Goal: Task Accomplishment & Management: Manage account settings

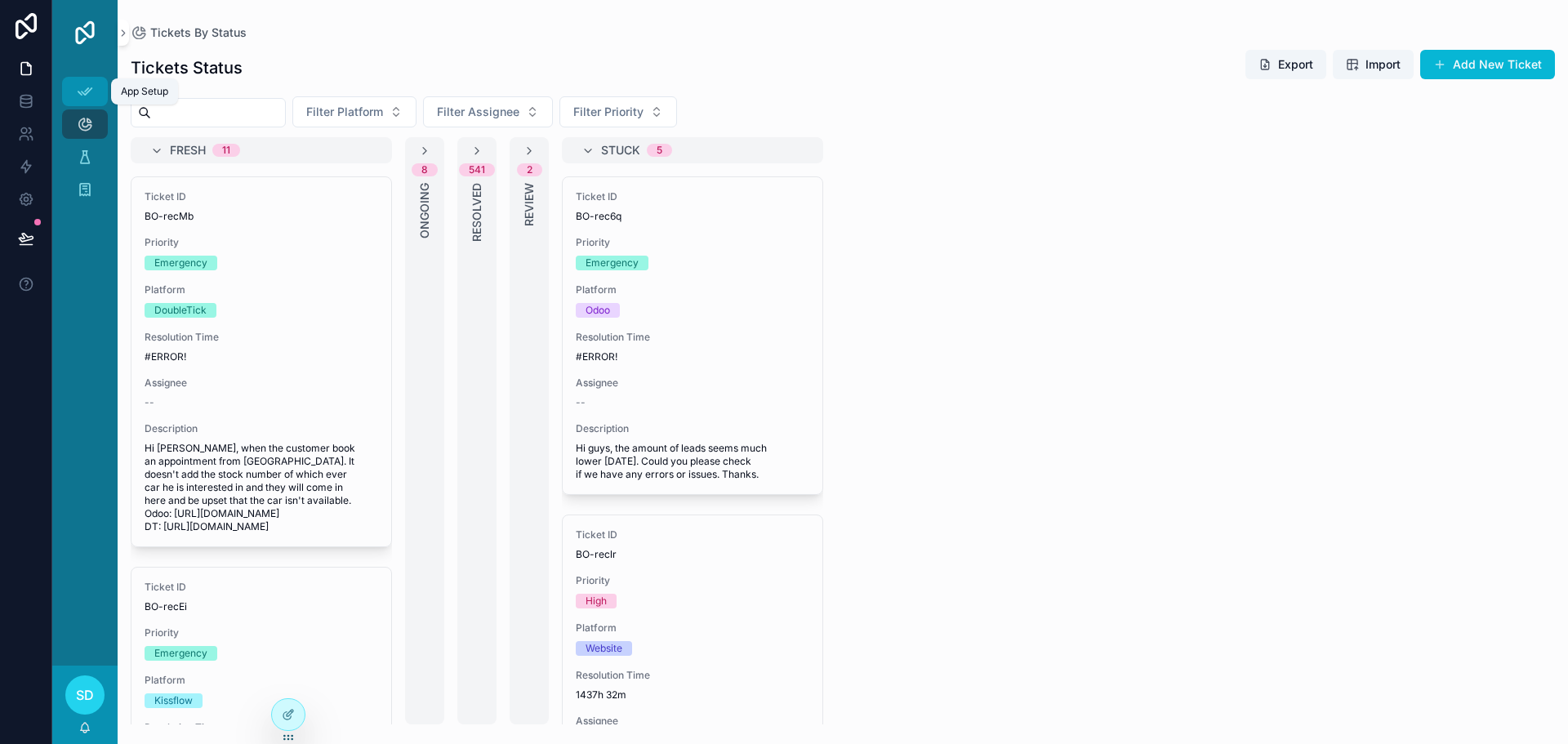
click at [86, 90] on icon "scrollable content" at bounding box center [85, 91] width 17 height 17
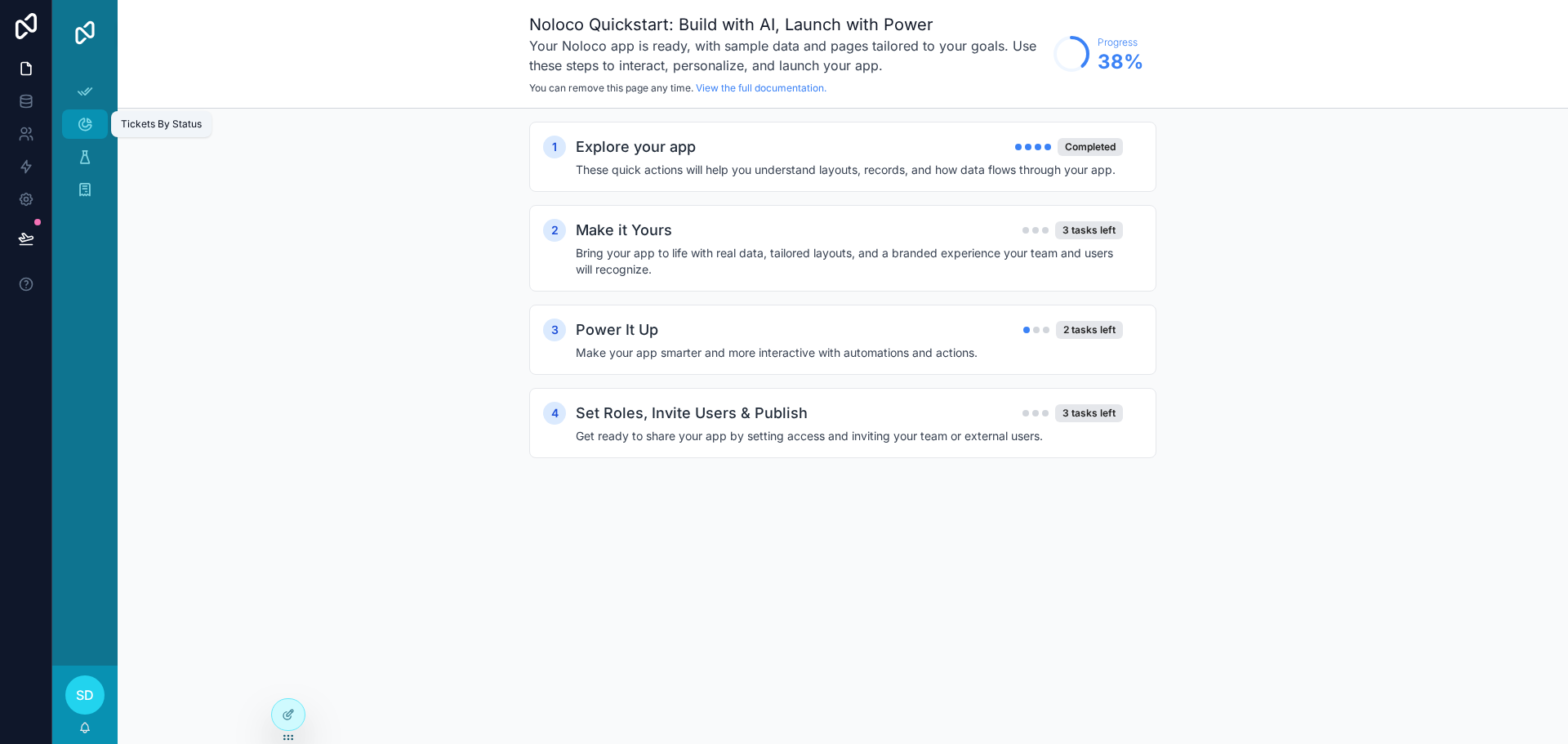
click at [85, 120] on icon "scrollable content" at bounding box center [85, 124] width 17 height 17
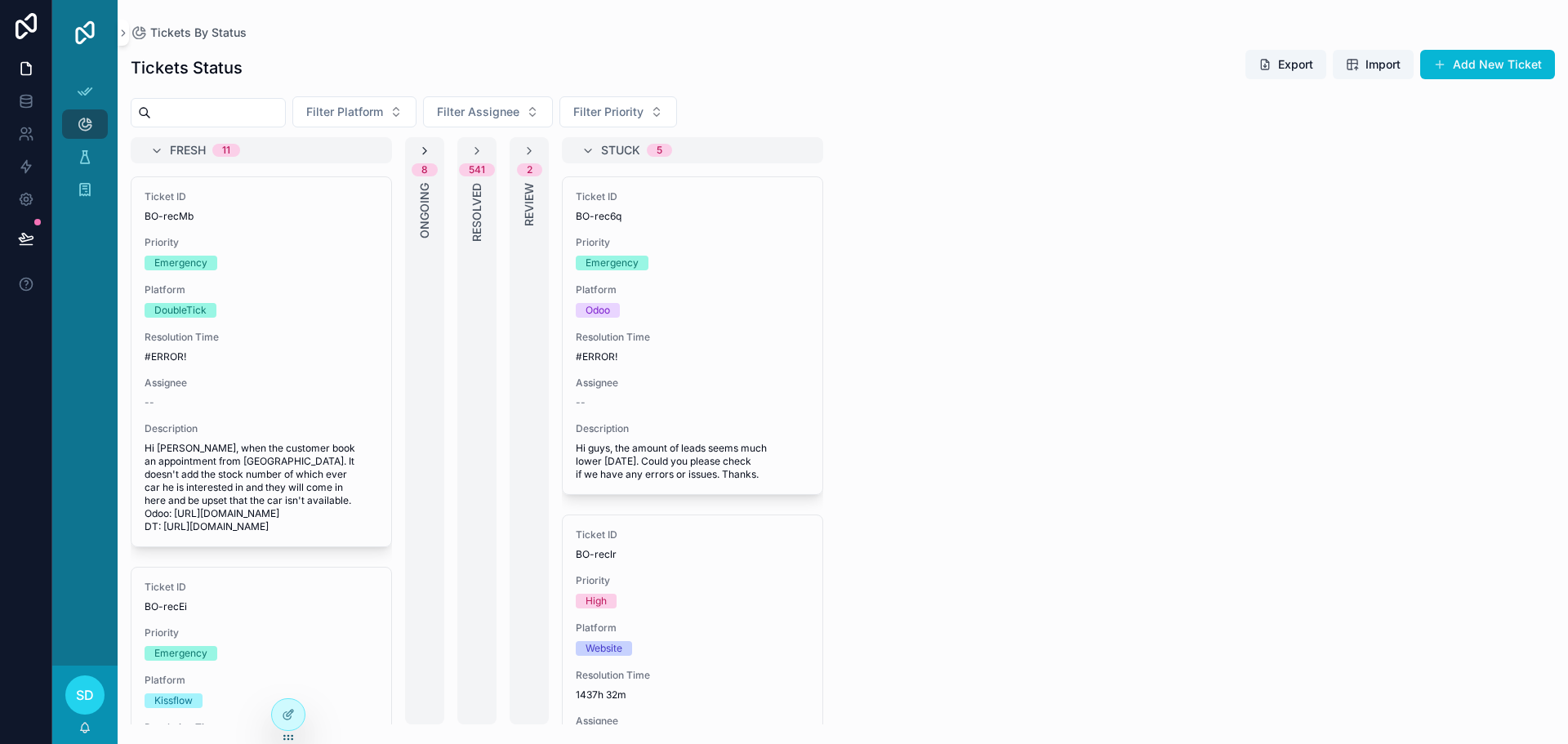
click at [424, 146] on icon "scrollable content" at bounding box center [425, 151] width 13 height 13
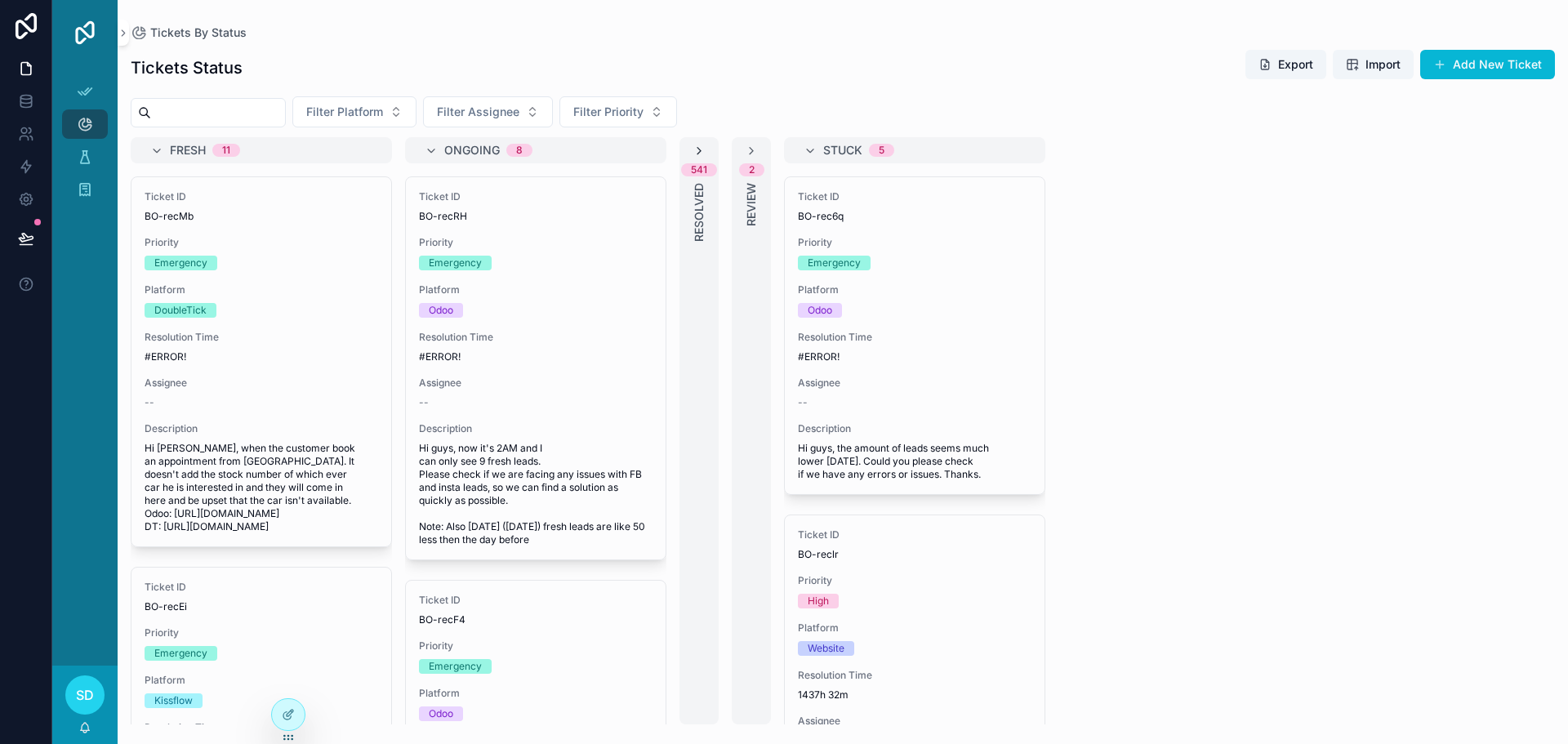
click at [694, 148] on icon "scrollable content" at bounding box center [698, 151] width 13 height 13
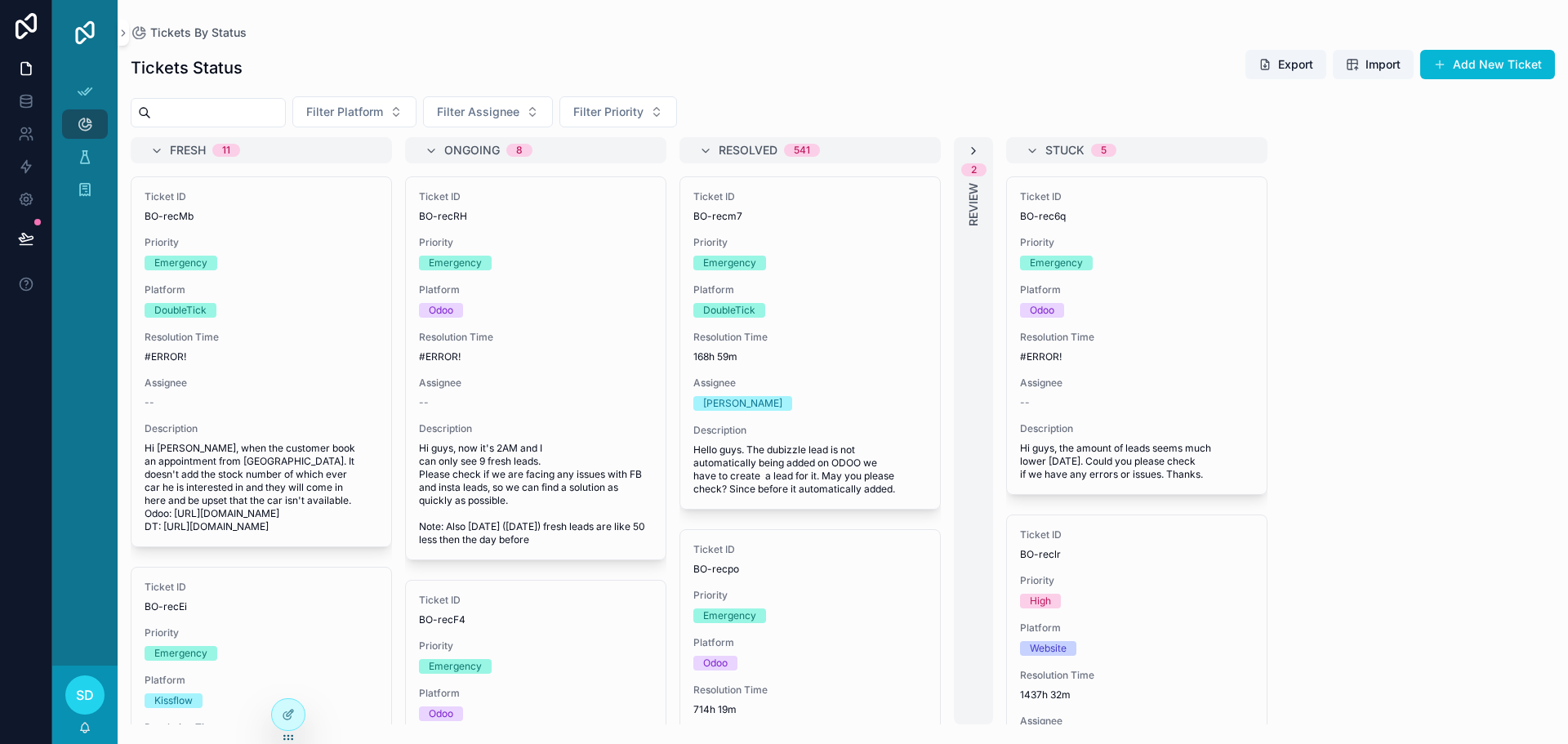
click at [975, 146] on icon "scrollable content" at bounding box center [973, 151] width 13 height 13
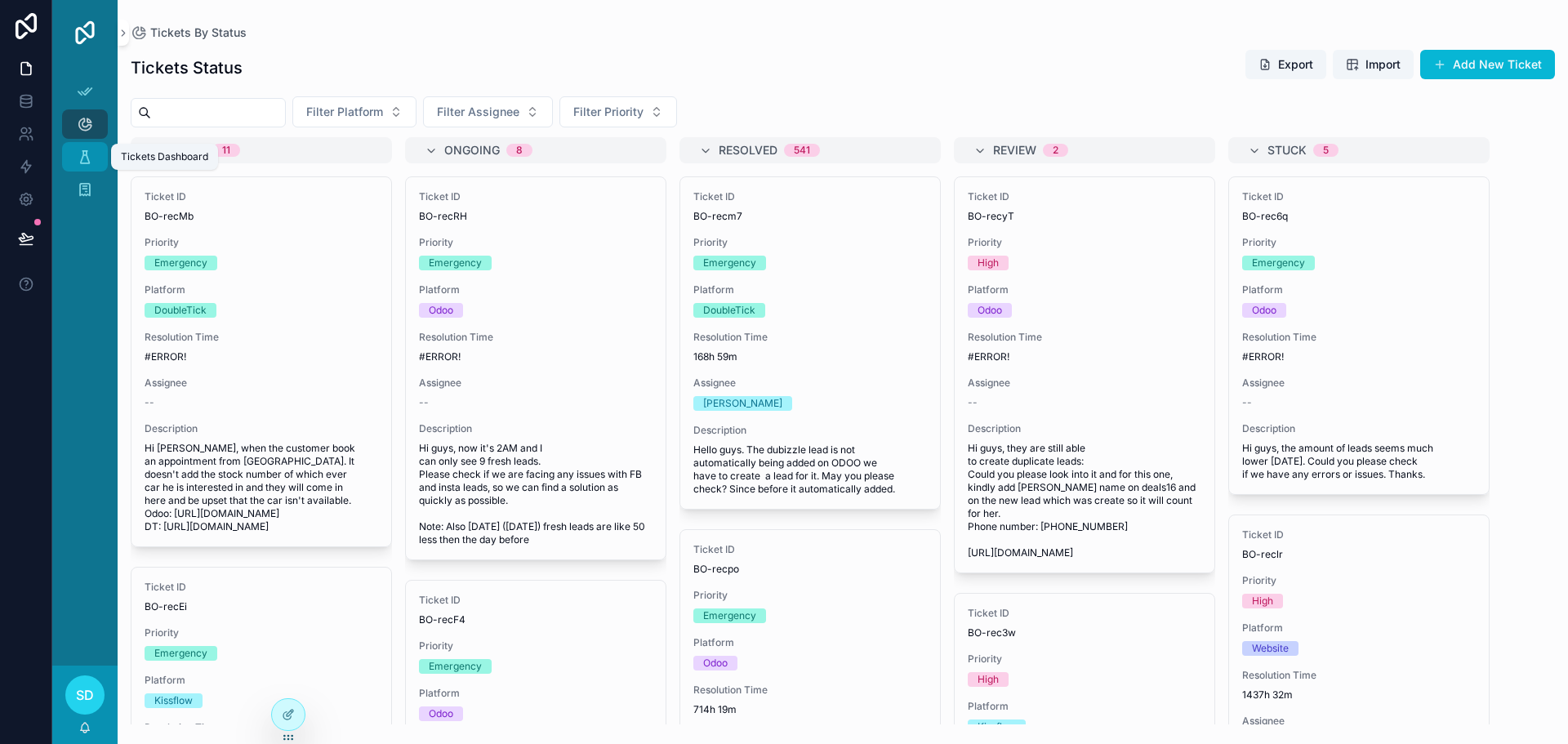
click at [83, 159] on icon "scrollable content" at bounding box center [85, 156] width 17 height 17
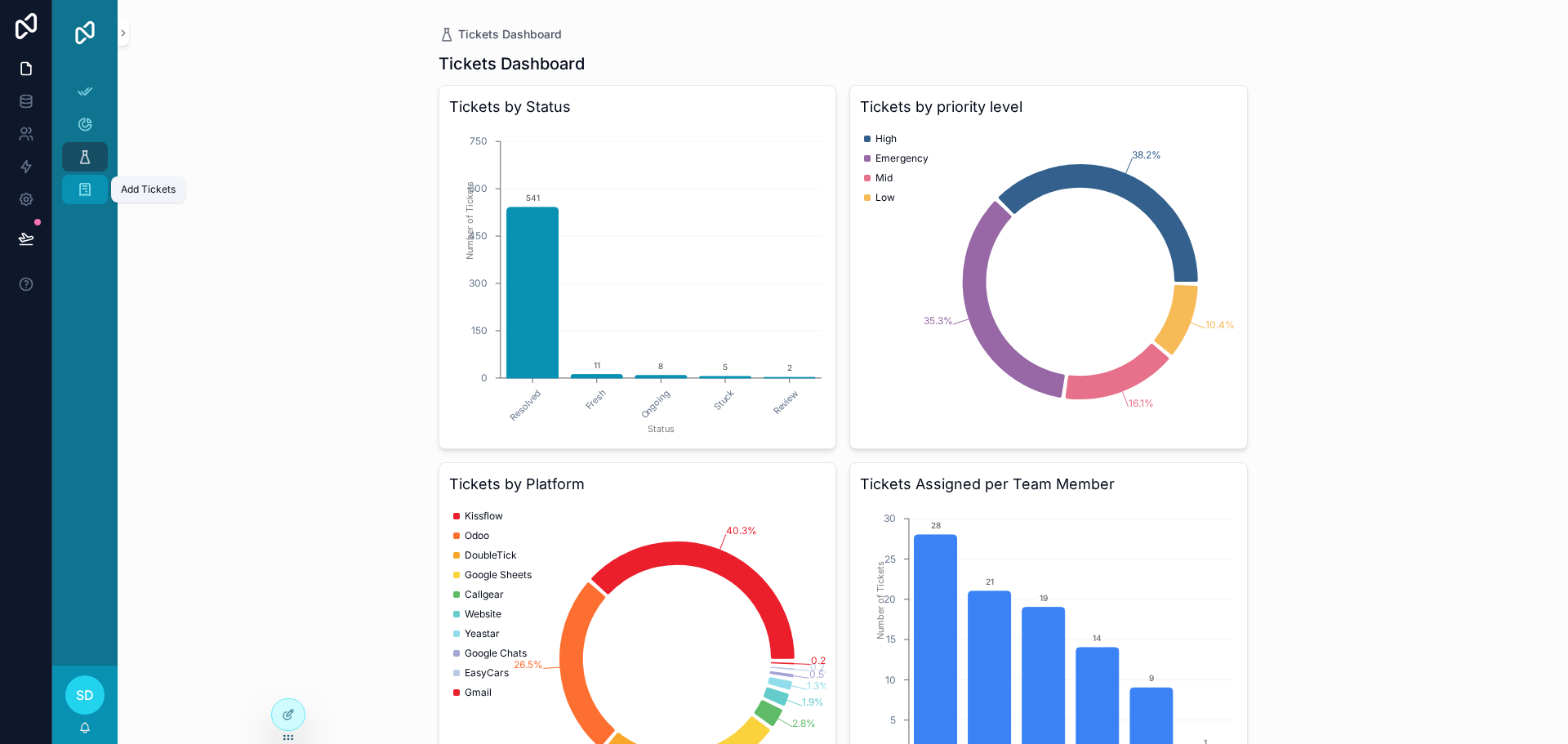
click at [83, 194] on icon "scrollable content" at bounding box center [85, 189] width 17 height 17
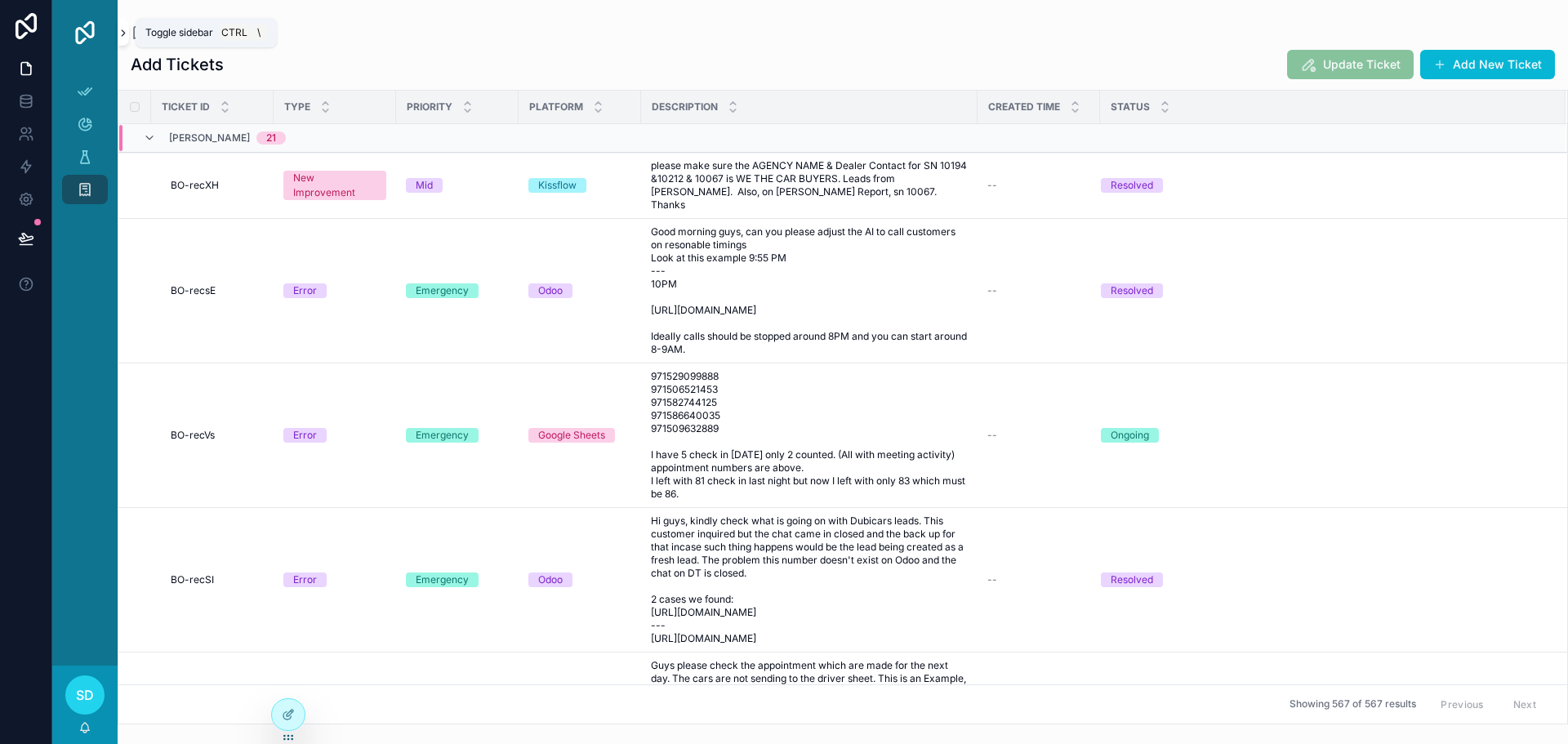
click at [118, 40] on button "scrollable content" at bounding box center [123, 32] width 12 height 26
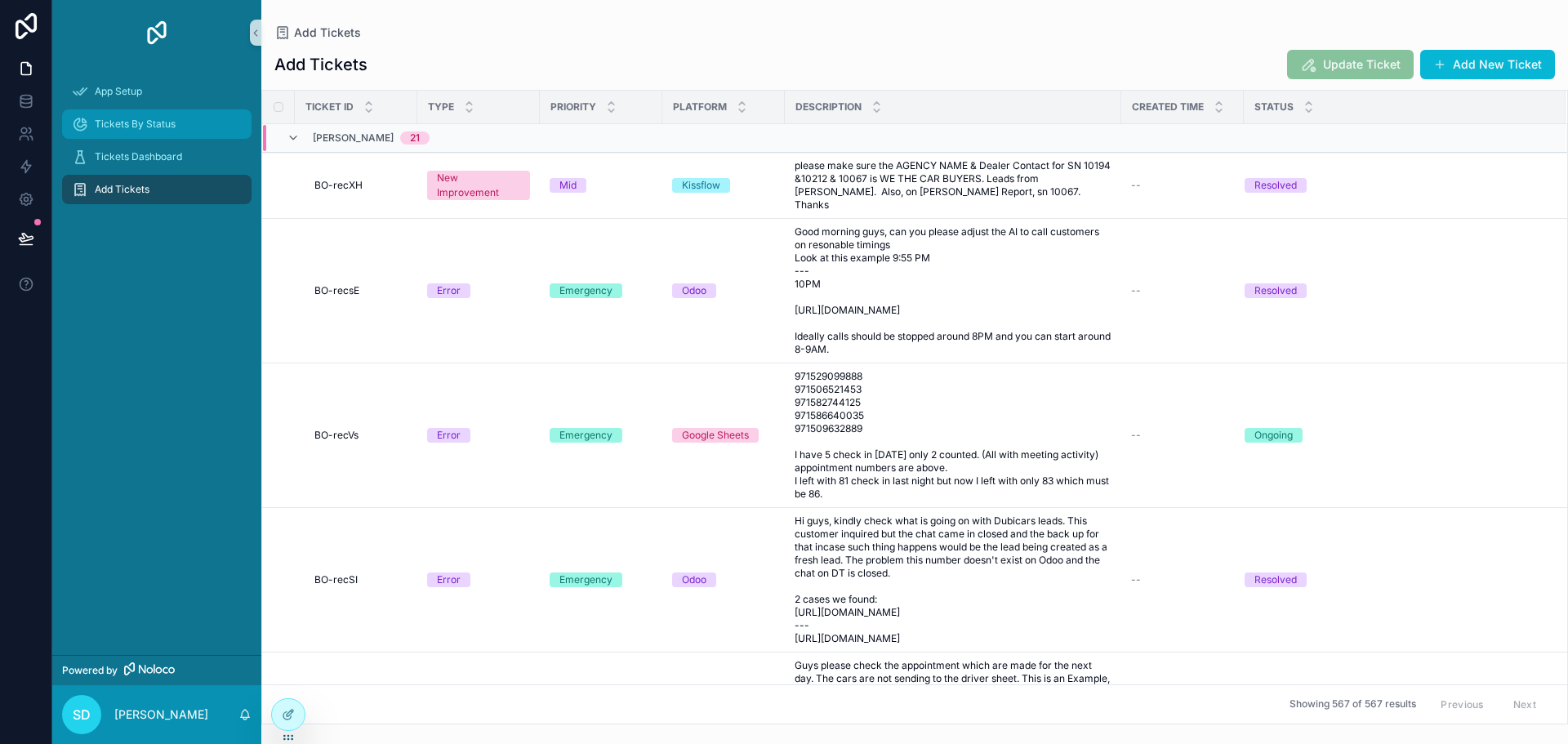
click at [176, 121] on div "Tickets By Status" at bounding box center [157, 124] width 170 height 26
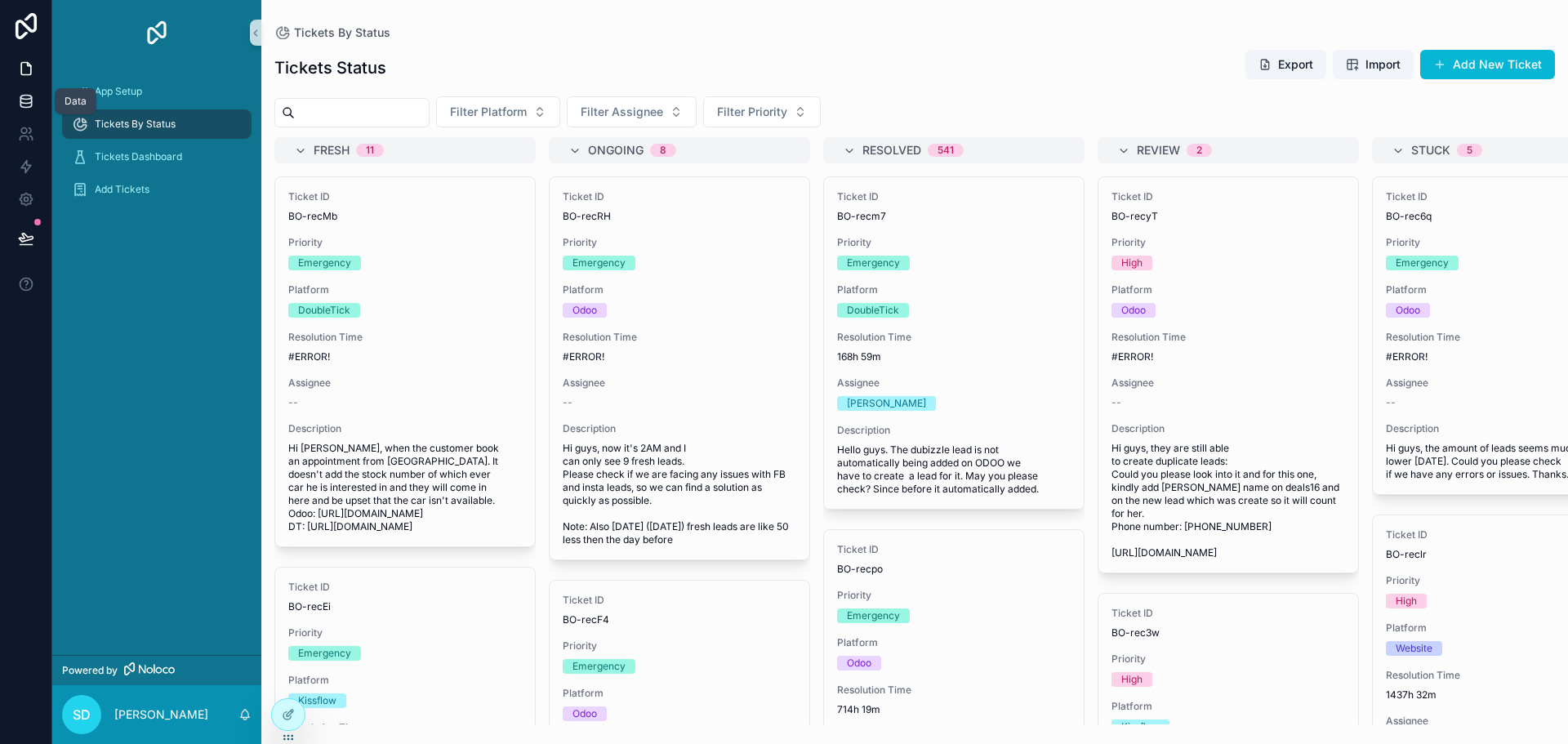
click at [32, 96] on icon at bounding box center [25, 101] width 17 height 17
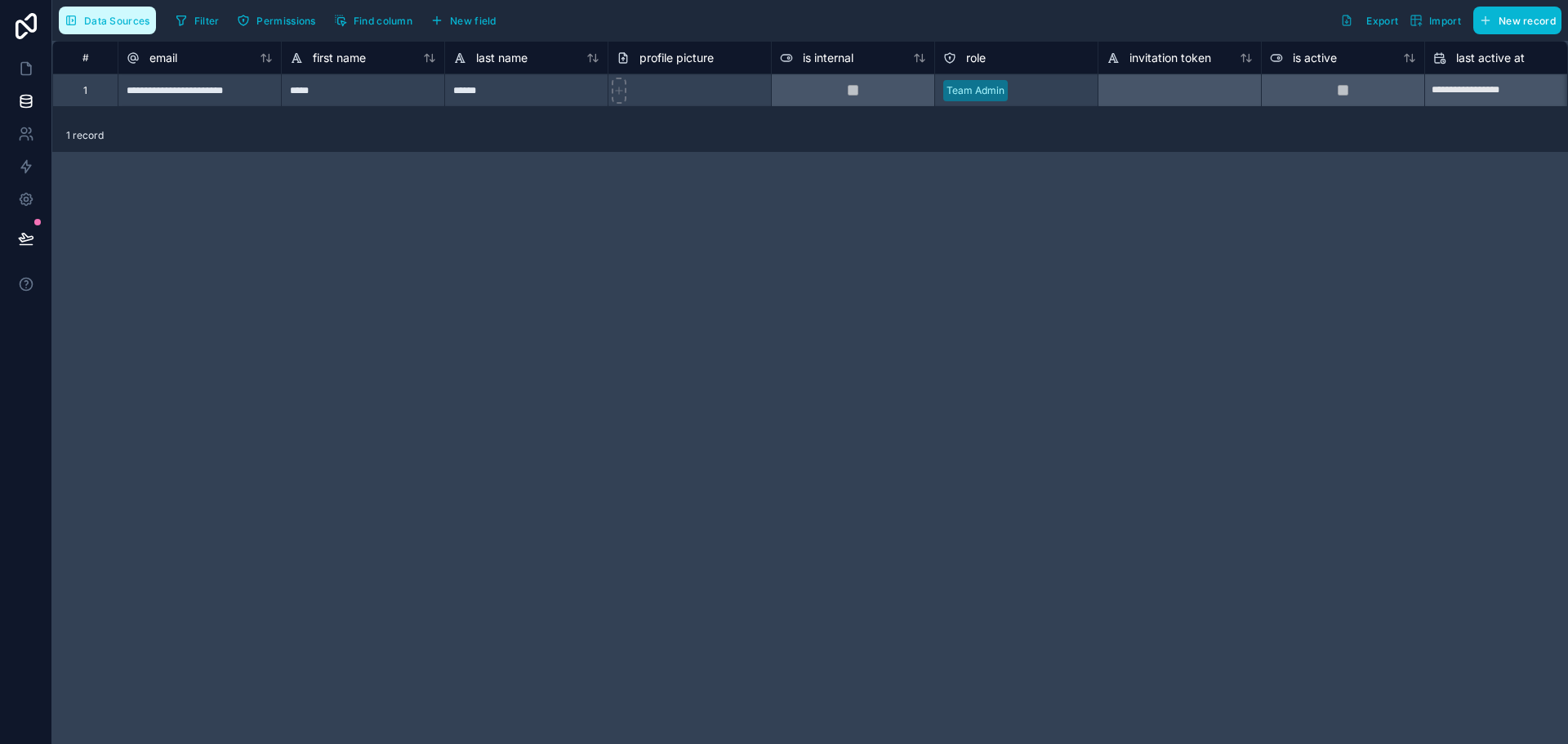
click at [66, 16] on icon "button" at bounding box center [70, 20] width 13 height 13
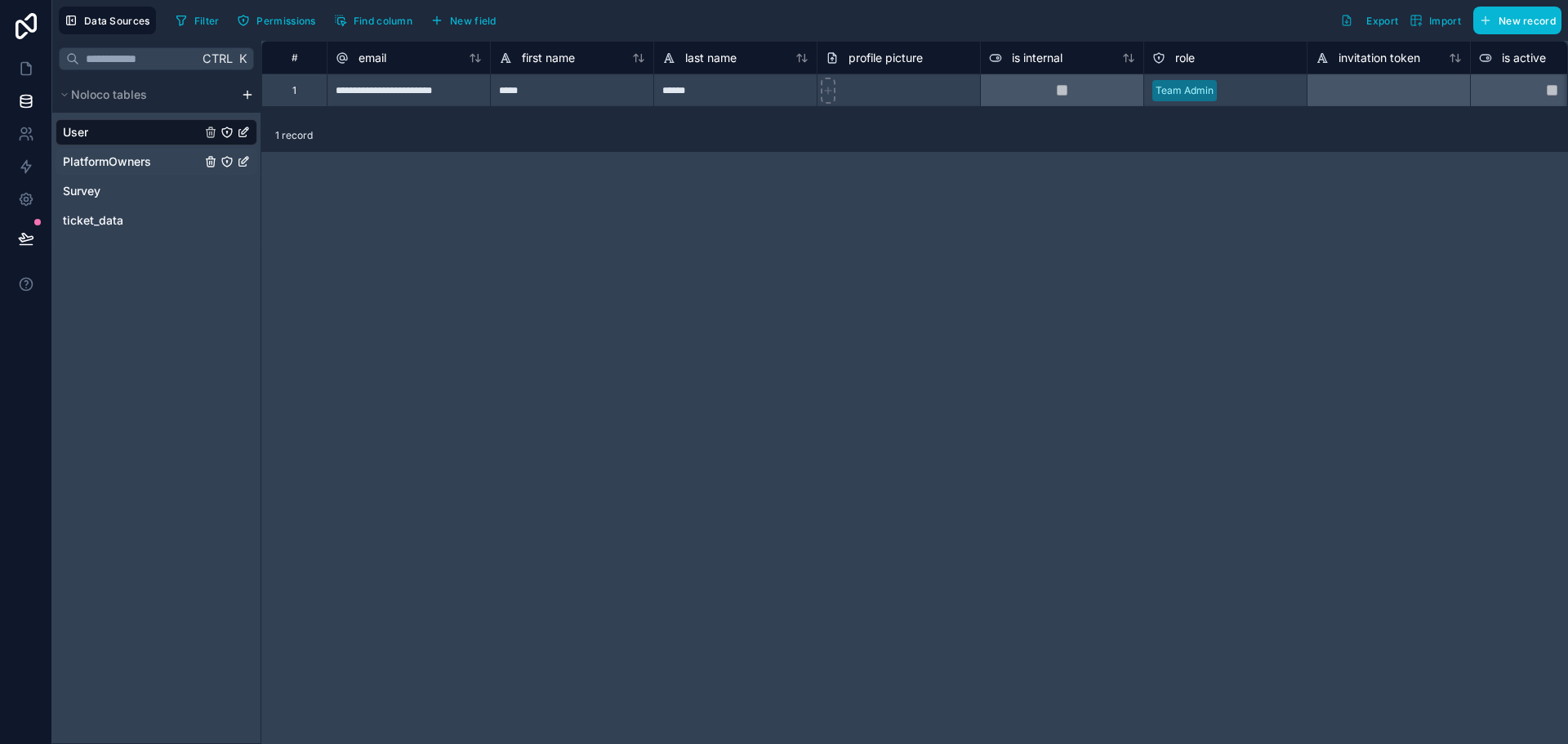
click at [122, 159] on span "PlatformOwners" at bounding box center [107, 161] width 88 height 17
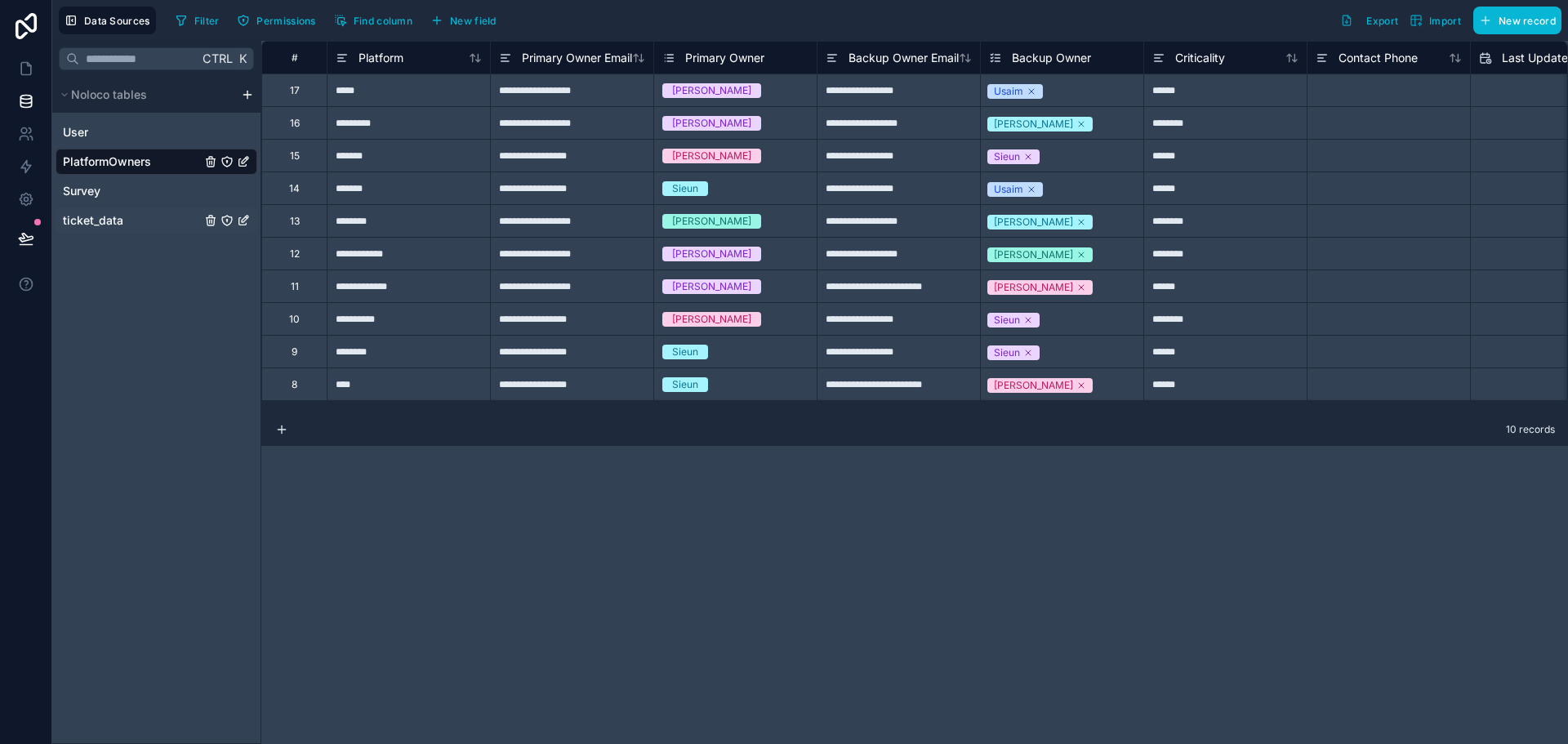
click at [126, 219] on div "ticket_data" at bounding box center [157, 220] width 202 height 26
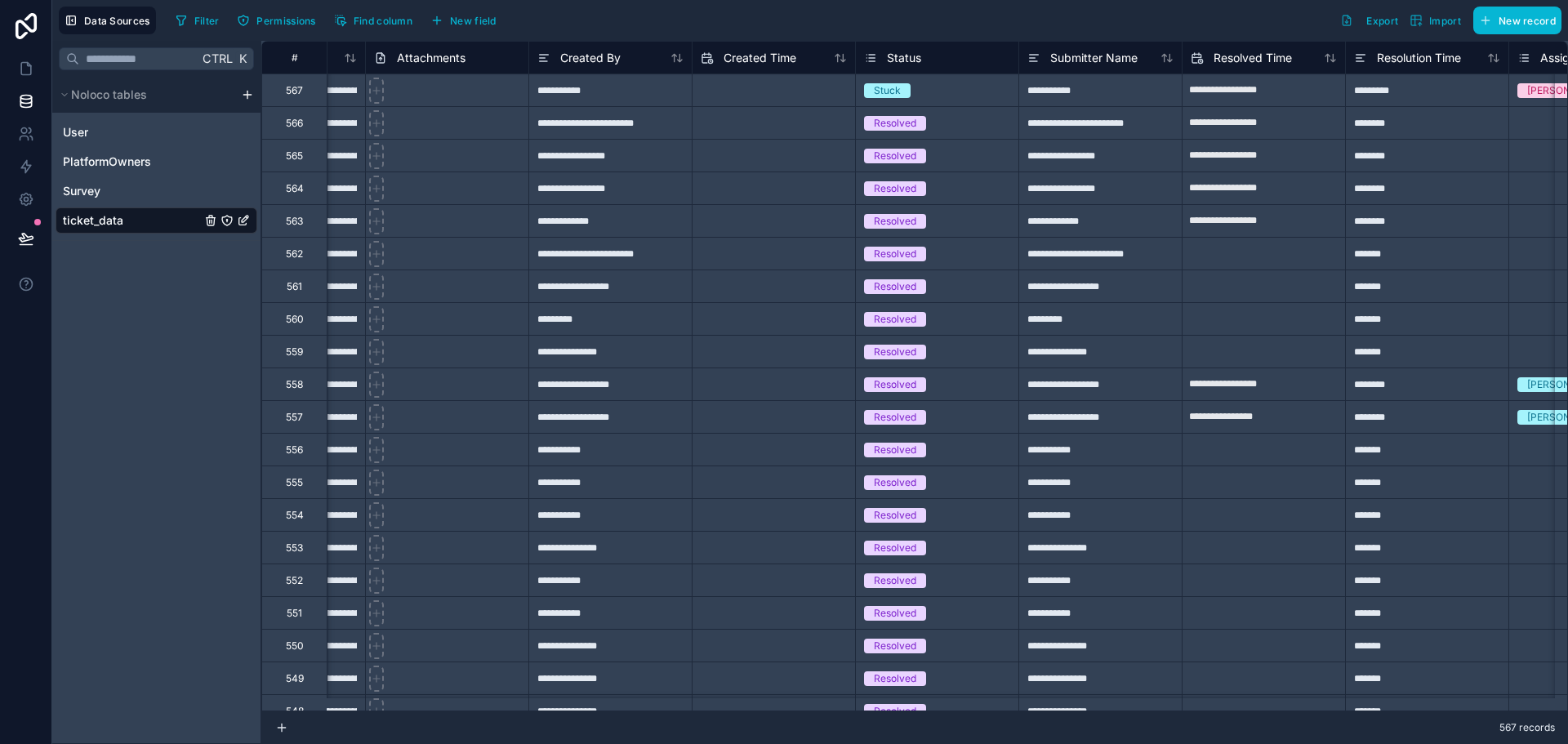
scroll to position [0, 1087]
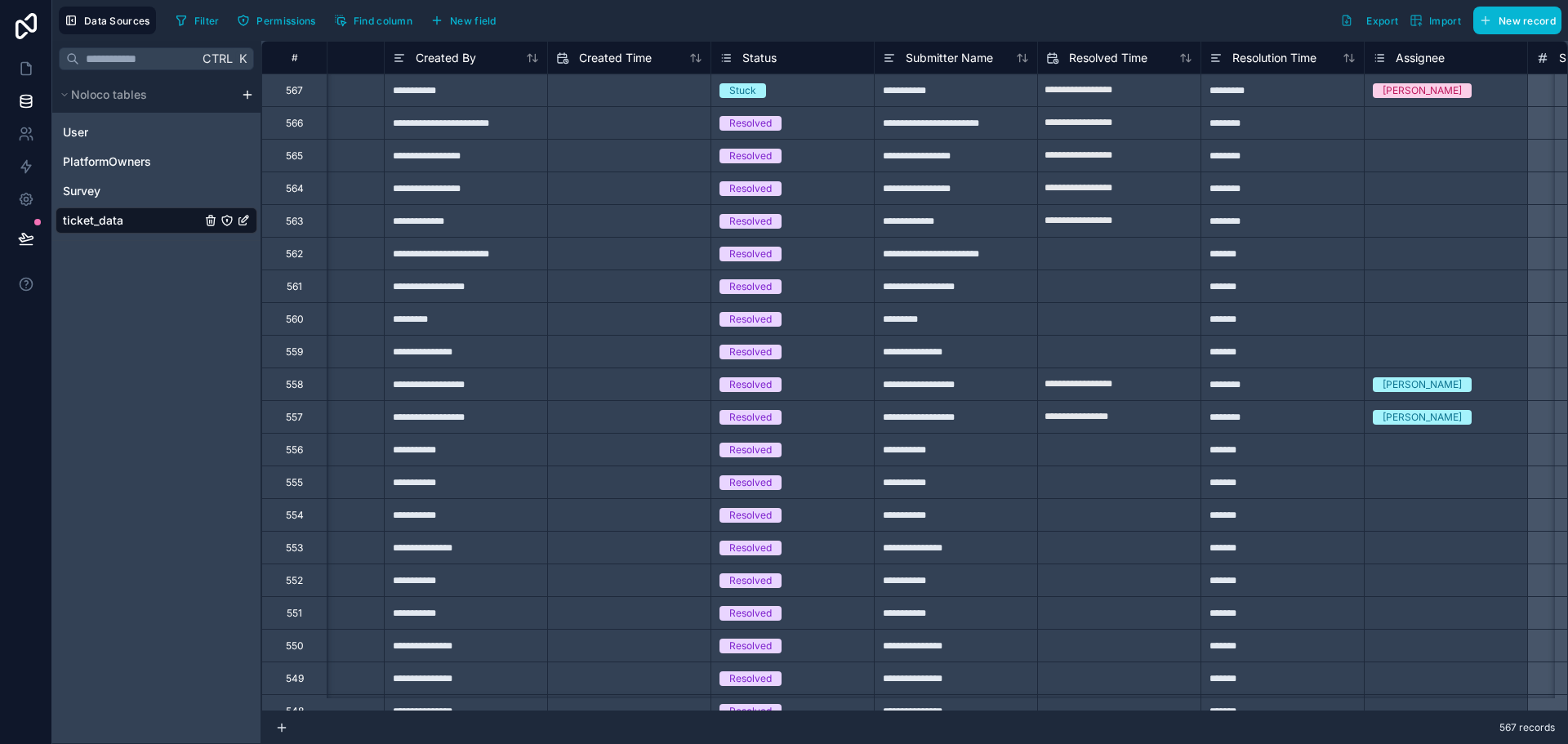
type input "**********"
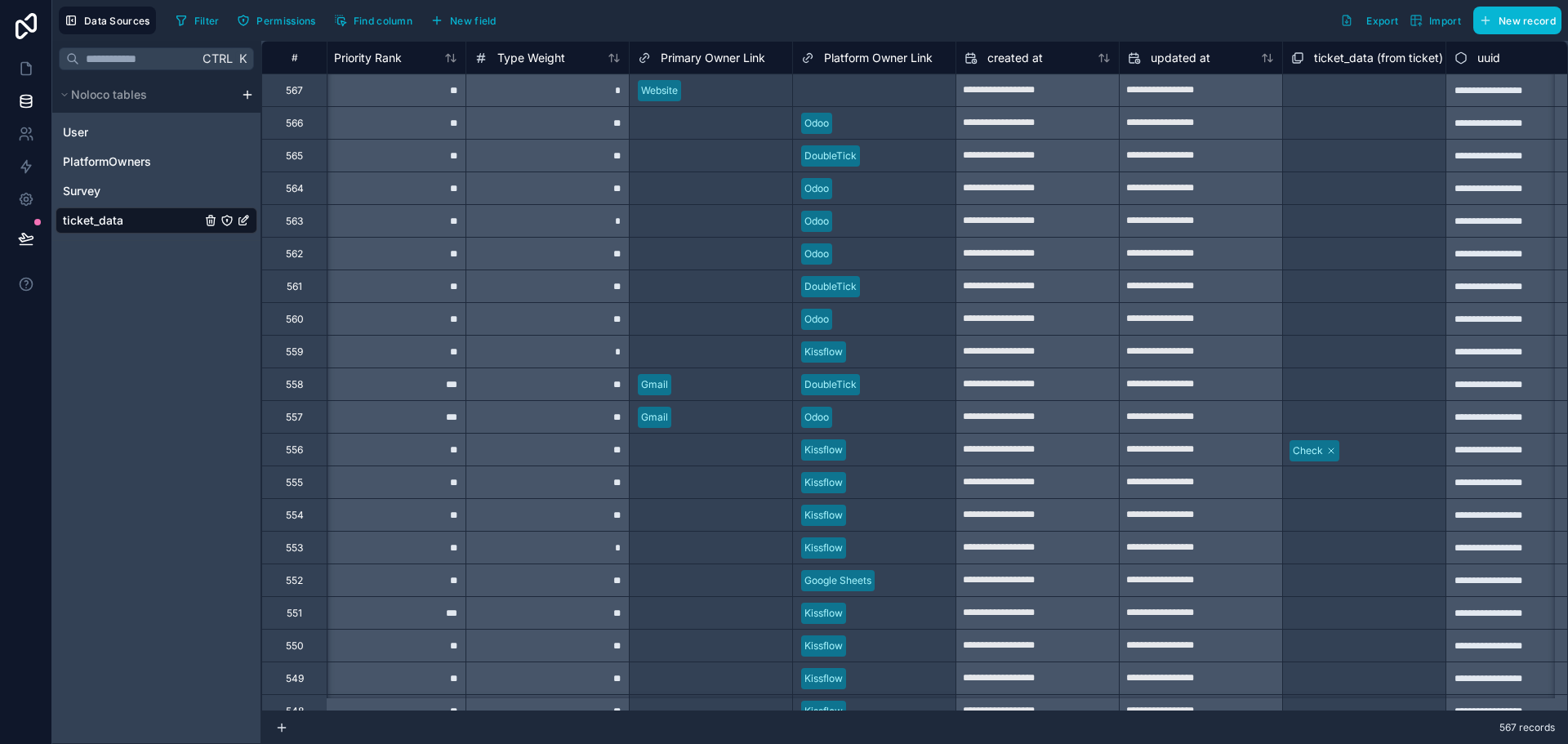
scroll to position [0, 2693]
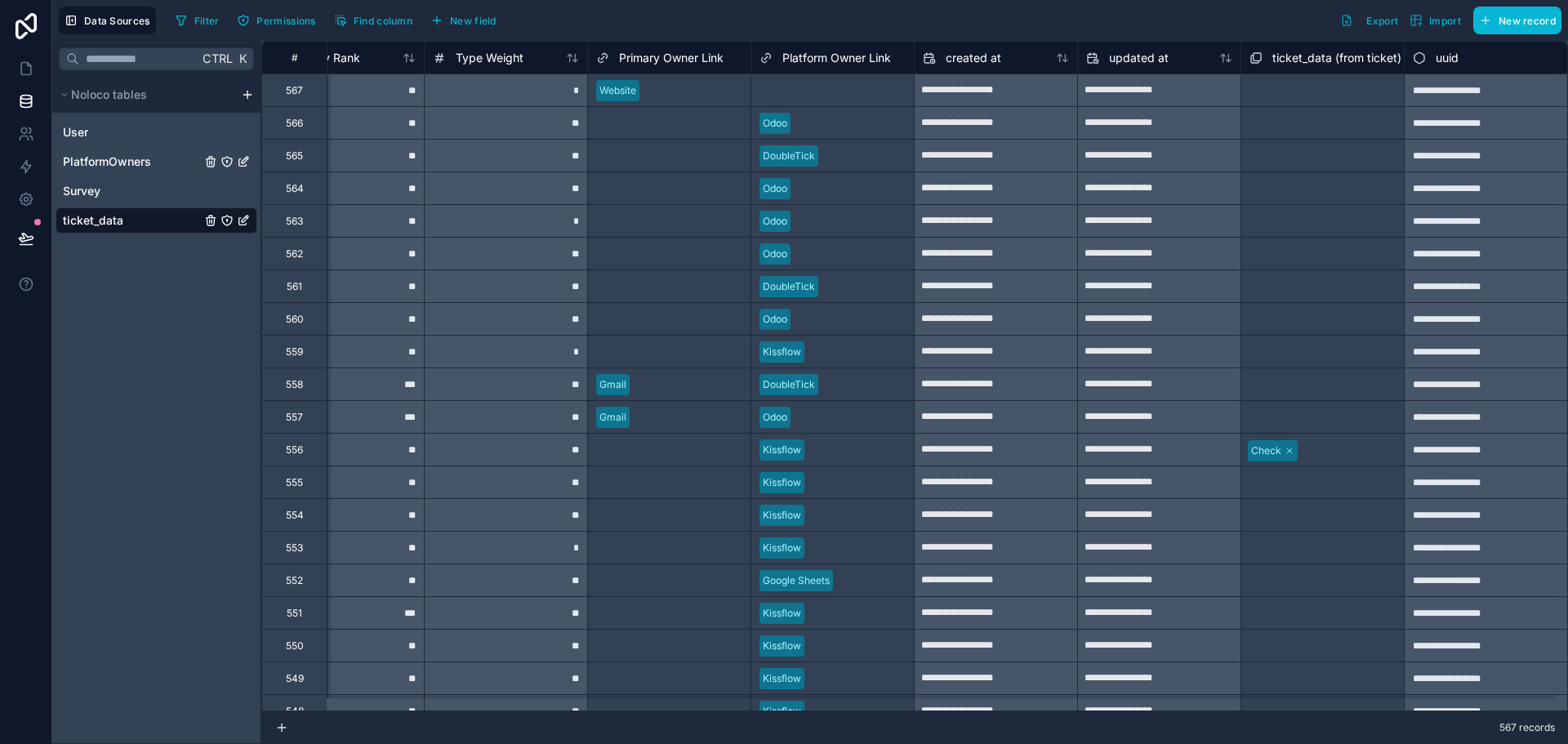
click at [114, 162] on span "PlatformOwners" at bounding box center [107, 161] width 88 height 17
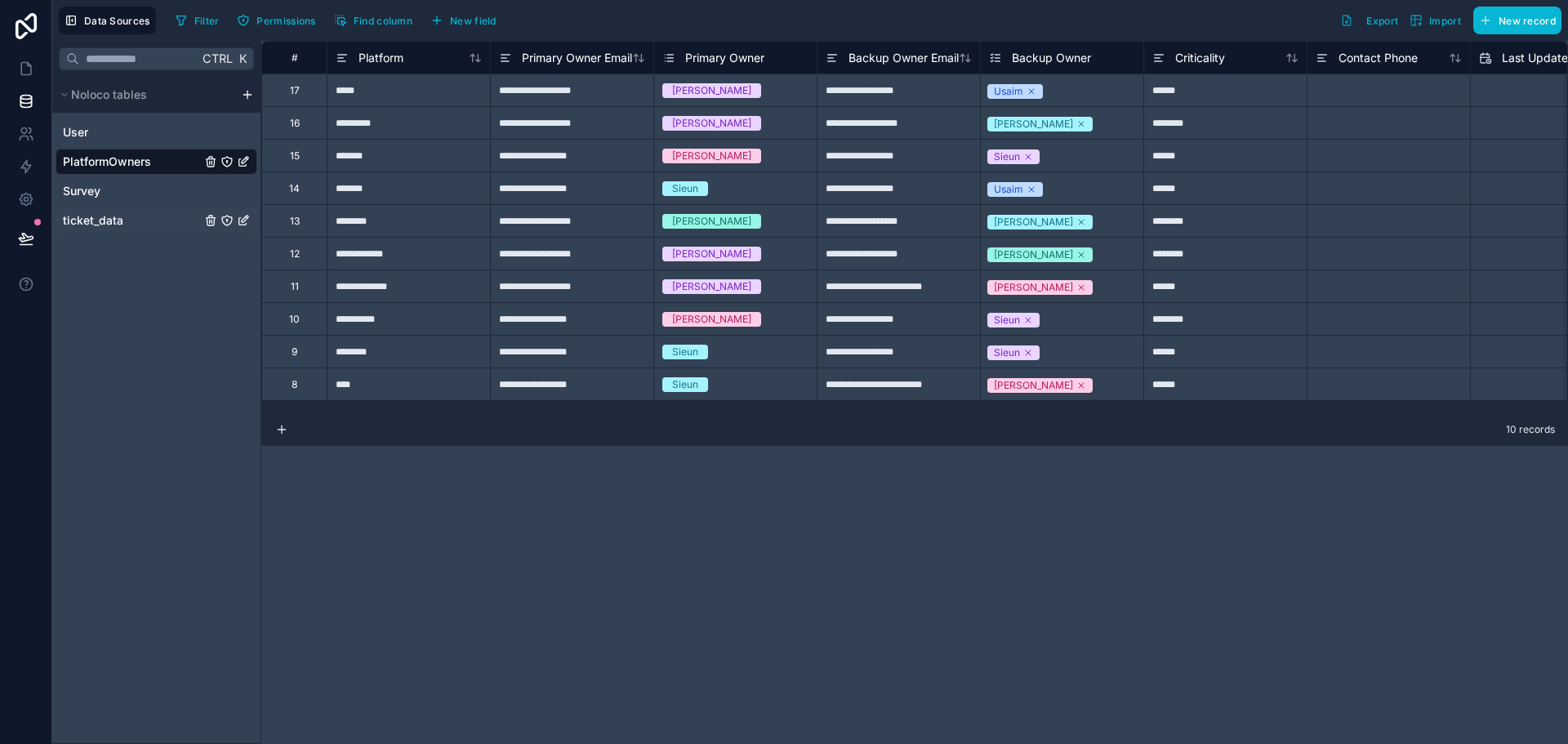
click at [107, 222] on span "ticket_data" at bounding box center [93, 220] width 61 height 17
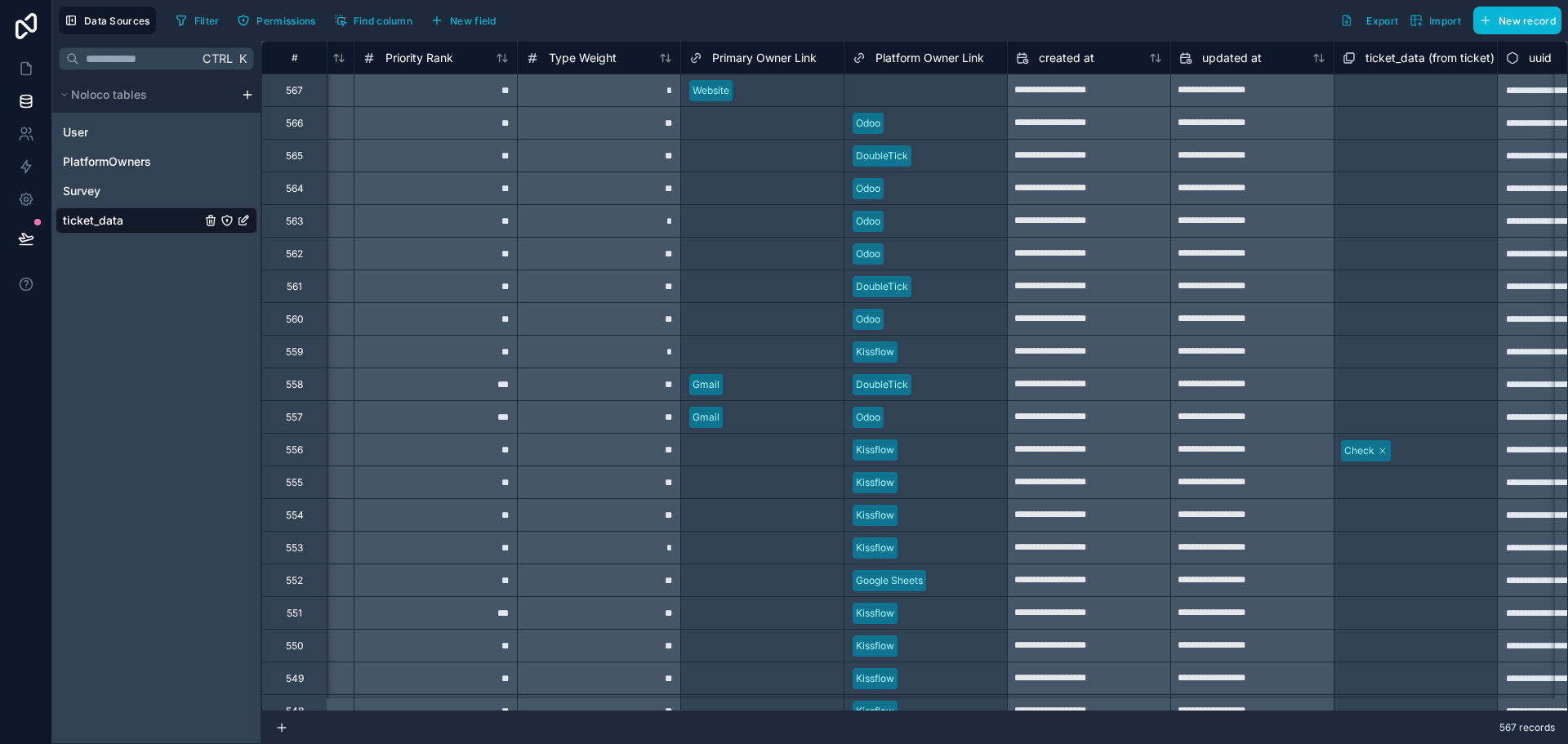
scroll to position [0, 2693]
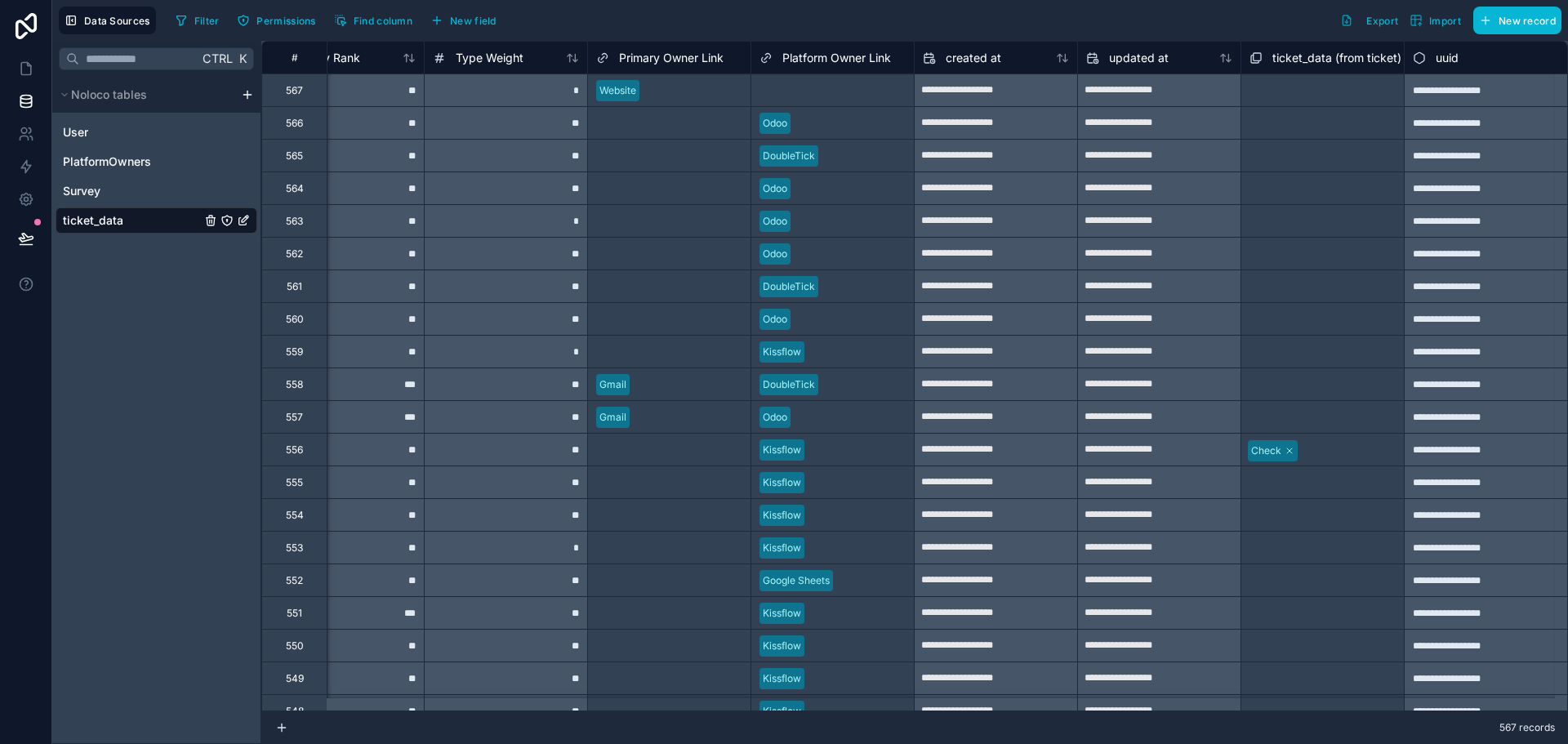
click at [793, 12] on div "Filter Permissions Find column New field Export Import New record" at bounding box center [866, 21] width 1393 height 27
click at [119, 583] on div "Ctrl K Noloco tables User PlatformOwners Survey ticket_data" at bounding box center [157, 392] width 209 height 703
click at [30, 66] on icon at bounding box center [26, 68] width 10 height 13
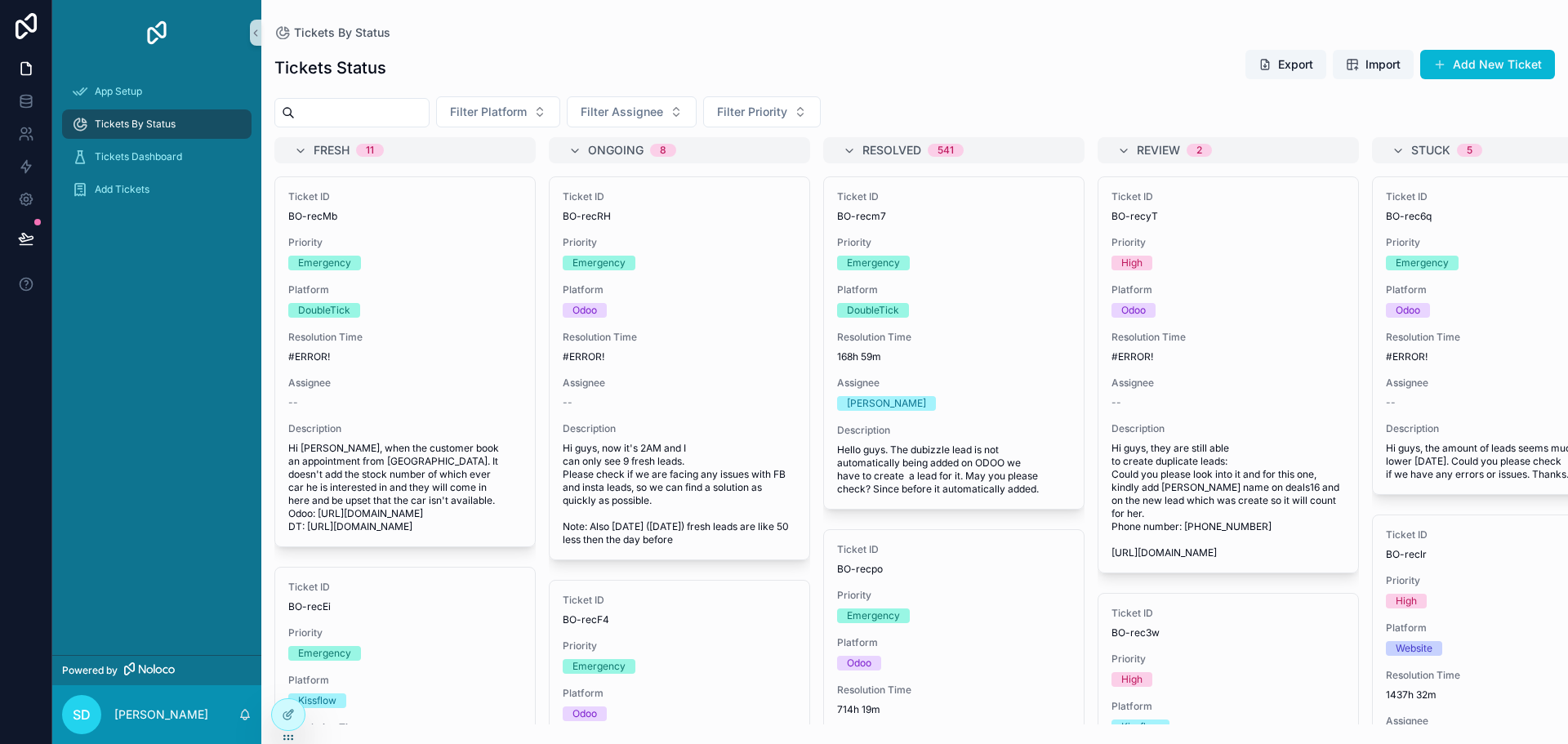
click at [136, 117] on span "Tickets By Status" at bounding box center [135, 123] width 81 height 13
drag, startPoint x: 540, startPoint y: 153, endPoint x: 539, endPoint y: 192, distance: 39.0
click at [539, 192] on div "FRESH 11 Ticket ID BO-recMb Priority Emergency Platform DoubleTick Resolution T…" at bounding box center [915, 430] width 1307 height 587
click at [1475, 66] on button "Add New Ticket" at bounding box center [1488, 65] width 135 height 29
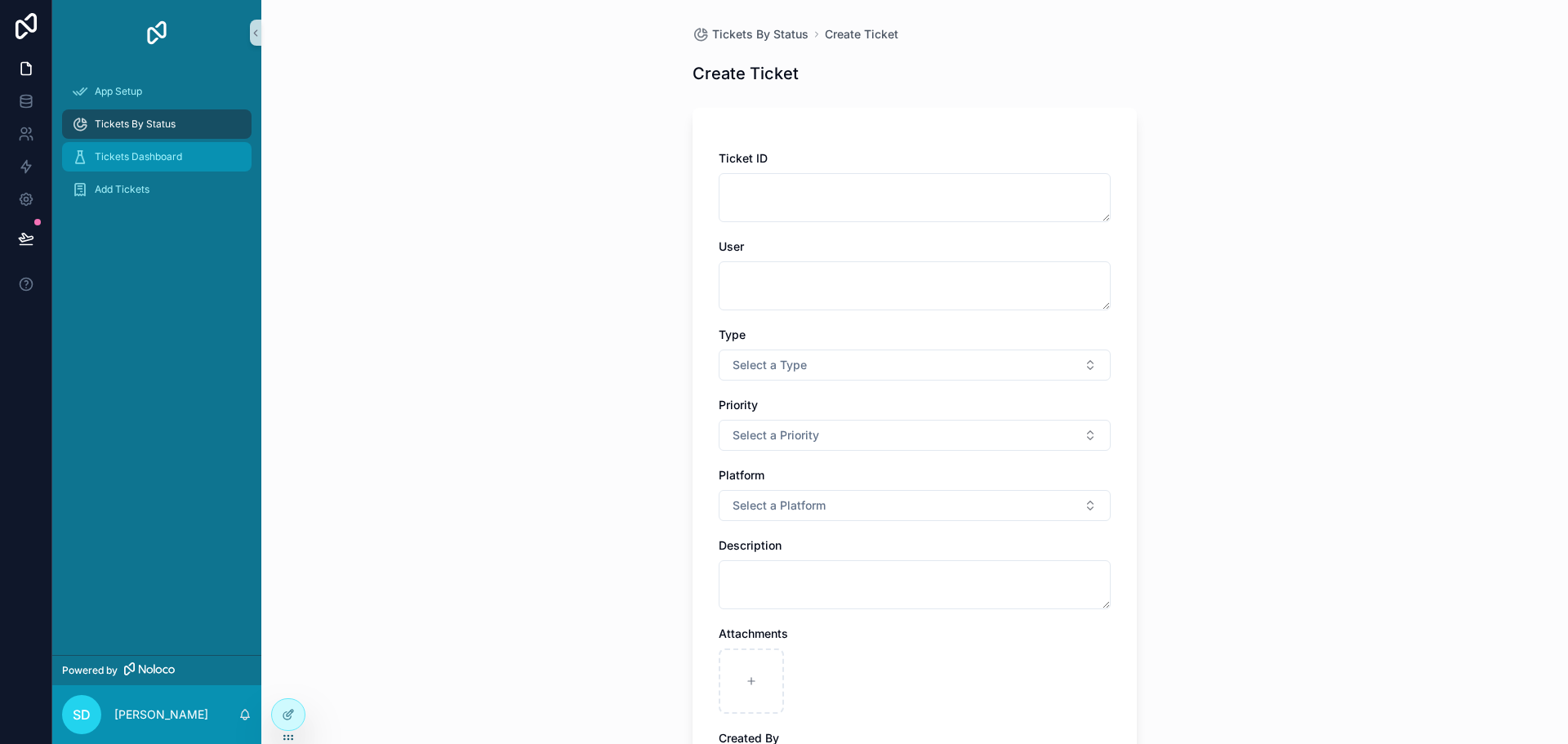
click at [171, 161] on span "Tickets Dashboard" at bounding box center [138, 156] width 87 height 13
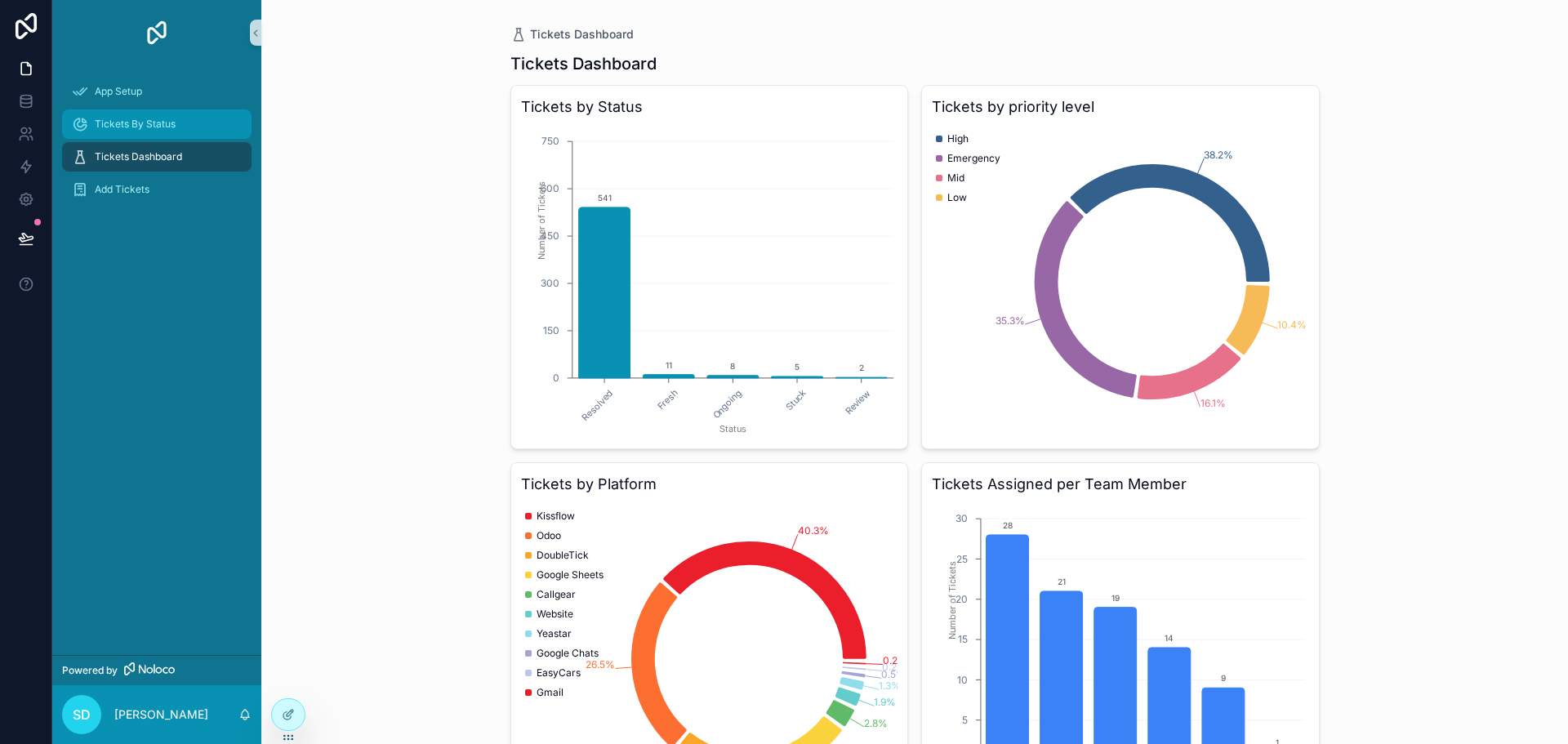
click at [154, 119] on span "Tickets By Status" at bounding box center [135, 123] width 81 height 13
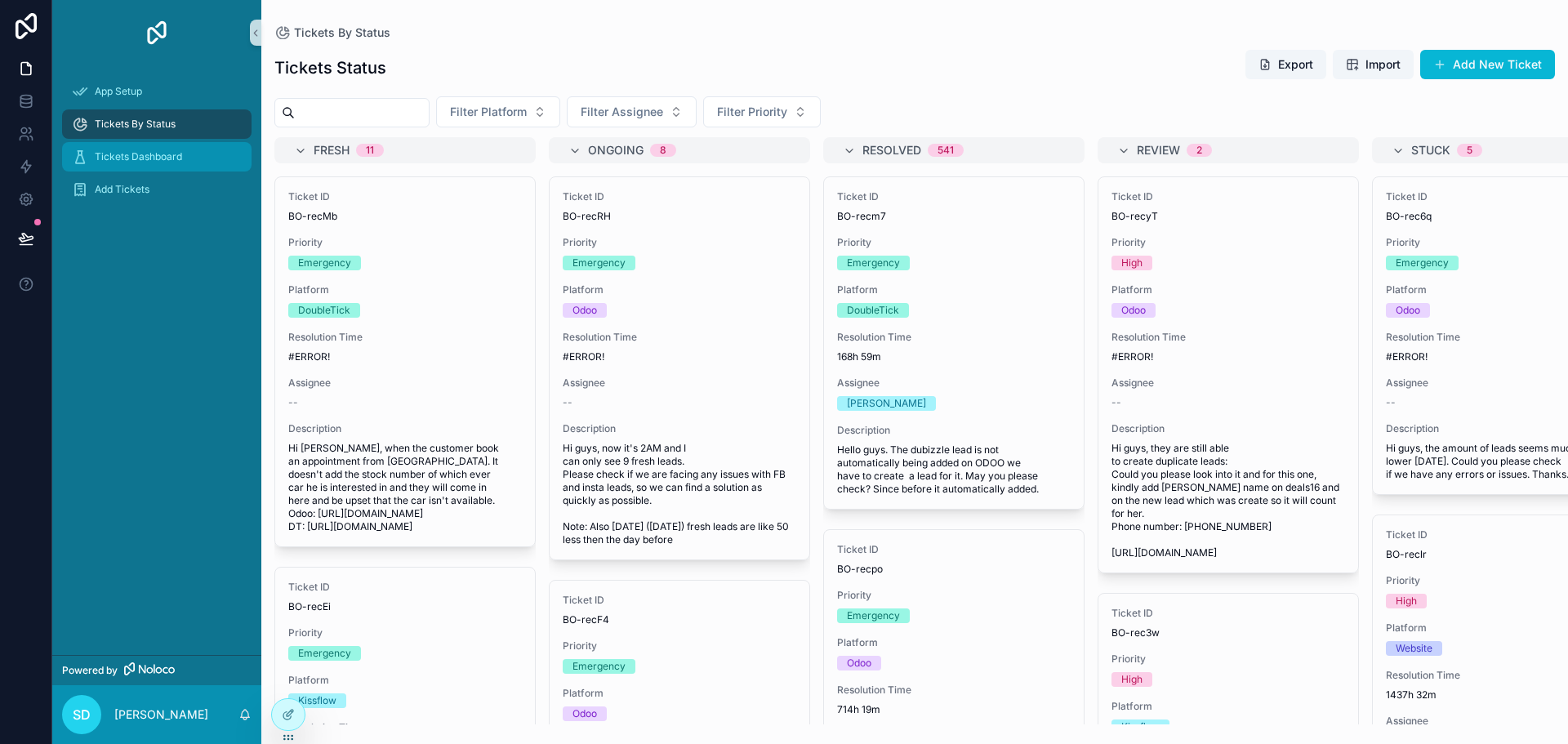
click at [194, 159] on div "Tickets Dashboard" at bounding box center [157, 156] width 170 height 26
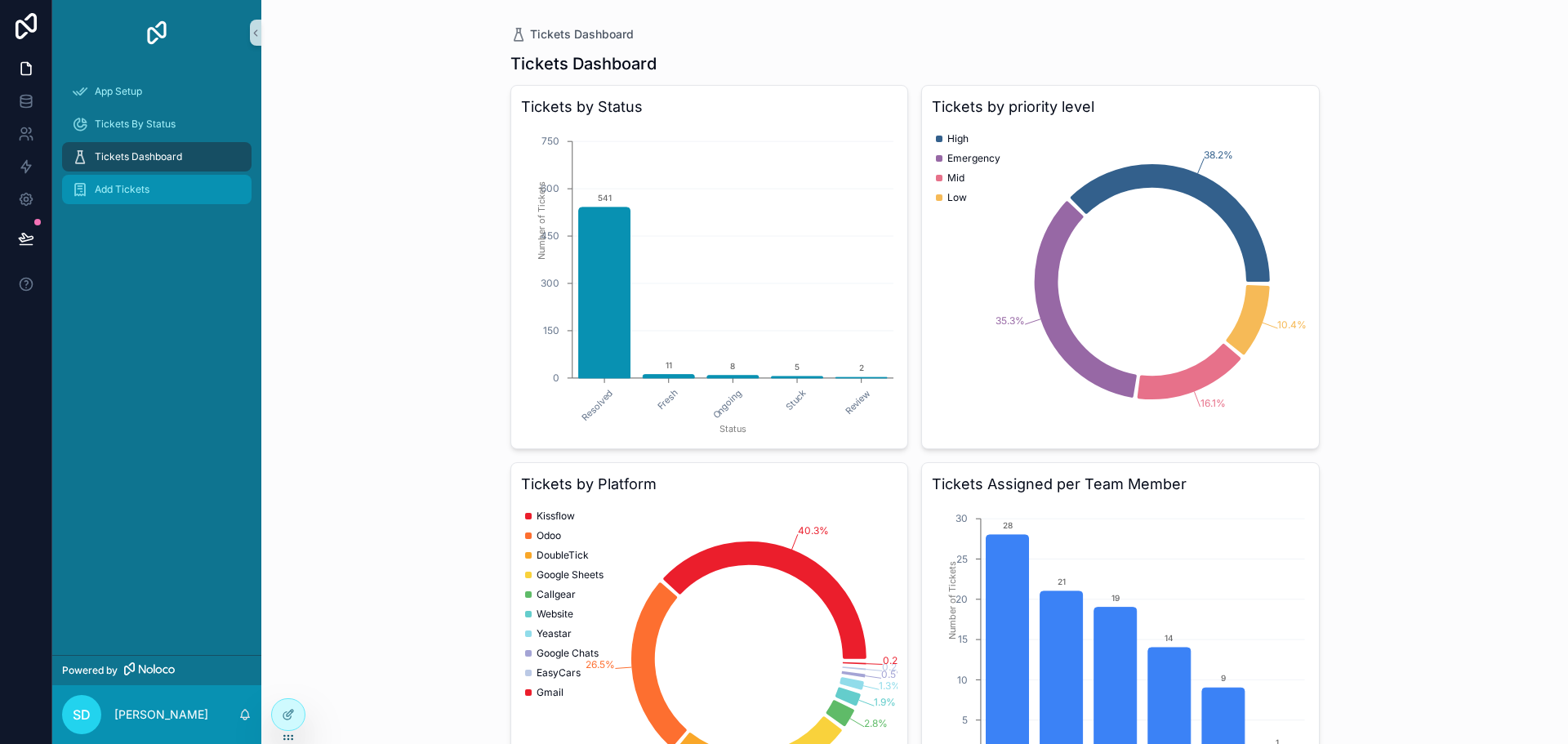
click at [169, 200] on div "Add Tickets" at bounding box center [157, 189] width 170 height 26
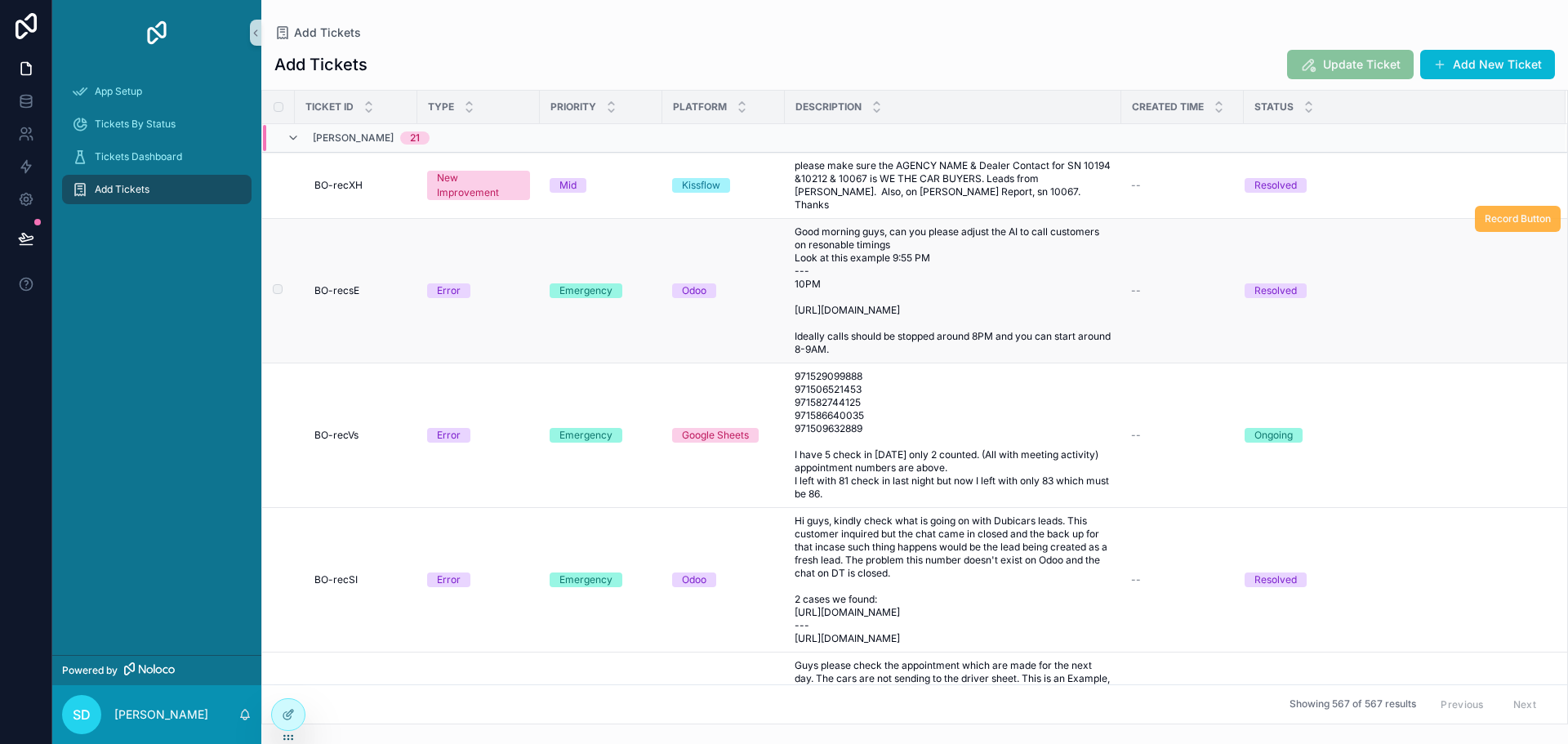
click at [1490, 212] on span "Record Button" at bounding box center [1518, 218] width 67 height 13
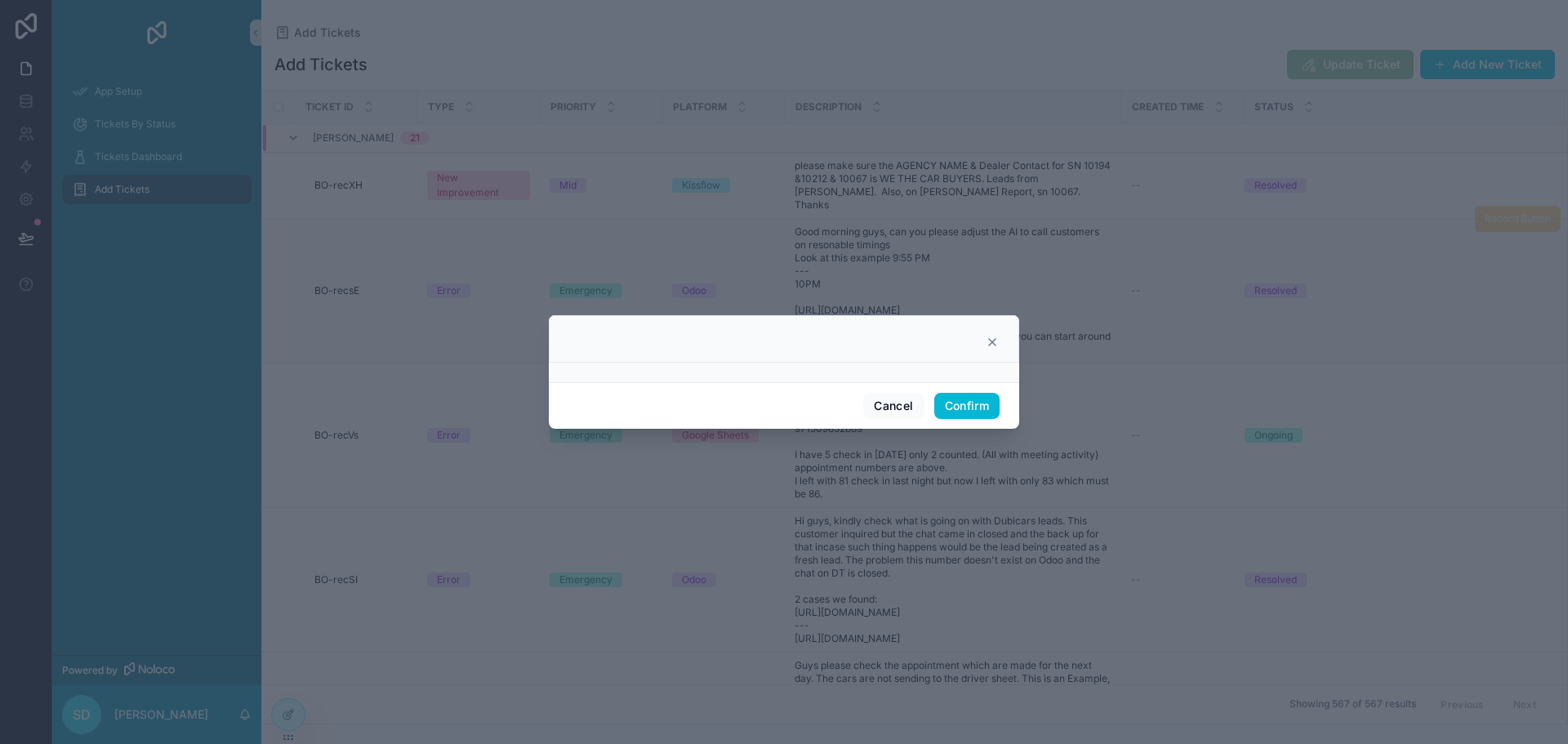
click at [913, 368] on div at bounding box center [784, 372] width 470 height 20
click at [882, 378] on div at bounding box center [784, 372] width 470 height 20
click at [989, 339] on icon at bounding box center [992, 342] width 7 height 7
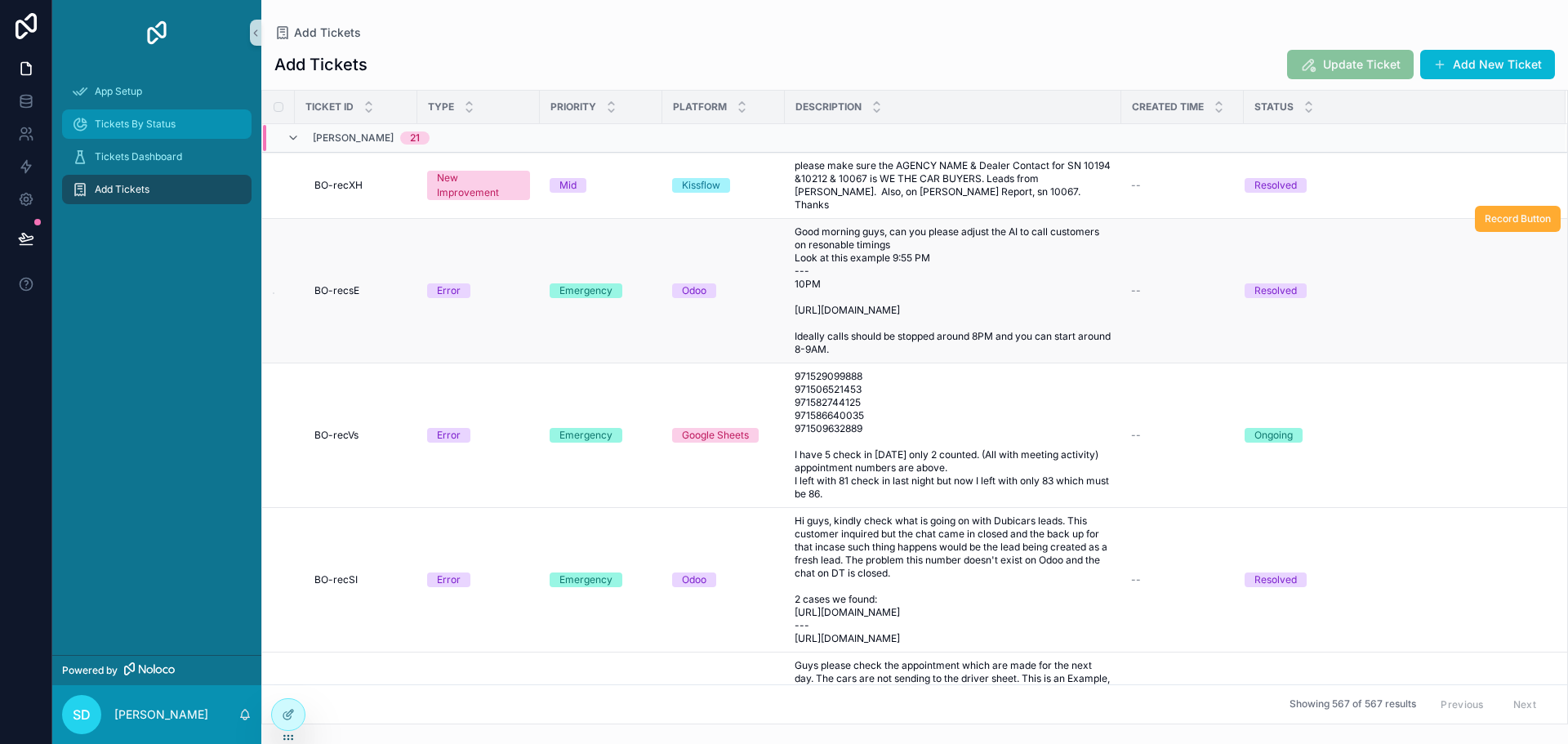
click at [127, 126] on span "Tickets By Status" at bounding box center [135, 123] width 81 height 13
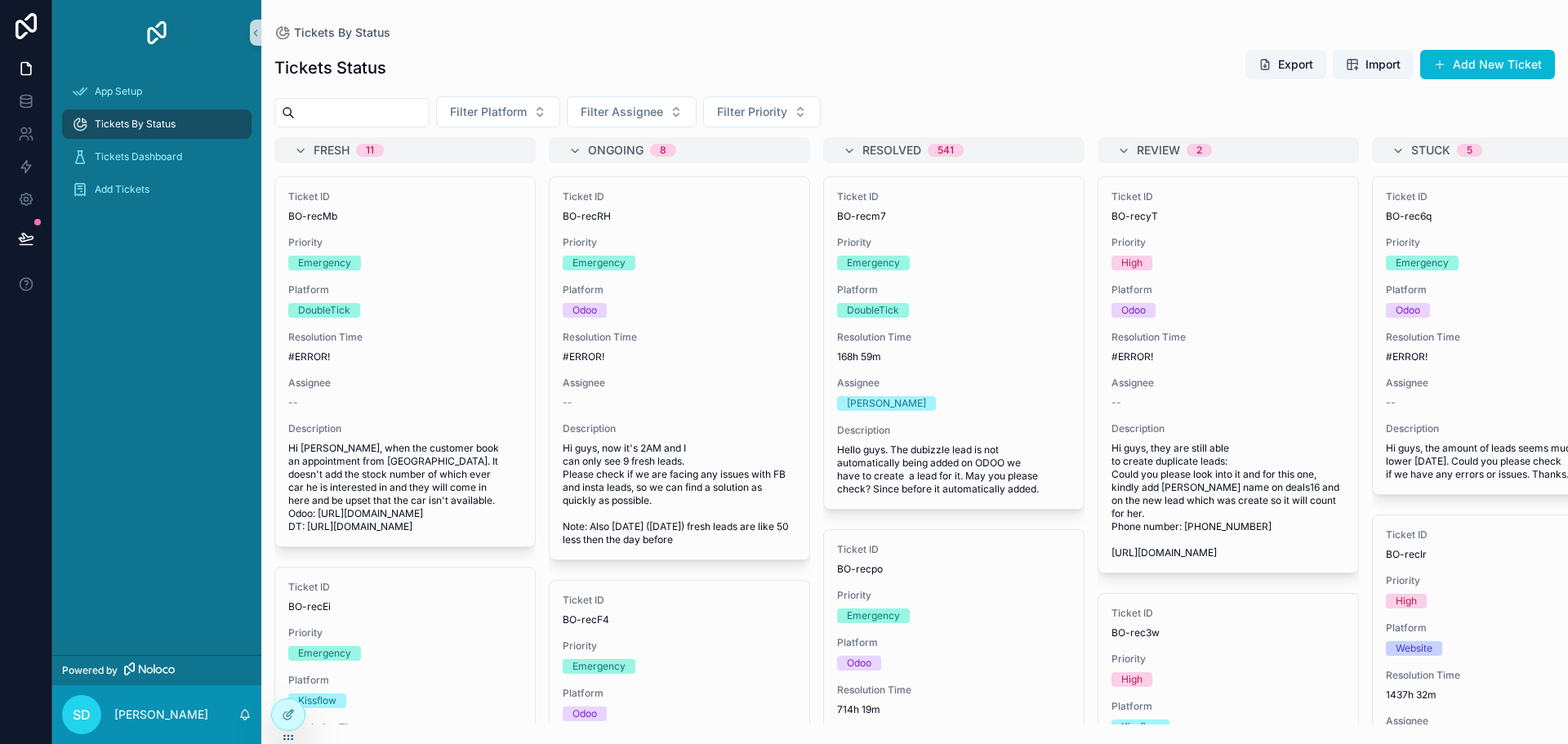
drag, startPoint x: 1043, startPoint y: 131, endPoint x: 1176, endPoint y: 143, distance: 133.5
click at [1176, 143] on div "Tickets Status Export Import Add New Ticket Filter Platform Filter Assignee Fil…" at bounding box center [915, 381] width 1307 height 685
click at [934, 107] on div "Filter Platform Filter Assignee Filter Priority" at bounding box center [915, 112] width 1307 height 31
click at [924, 98] on div "Filter Platform Filter Assignee Filter Priority" at bounding box center [915, 112] width 1307 height 31
click at [963, 72] on div "Tickets Status Export Import Add New Ticket" at bounding box center [915, 67] width 1280 height 37
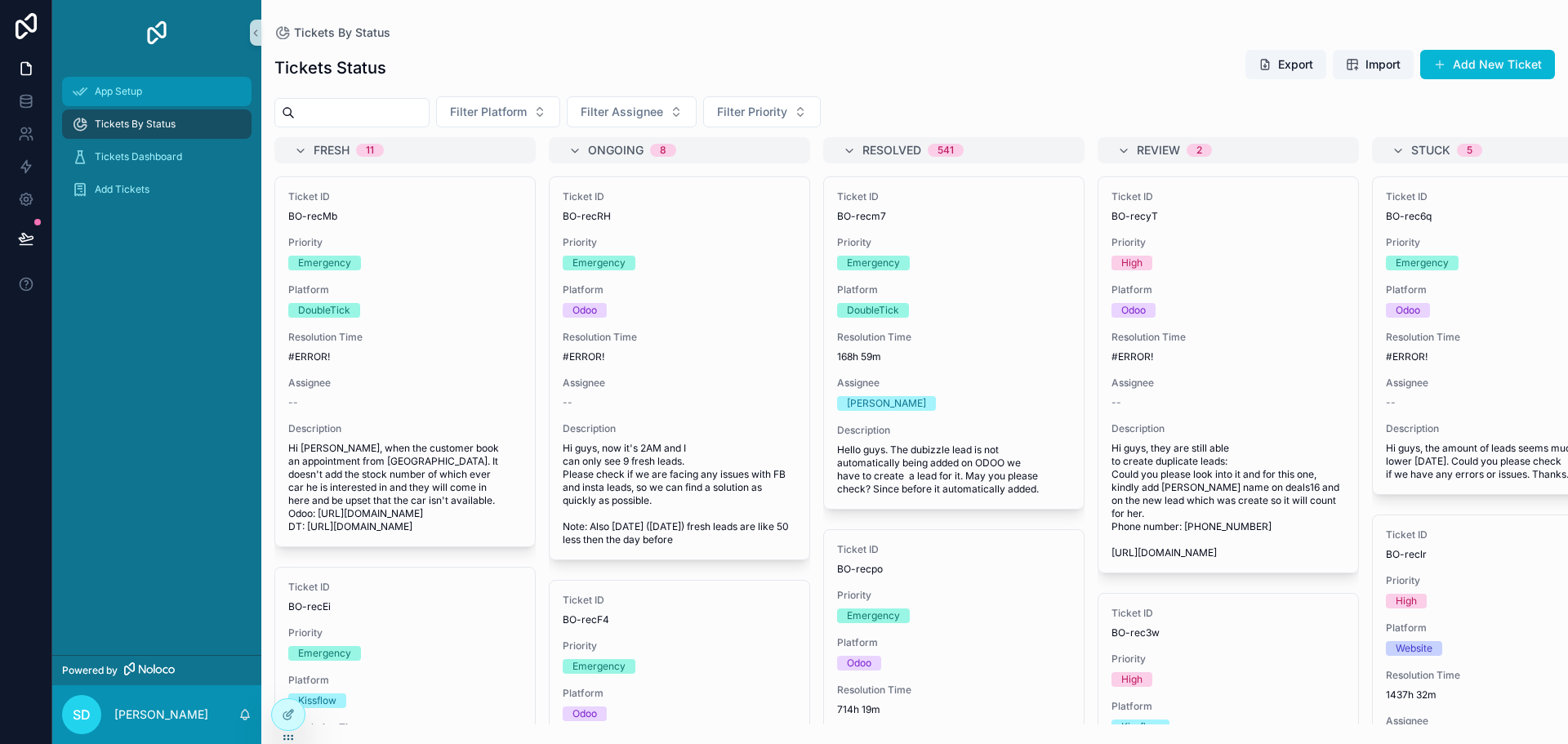
click at [166, 97] on div "App Setup" at bounding box center [157, 91] width 170 height 26
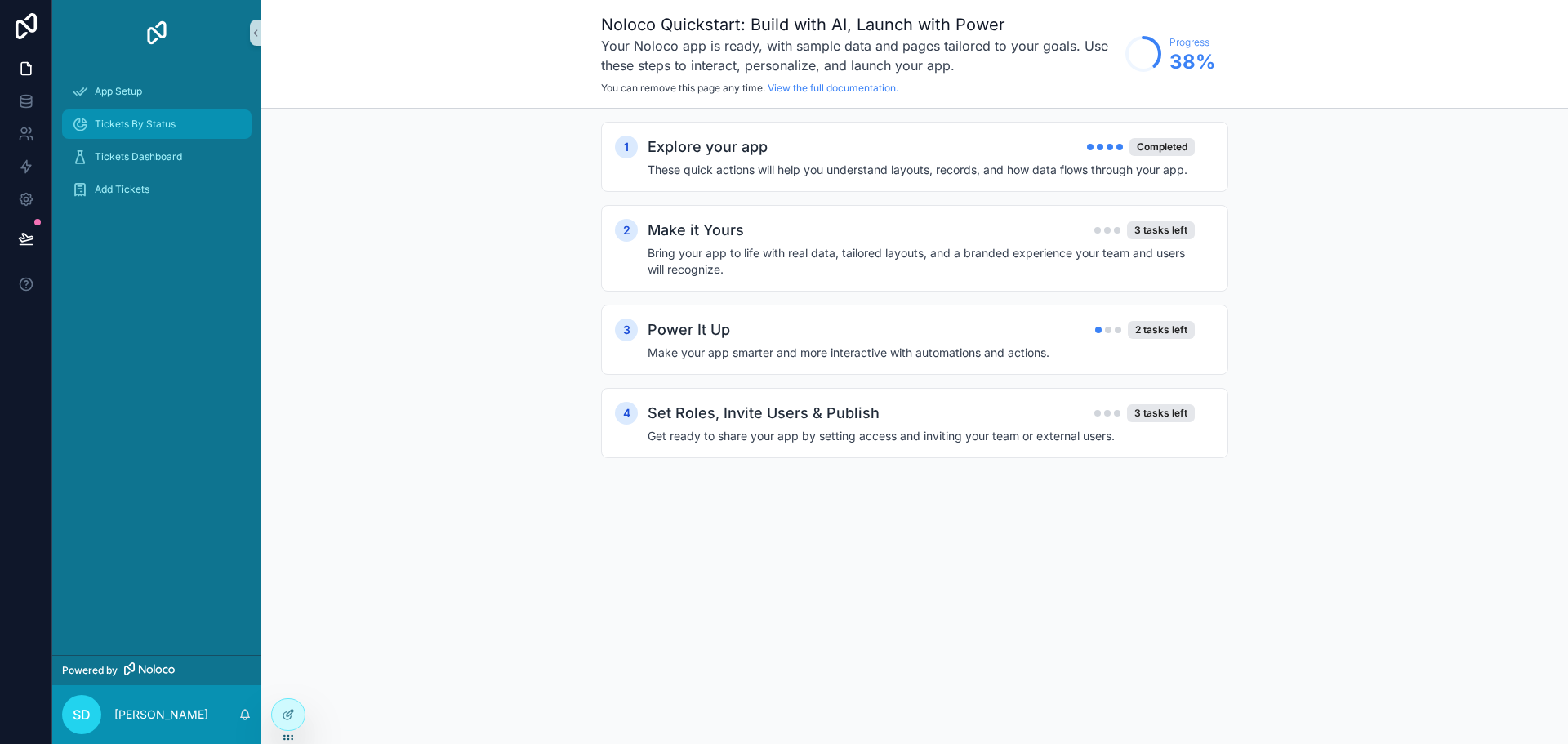
click at [164, 123] on span "Tickets By Status" at bounding box center [135, 123] width 81 height 13
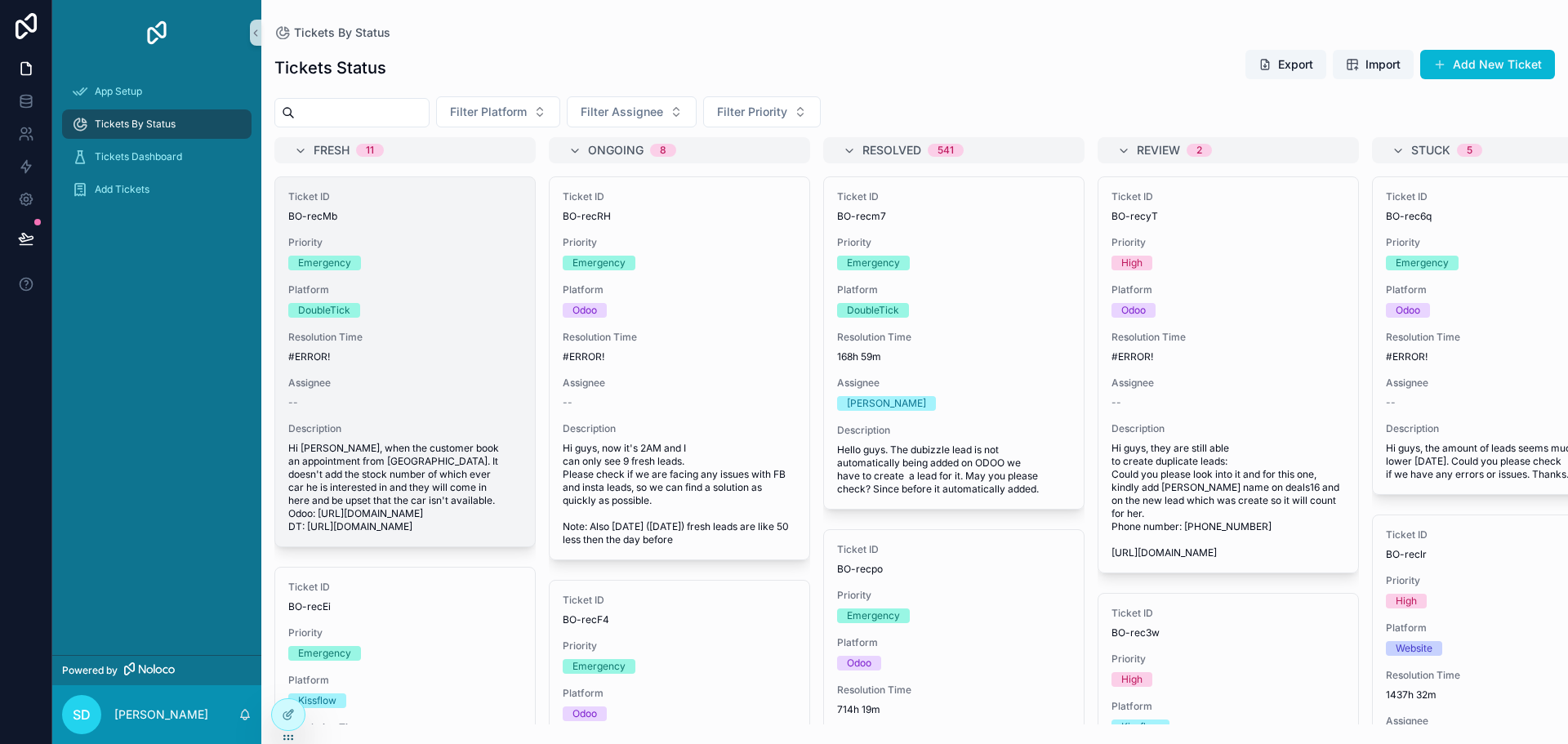
click at [376, 340] on span "Resolution Time" at bounding box center [405, 336] width 234 height 13
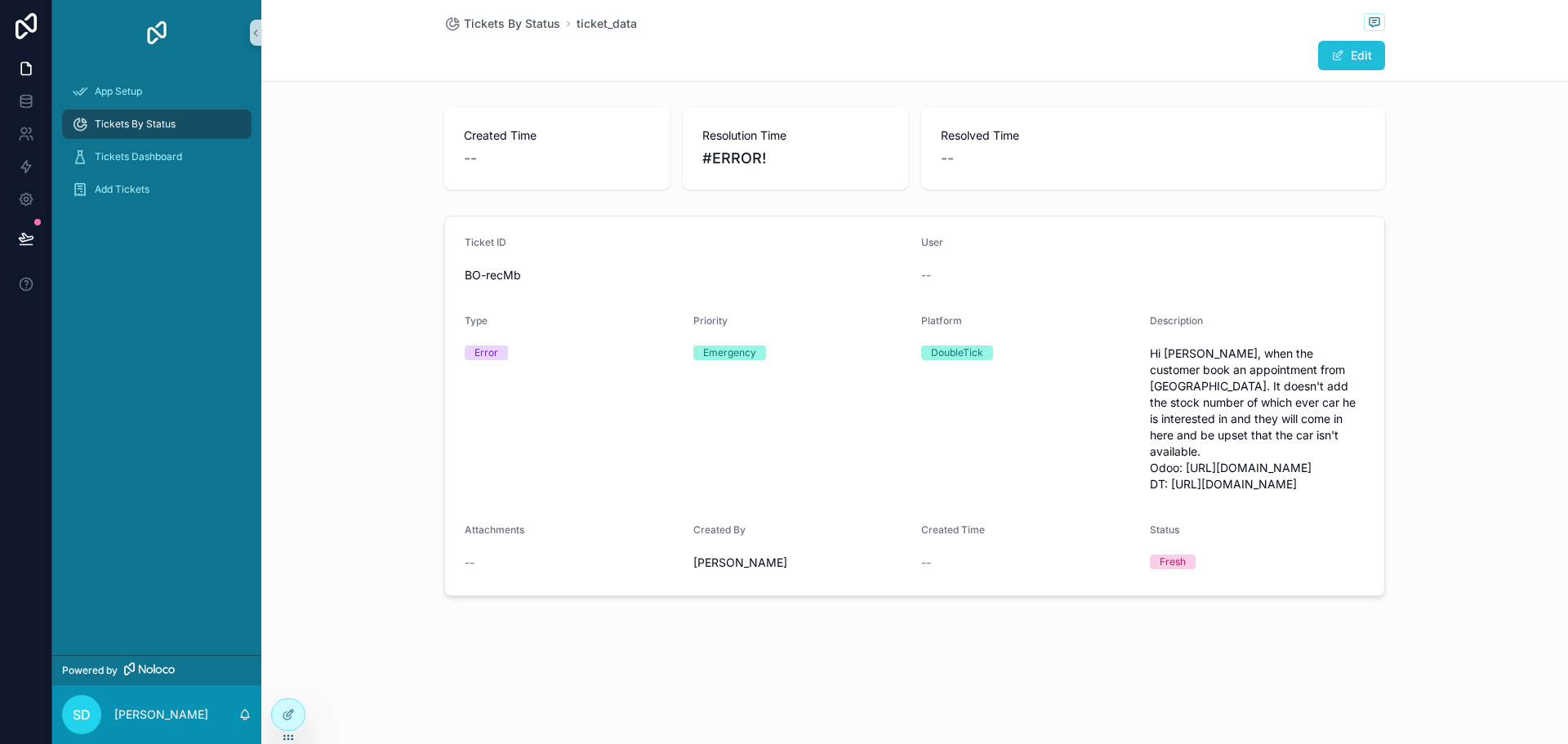
click at [1349, 62] on button "Edit" at bounding box center [1352, 56] width 67 height 29
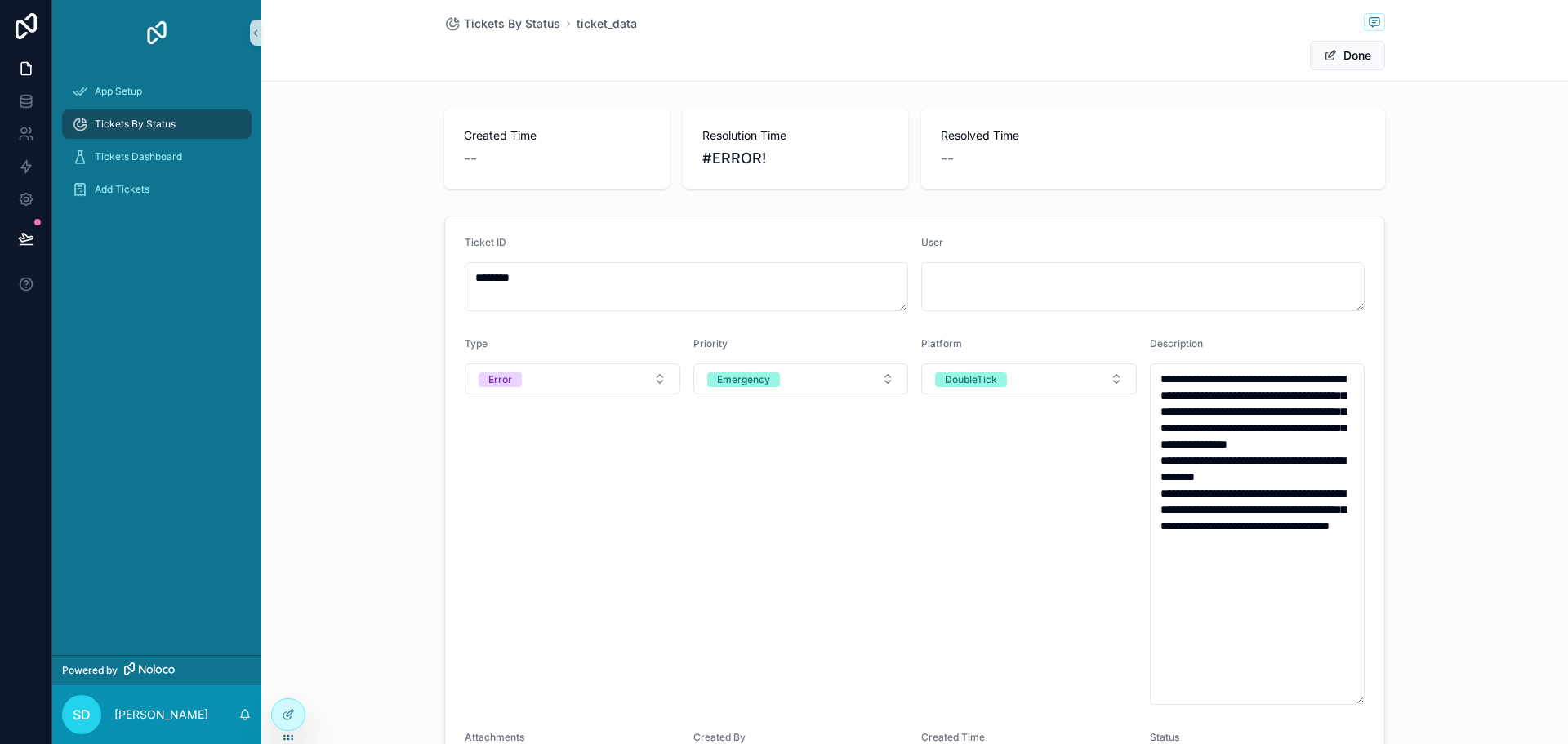
click at [973, 523] on div "Platform DoubleTick" at bounding box center [1029, 521] width 215 height 368
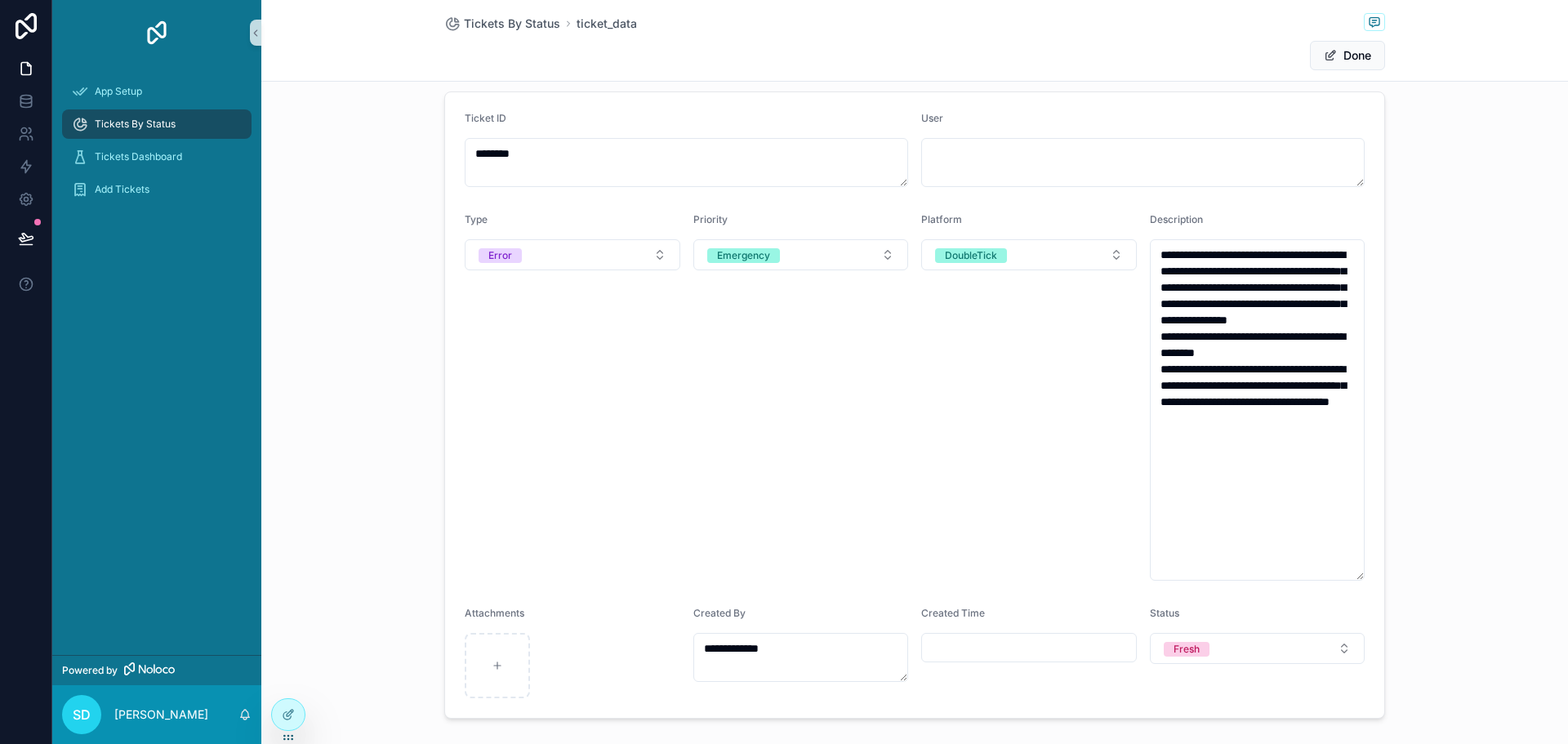
scroll to position [210, 0]
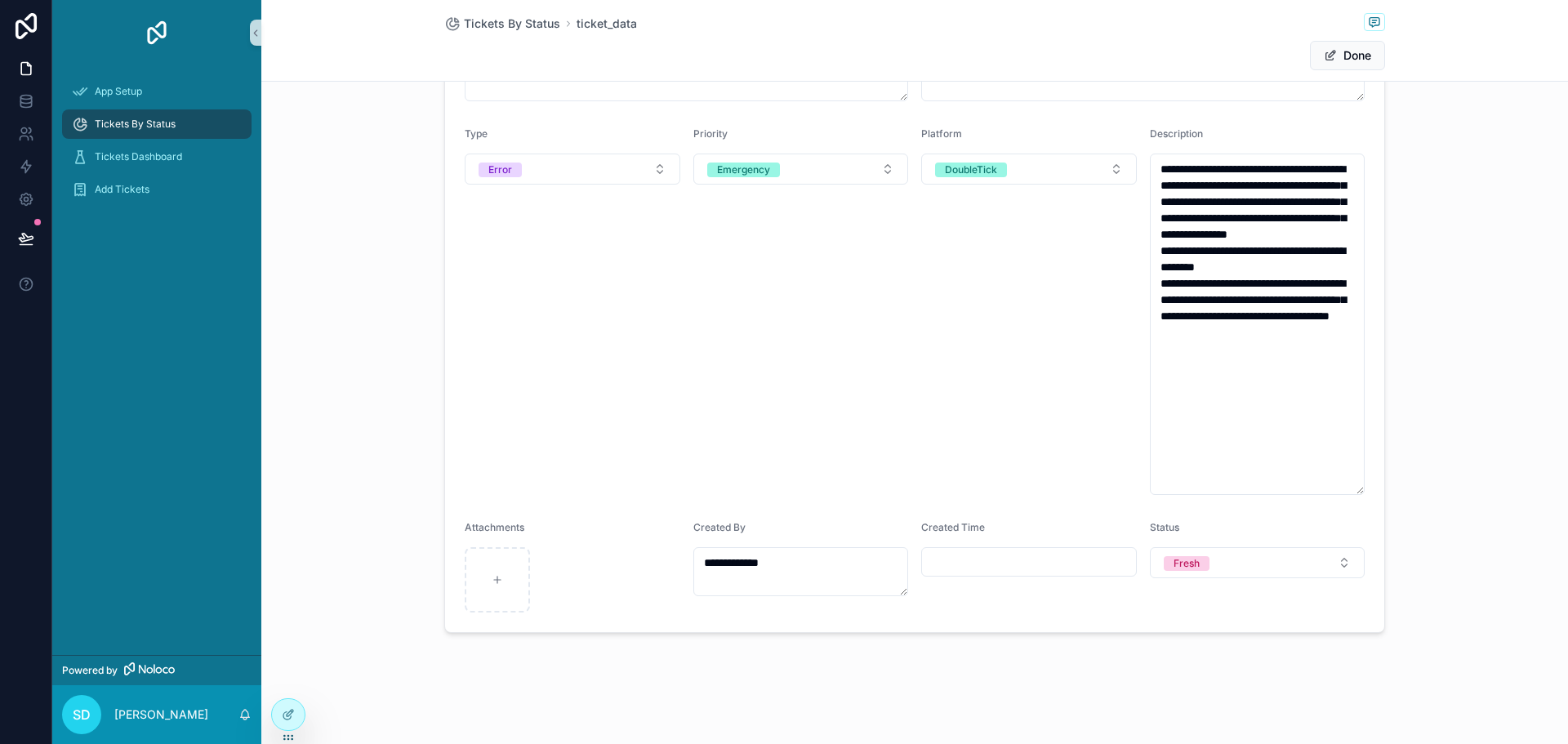
click at [573, 372] on div "Type Error" at bounding box center [572, 311] width 215 height 368
click at [287, 702] on div at bounding box center [288, 715] width 32 height 31
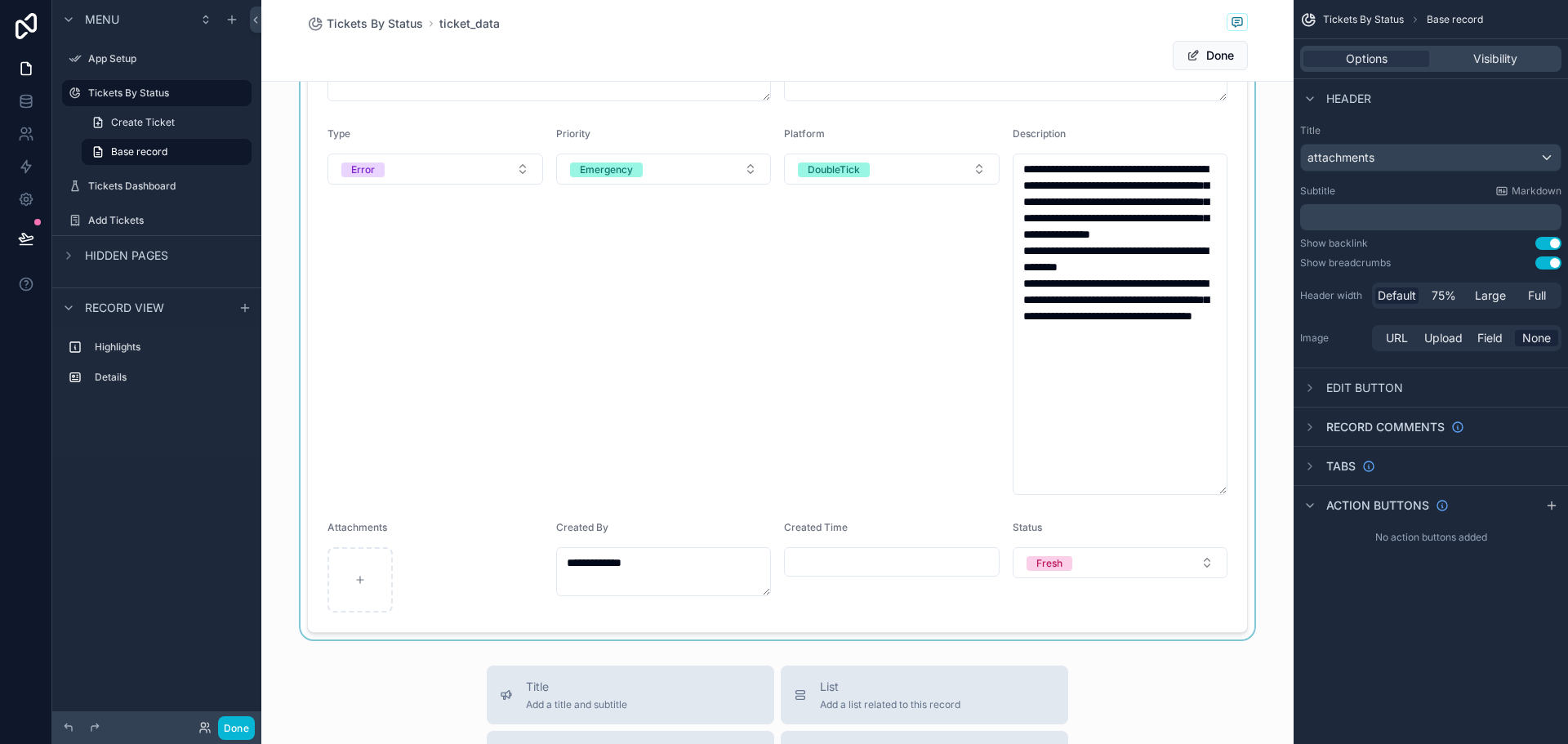
click at [915, 373] on div "scrollable content" at bounding box center [778, 319] width 1033 height 640
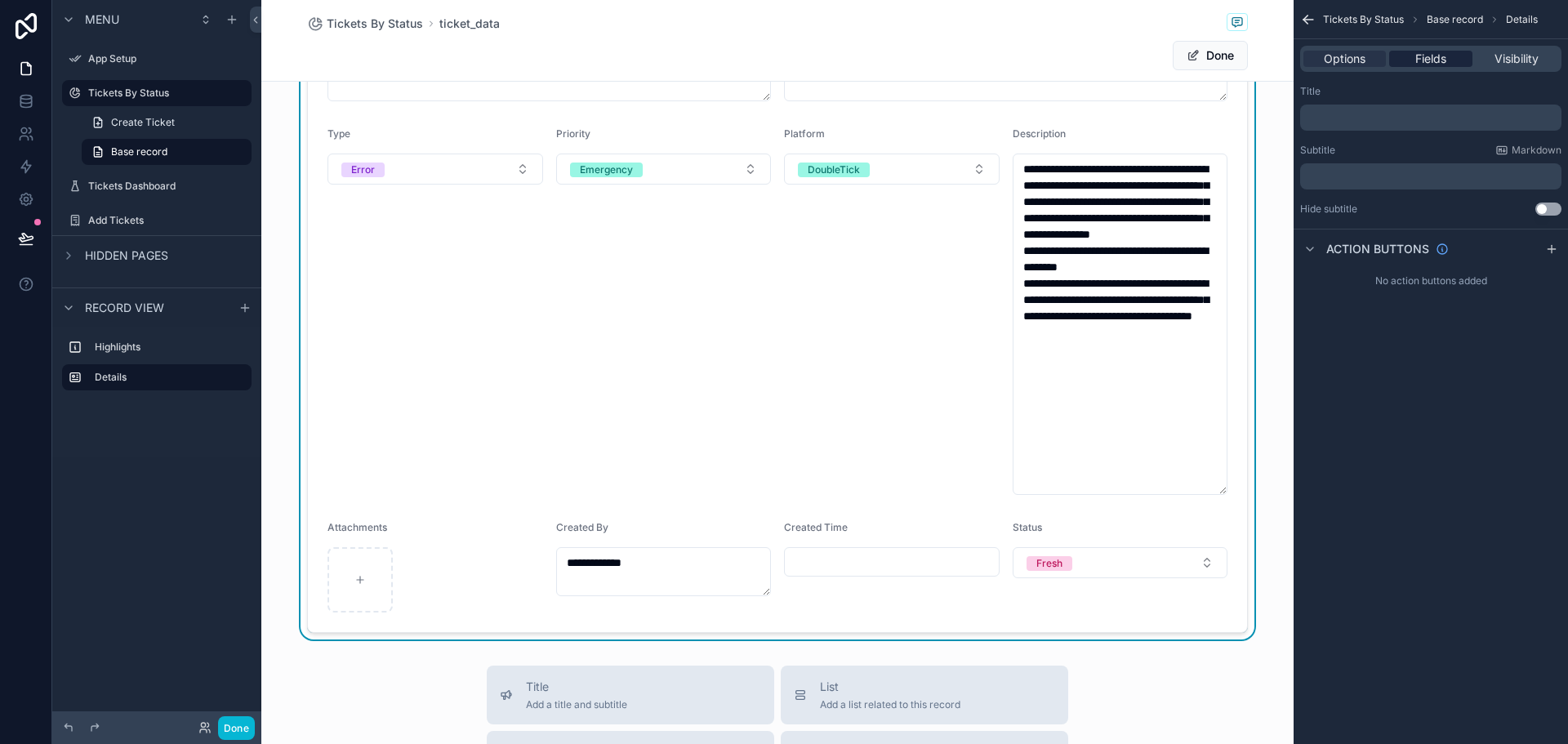
click at [1442, 61] on span "Fields" at bounding box center [1431, 59] width 31 height 17
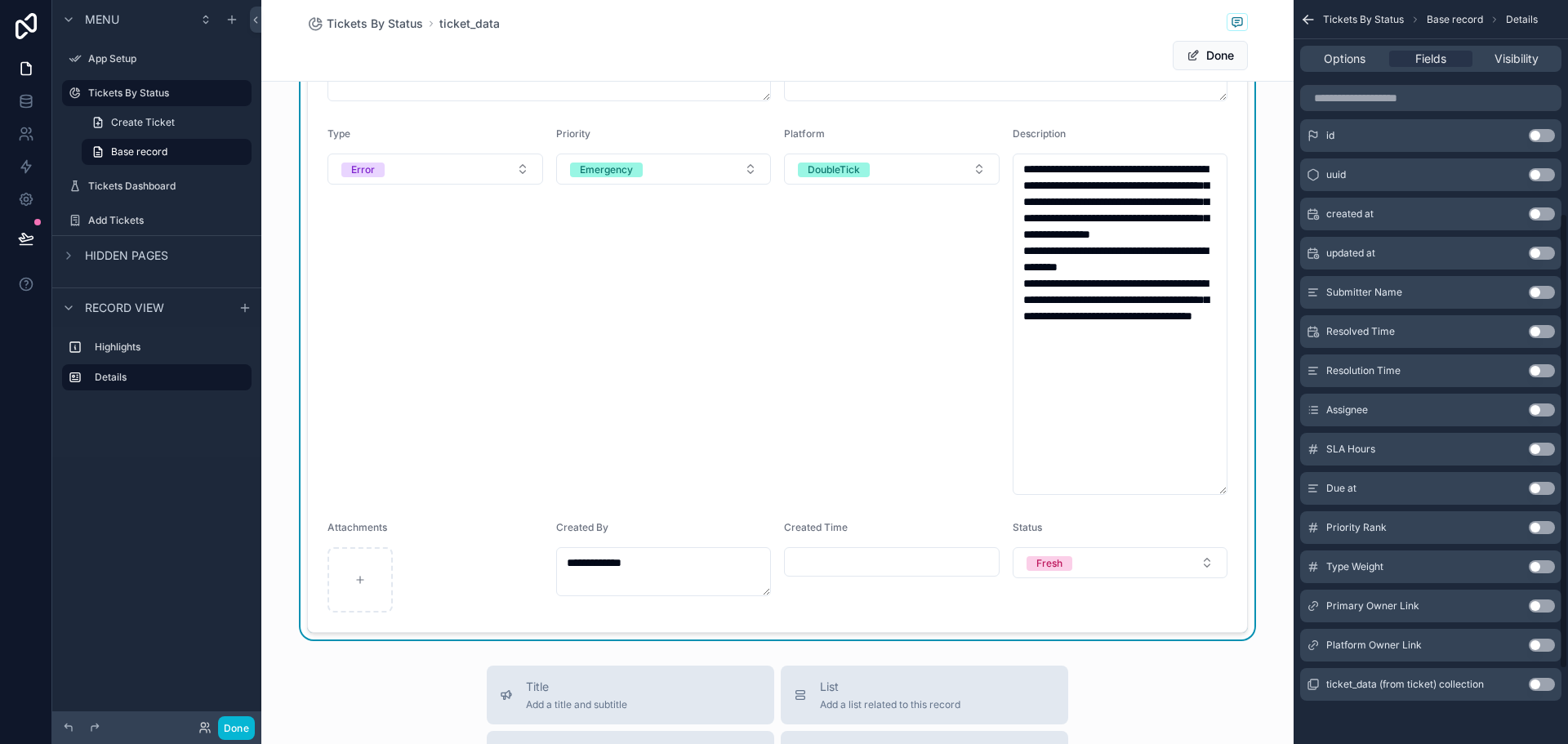
scroll to position [468, 0]
click at [1536, 408] on button "Use setting" at bounding box center [1542, 407] width 26 height 13
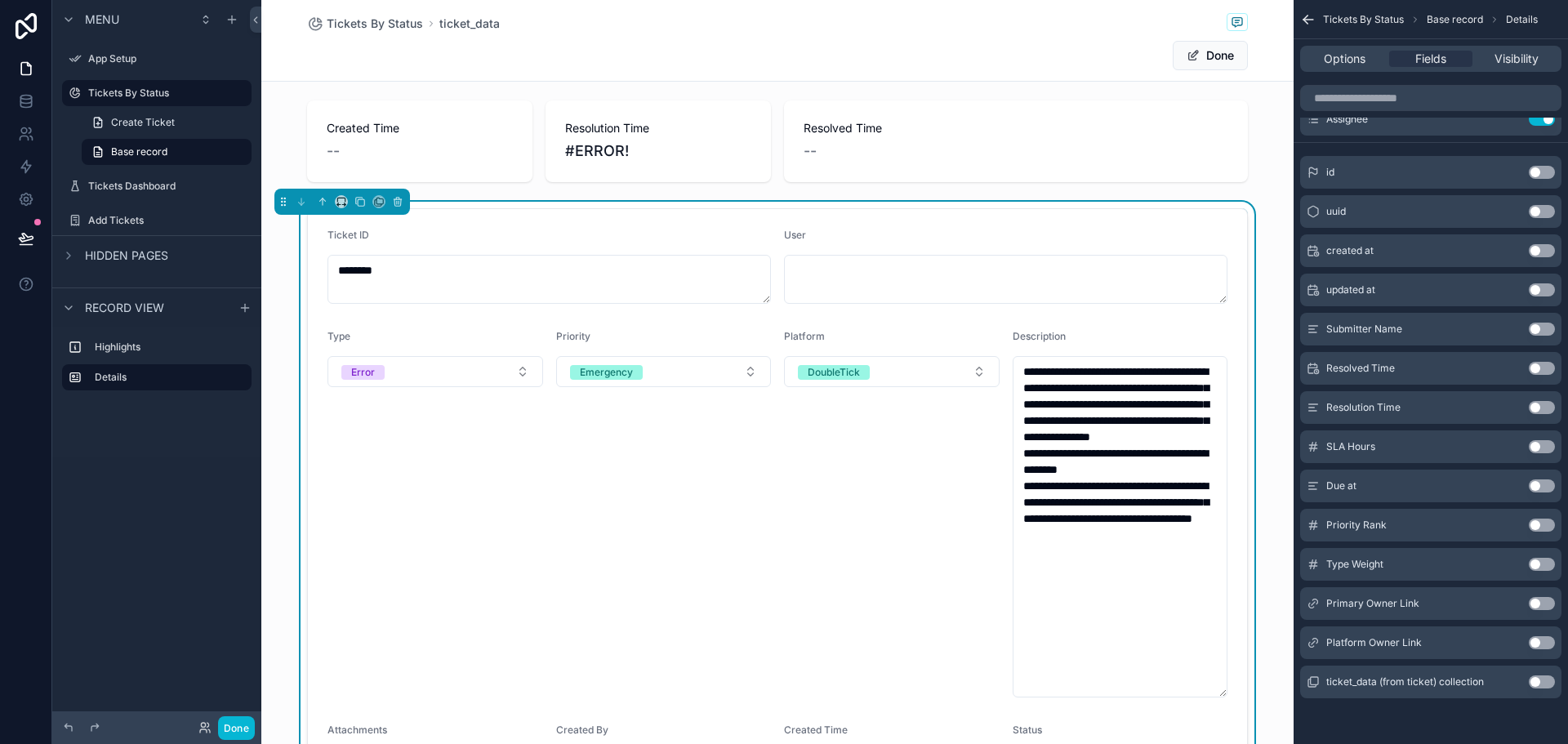
scroll to position [0, 0]
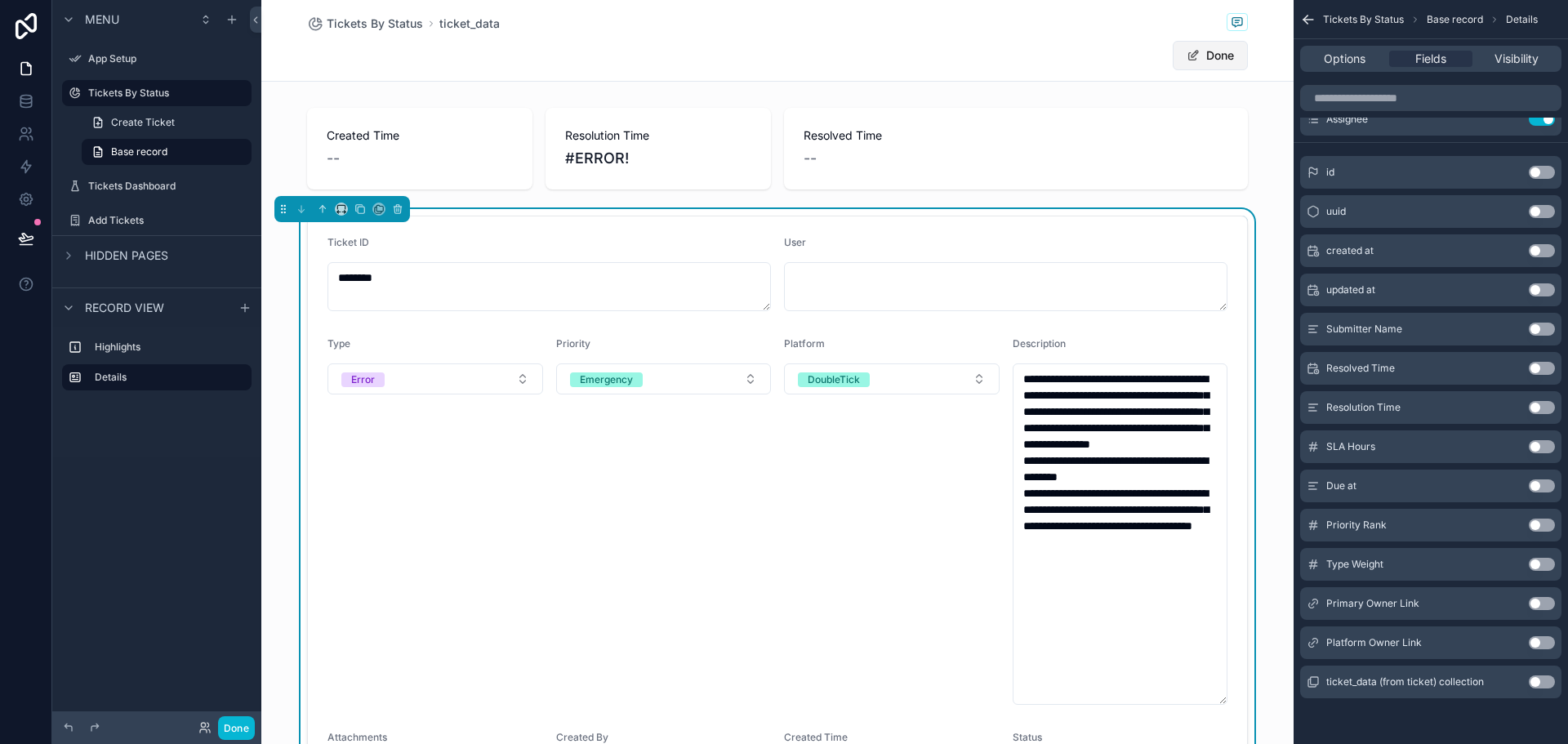
click at [1220, 63] on button "Done" at bounding box center [1210, 56] width 75 height 29
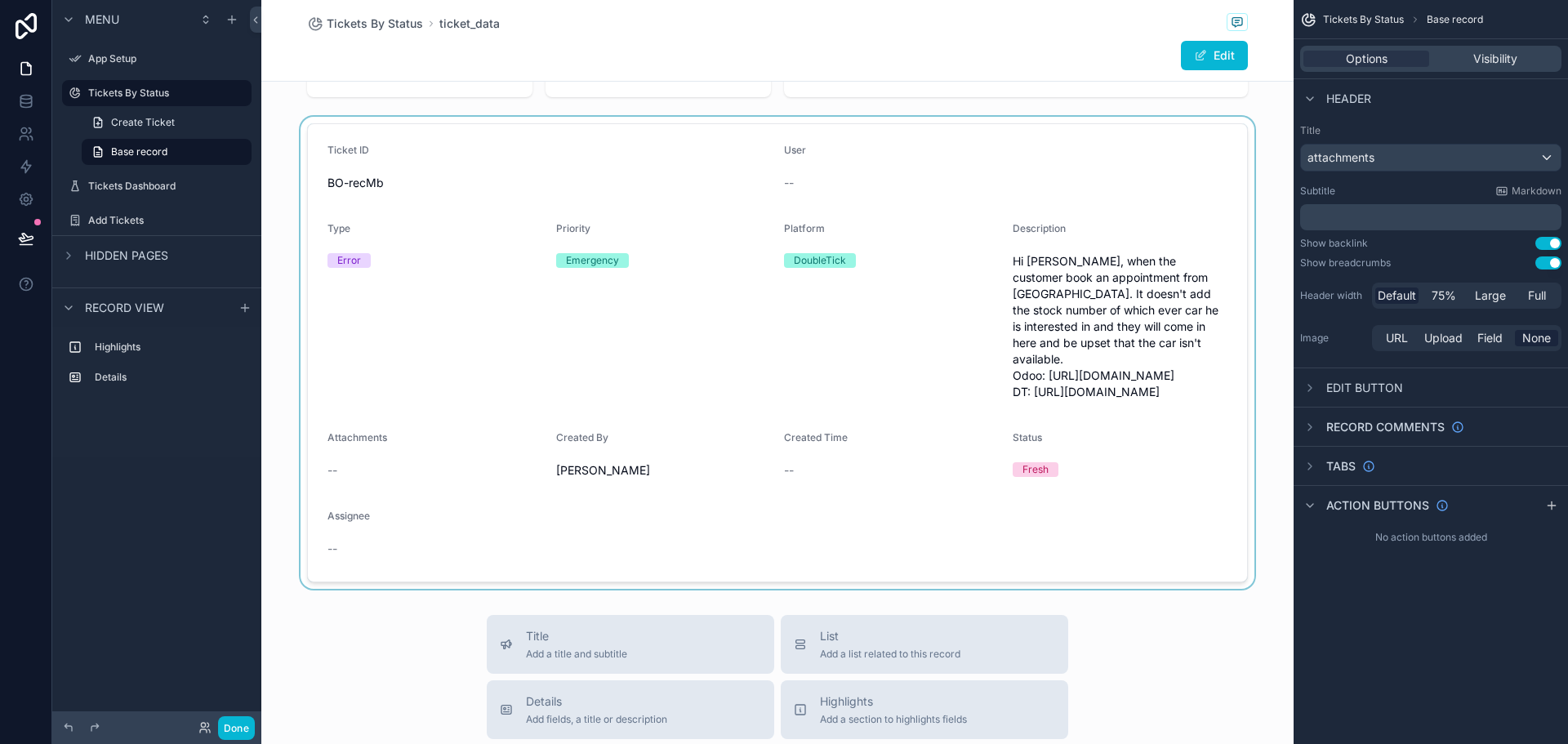
scroll to position [82, 0]
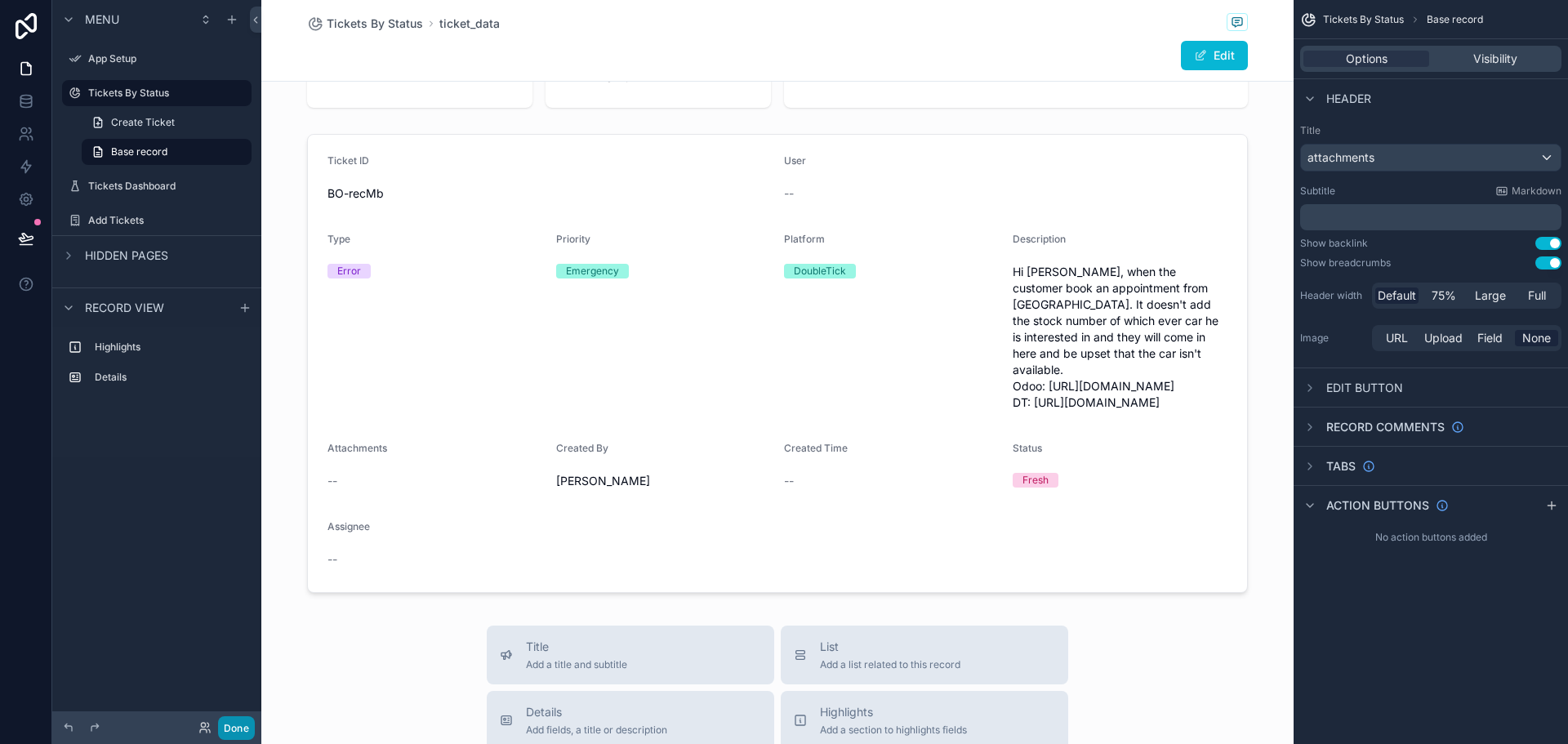
click at [241, 732] on button "Done" at bounding box center [237, 727] width 37 height 23
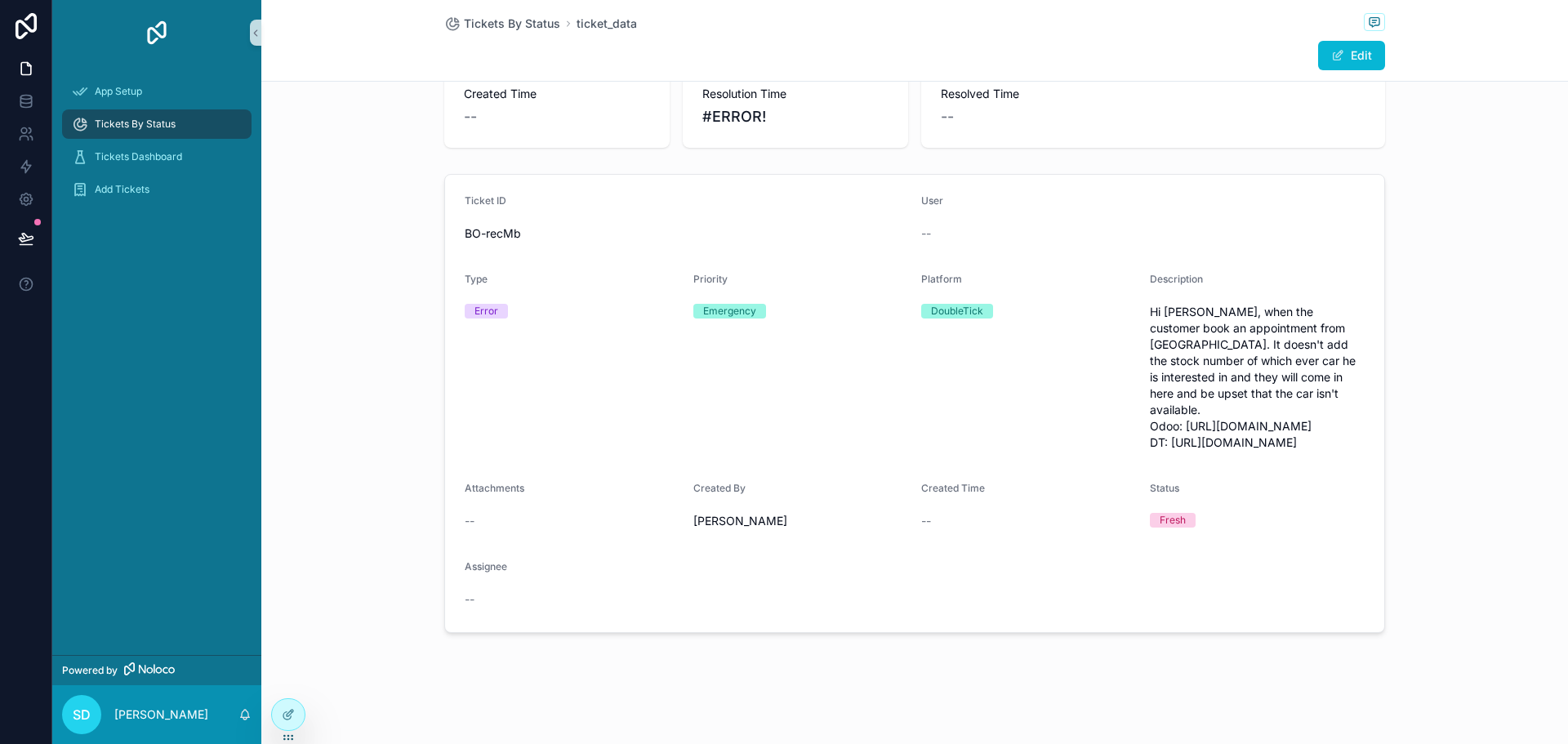
scroll to position [123, 0]
click at [1335, 55] on span "scrollable content" at bounding box center [1337, 55] width 13 height 13
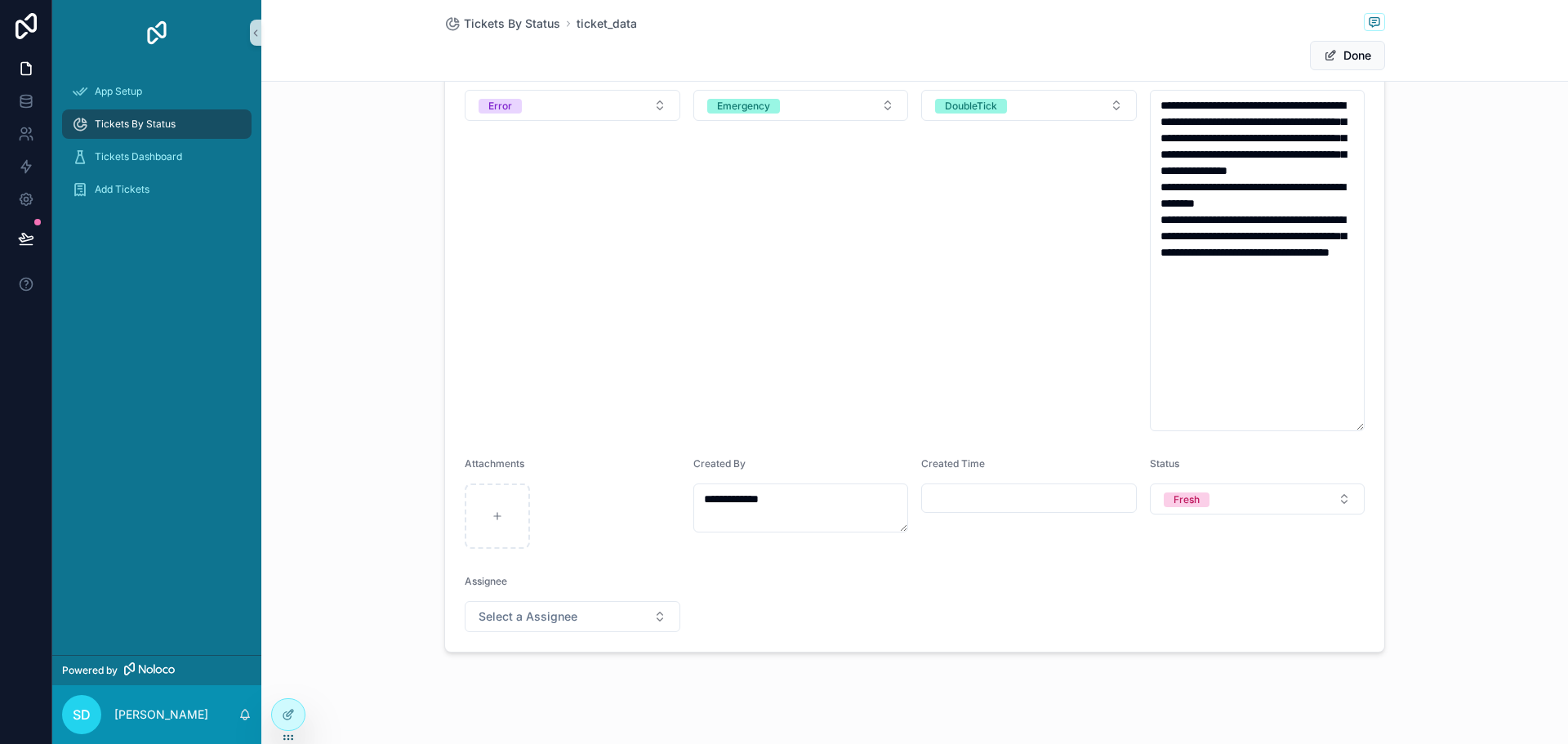
scroll to position [293, 0]
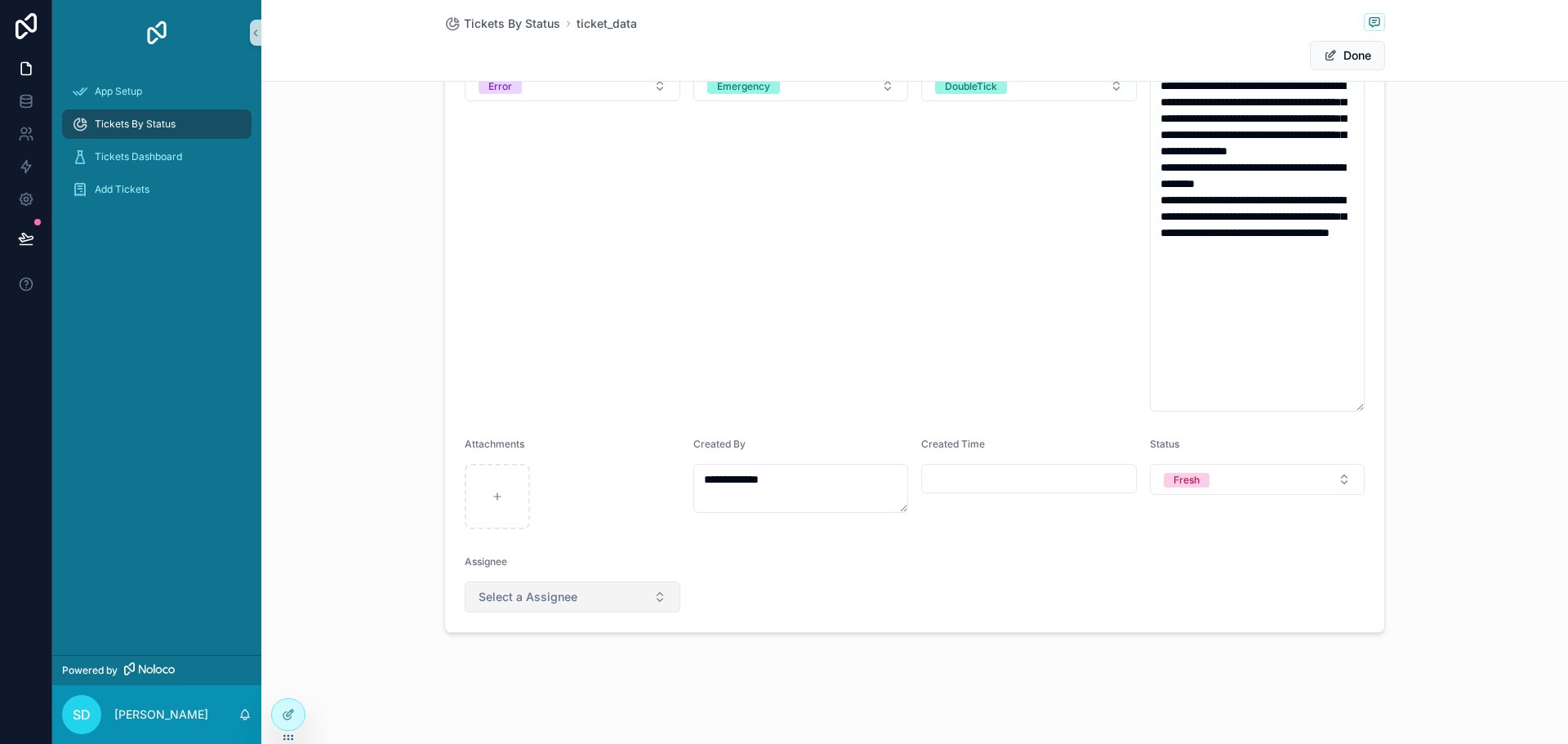
click at [558, 594] on span "Select a Assignee" at bounding box center [527, 596] width 99 height 17
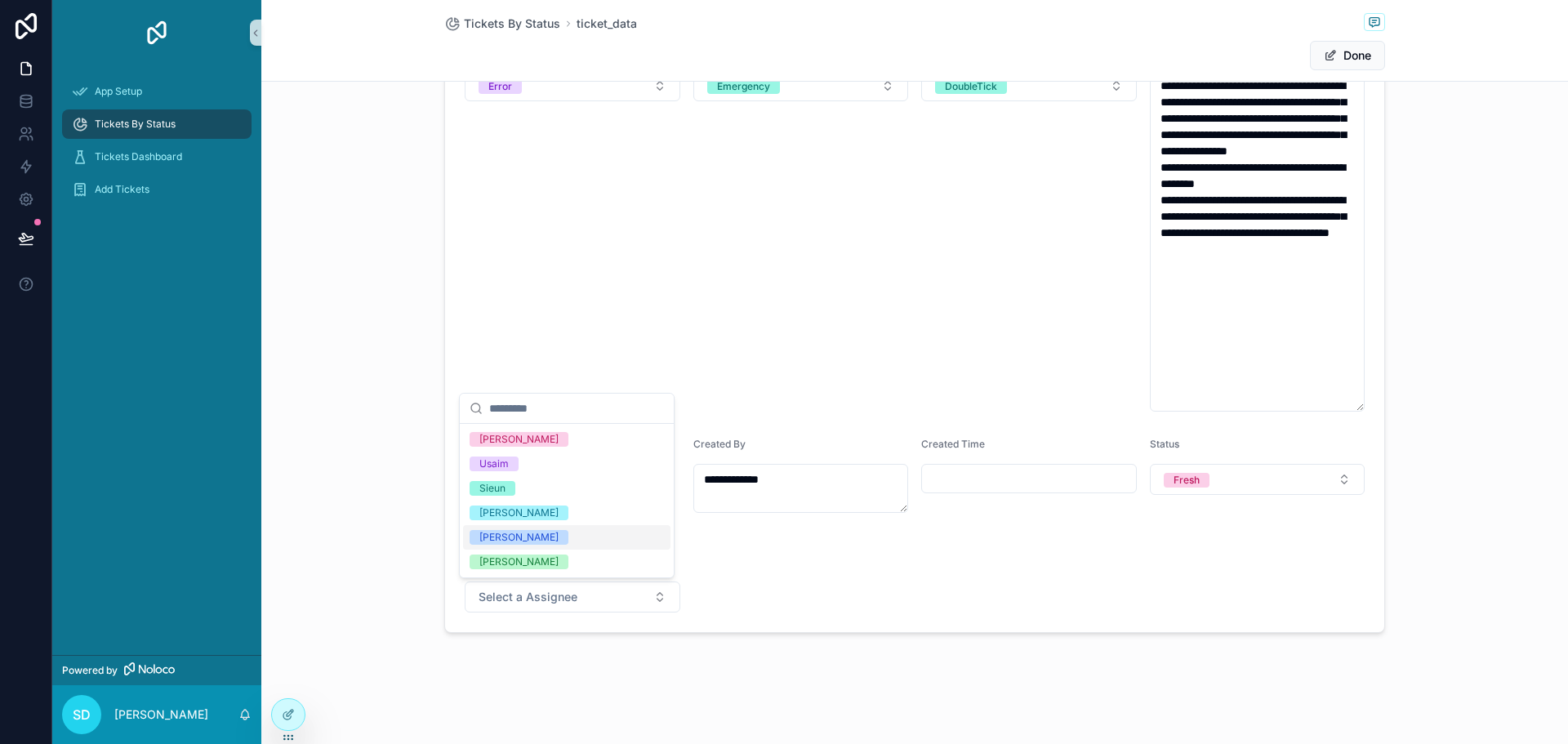
click at [787, 548] on form "**********" at bounding box center [915, 277] width 939 height 709
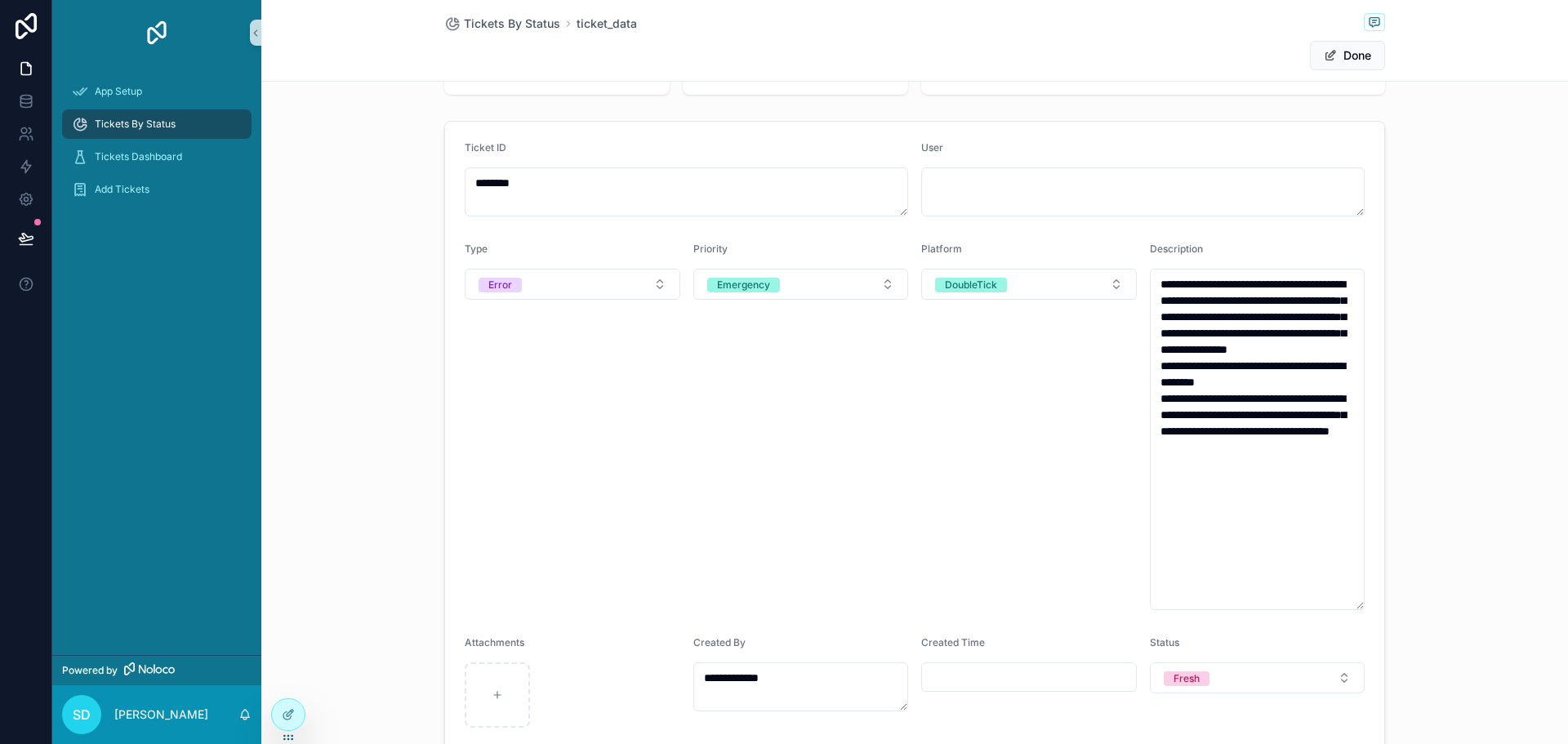
scroll to position [0, 0]
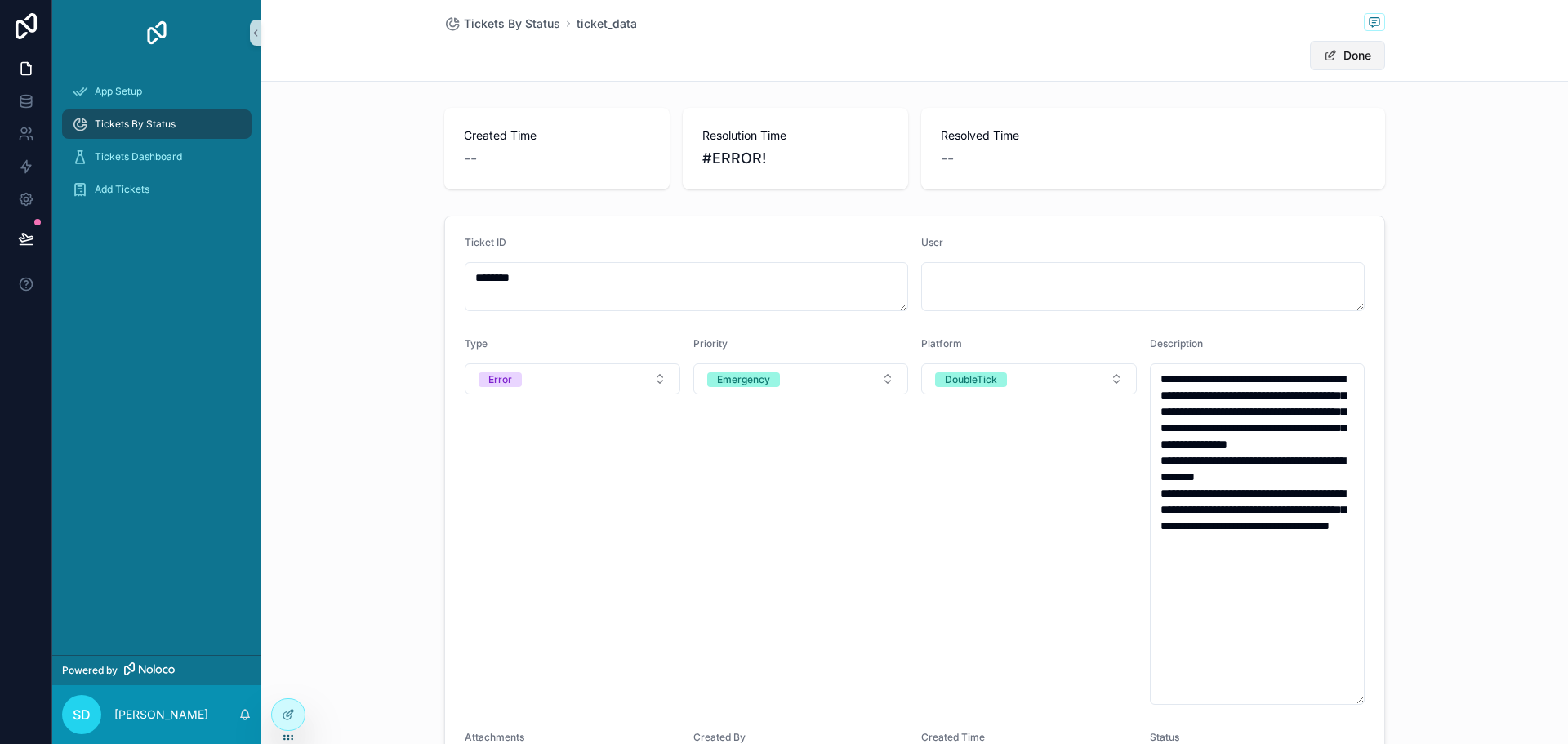
click at [1337, 57] on button "Done" at bounding box center [1348, 56] width 75 height 29
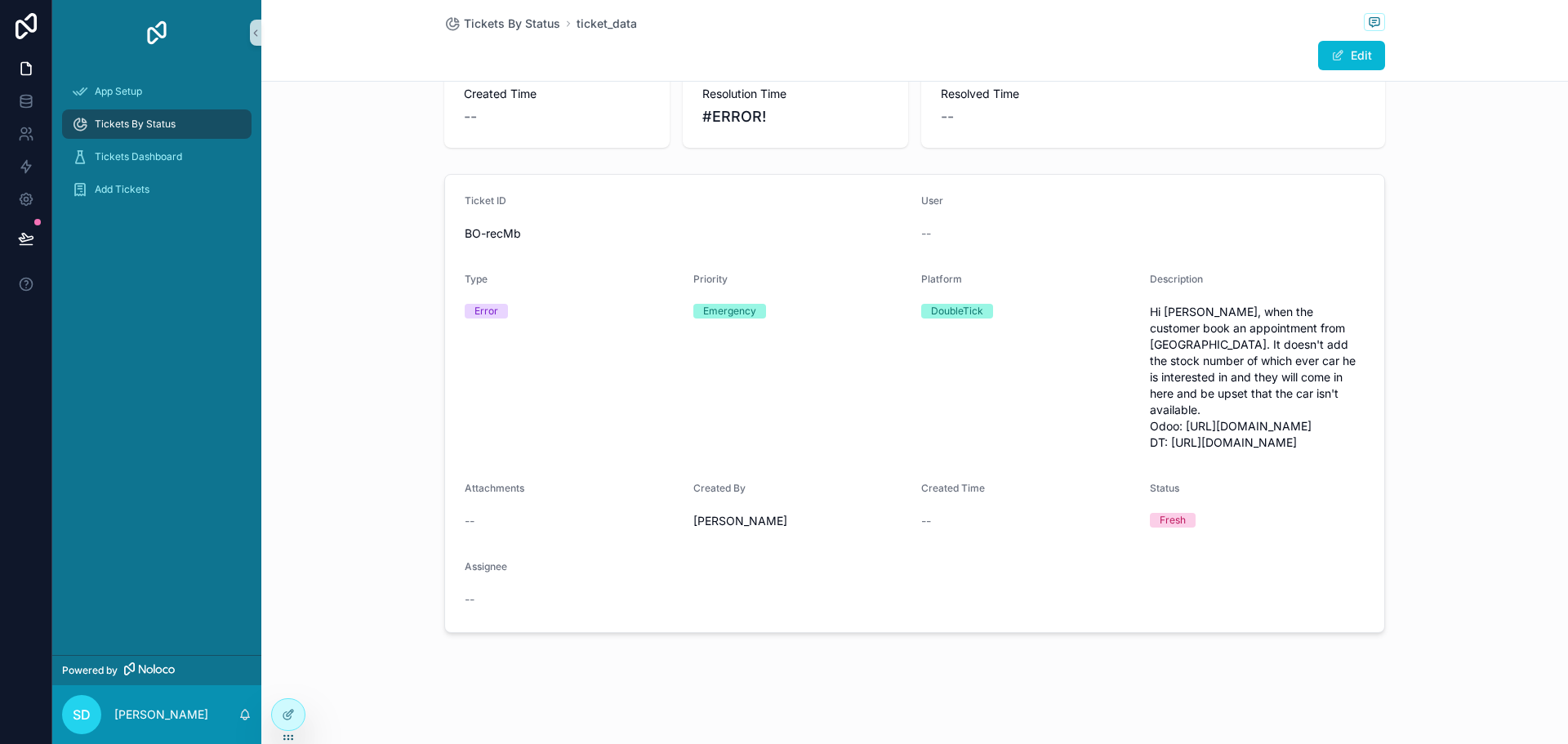
scroll to position [123, 0]
drag, startPoint x: 919, startPoint y: 121, endPoint x: 959, endPoint y: 139, distance: 43.9
click at [959, 195] on div "User --" at bounding box center [1142, 220] width 443 height 52
click at [963, 220] on div "--" at bounding box center [1142, 233] width 443 height 26
click at [177, 154] on span "Tickets Dashboard" at bounding box center [138, 156] width 87 height 13
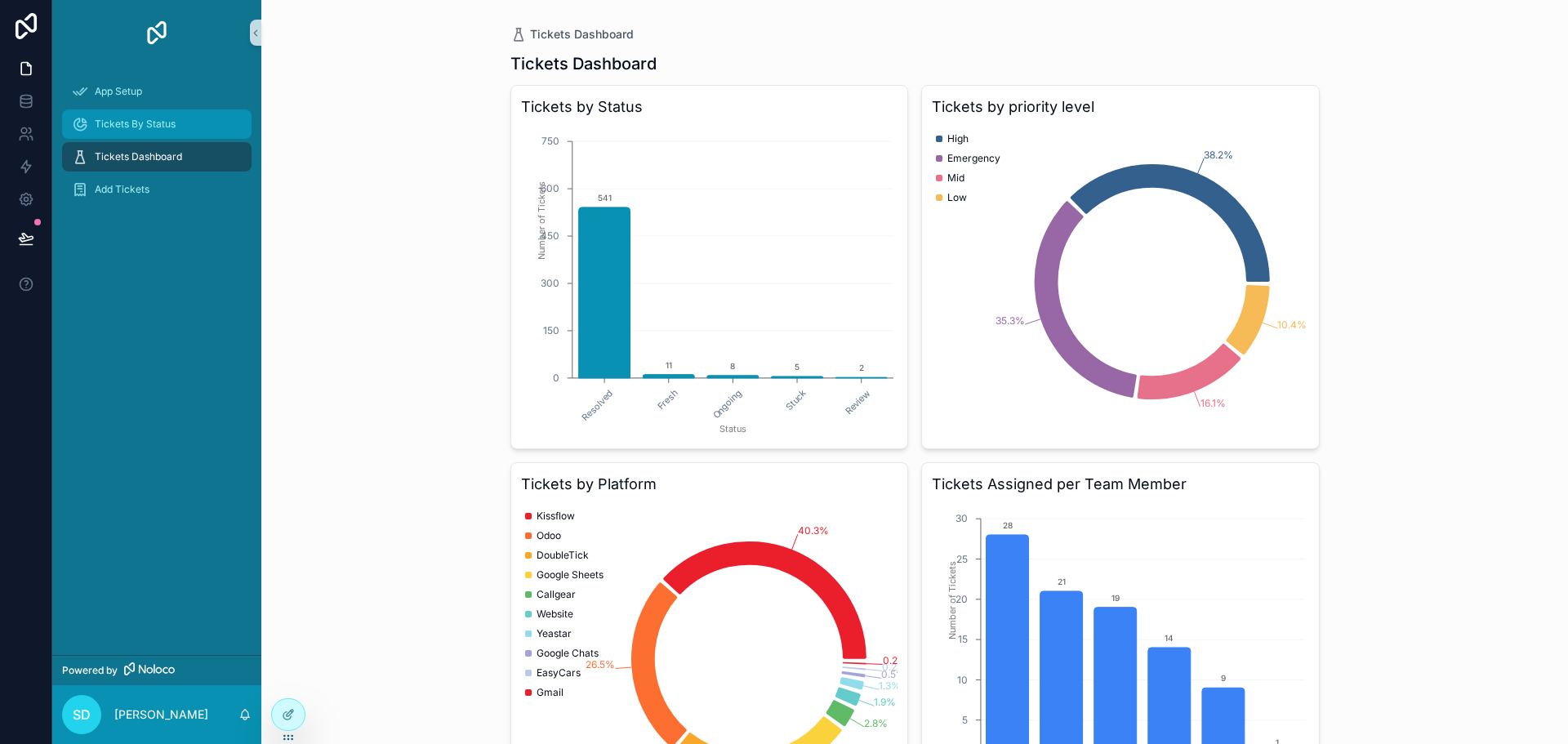
click at [172, 126] on span "Tickets By Status" at bounding box center [135, 123] width 81 height 13
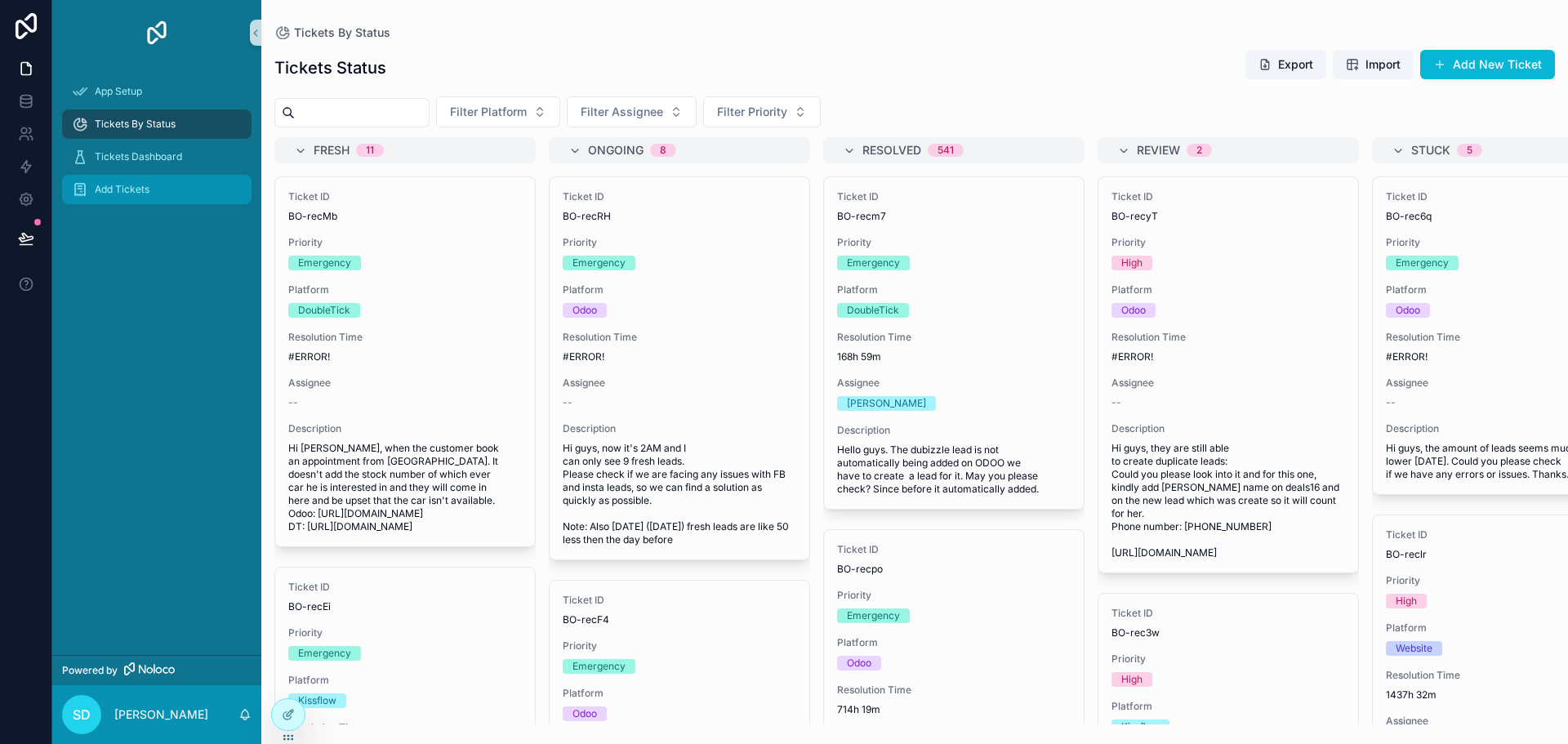
click at [162, 191] on div "Add Tickets" at bounding box center [157, 189] width 170 height 26
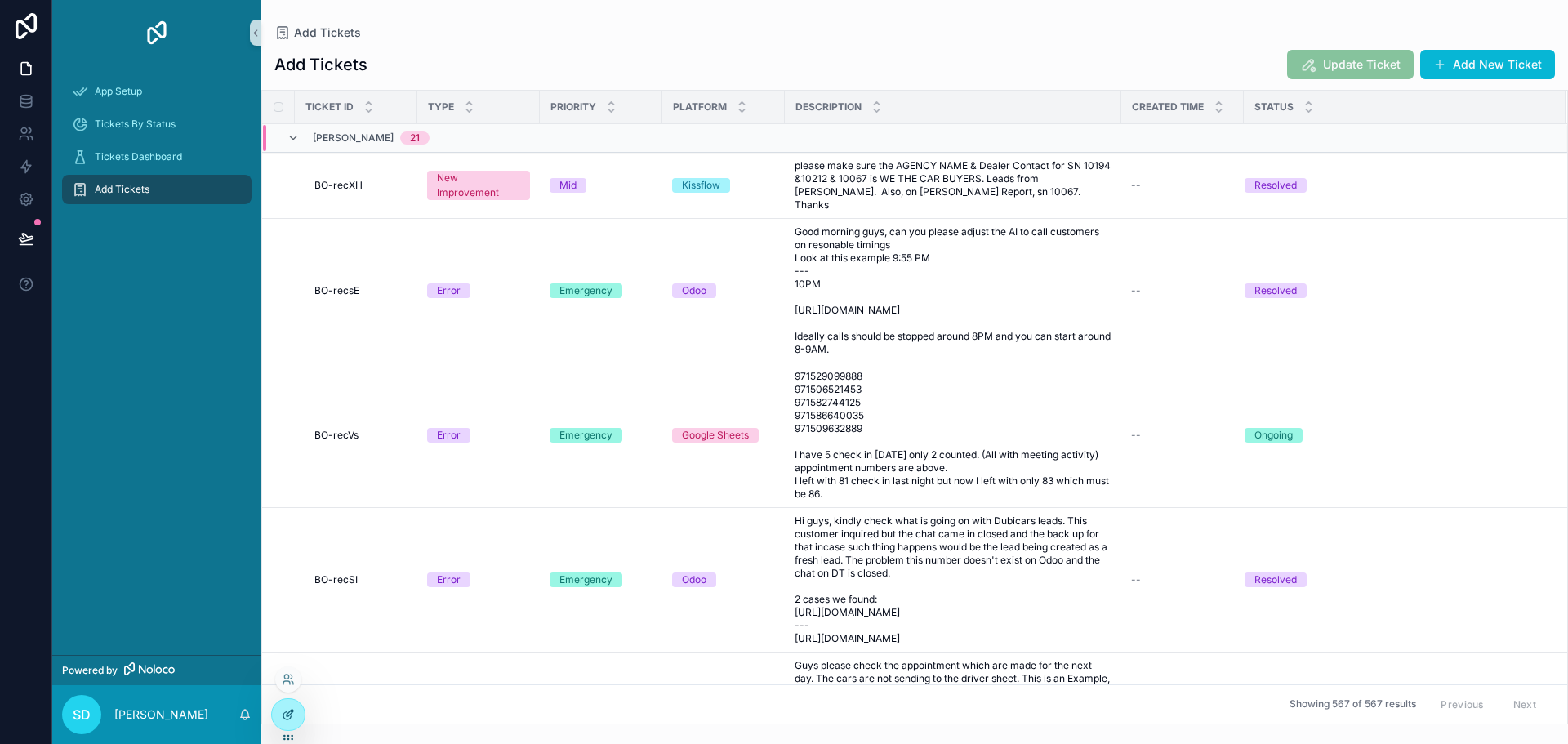
click at [285, 710] on icon at bounding box center [288, 714] width 13 height 13
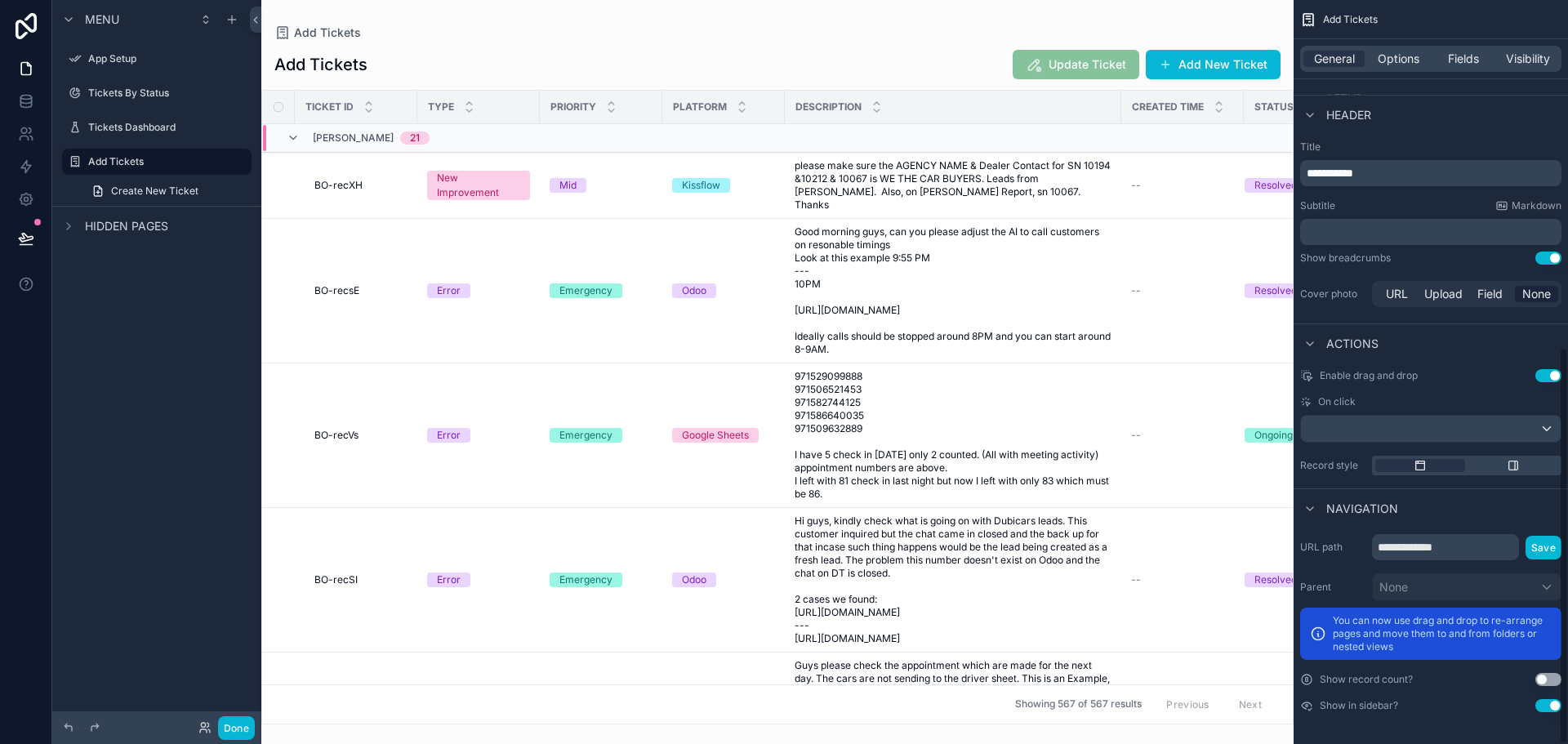
scroll to position [654, 0]
click at [1404, 62] on span "Options" at bounding box center [1399, 59] width 42 height 17
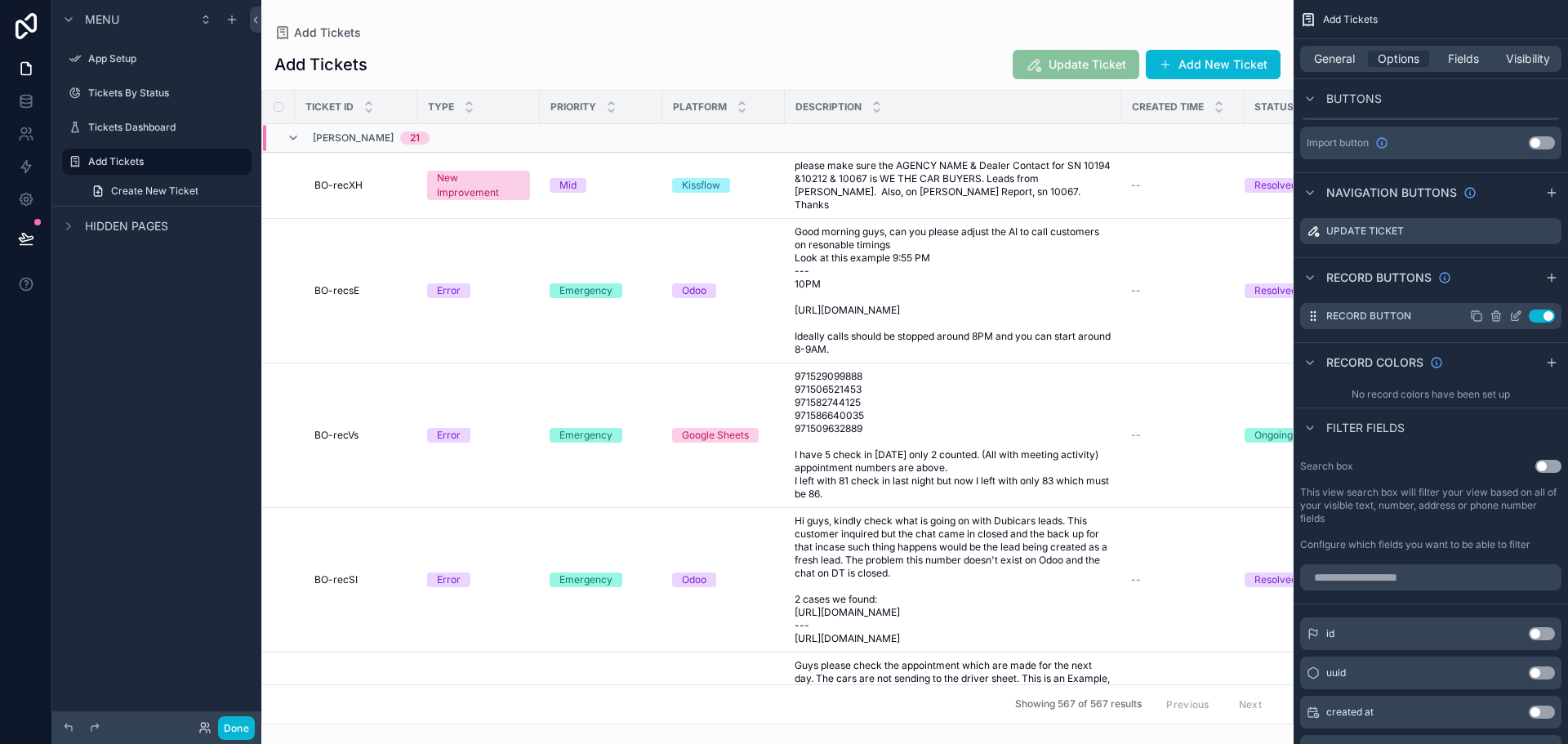
click at [1514, 318] on icon "scrollable content" at bounding box center [1515, 316] width 13 height 13
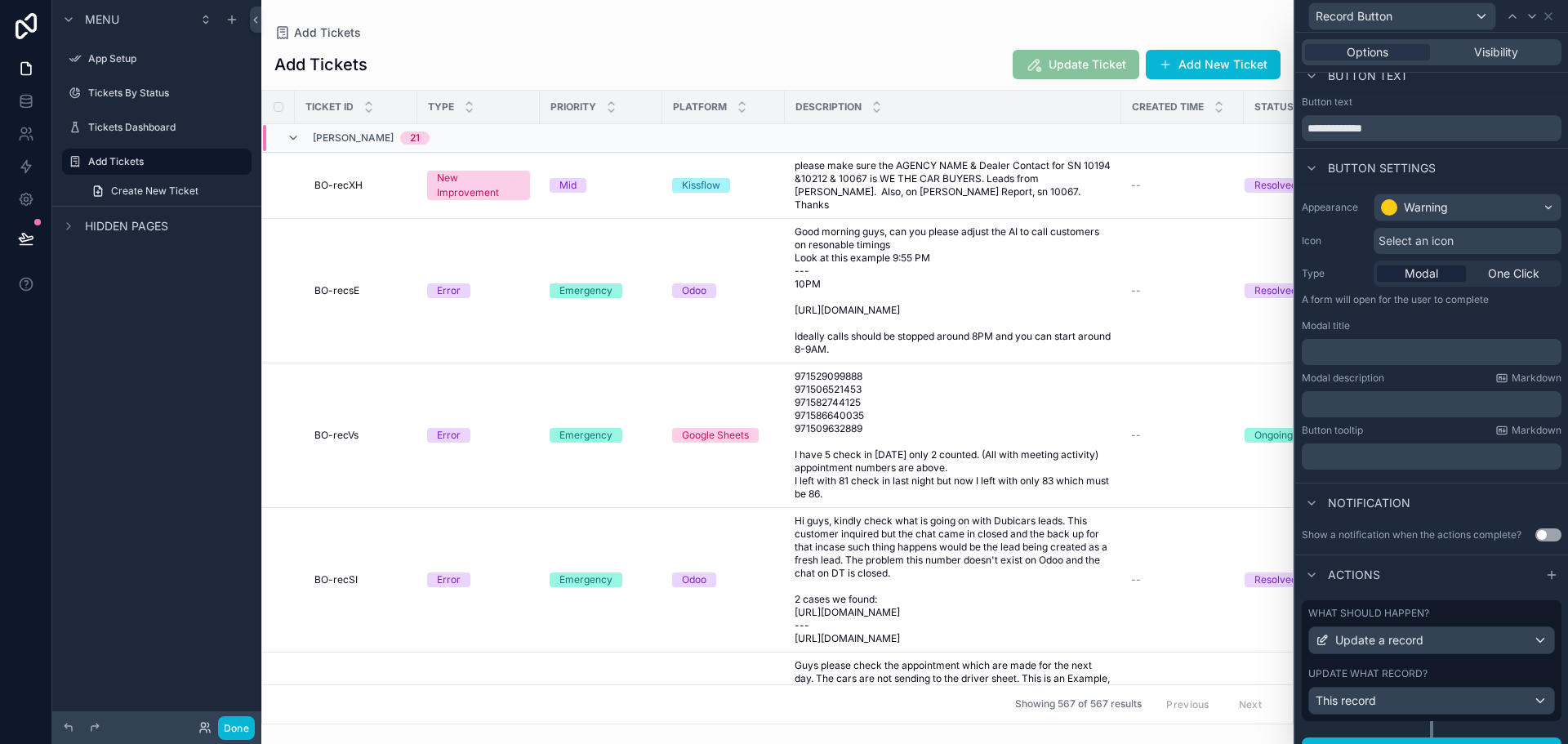
scroll to position [42, 0]
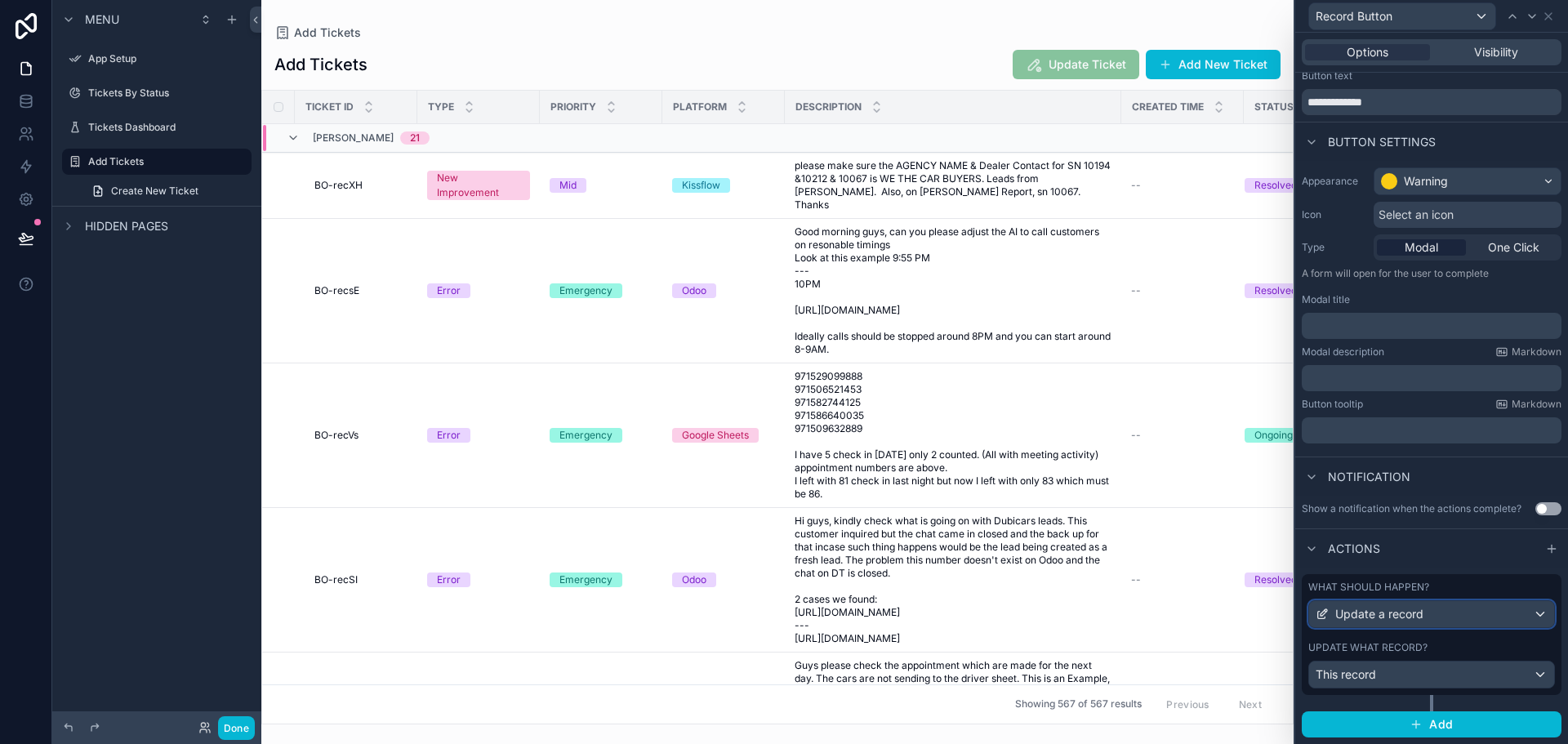
click at [1431, 612] on div "Update a record" at bounding box center [1432, 614] width 246 height 26
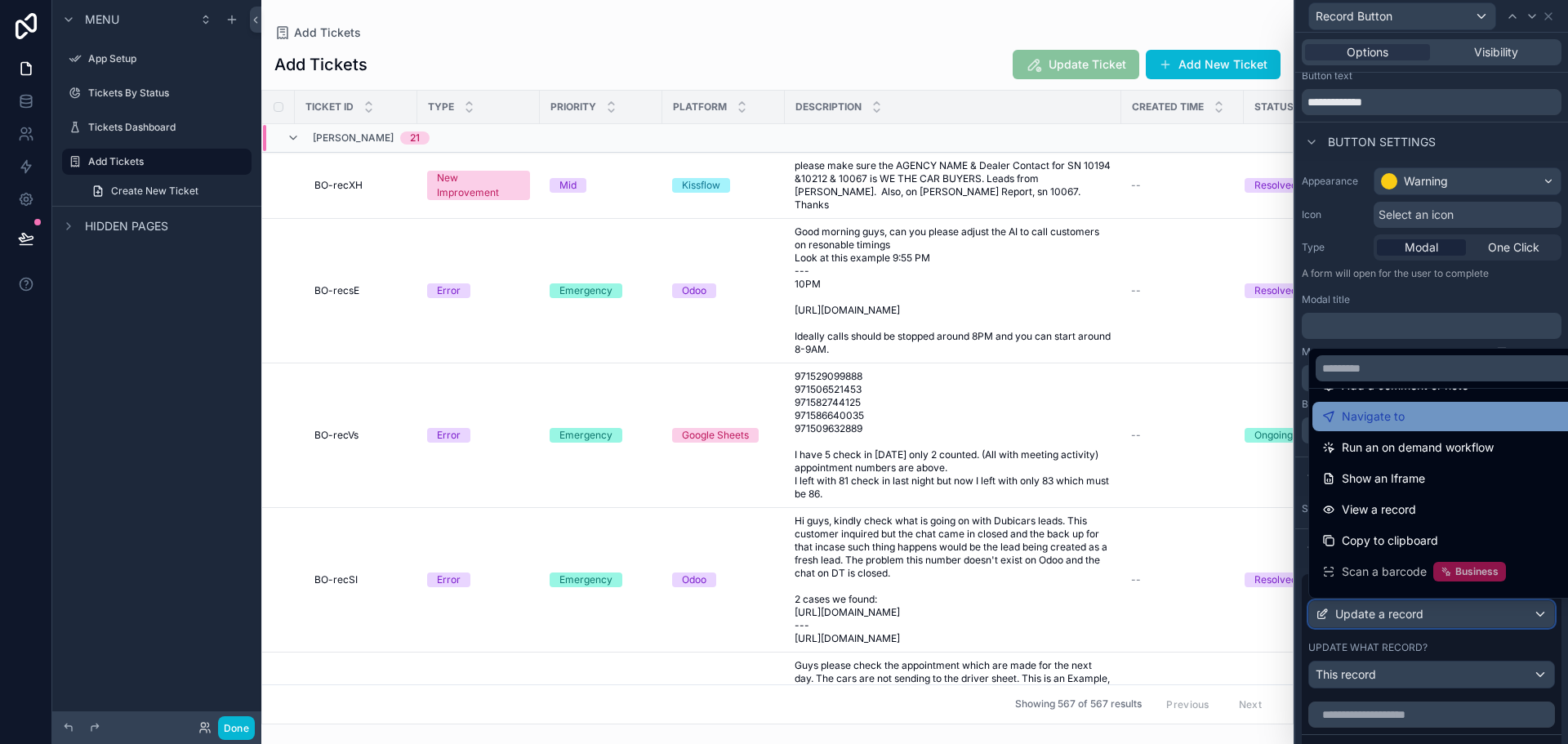
scroll to position [147, 0]
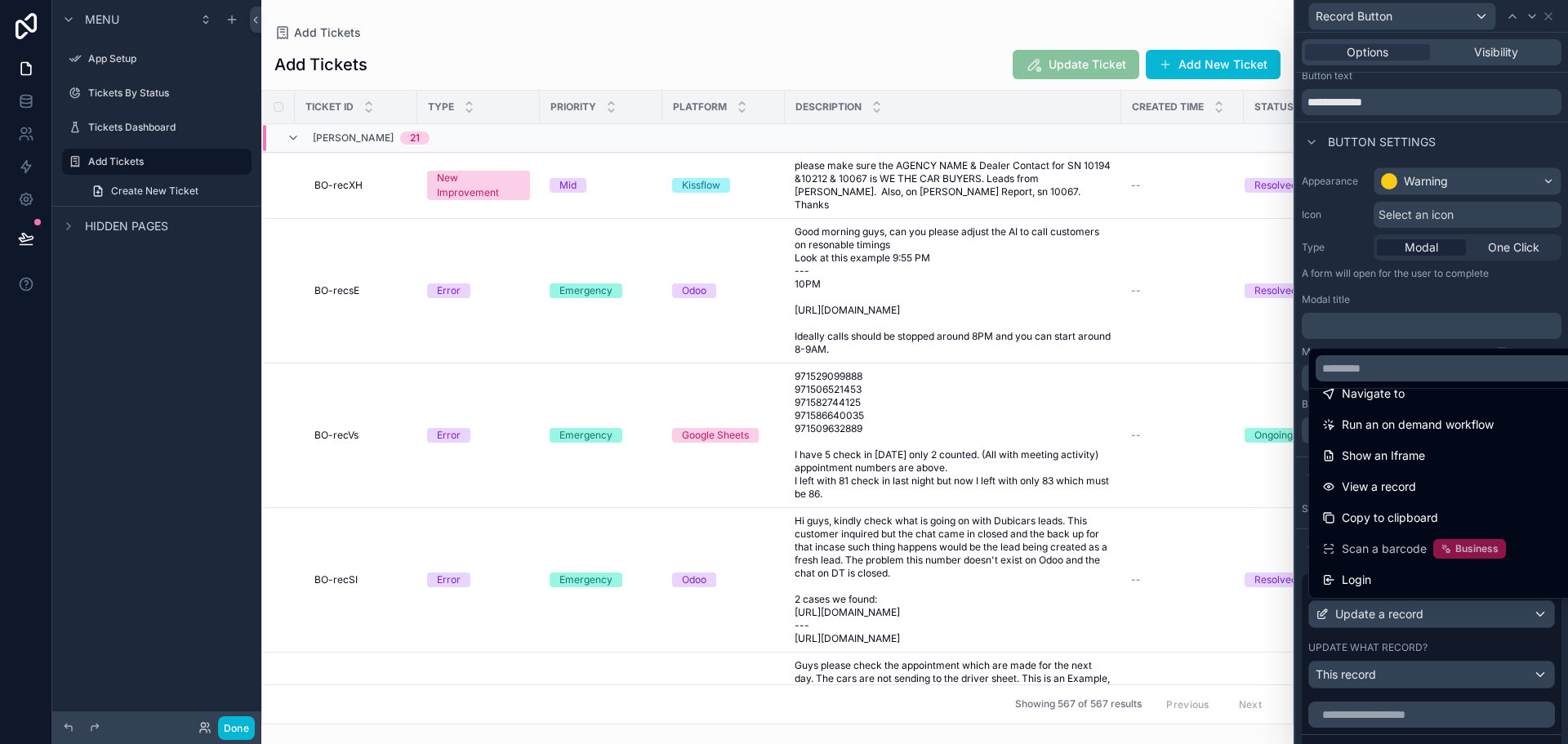
click at [1420, 297] on div at bounding box center [1432, 372] width 273 height 744
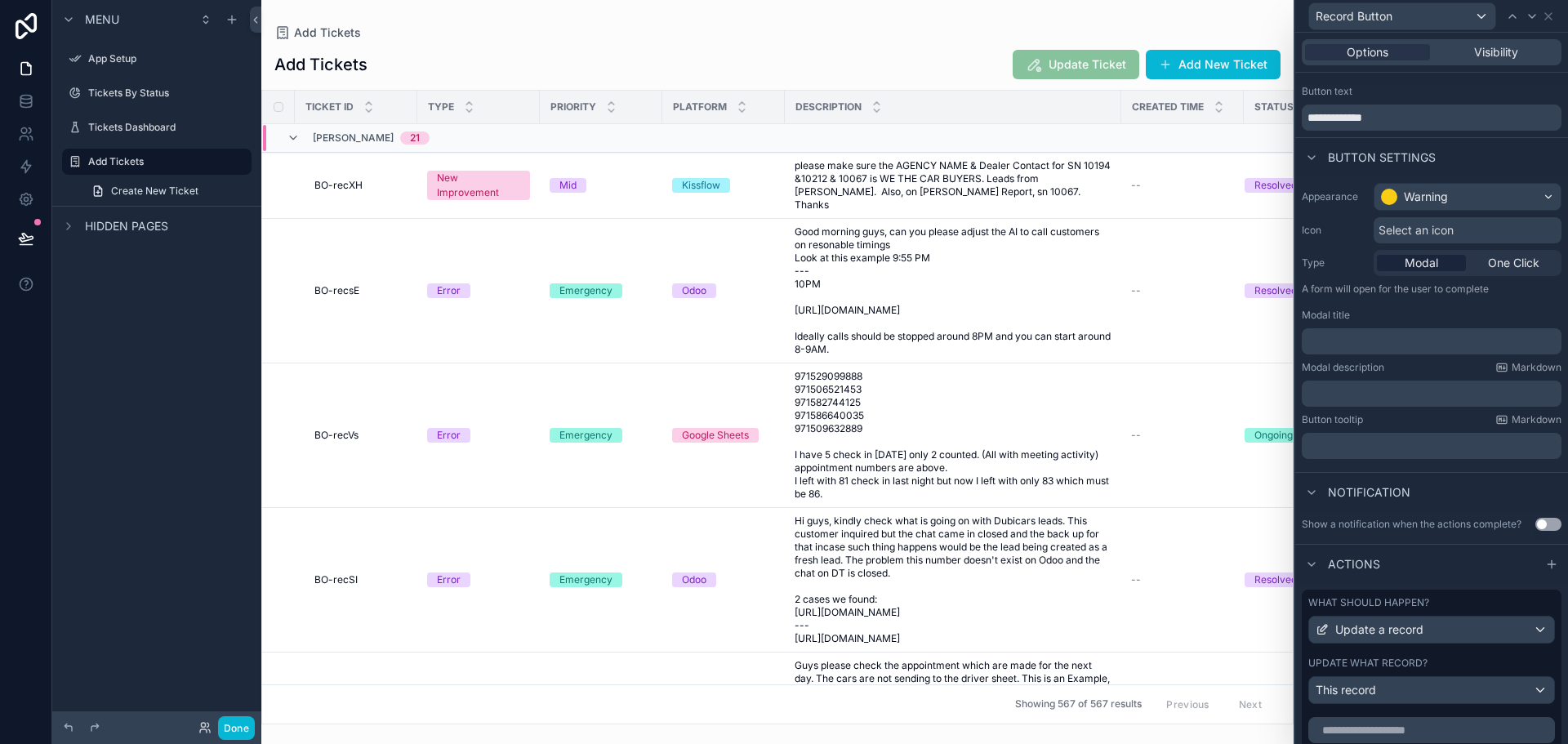
scroll to position [0, 0]
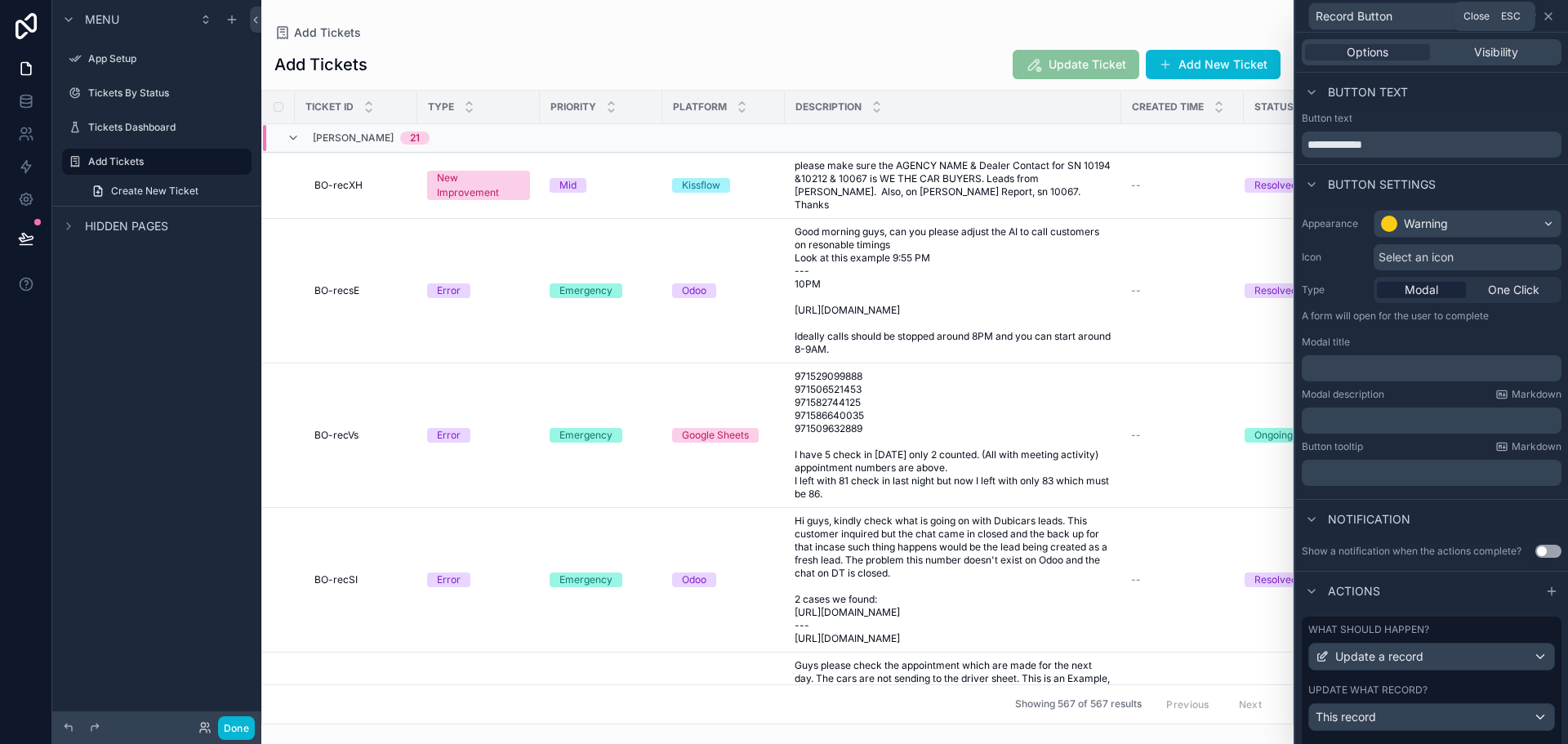
click at [1546, 20] on icon at bounding box center [1548, 16] width 13 height 13
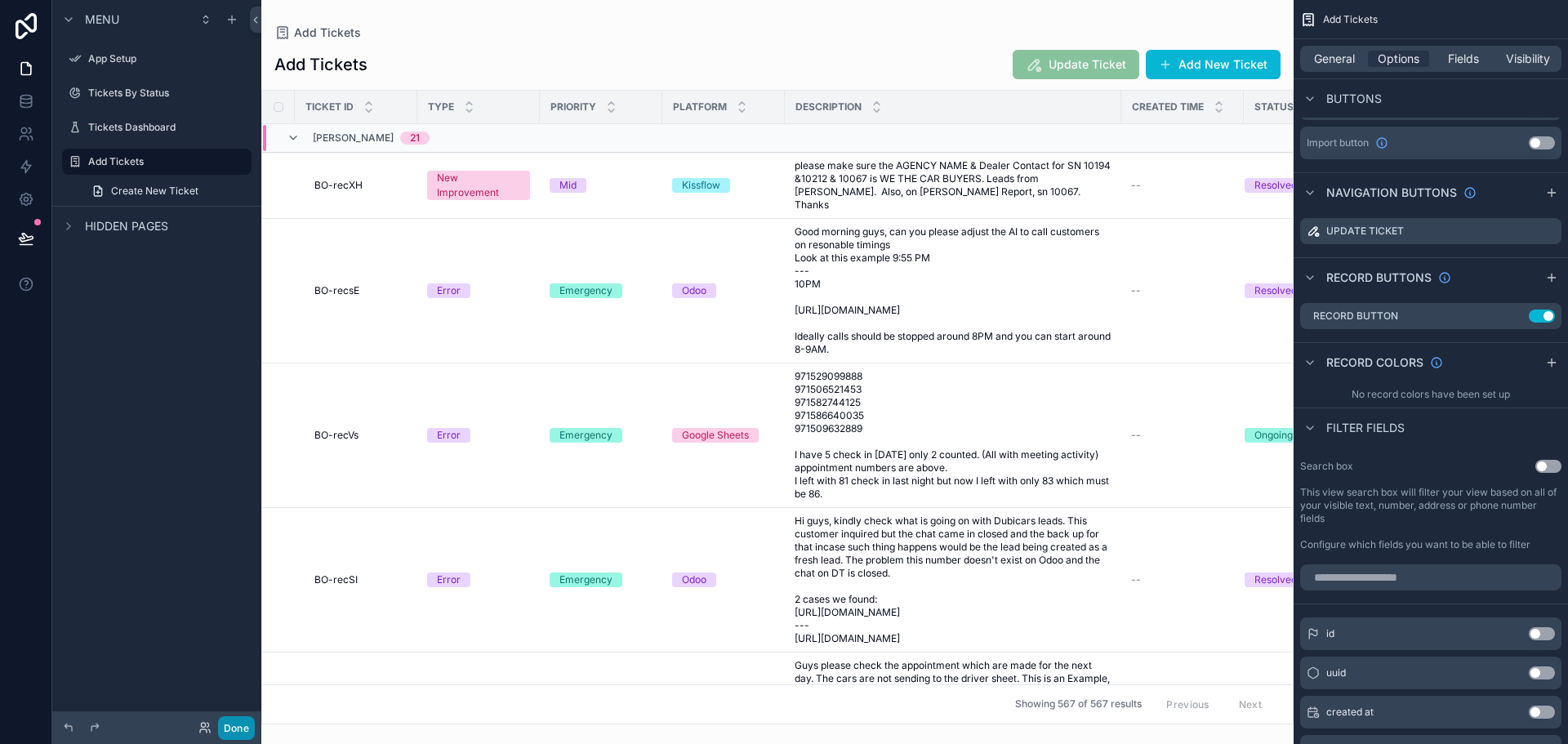
click at [246, 721] on button "Done" at bounding box center [237, 727] width 37 height 23
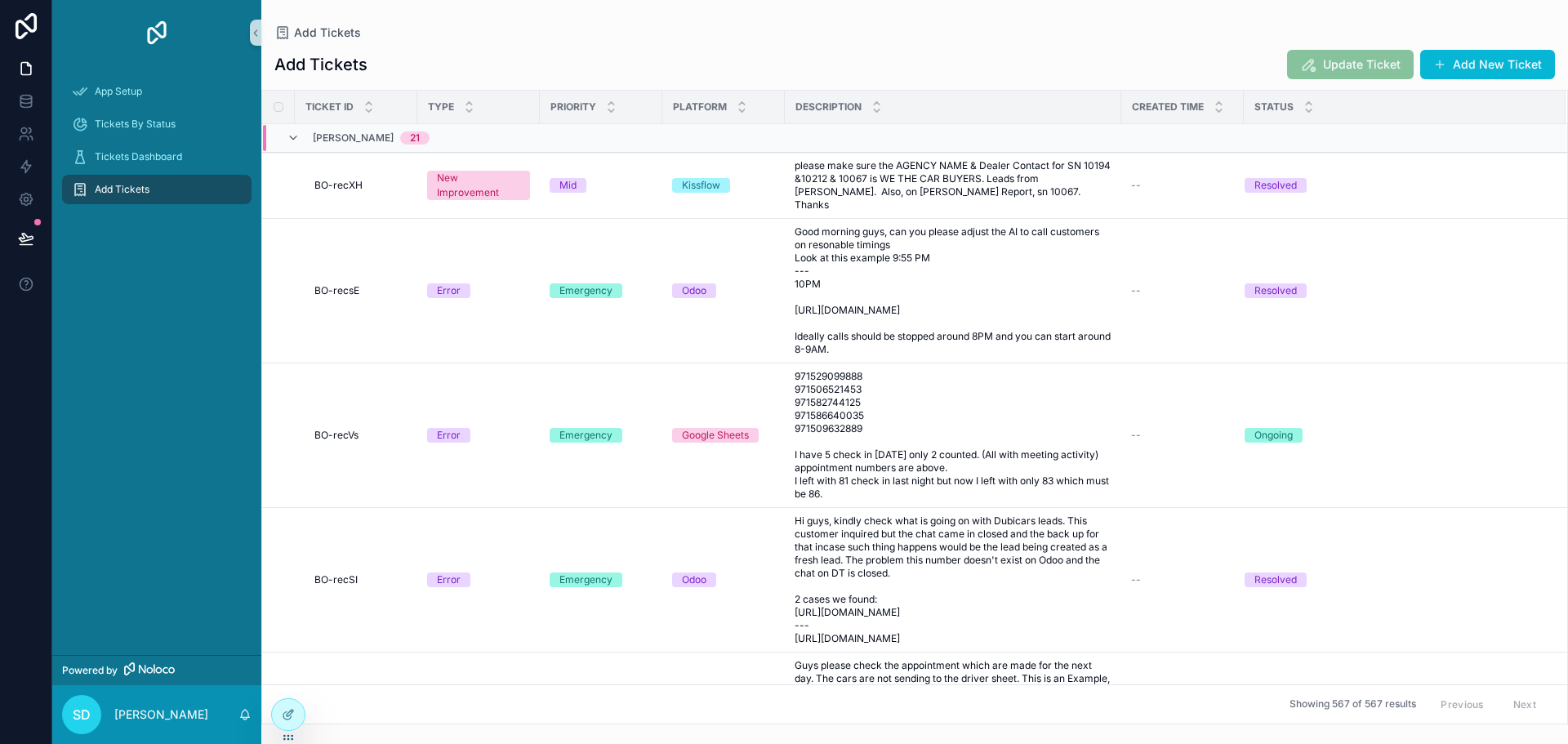
click at [1366, 71] on span "Update Ticket" at bounding box center [1350, 66] width 126 height 17
click at [1352, 60] on span "Update Ticket" at bounding box center [1350, 66] width 126 height 17
click at [1335, 66] on span "Update Ticket" at bounding box center [1350, 66] width 126 height 17
click at [295, 141] on icon "scrollable content" at bounding box center [292, 137] width 13 height 13
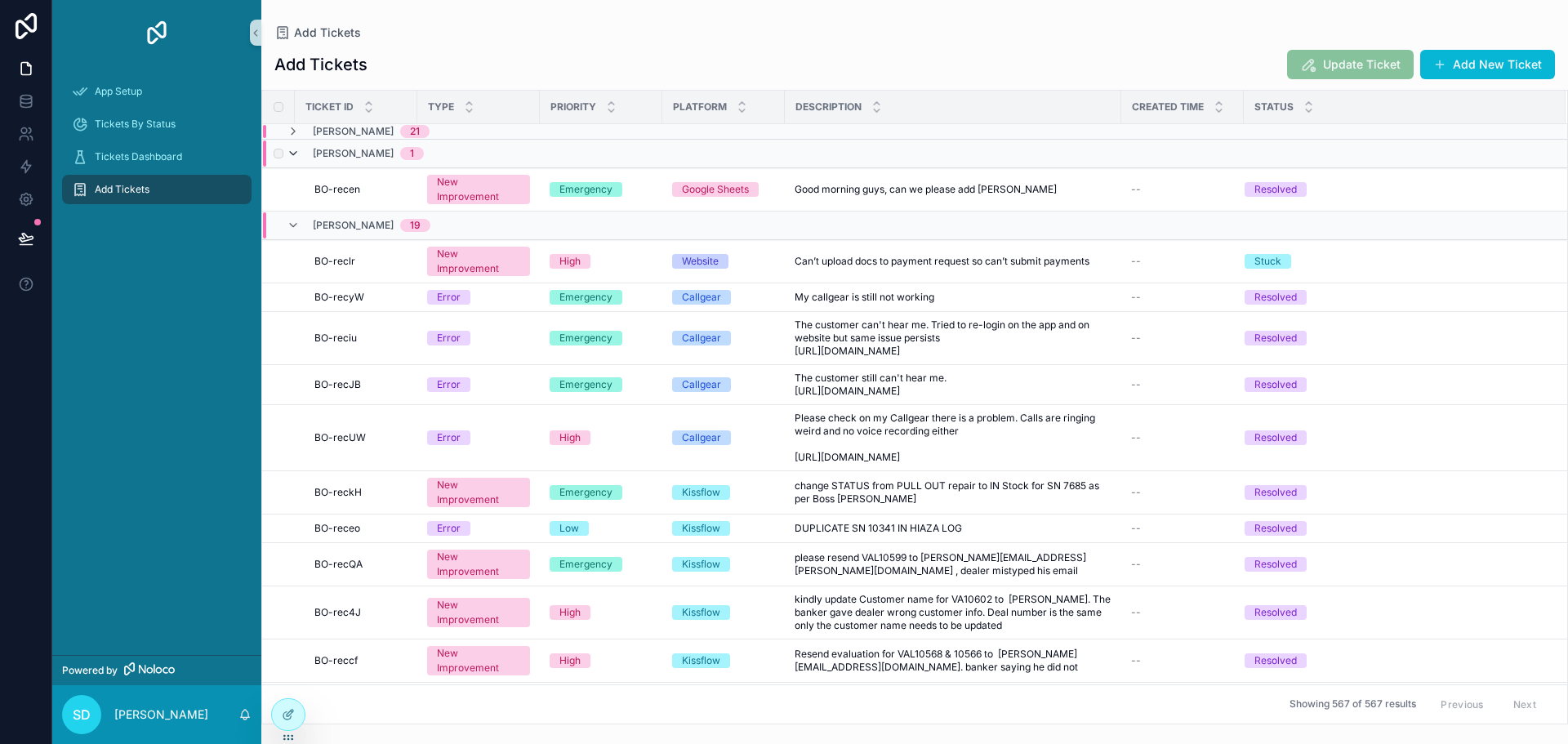
click at [294, 152] on icon "scrollable content" at bounding box center [292, 153] width 13 height 13
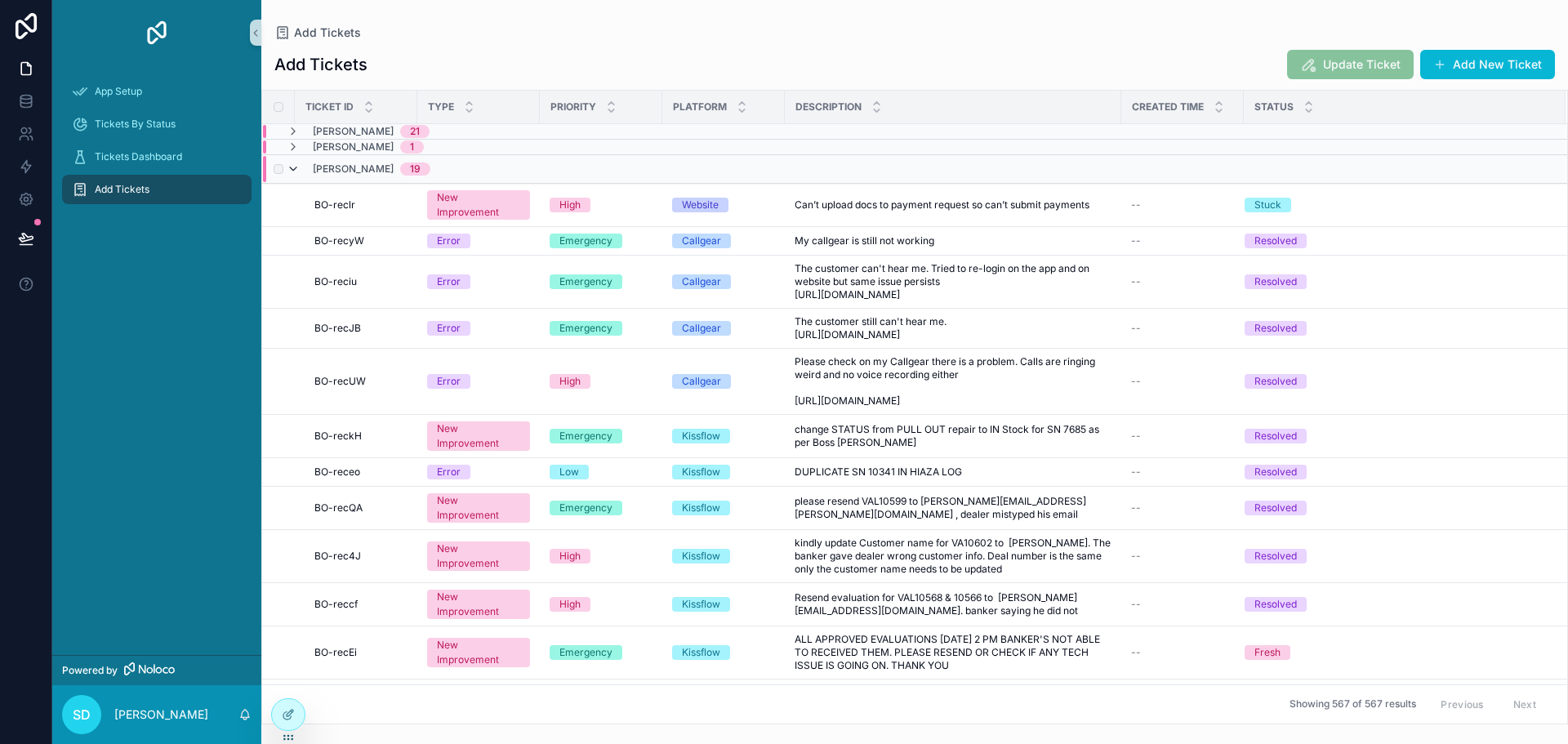
click at [290, 169] on icon "scrollable content" at bounding box center [292, 168] width 13 height 13
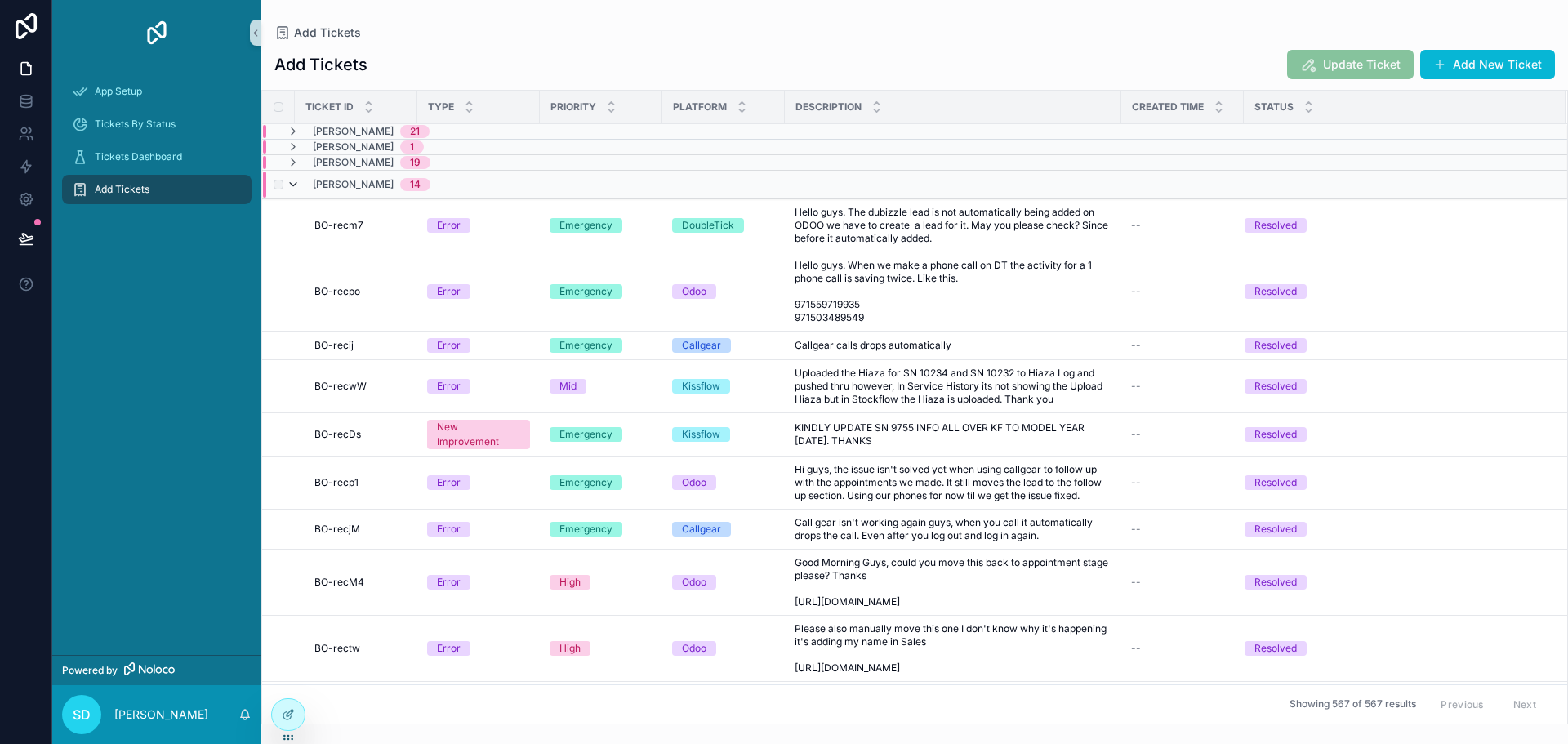
click at [291, 185] on icon "scrollable content" at bounding box center [292, 184] width 13 height 13
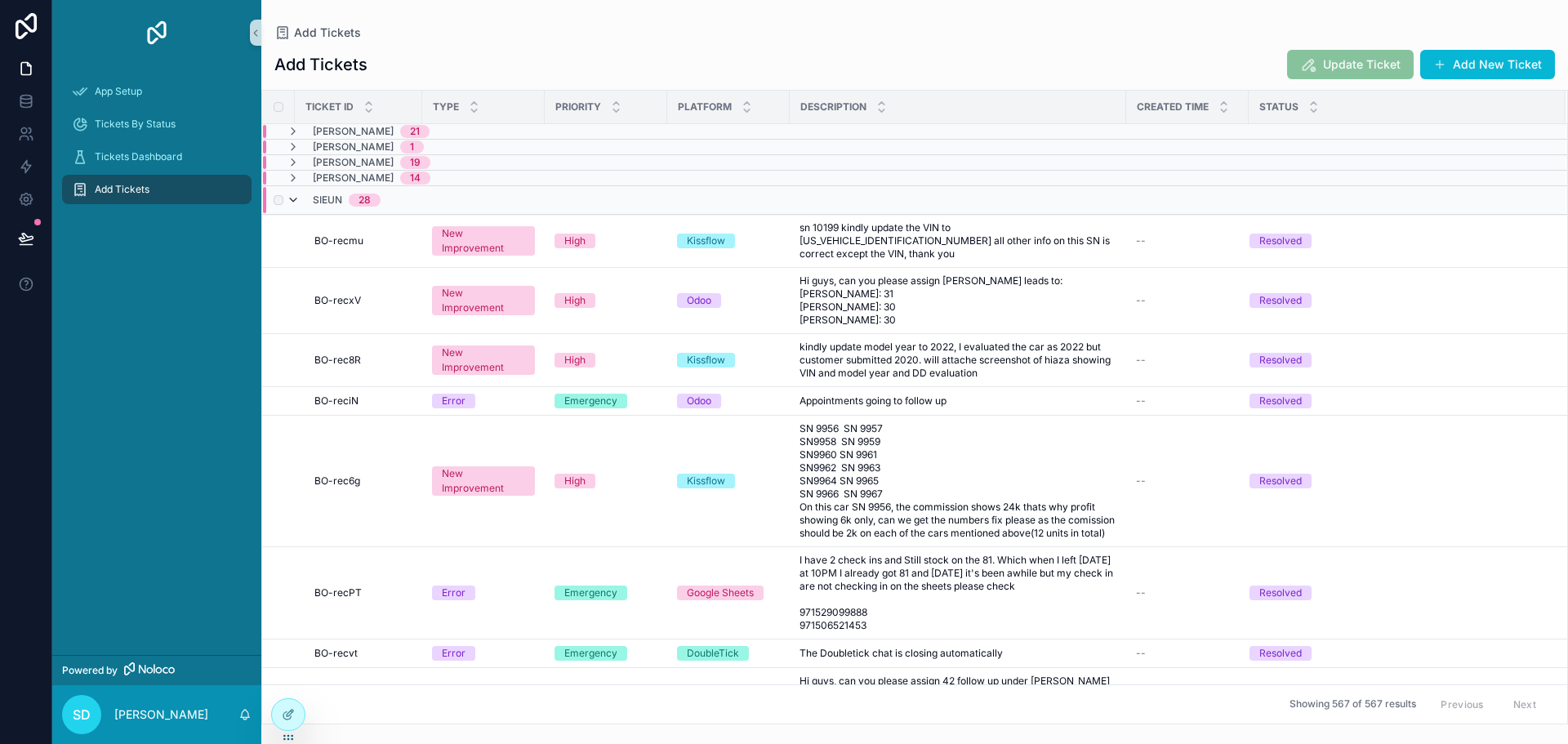
click at [291, 197] on icon "scrollable content" at bounding box center [292, 199] width 13 height 13
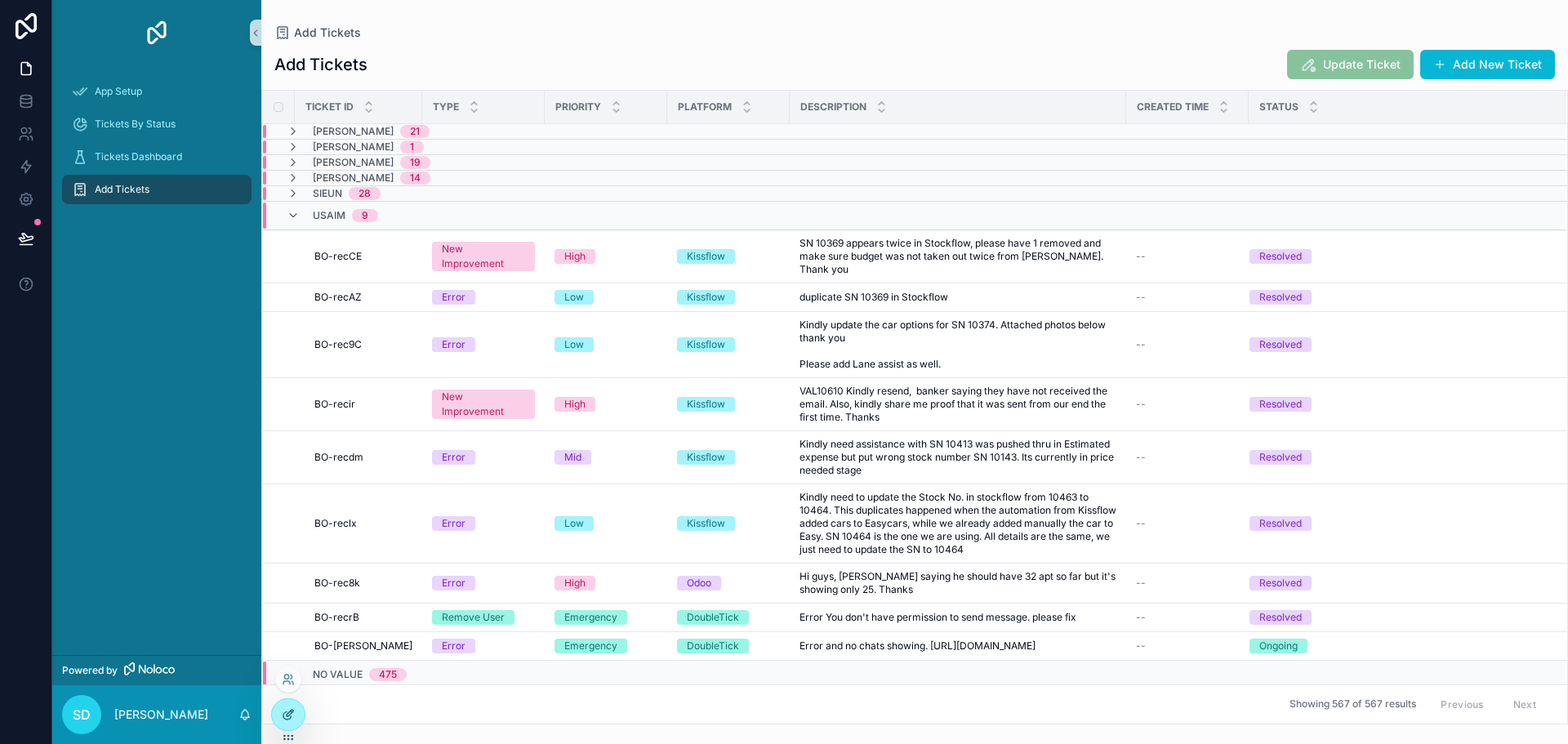
click at [289, 713] on icon at bounding box center [290, 713] width 7 height 7
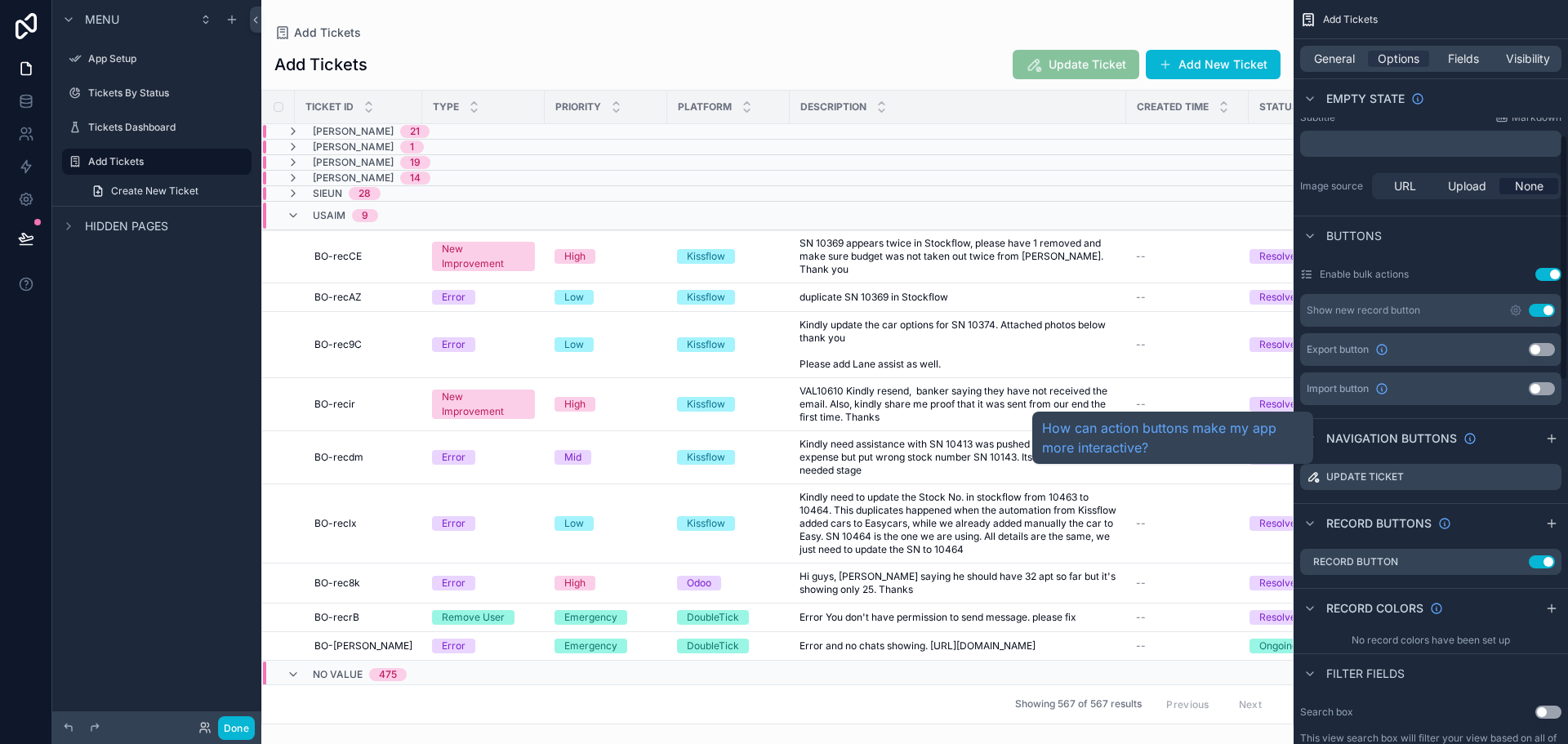
scroll to position [490, 0]
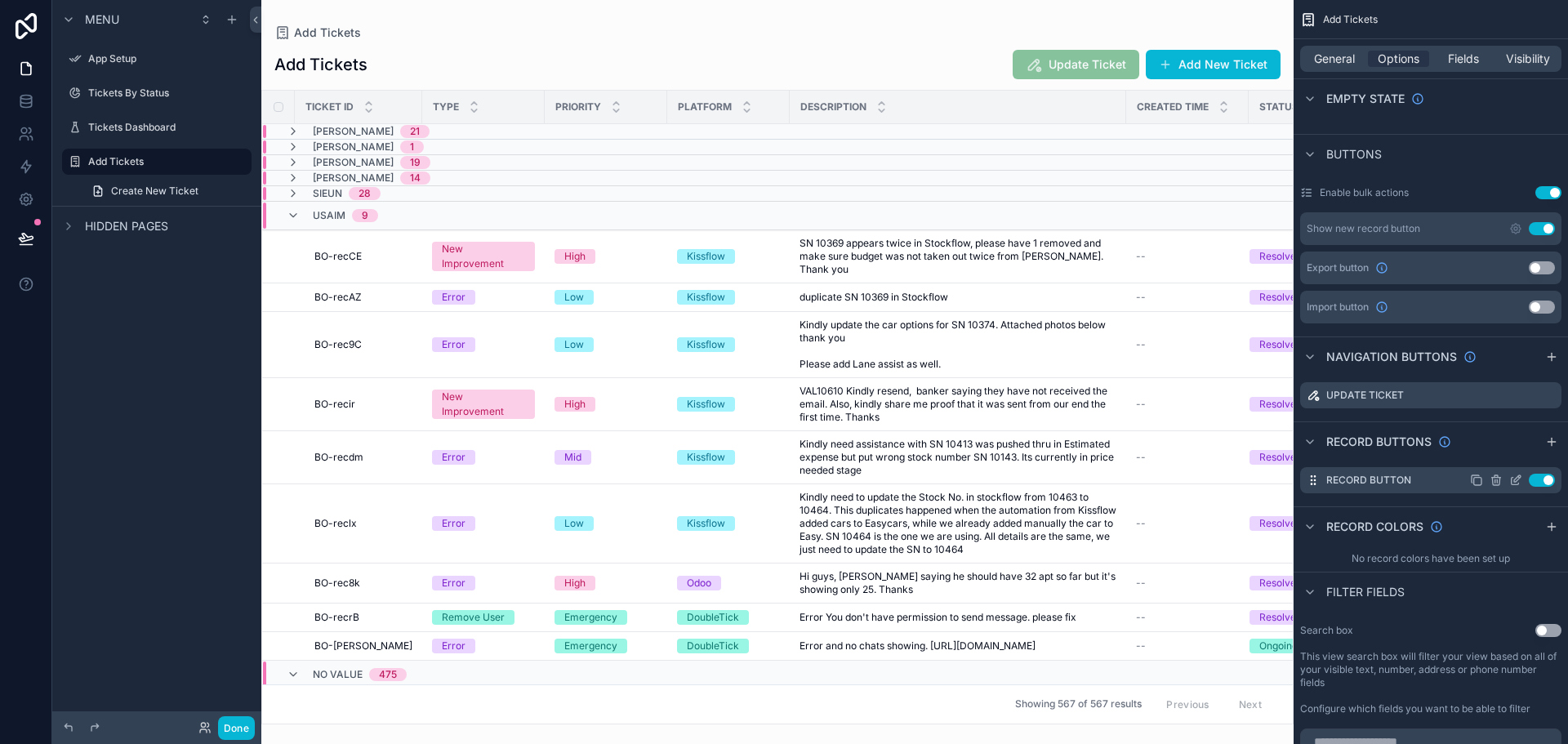
click at [1514, 481] on icon "scrollable content" at bounding box center [1515, 479] width 13 height 13
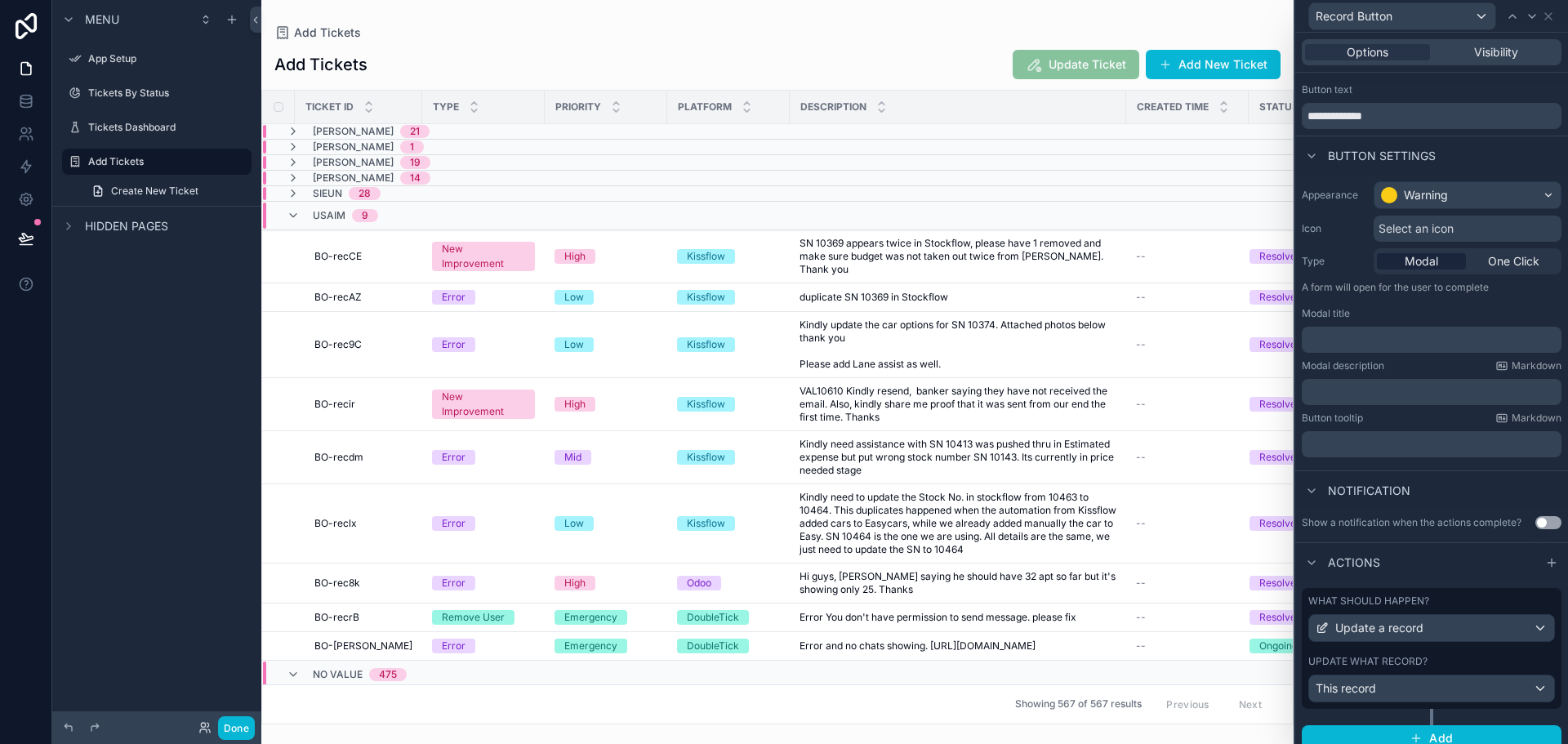
scroll to position [42, 0]
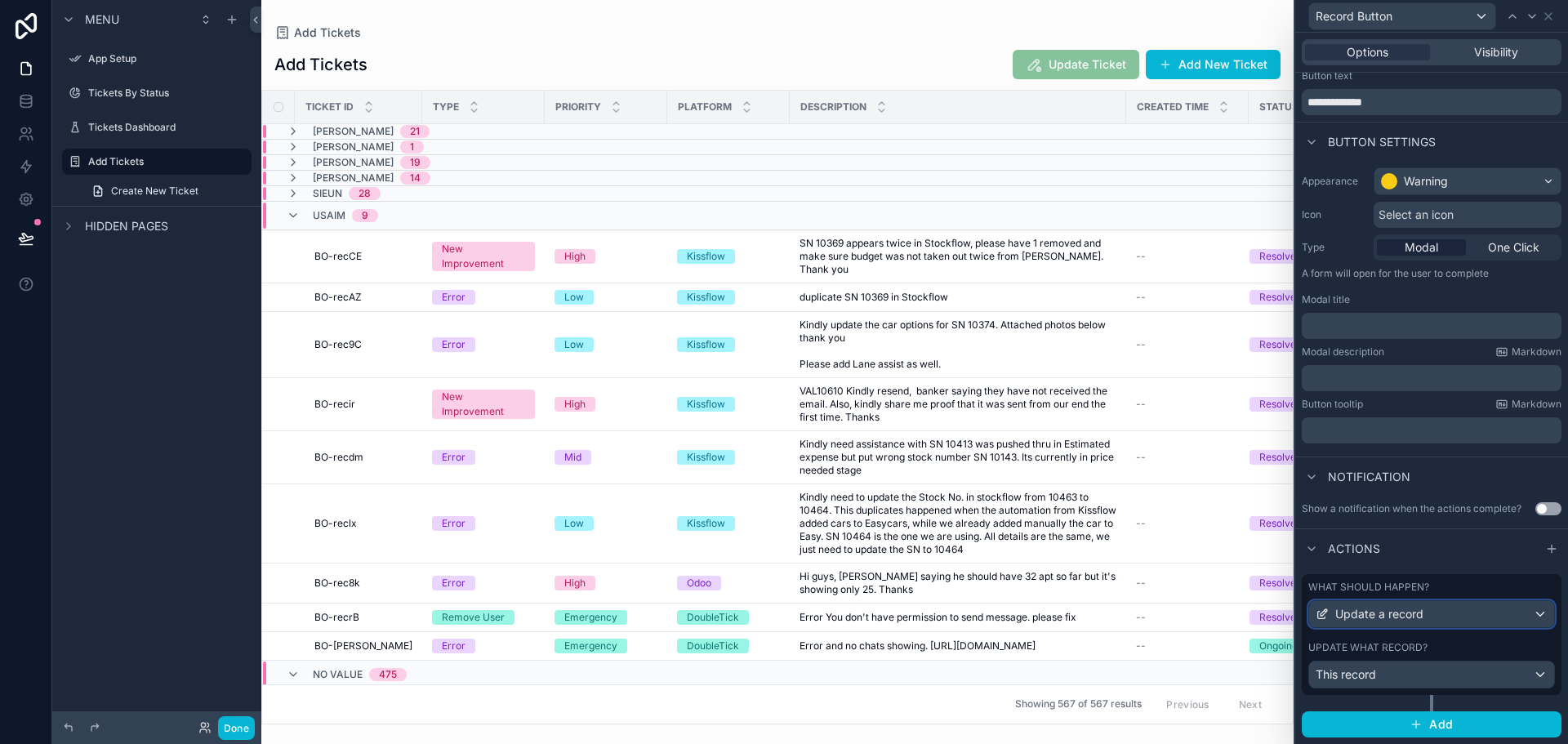
click at [1408, 609] on span "Update a record" at bounding box center [1379, 614] width 88 height 17
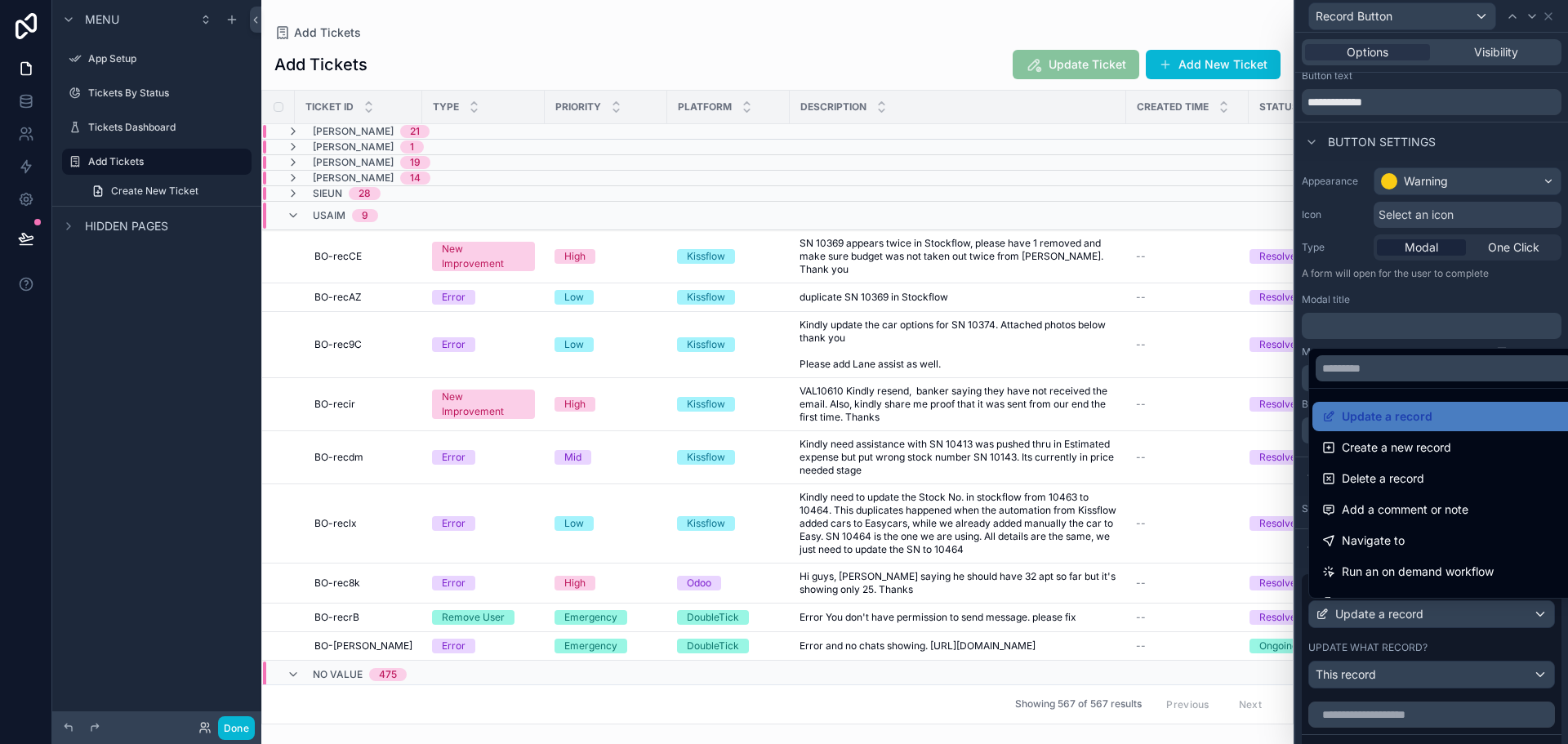
click at [1523, 129] on div at bounding box center [1432, 372] width 273 height 744
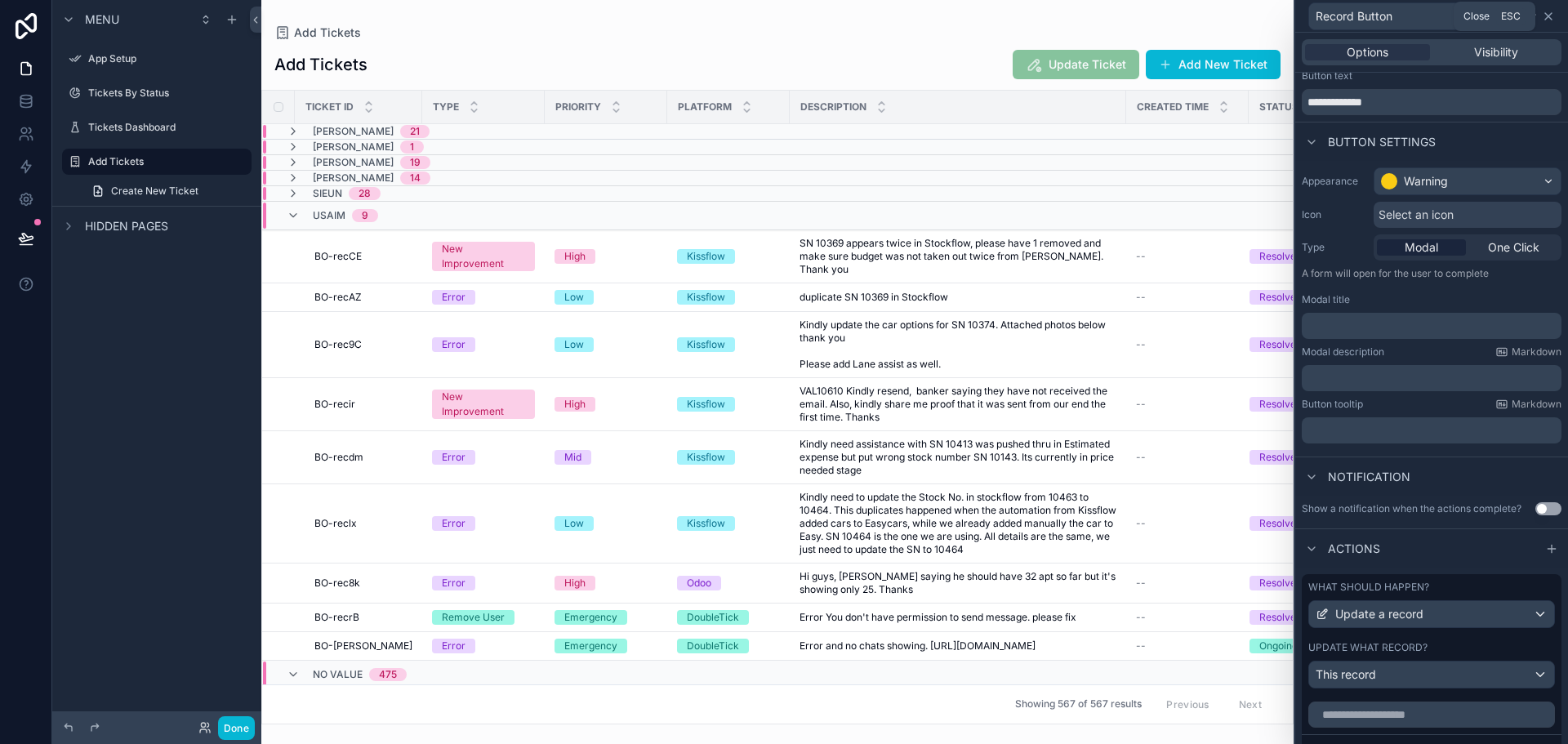
click at [1544, 14] on icon at bounding box center [1548, 16] width 13 height 13
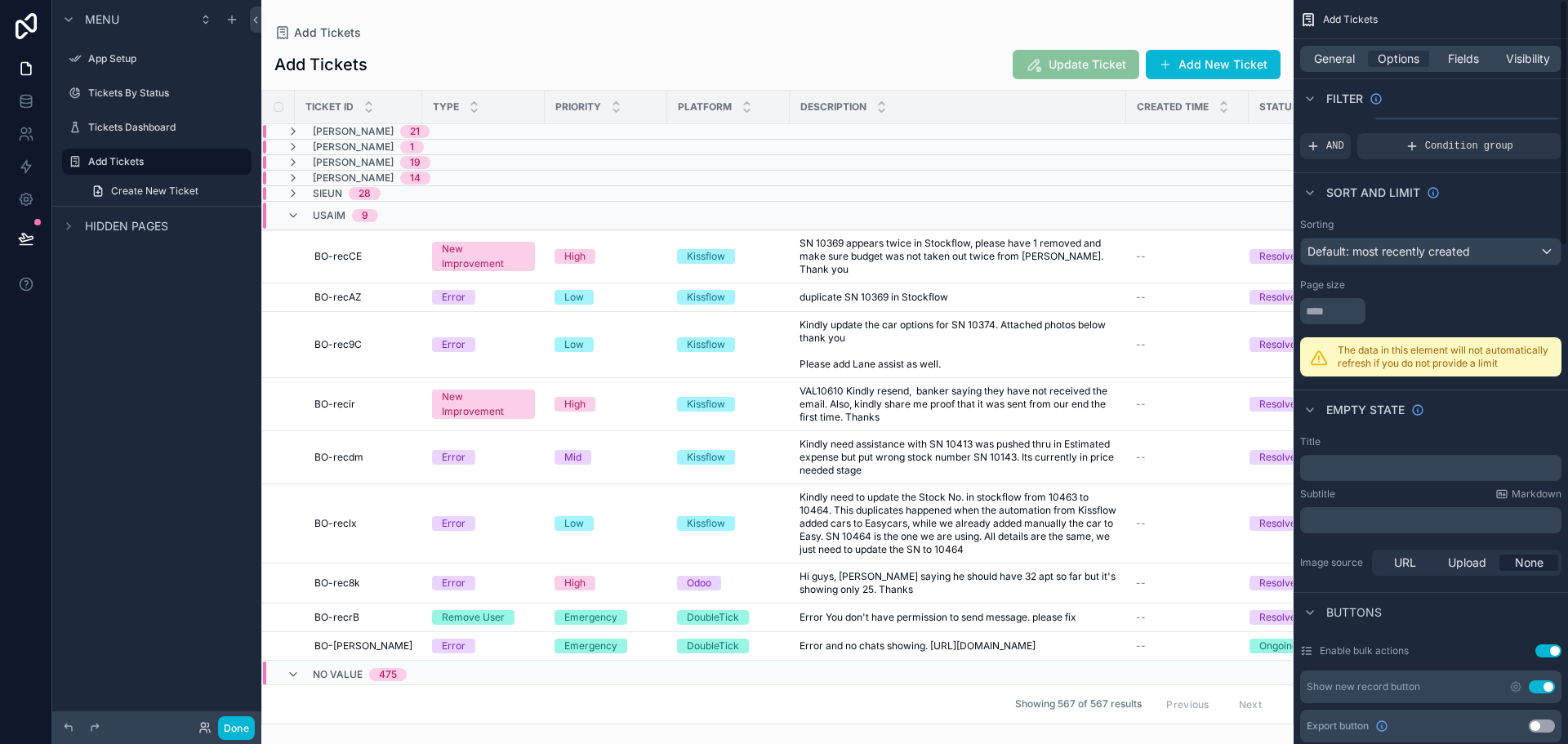
scroll to position [0, 0]
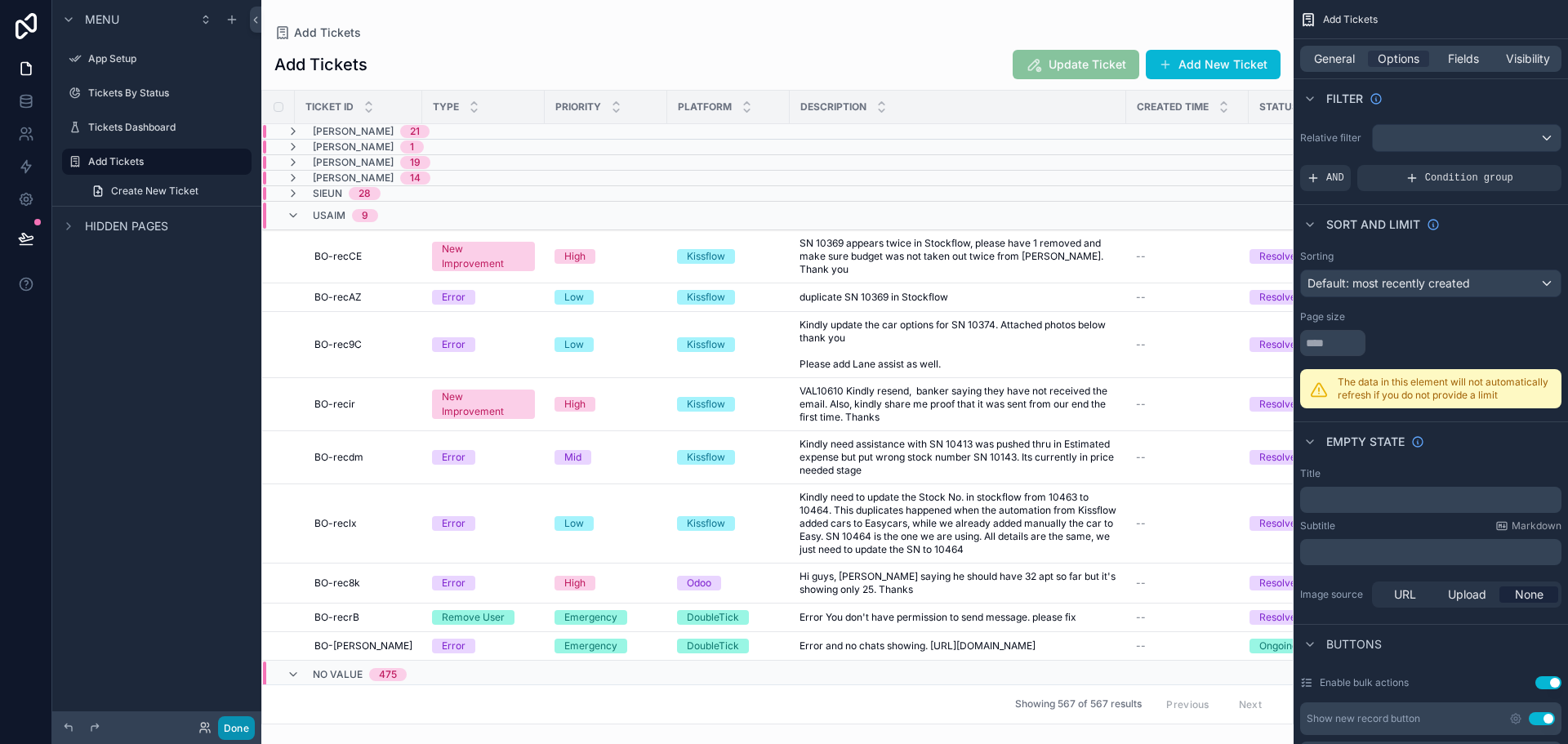
click at [235, 732] on button "Done" at bounding box center [237, 727] width 37 height 23
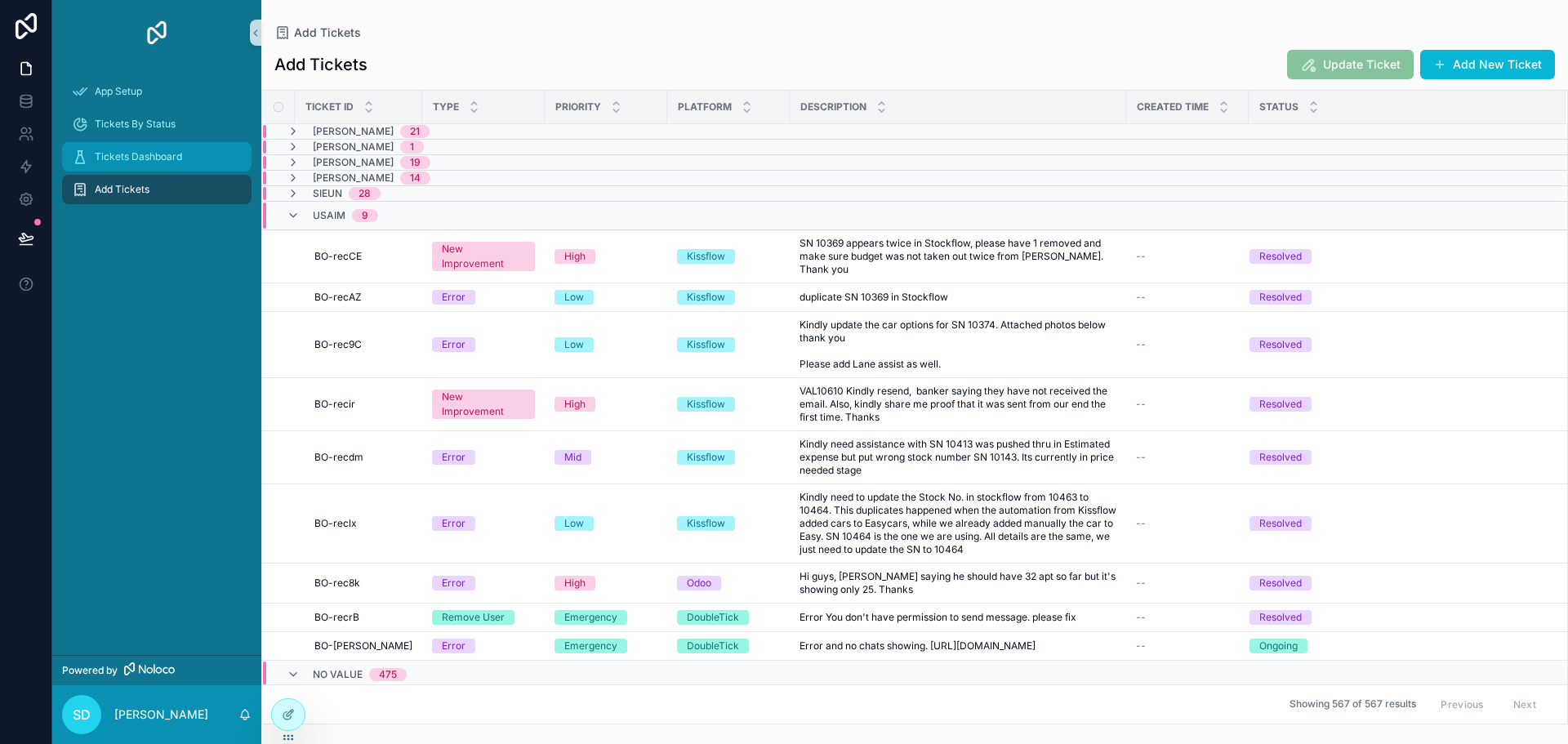
click at [131, 154] on span "Tickets Dashboard" at bounding box center [138, 156] width 87 height 13
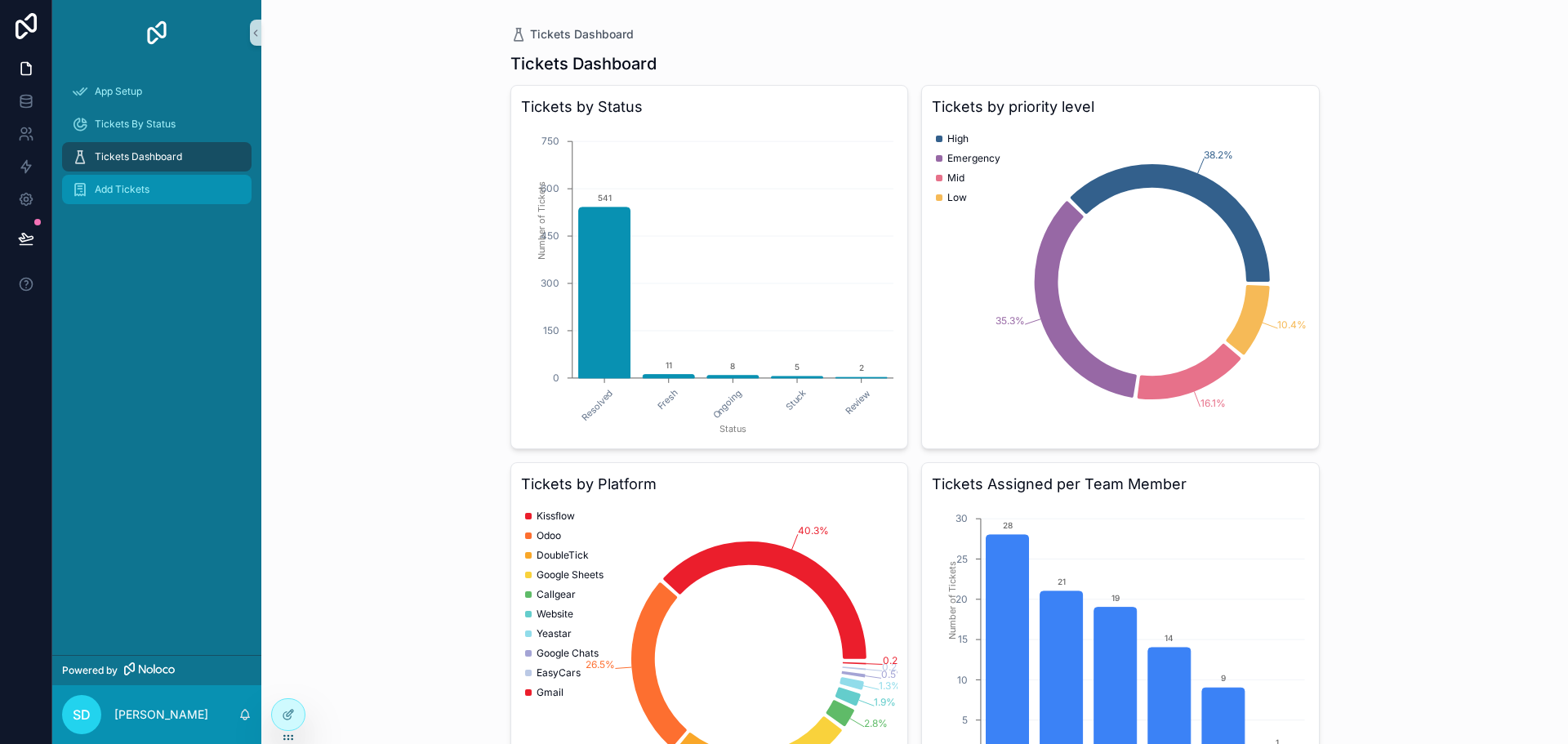
click at [137, 180] on div "Add Tickets" at bounding box center [157, 189] width 170 height 26
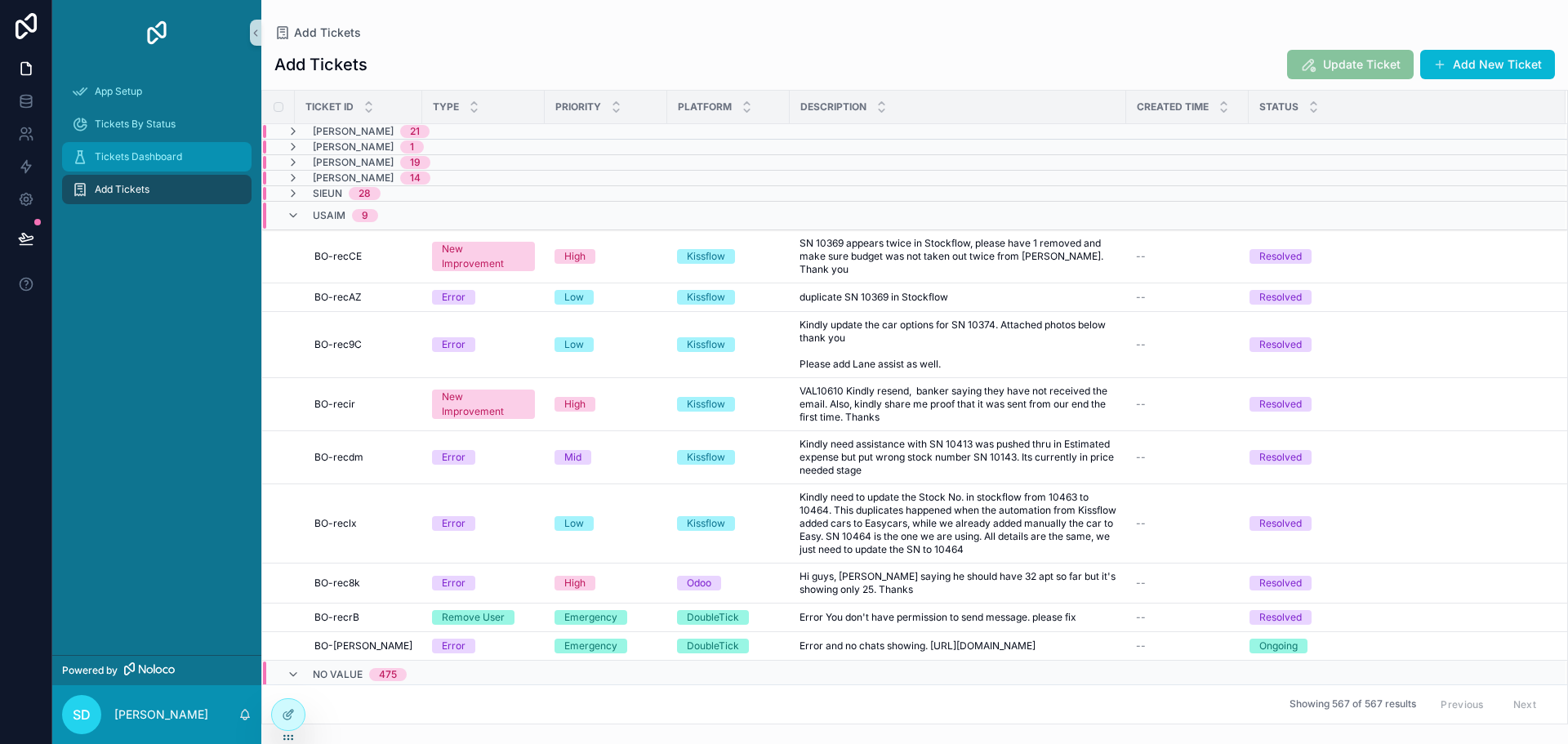
click at [131, 149] on div "Tickets Dashboard" at bounding box center [157, 156] width 170 height 26
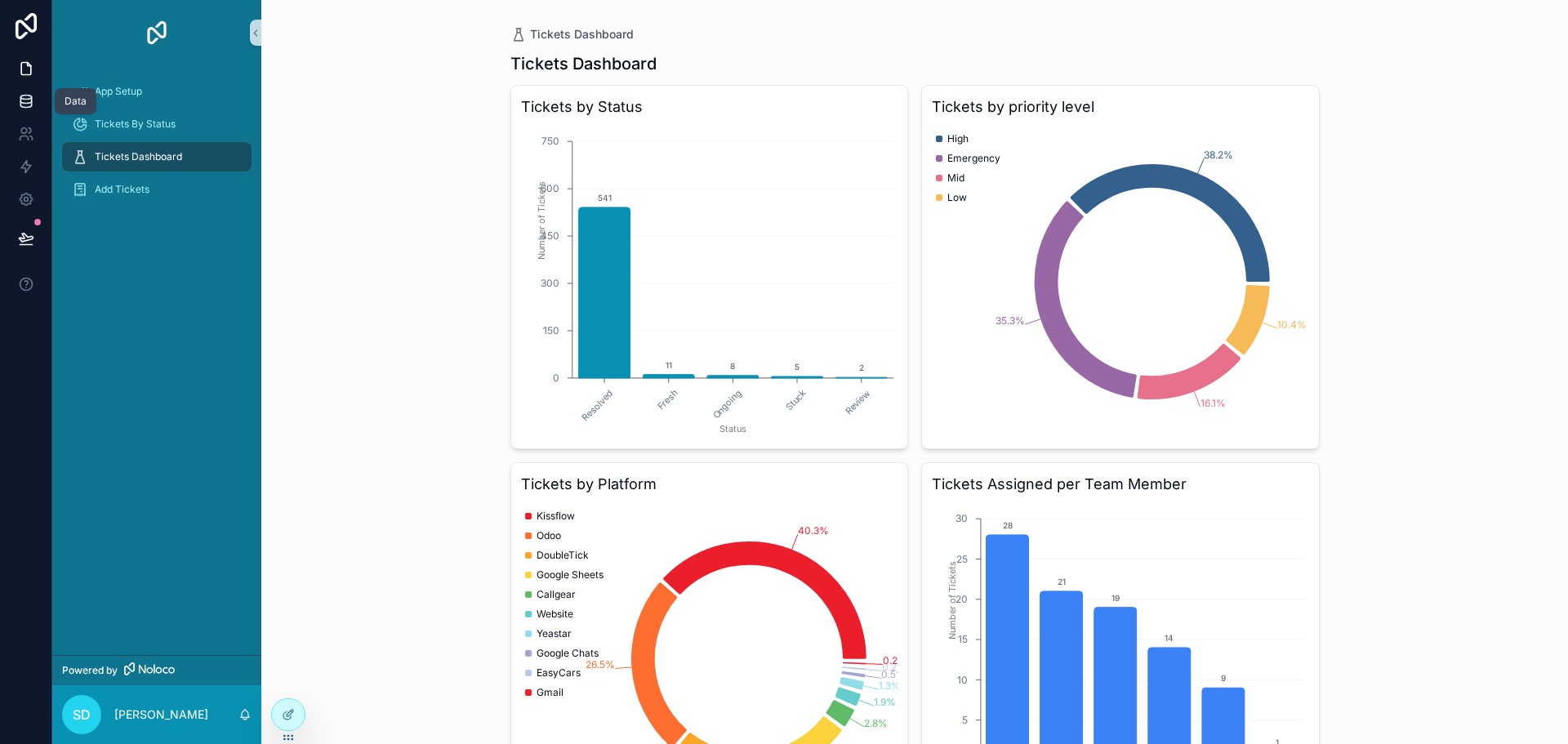
click at [22, 97] on icon at bounding box center [25, 98] width 11 height 4
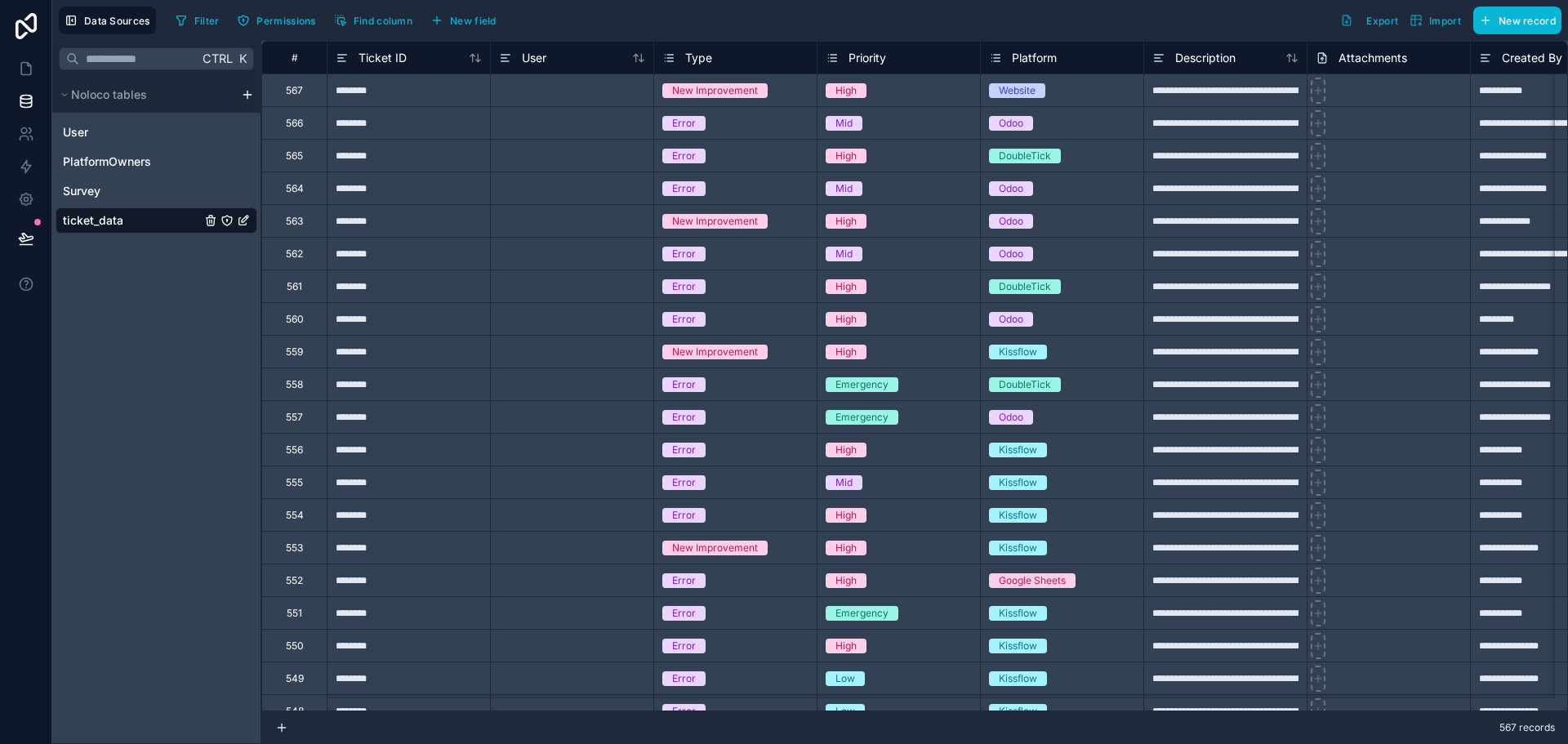
click at [126, 220] on div "ticket_data" at bounding box center [157, 220] width 202 height 26
click at [29, 174] on icon at bounding box center [25, 166] width 17 height 17
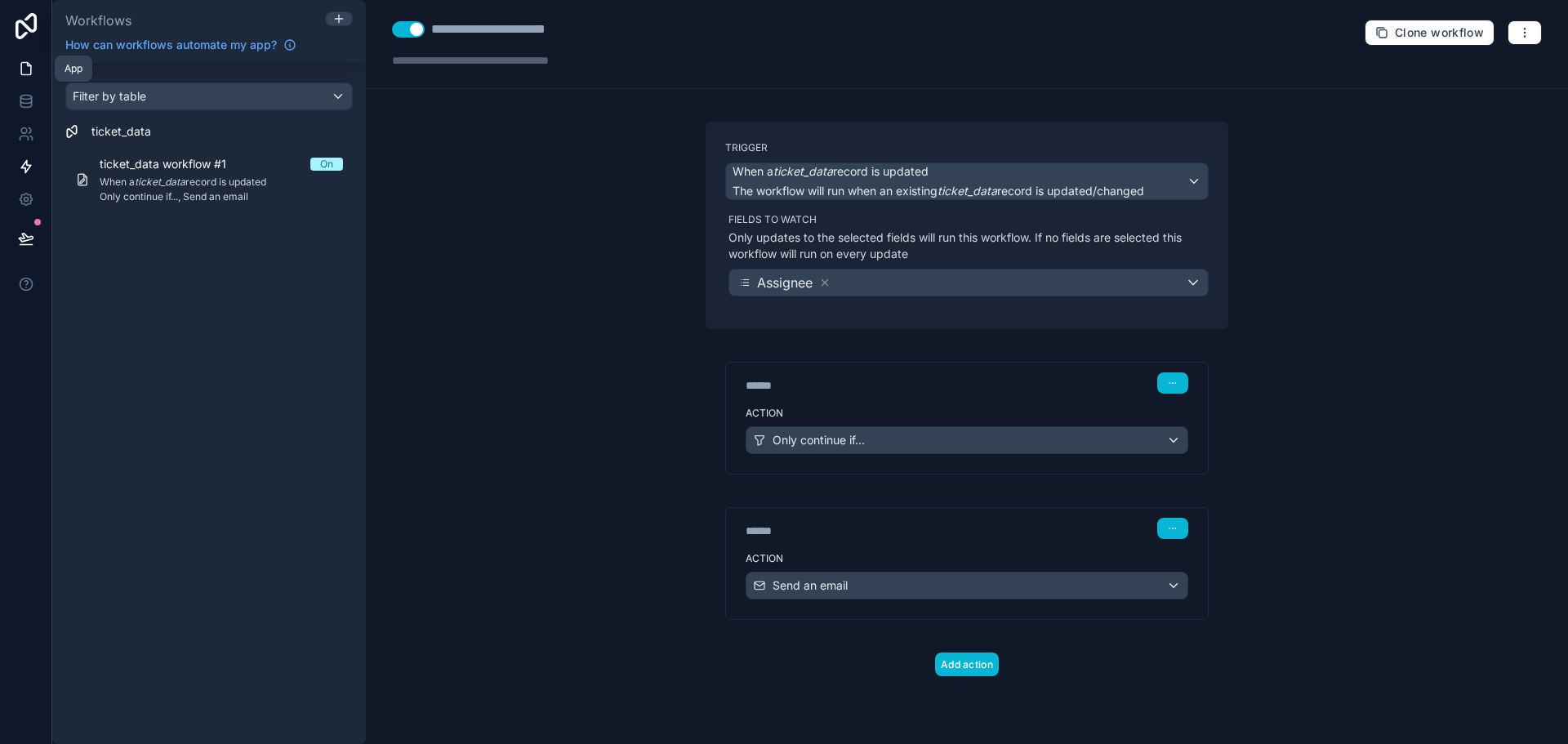
click at [19, 73] on icon at bounding box center [25, 68] width 17 height 17
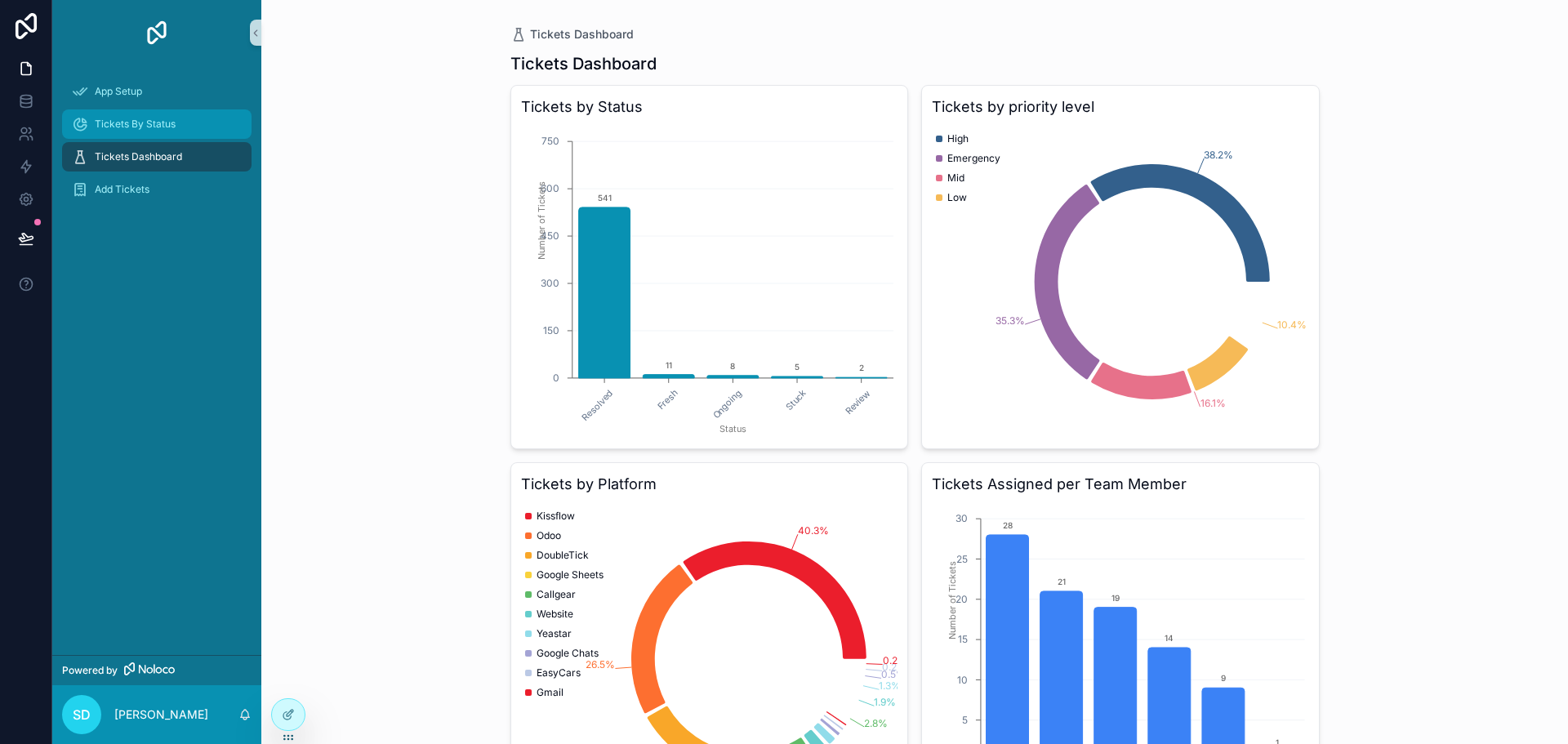
click at [177, 121] on div "Tickets By Status" at bounding box center [157, 124] width 170 height 26
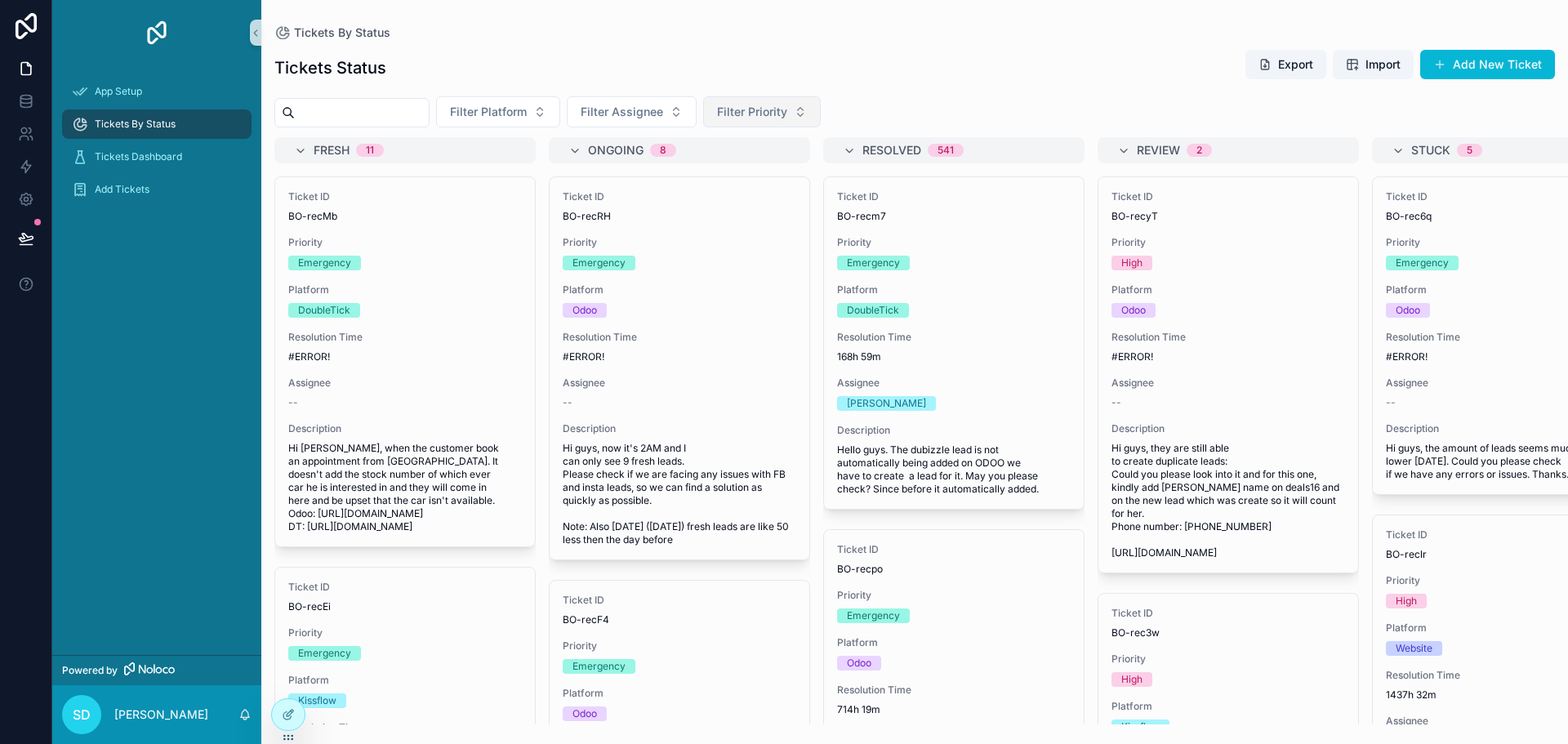
click at [787, 110] on span "Filter Priority" at bounding box center [752, 111] width 70 height 17
click at [790, 227] on div "Emergency" at bounding box center [802, 230] width 196 height 26
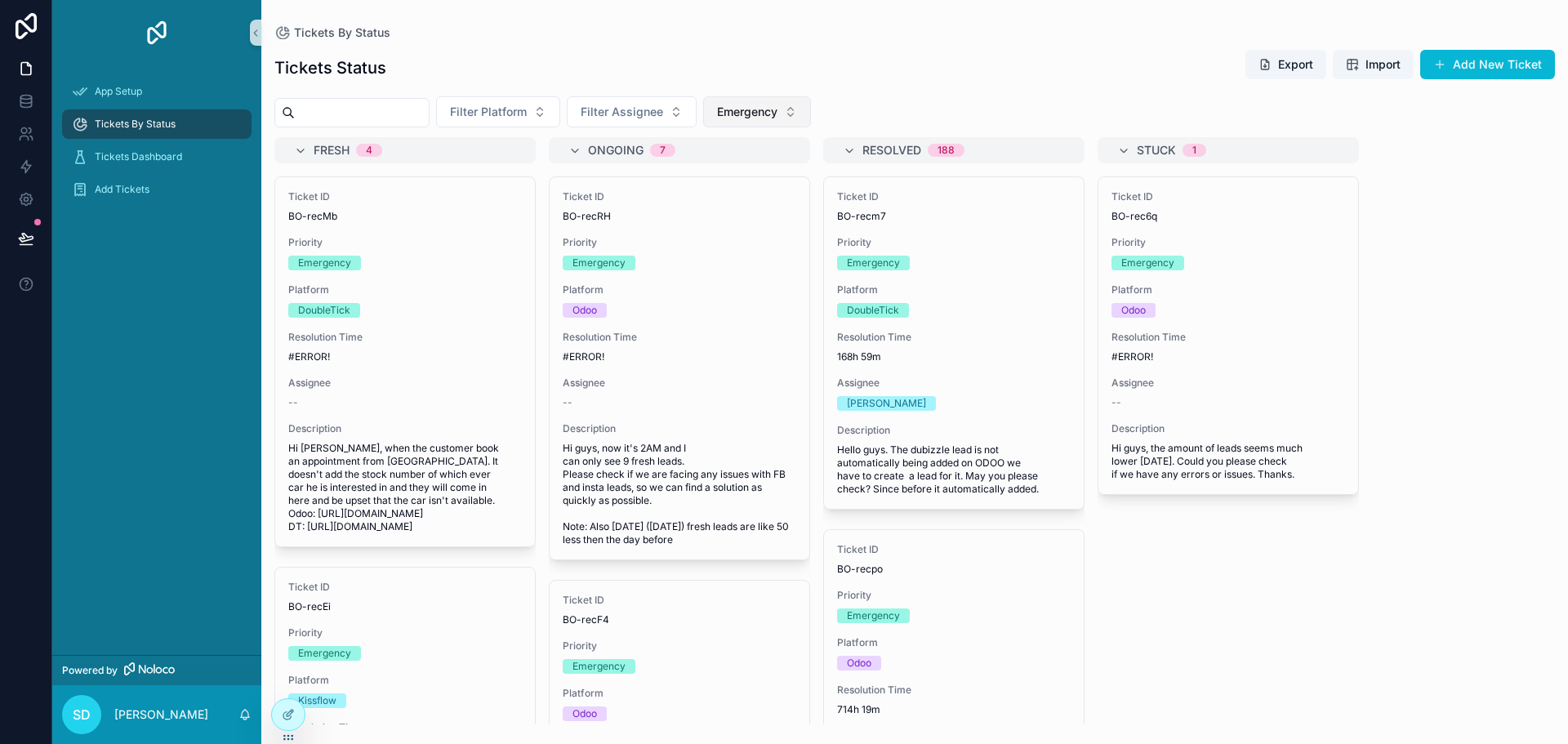
click at [778, 115] on span "Emergency" at bounding box center [747, 111] width 61 height 17
click at [776, 184] on div "None" at bounding box center [798, 178] width 196 height 26
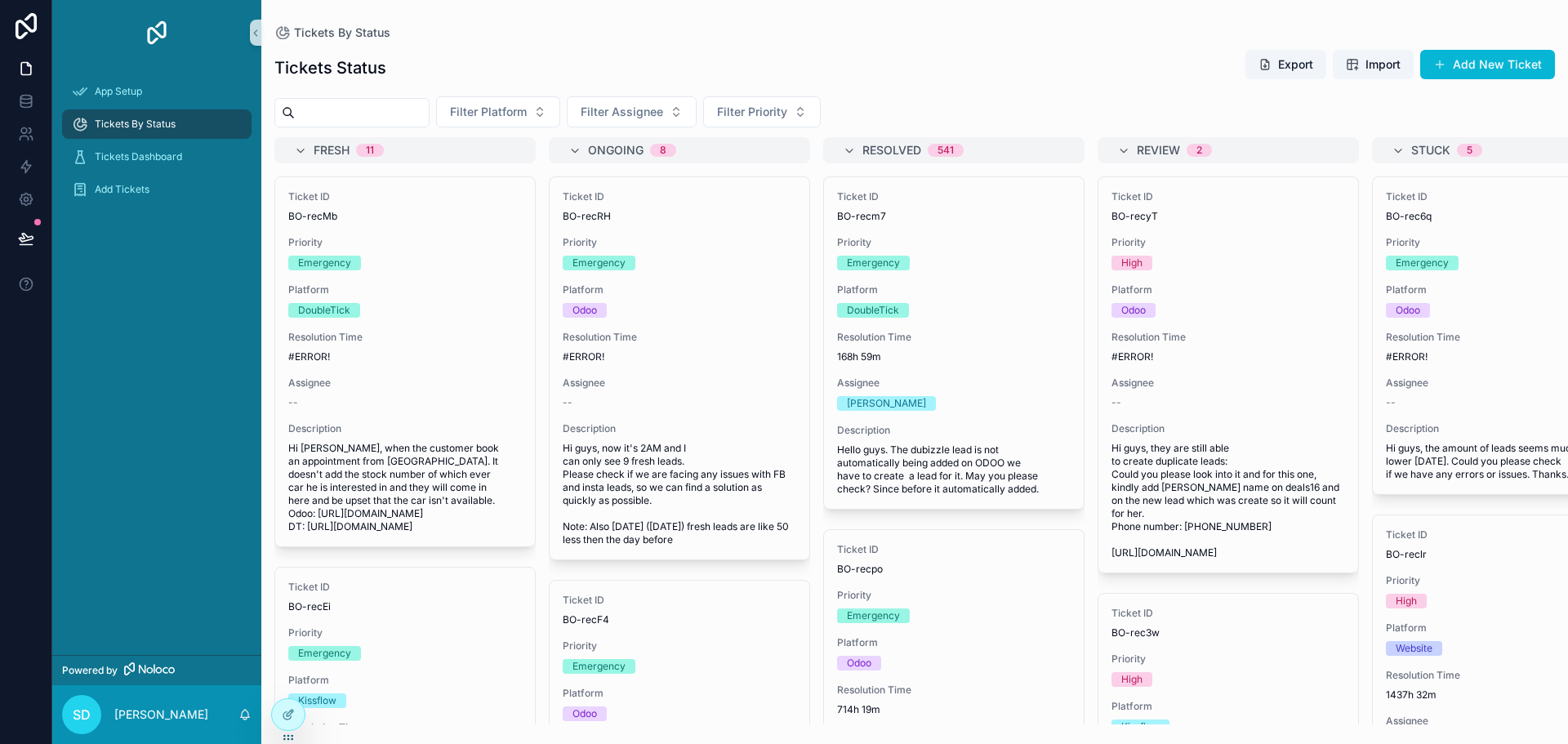
click at [905, 95] on div "Tickets Status Export Import Add New Ticket Filter Platform Filter Assignee Fil…" at bounding box center [915, 381] width 1307 height 685
click at [169, 191] on div "Add Tickets" at bounding box center [157, 189] width 170 height 26
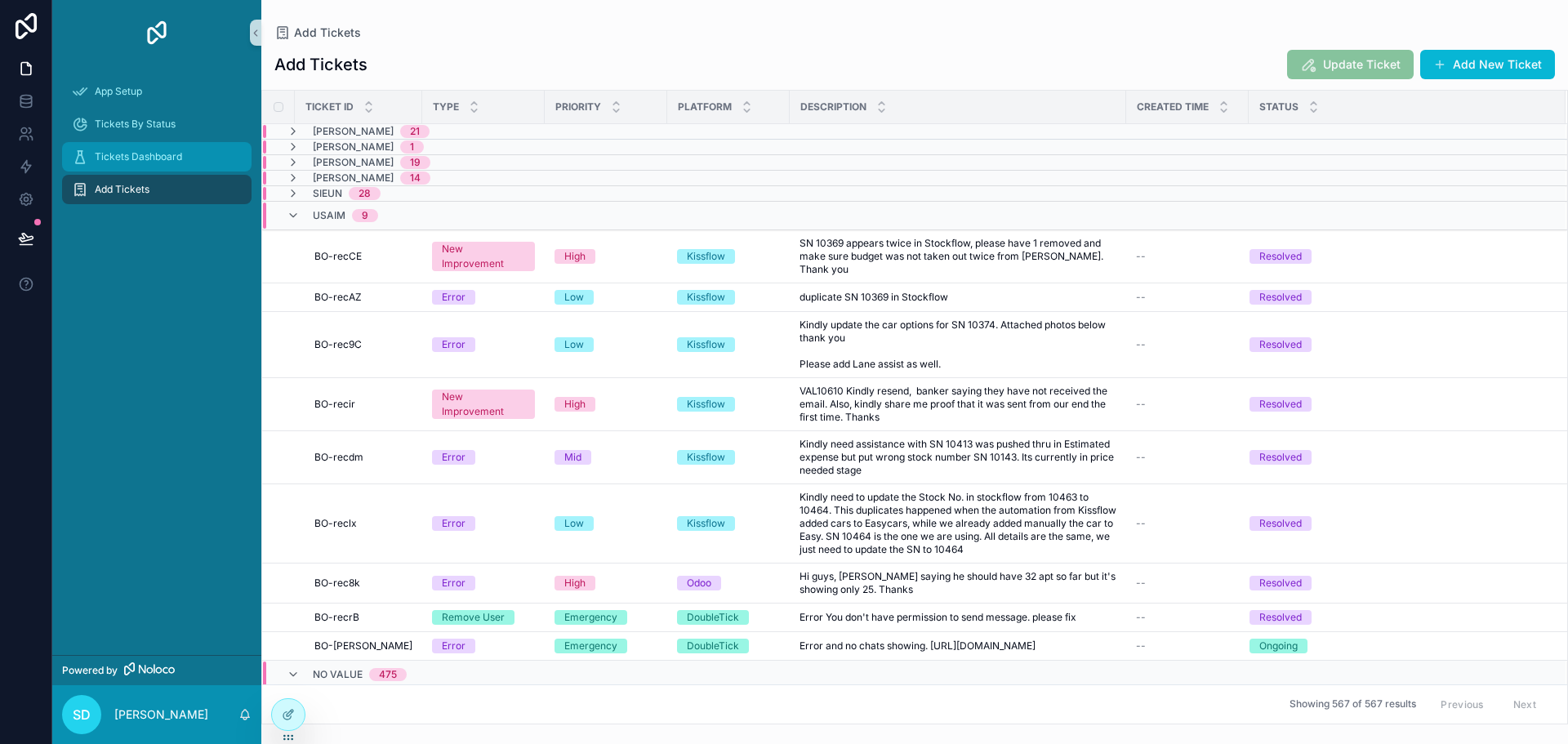
click at [182, 154] on div "Tickets Dashboard" at bounding box center [157, 156] width 170 height 26
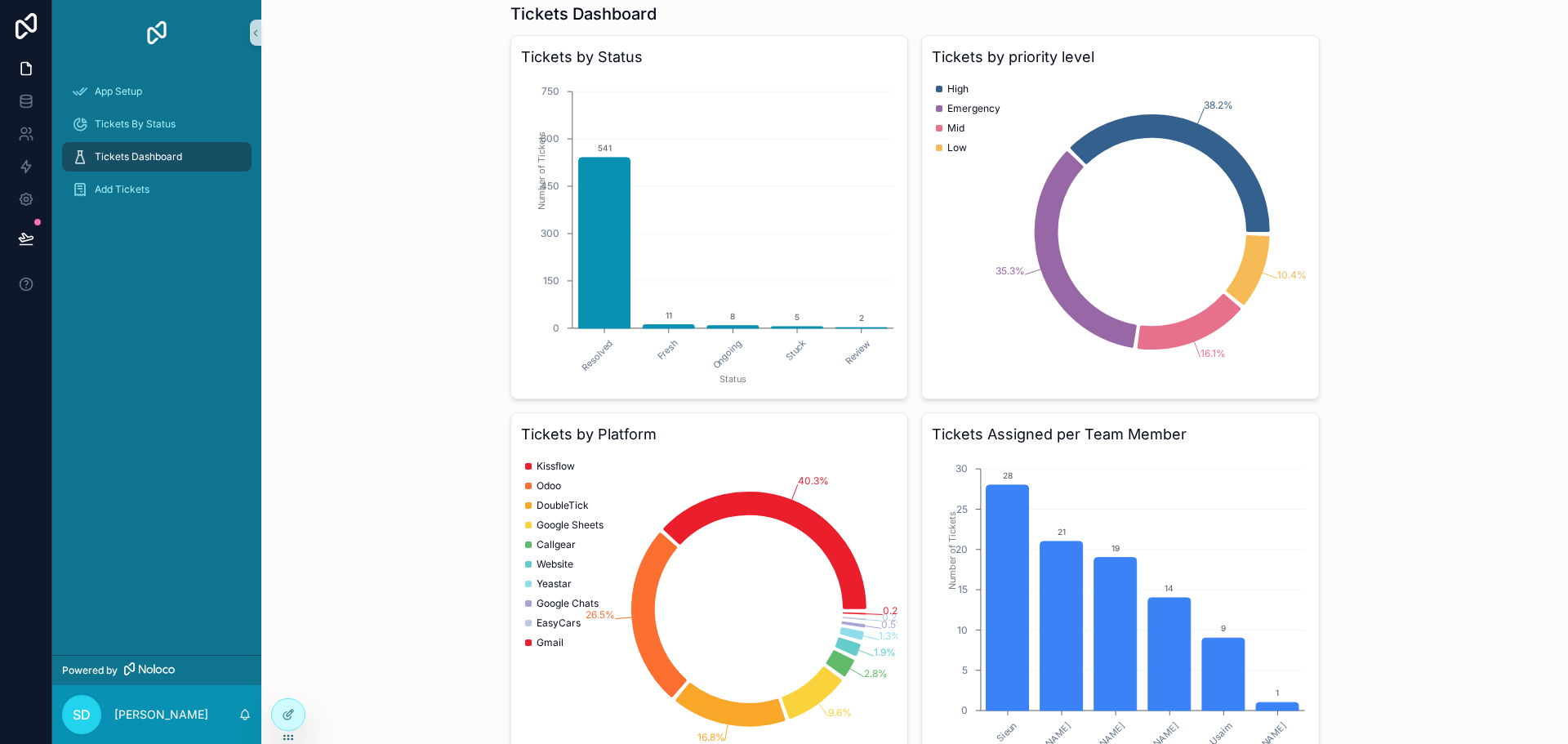
scroll to position [245, 0]
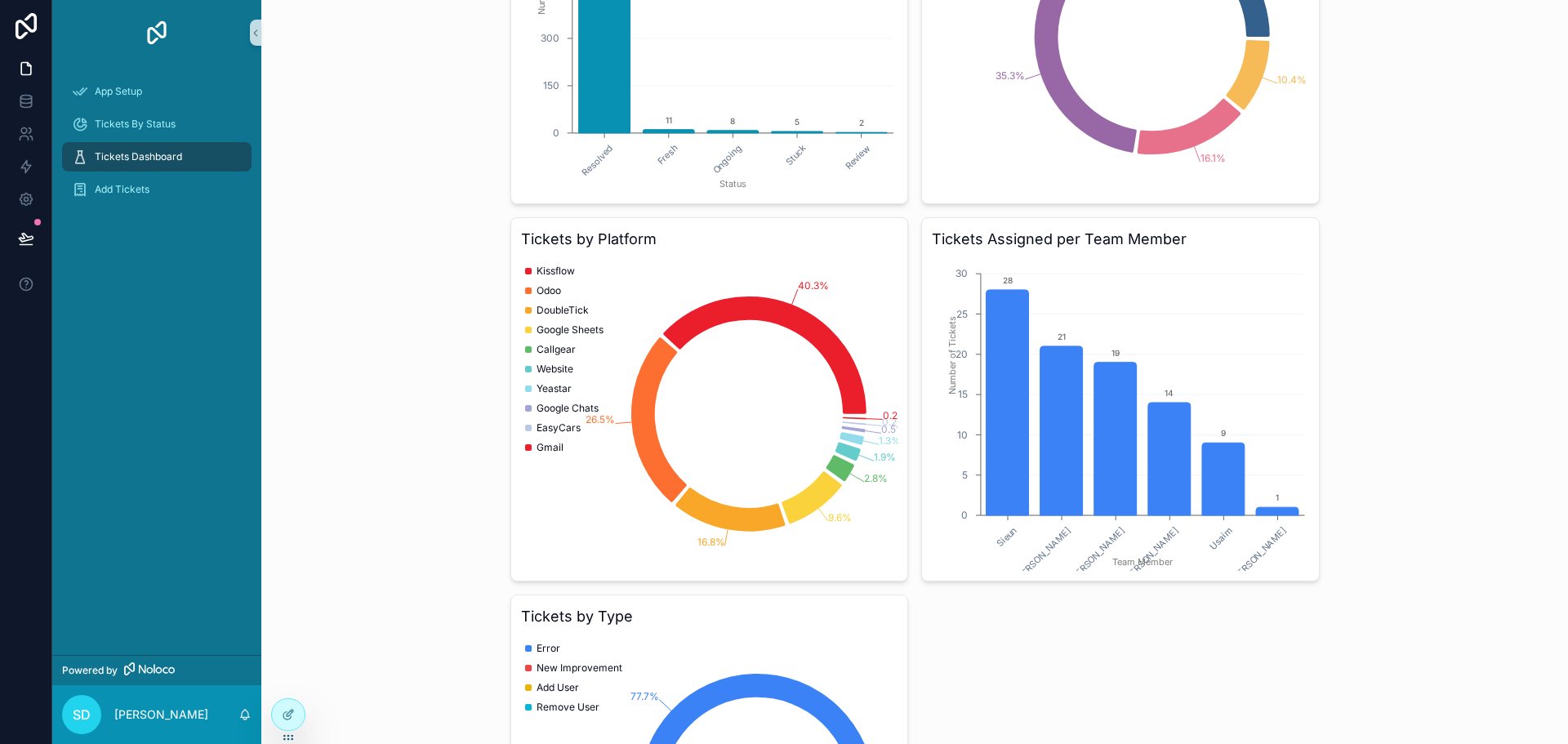
click at [610, 299] on icon "40.3% 26.5% 16.8% 9.6% 2.8% 1.9% 1.3% 0.5% 0.2% 0.2%" at bounding box center [710, 414] width 378 height 314
click at [291, 703] on div at bounding box center [288, 715] width 32 height 31
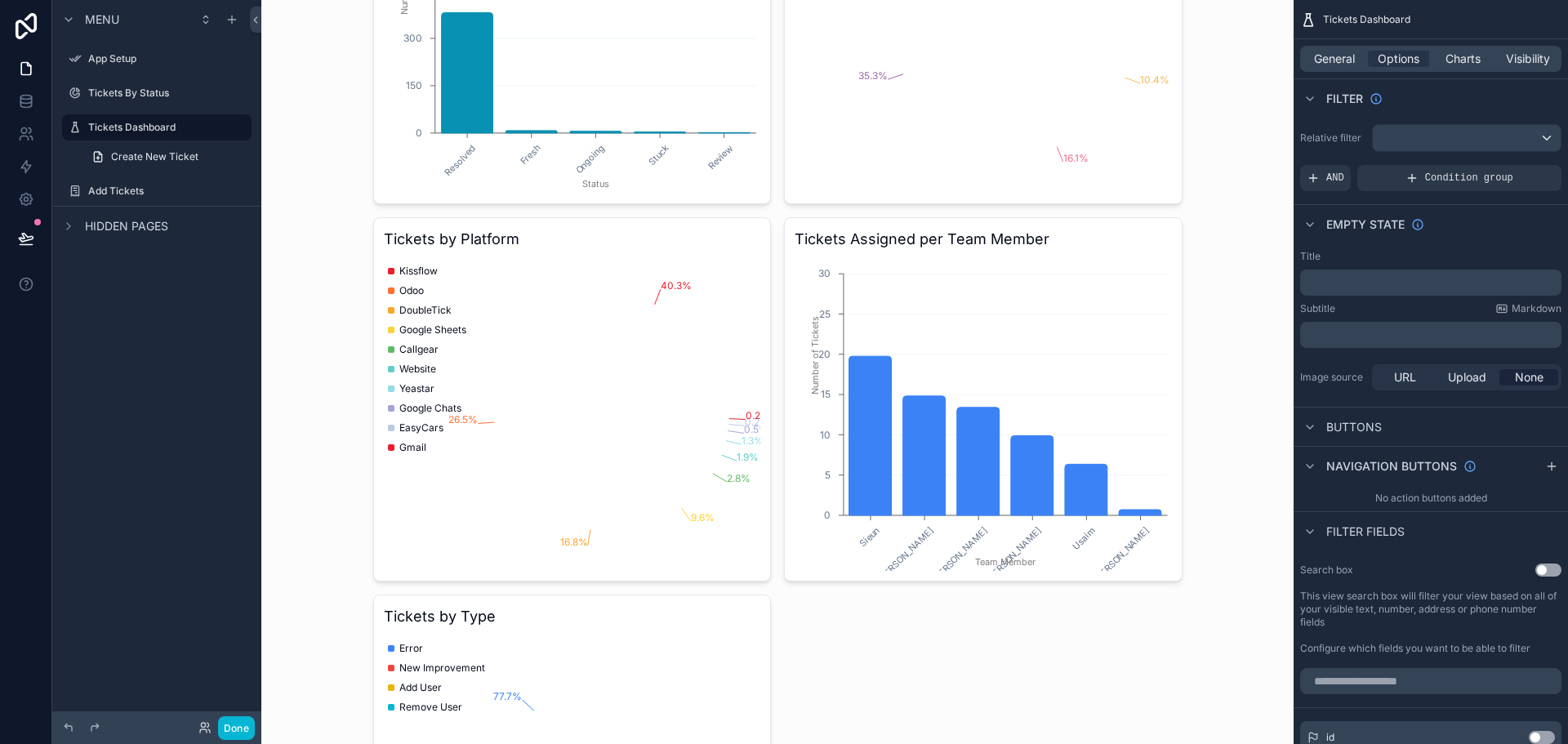
click at [693, 271] on div "scrollable content" at bounding box center [778, 382] width 835 height 1255
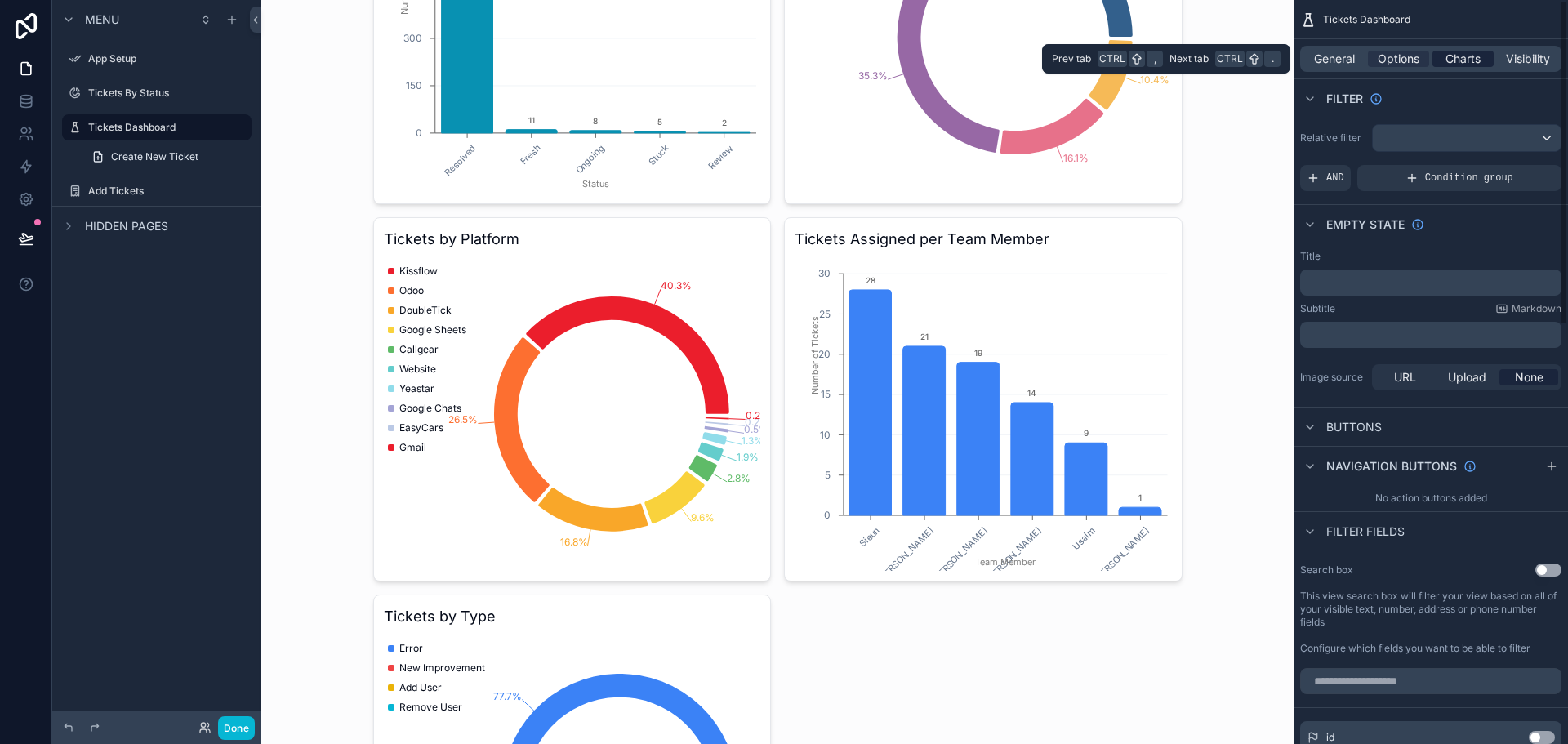
click at [1462, 62] on span "Charts" at bounding box center [1463, 59] width 35 height 17
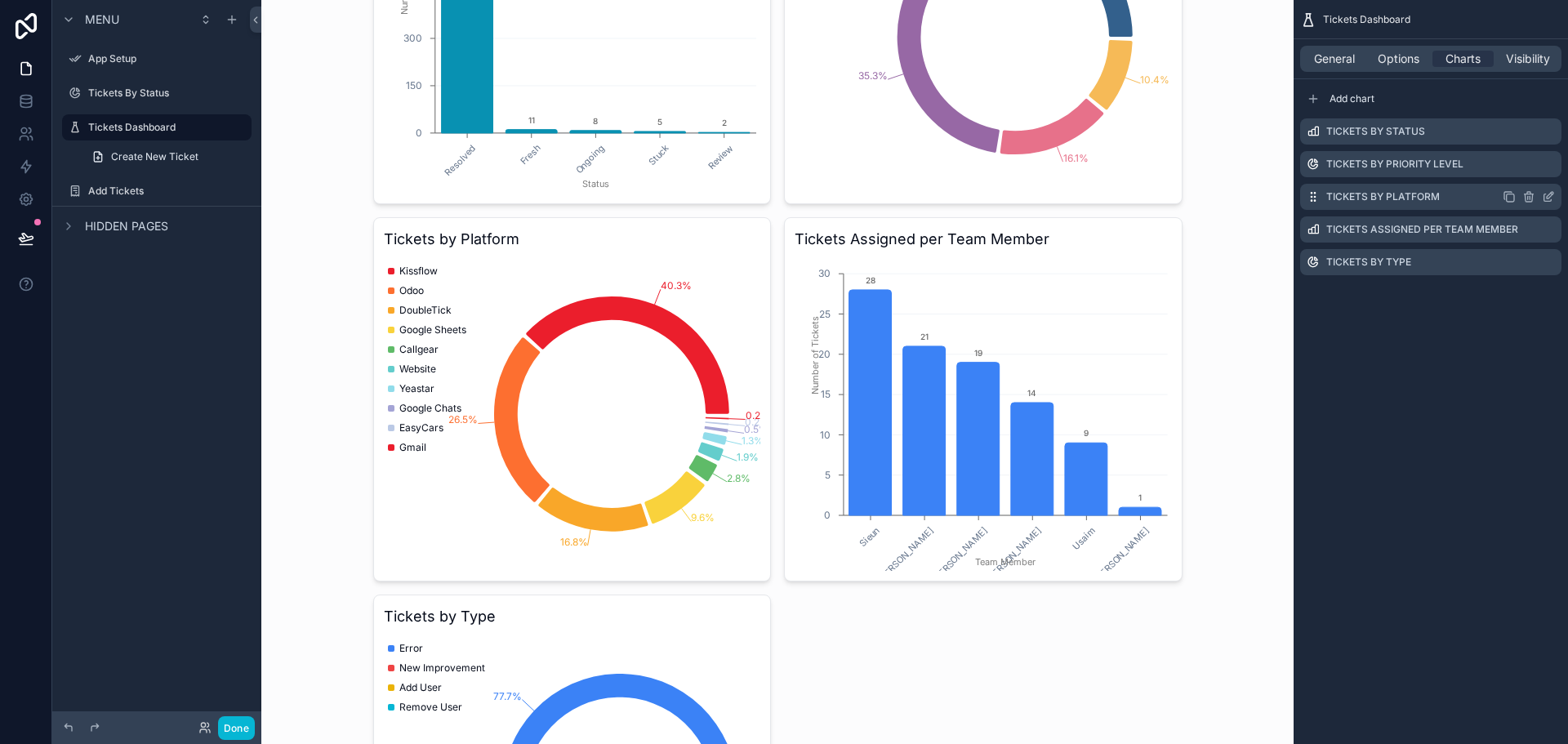
click at [1403, 196] on label "Tickets by Platform" at bounding box center [1383, 197] width 113 height 13
click at [1546, 197] on icon "scrollable content" at bounding box center [1548, 197] width 13 height 13
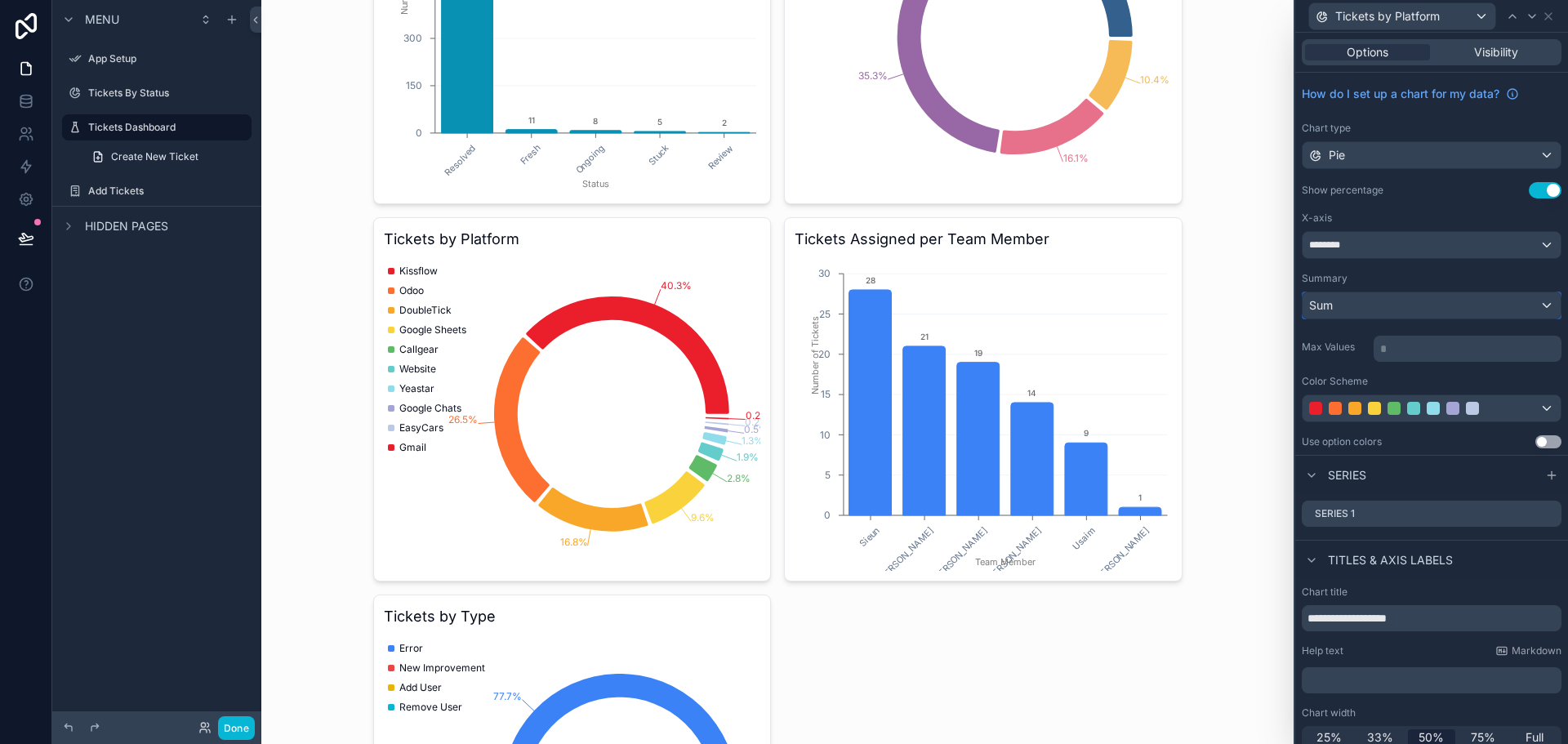
click at [1415, 305] on div "Sum" at bounding box center [1432, 305] width 258 height 26
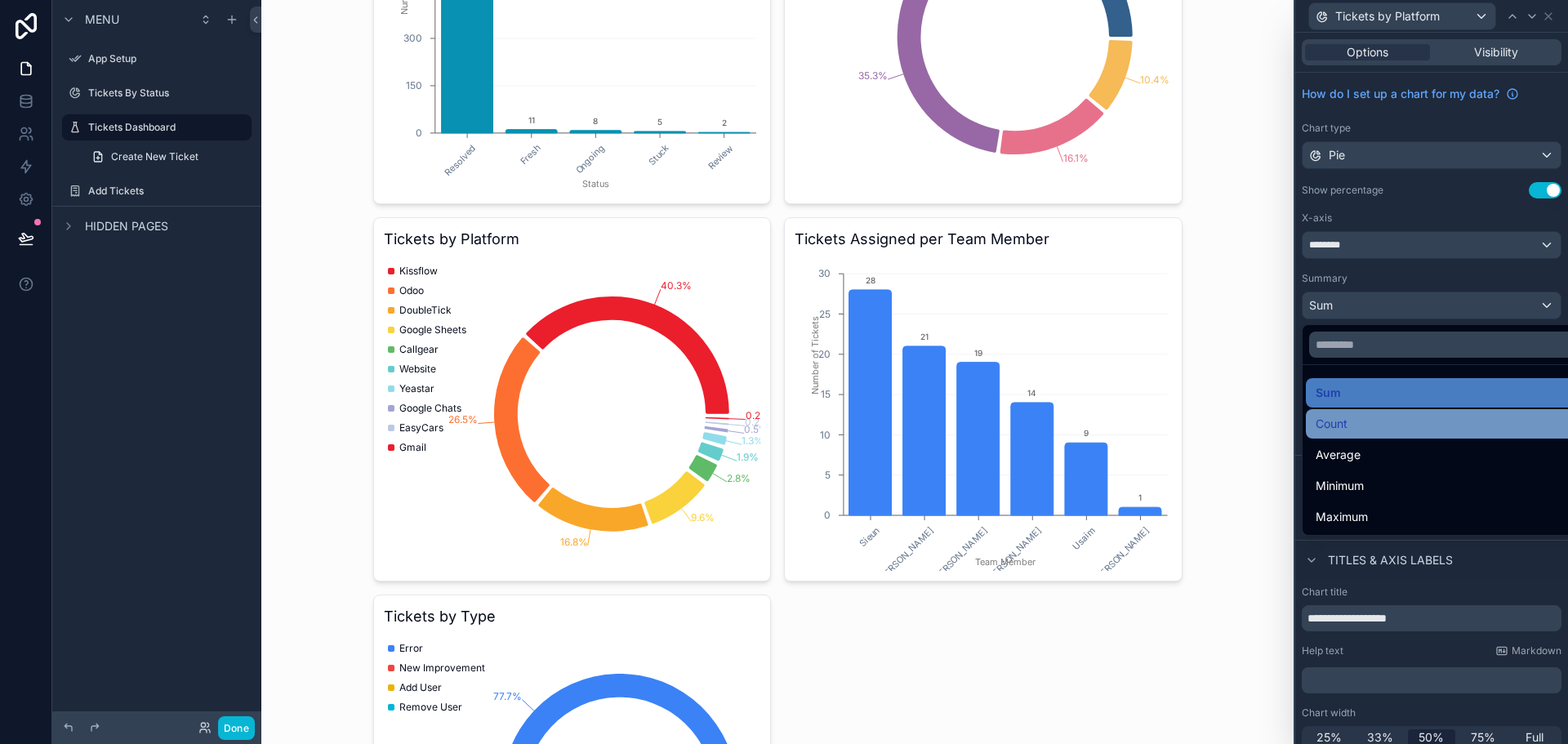
click at [1358, 426] on div "Count" at bounding box center [1444, 423] width 257 height 20
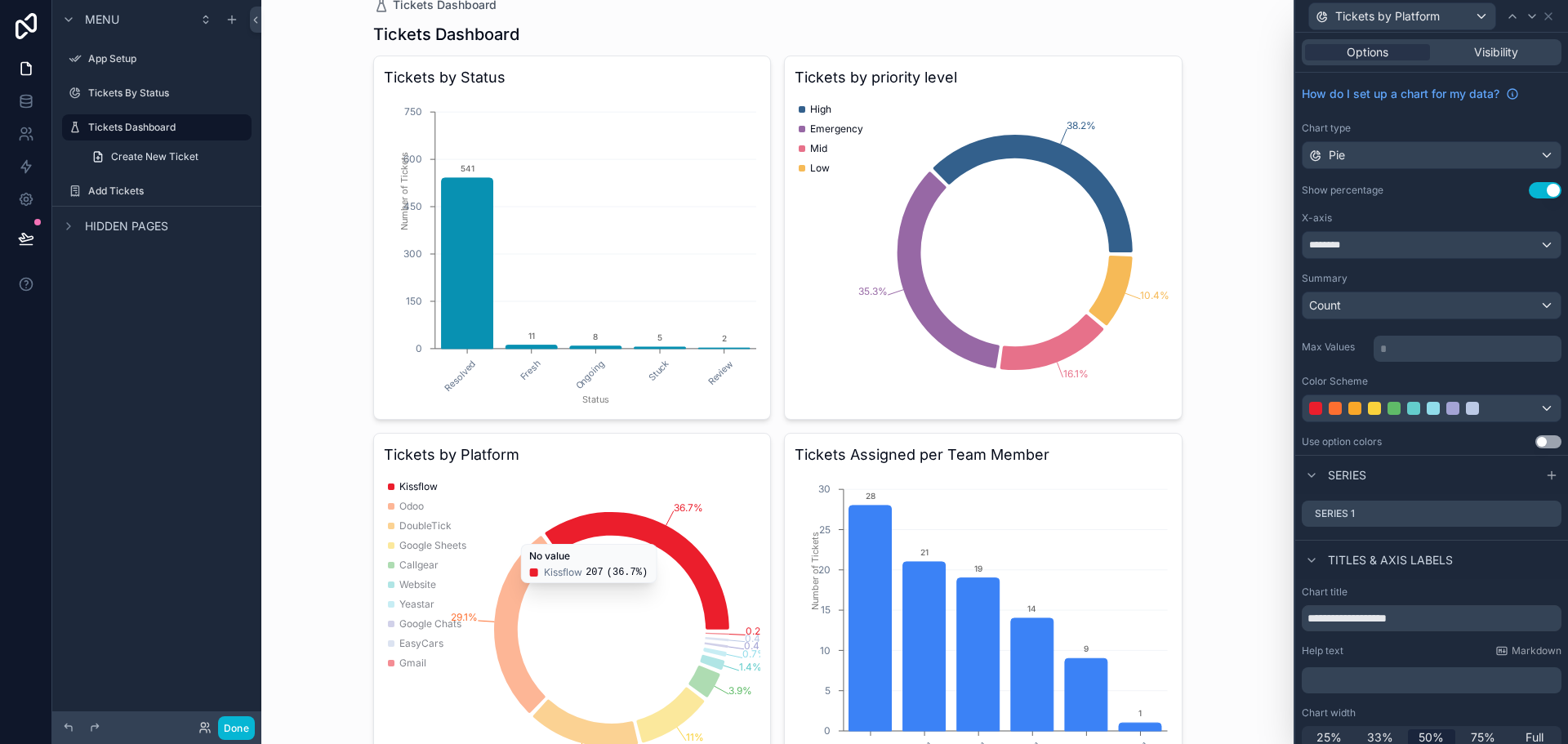
scroll to position [22, 0]
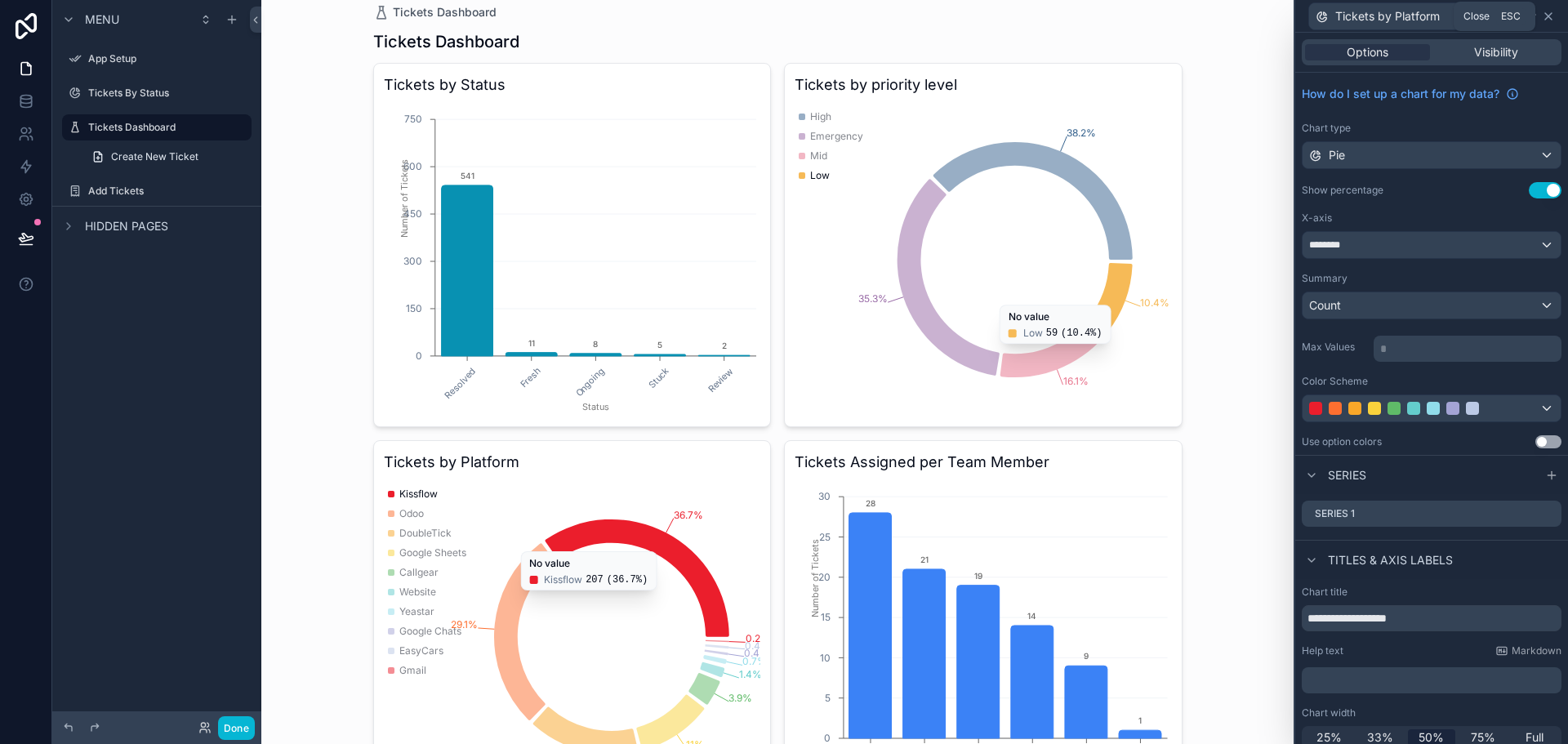
click at [1546, 20] on icon at bounding box center [1548, 16] width 7 height 7
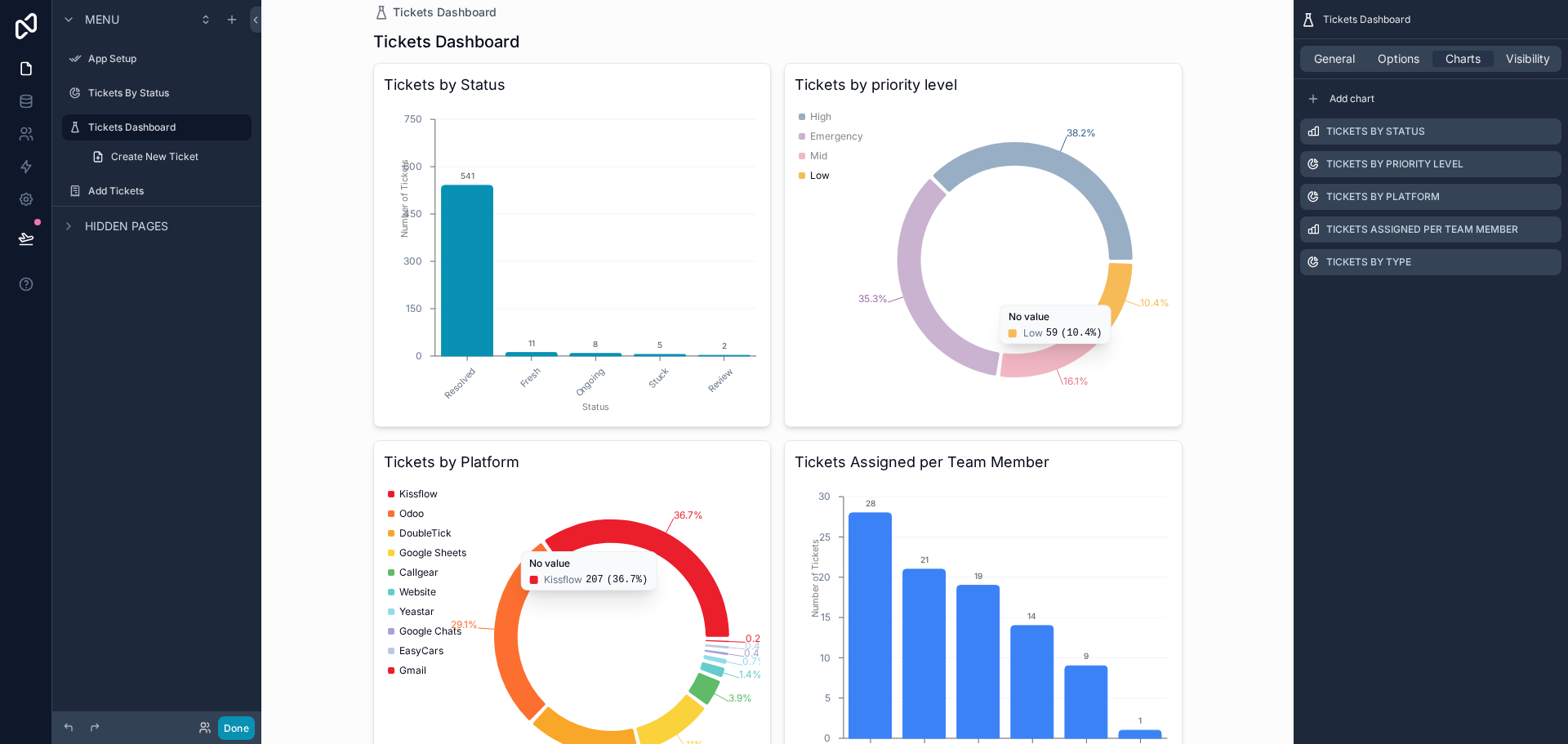
click at [238, 727] on button "Done" at bounding box center [237, 727] width 37 height 23
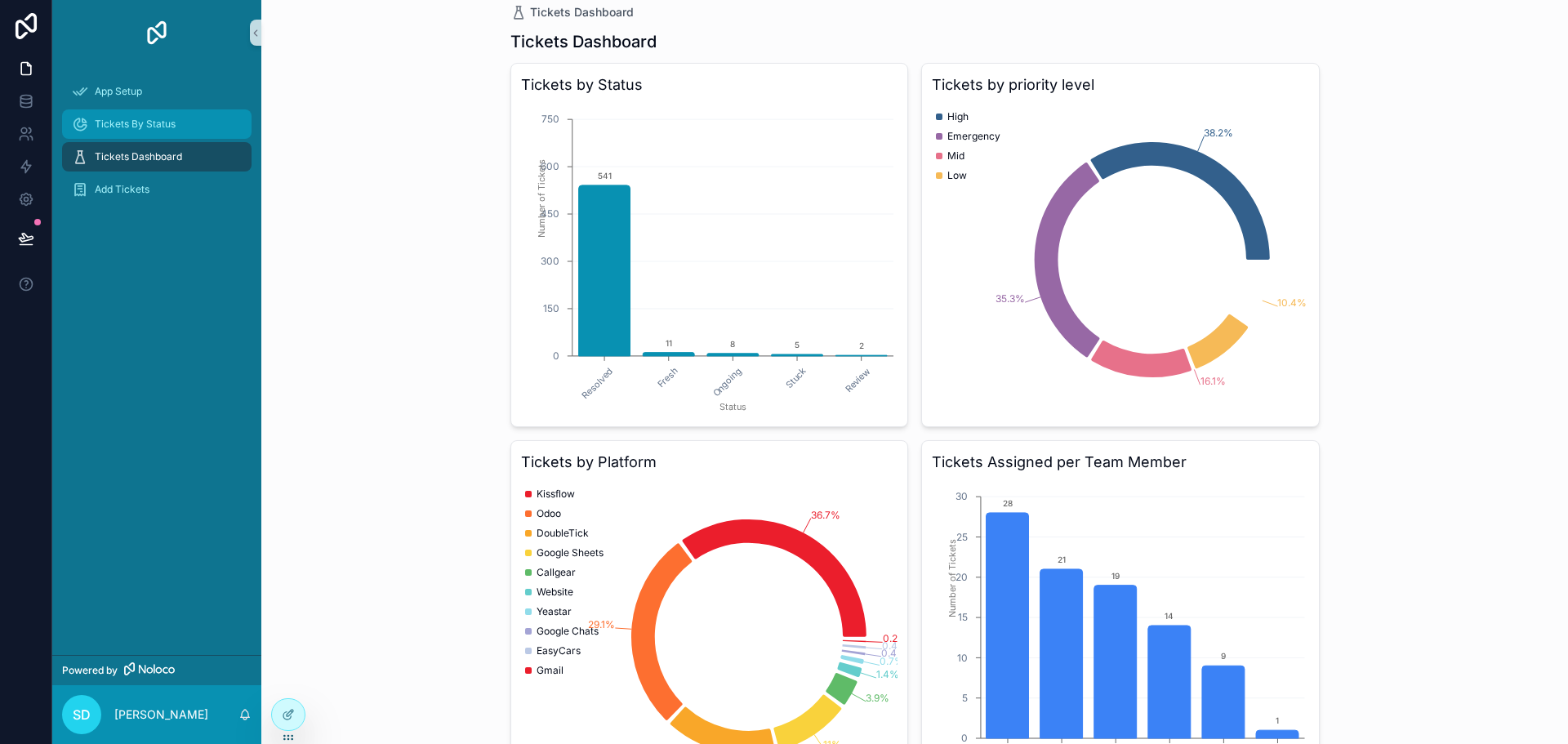
click at [182, 124] on div "Tickets By Status" at bounding box center [157, 124] width 170 height 26
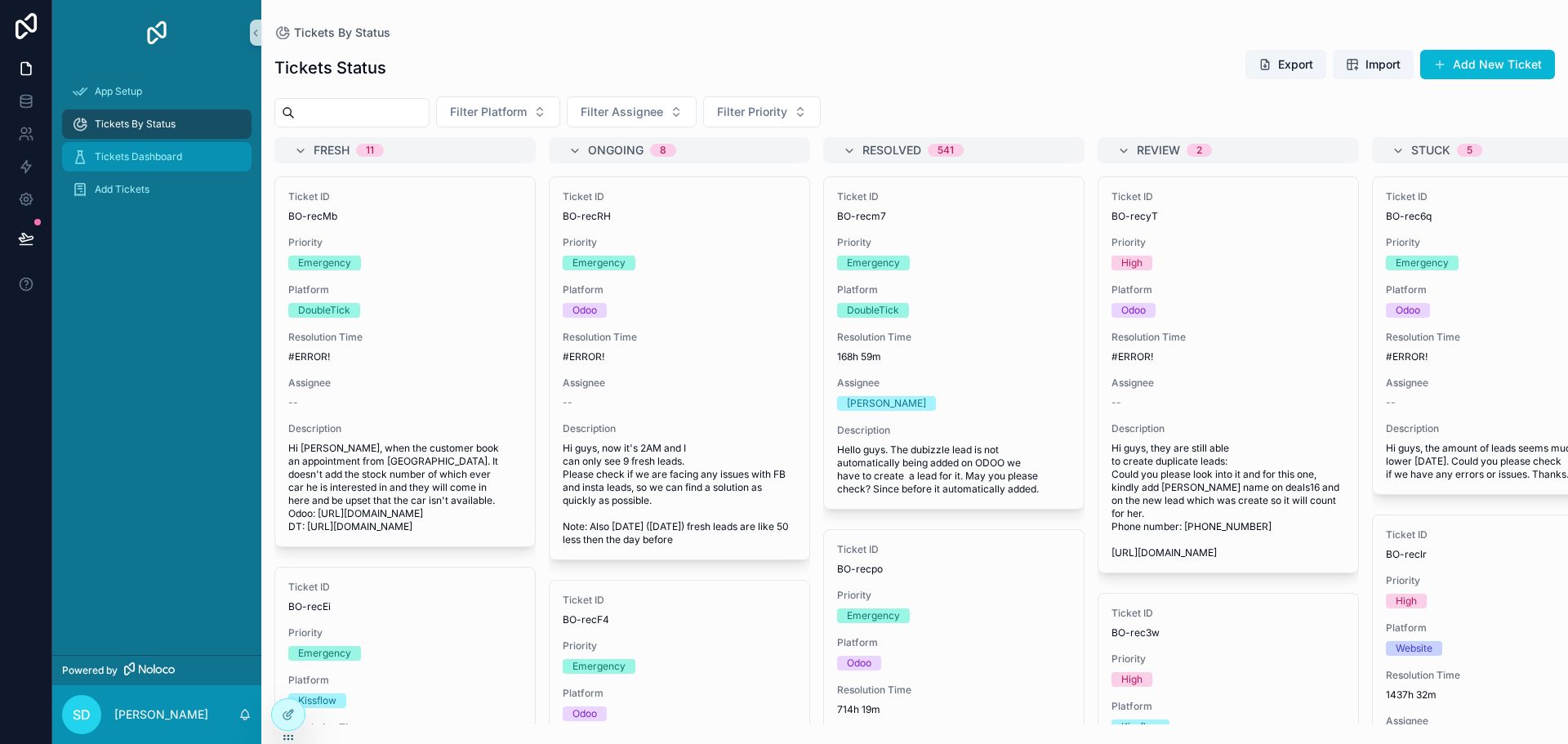
click at [174, 158] on span "Tickets Dashboard" at bounding box center [138, 156] width 87 height 13
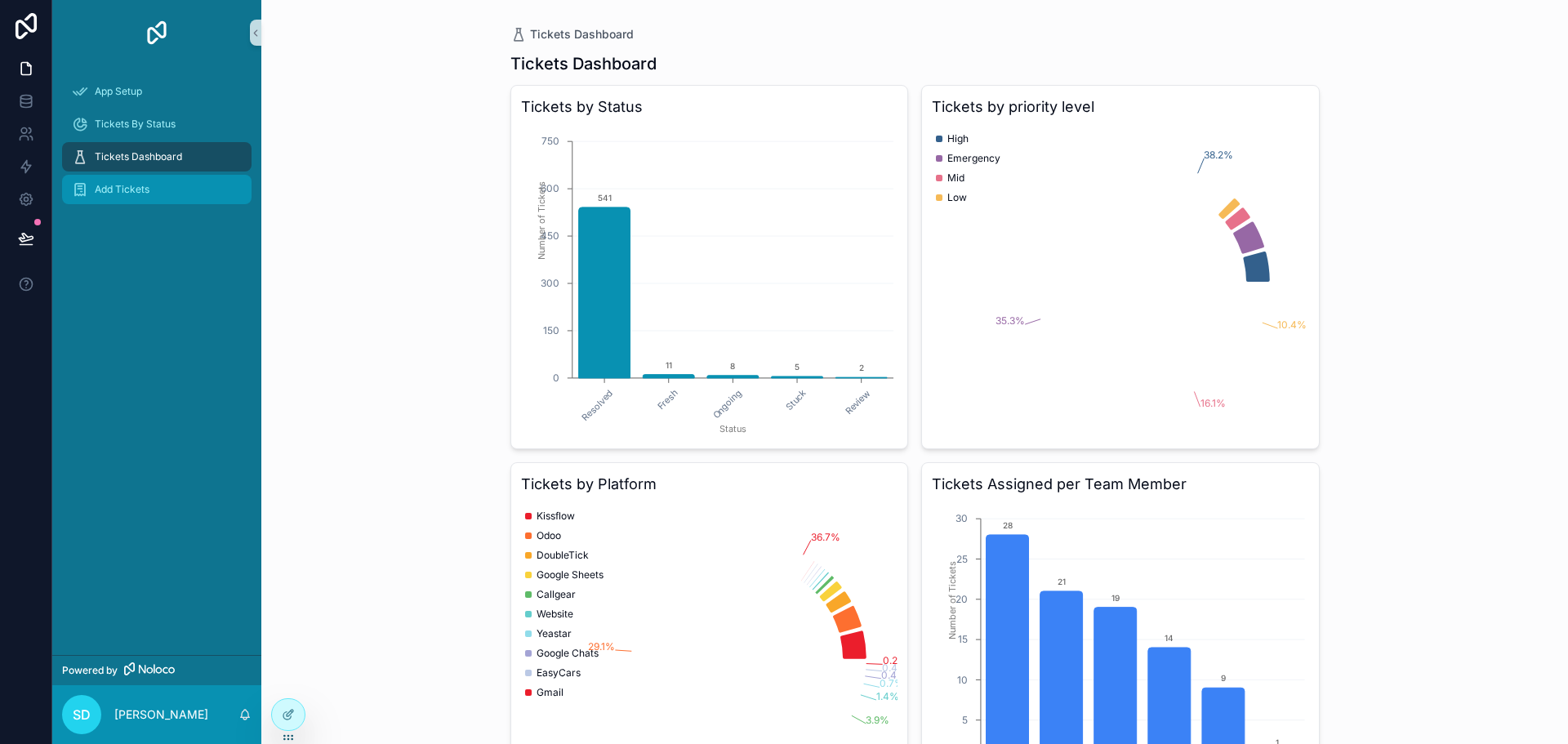
click at [159, 187] on div "Add Tickets" at bounding box center [157, 189] width 170 height 26
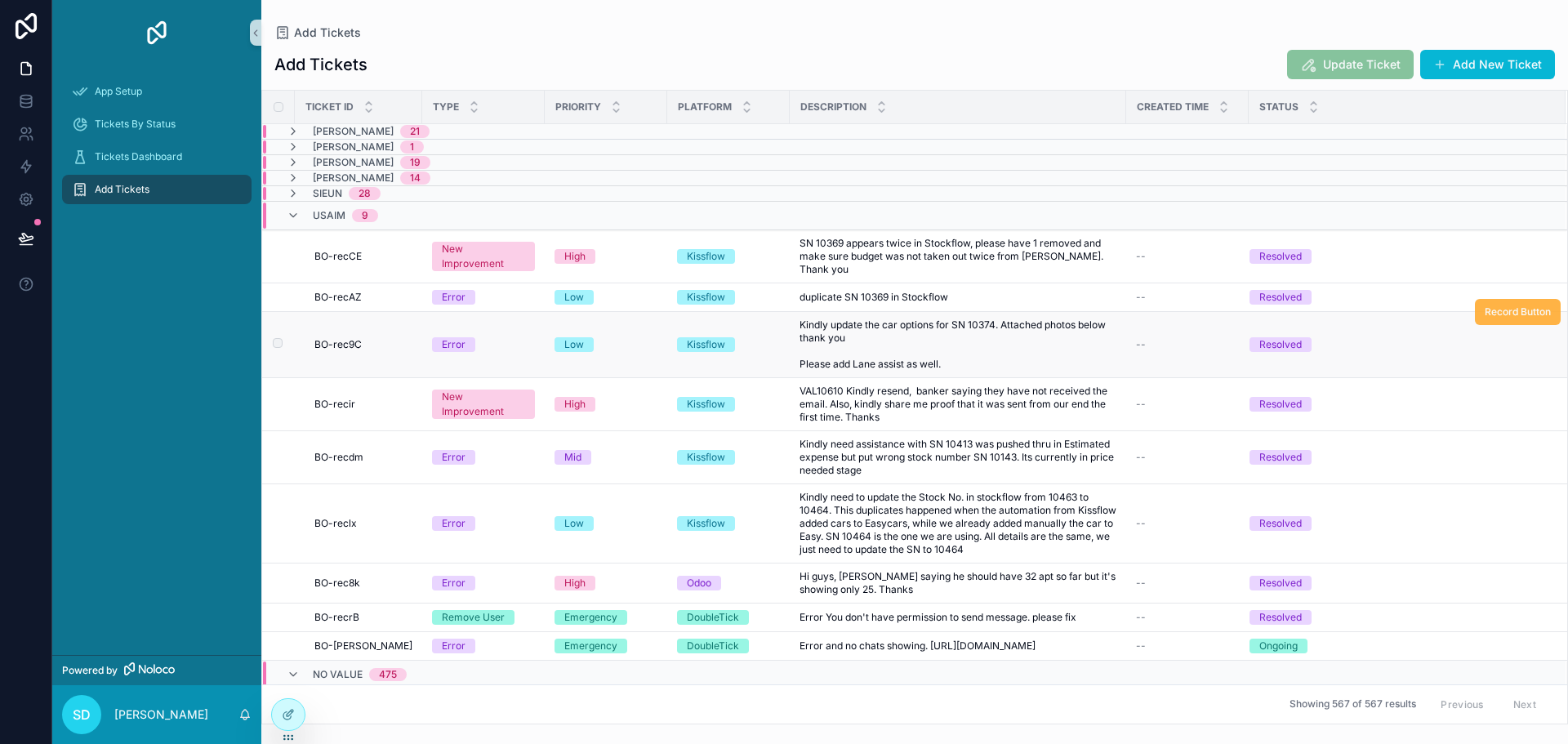
click at [1485, 305] on span "Record Button" at bounding box center [1518, 311] width 67 height 13
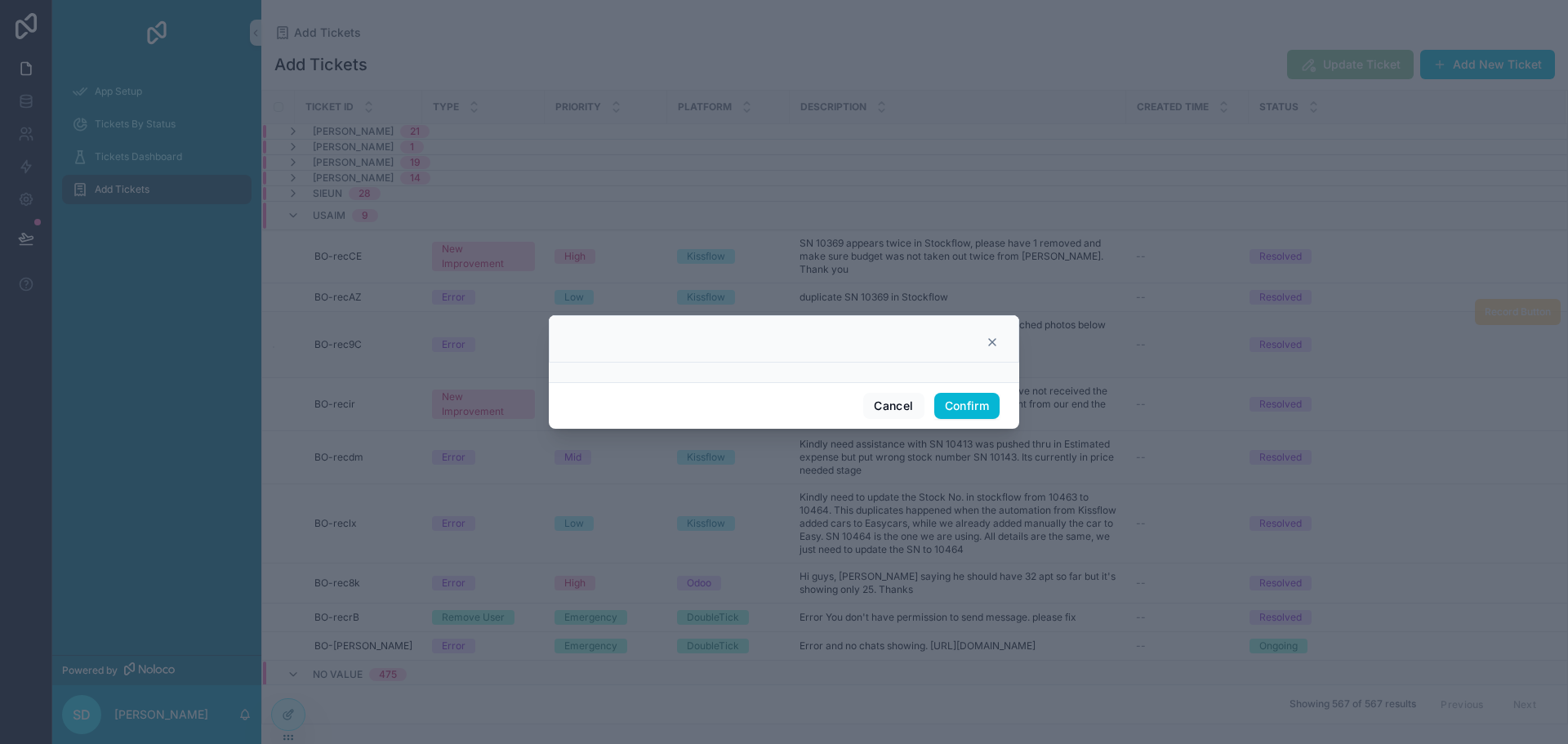
click at [988, 344] on icon at bounding box center [992, 341] width 13 height 13
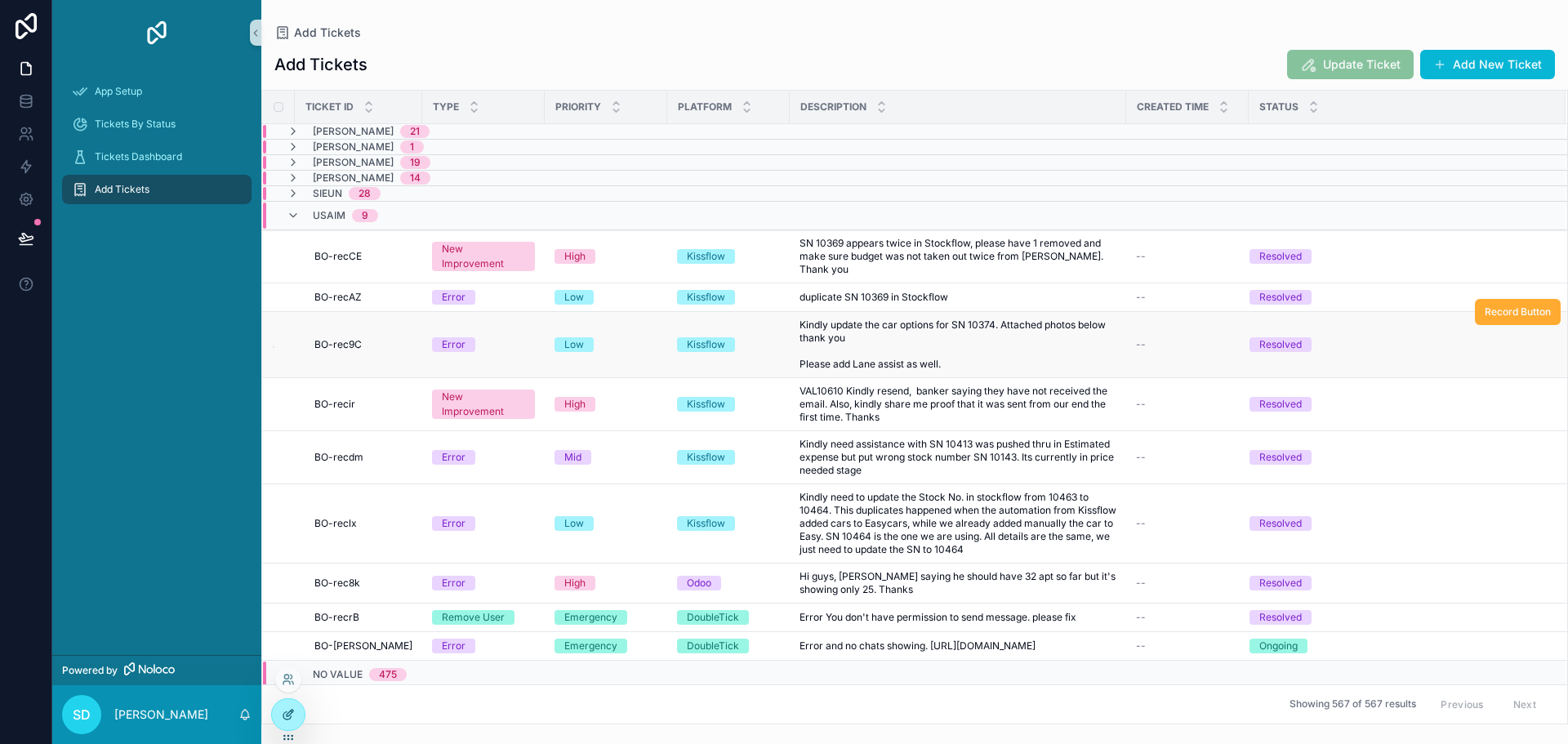
click at [288, 717] on icon at bounding box center [288, 714] width 13 height 13
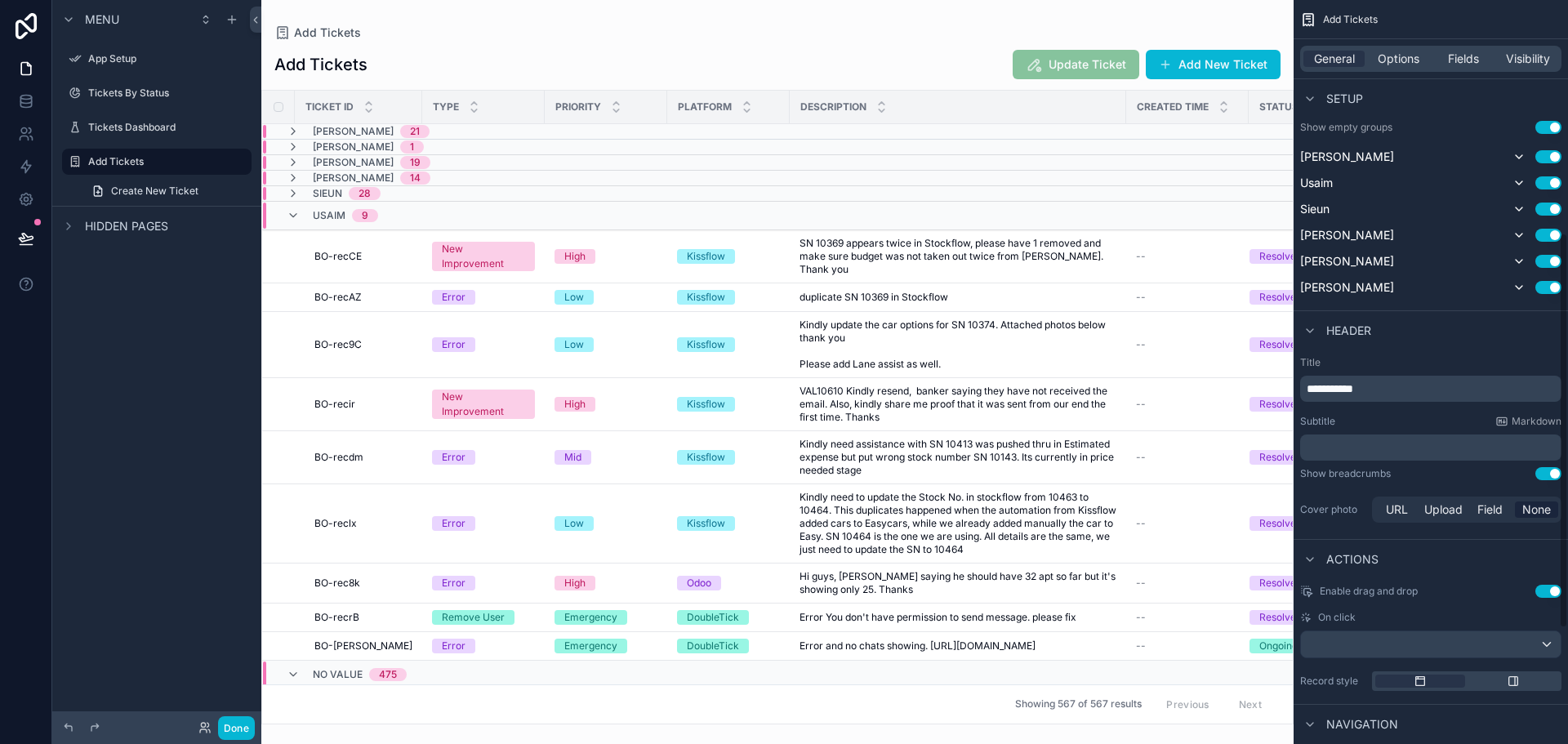
scroll to position [572, 0]
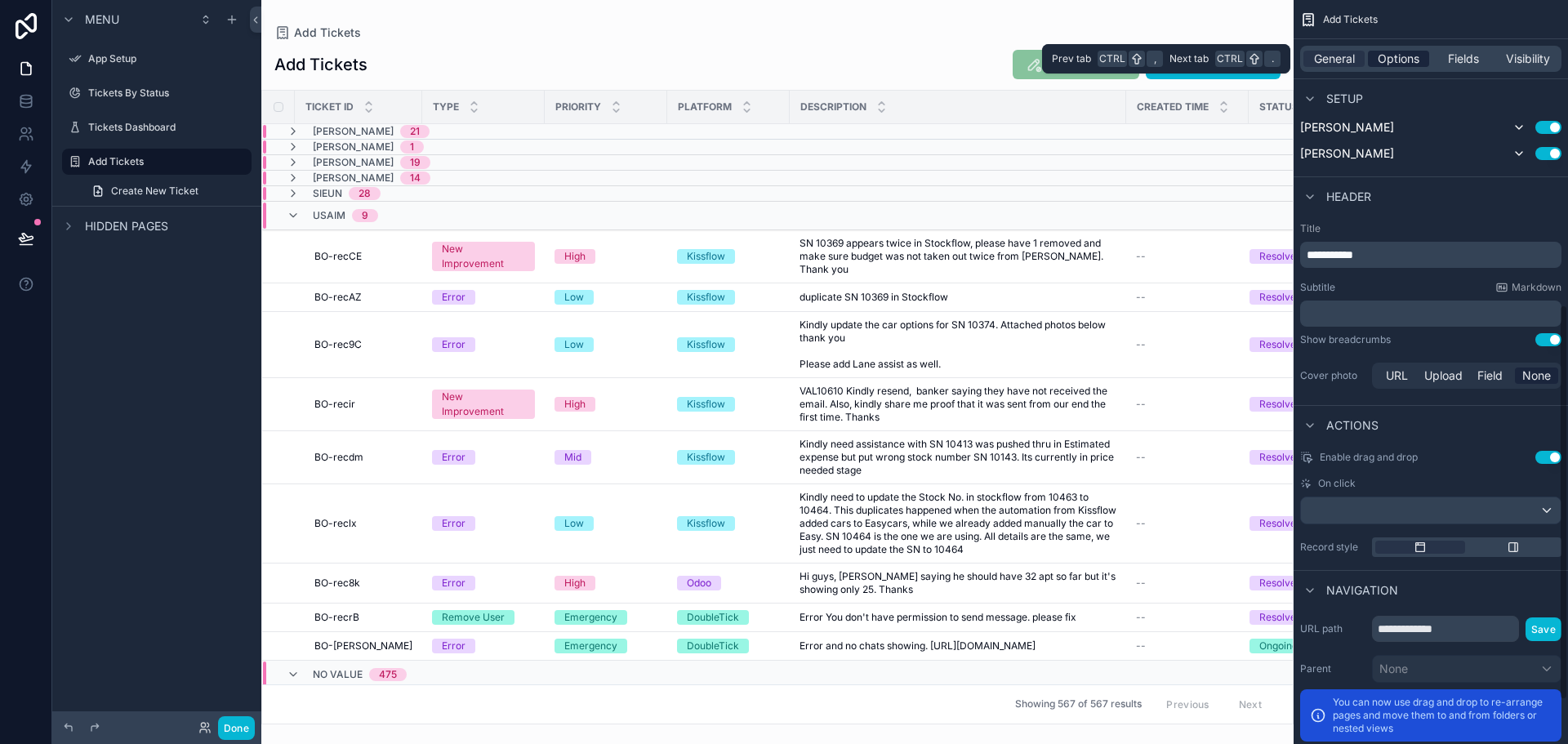
click at [1404, 54] on span "Options" at bounding box center [1399, 59] width 42 height 17
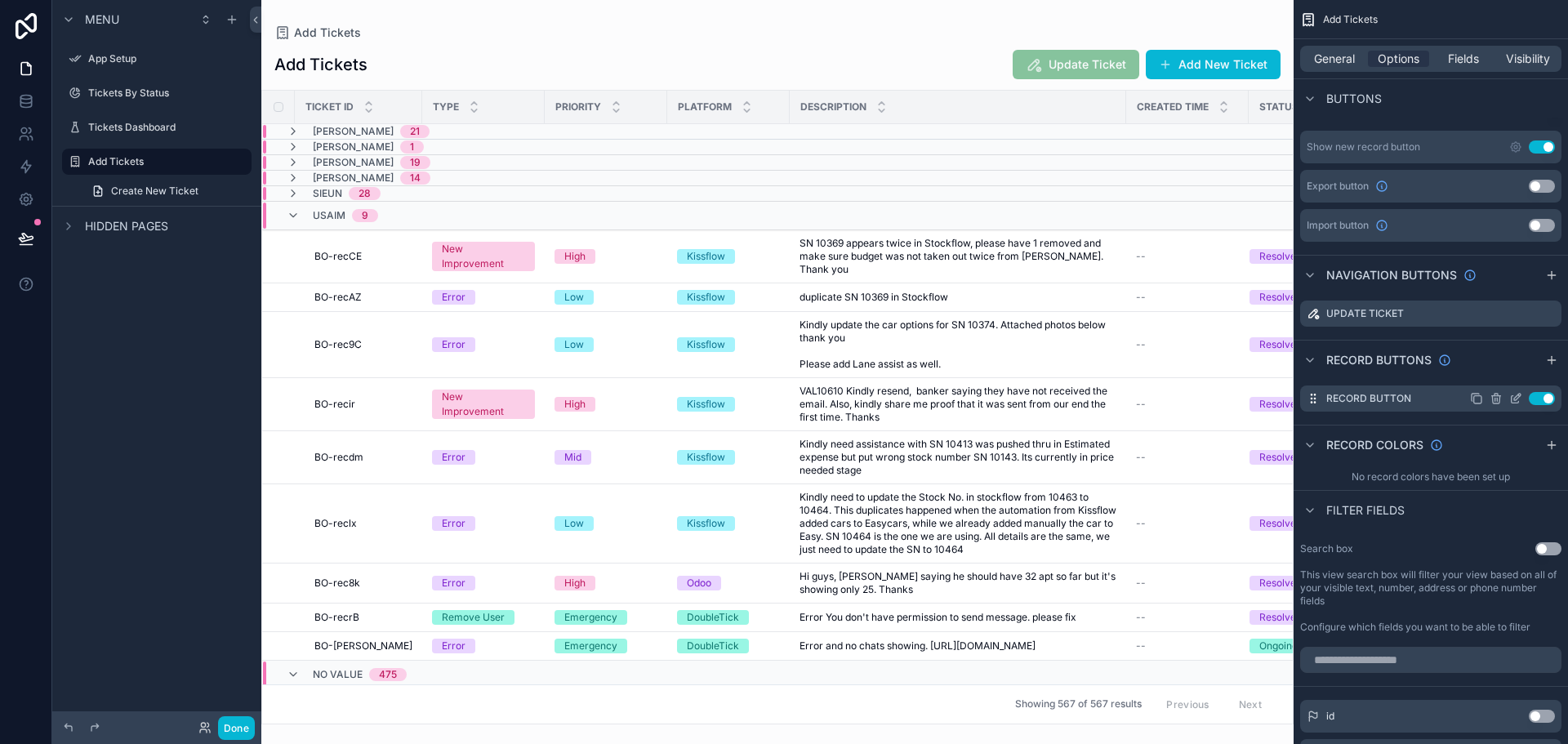
click at [1512, 402] on icon "scrollable content" at bounding box center [1516, 400] width 8 height 8
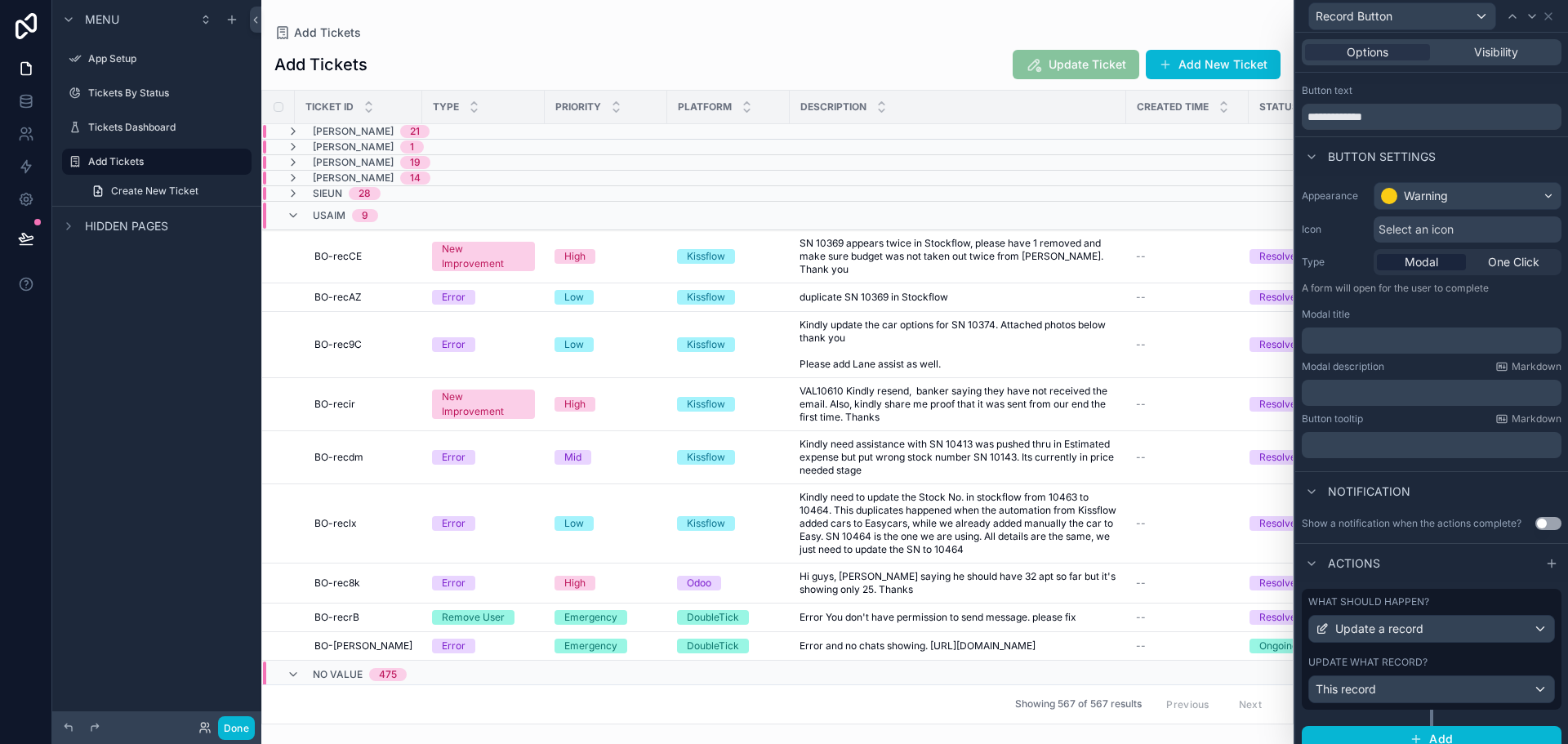
scroll to position [42, 0]
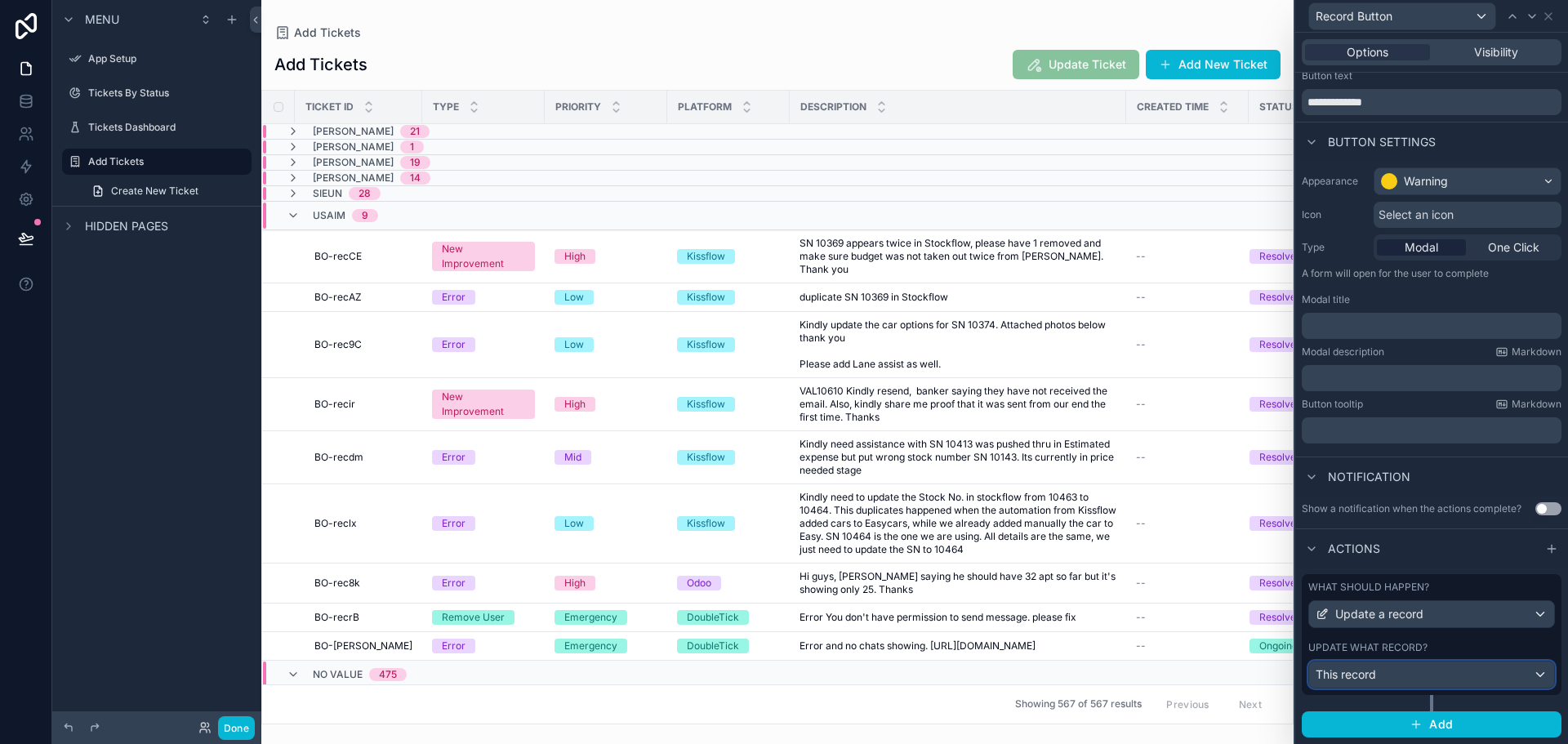
click at [1381, 682] on div "This record" at bounding box center [1432, 674] width 246 height 26
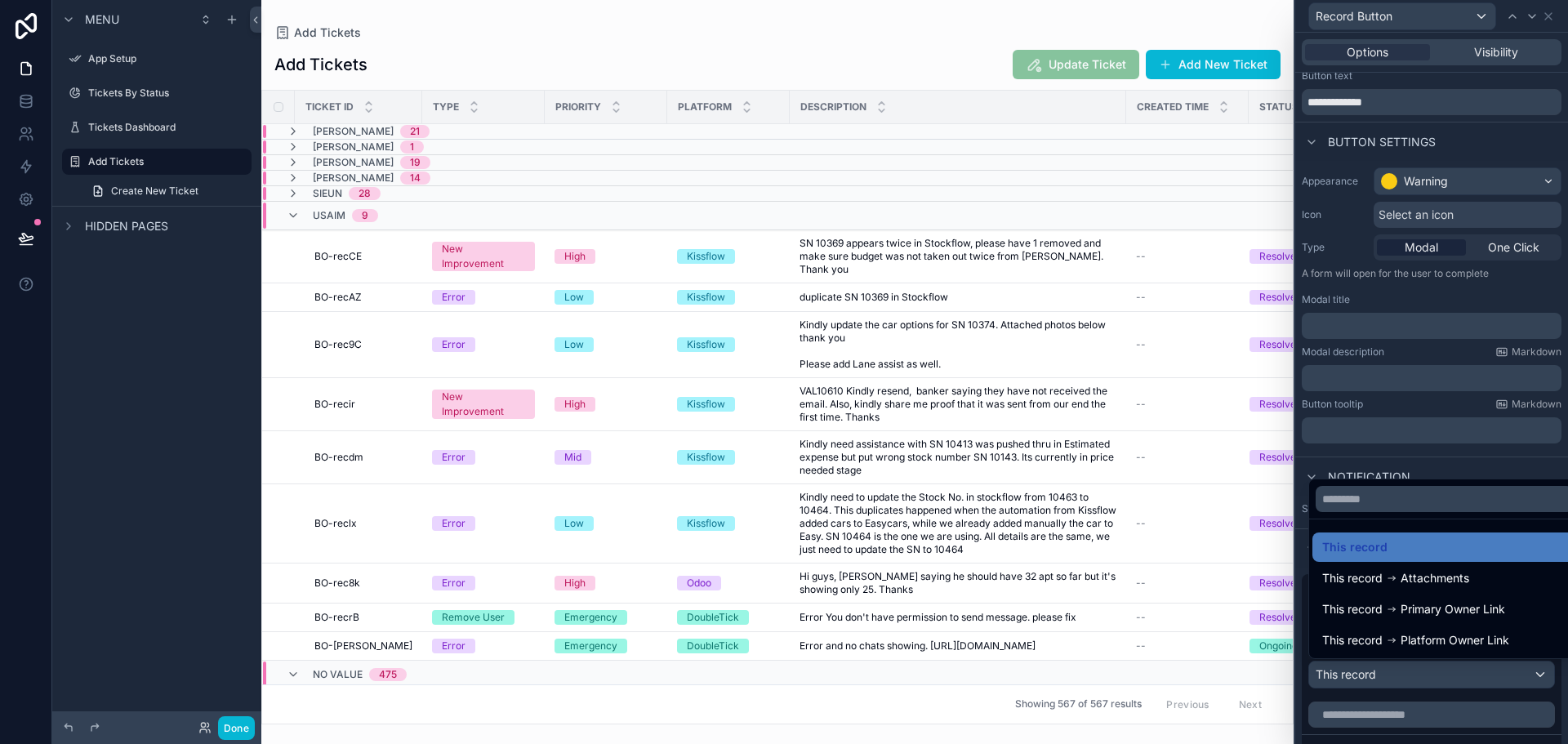
click at [1381, 682] on div at bounding box center [1432, 372] width 273 height 744
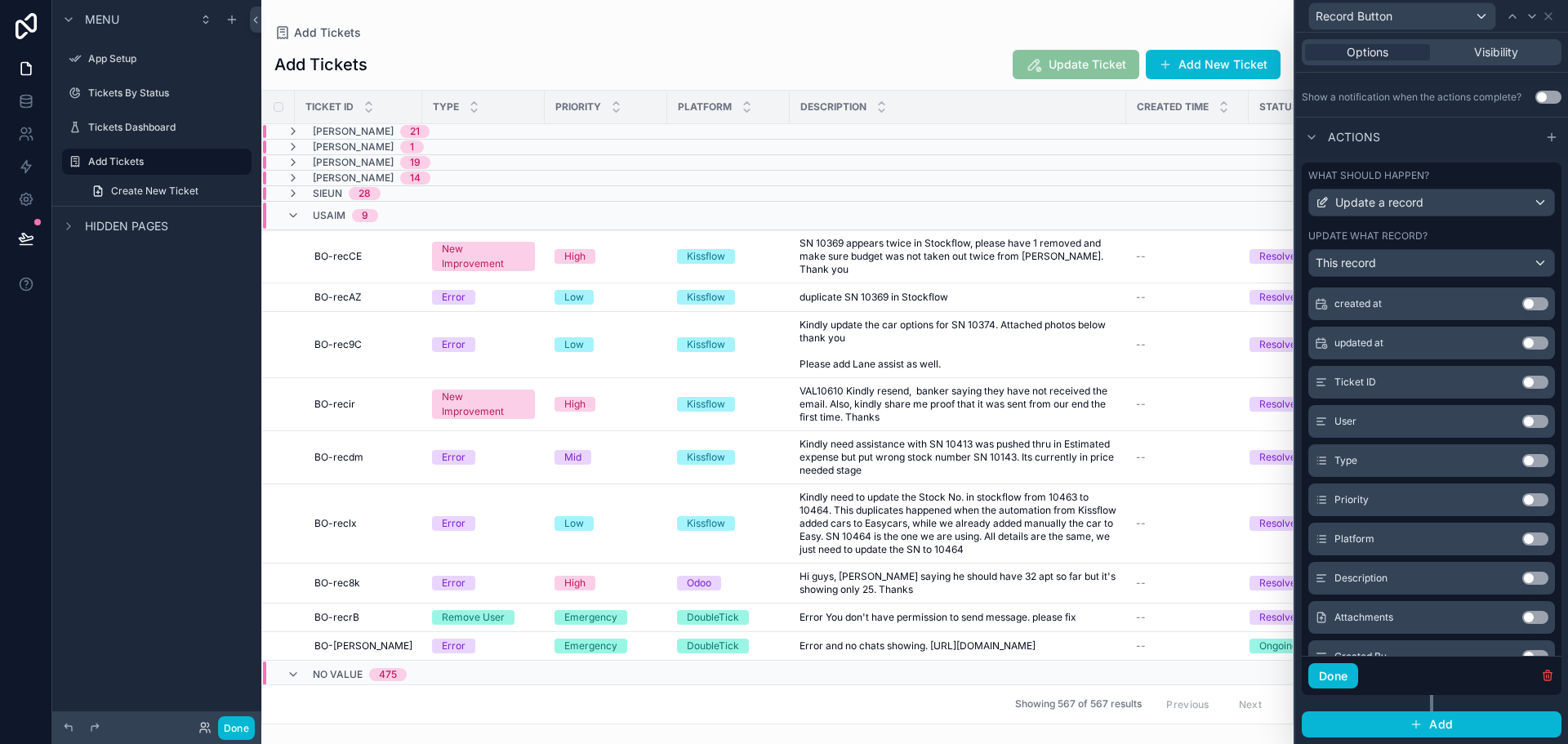
scroll to position [163, 0]
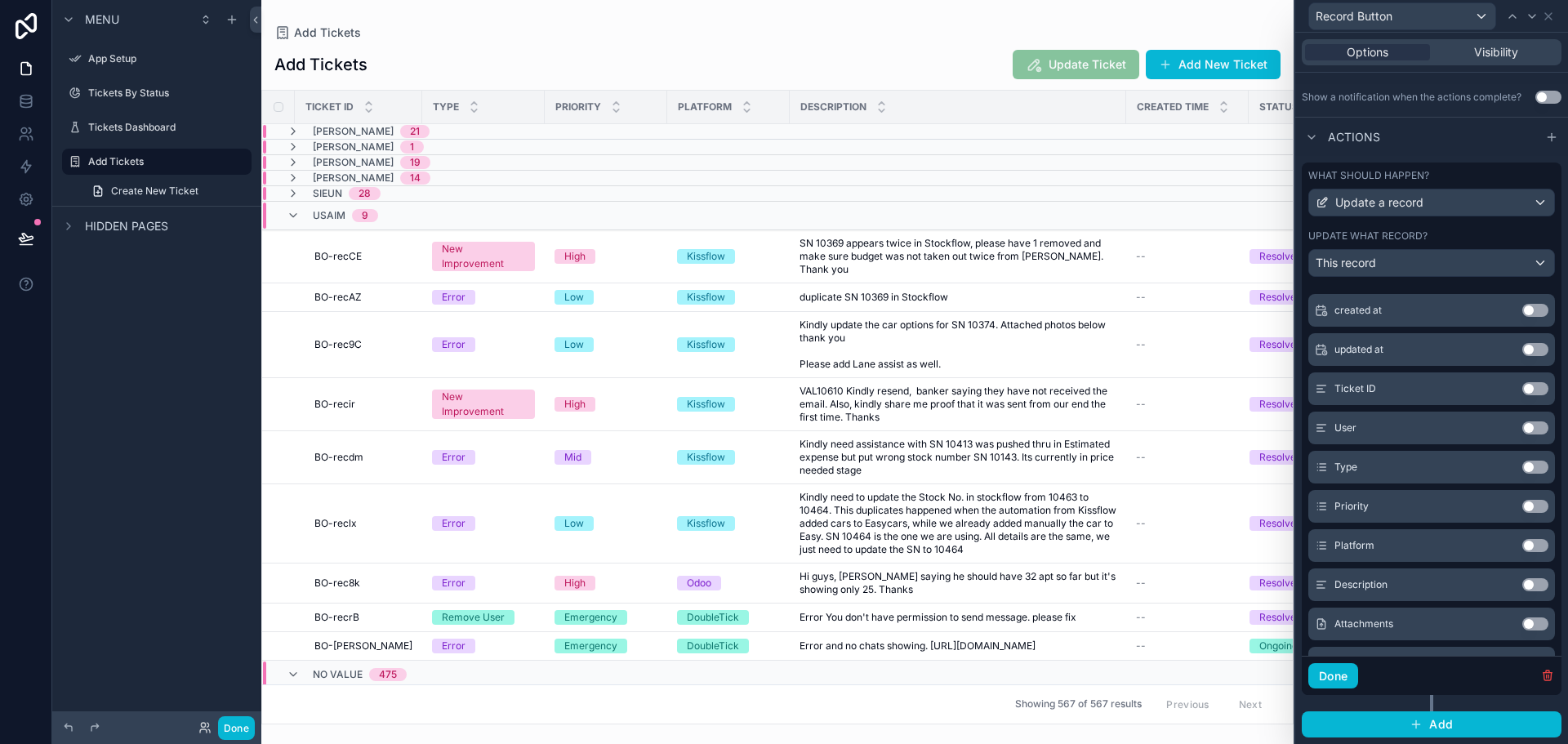
click at [1523, 387] on button "Use setting" at bounding box center [1536, 388] width 26 height 13
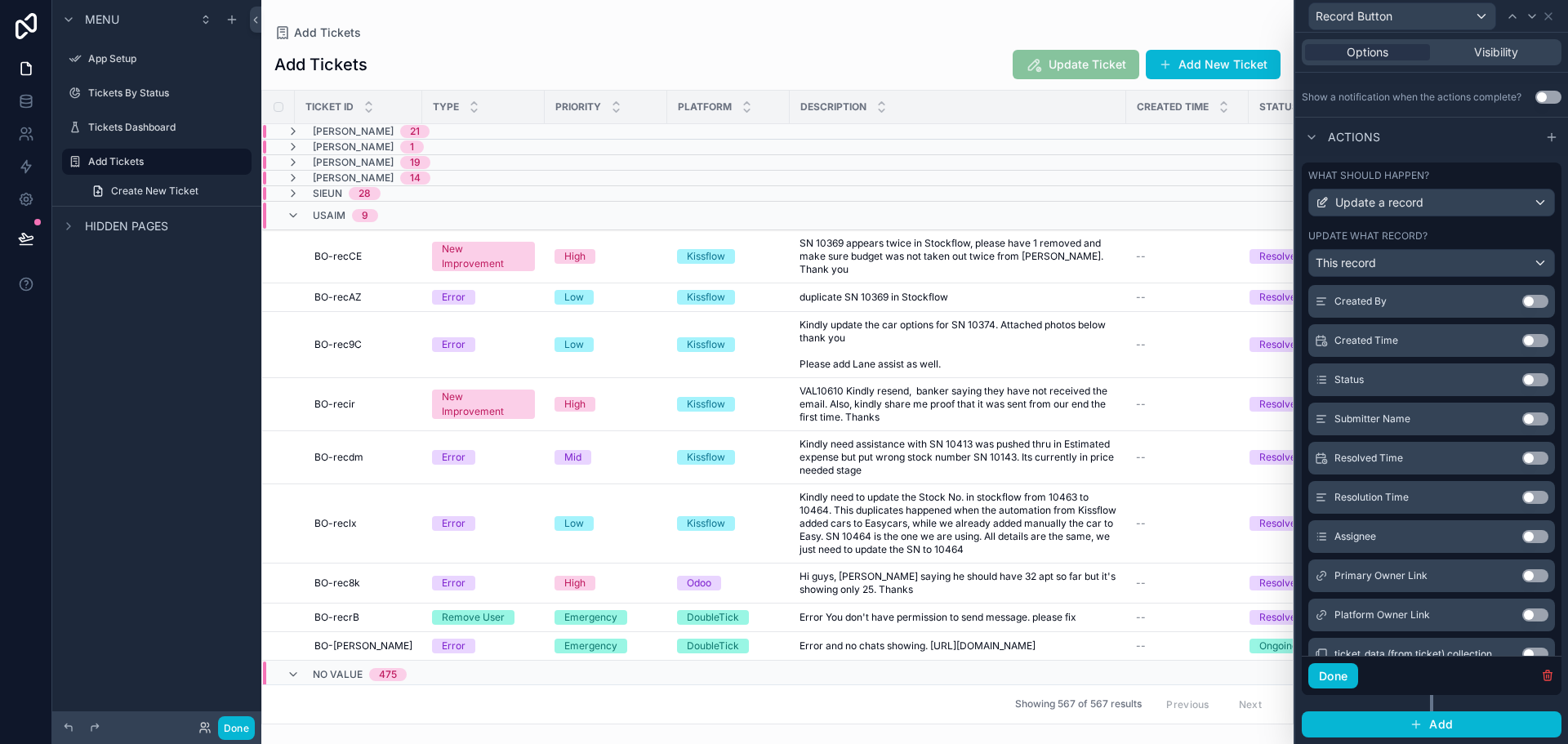
scroll to position [573, 0]
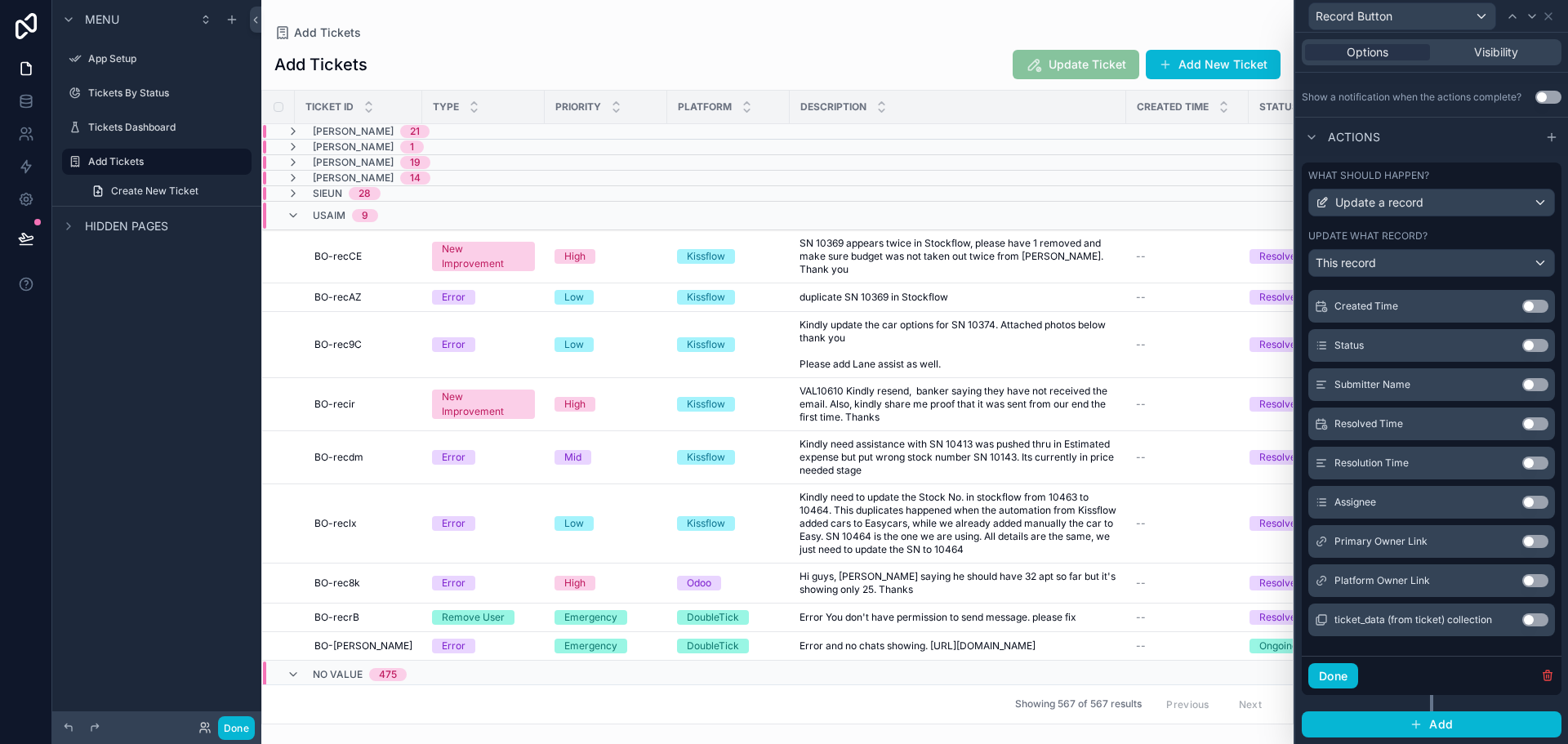
click at [1523, 503] on button "Use setting" at bounding box center [1536, 502] width 26 height 13
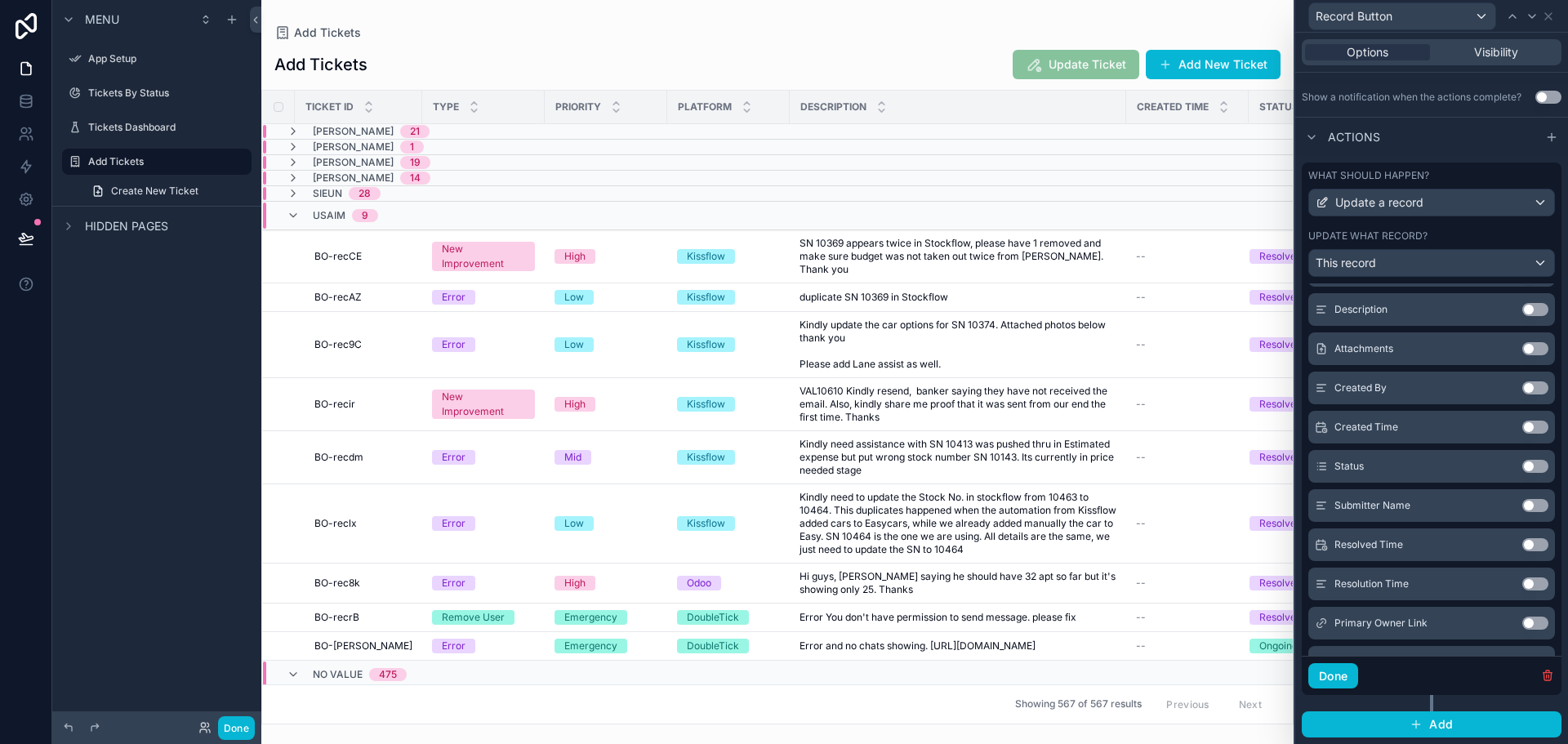
click at [1523, 460] on button "Use setting" at bounding box center [1536, 465] width 26 height 13
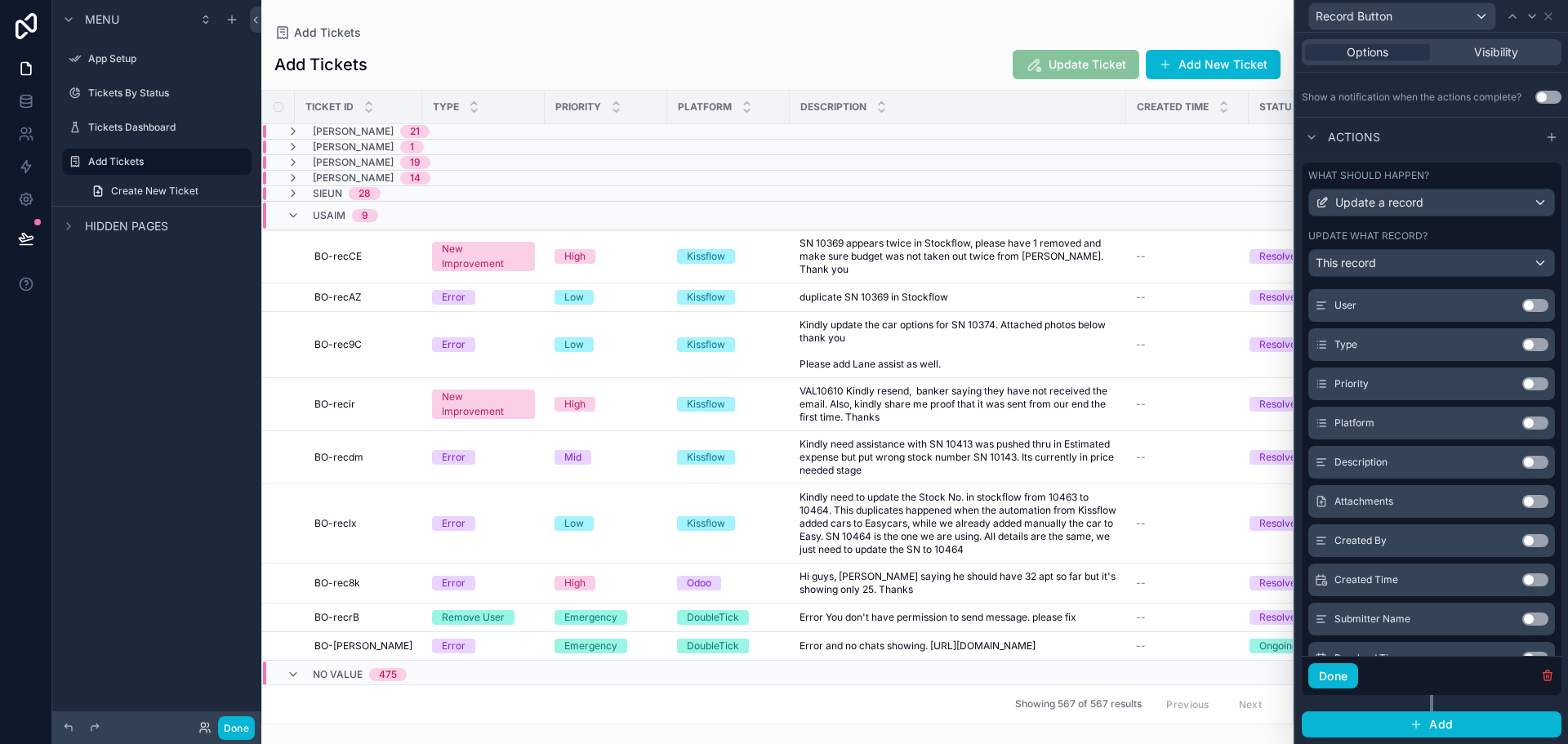
scroll to position [368, 0]
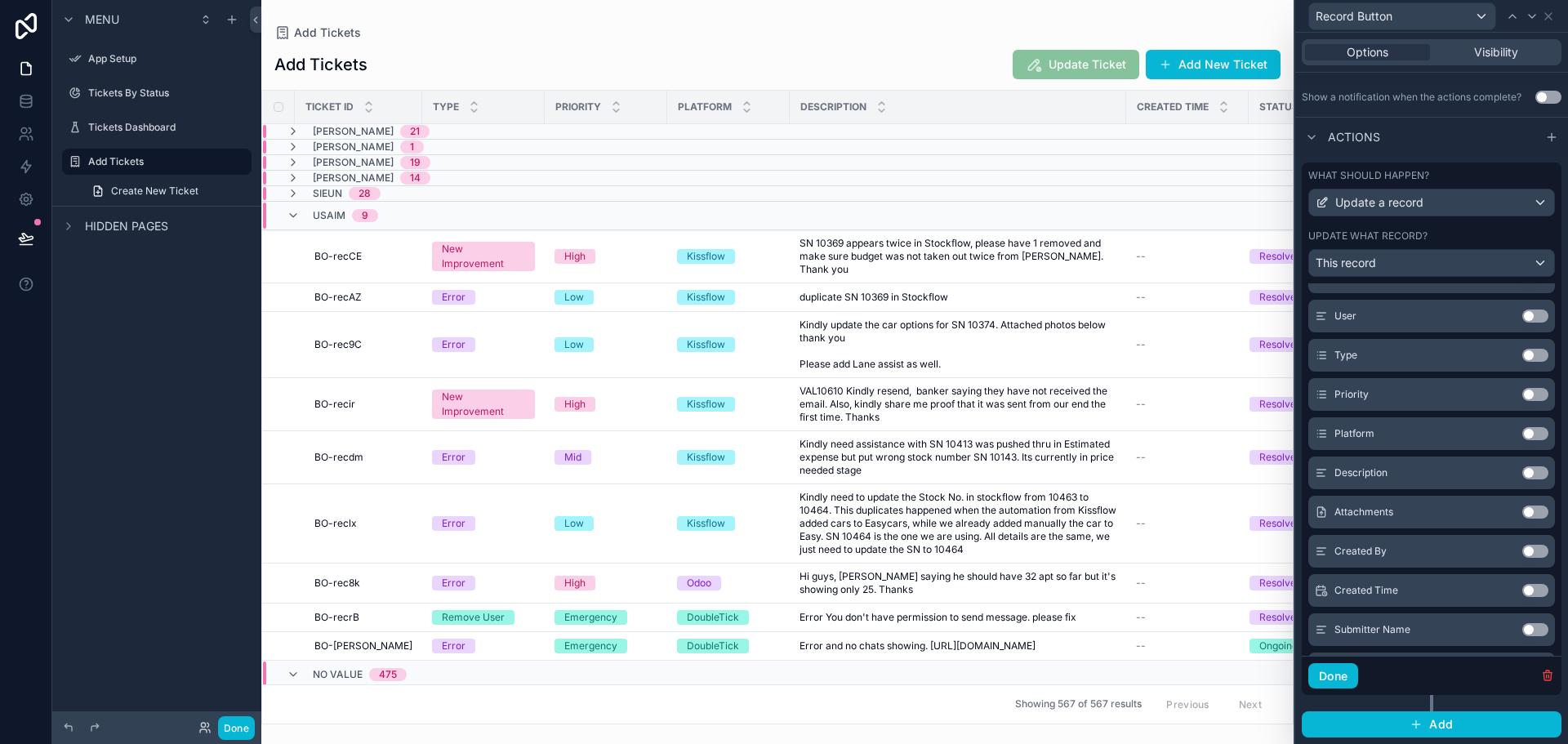
click at [1523, 512] on button "Use setting" at bounding box center [1536, 511] width 26 height 13
click at [1523, 437] on button "Use setting" at bounding box center [1536, 433] width 26 height 13
click at [1523, 433] on button "Use setting" at bounding box center [1536, 433] width 26 height 13
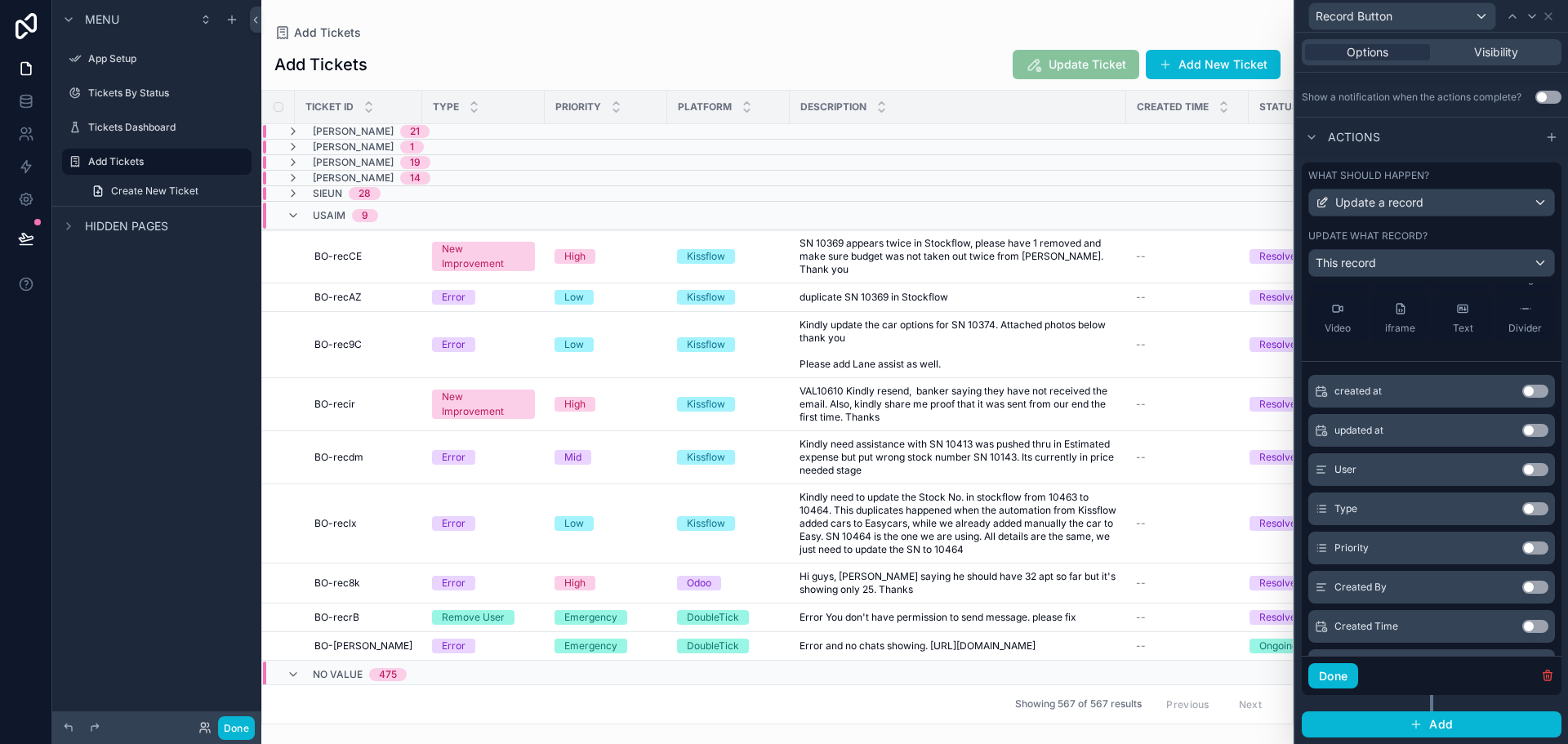
scroll to position [322, 0]
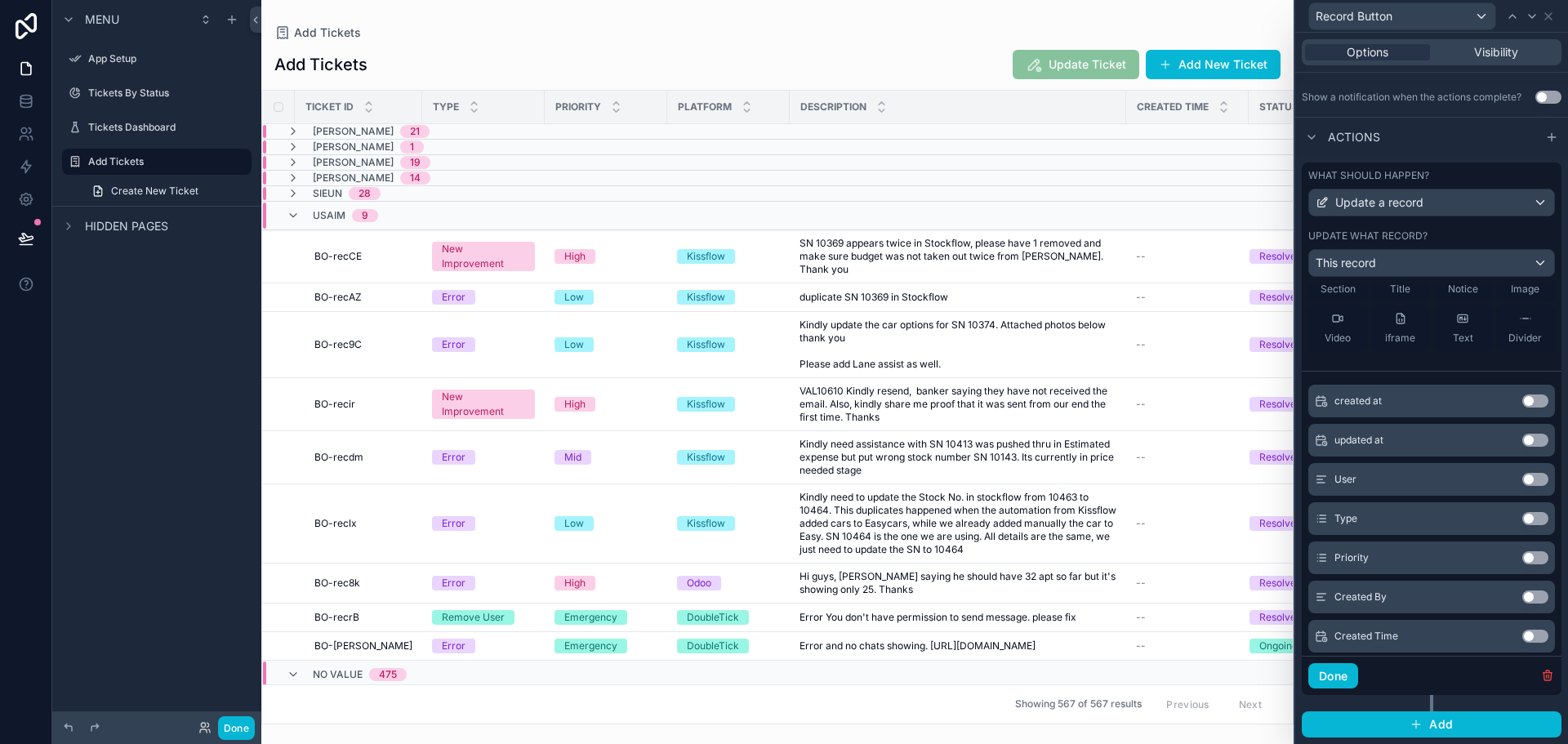
click at [1523, 514] on button "Use setting" at bounding box center [1536, 518] width 26 height 13
click at [1523, 520] on button "Use setting" at bounding box center [1536, 518] width 26 height 13
click at [1348, 674] on button "Done" at bounding box center [1333, 676] width 50 height 26
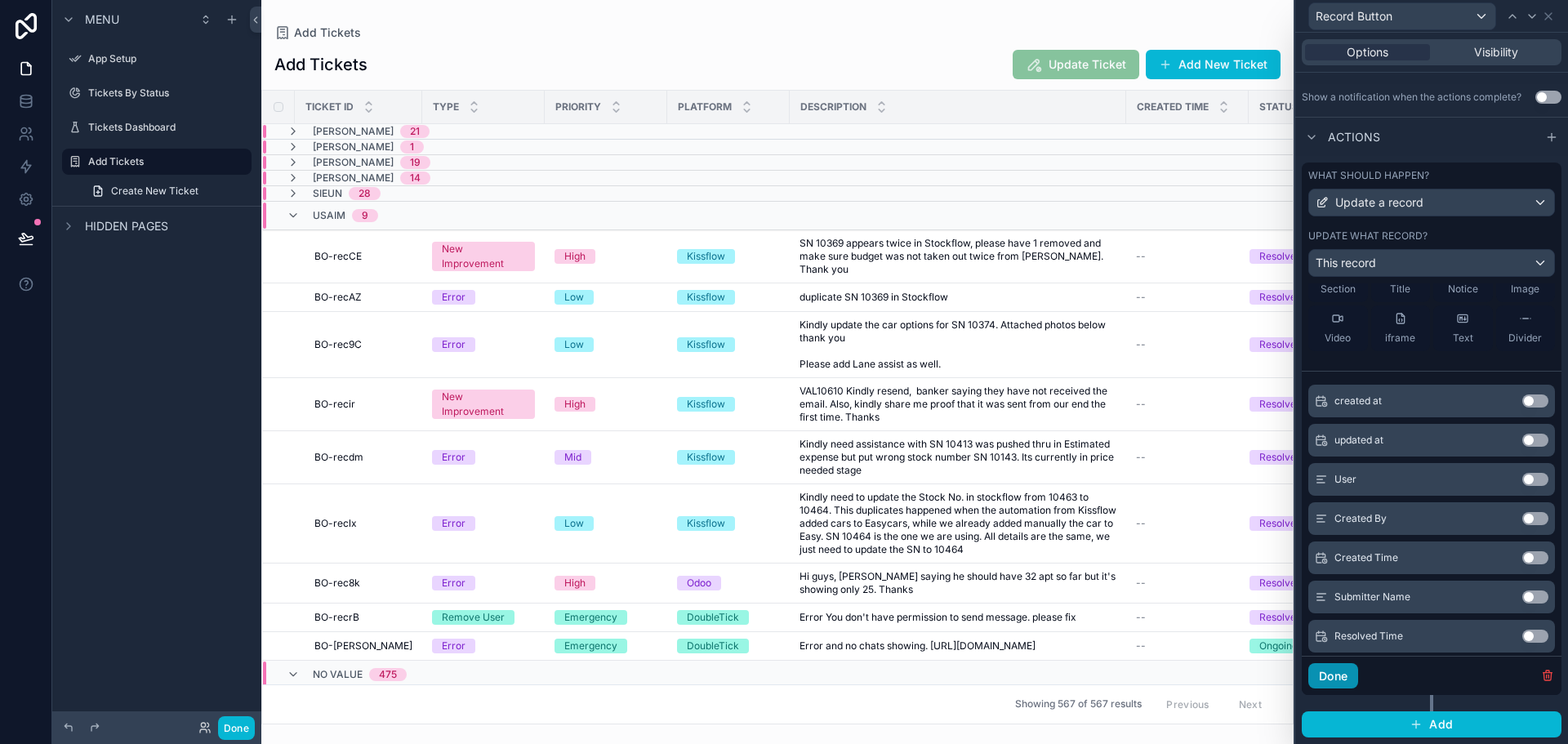
scroll to position [42, 0]
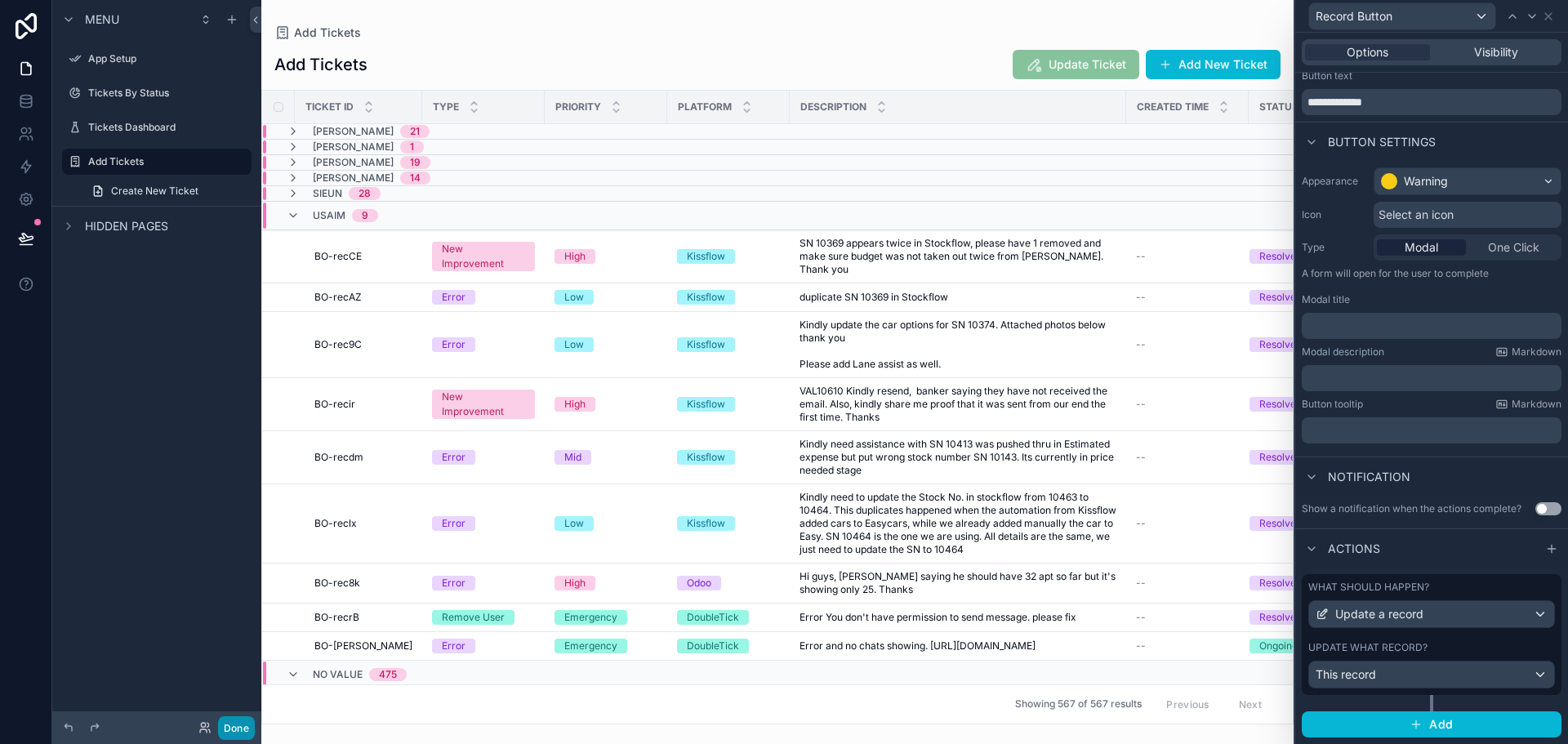
click at [231, 724] on button "Done" at bounding box center [237, 727] width 37 height 23
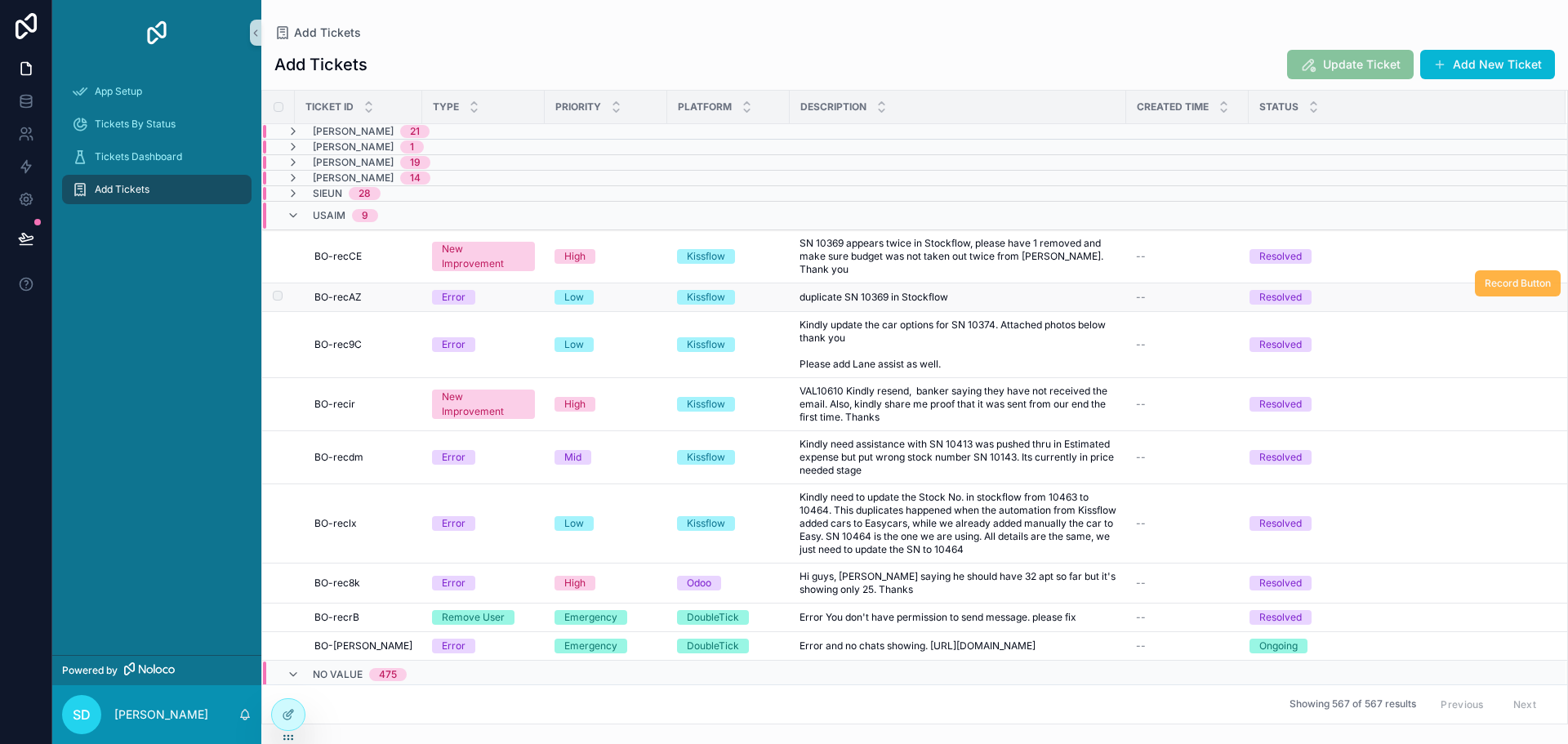
click at [1513, 277] on span "Record Button" at bounding box center [1518, 283] width 67 height 13
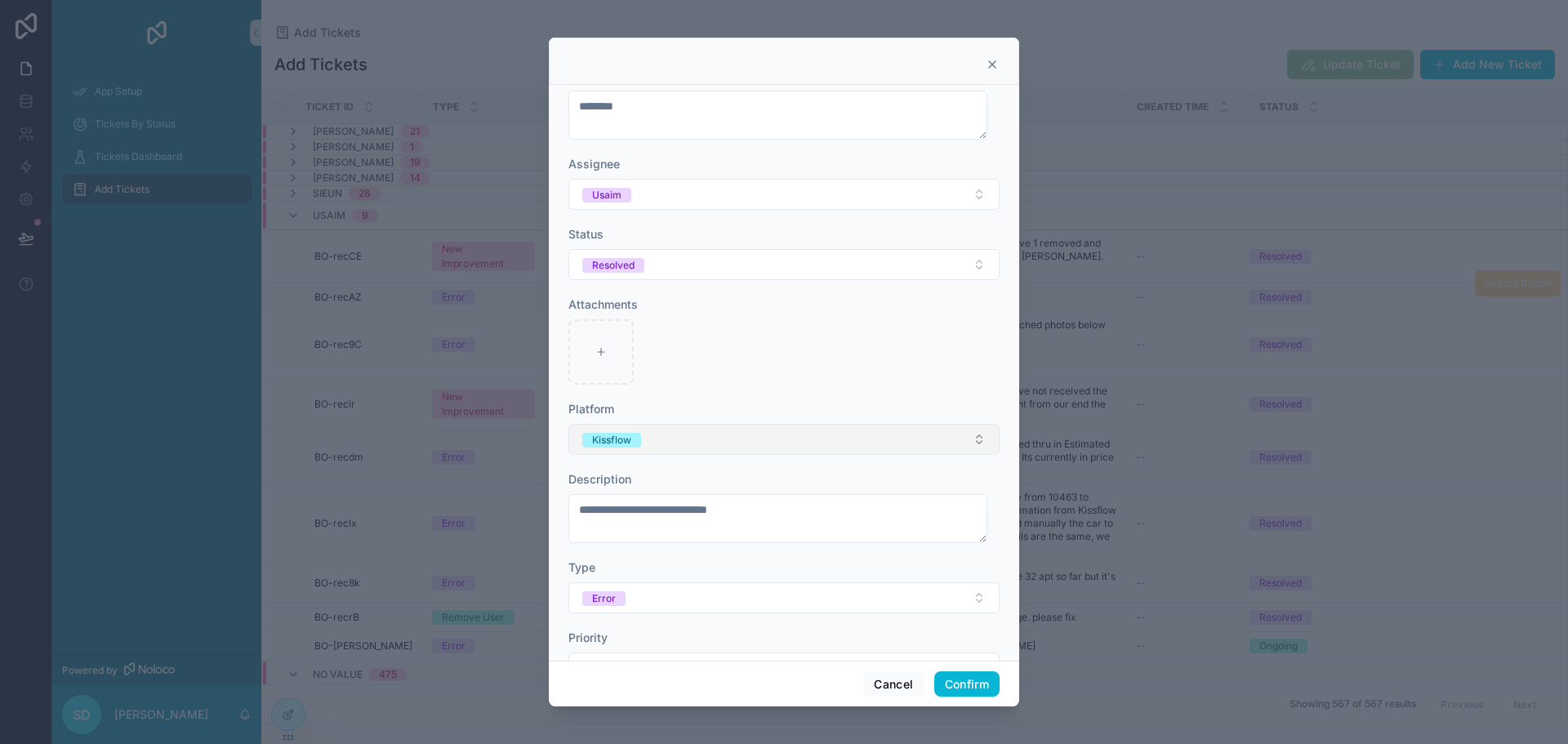
scroll to position [0, 0]
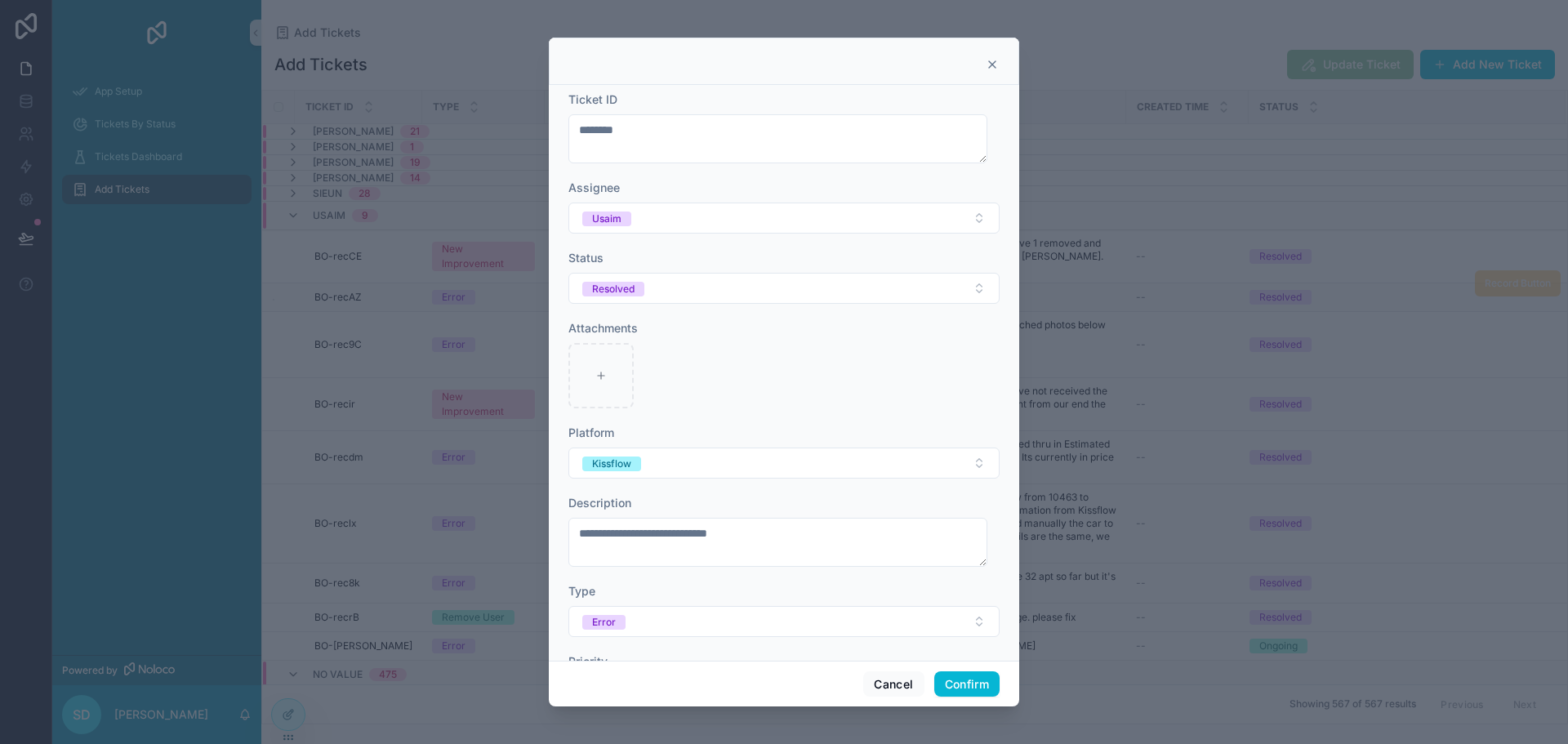
click at [787, 92] on div "Ticket ID" at bounding box center [784, 100] width 431 height 17
click at [989, 65] on icon at bounding box center [992, 64] width 13 height 13
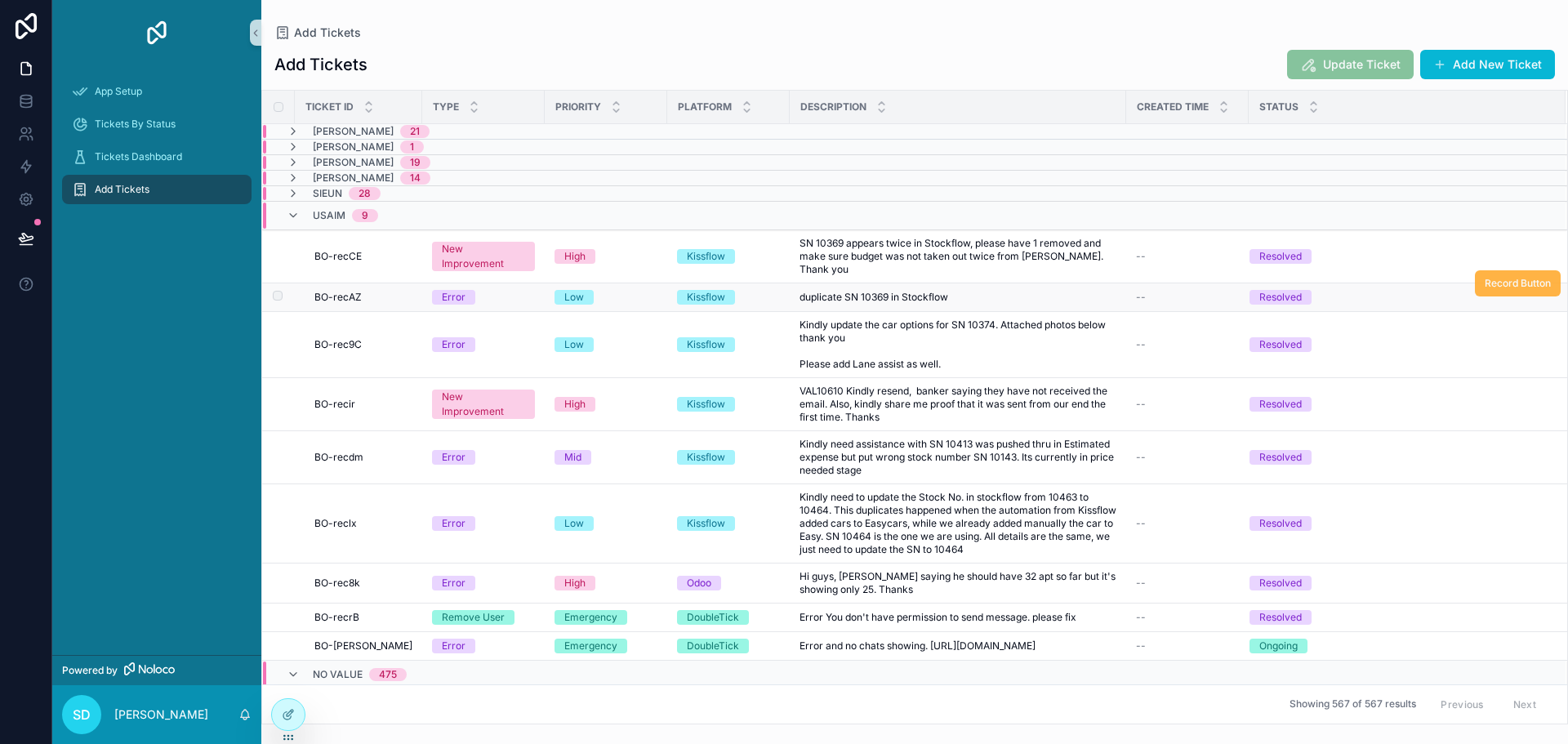
click at [1506, 277] on span "Record Button" at bounding box center [1518, 283] width 67 height 13
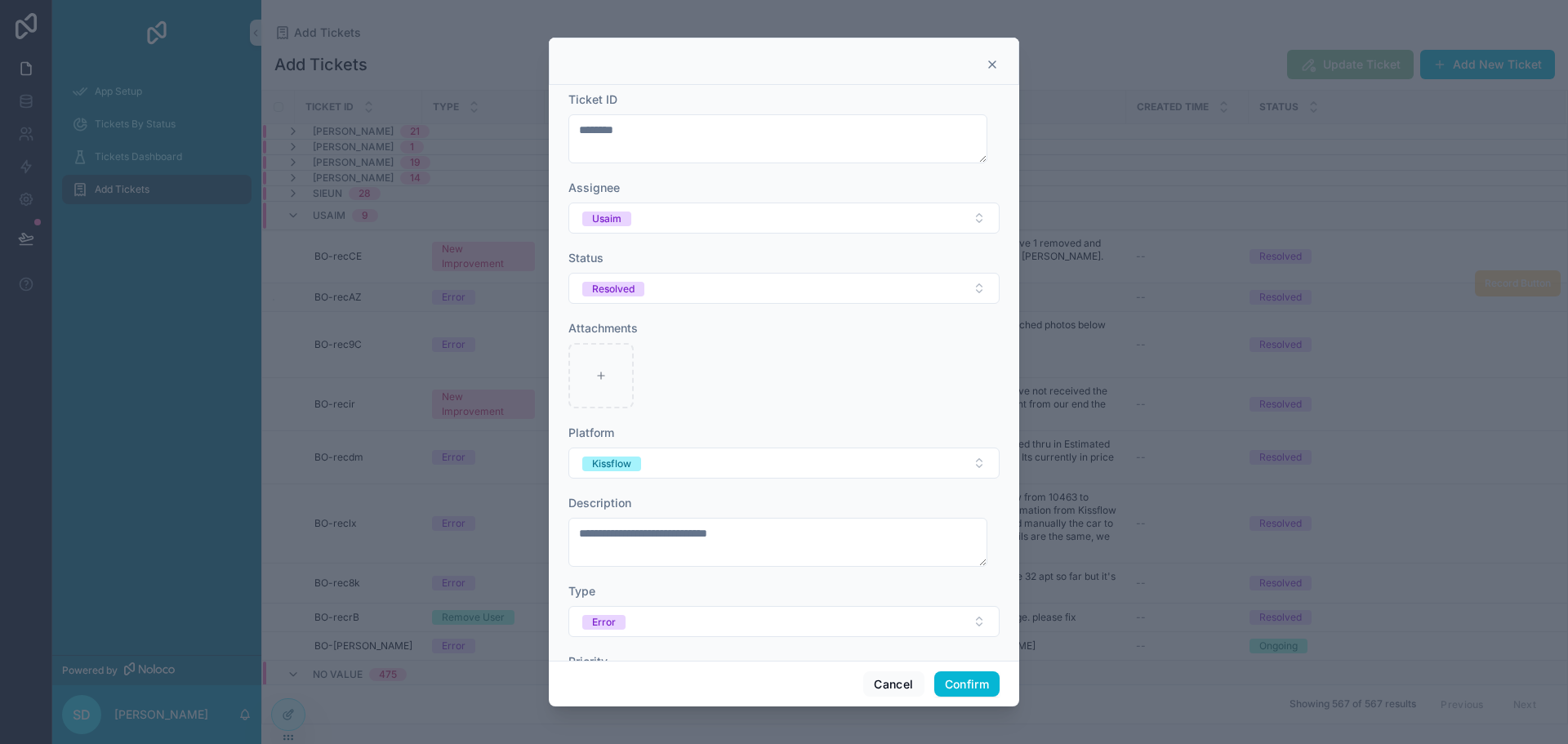
click at [989, 64] on icon at bounding box center [992, 64] width 13 height 13
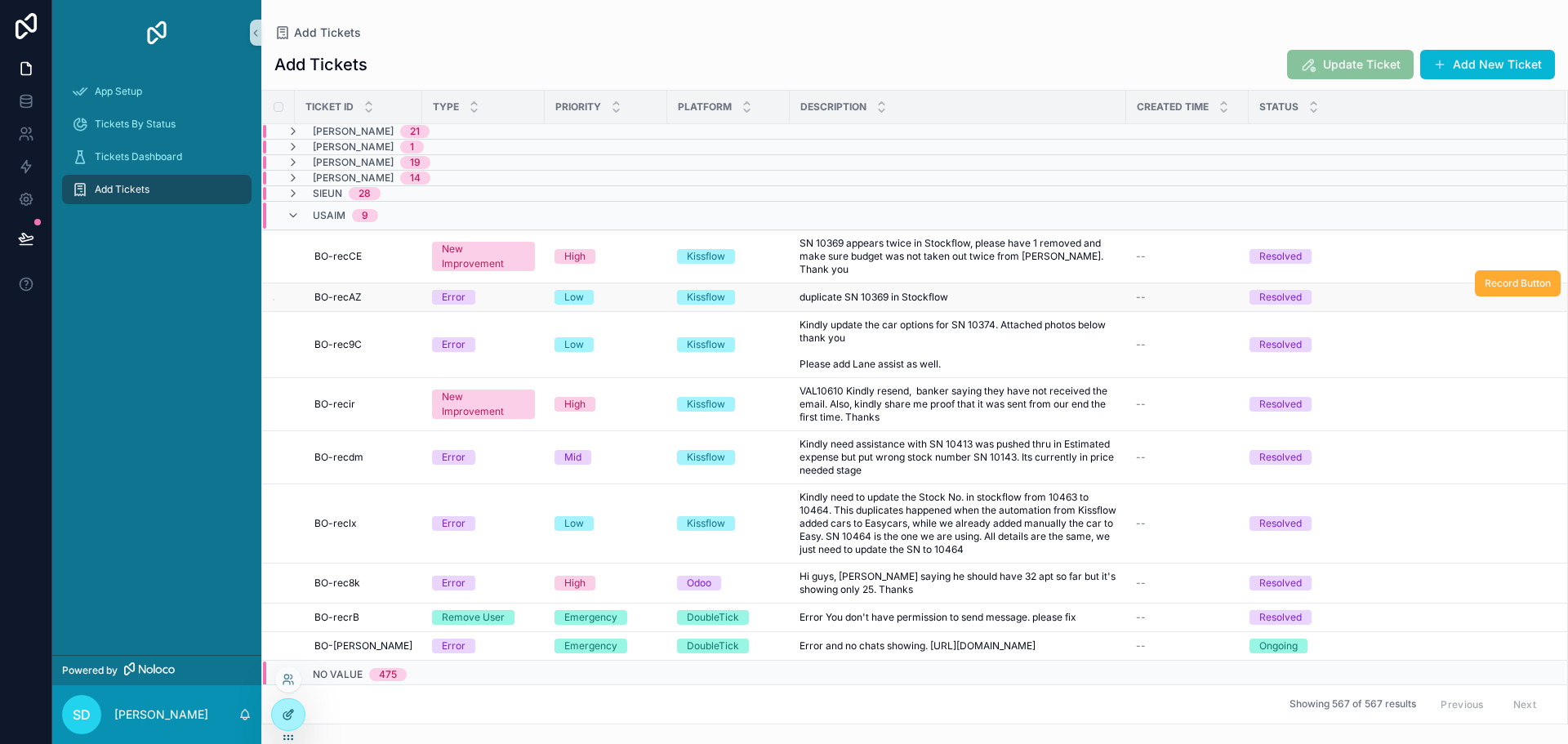
click at [283, 715] on icon at bounding box center [288, 714] width 13 height 13
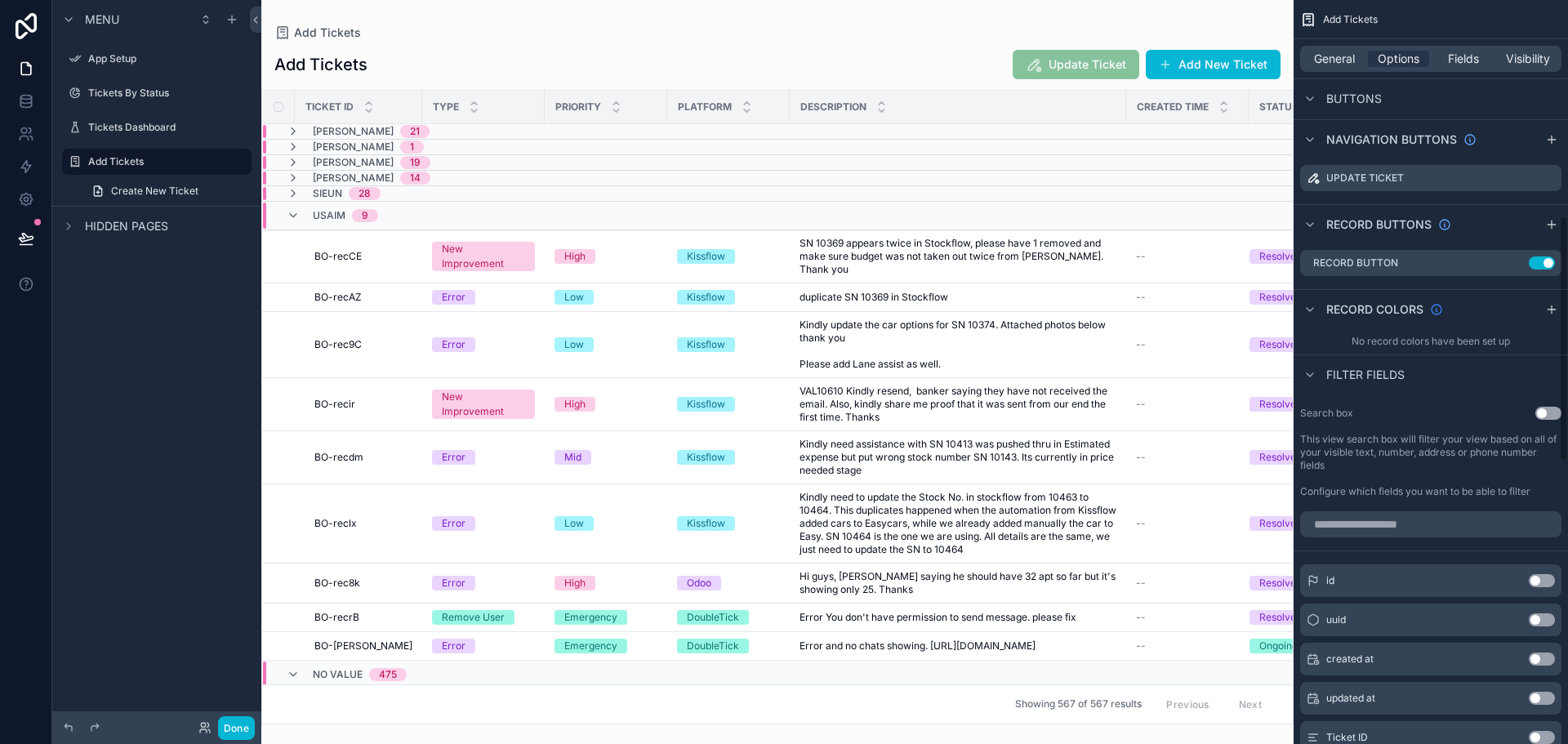
scroll to position [653, 0]
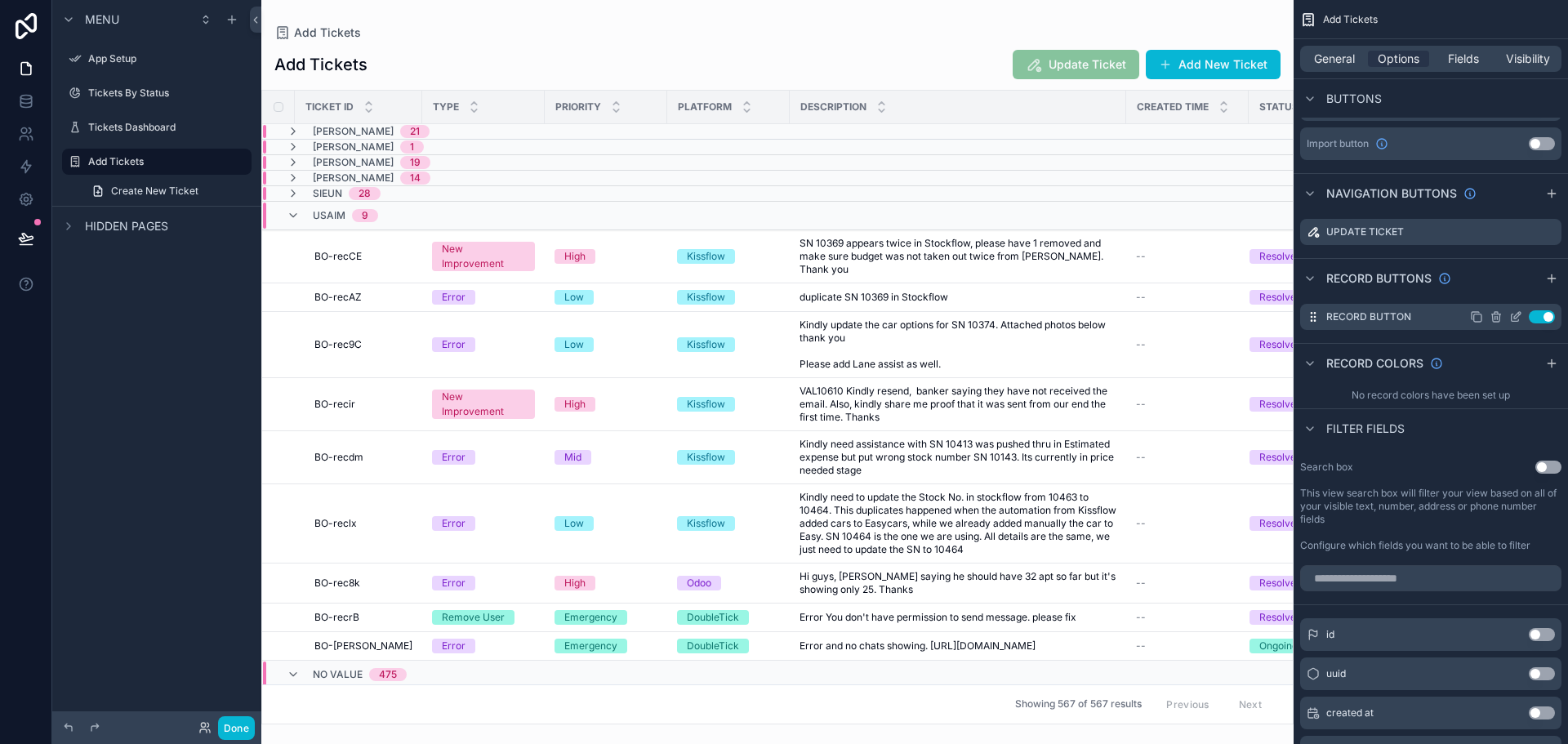
click at [1516, 316] on icon "scrollable content" at bounding box center [1515, 316] width 13 height 13
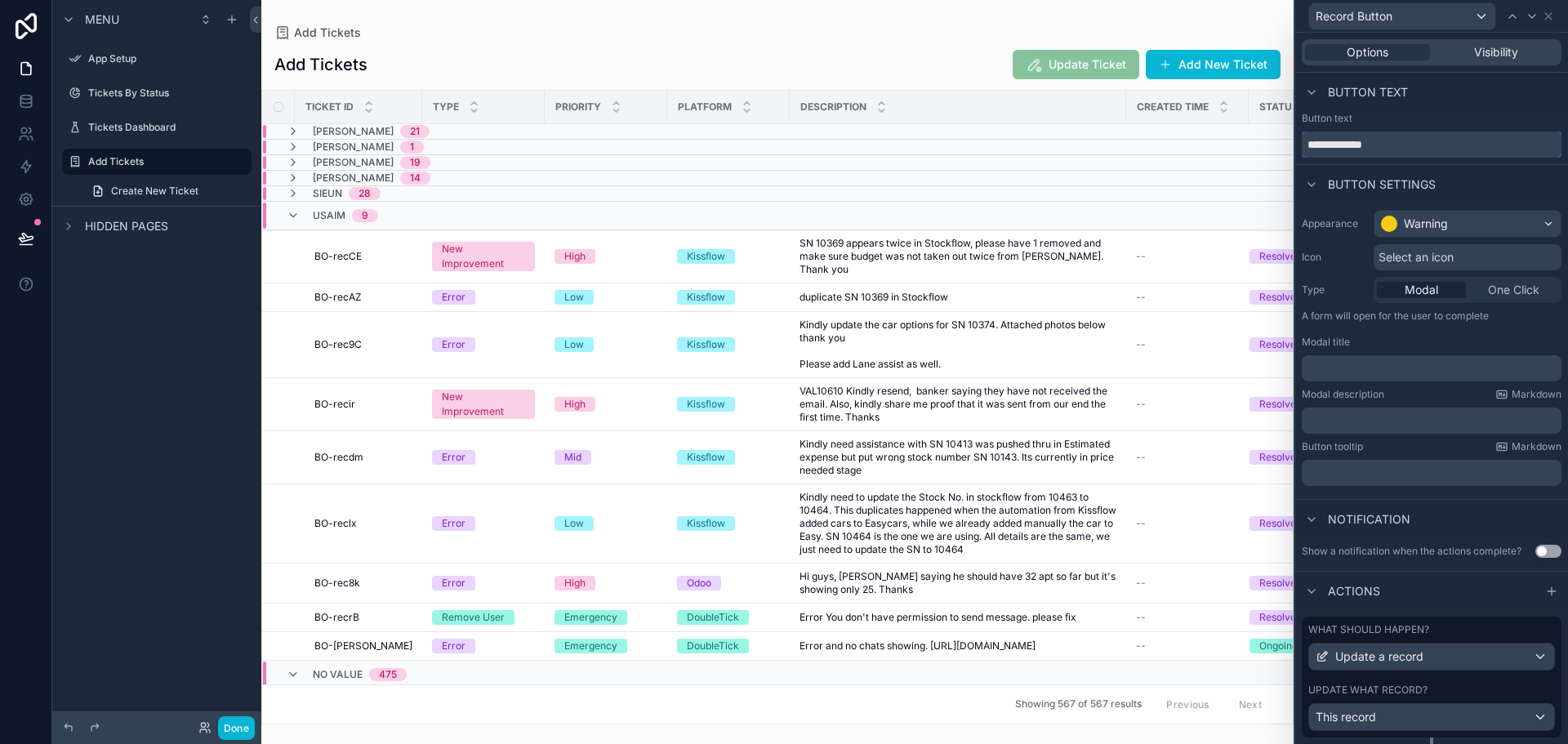
drag, startPoint x: 1400, startPoint y: 146, endPoint x: 1303, endPoint y: 152, distance: 97.2
click at [1303, 152] on input "**********" at bounding box center [1432, 144] width 260 height 26
type input "**********"
click at [1545, 18] on icon at bounding box center [1548, 16] width 13 height 13
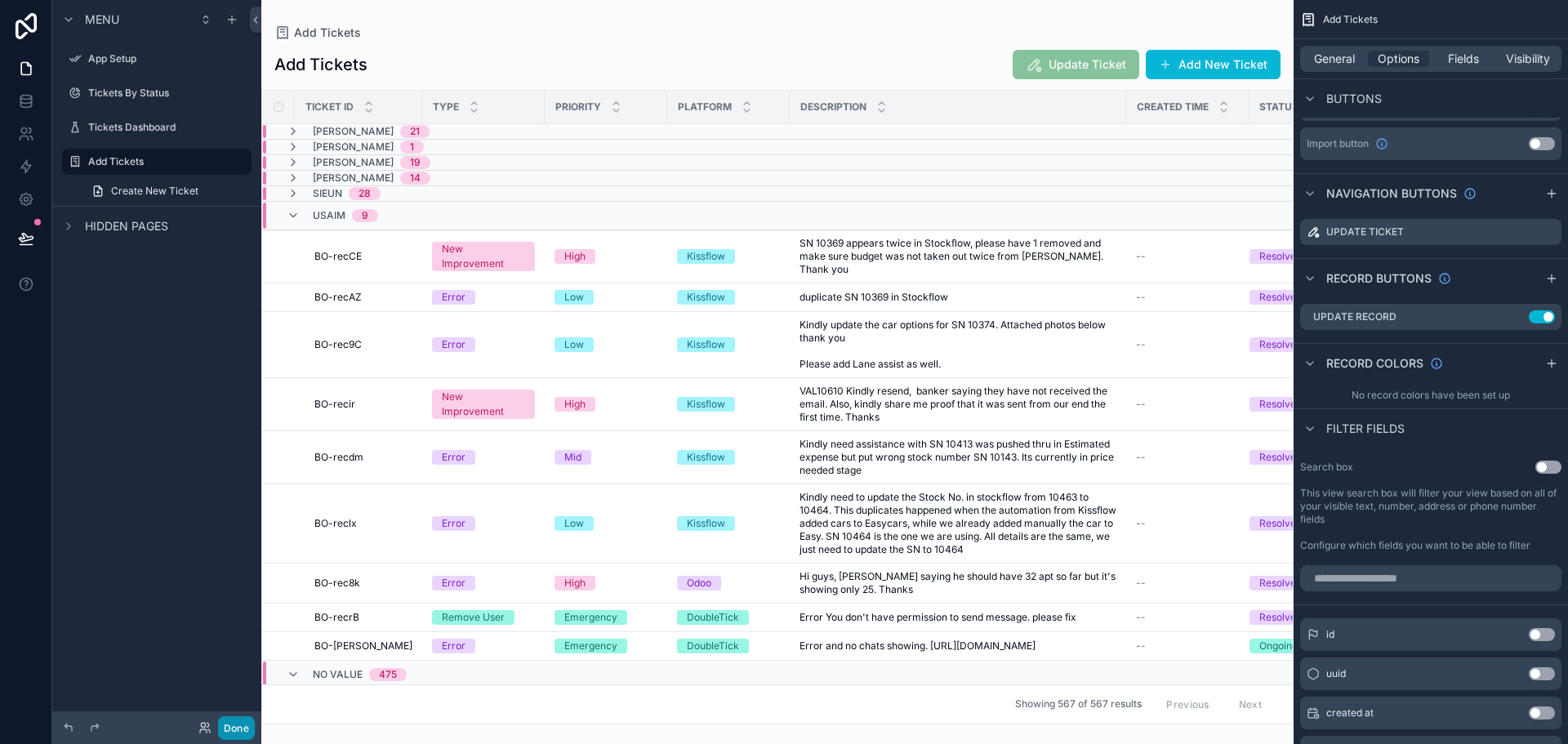
click at [241, 722] on button "Done" at bounding box center [237, 727] width 37 height 23
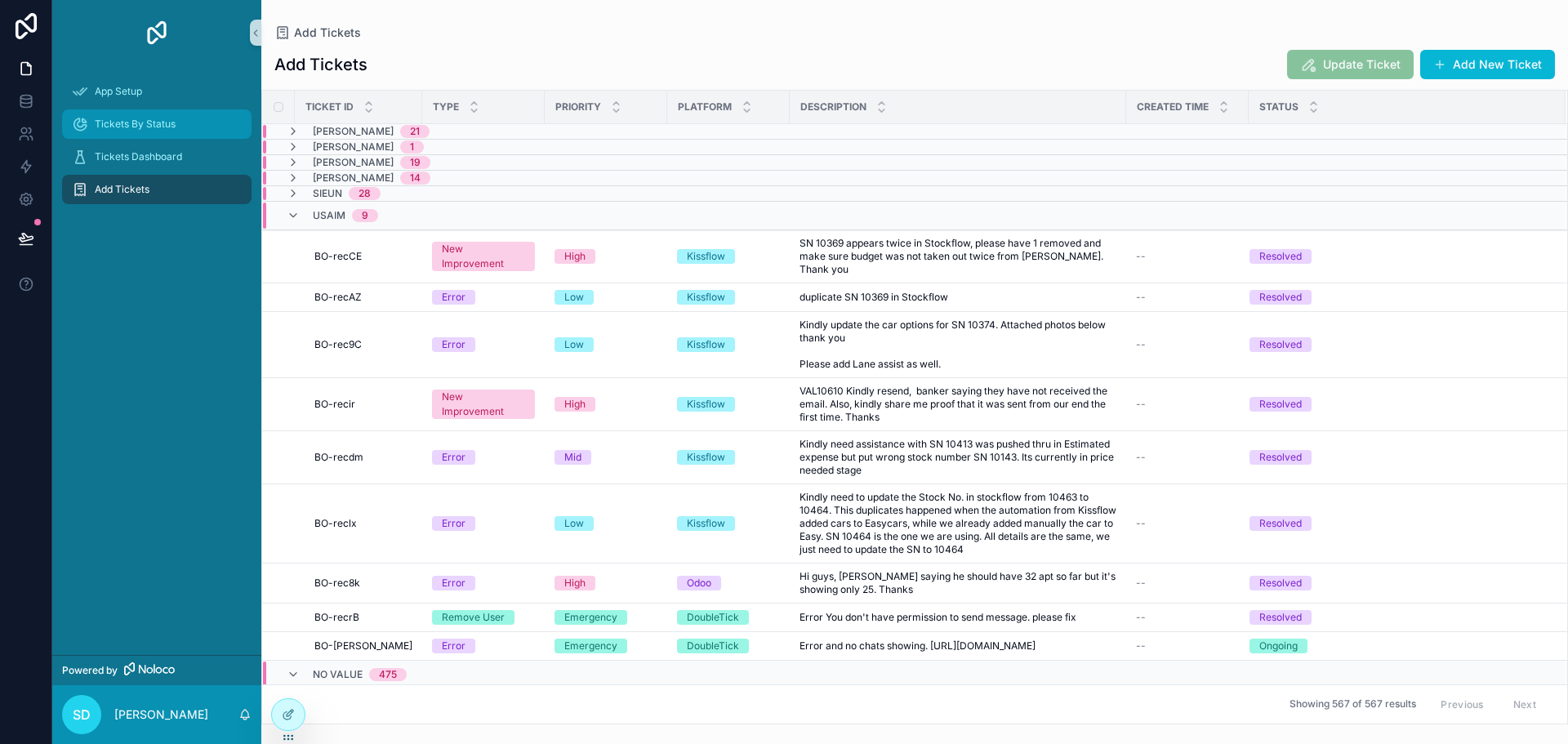
click at [129, 118] on span "Tickets By Status" at bounding box center [135, 123] width 81 height 13
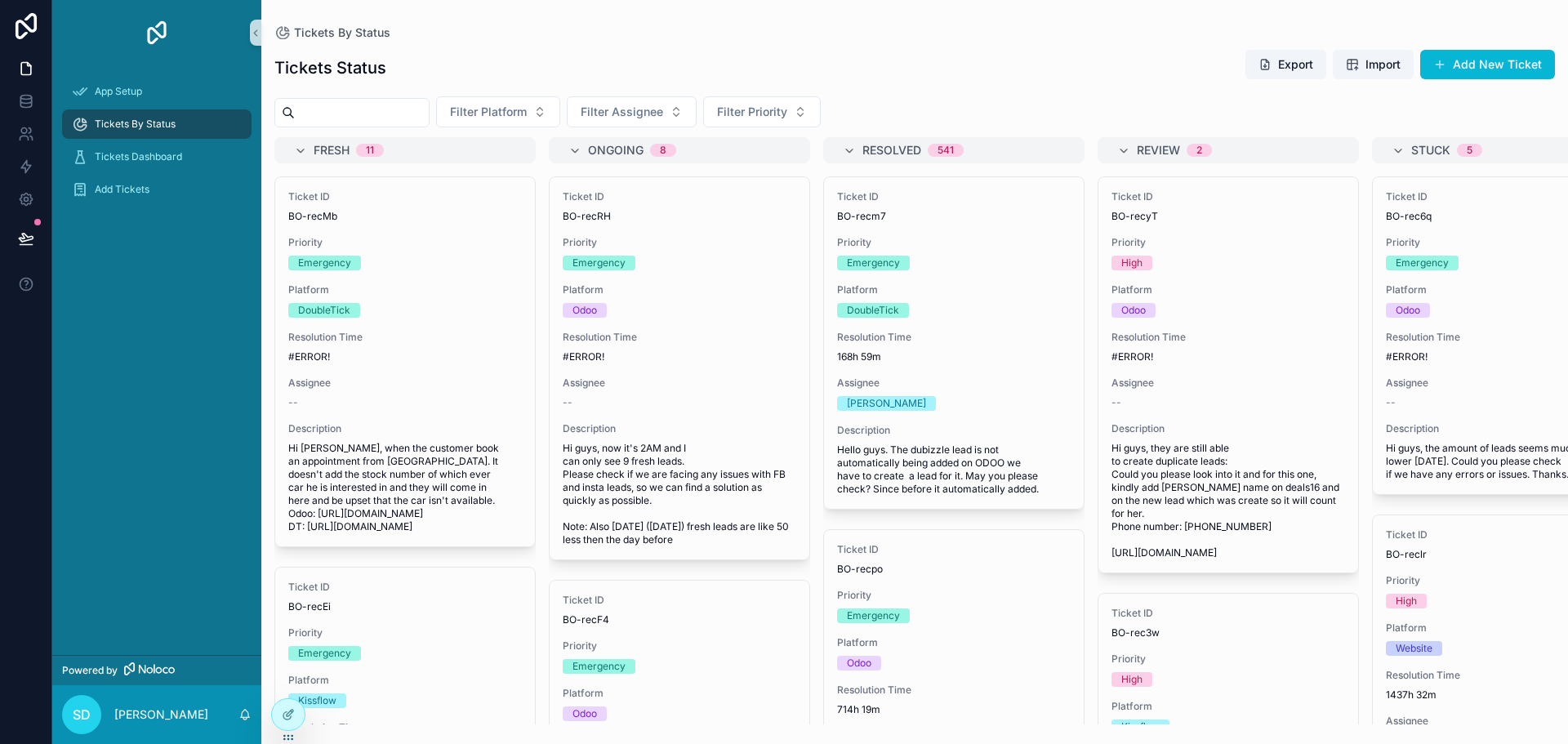
click at [406, 107] on input "scrollable content" at bounding box center [361, 112] width 134 height 22
click at [954, 99] on div "Filter Platform Filter Assignee Filter Priority" at bounding box center [915, 112] width 1307 height 31
click at [164, 144] on div "Tickets Dashboard" at bounding box center [157, 156] width 170 height 26
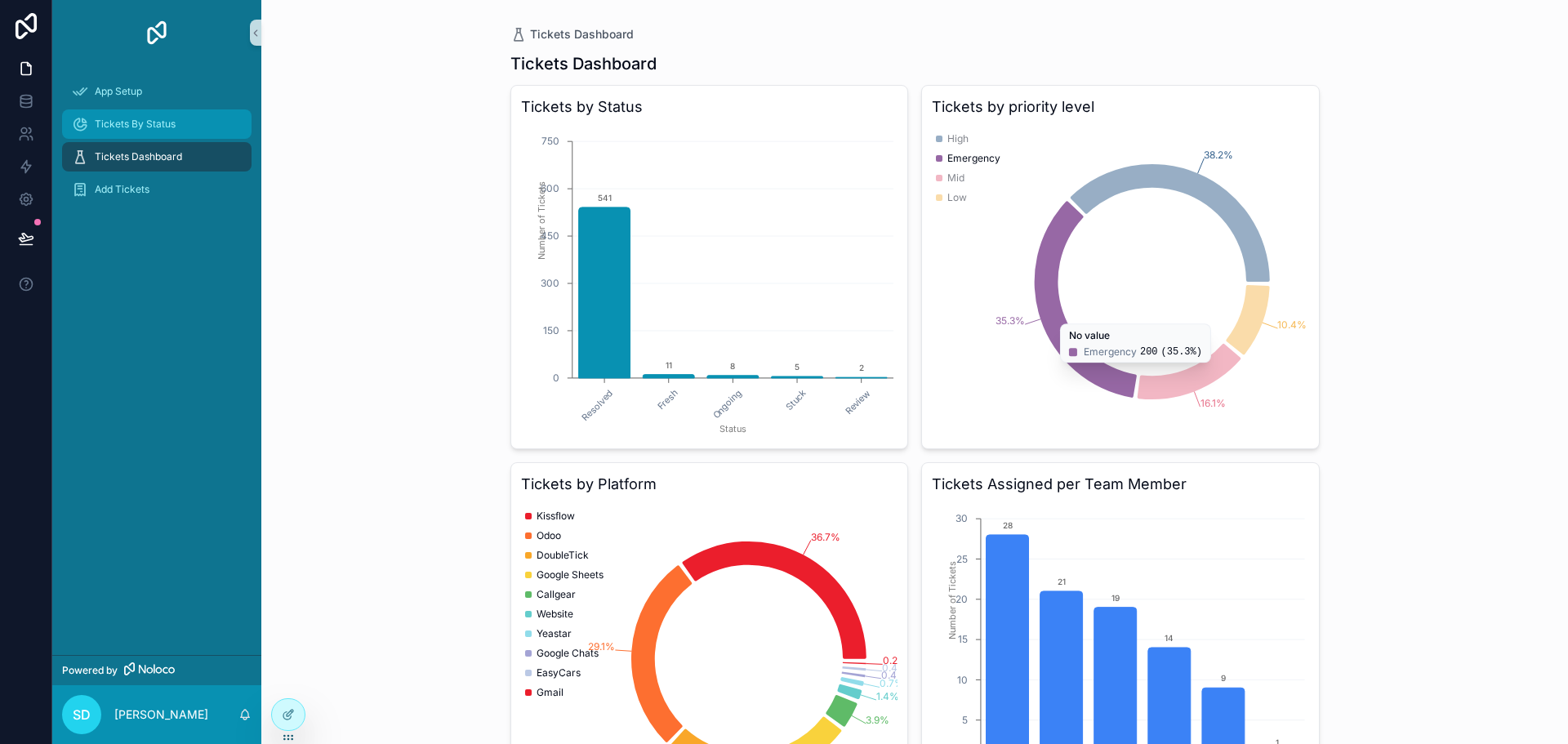
click at [151, 133] on div "Tickets By Status" at bounding box center [157, 124] width 170 height 26
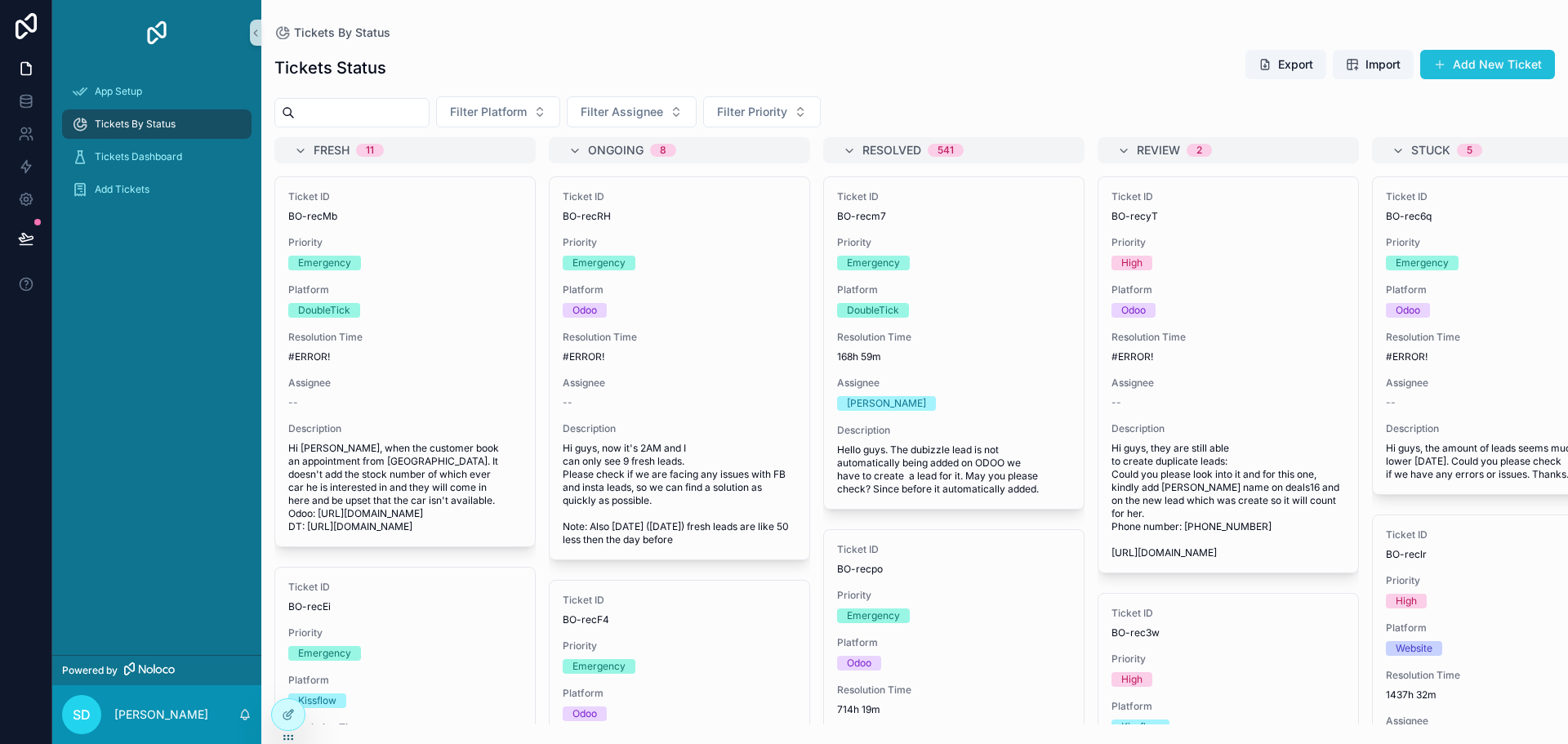
click at [1472, 71] on button "Add New Ticket" at bounding box center [1488, 65] width 135 height 29
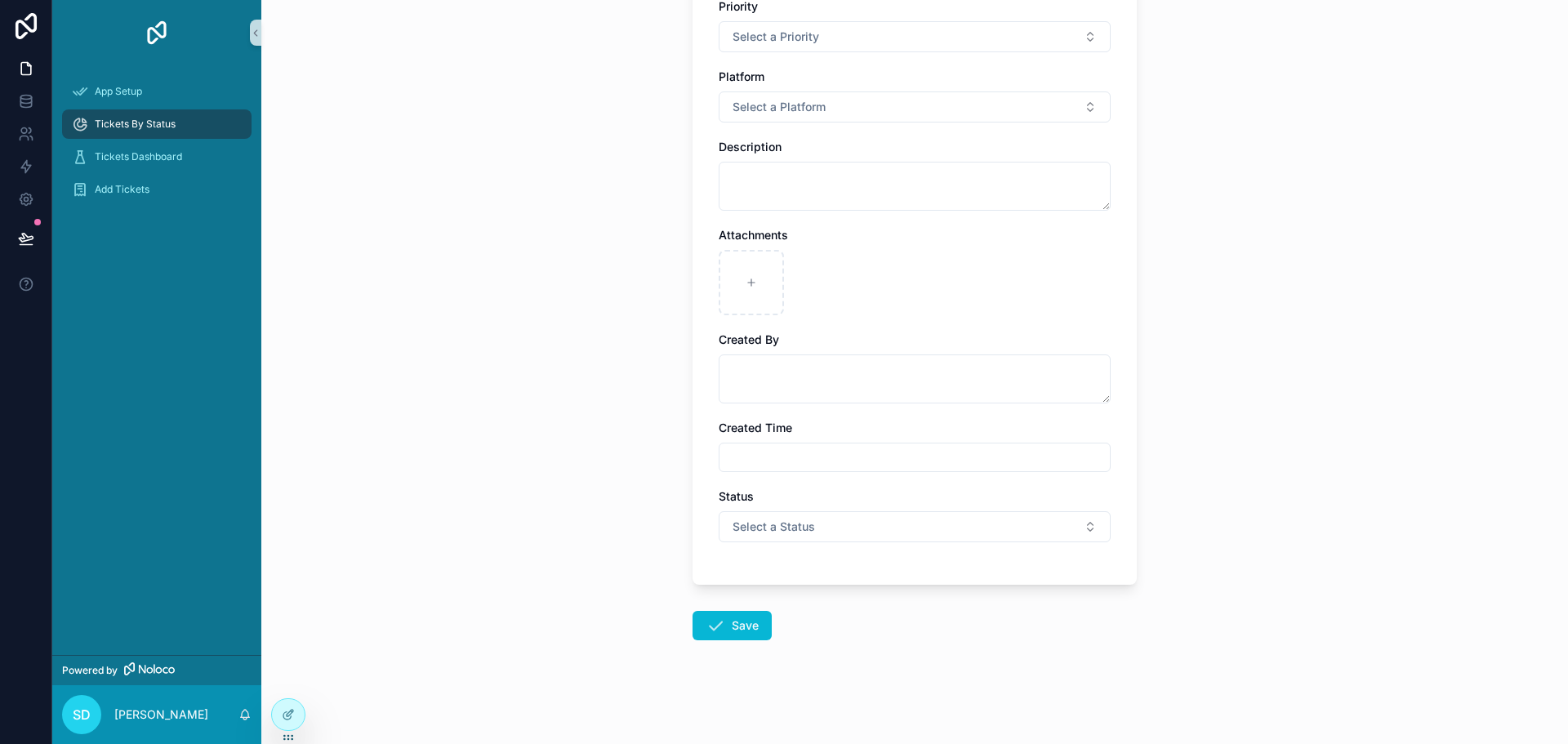
scroll to position [399, 0]
click at [131, 126] on span "Tickets By Status" at bounding box center [135, 123] width 81 height 13
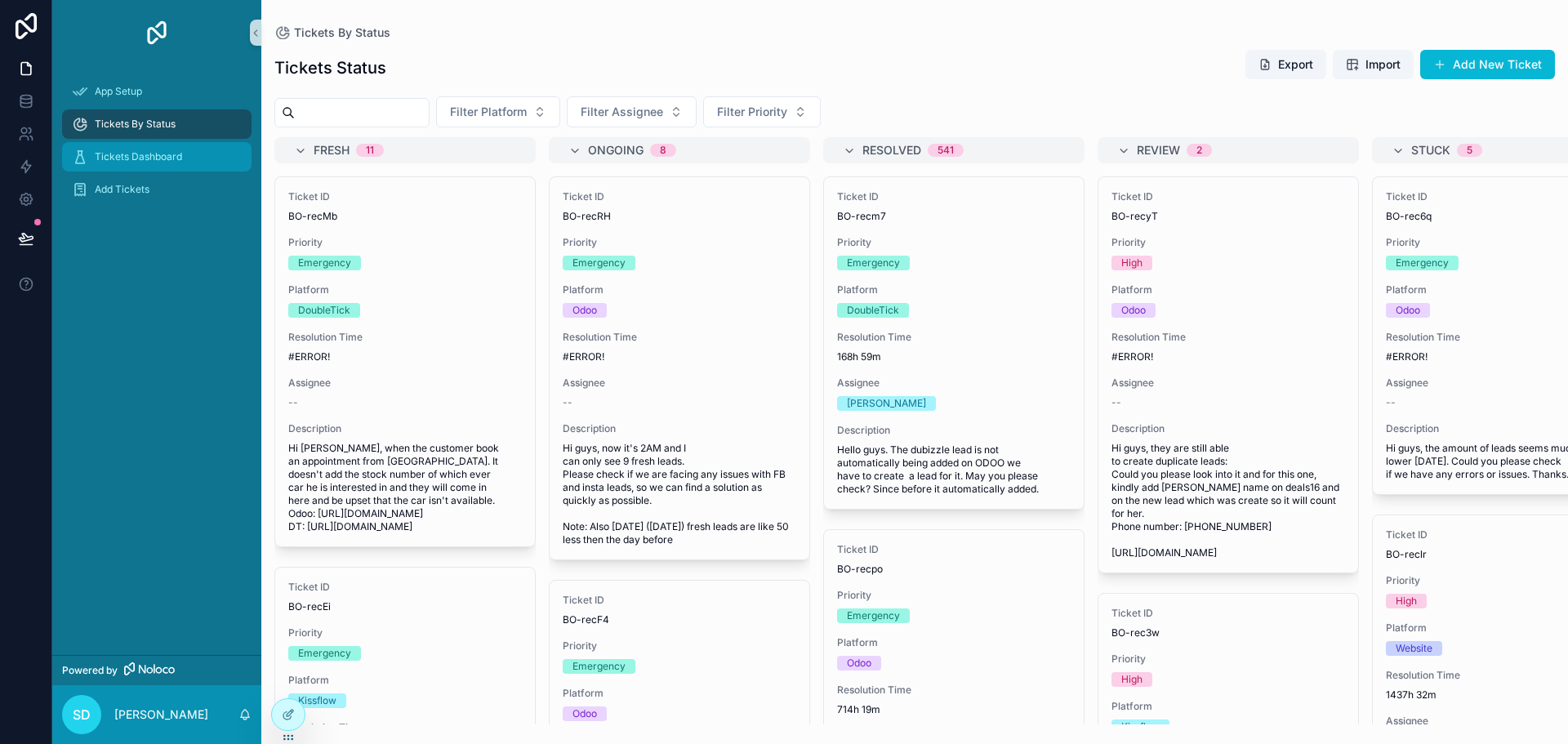
click at [171, 150] on div "Tickets Dashboard" at bounding box center [157, 156] width 170 height 26
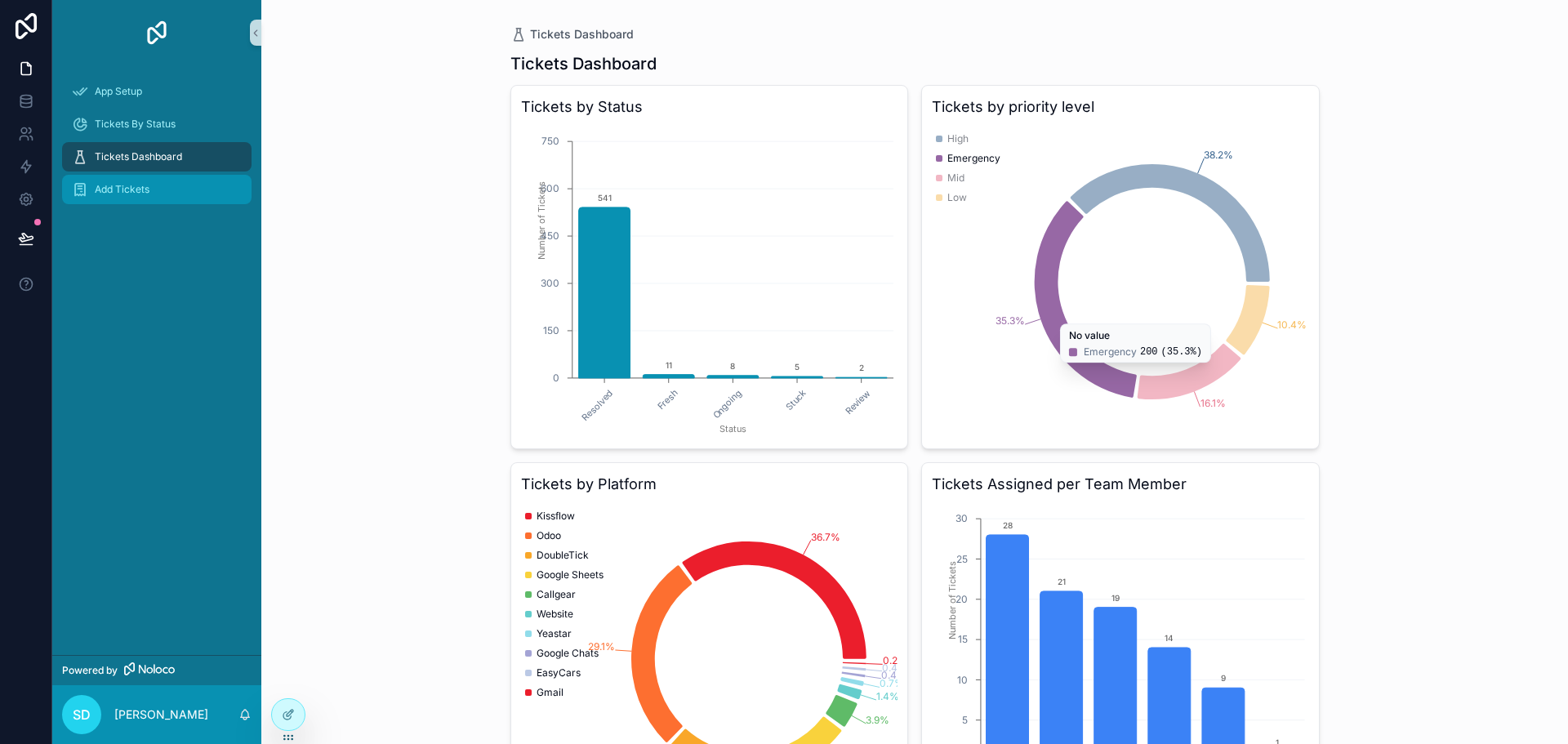
click at [129, 193] on span "Add Tickets" at bounding box center [122, 189] width 55 height 13
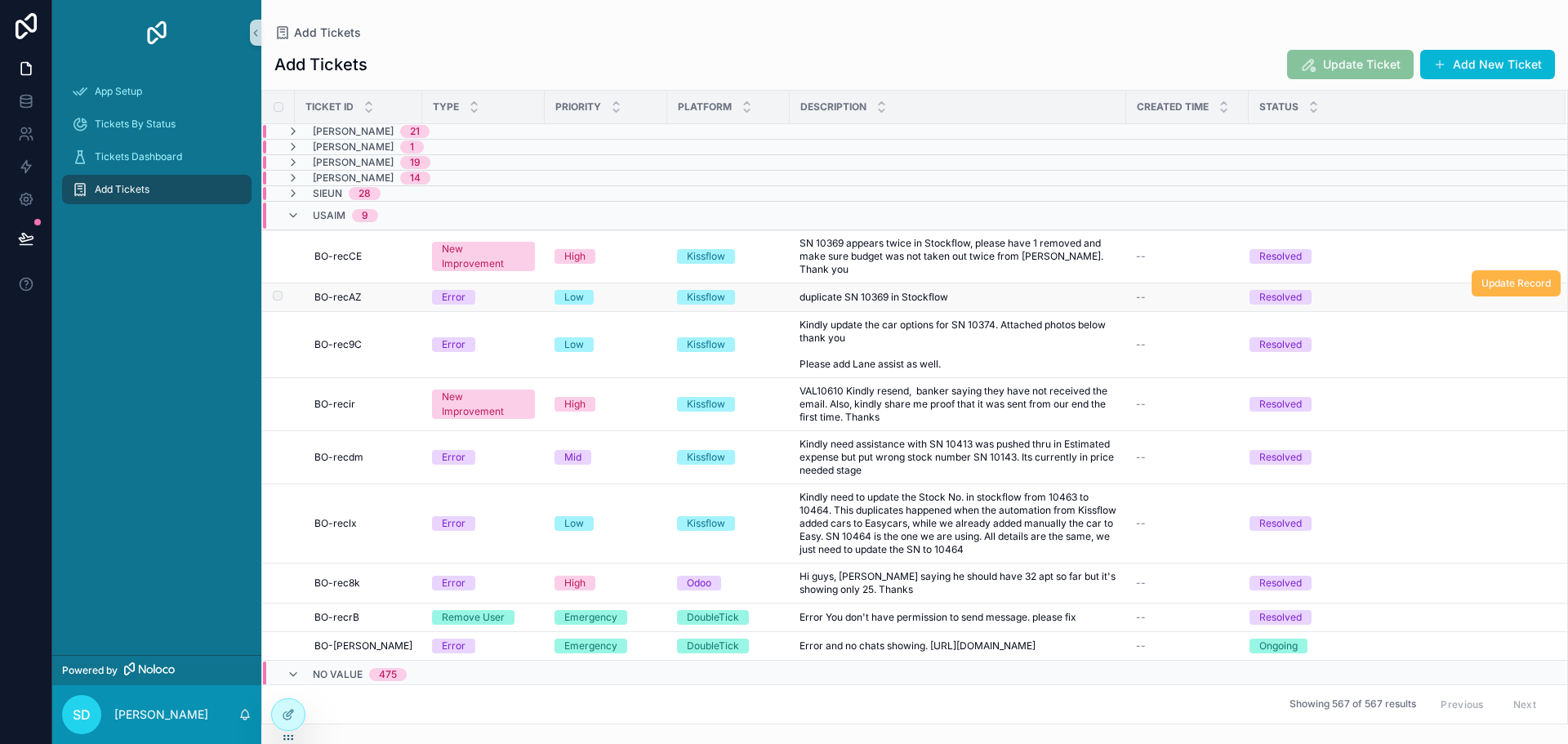
click at [1499, 277] on span "Update Record" at bounding box center [1516, 283] width 69 height 13
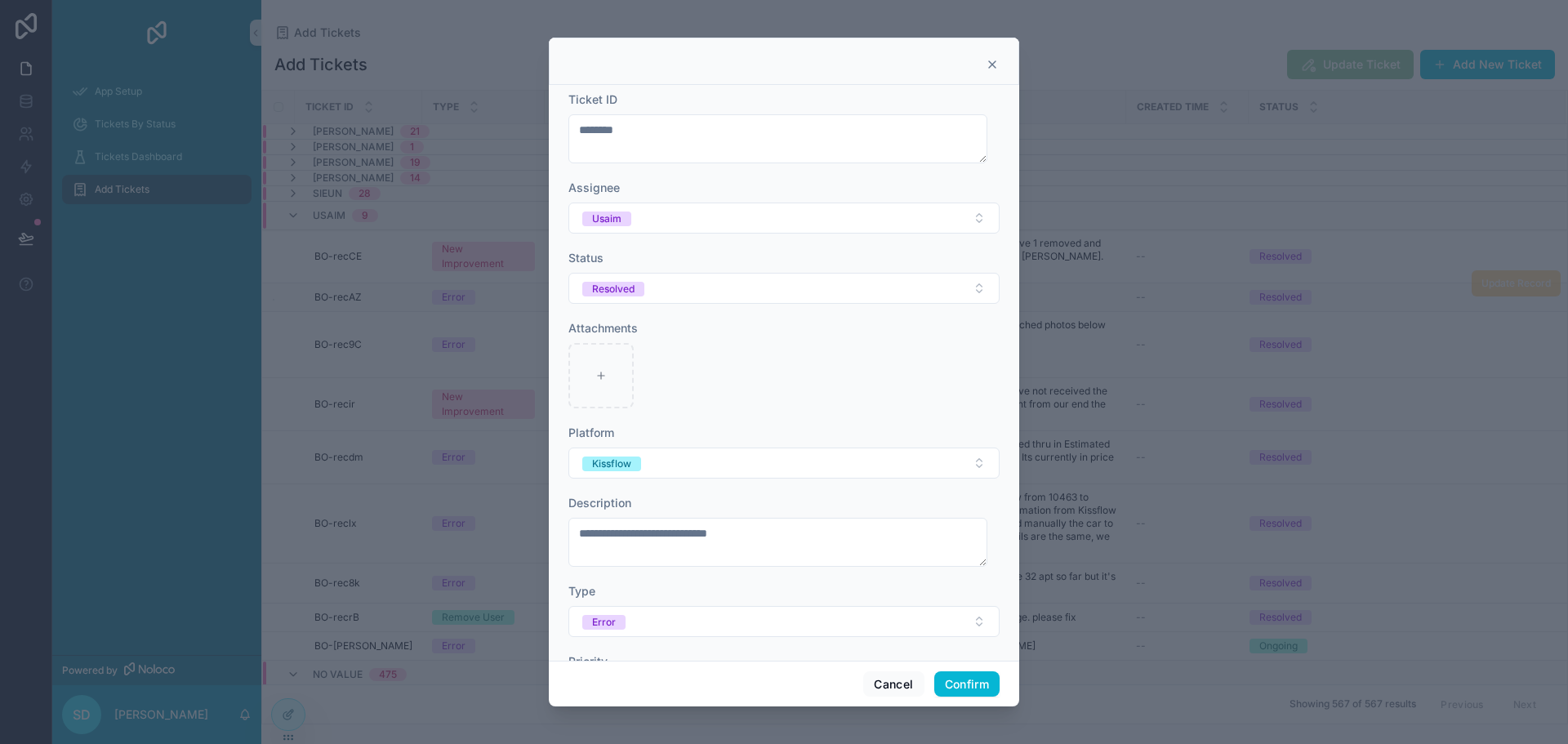
click at [994, 63] on icon at bounding box center [992, 65] width 7 height 7
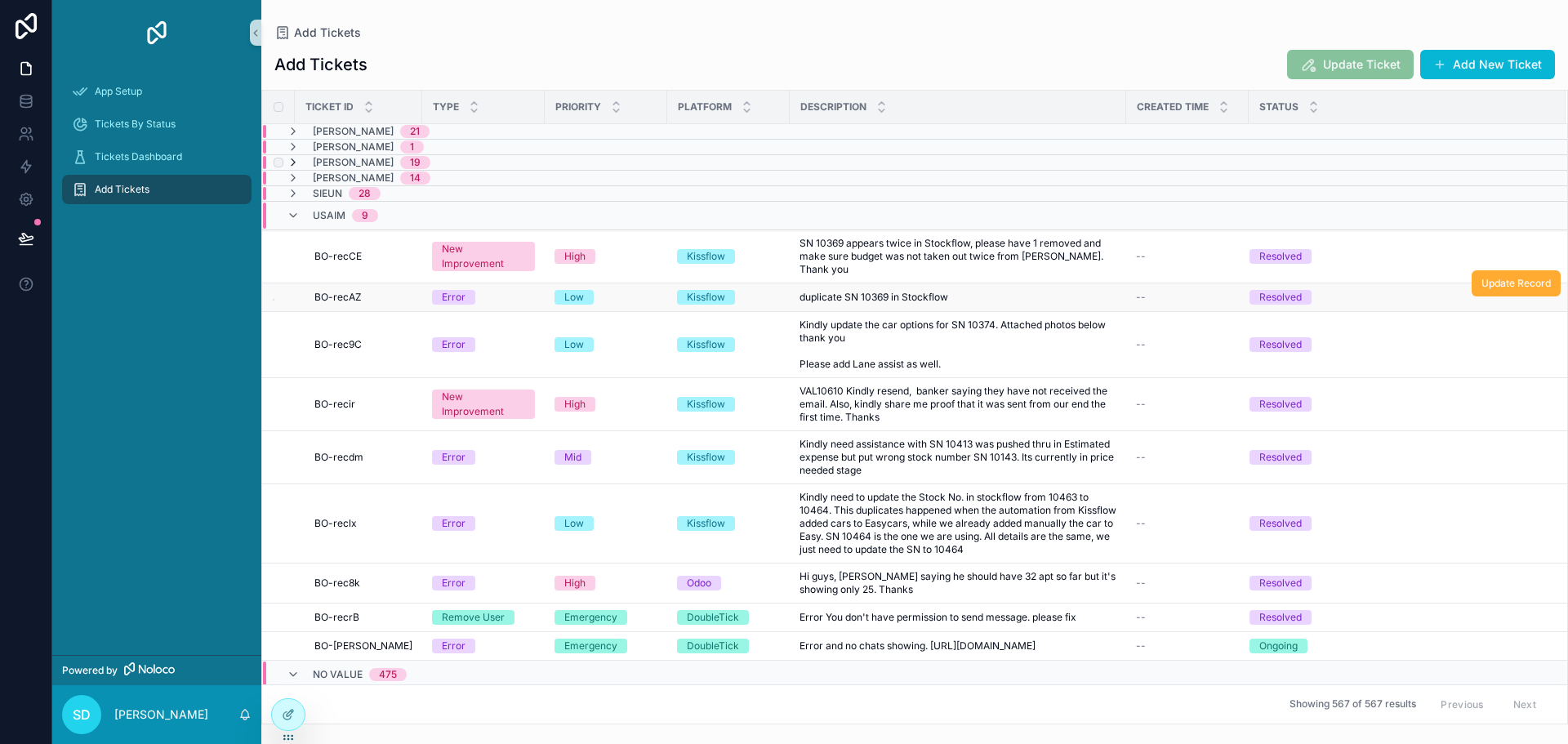
click at [292, 166] on icon "scrollable content" at bounding box center [292, 162] width 13 height 13
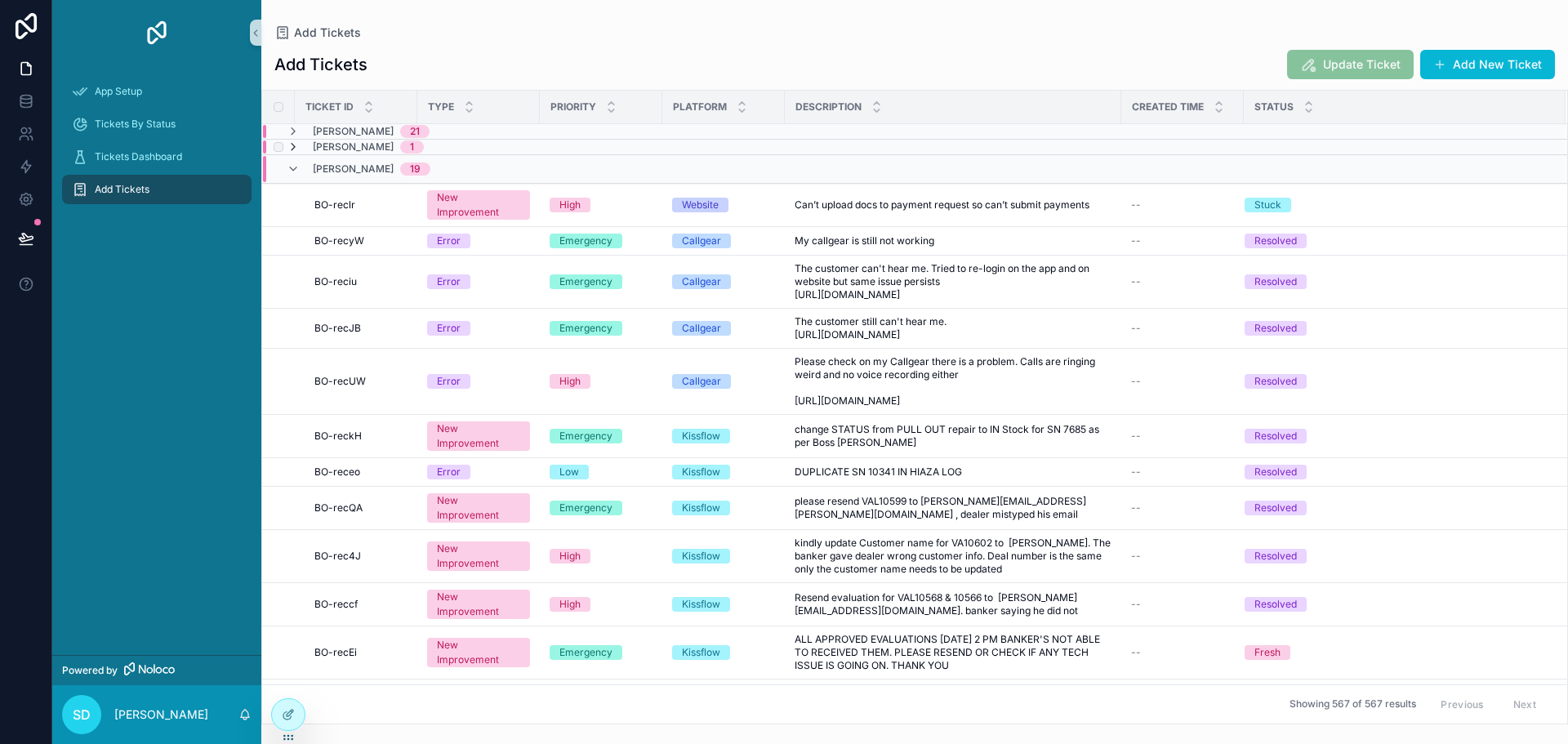
click at [291, 142] on icon "scrollable content" at bounding box center [292, 147] width 13 height 13
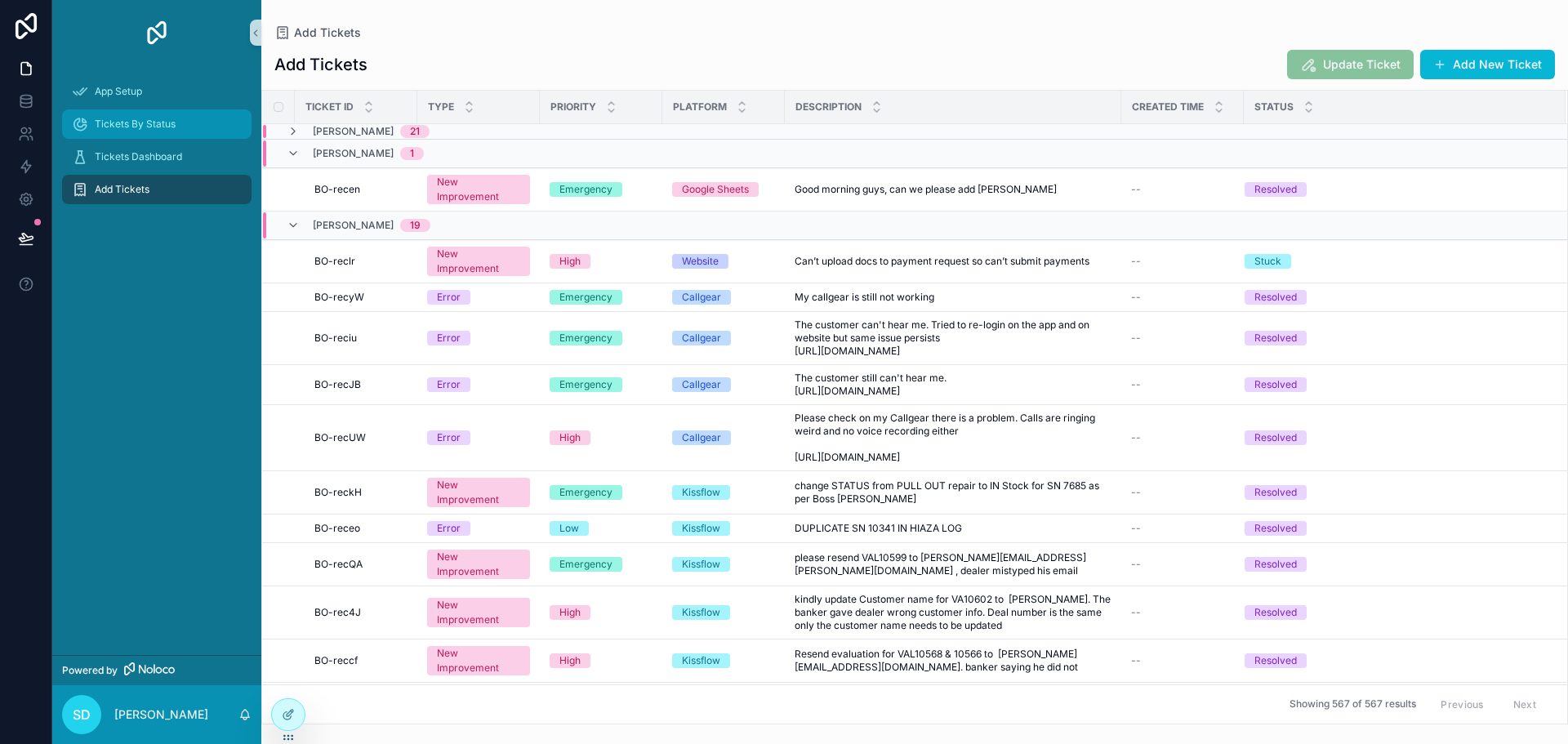
click at [166, 120] on span "Tickets By Status" at bounding box center [135, 123] width 81 height 13
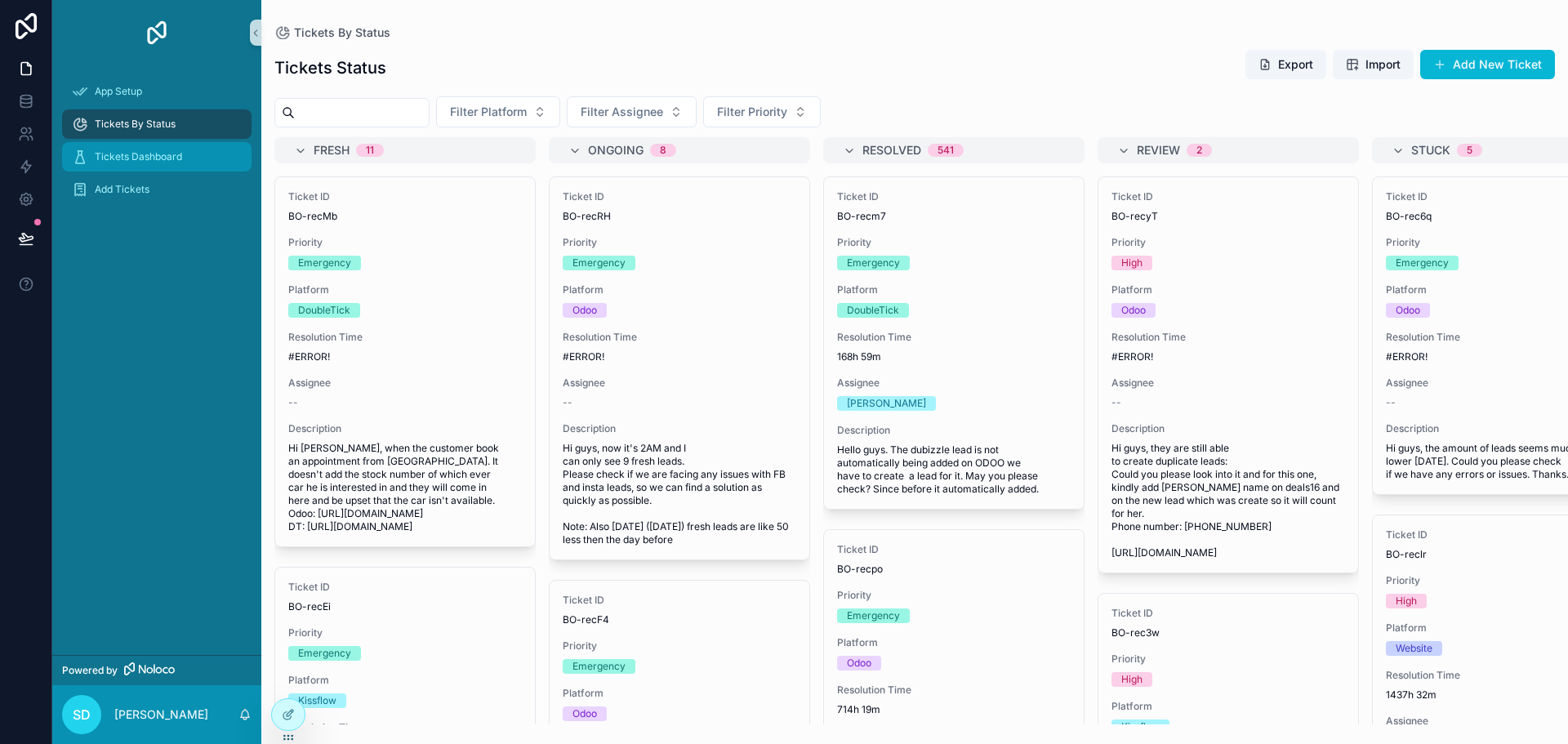
click at [130, 161] on span "Tickets Dashboard" at bounding box center [138, 156] width 87 height 13
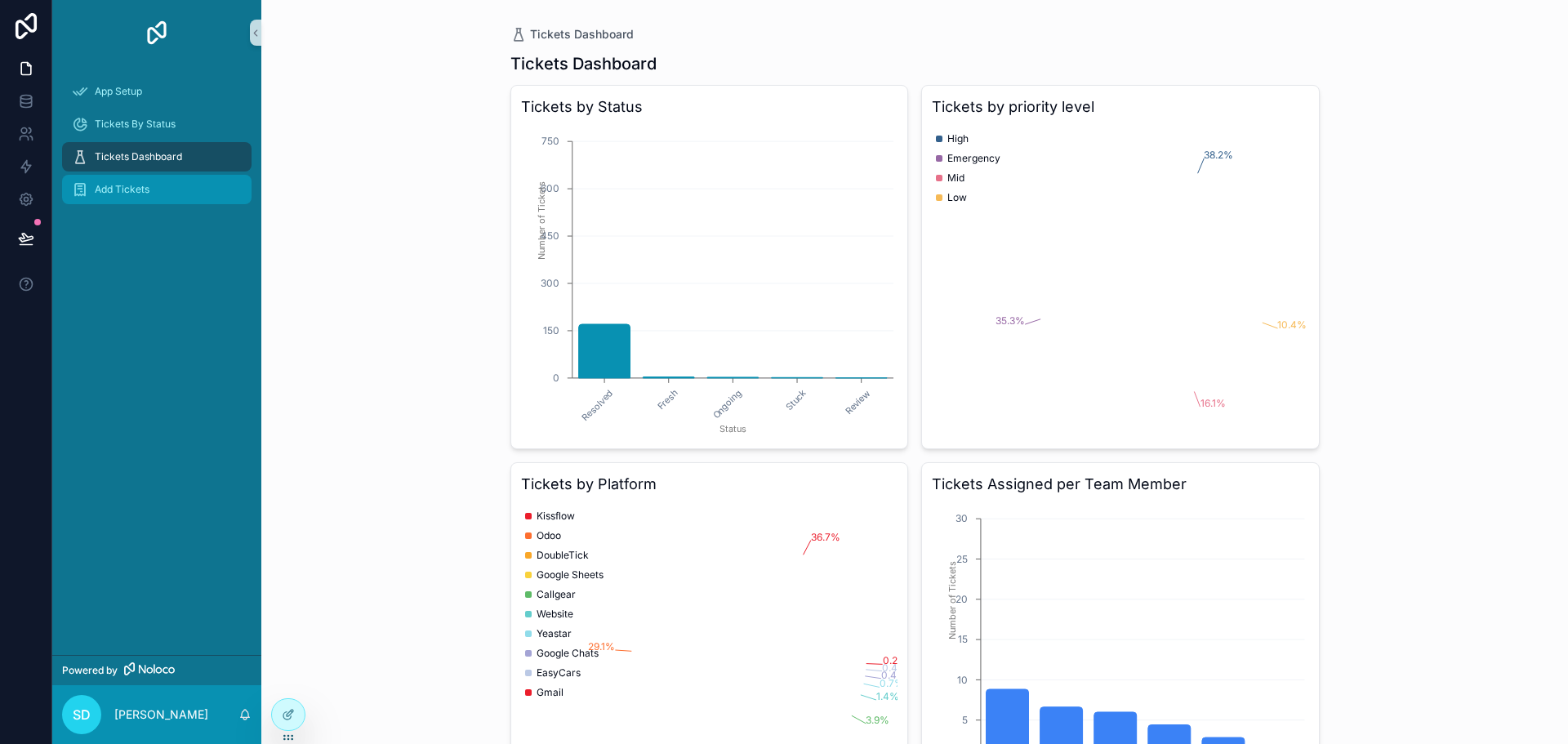
click at [129, 197] on div "Add Tickets" at bounding box center [157, 189] width 170 height 26
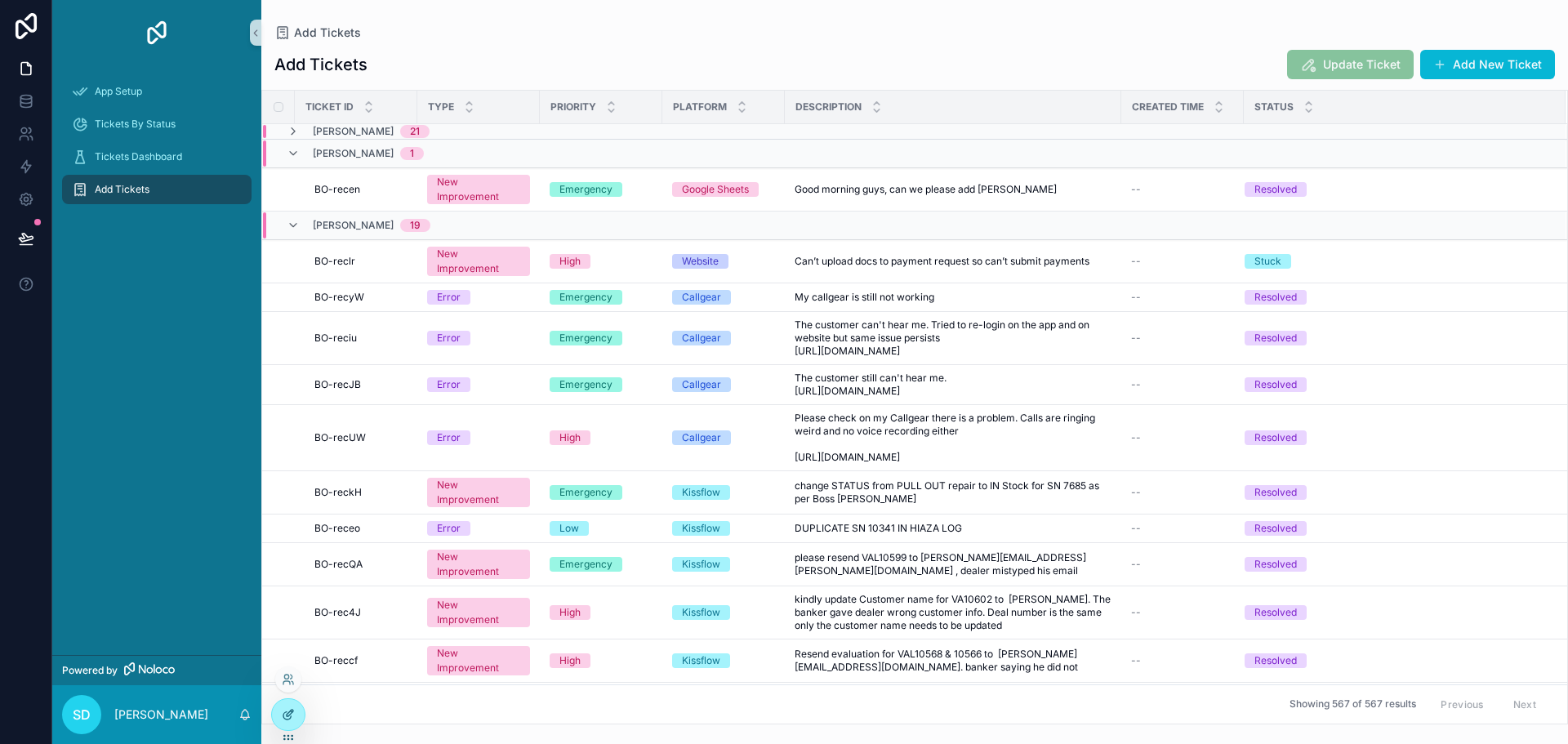
click at [287, 712] on icon at bounding box center [288, 716] width 8 height 8
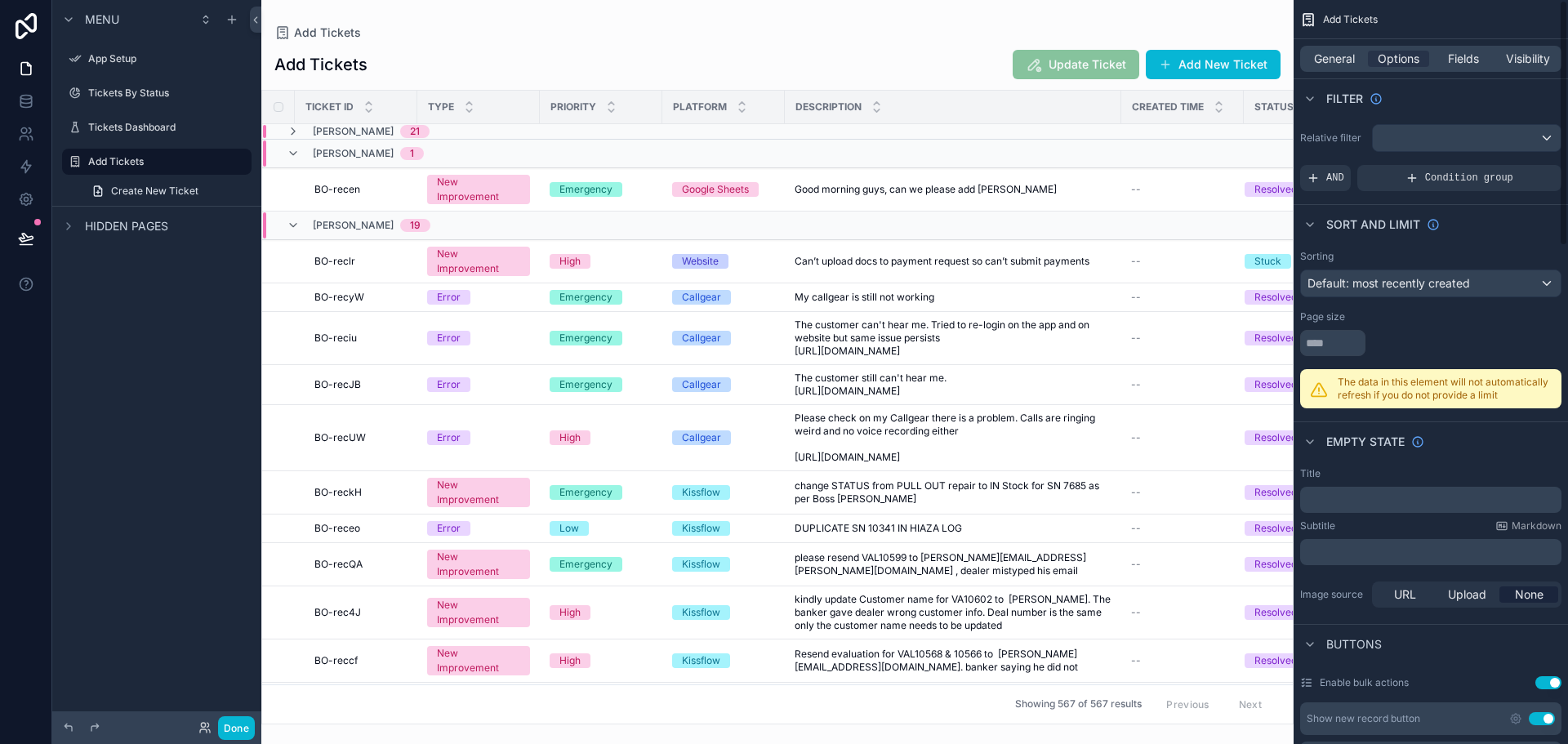
click at [1330, 50] on div "General Options Fields Visibility" at bounding box center [1431, 59] width 261 height 26
click at [1335, 60] on span "General" at bounding box center [1335, 59] width 41 height 17
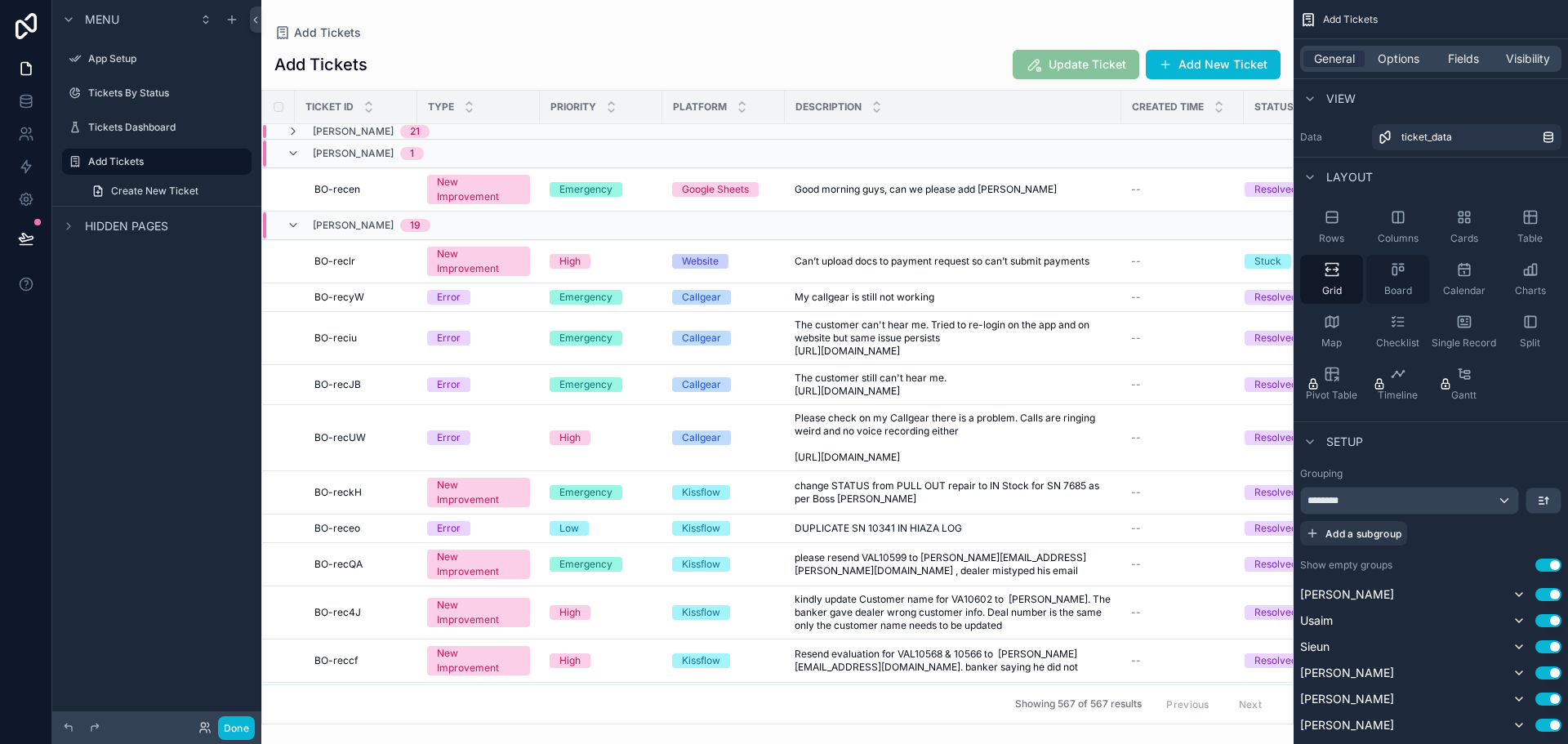
click at [1402, 284] on span "Board" at bounding box center [1399, 290] width 27 height 13
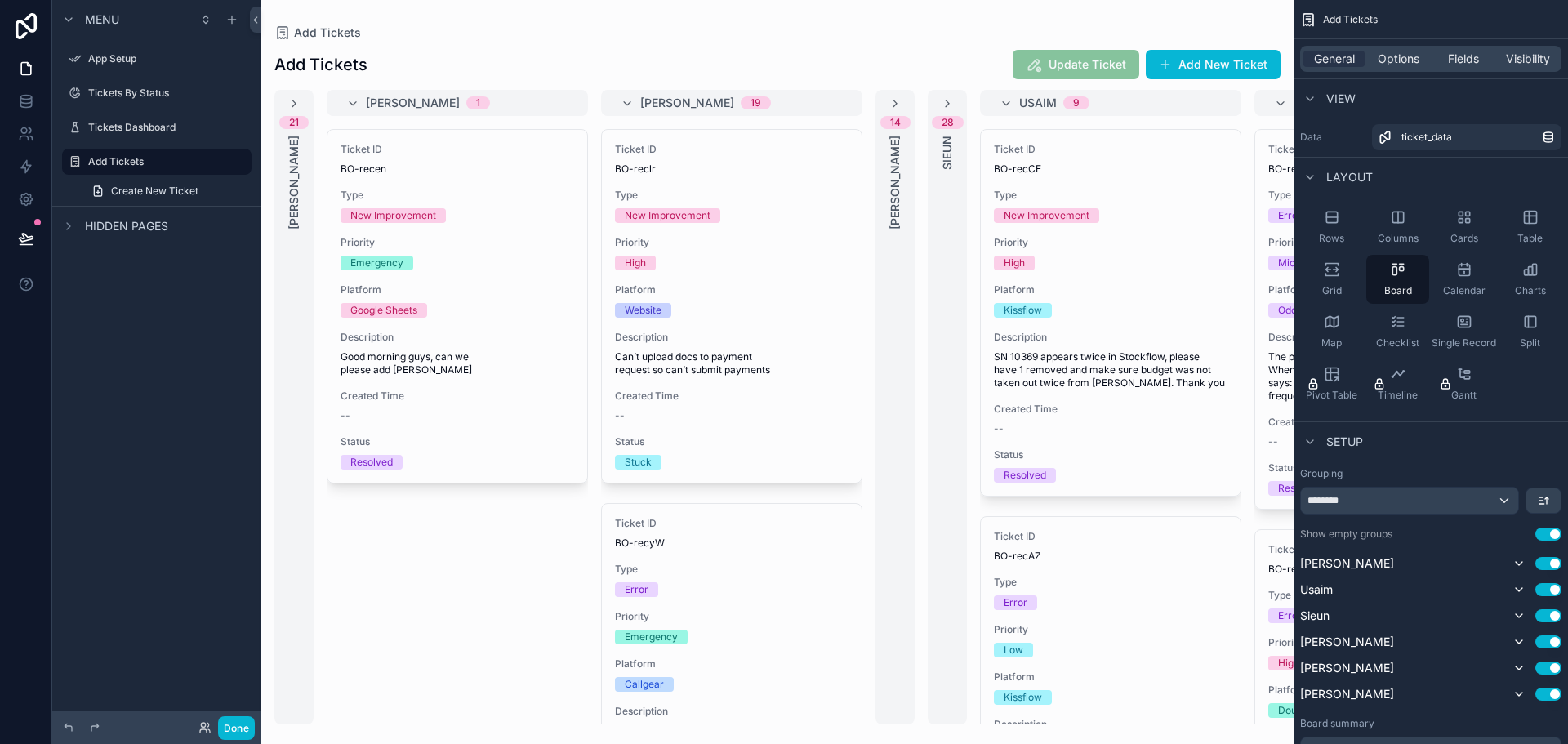
click at [886, 102] on div "scrollable content" at bounding box center [778, 372] width 1033 height 744
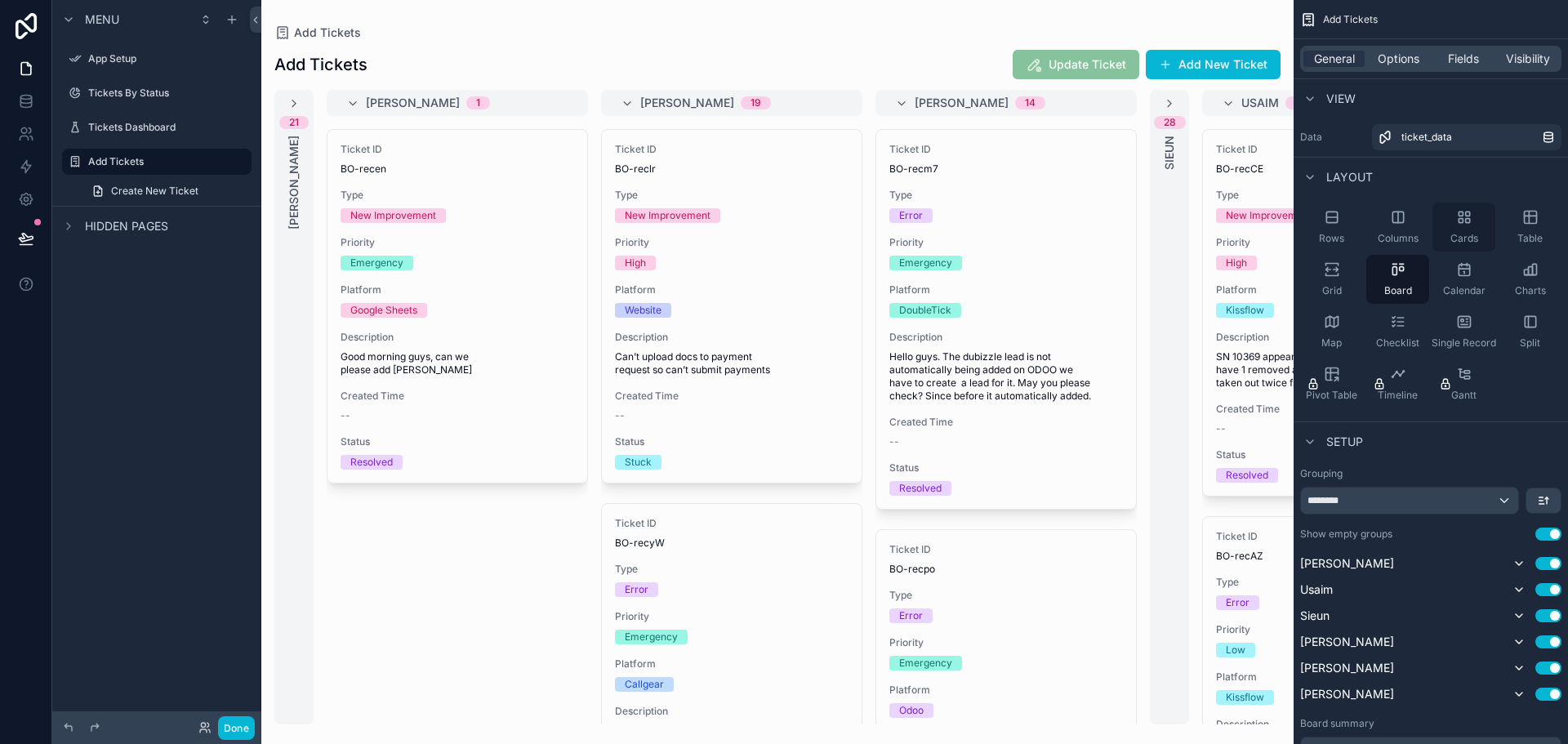
click at [1456, 222] on icon "scrollable content" at bounding box center [1464, 217] width 17 height 17
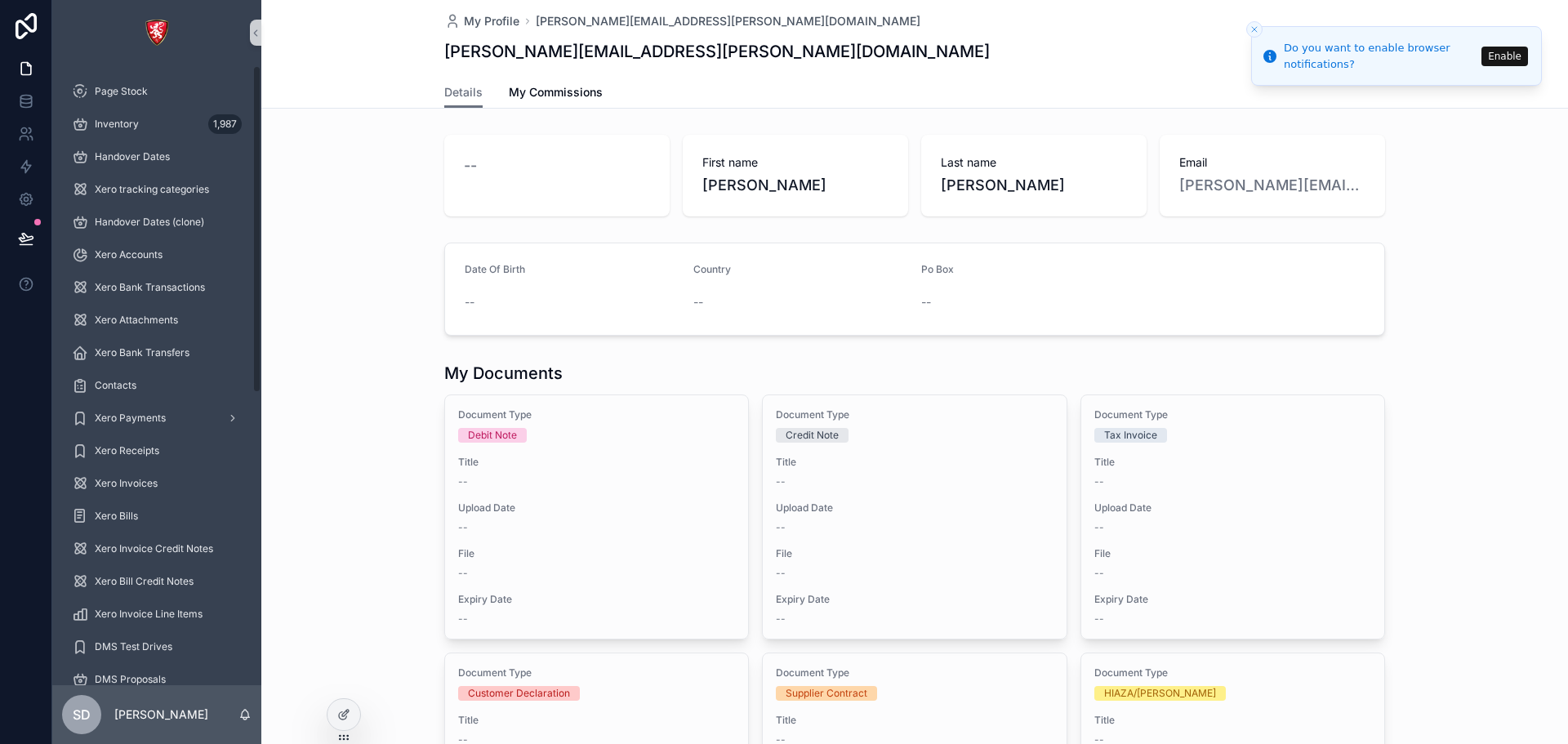
click at [330, 254] on div "Date Of Birth -- Country -- Po Box --" at bounding box center [915, 288] width 1307 height 107
click at [131, 116] on div "Inventory 1,987" at bounding box center [157, 124] width 170 height 26
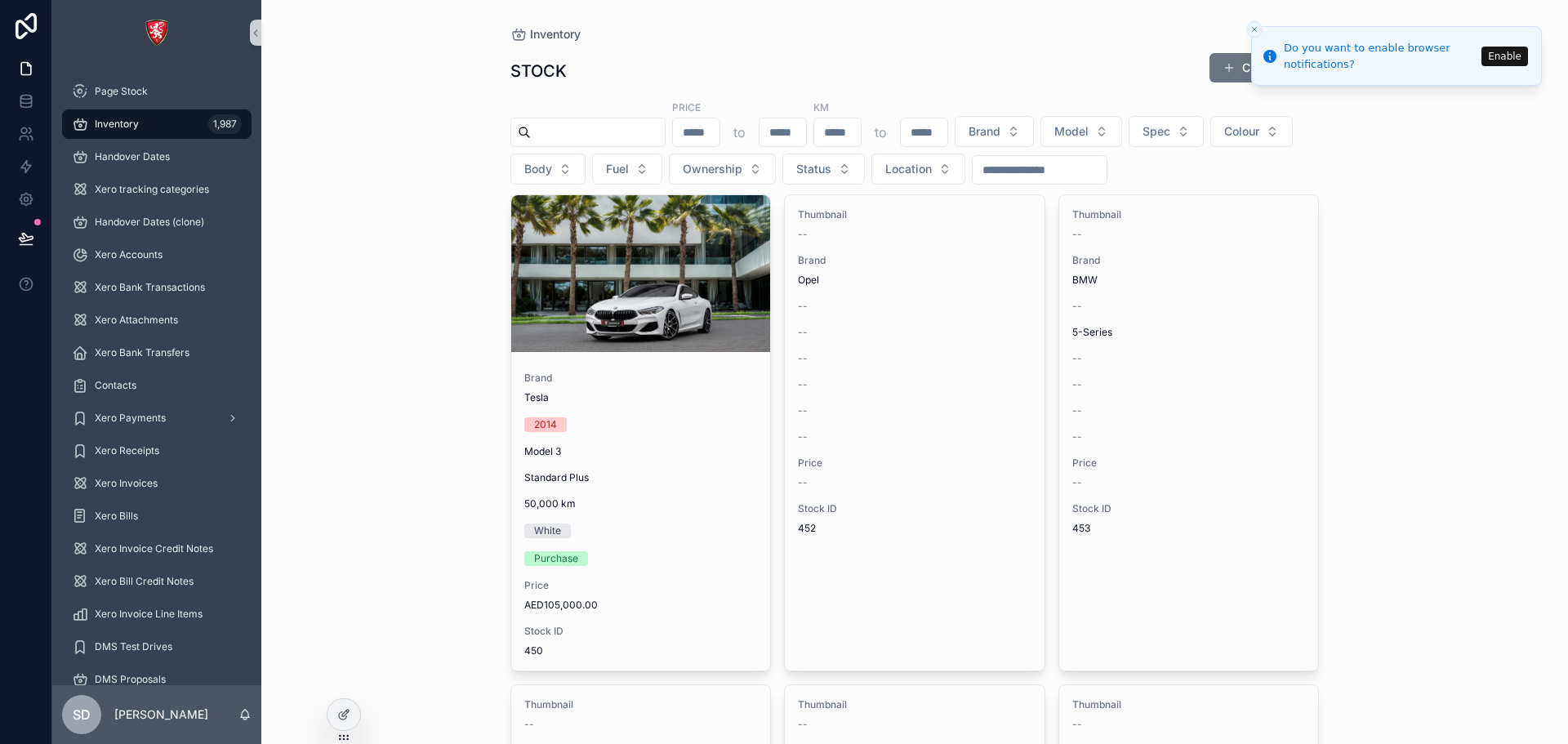
click at [1250, 27] on icon "Close toast" at bounding box center [1255, 29] width 10 height 10
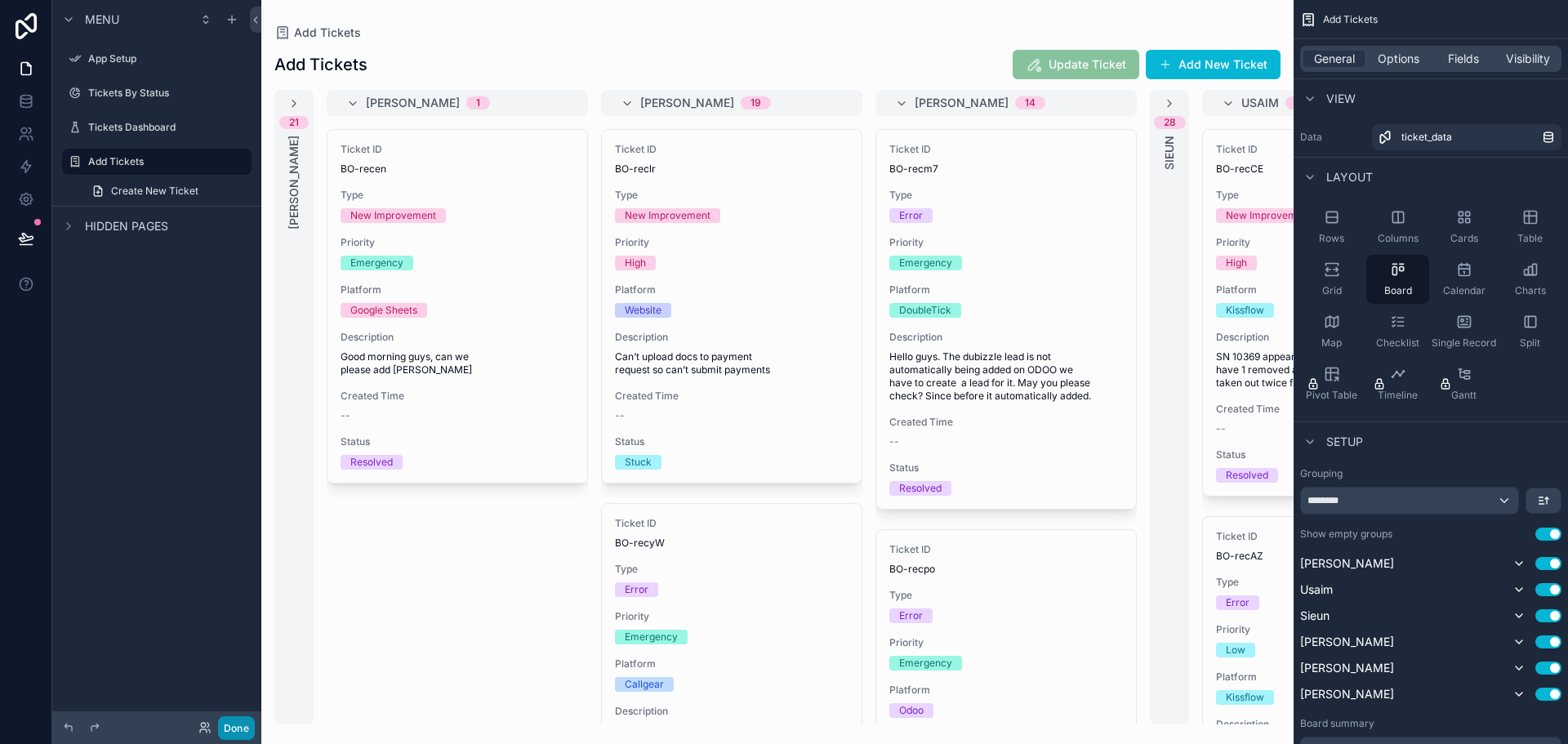
click at [245, 728] on button "Done" at bounding box center [237, 727] width 37 height 23
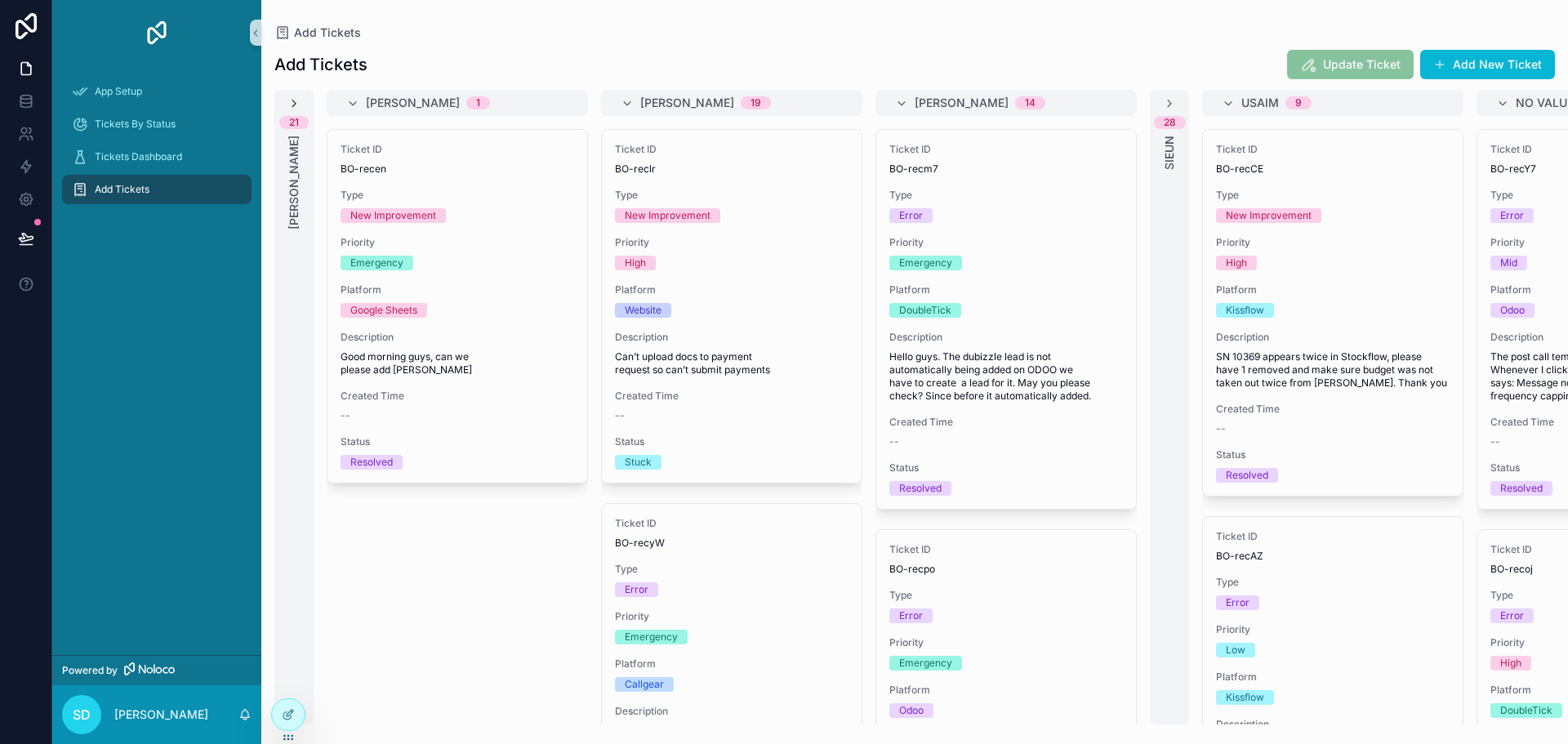
click at [294, 103] on icon "scrollable content" at bounding box center [293, 103] width 13 height 13
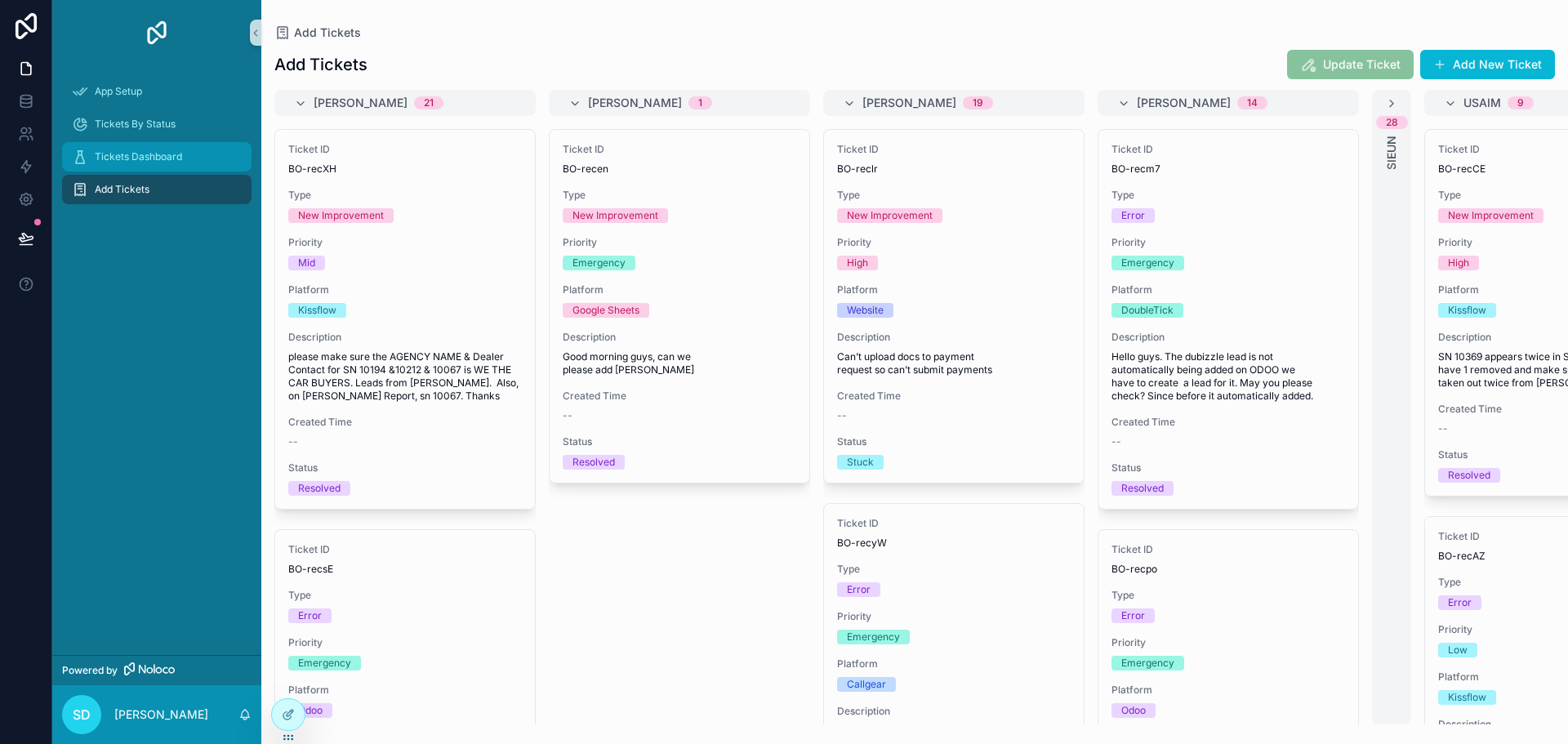
click at [126, 156] on span "Tickets Dashboard" at bounding box center [138, 156] width 87 height 13
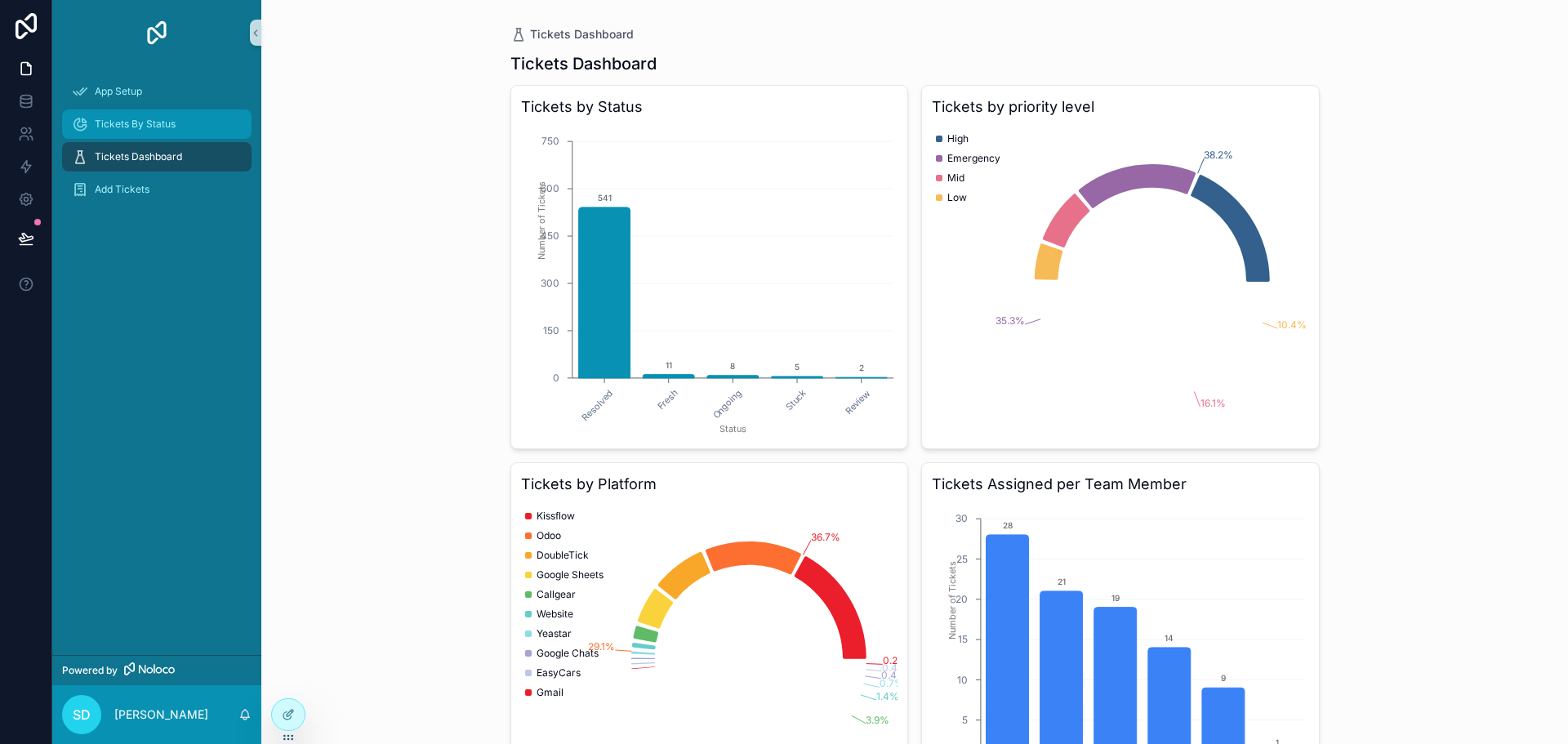
click at [152, 129] on span "Tickets By Status" at bounding box center [135, 123] width 81 height 13
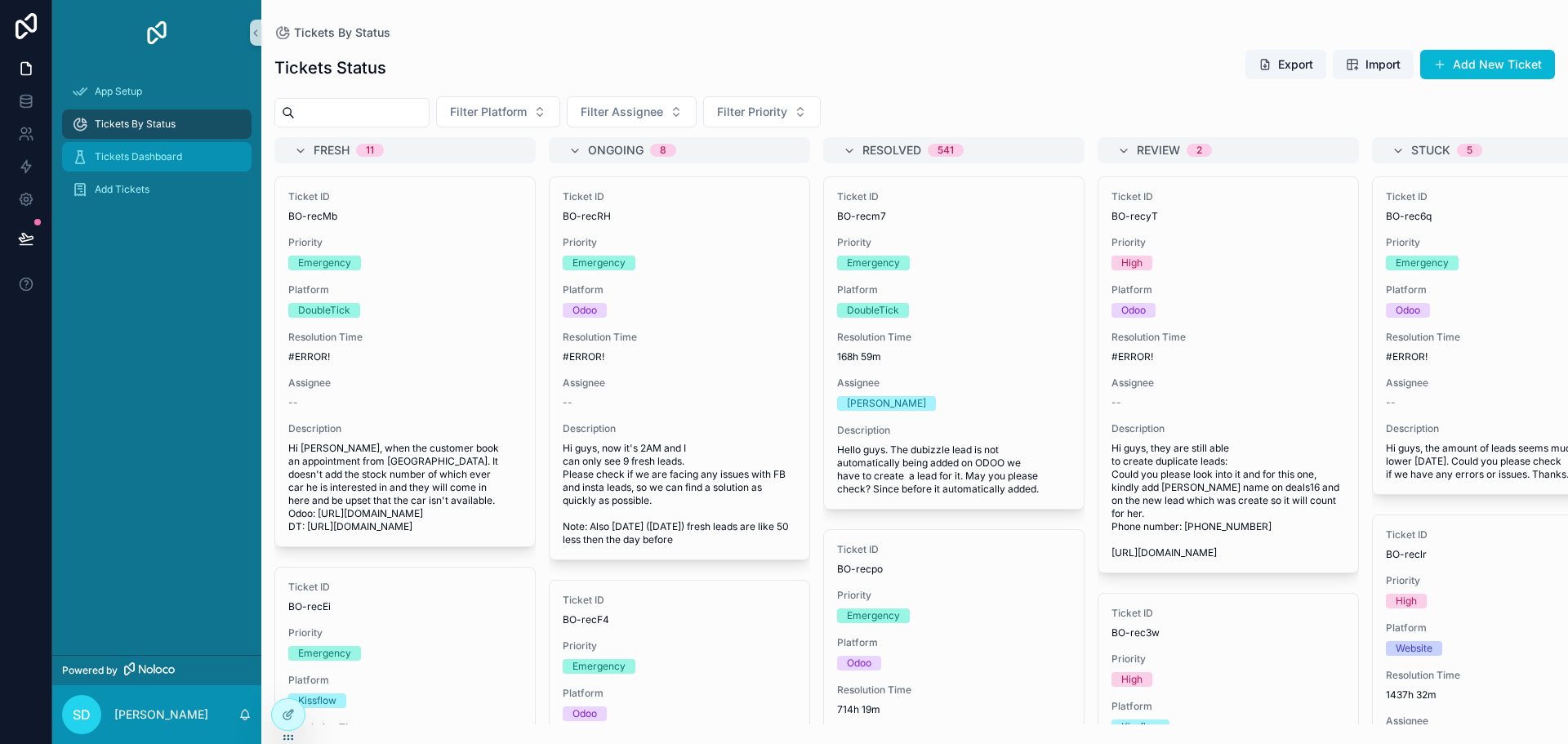
click at [176, 159] on span "Tickets Dashboard" at bounding box center [138, 156] width 87 height 13
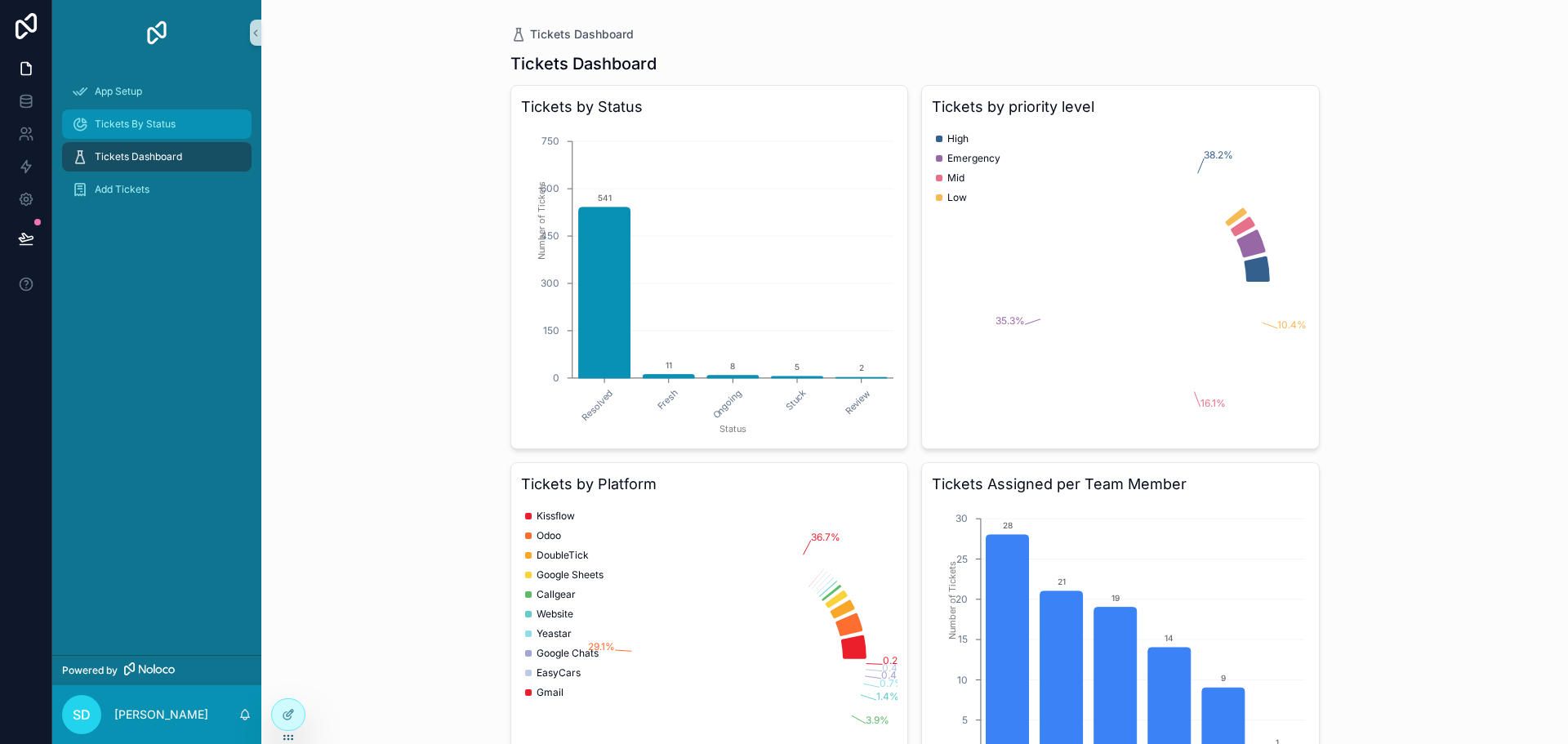
click at [171, 128] on span "Tickets By Status" at bounding box center [135, 123] width 81 height 13
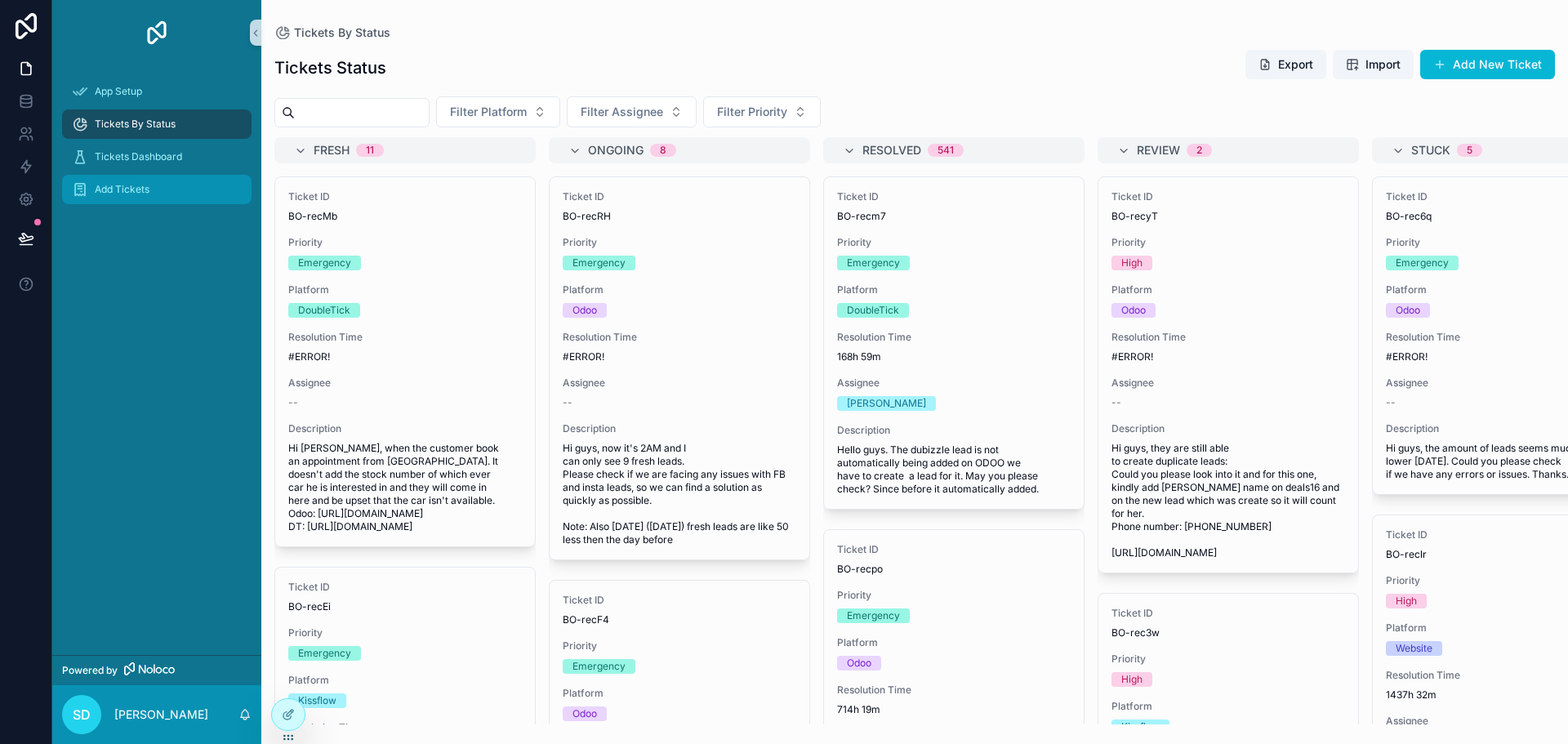
click at [137, 178] on div "Add Tickets" at bounding box center [157, 189] width 170 height 26
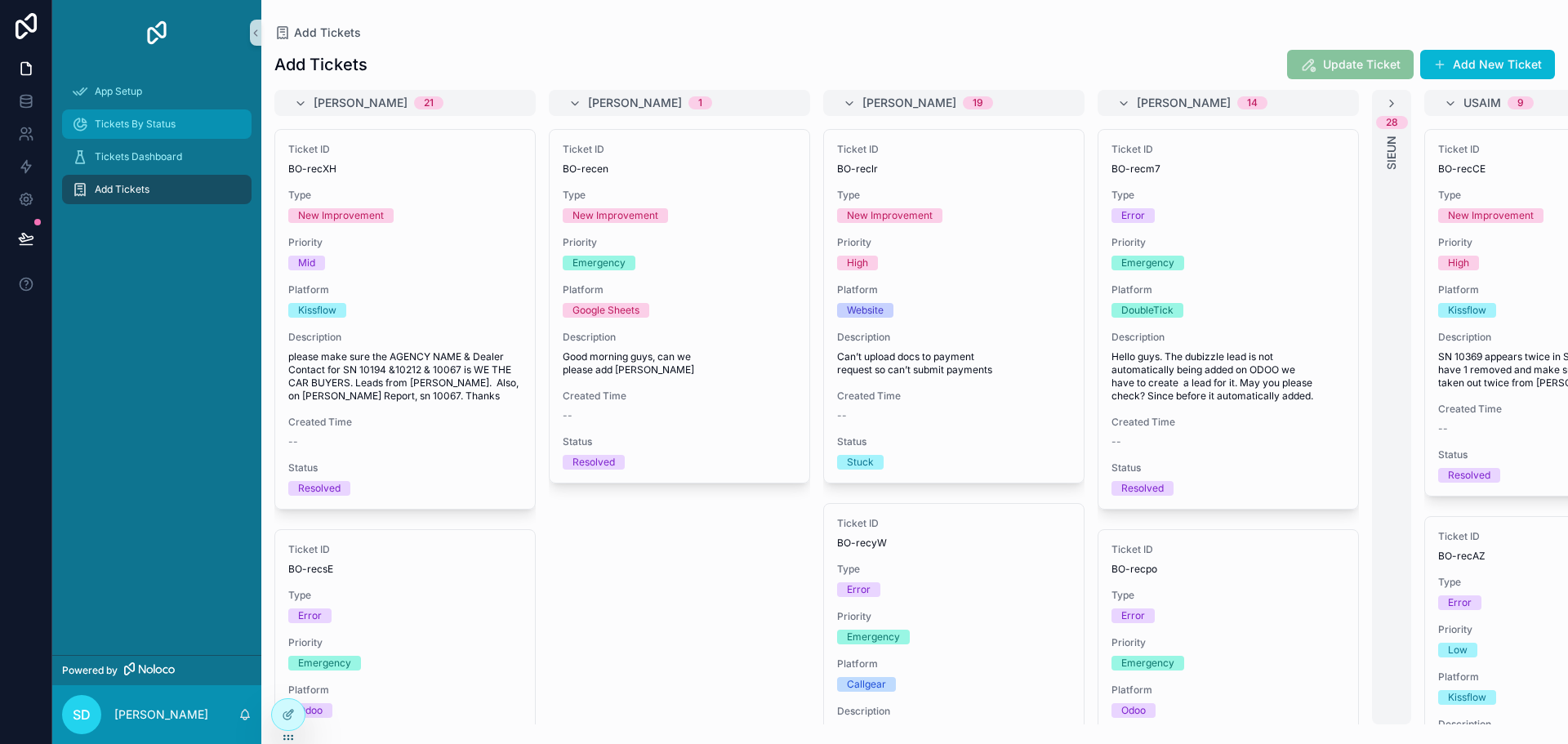
click at [148, 125] on span "Tickets By Status" at bounding box center [135, 123] width 81 height 13
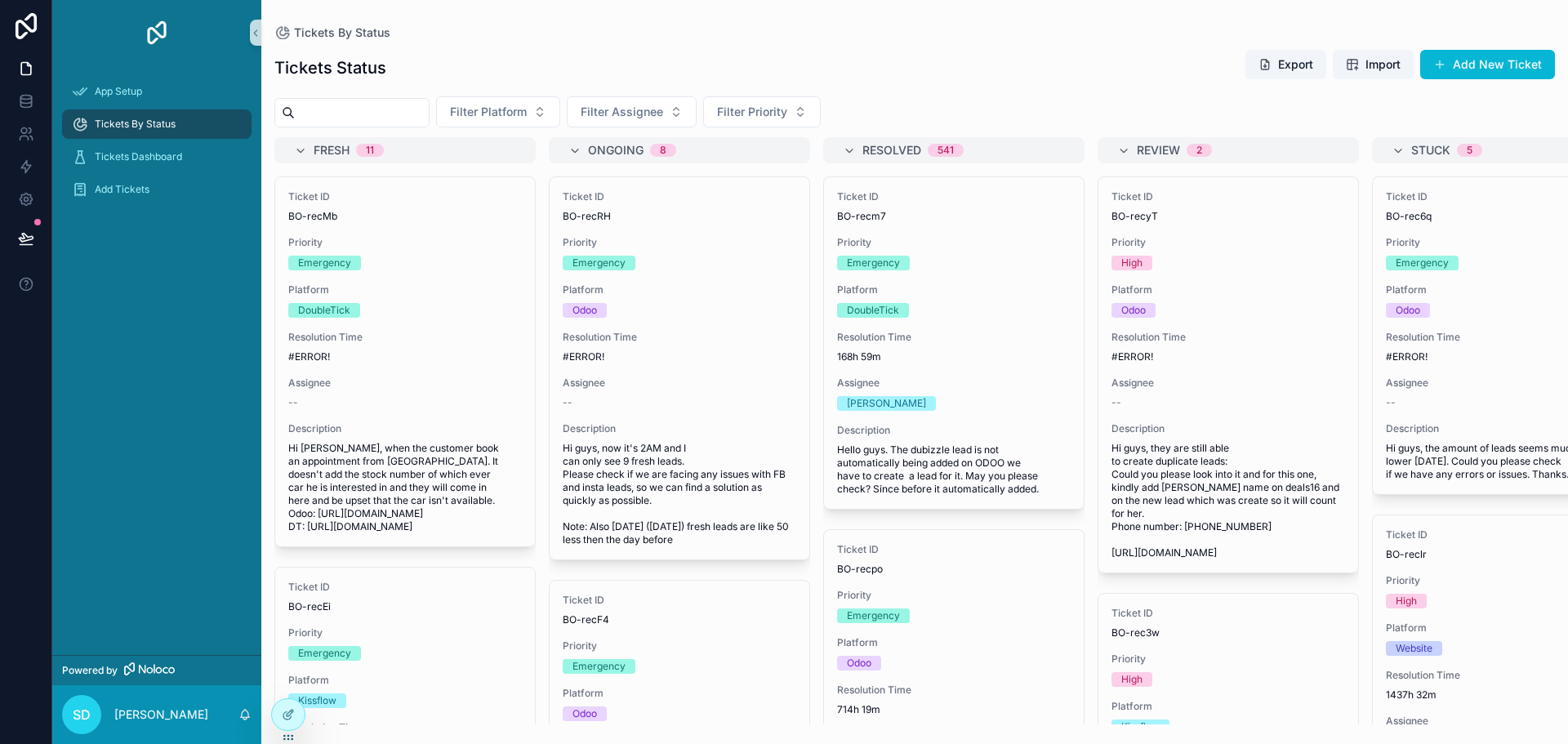
click at [146, 234] on div "App Setup Tickets By Status Tickets Dashboard Add Tickets" at bounding box center [157, 360] width 209 height 590
click at [148, 337] on div "App Setup Tickets By Status Tickets Dashboard Add Tickets" at bounding box center [157, 360] width 209 height 590
click at [285, 720] on icon at bounding box center [288, 714] width 13 height 13
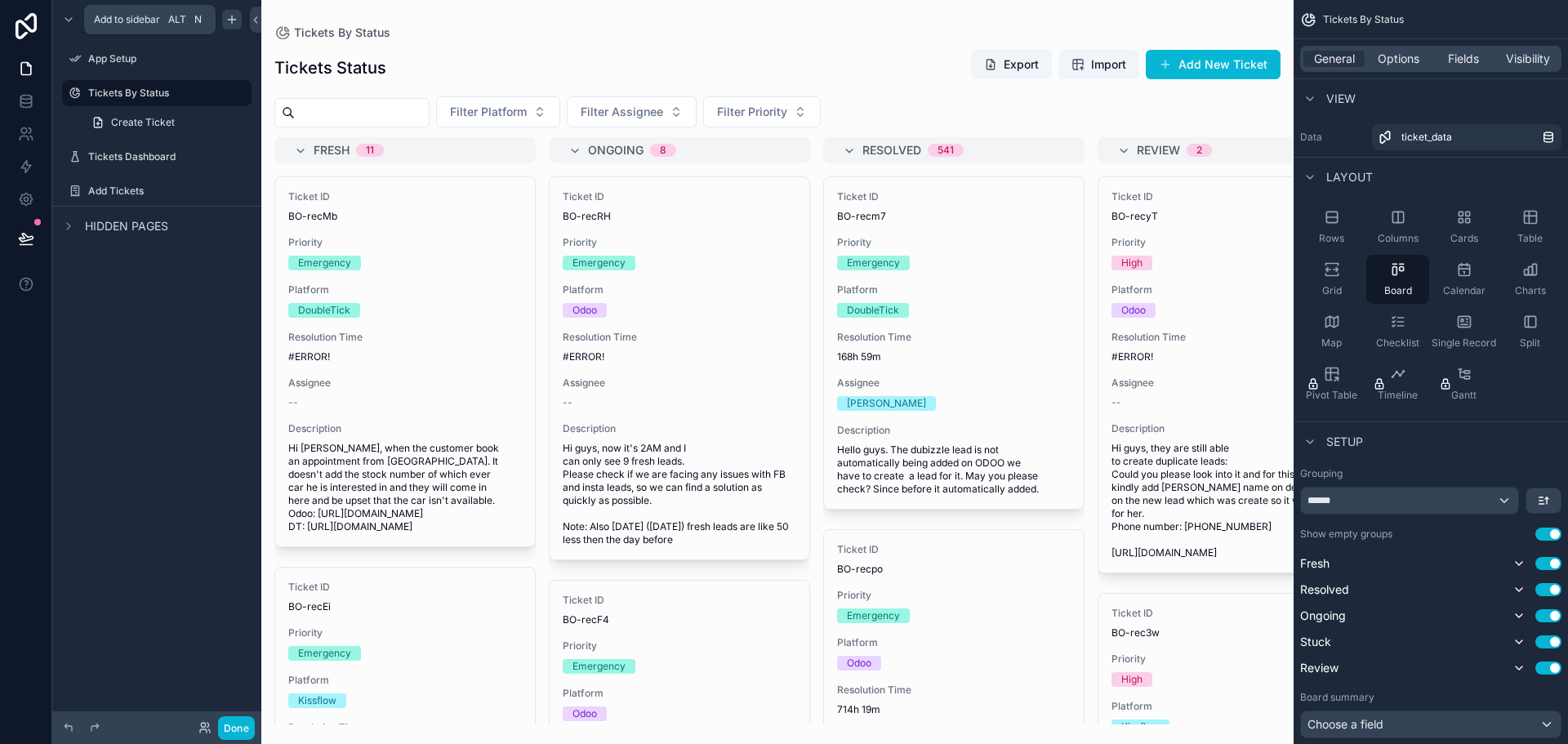
click at [230, 22] on icon "scrollable content" at bounding box center [231, 19] width 13 height 13
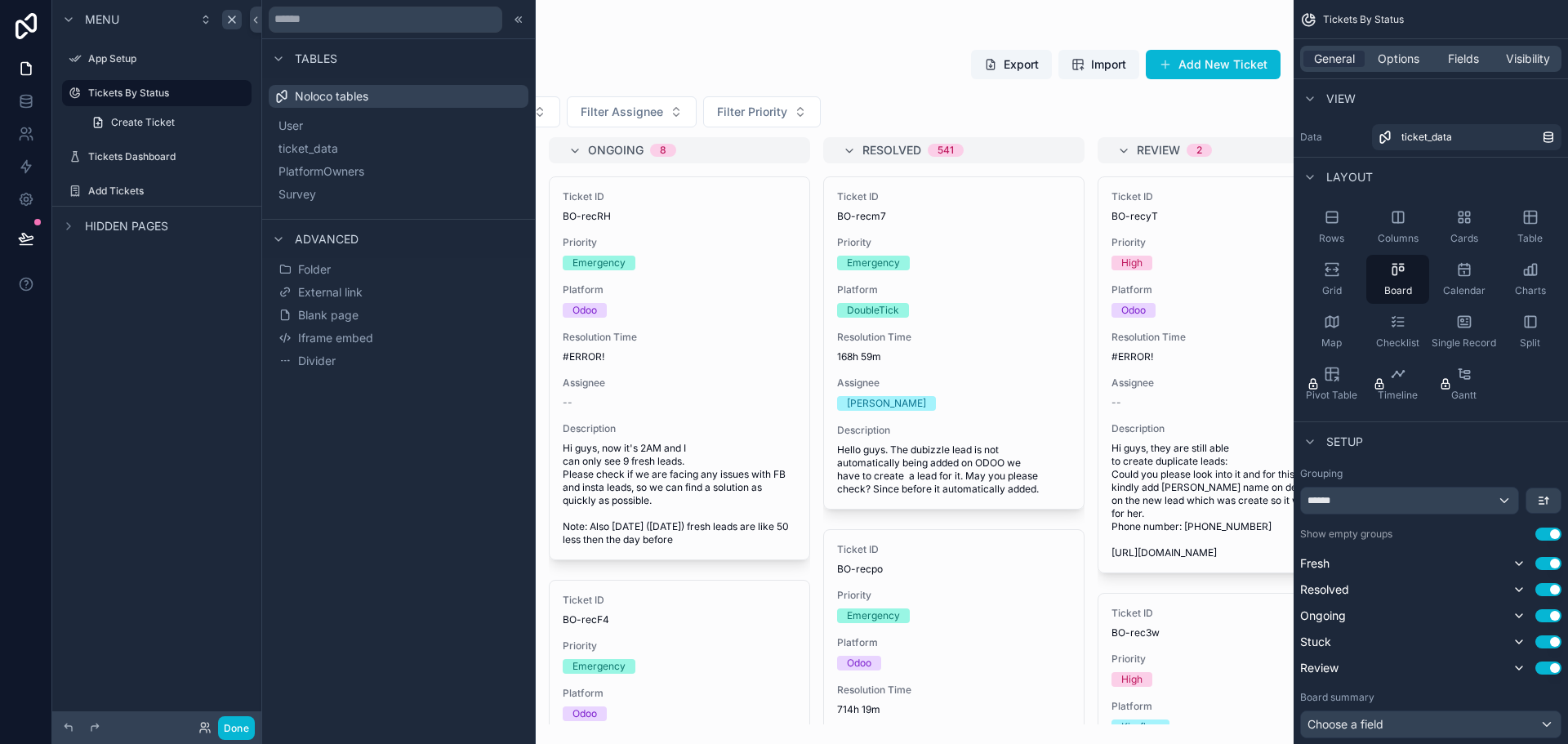
click at [152, 270] on div "Menu App Setup Tickets By Status Create Ticket Tickets Dashboard Add Tickets Hi…" at bounding box center [157, 135] width 209 height 271
click at [215, 158] on icon "scrollable content" at bounding box center [215, 156] width 13 height 13
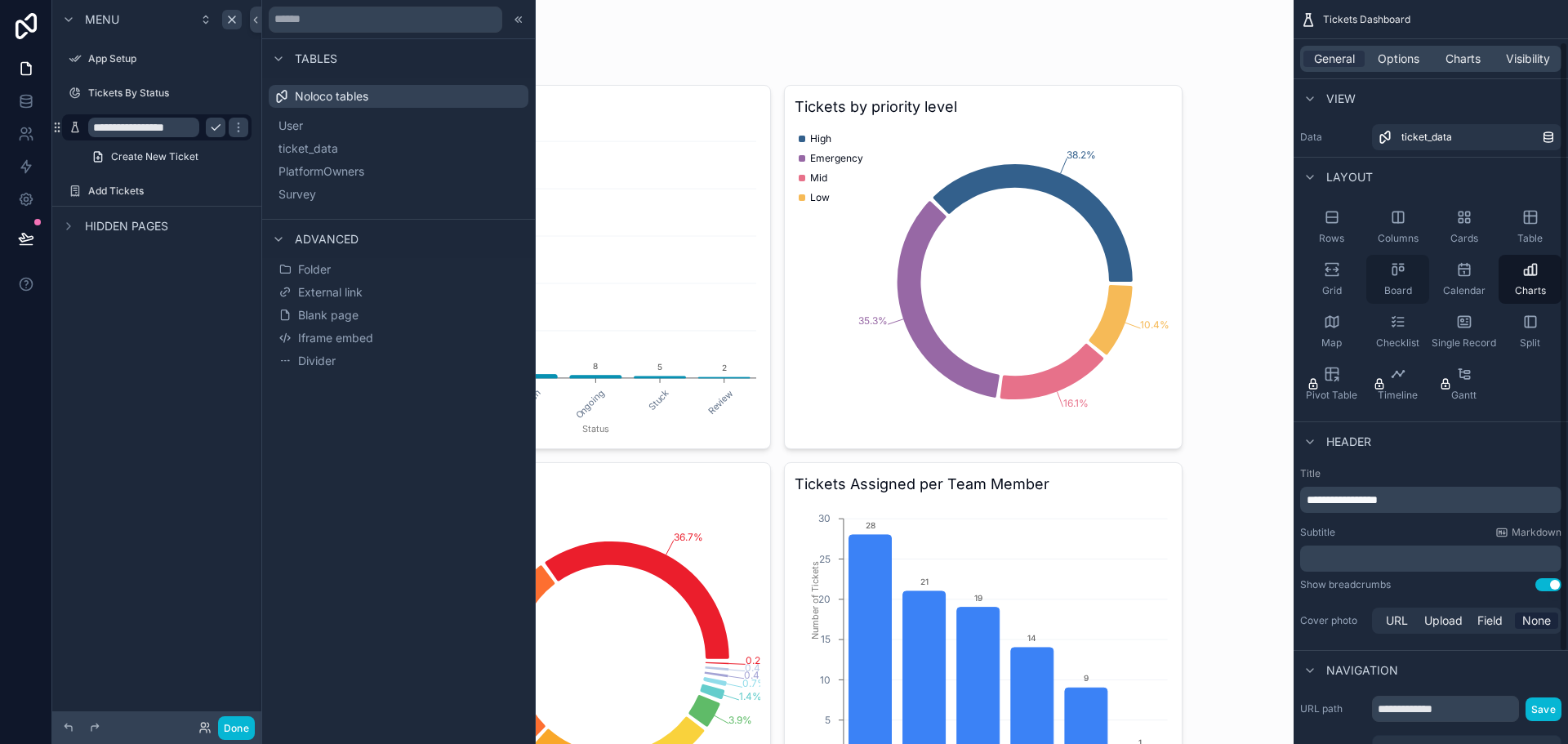
scroll to position [162, 0]
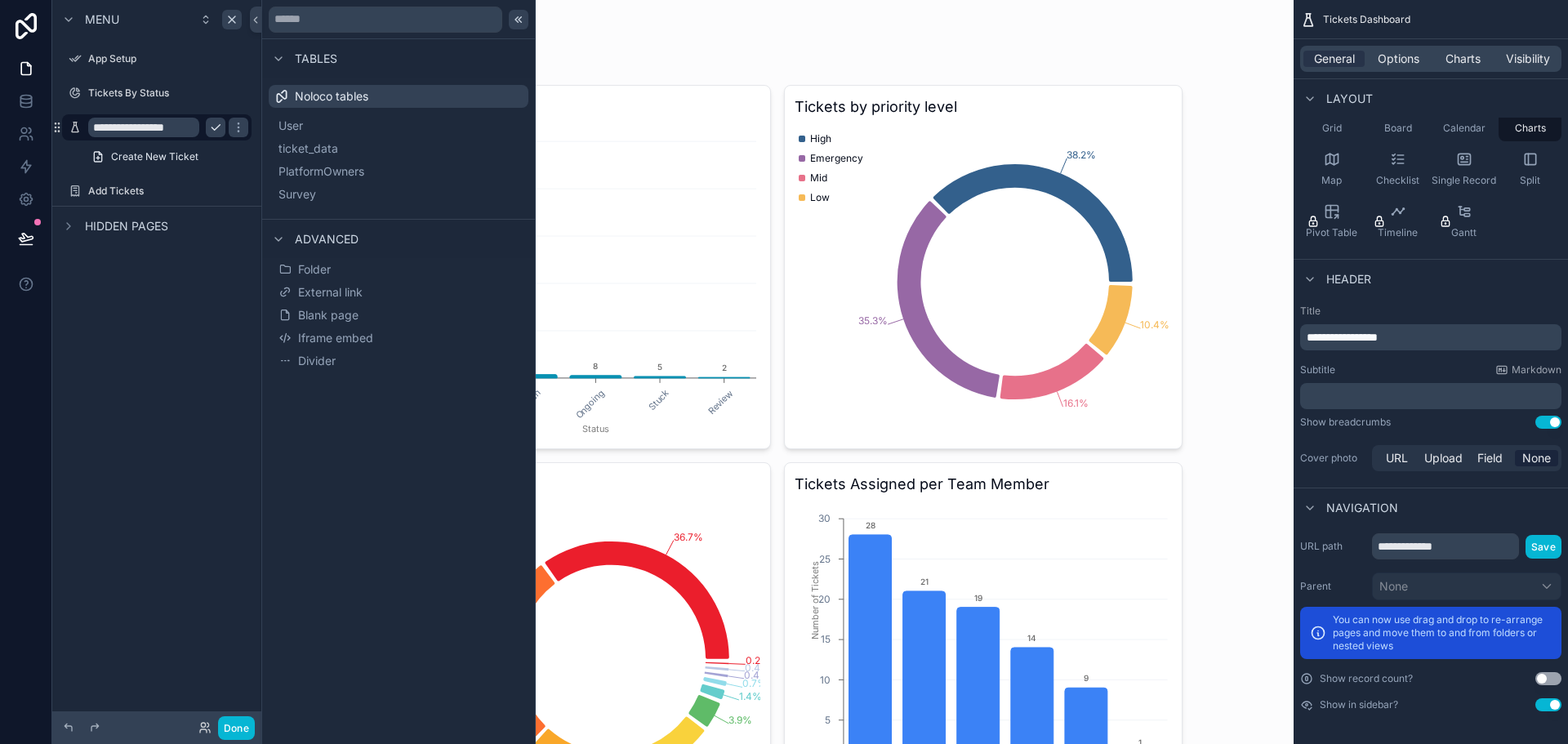
click at [520, 18] on icon at bounding box center [519, 20] width 3 height 6
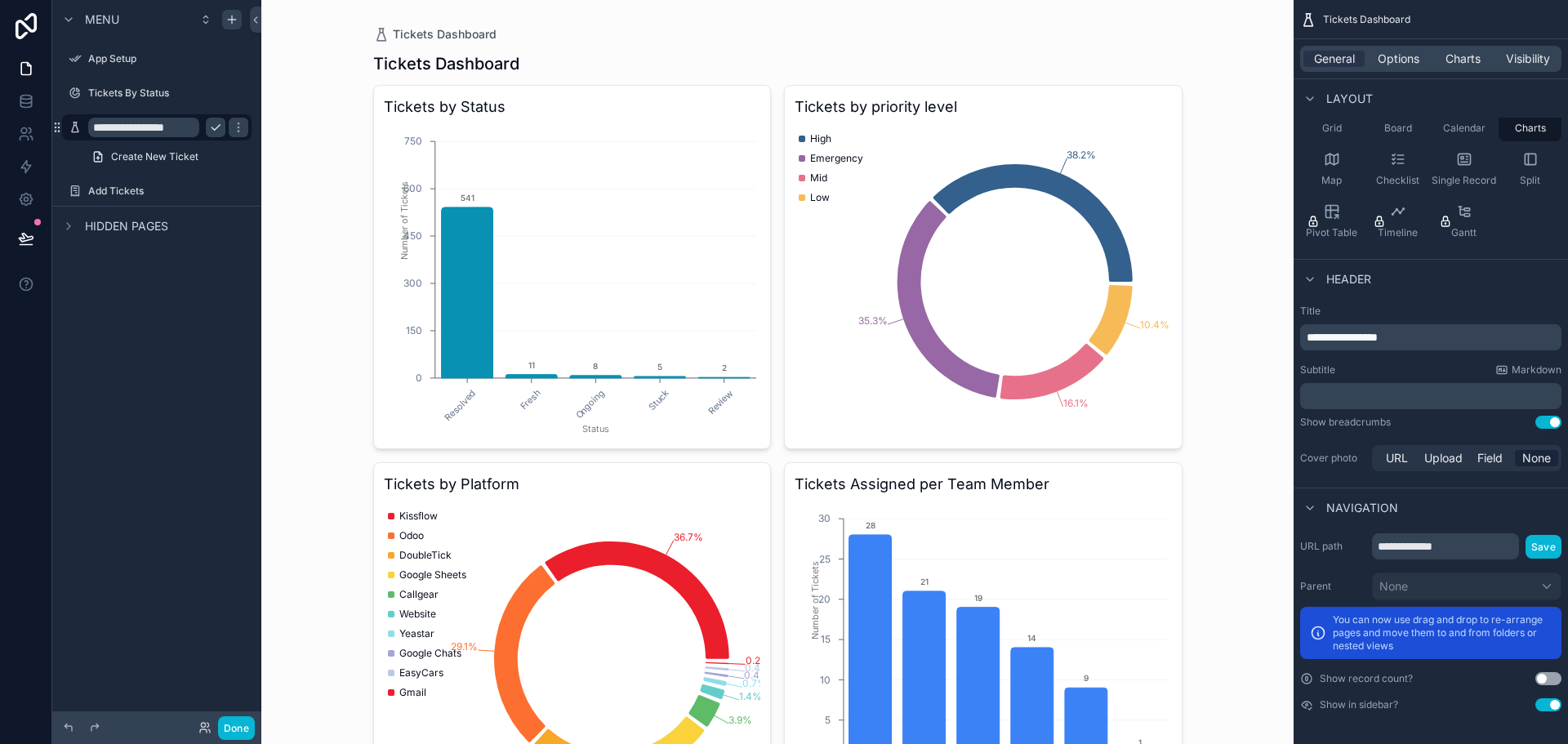
click at [330, 152] on div "Tickets Dashboard Tickets Dashboard Tickets by Status Resolved Fresh Ongoing St…" at bounding box center [778, 372] width 1033 height 744
click at [242, 130] on icon "scrollable content" at bounding box center [238, 127] width 13 height 13
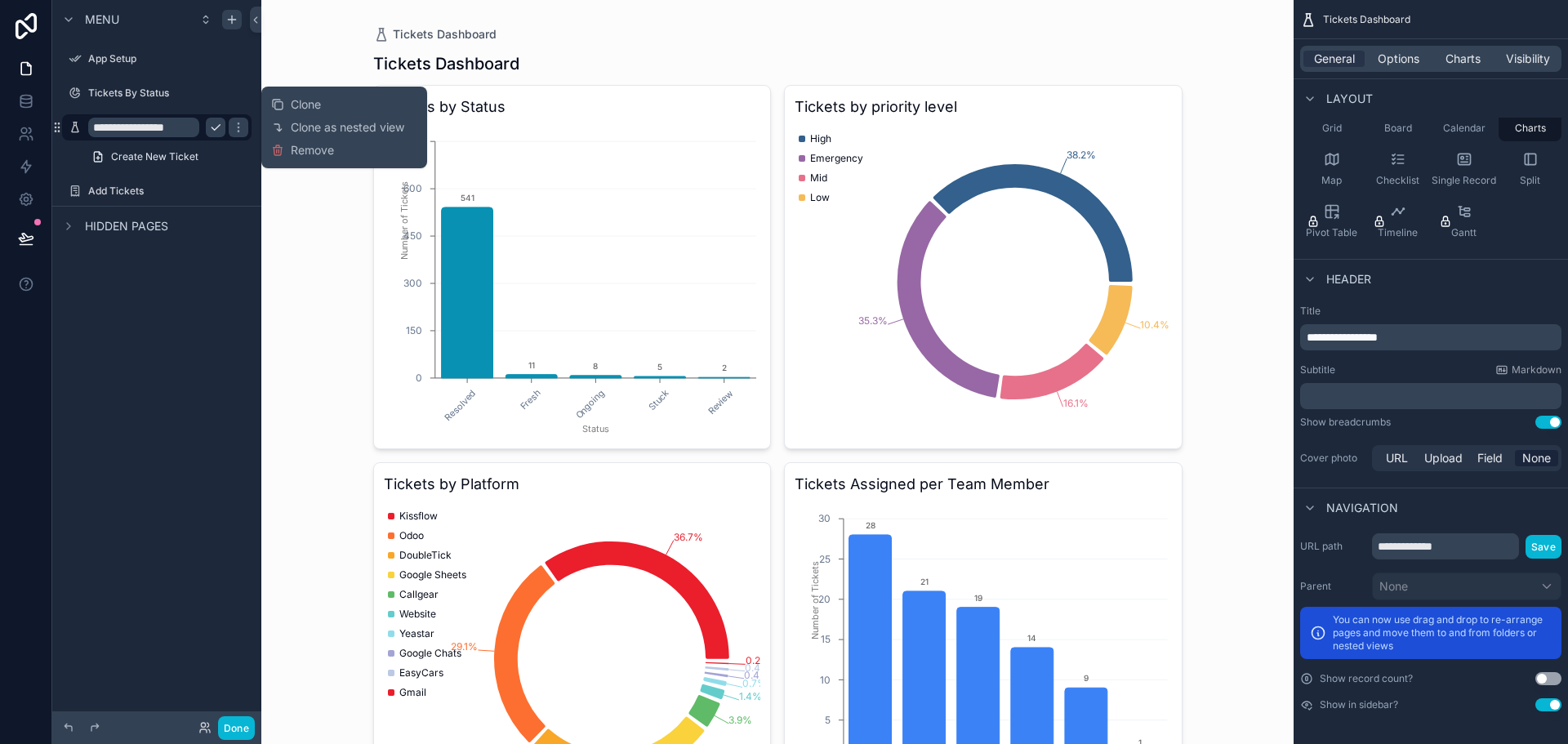
click at [221, 124] on icon "scrollable content" at bounding box center [215, 127] width 13 height 13
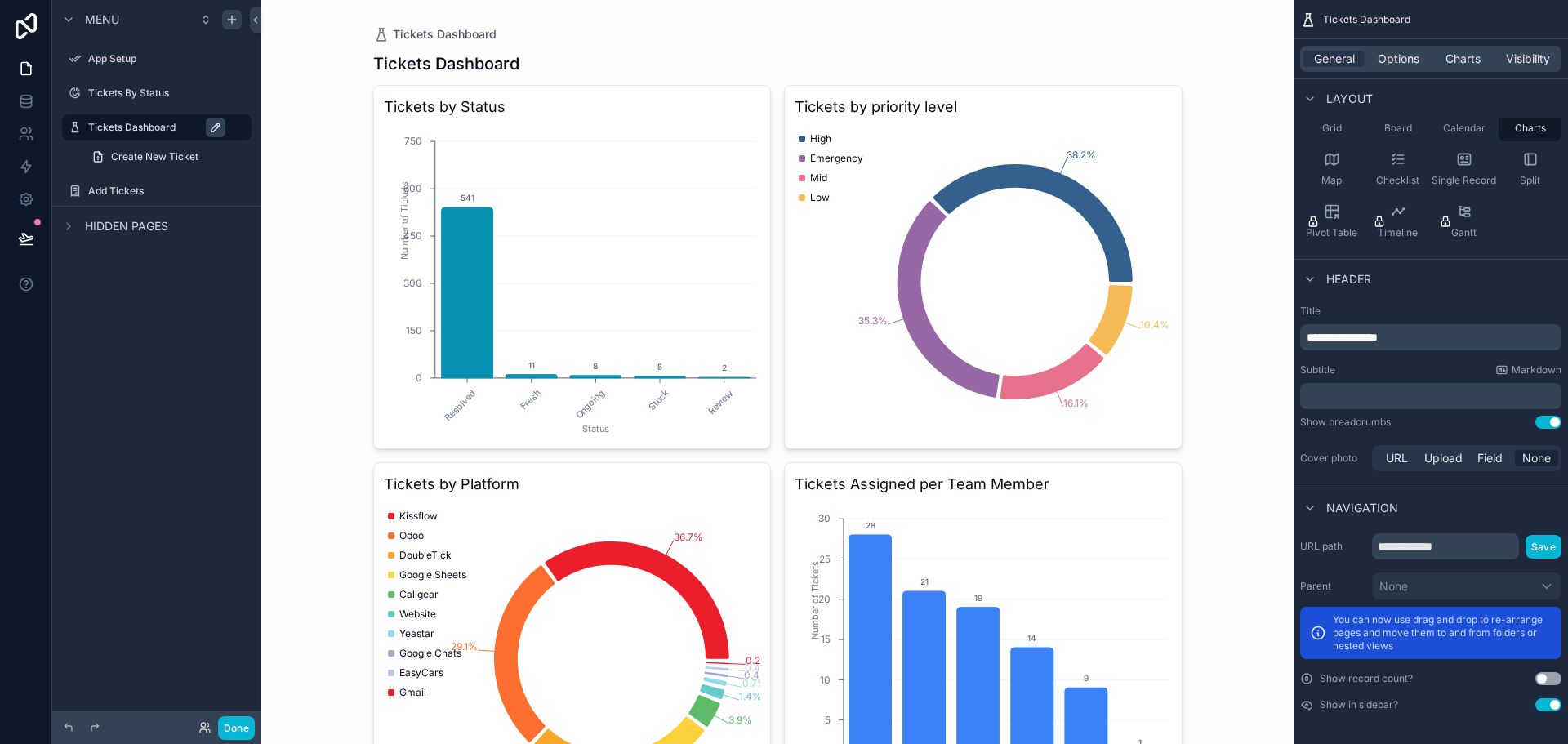
click at [310, 78] on div "Tickets Dashboard Tickets Dashboard Tickets by Status Resolved Fresh Ongoing St…" at bounding box center [778, 372] width 1033 height 744
click at [256, 16] on icon at bounding box center [256, 20] width 12 height 13
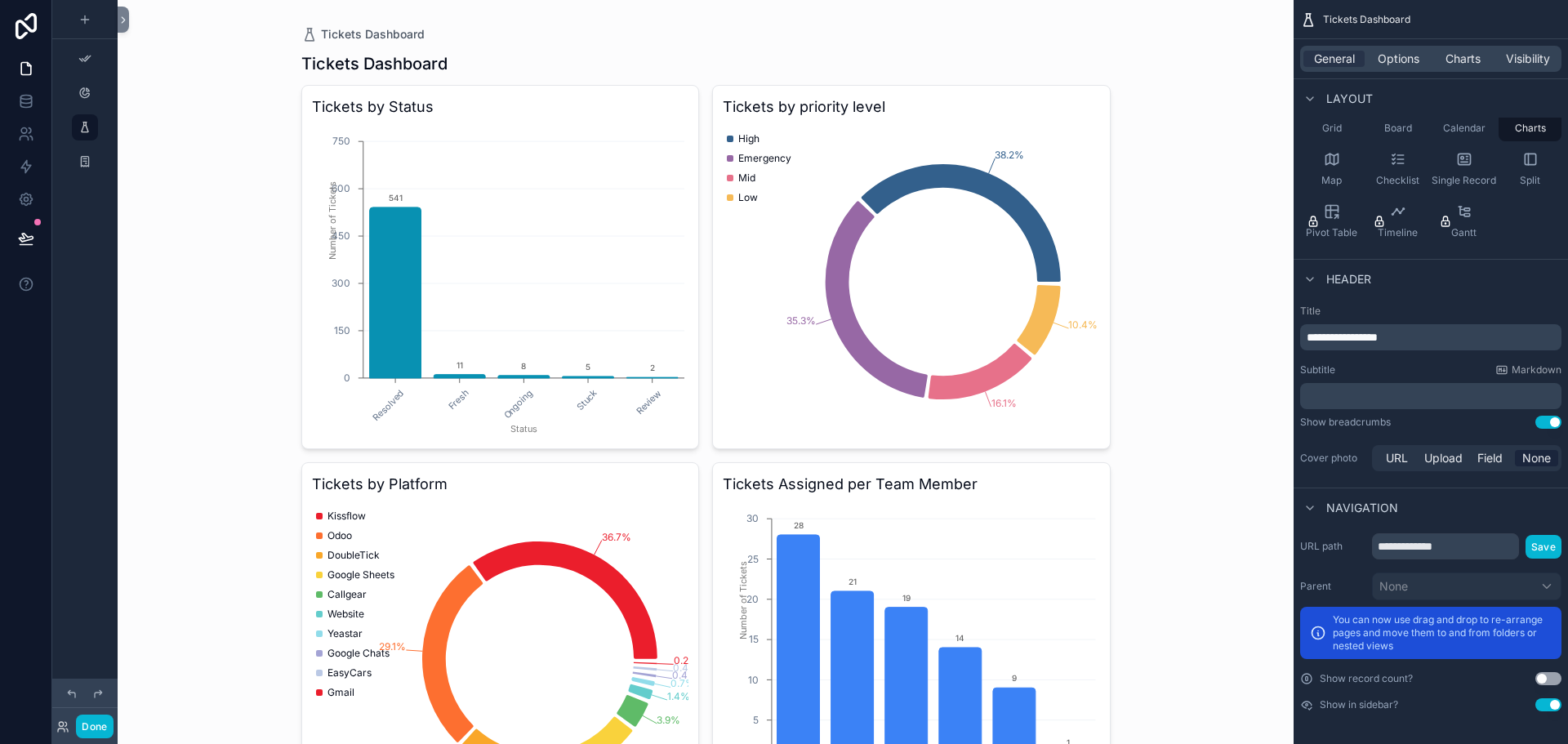
click at [528, 182] on div "scrollable content" at bounding box center [706, 628] width 835 height 1255
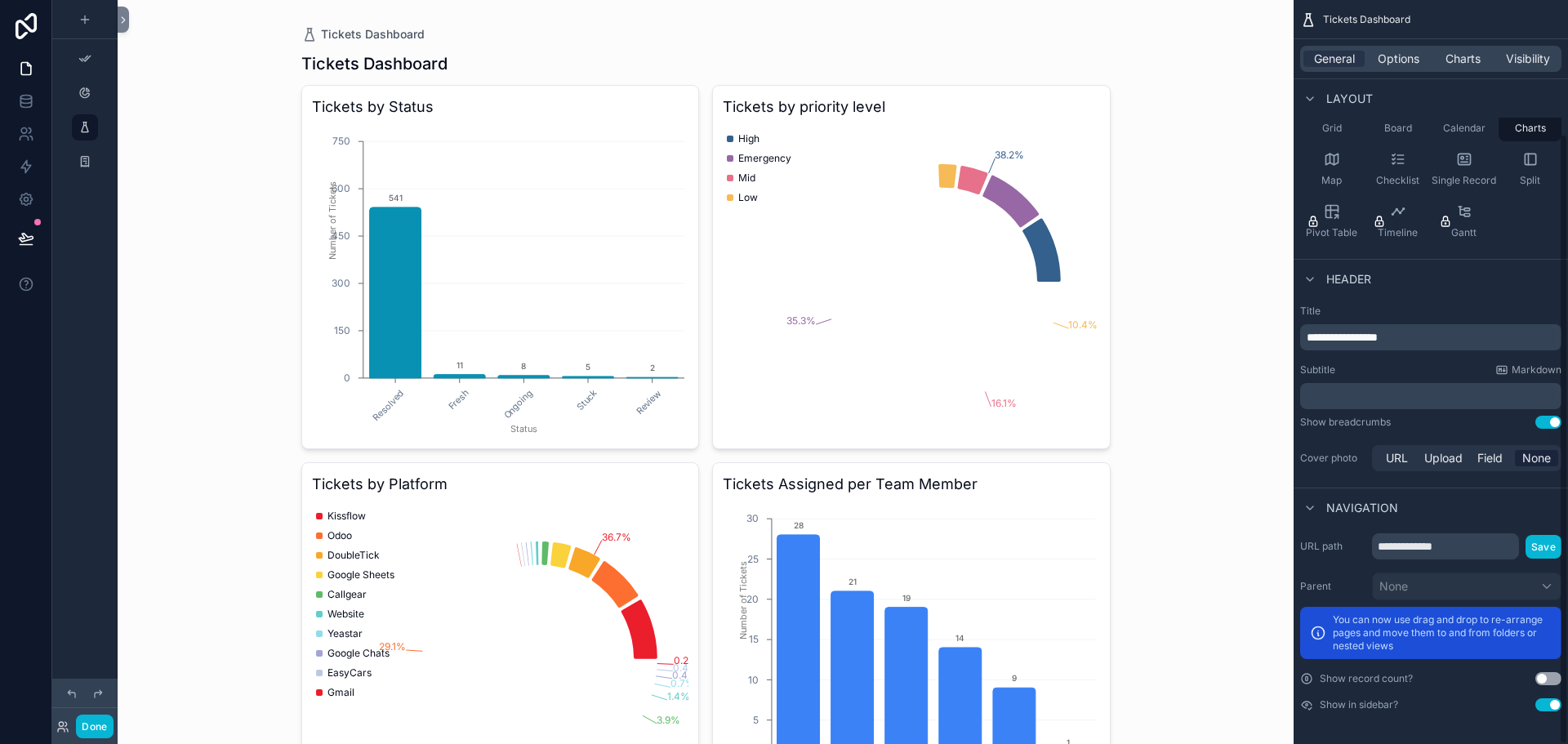
click at [1458, 48] on div "General Options Charts Visibility" at bounding box center [1431, 59] width 261 height 26
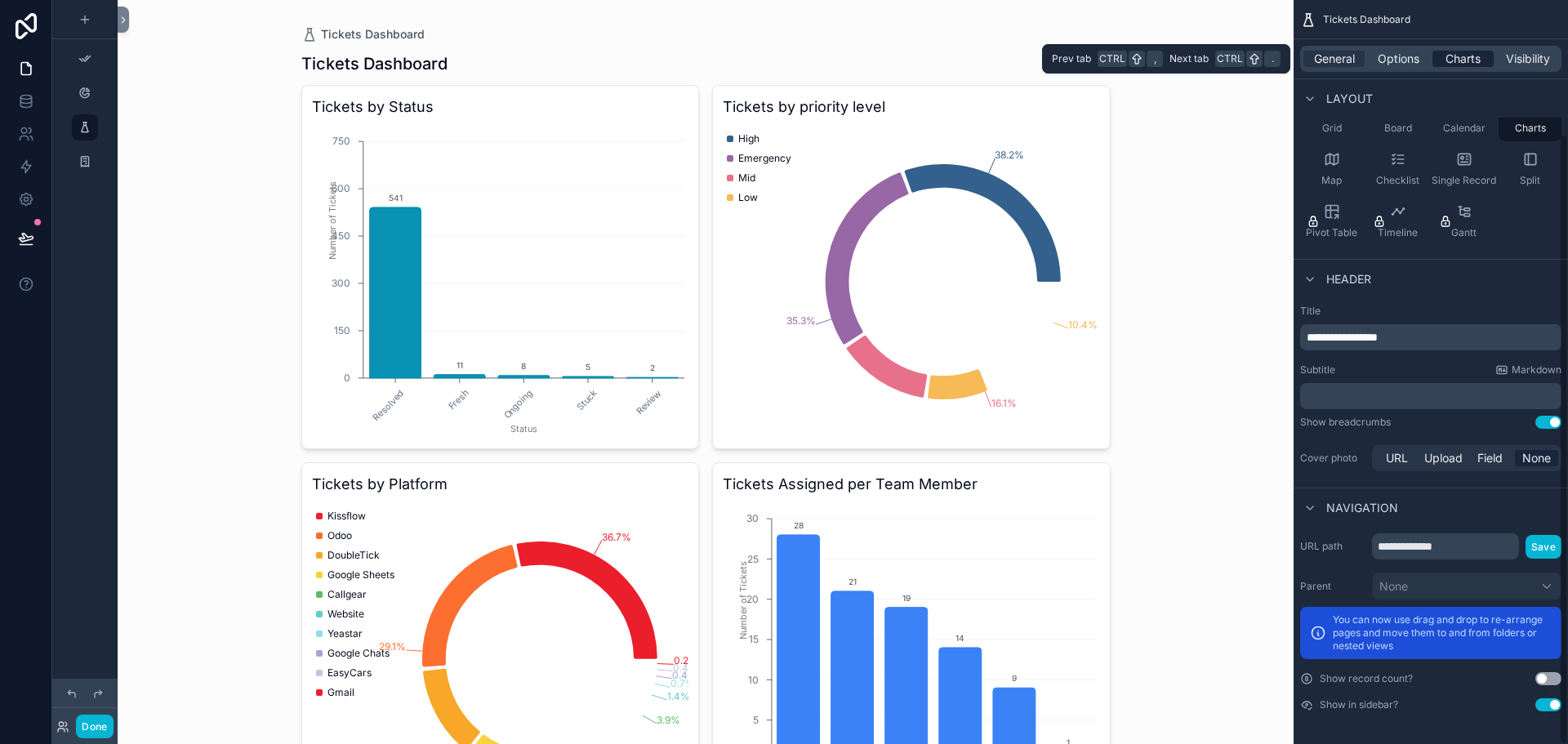
click at [1462, 57] on span "Charts" at bounding box center [1463, 59] width 35 height 17
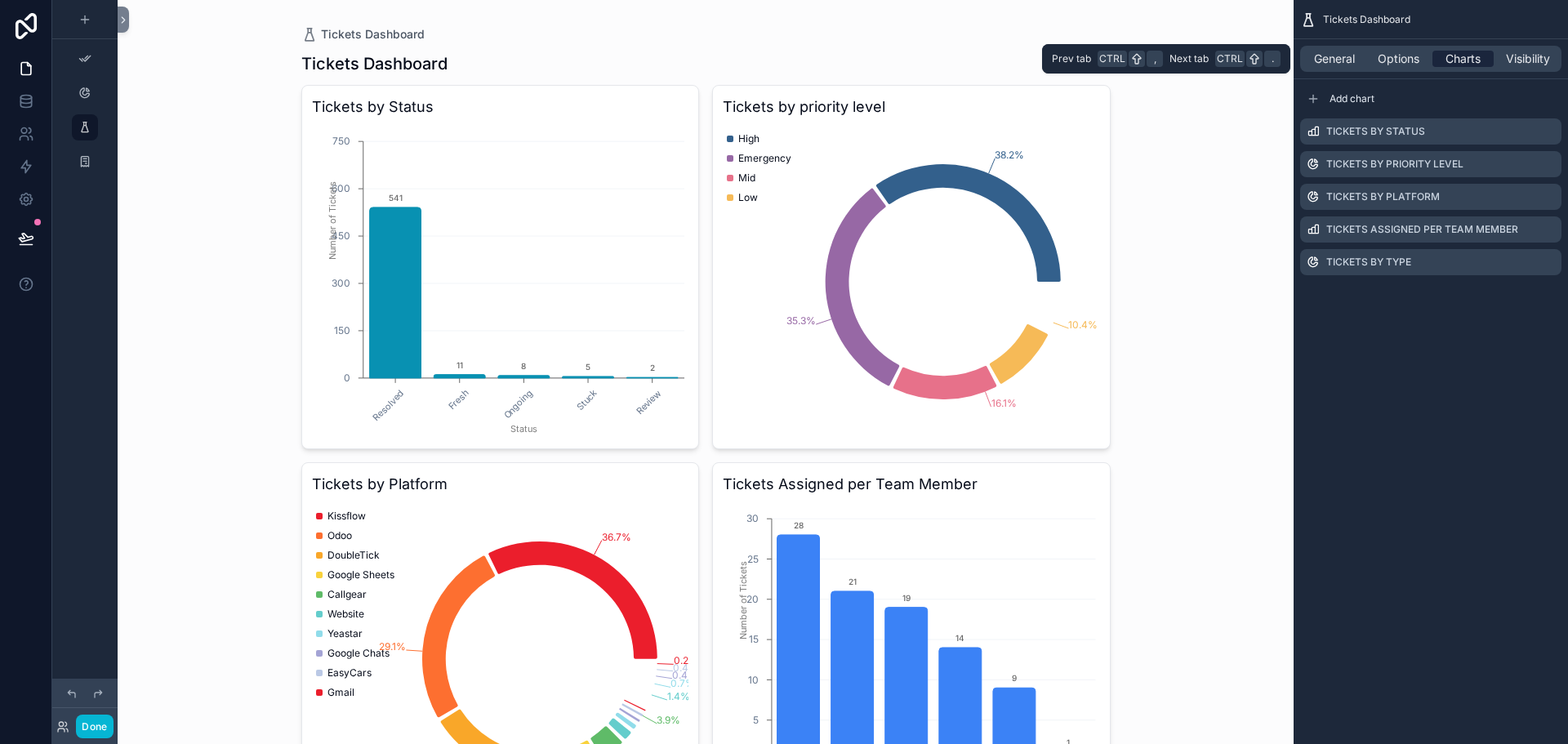
scroll to position [0, 0]
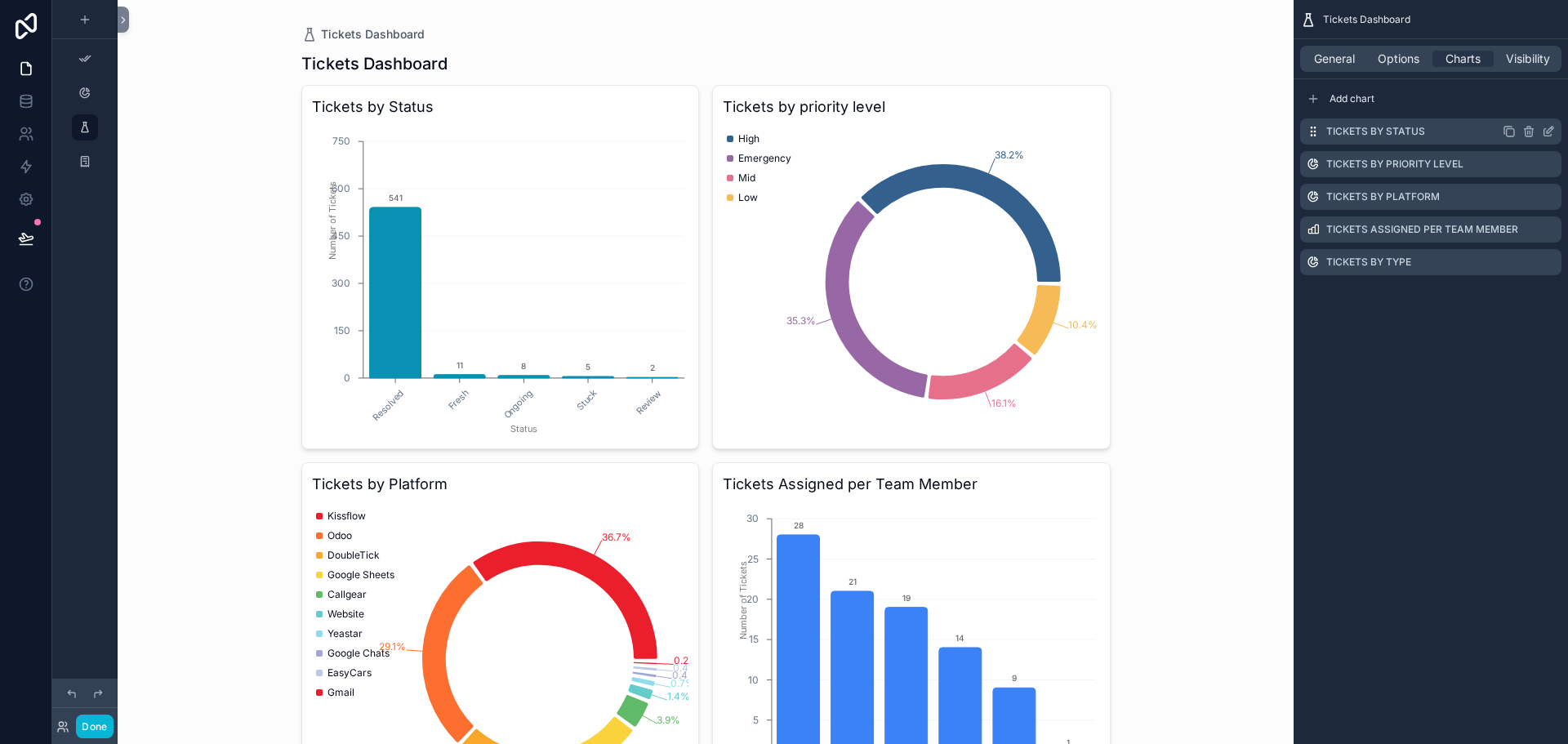
click at [1547, 131] on icon "scrollable content" at bounding box center [1550, 129] width 7 height 7
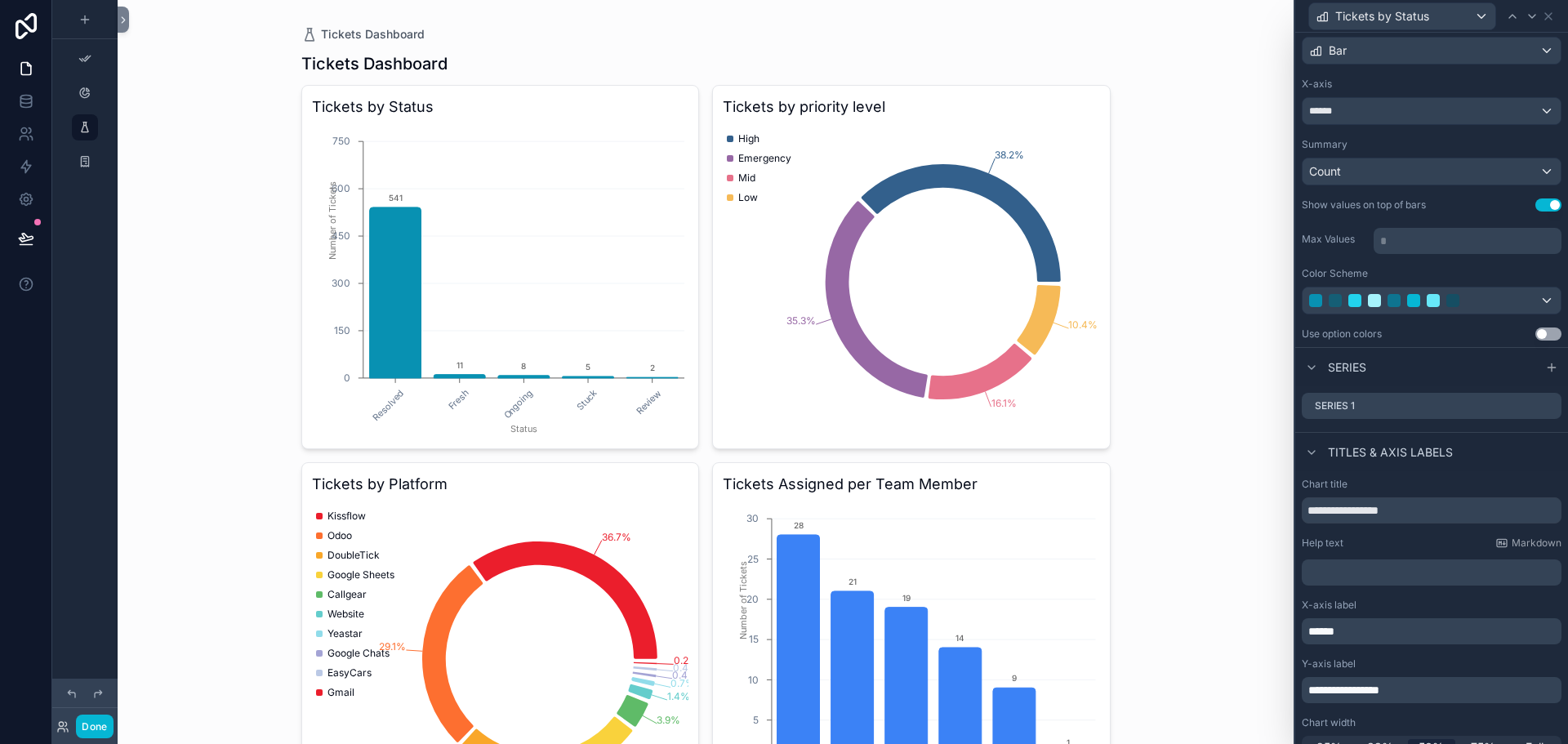
scroll to position [126, 0]
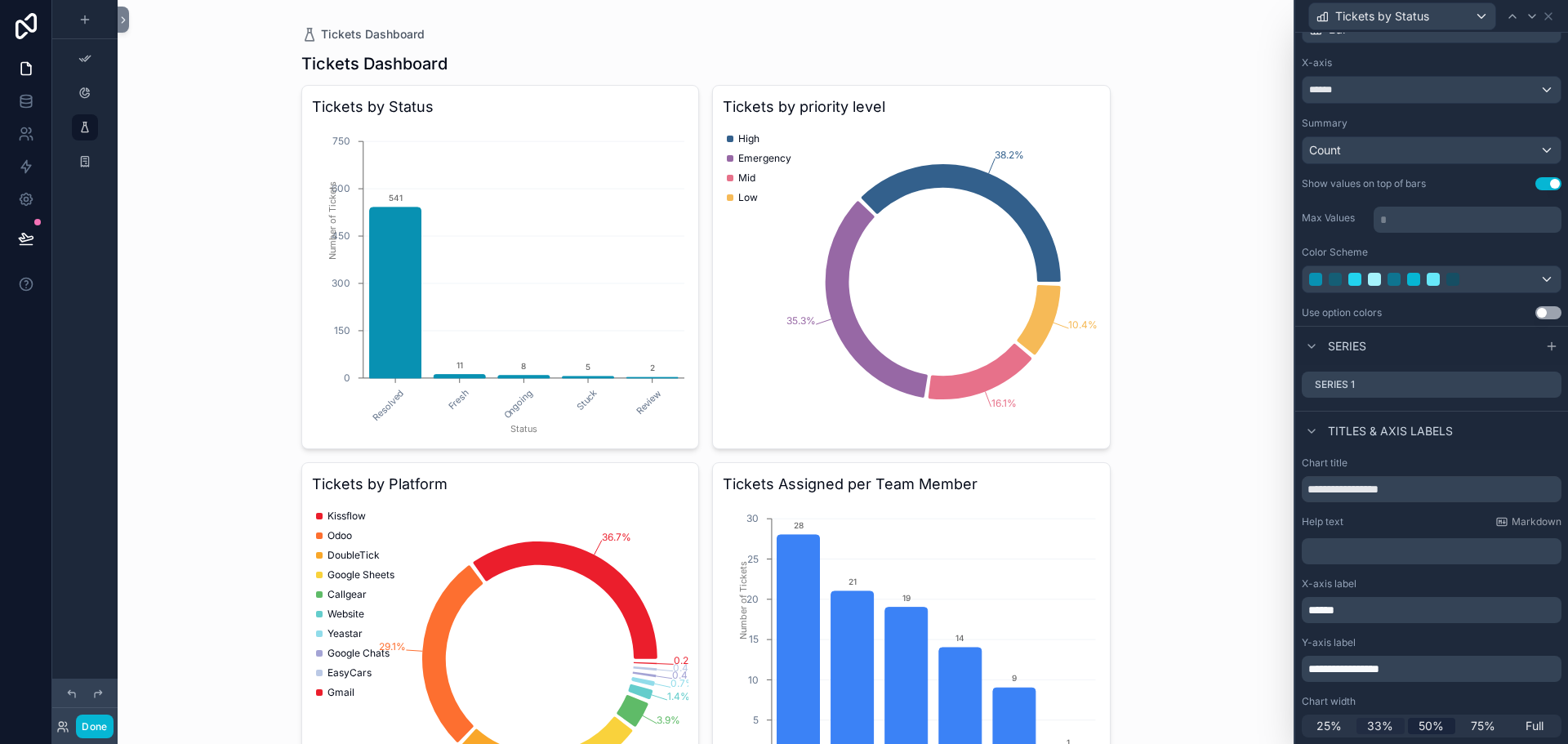
click at [1373, 722] on span "33%" at bounding box center [1380, 725] width 26 height 17
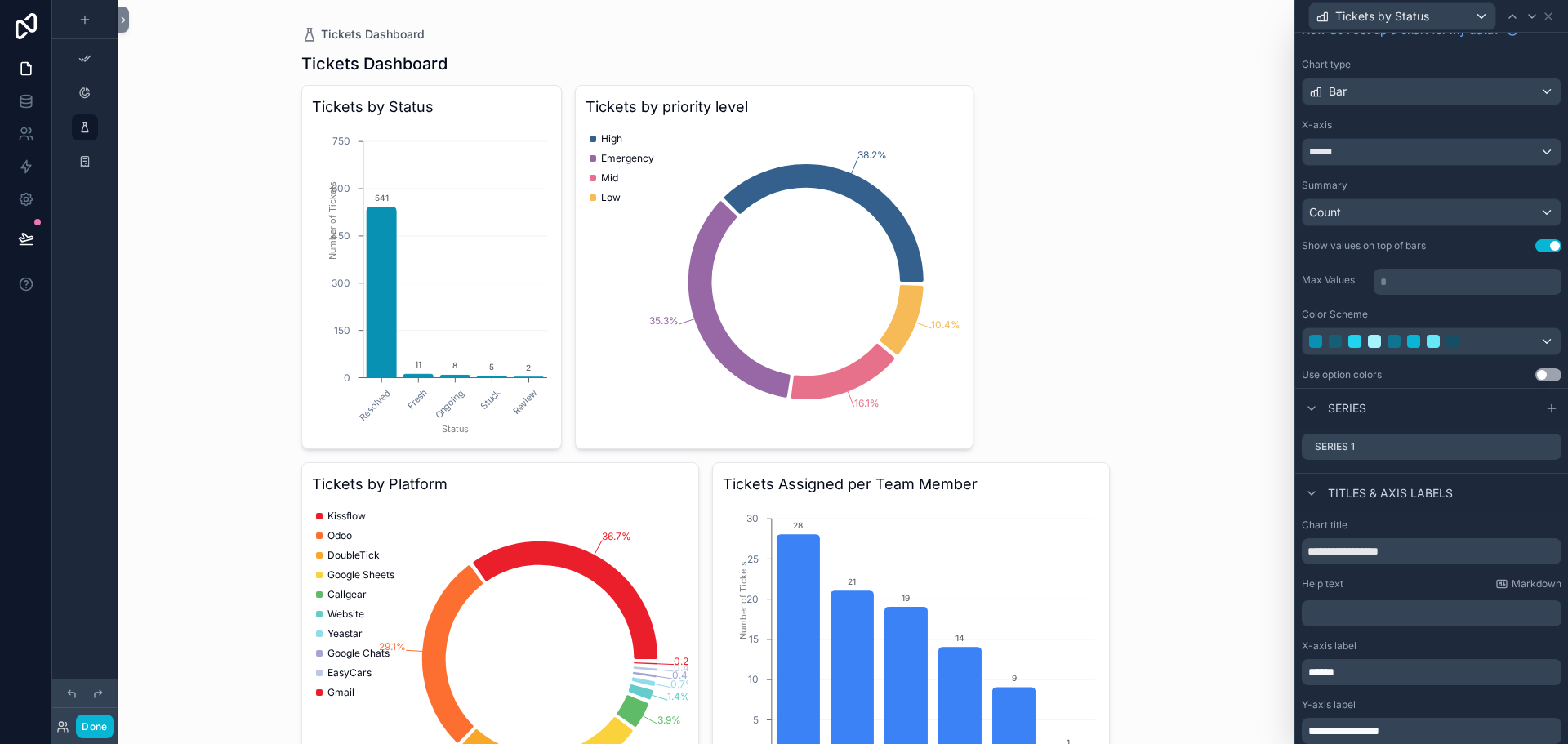
scroll to position [0, 0]
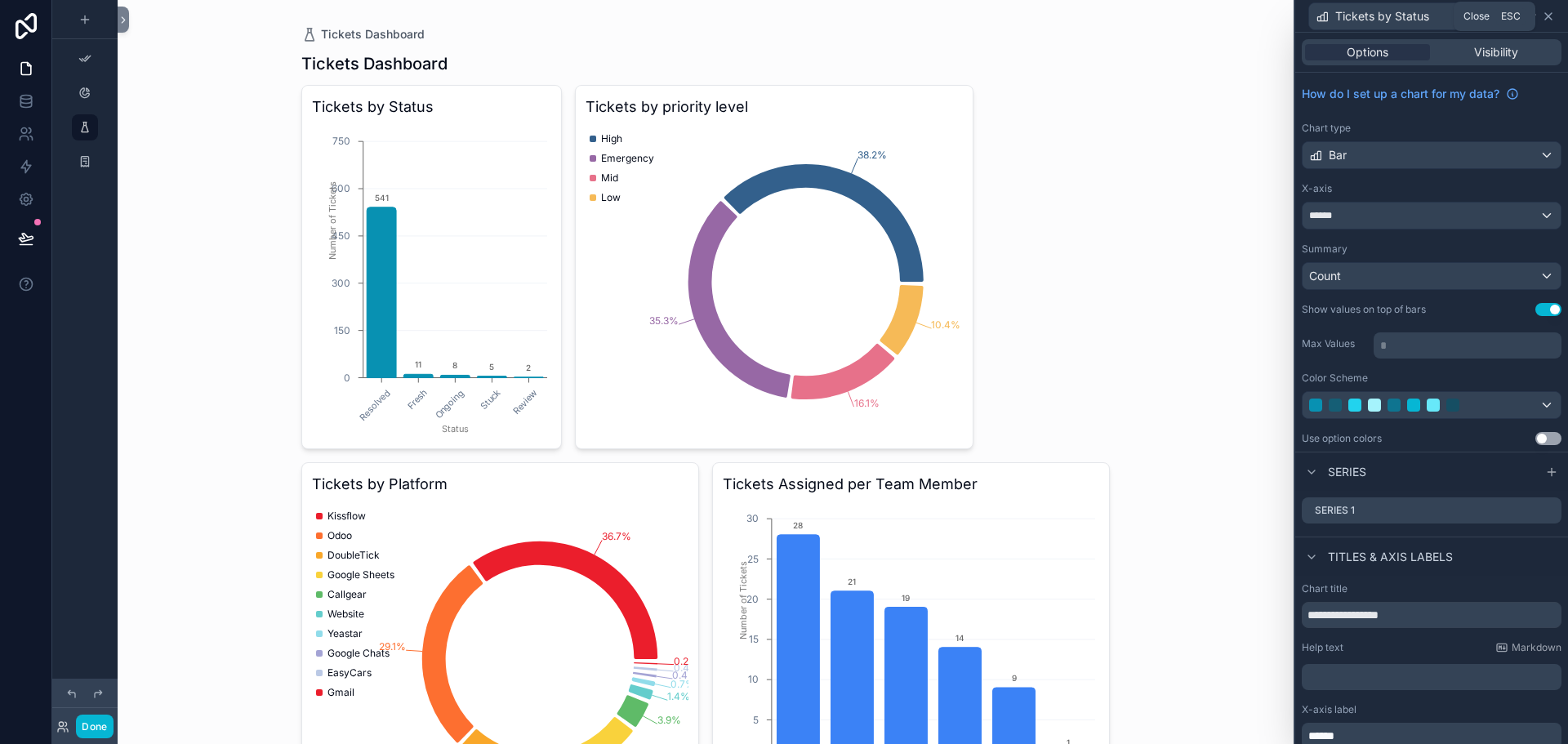
click at [1551, 19] on icon at bounding box center [1548, 16] width 7 height 7
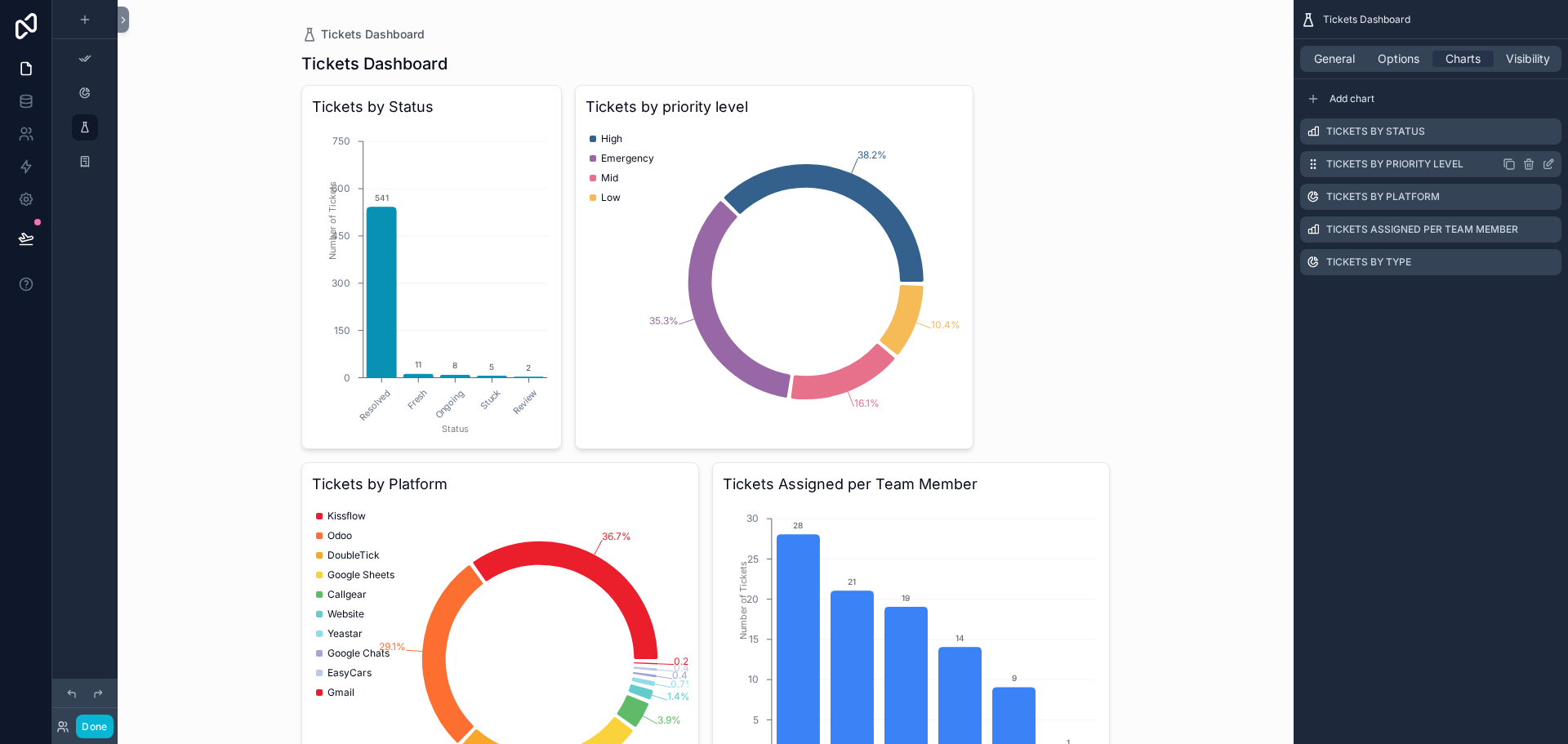
click at [1407, 168] on label "Tickets by priority level" at bounding box center [1395, 163] width 137 height 13
click at [1548, 161] on icon "scrollable content" at bounding box center [1548, 163] width 13 height 13
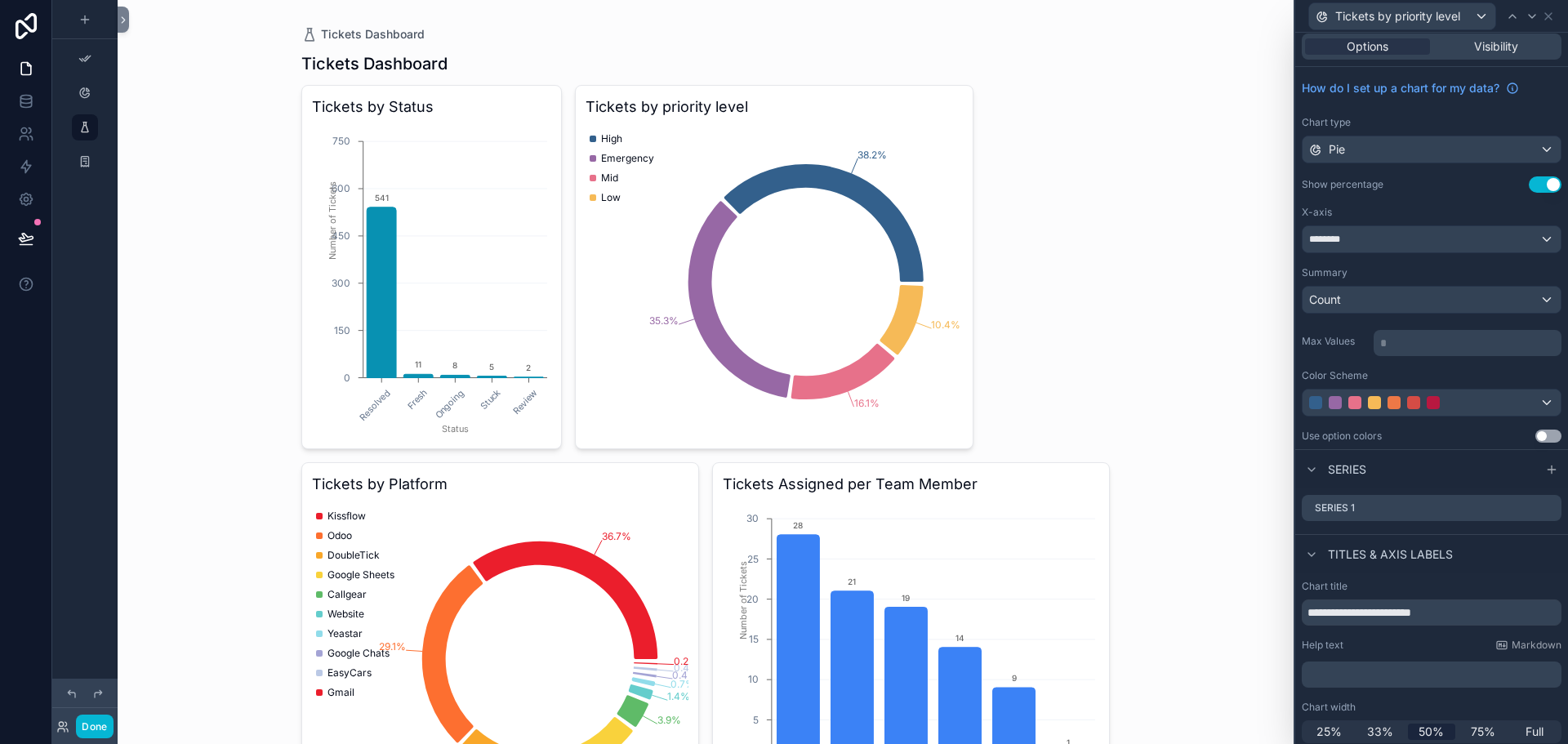
scroll to position [12, 0]
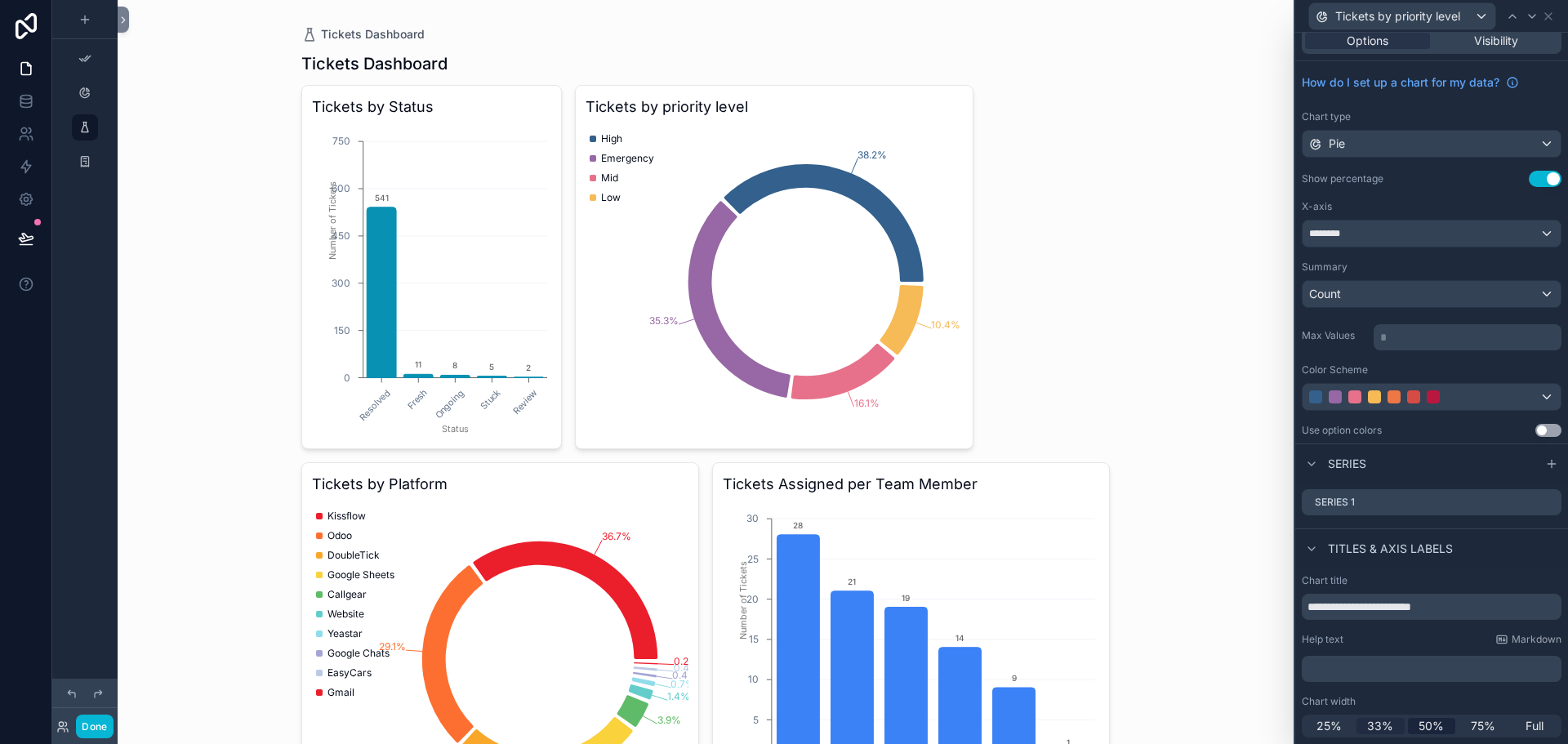
click at [1372, 725] on span "33%" at bounding box center [1380, 725] width 26 height 17
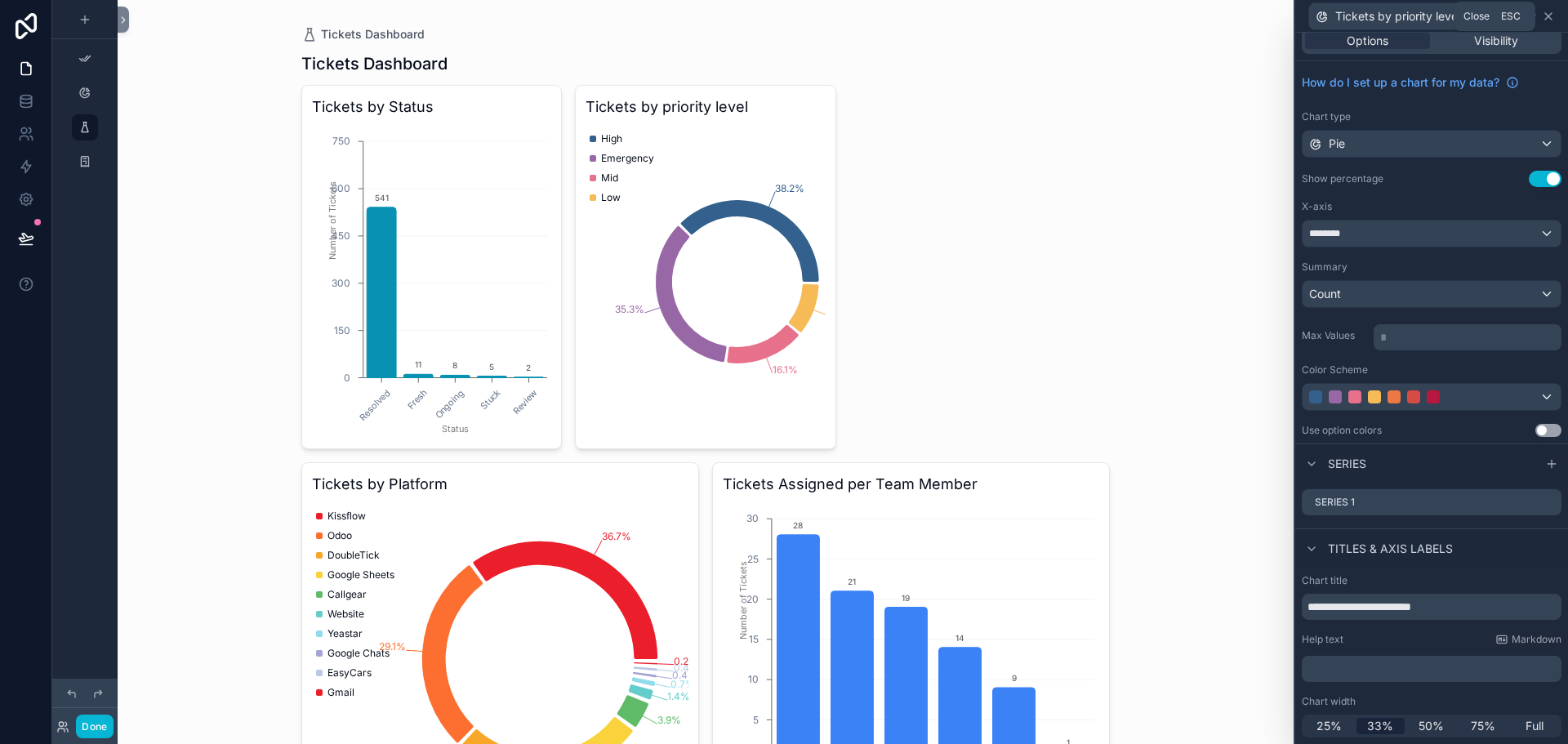
click at [1545, 21] on icon at bounding box center [1548, 16] width 13 height 13
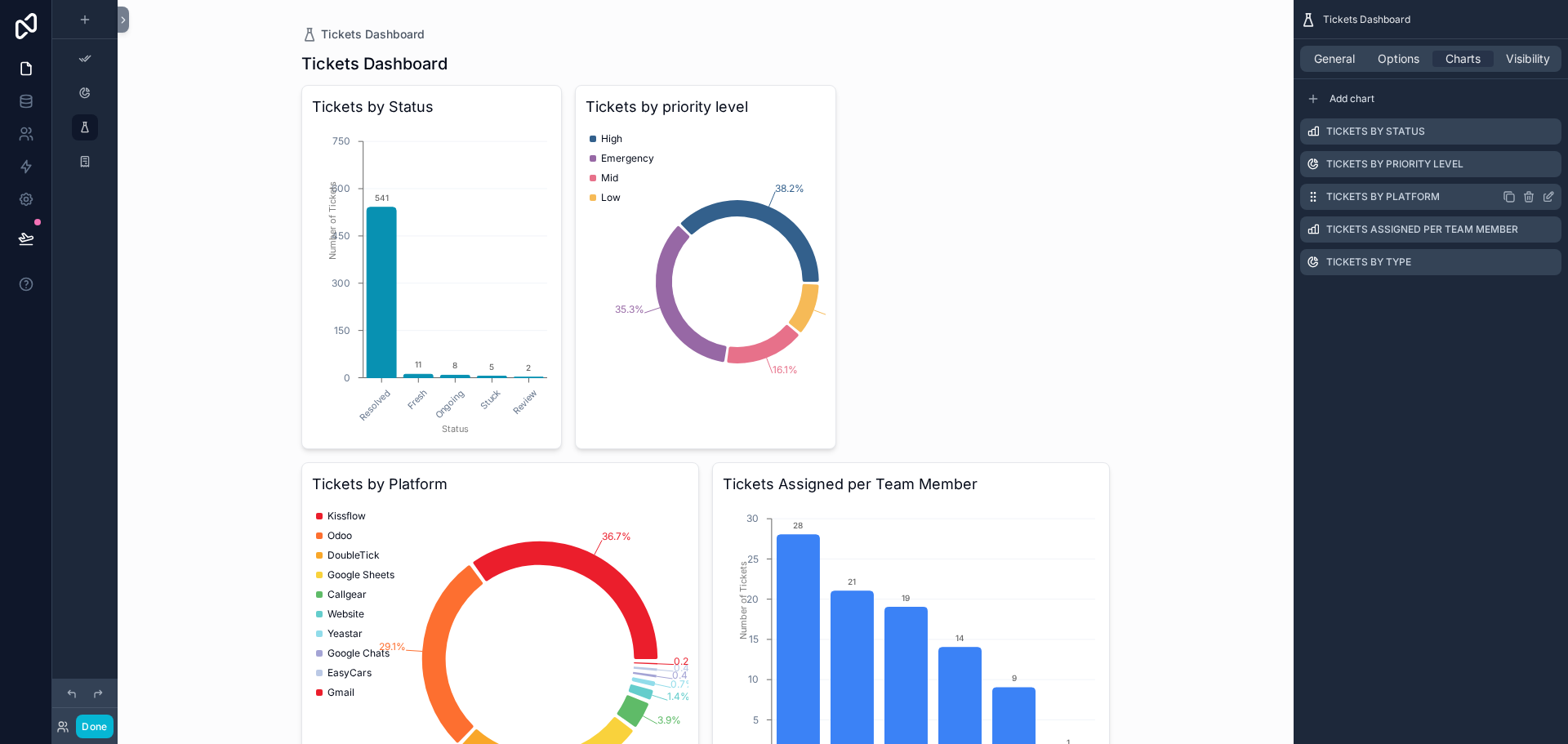
click at [1423, 193] on label "Tickets by Platform" at bounding box center [1383, 197] width 113 height 13
click at [1550, 196] on icon "scrollable content" at bounding box center [1548, 197] width 13 height 13
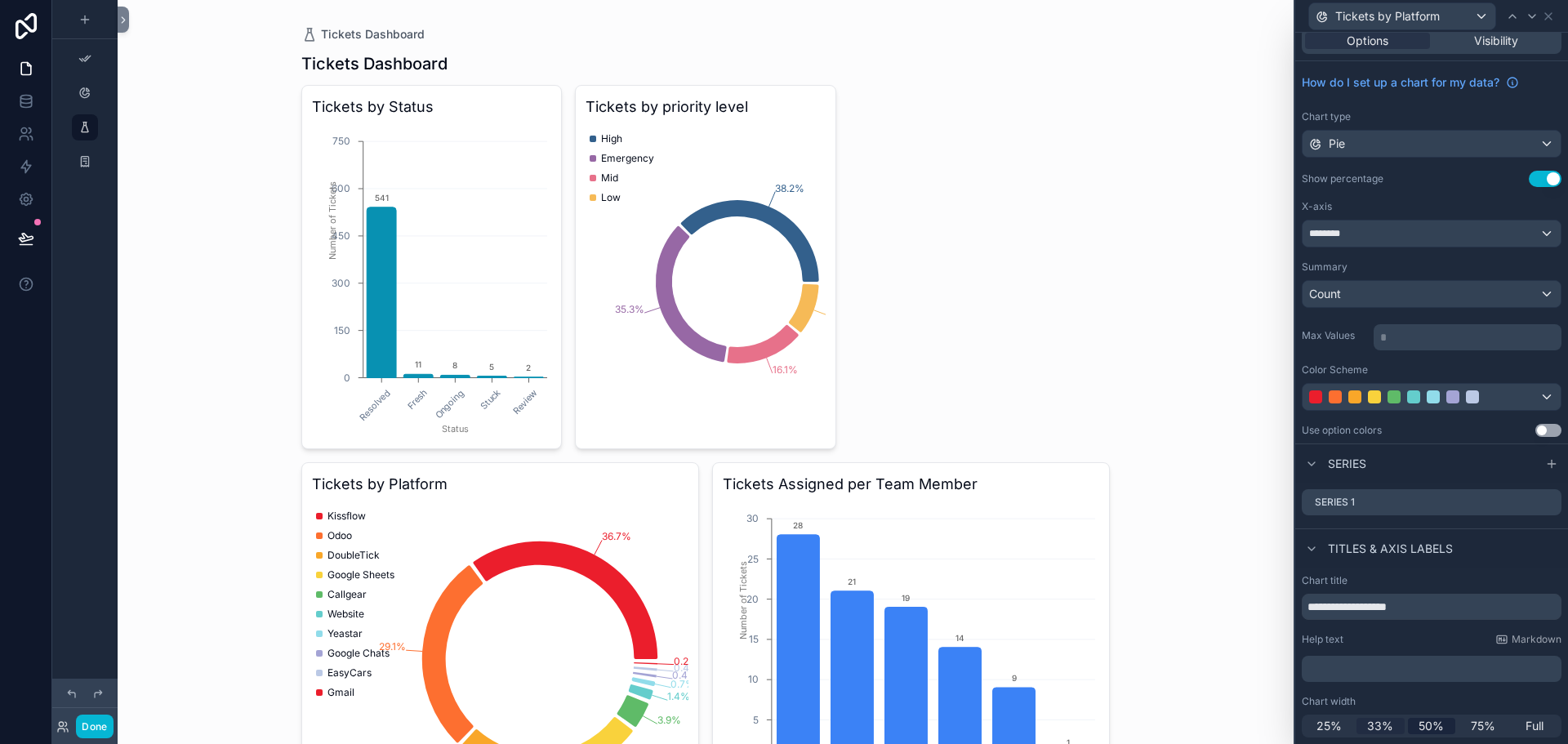
click at [1375, 726] on span "33%" at bounding box center [1380, 725] width 26 height 17
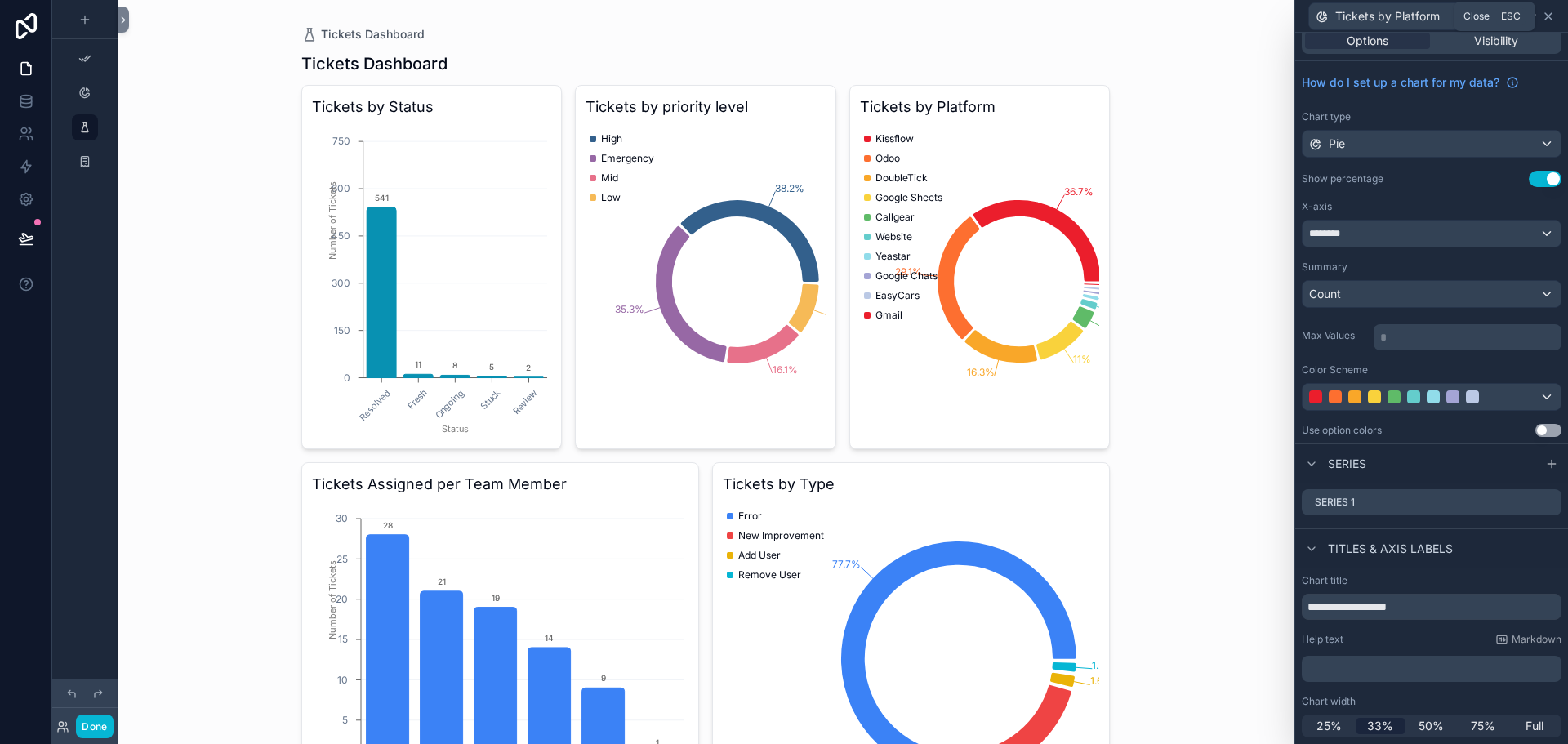
click at [1548, 17] on icon at bounding box center [1548, 16] width 7 height 7
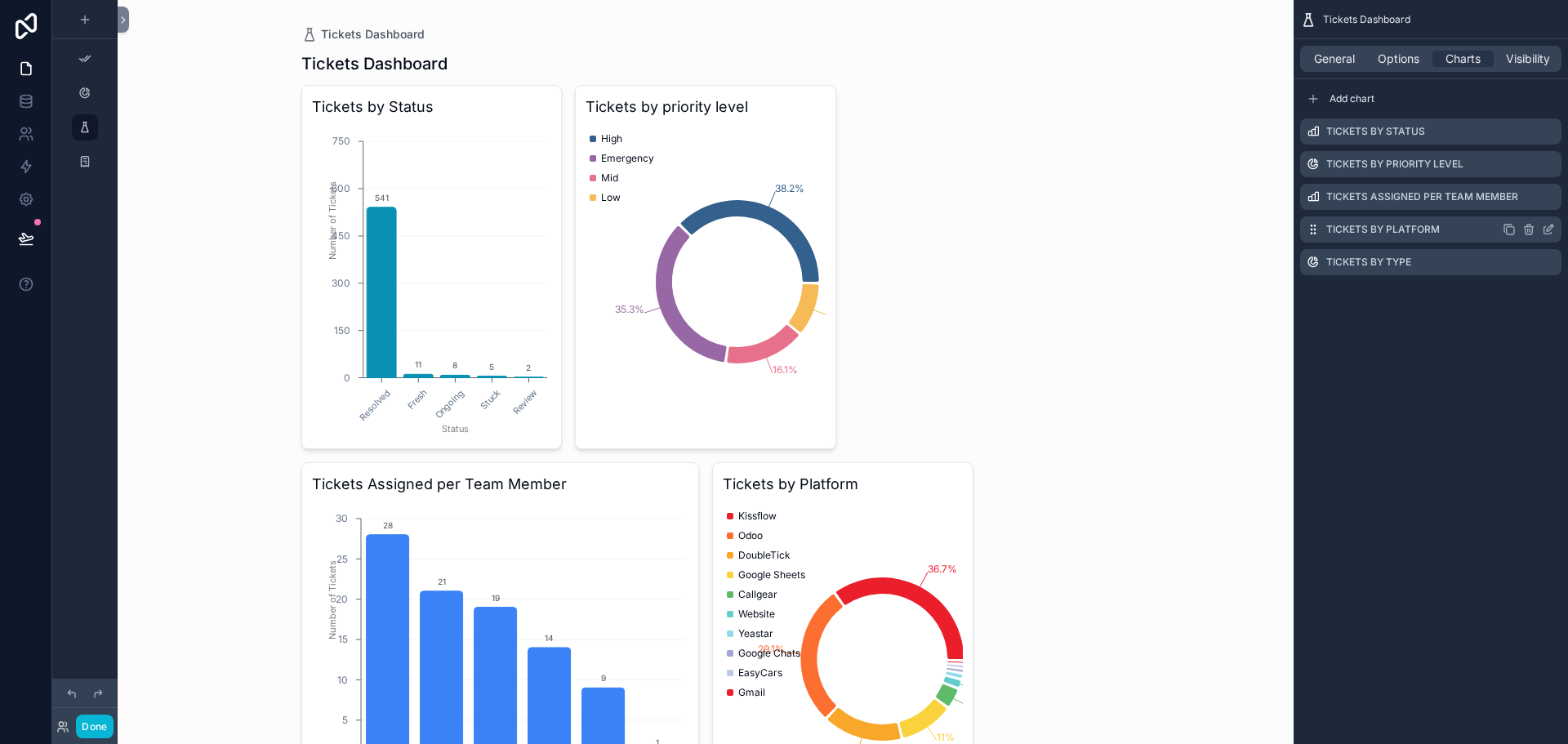
click at [1546, 231] on icon "scrollable content" at bounding box center [1548, 229] width 13 height 13
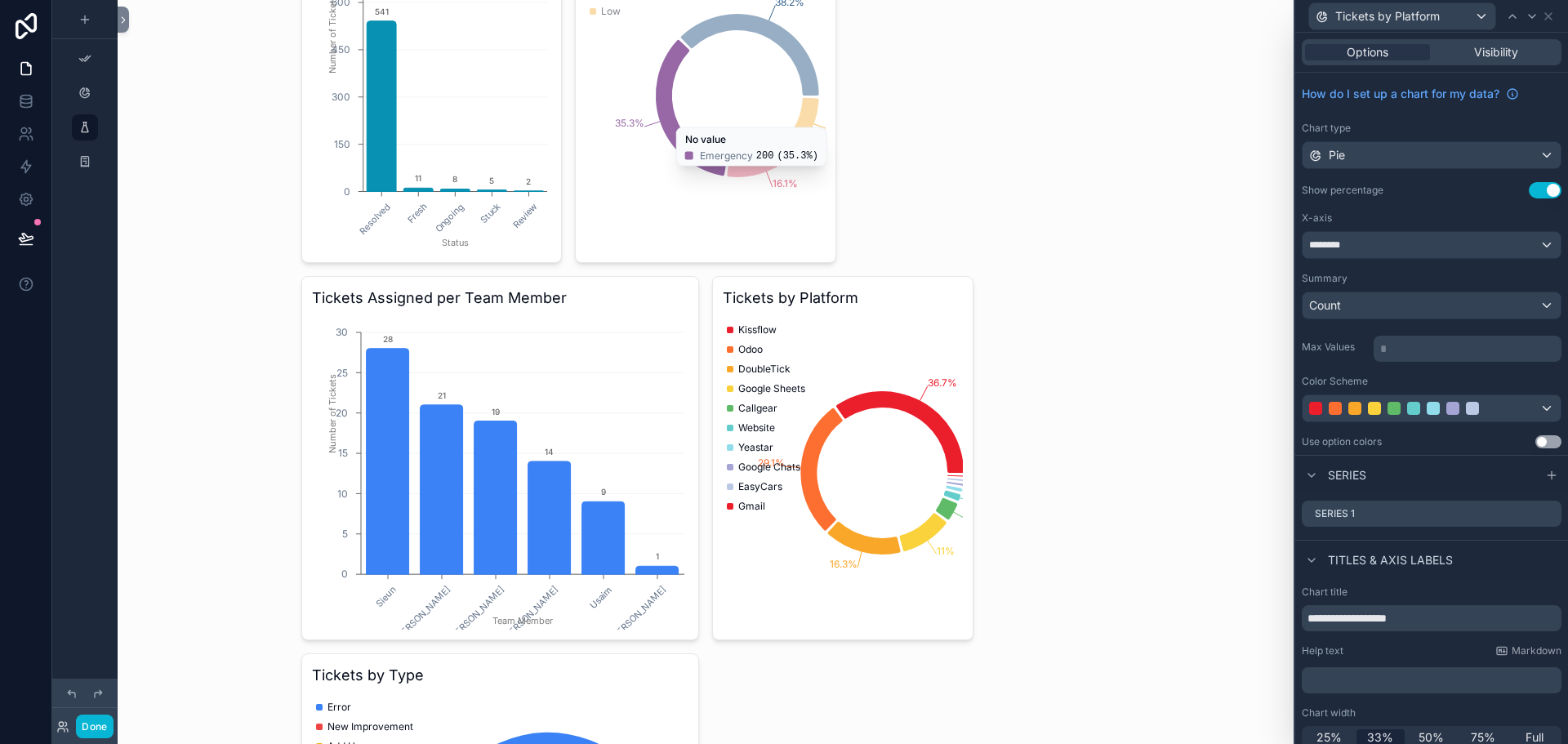
scroll to position [186, 0]
click at [1554, 18] on icon at bounding box center [1548, 16] width 13 height 13
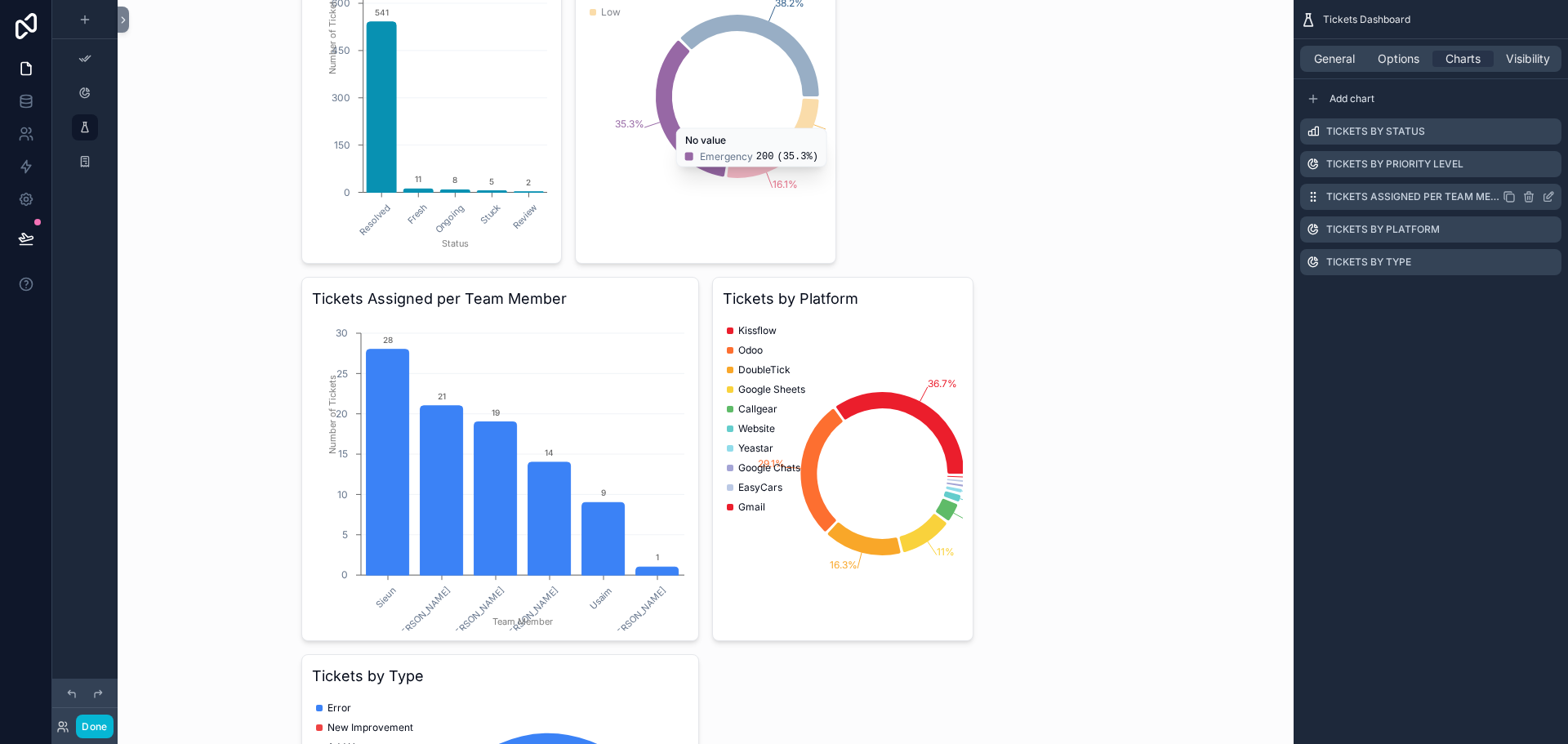
click at [1545, 192] on icon "scrollable content" at bounding box center [1548, 197] width 13 height 13
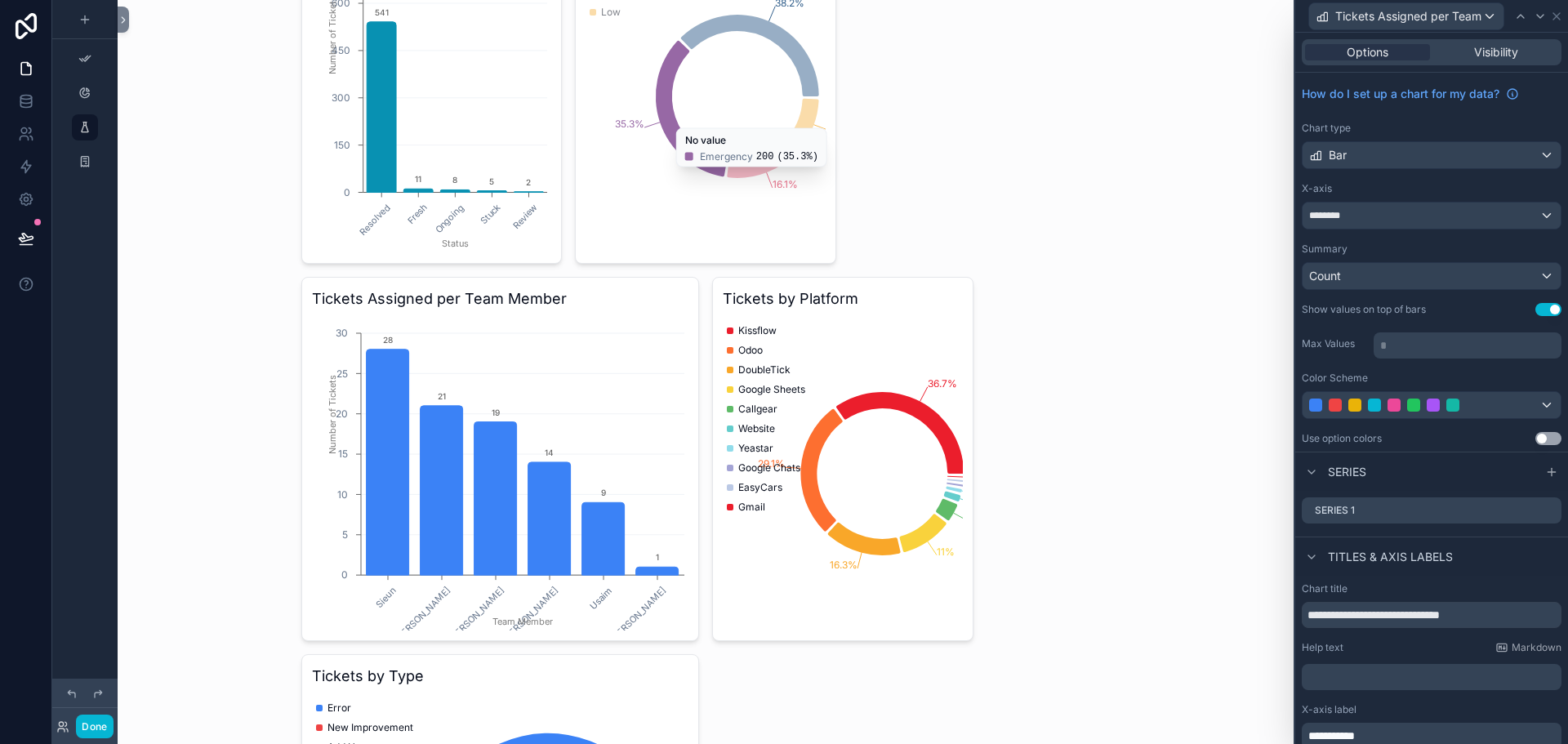
scroll to position [126, 0]
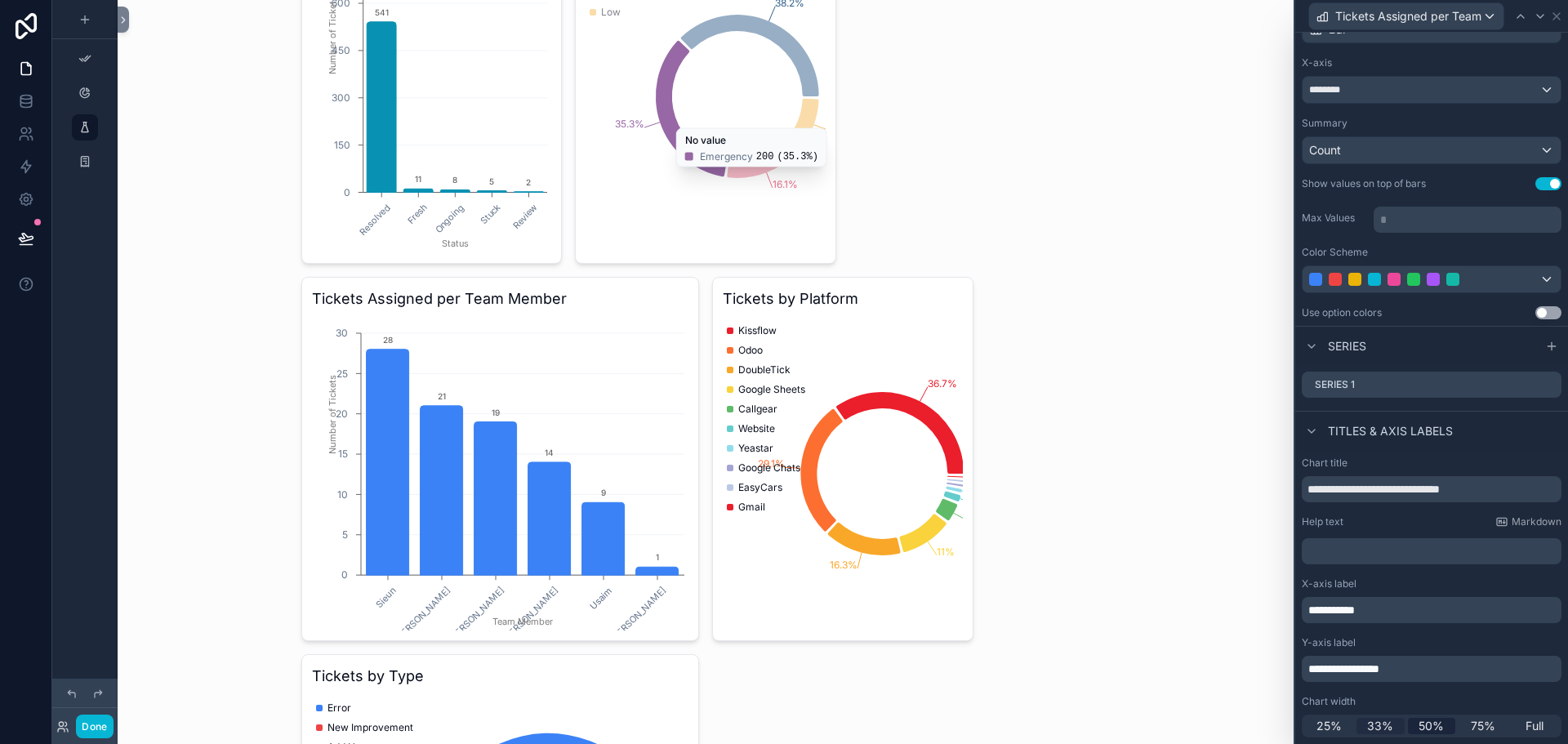
click at [1375, 721] on span "33%" at bounding box center [1380, 725] width 26 height 17
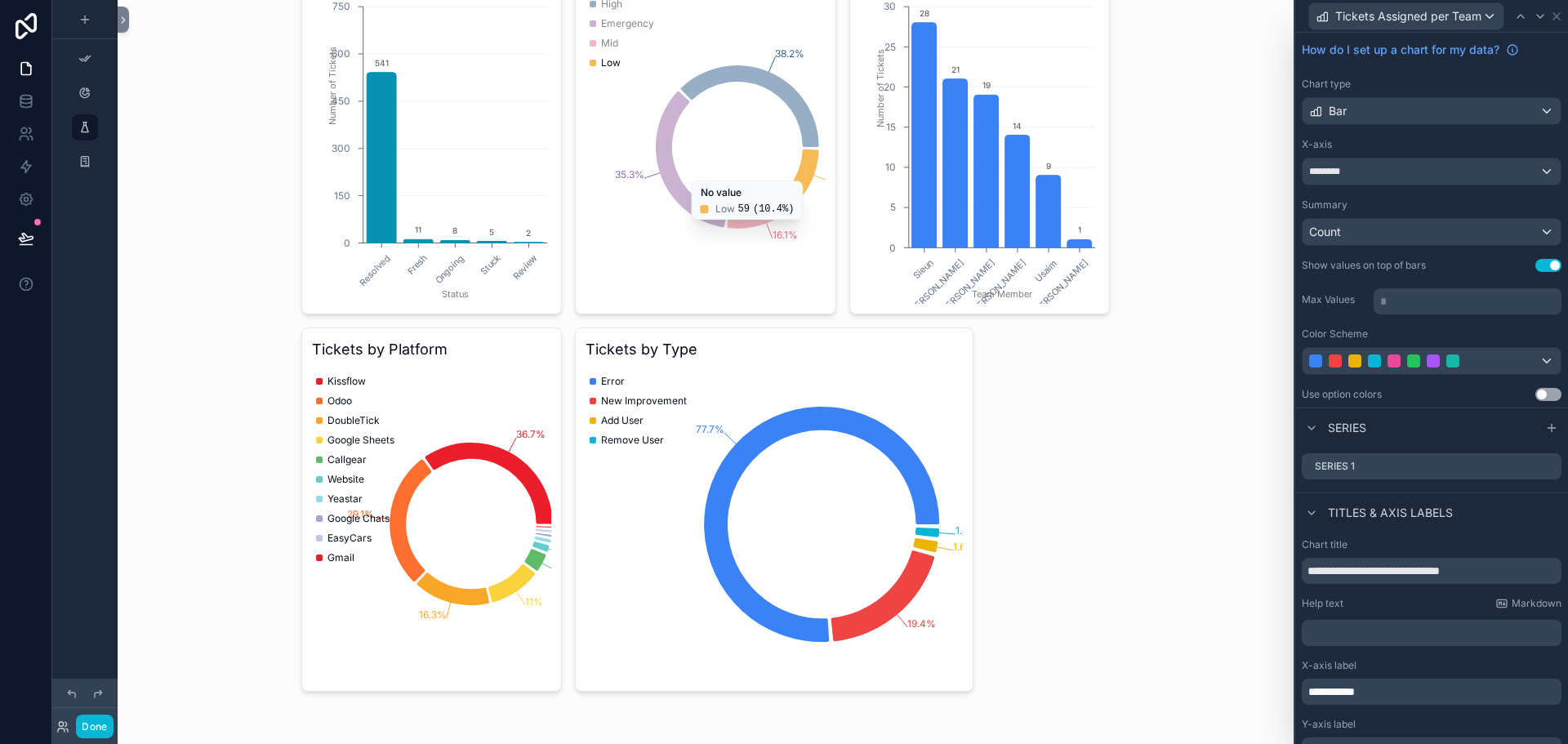
scroll to position [0, 0]
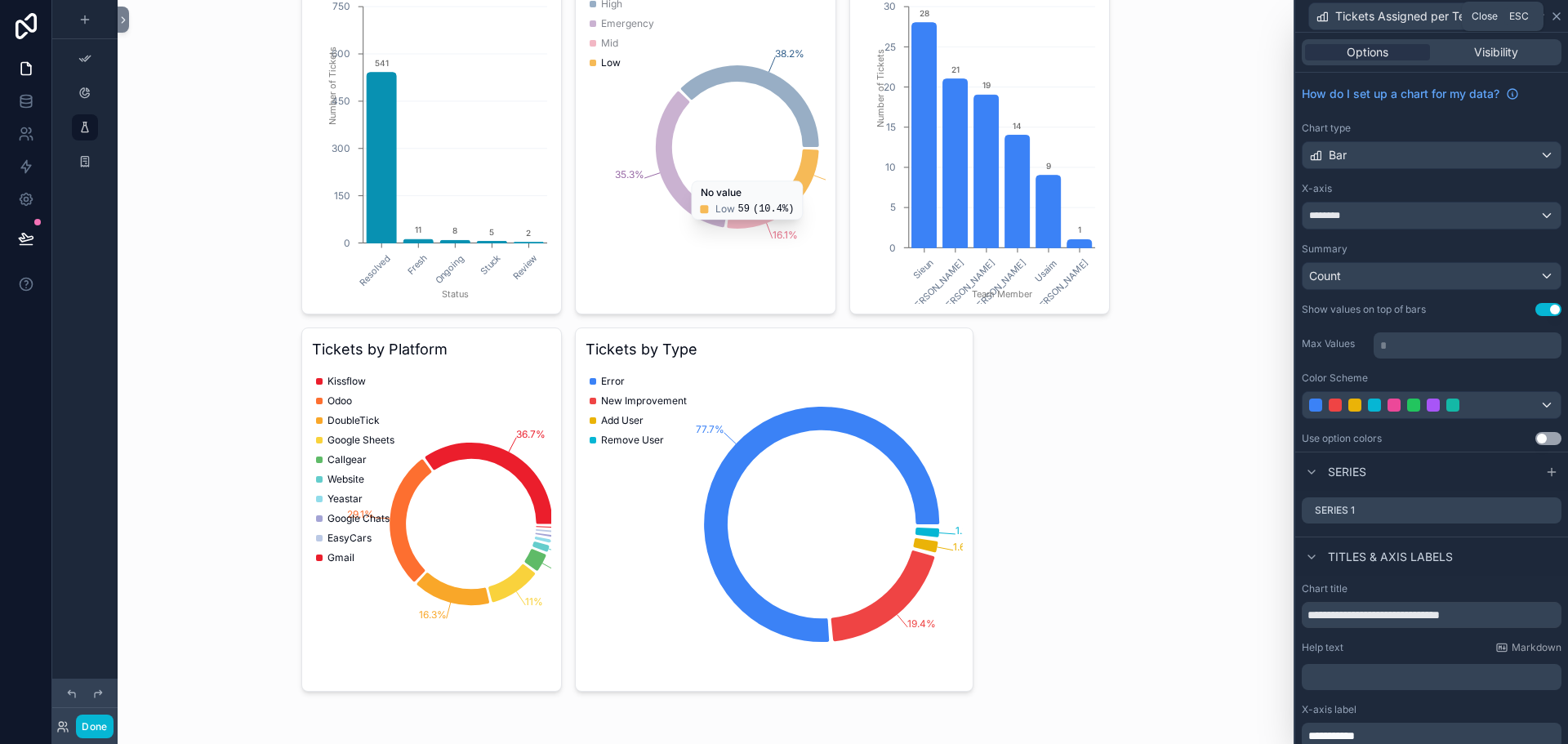
click at [1555, 19] on icon at bounding box center [1556, 16] width 13 height 13
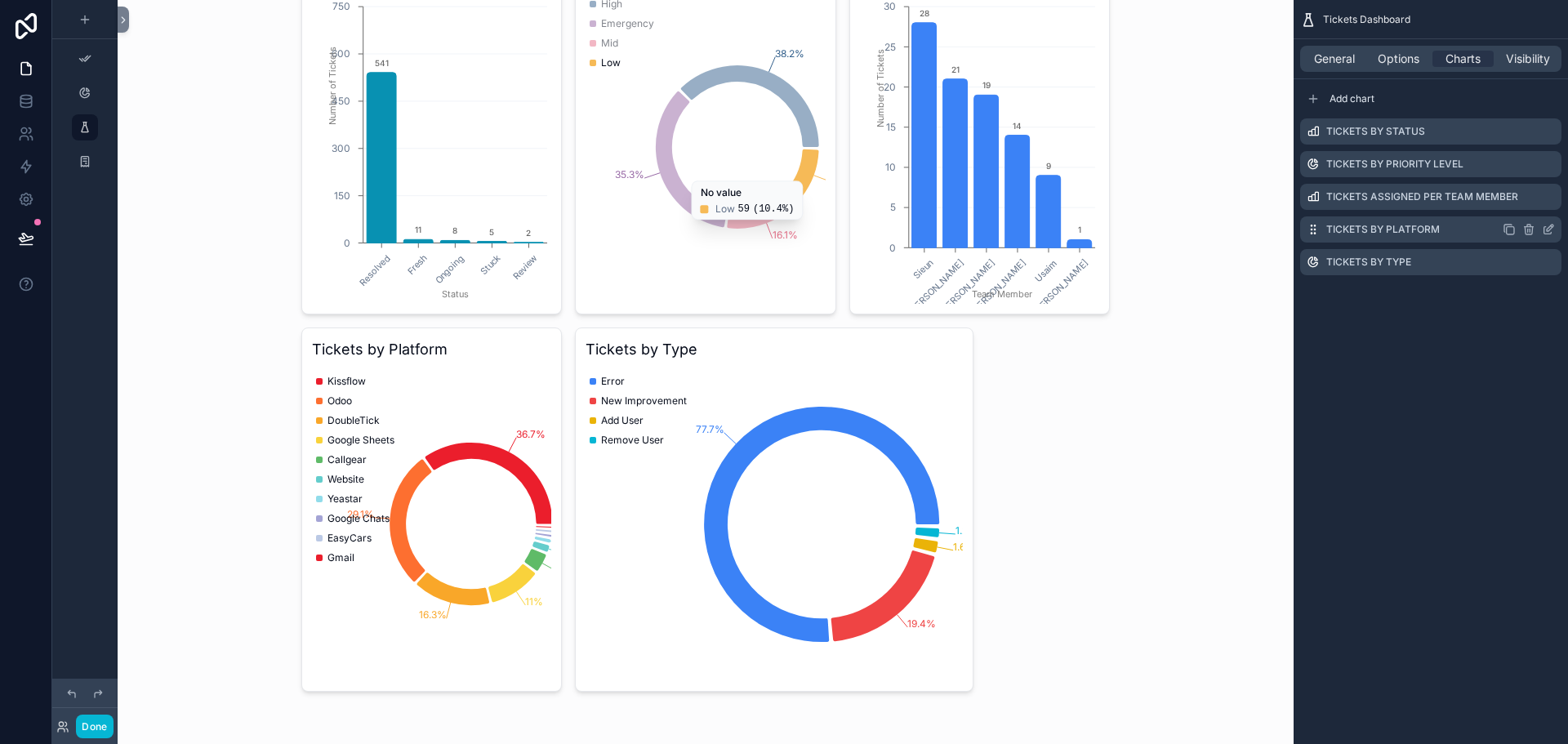
click at [1548, 225] on icon "scrollable content" at bounding box center [1548, 229] width 13 height 13
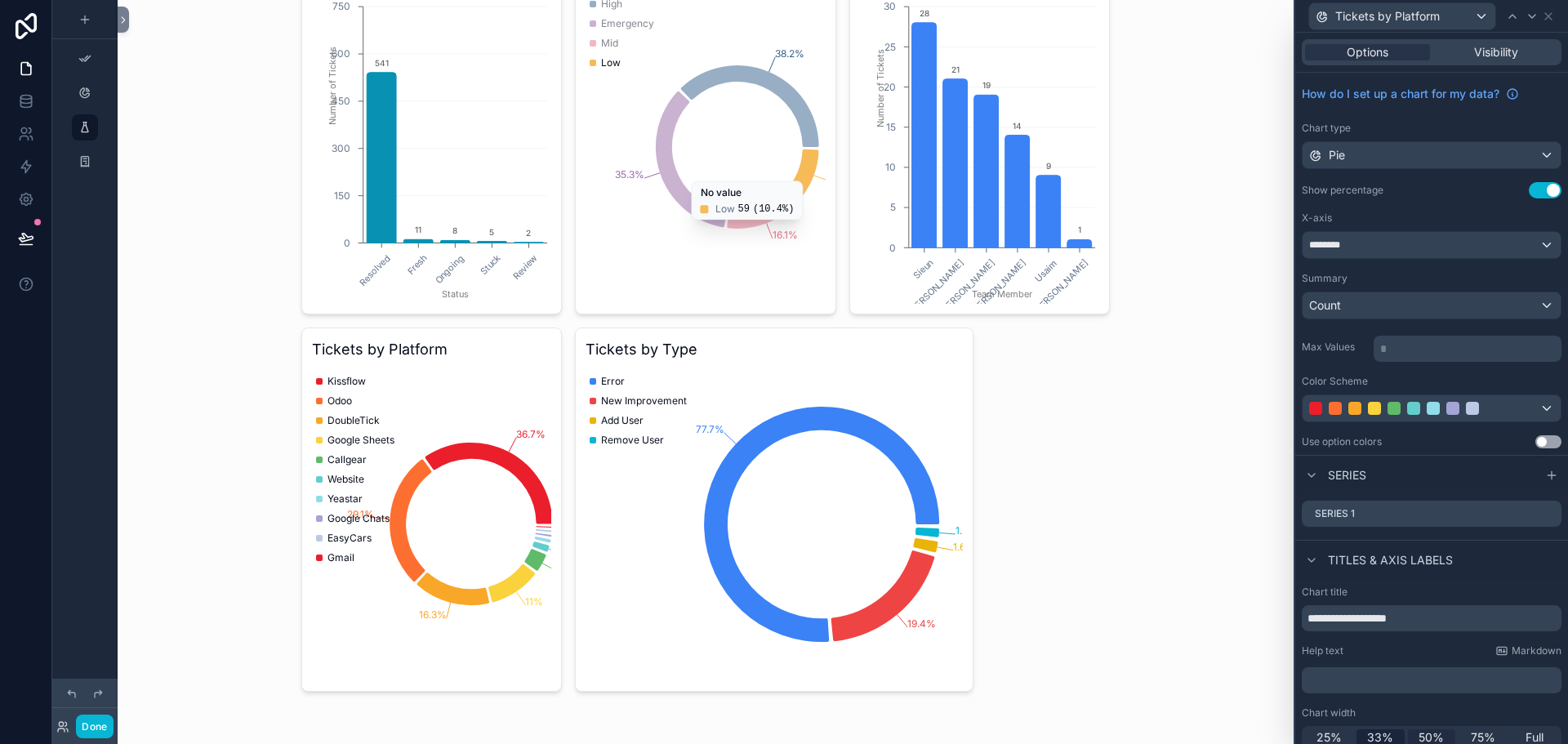
click at [1426, 735] on span "50%" at bounding box center [1432, 737] width 25 height 17
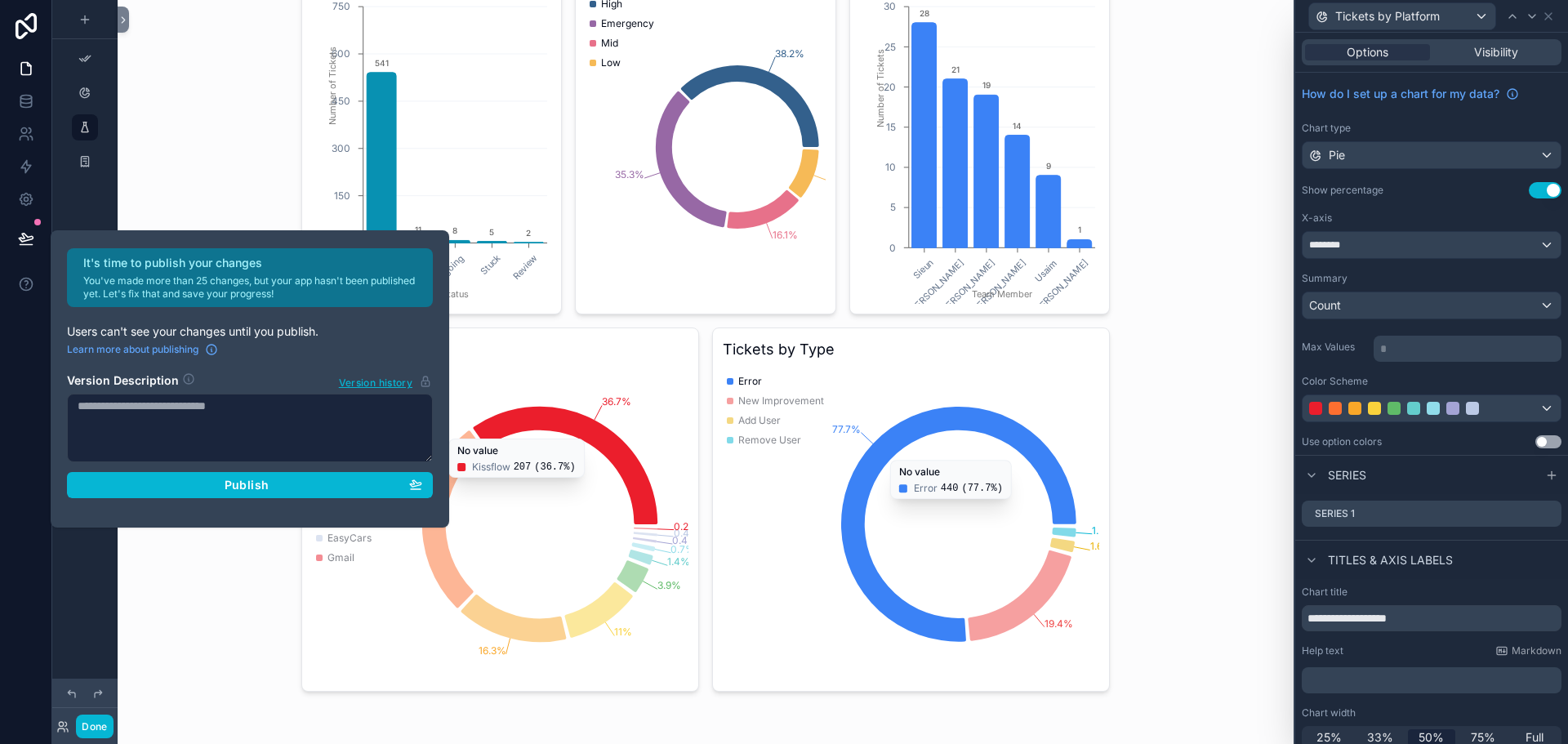
scroll to position [76, 0]
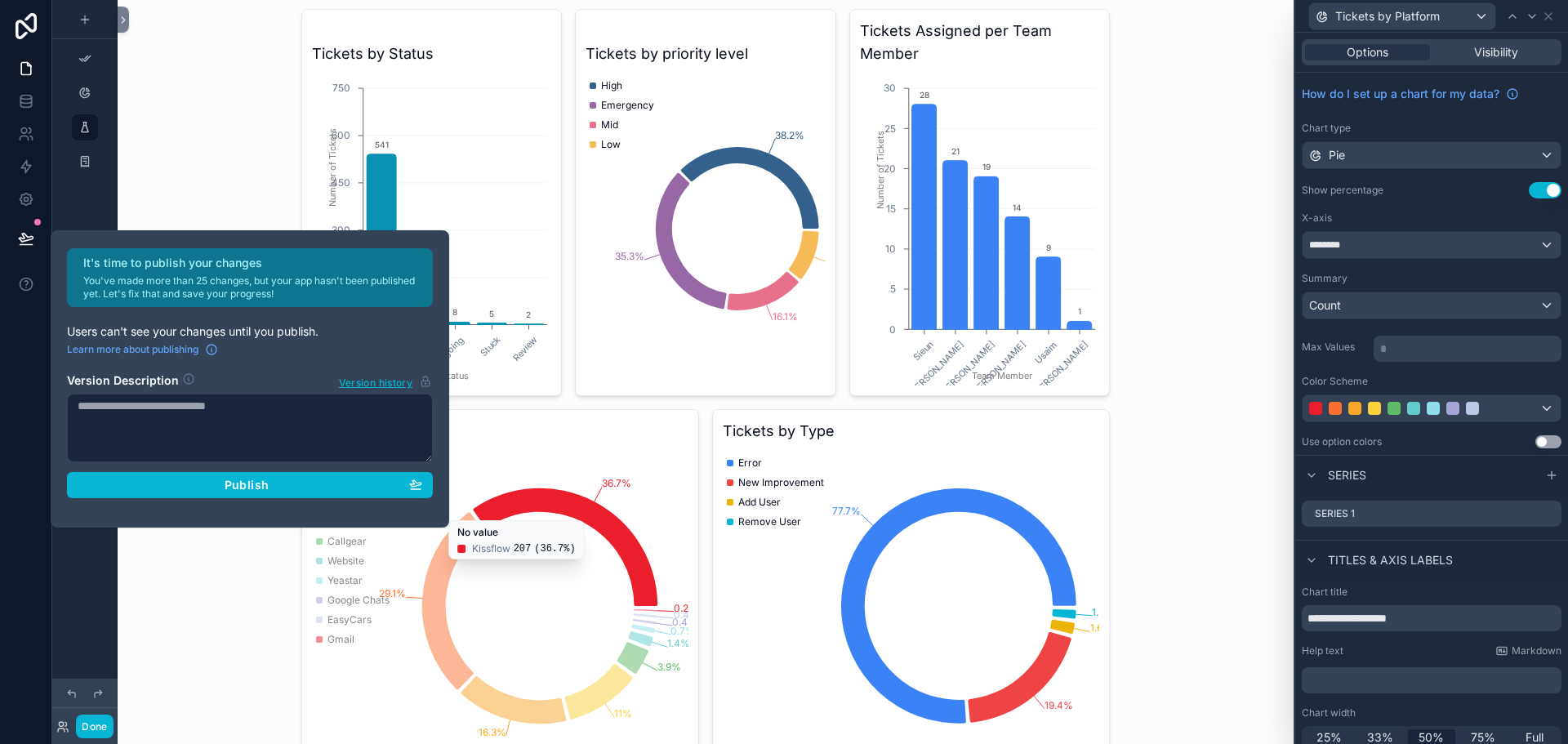
click at [1186, 404] on div "Tickets Dashboard Tickets Dashboard Tickets by Status Resolved Fresh Ongoing St…" at bounding box center [705, 295] width 1177 height 744
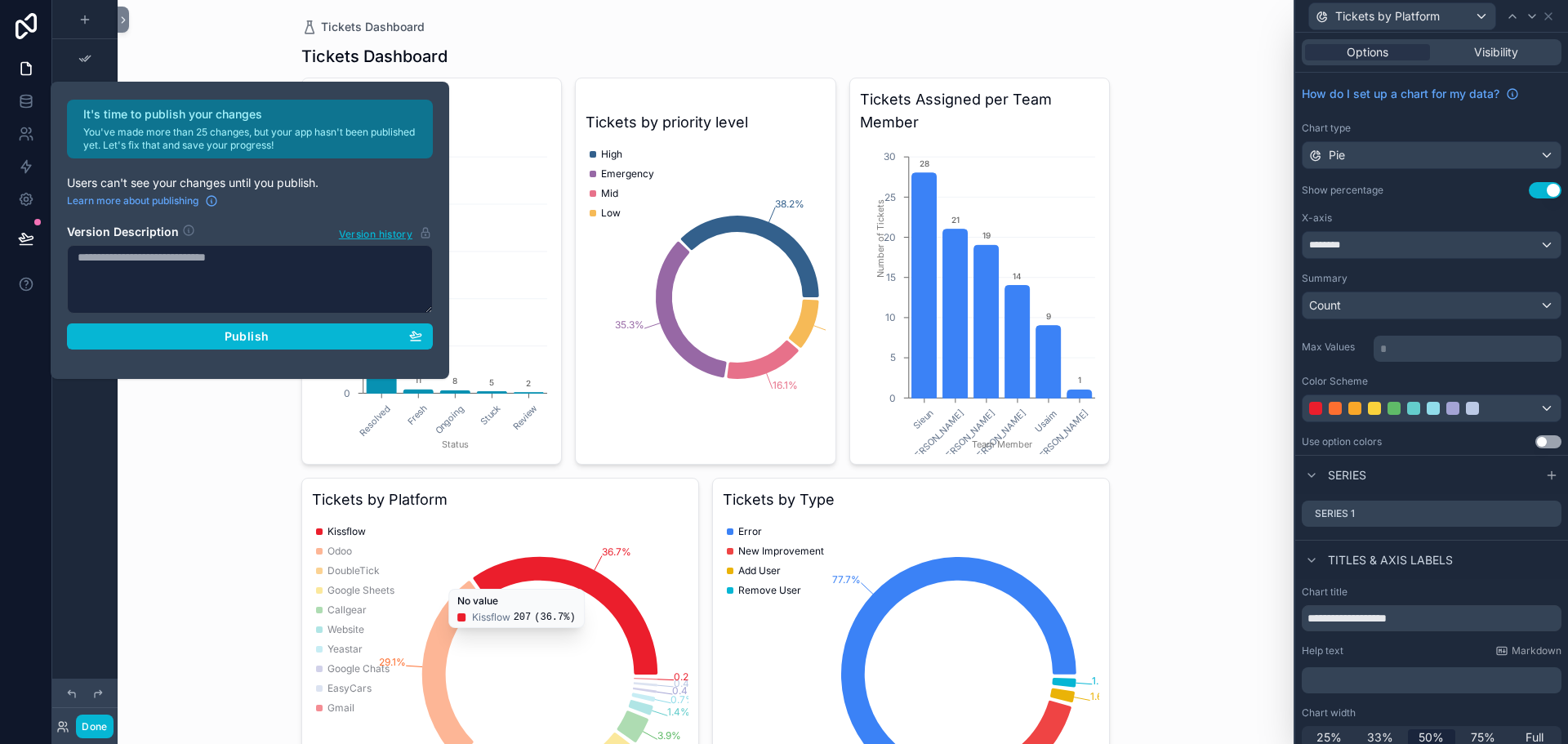
scroll to position [0, 0]
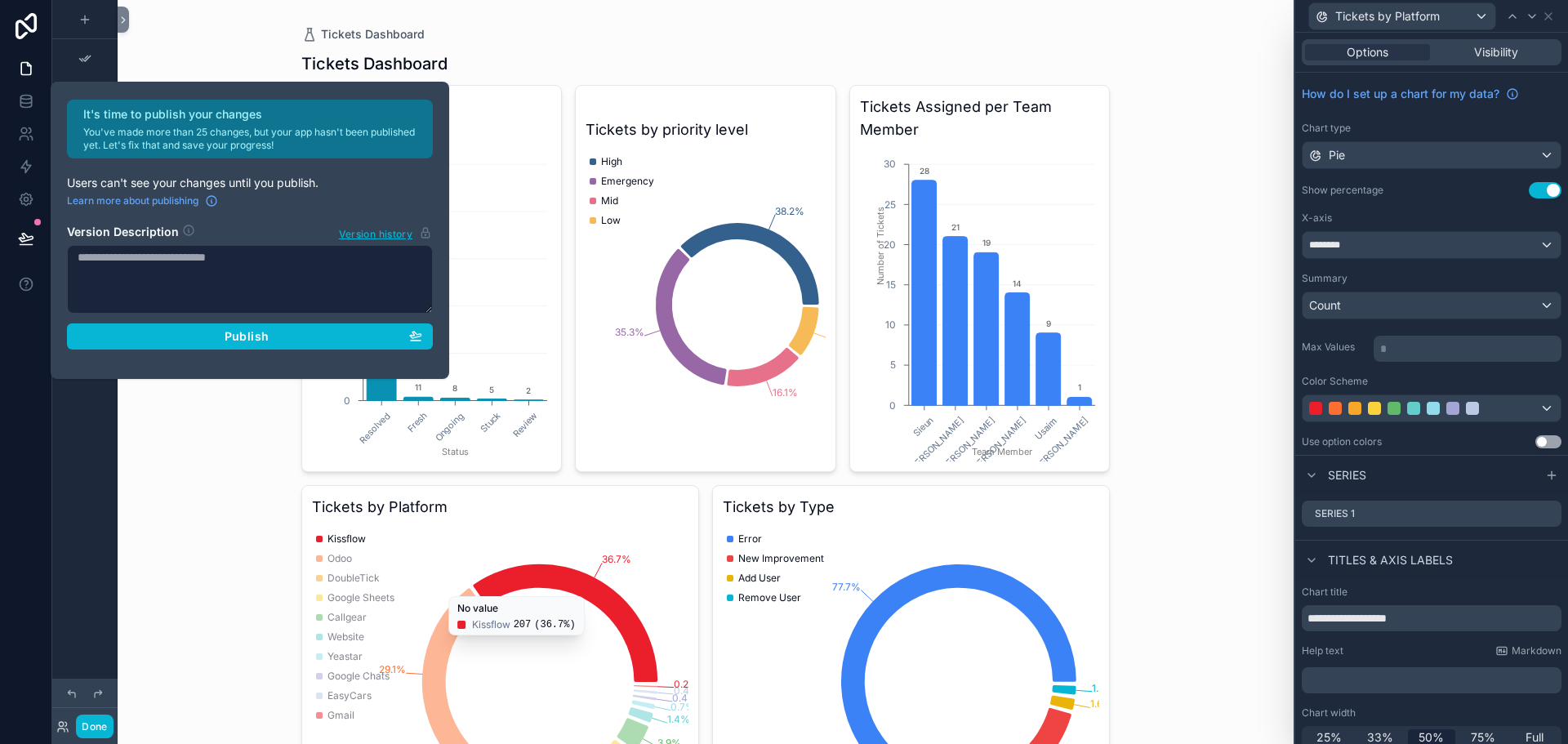
click at [1157, 409] on div "Tickets Dashboard Tickets Dashboard Tickets by Status Resolved Fresh Ongoing St…" at bounding box center [705, 372] width 1177 height 744
click at [1550, 16] on icon at bounding box center [1548, 16] width 13 height 13
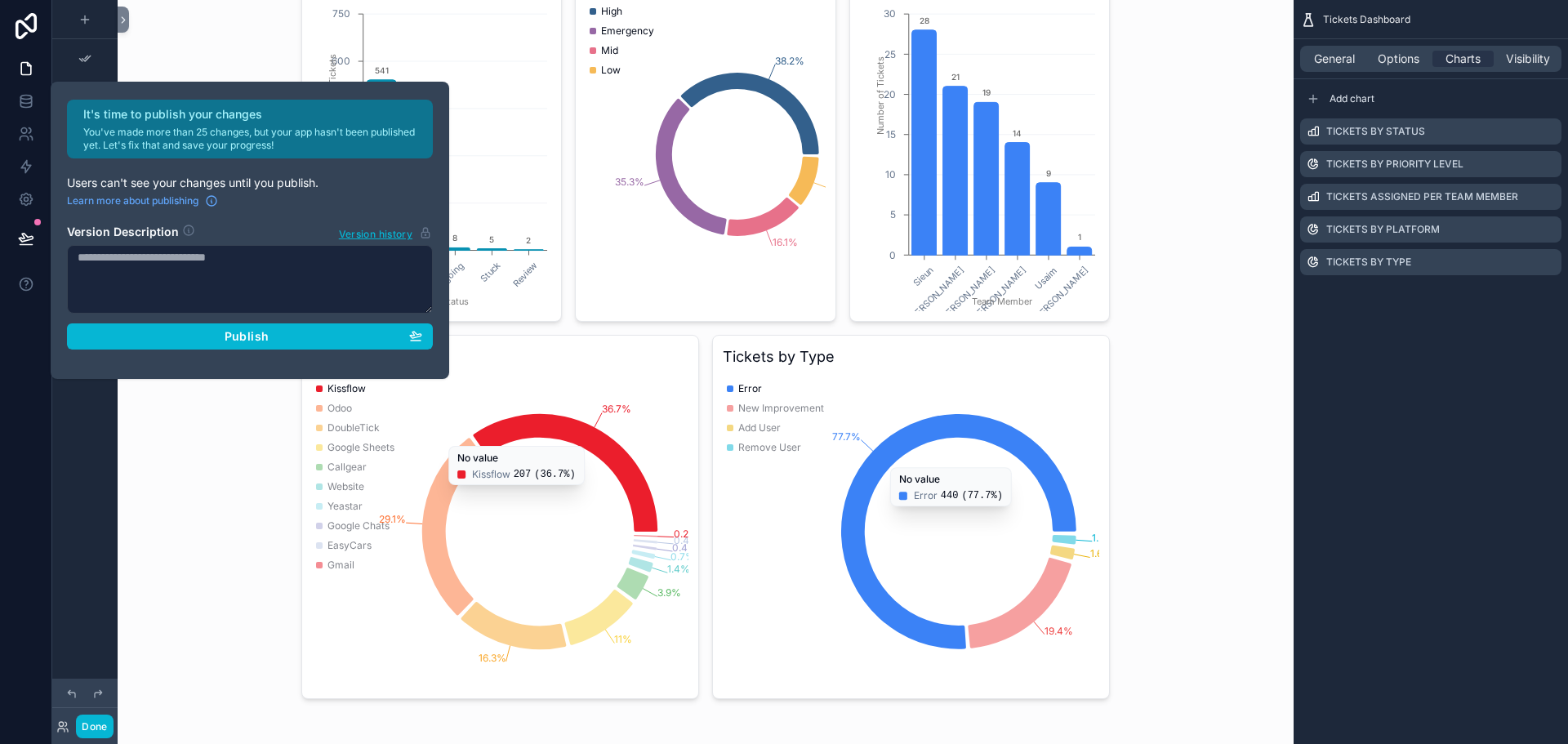
scroll to position [157, 0]
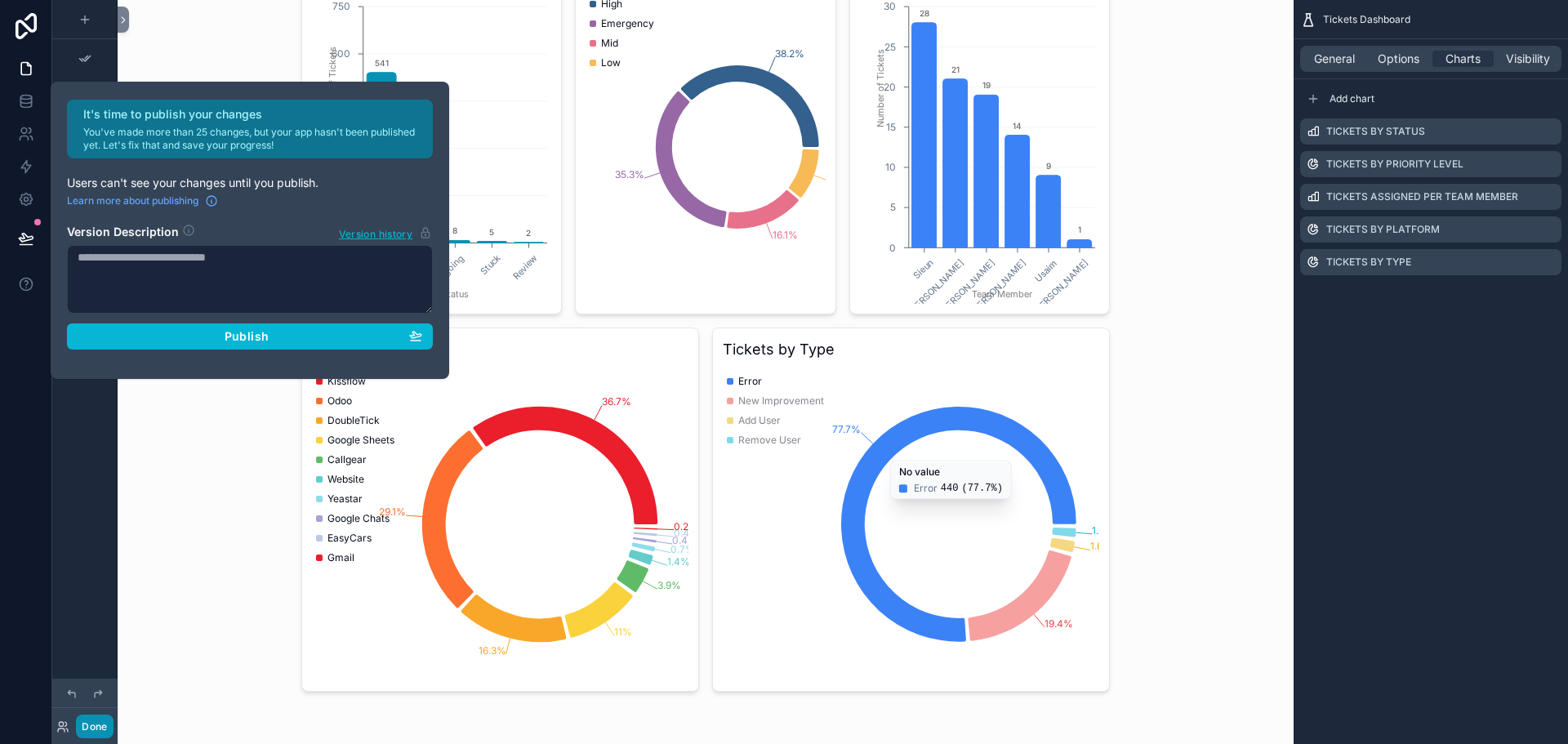
click at [99, 724] on button "Done" at bounding box center [95, 726] width 37 height 23
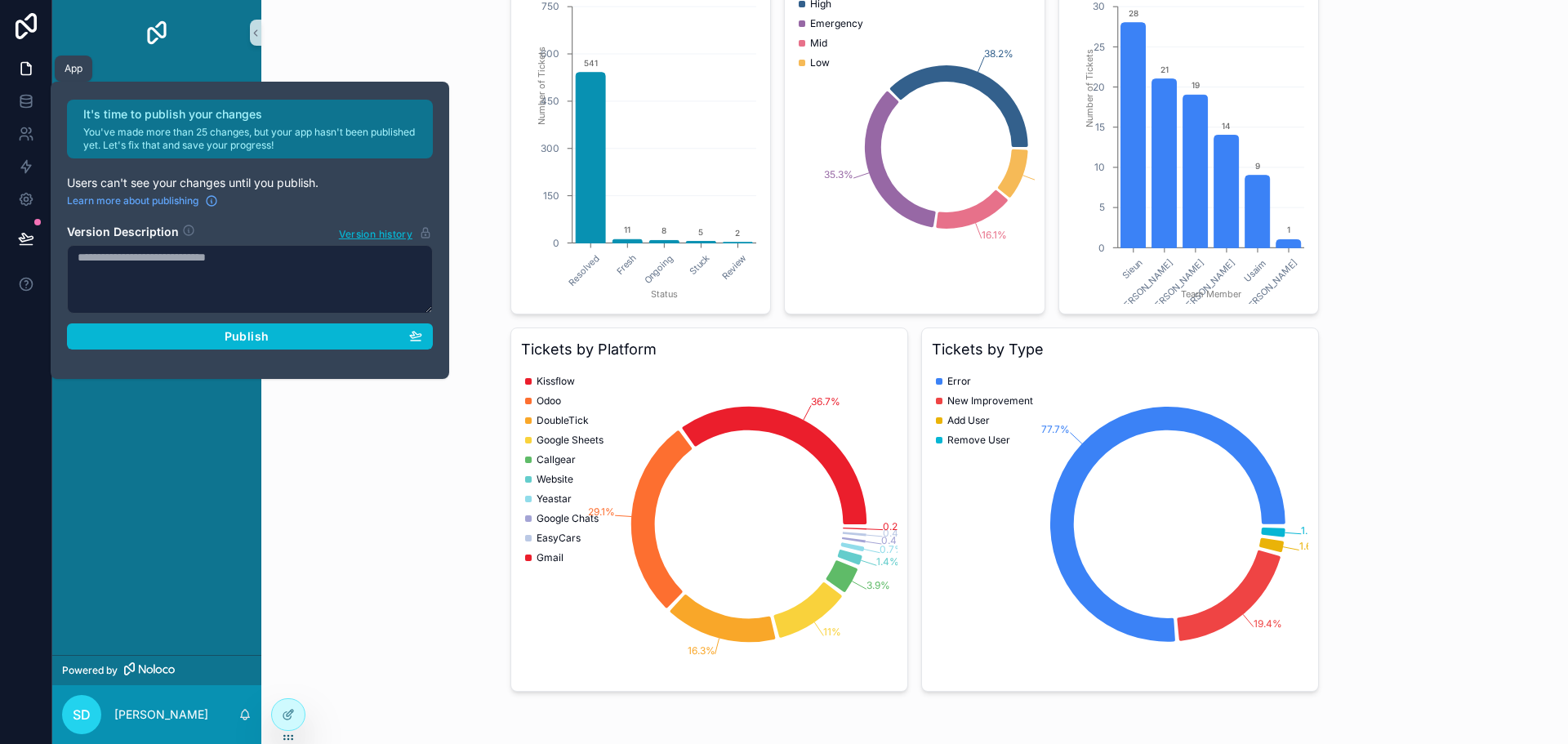
click at [27, 71] on icon at bounding box center [25, 68] width 17 height 17
click at [26, 202] on icon at bounding box center [25, 198] width 17 height 17
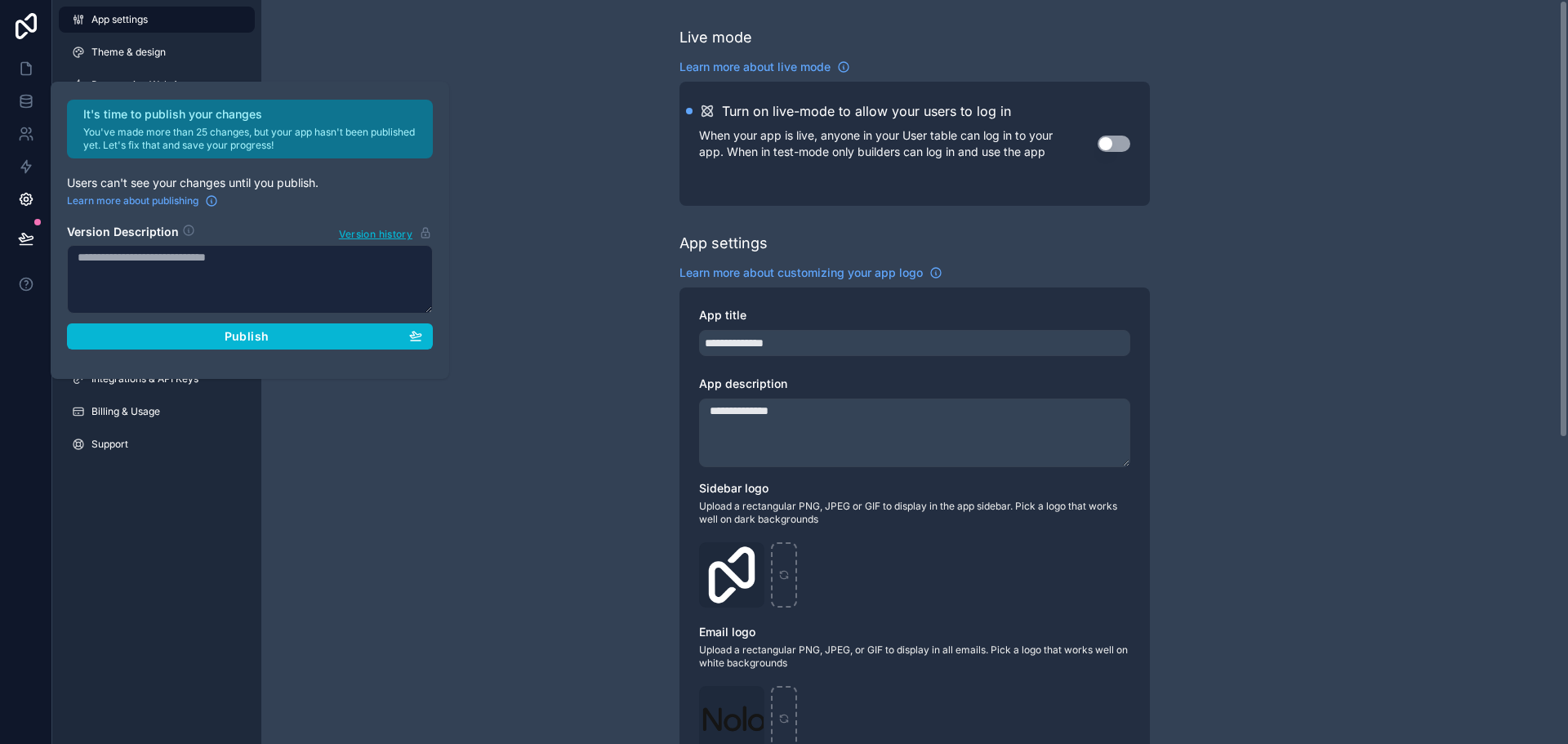
click at [418, 391] on div "**********" at bounding box center [915, 632] width 1307 height 1264
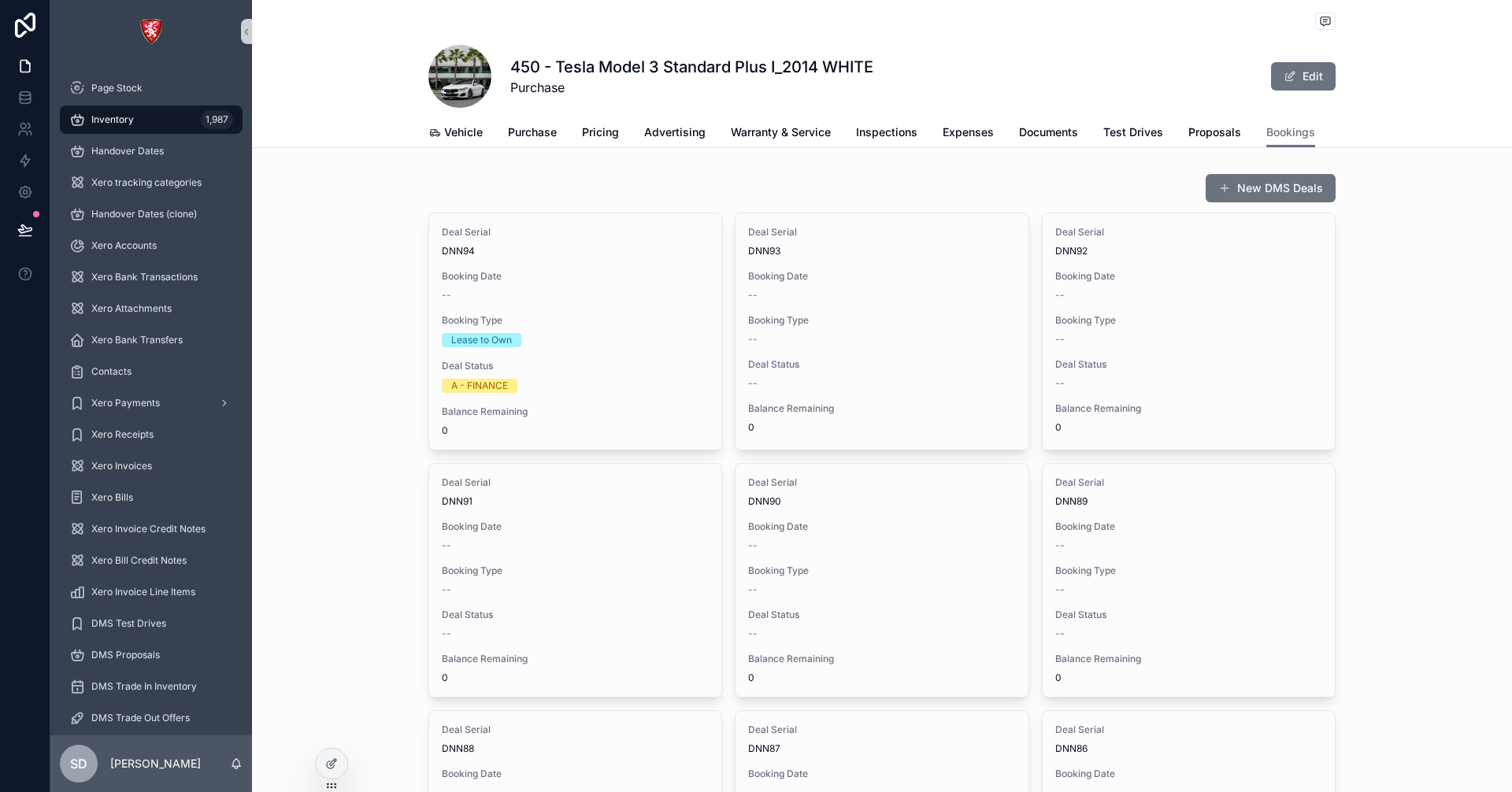
click at [136, 122] on div "Inventory 1,987" at bounding box center [151, 120] width 164 height 25
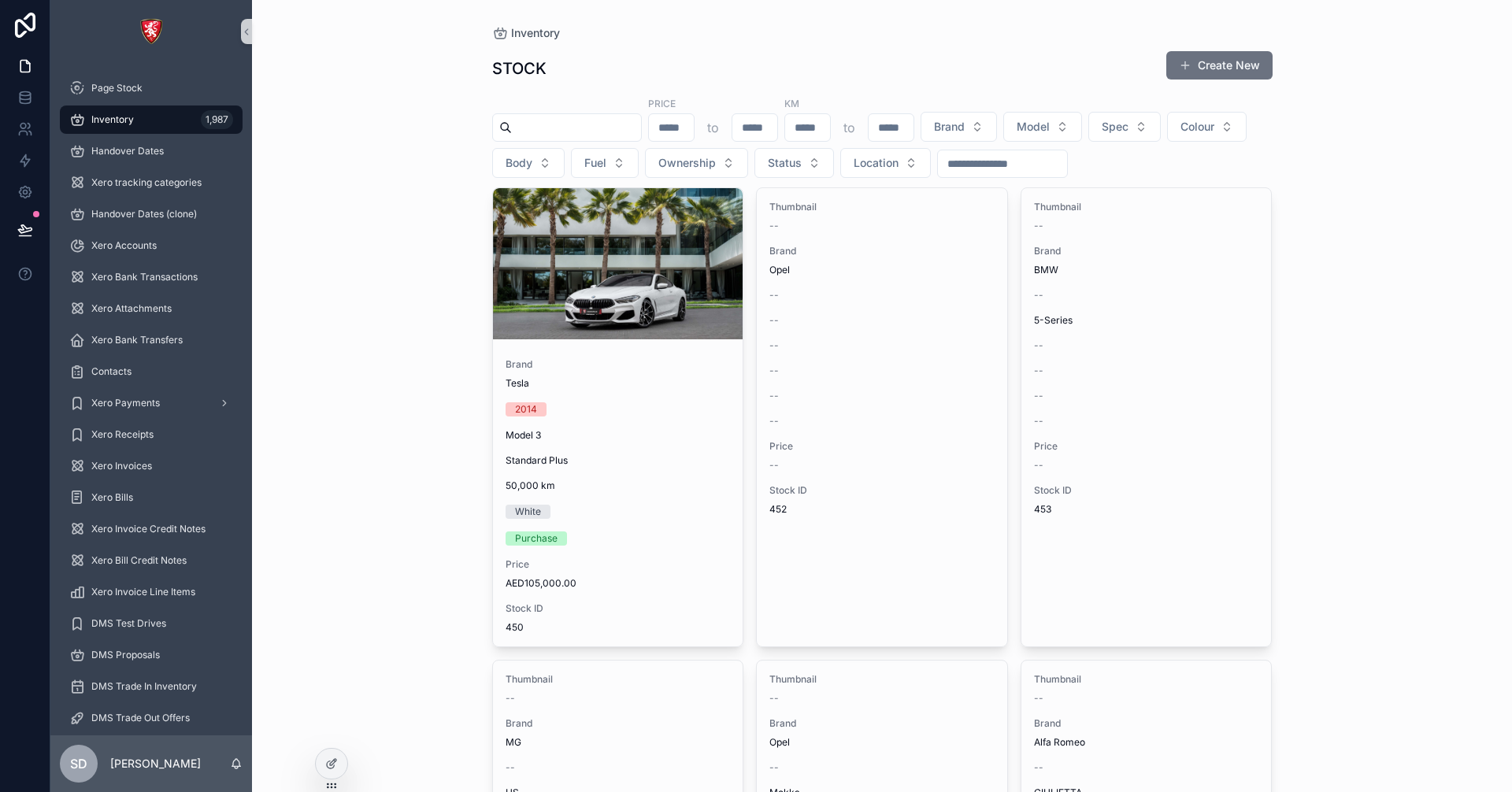
click at [370, 179] on div "Inventory STOCK Create New Price to KM to Brand Model Spec Colour Body Fuel Own…" at bounding box center [882, 396] width 1260 height 792
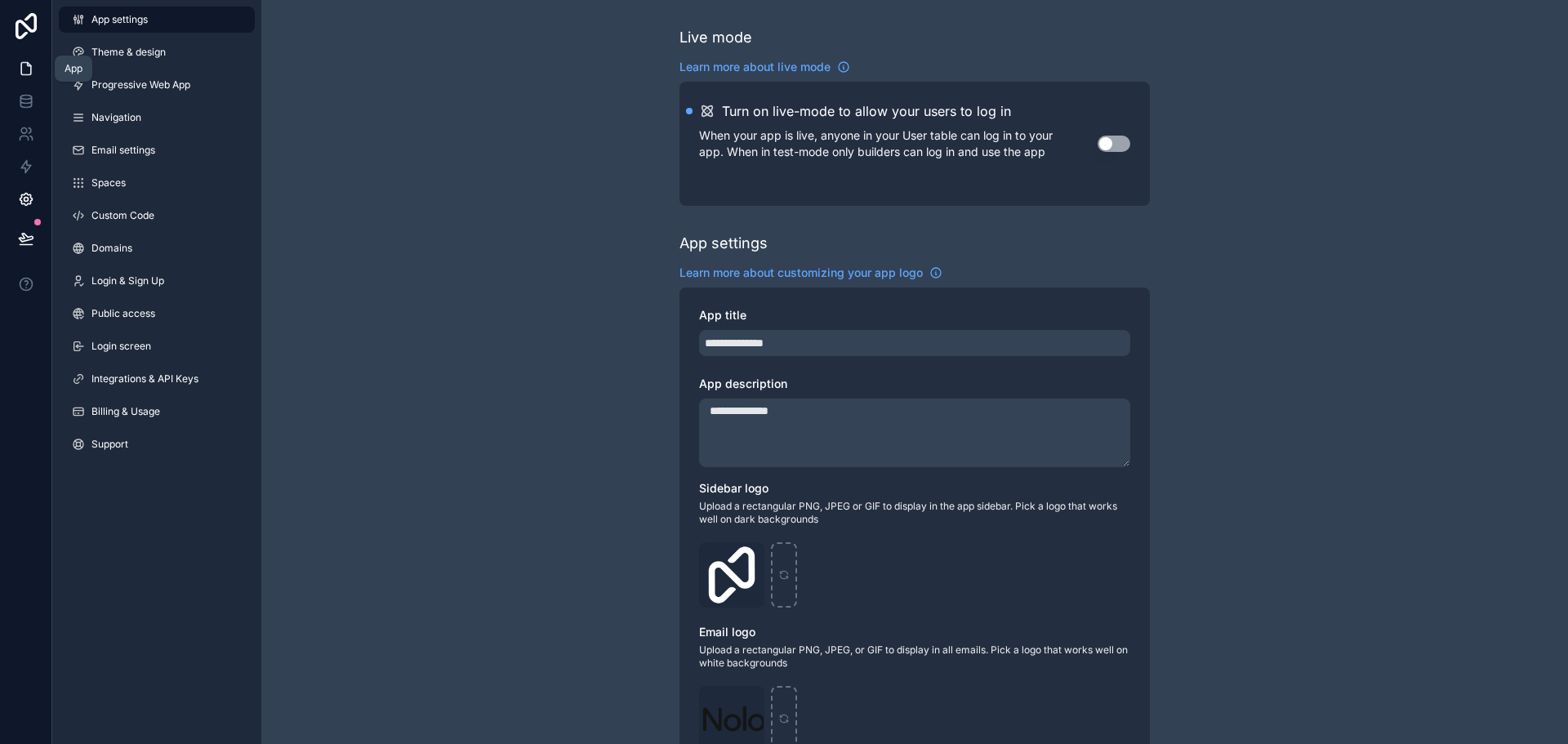
click at [22, 77] on link at bounding box center [25, 67] width 52 height 32
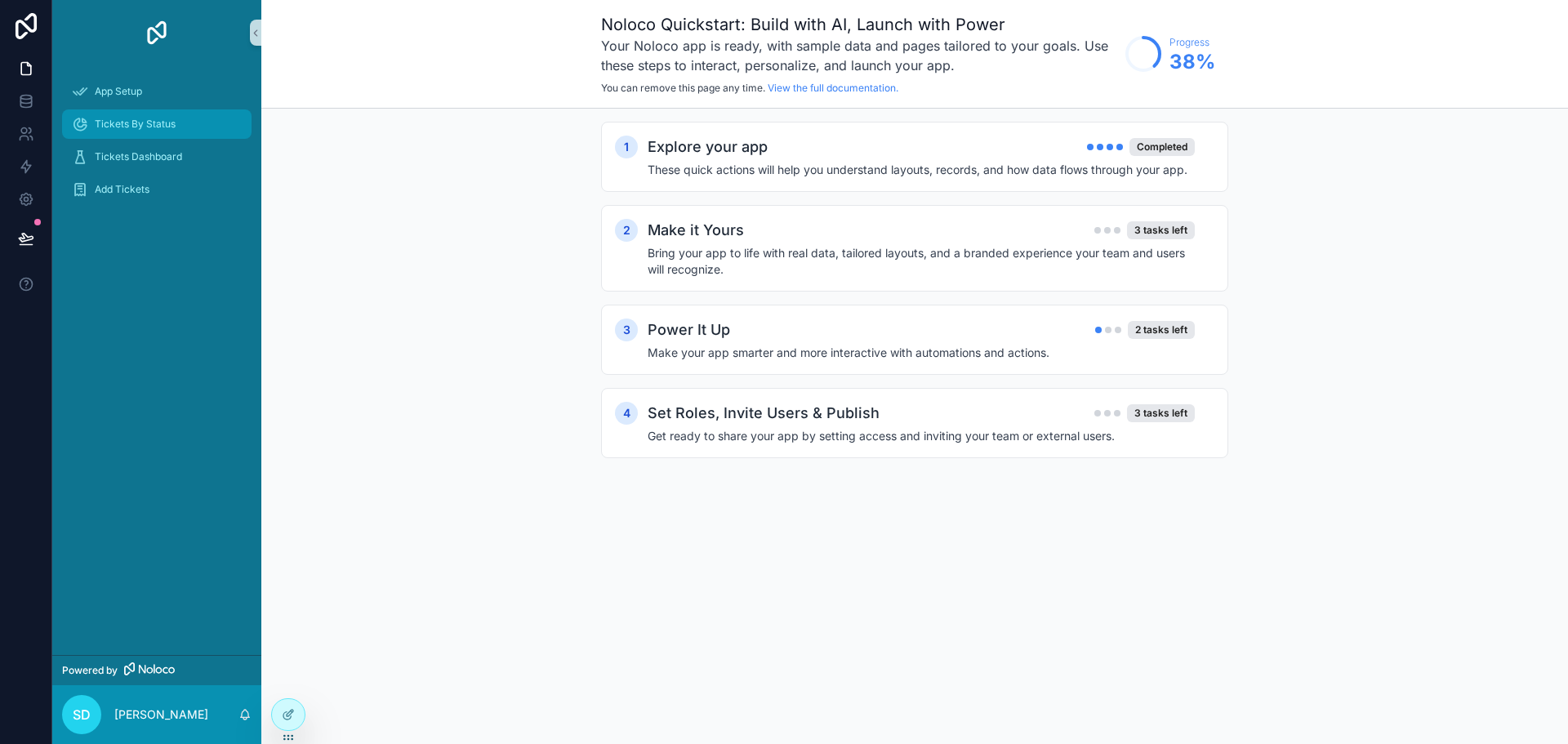
click at [158, 124] on span "Tickets By Status" at bounding box center [135, 123] width 81 height 13
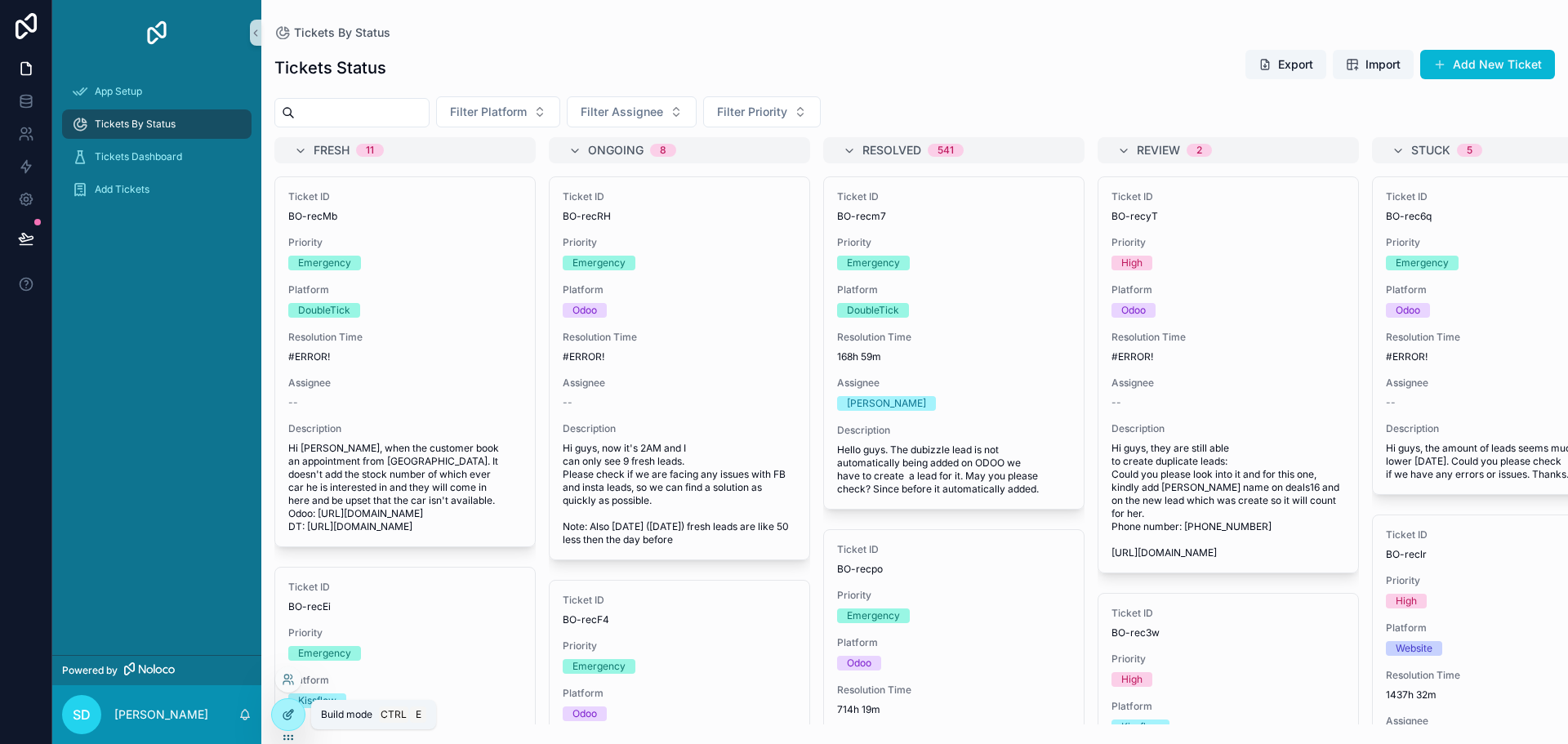
click at [295, 713] on div at bounding box center [288, 715] width 32 height 31
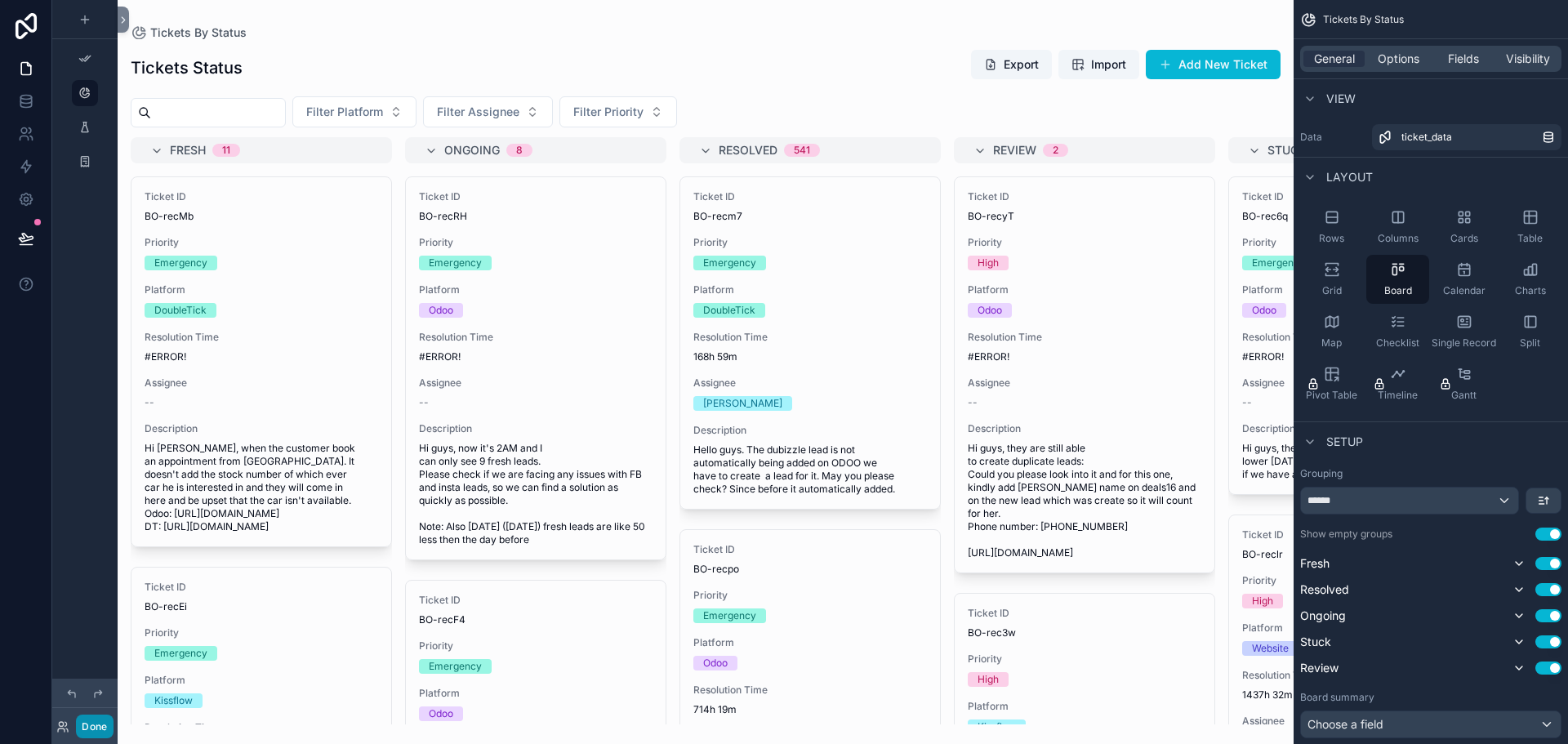
click at [107, 726] on button "Done" at bounding box center [95, 726] width 37 height 23
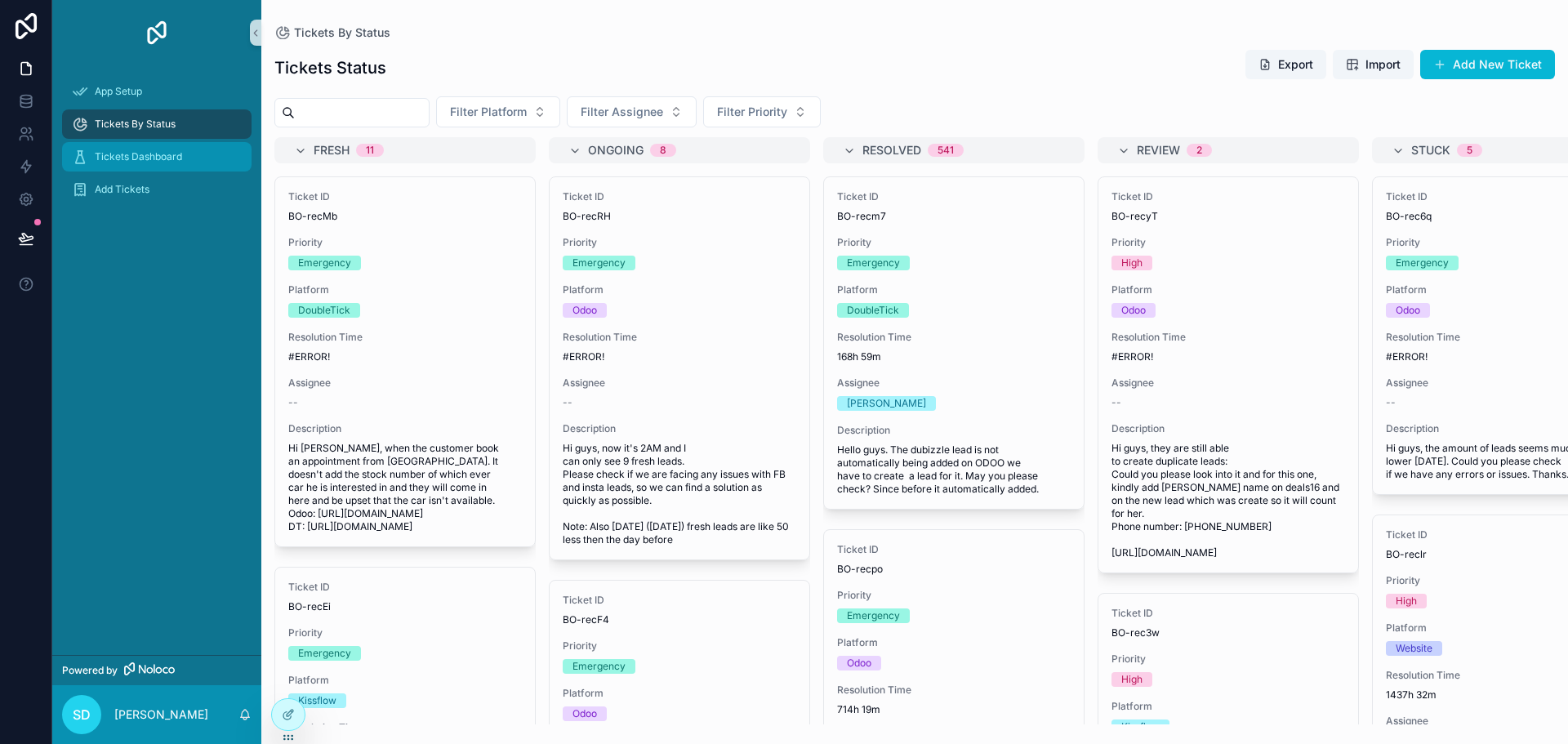
click at [146, 155] on span "Tickets Dashboard" at bounding box center [138, 156] width 87 height 13
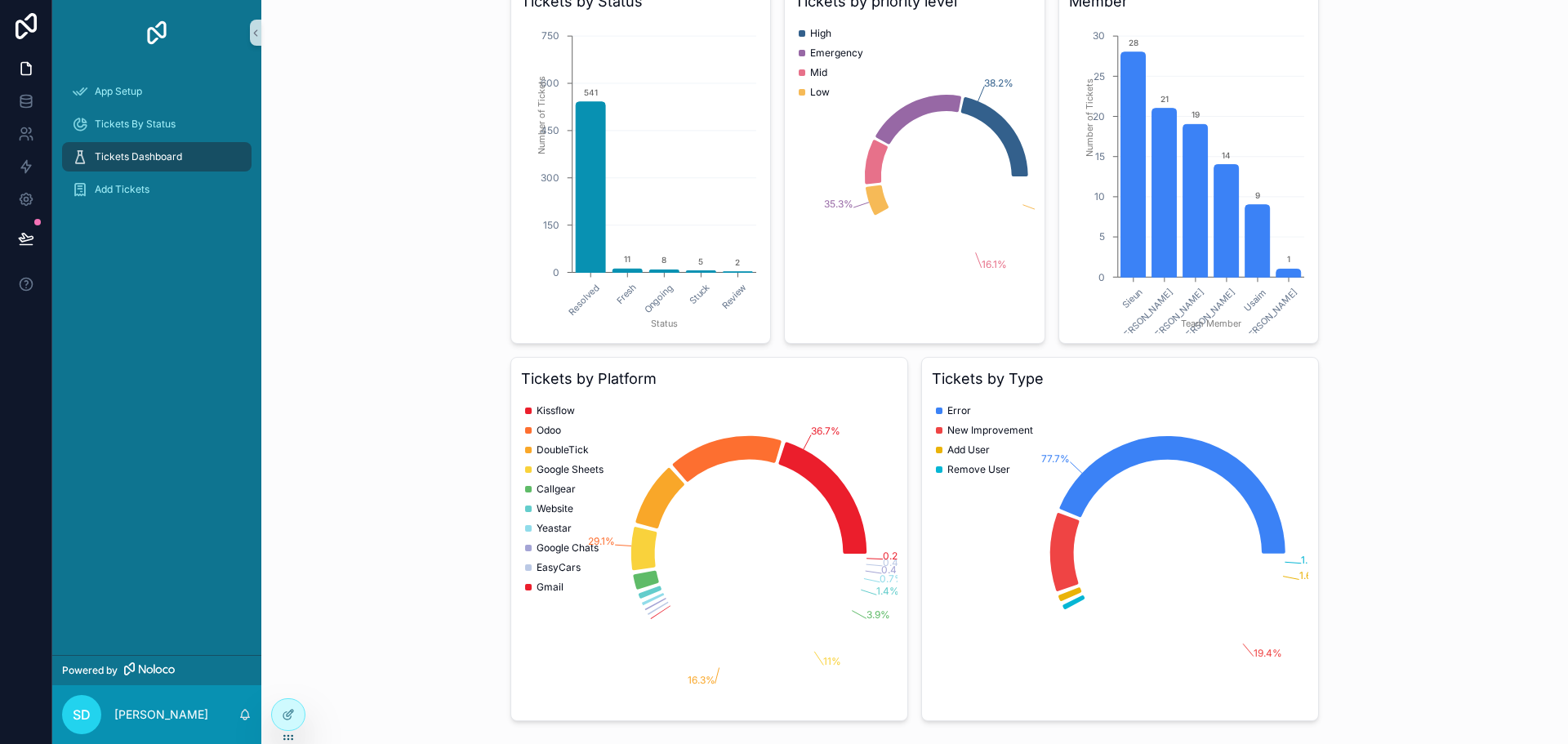
scroll to position [157, 0]
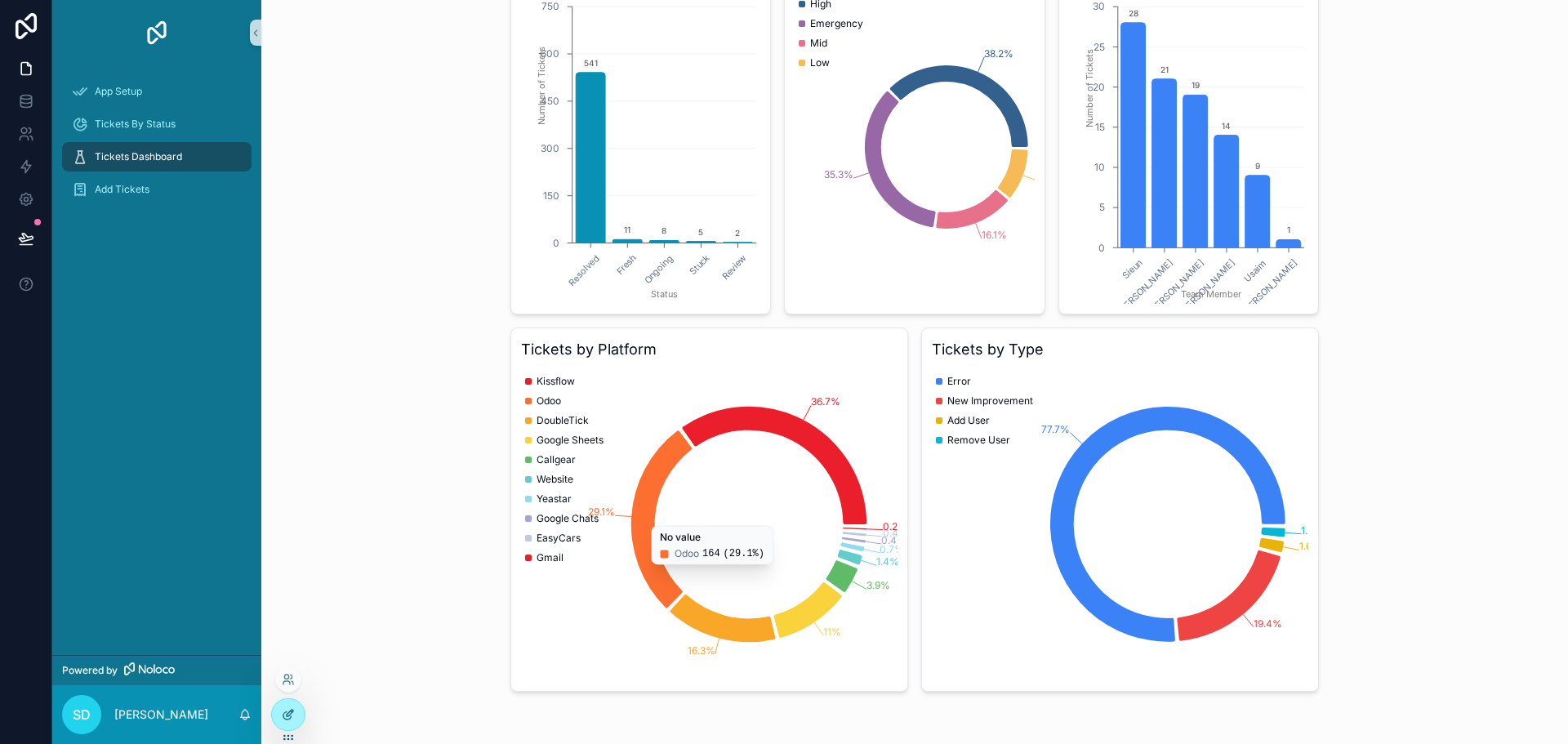
click at [282, 710] on icon at bounding box center [288, 714] width 13 height 13
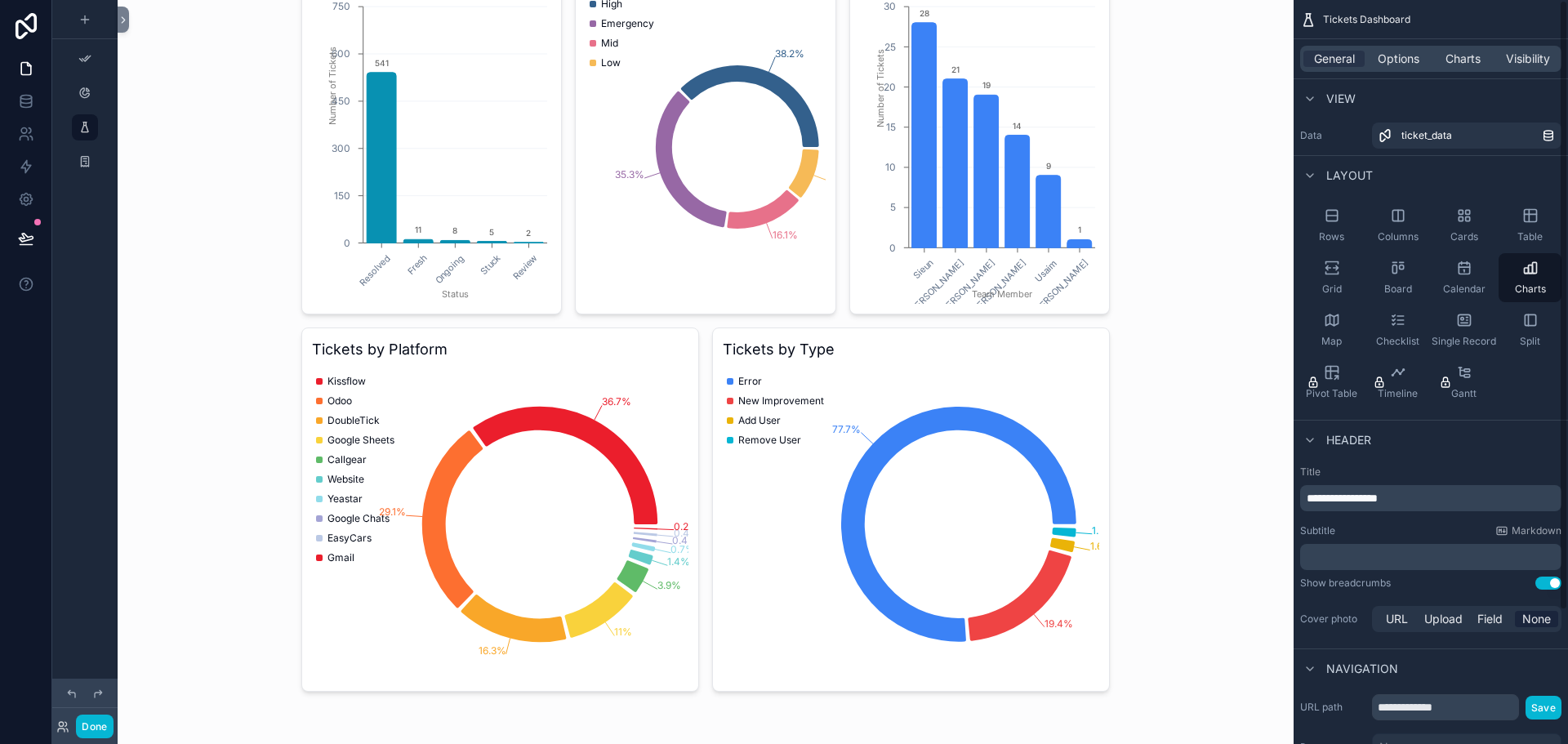
scroll to position [0, 0]
click at [1029, 671] on div "scrollable content" at bounding box center [706, 293] width 835 height 901
click at [1395, 58] on span "Options" at bounding box center [1399, 59] width 42 height 17
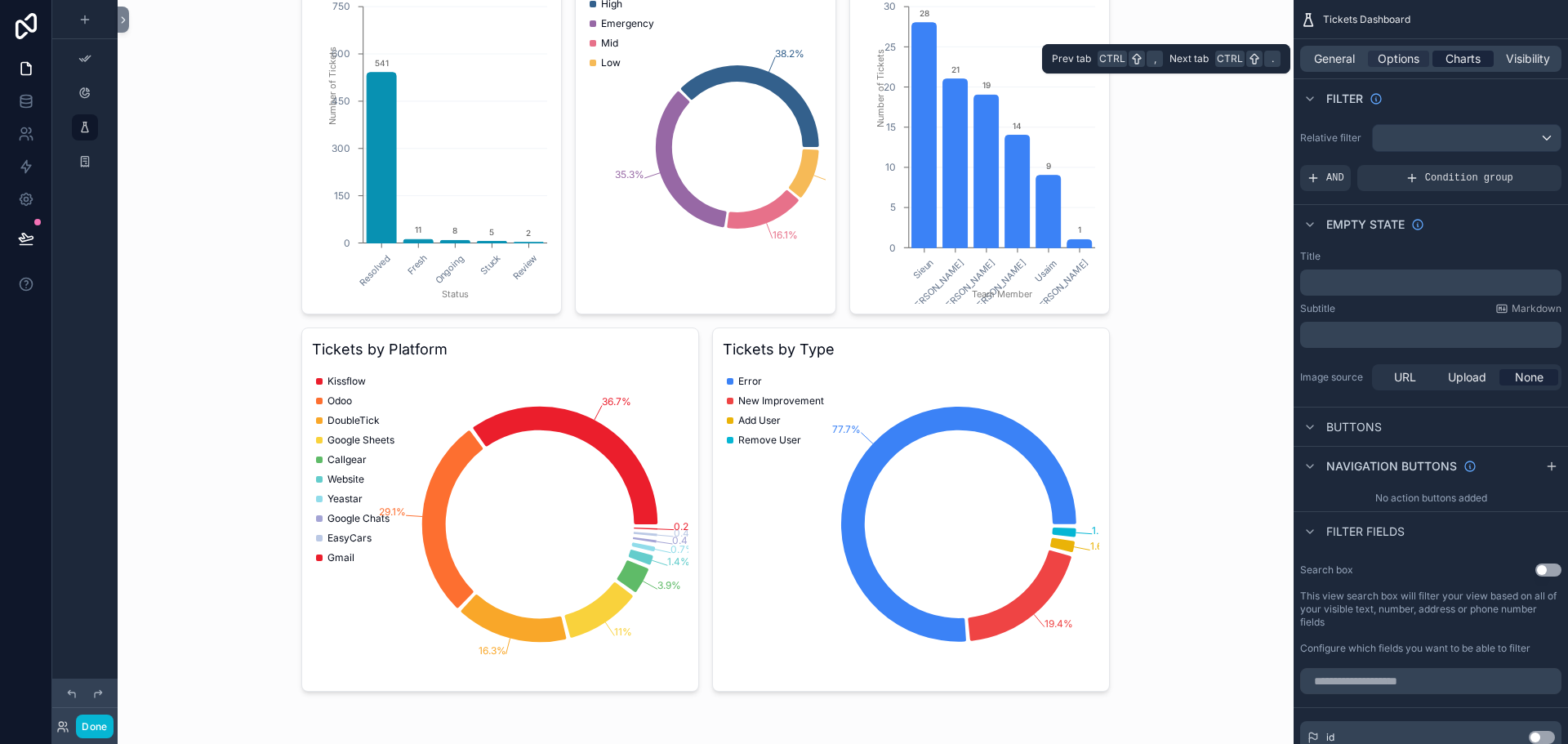
click at [1464, 55] on span "Charts" at bounding box center [1463, 59] width 35 height 17
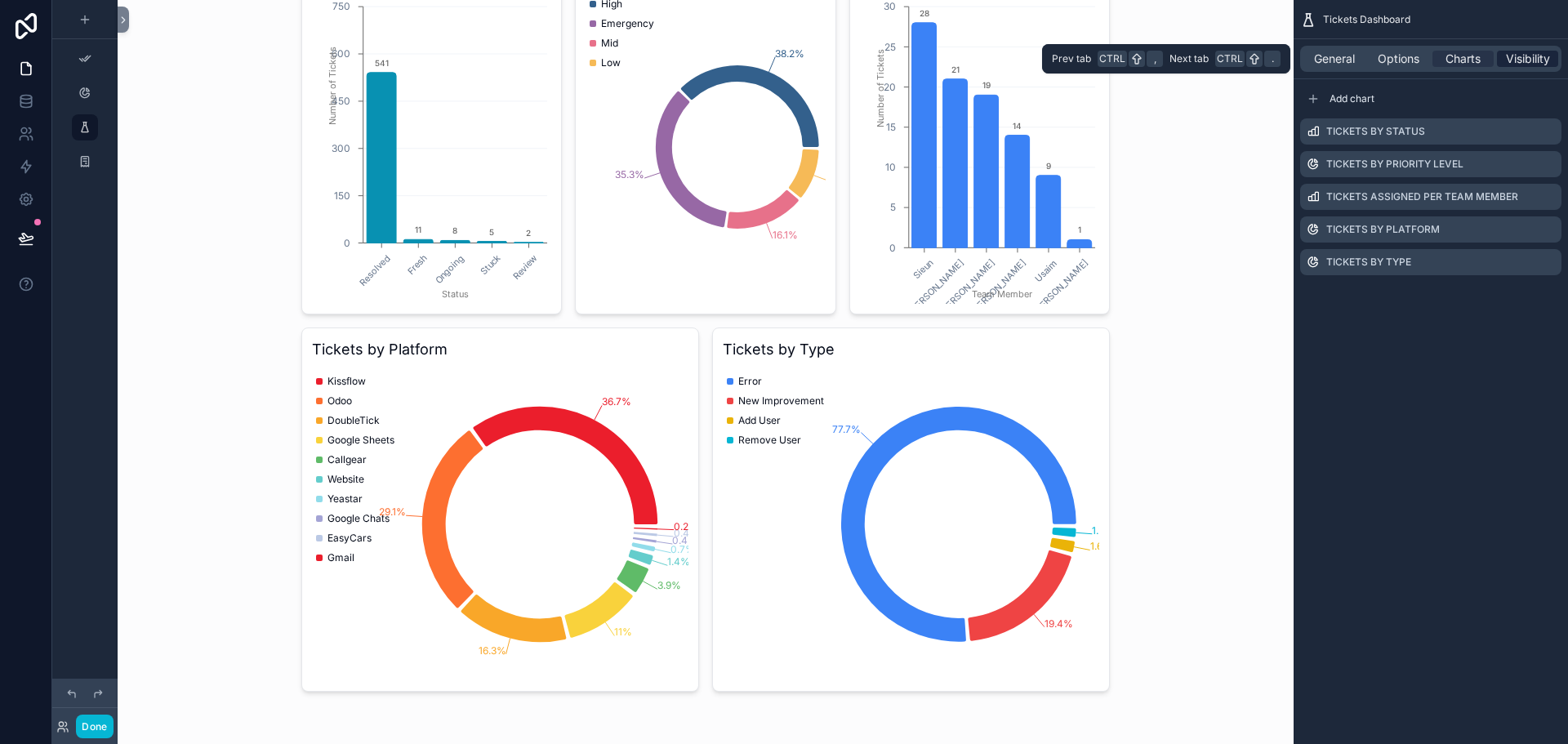
click at [1506, 60] on span "Visibility" at bounding box center [1528, 59] width 44 height 17
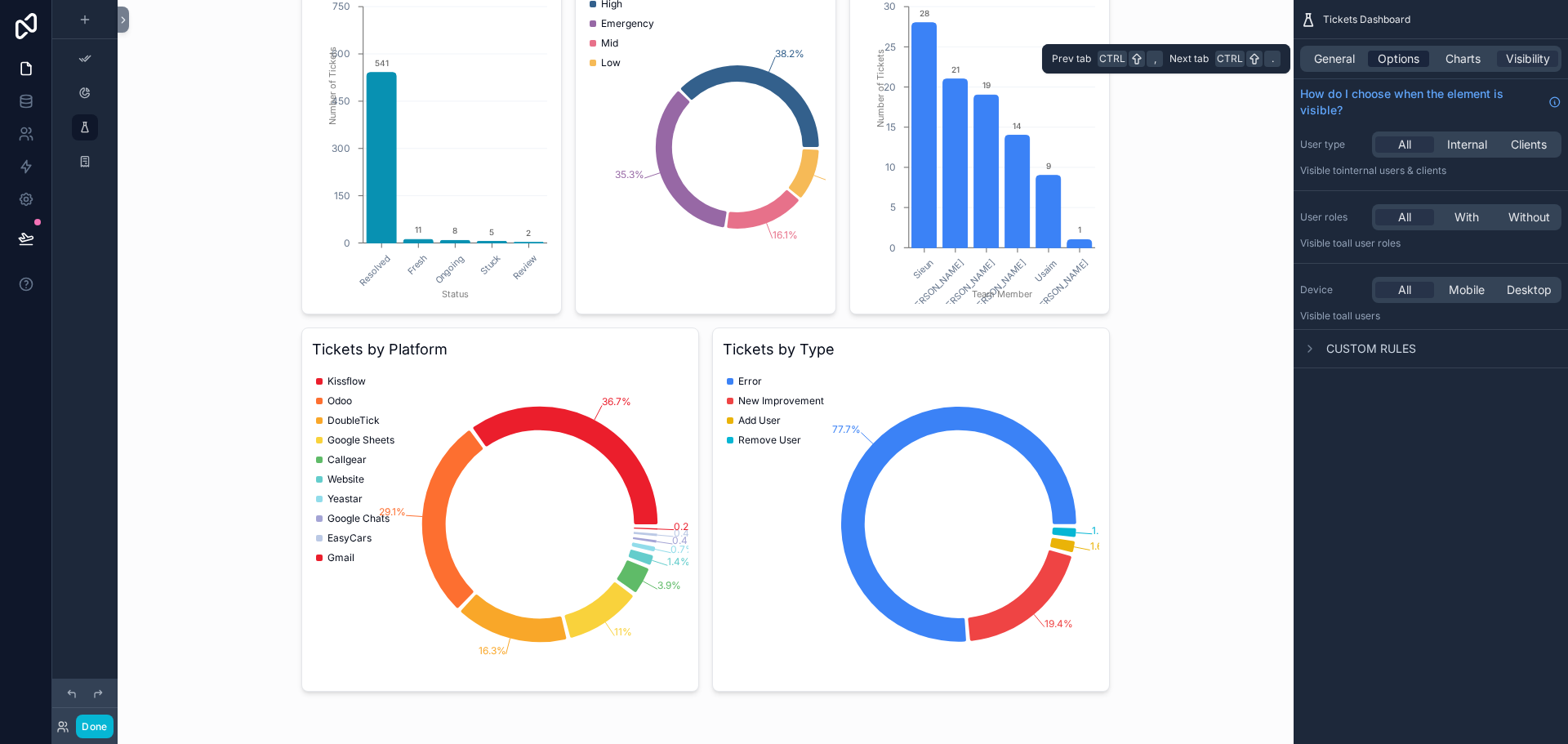
click at [1401, 63] on span "Options" at bounding box center [1399, 59] width 42 height 17
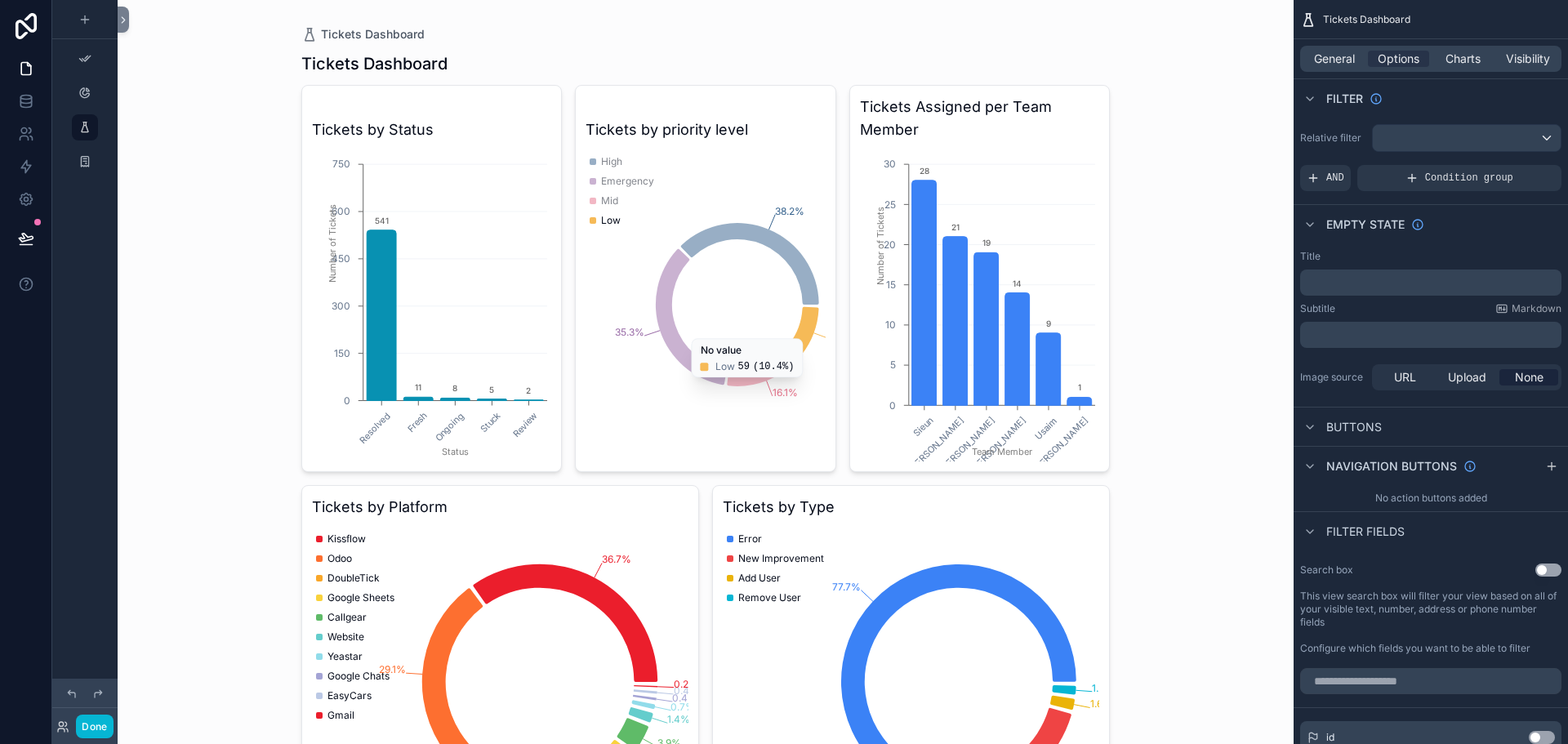
click at [1175, 294] on div "Tickets Dashboard Tickets Dashboard Tickets by Status Resolved Fresh Ongoing St…" at bounding box center [705, 372] width 1177 height 744
click at [1164, 343] on div "Tickets Dashboard Tickets Dashboard Tickets by Status Resolved Fresh Ongoing St…" at bounding box center [705, 372] width 1177 height 744
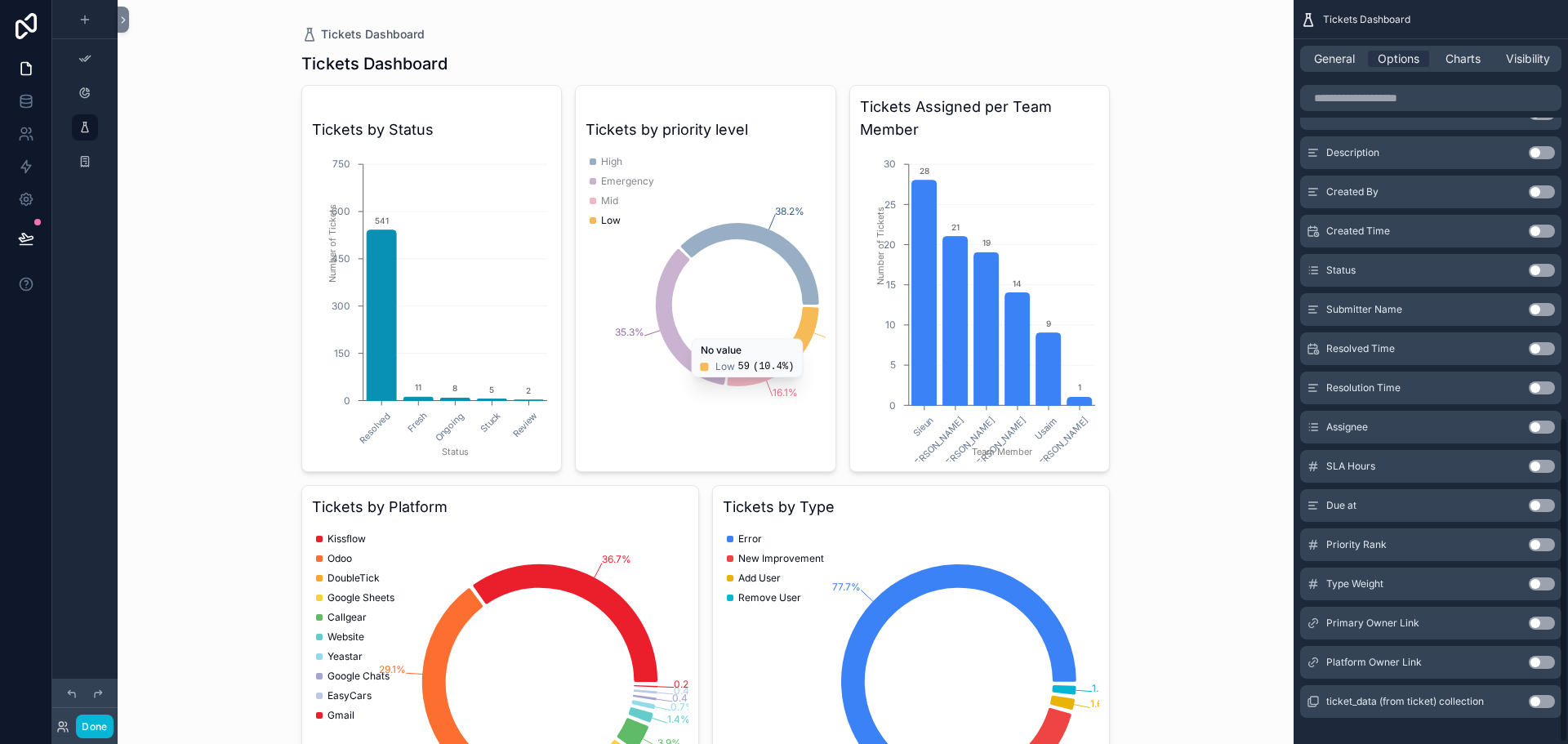
scroll to position [957, 0]
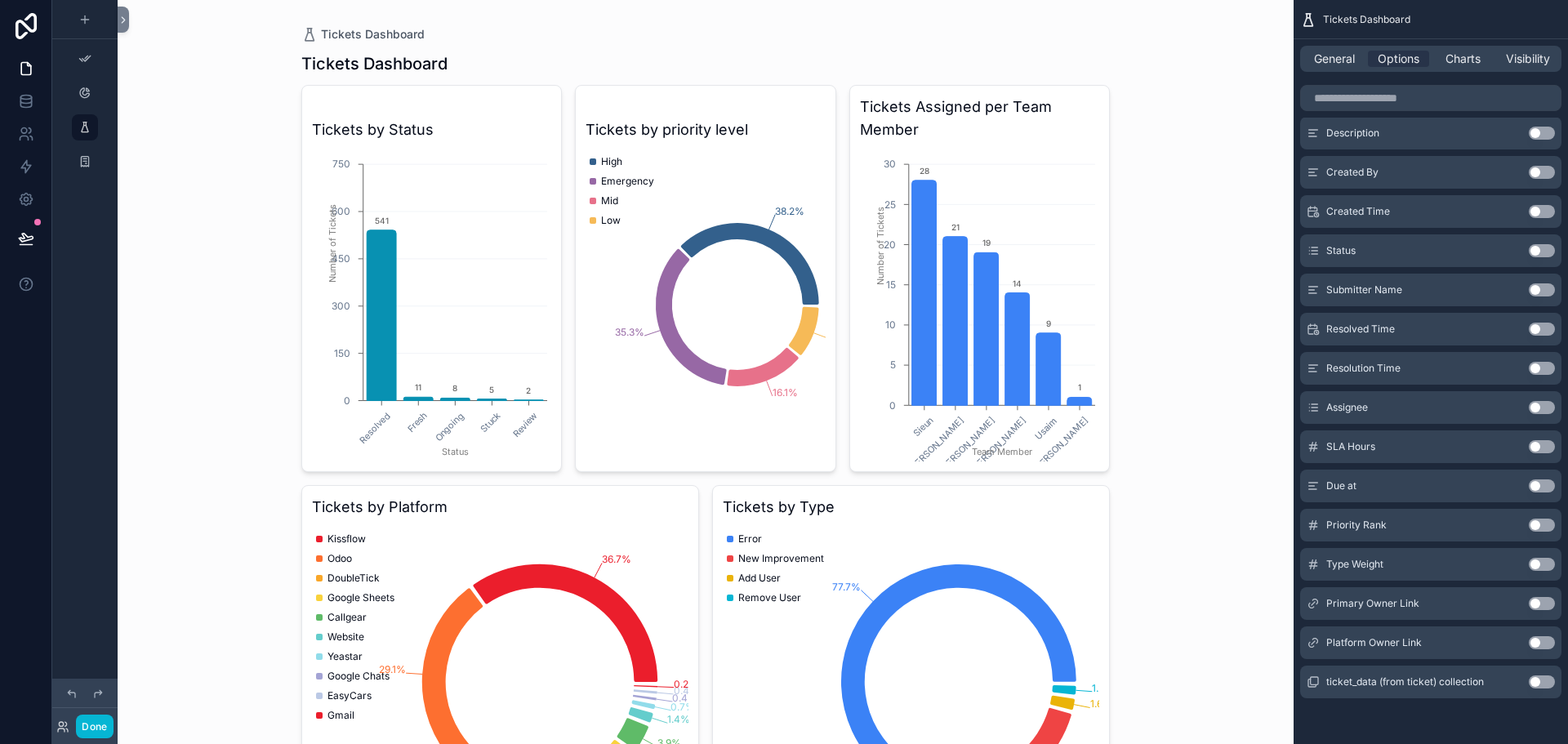
click at [1147, 274] on div "Tickets Dashboard Tickets Dashboard Tickets by Status Resolved Fresh Ongoing St…" at bounding box center [705, 372] width 1177 height 744
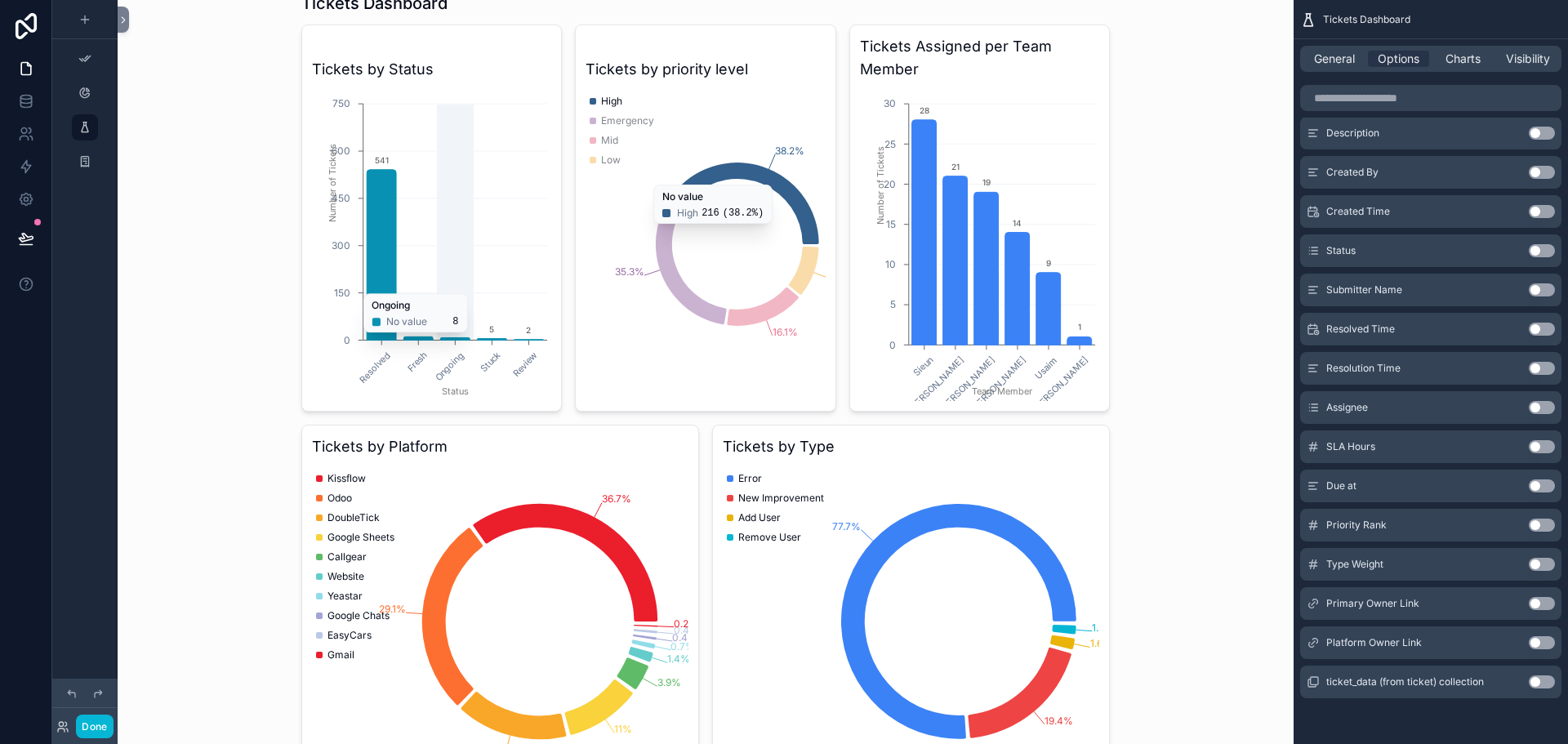
scroll to position [157, 0]
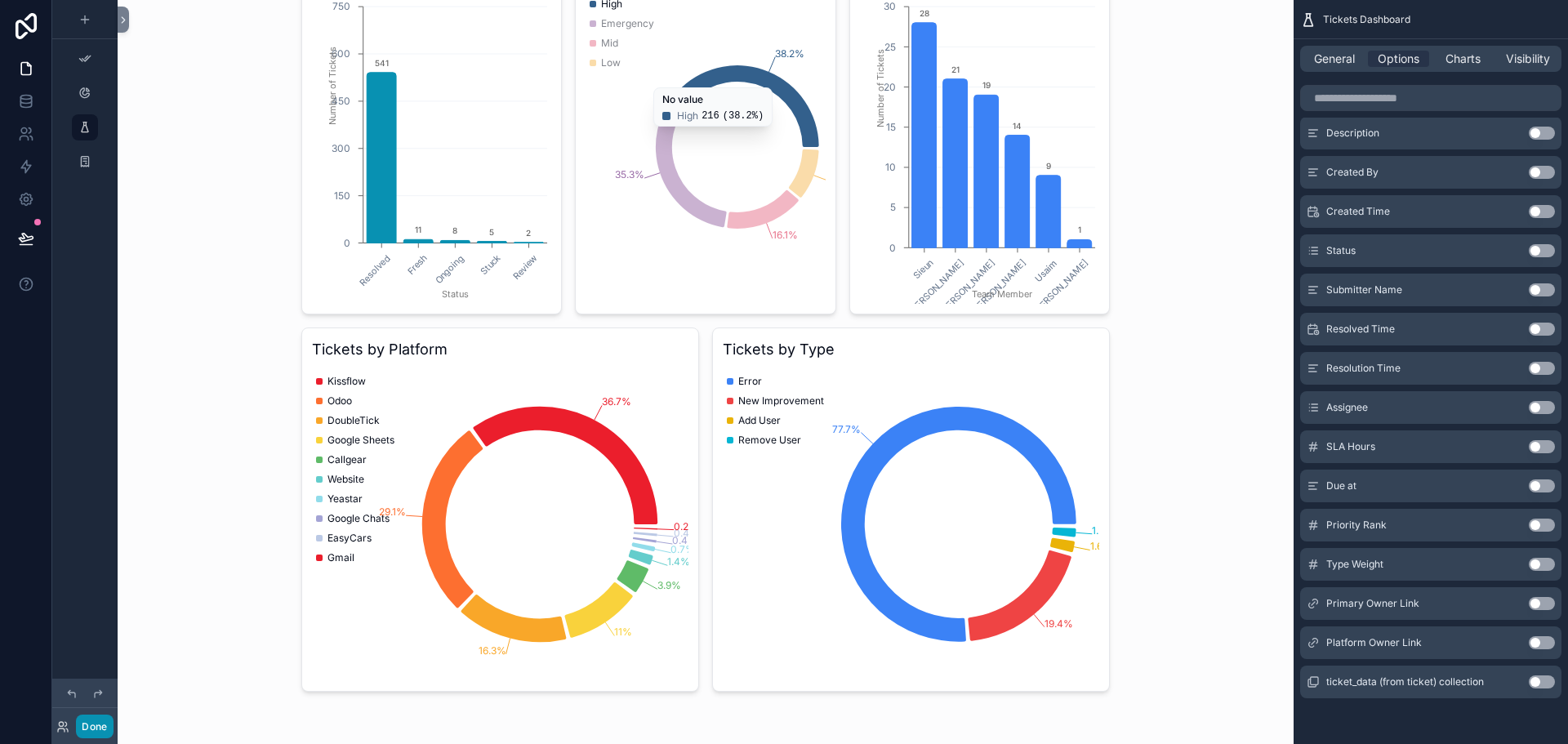
click at [90, 733] on button "Done" at bounding box center [95, 726] width 37 height 23
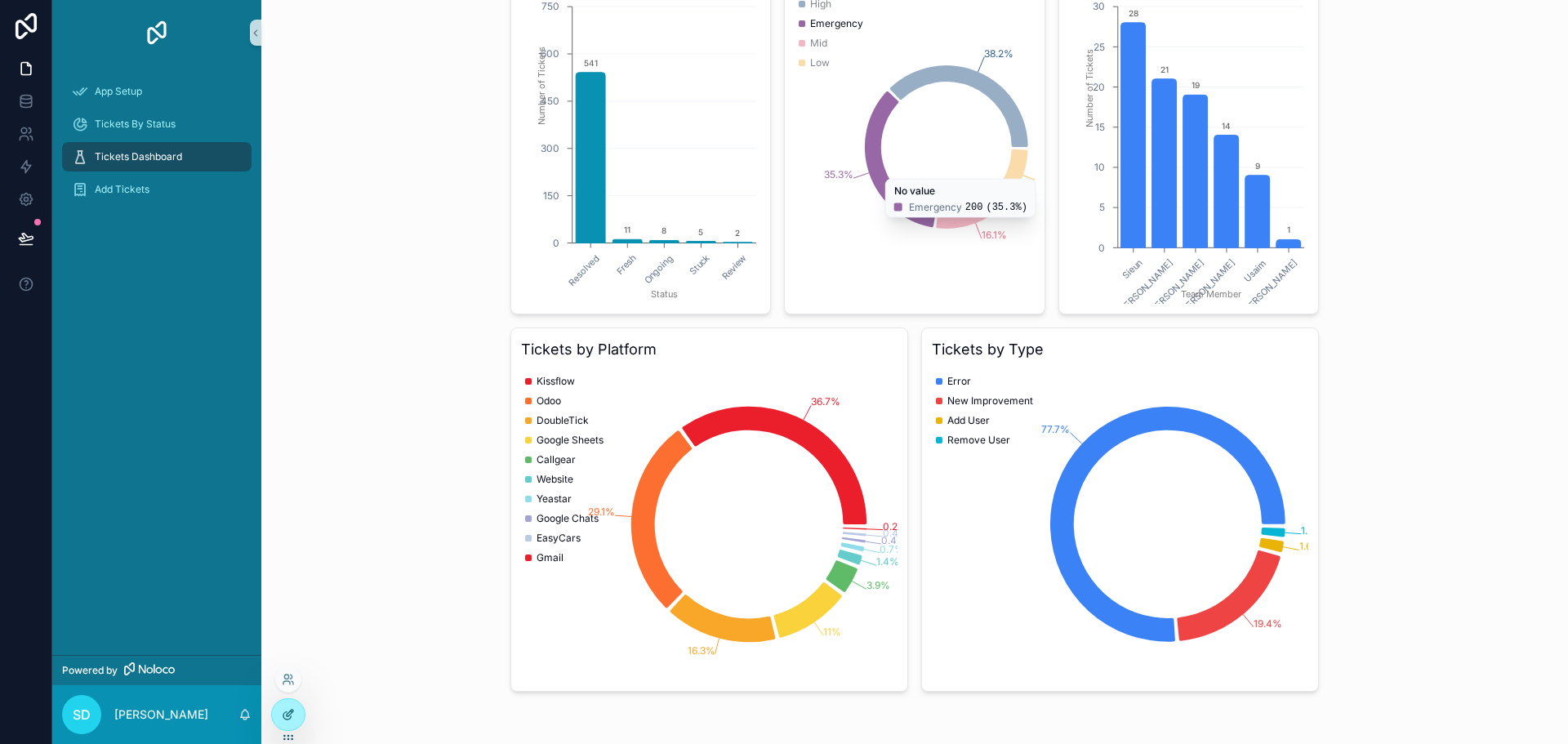
click at [291, 711] on icon at bounding box center [291, 712] width 2 height 2
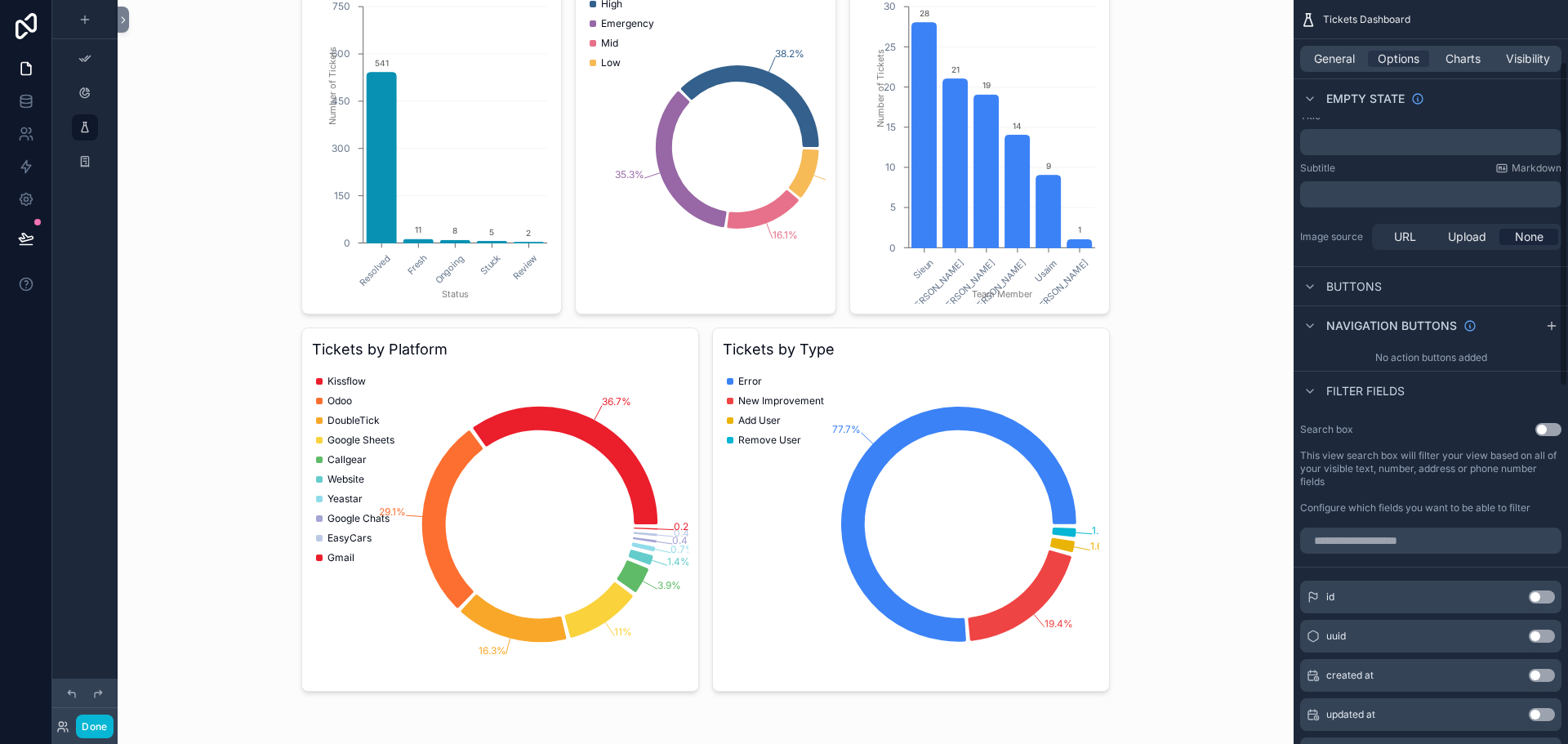
scroll to position [0, 0]
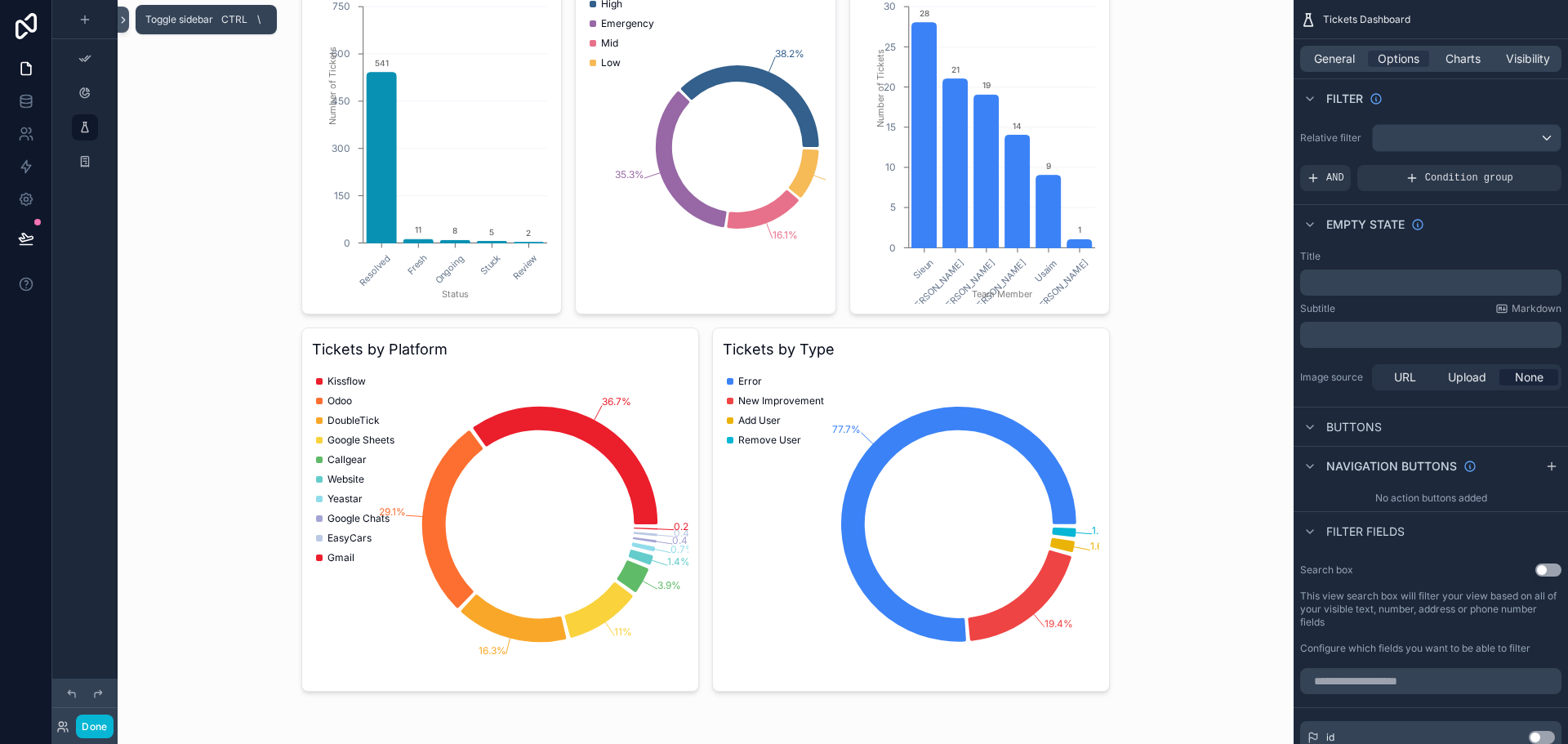
click at [124, 18] on icon at bounding box center [123, 20] width 12 height 13
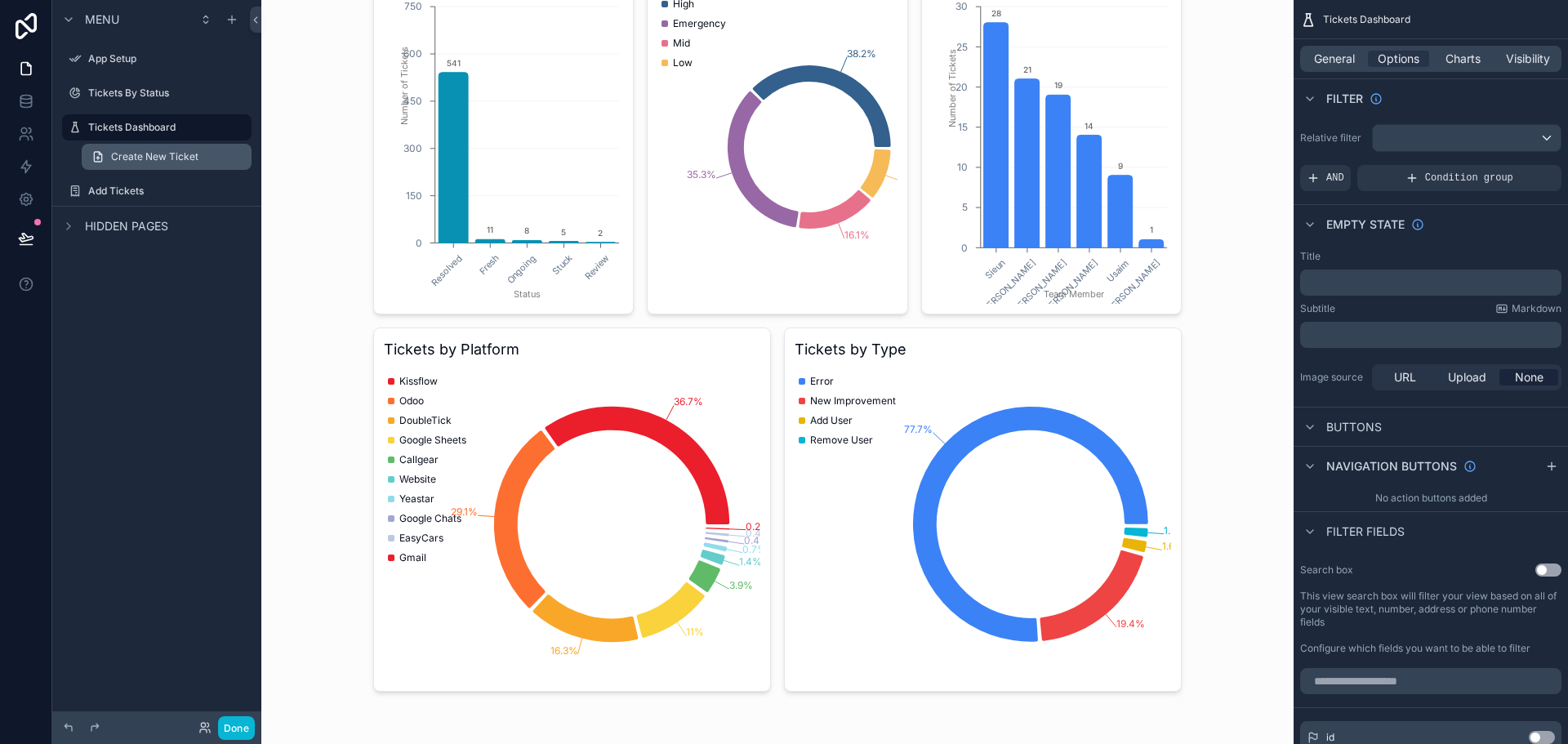
click at [218, 152] on link "Create New Ticket" at bounding box center [167, 156] width 170 height 26
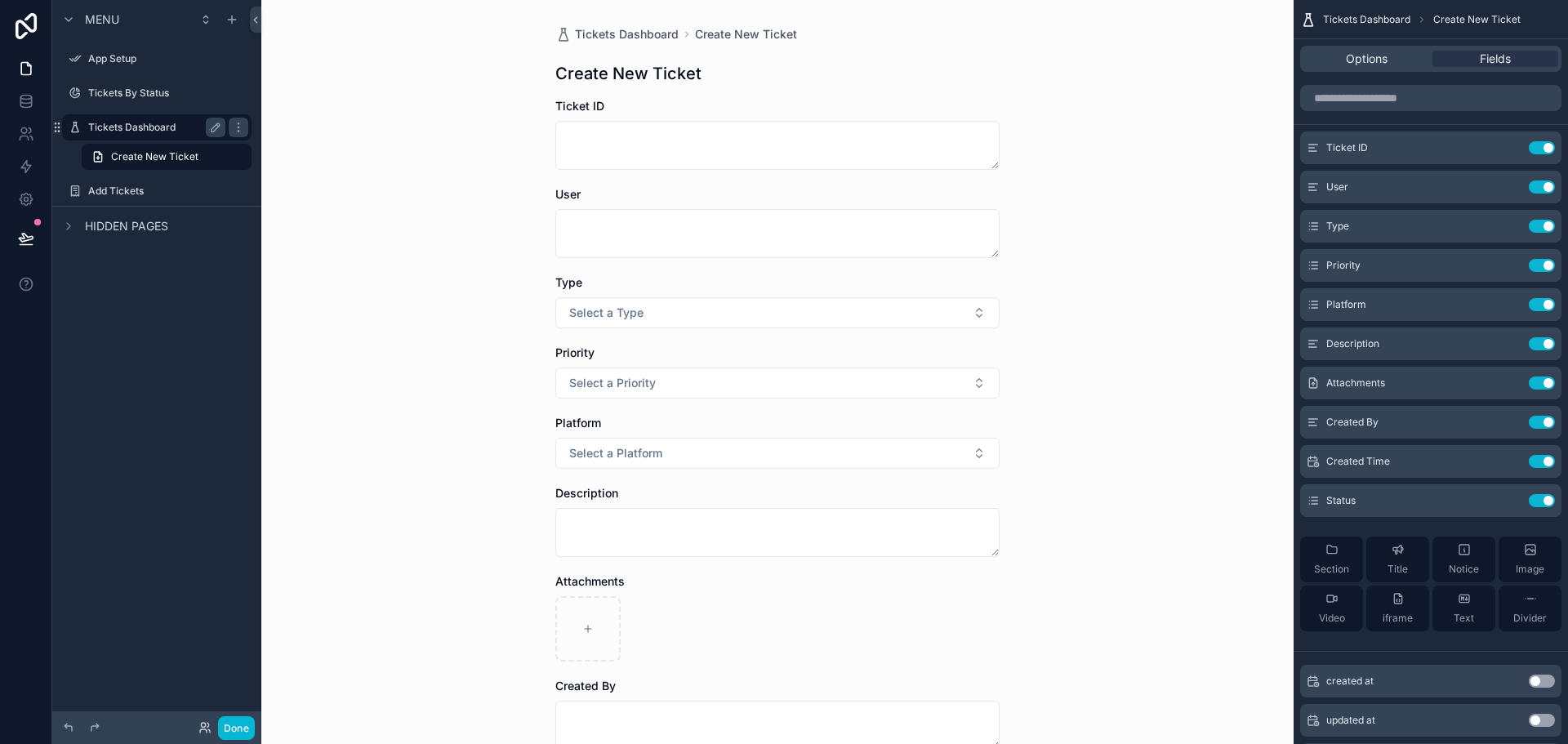
click at [179, 134] on div "Tickets Dashboard" at bounding box center [157, 127] width 137 height 20
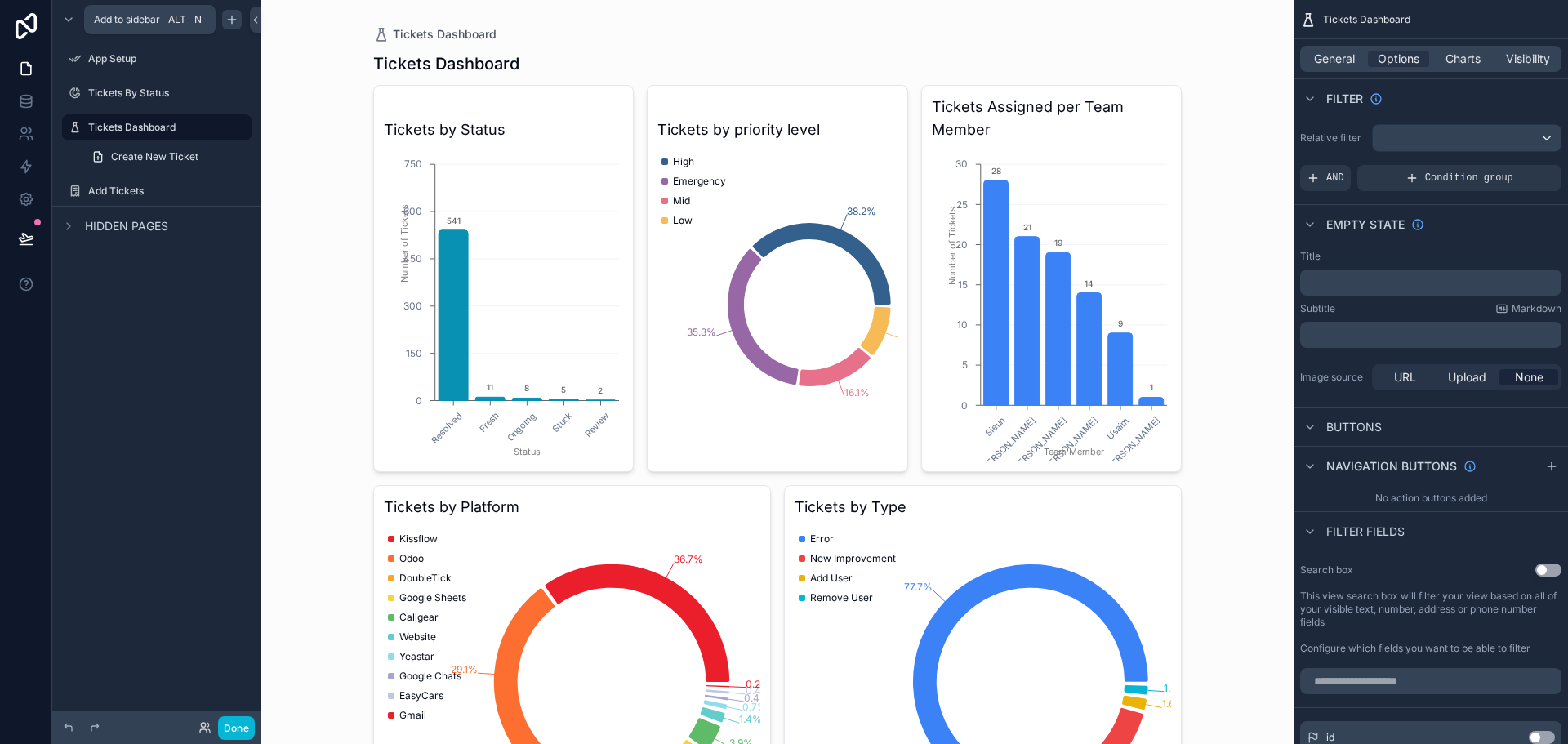
click at [232, 20] on icon "scrollable content" at bounding box center [232, 20] width 8 height 0
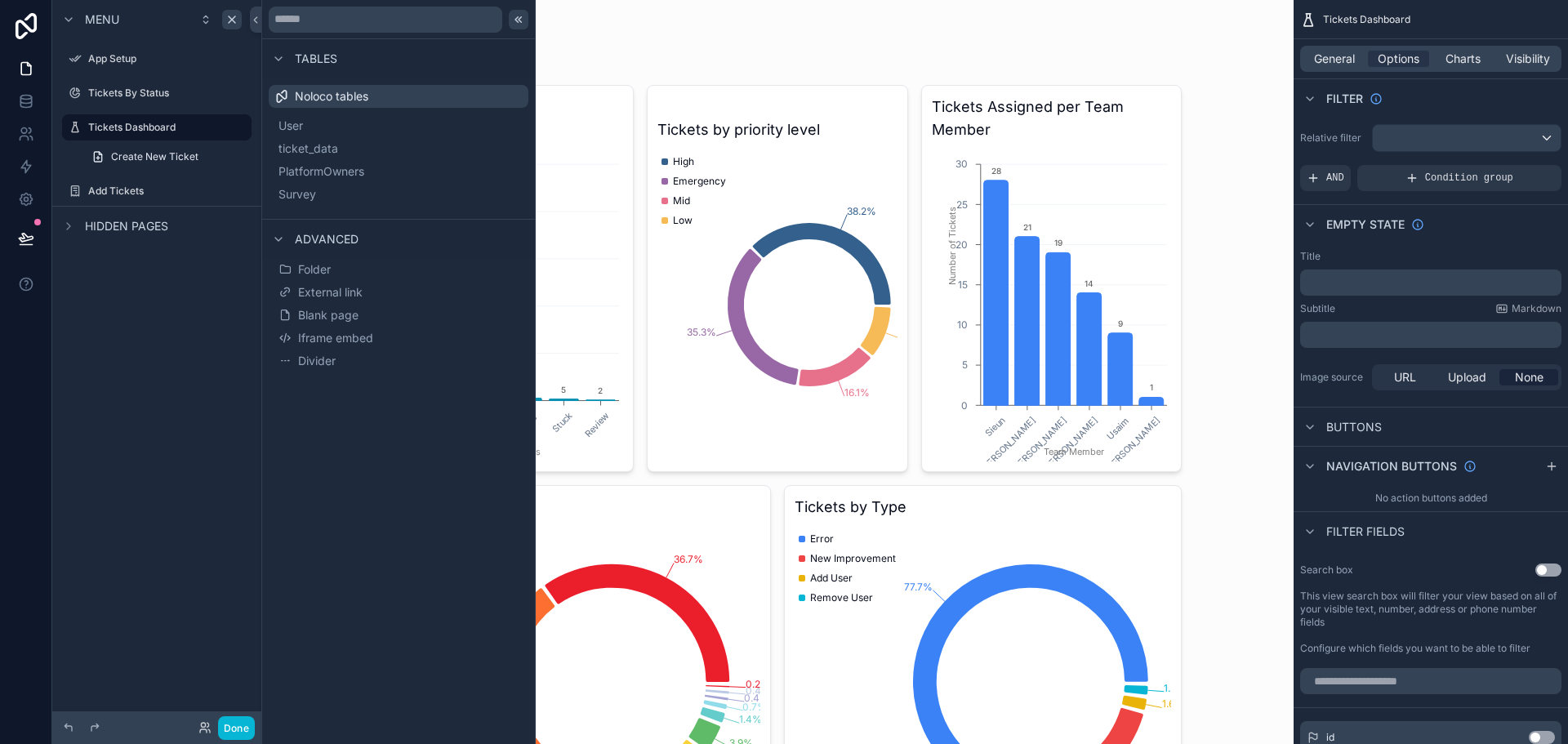
click at [515, 23] on icon at bounding box center [518, 19] width 13 height 13
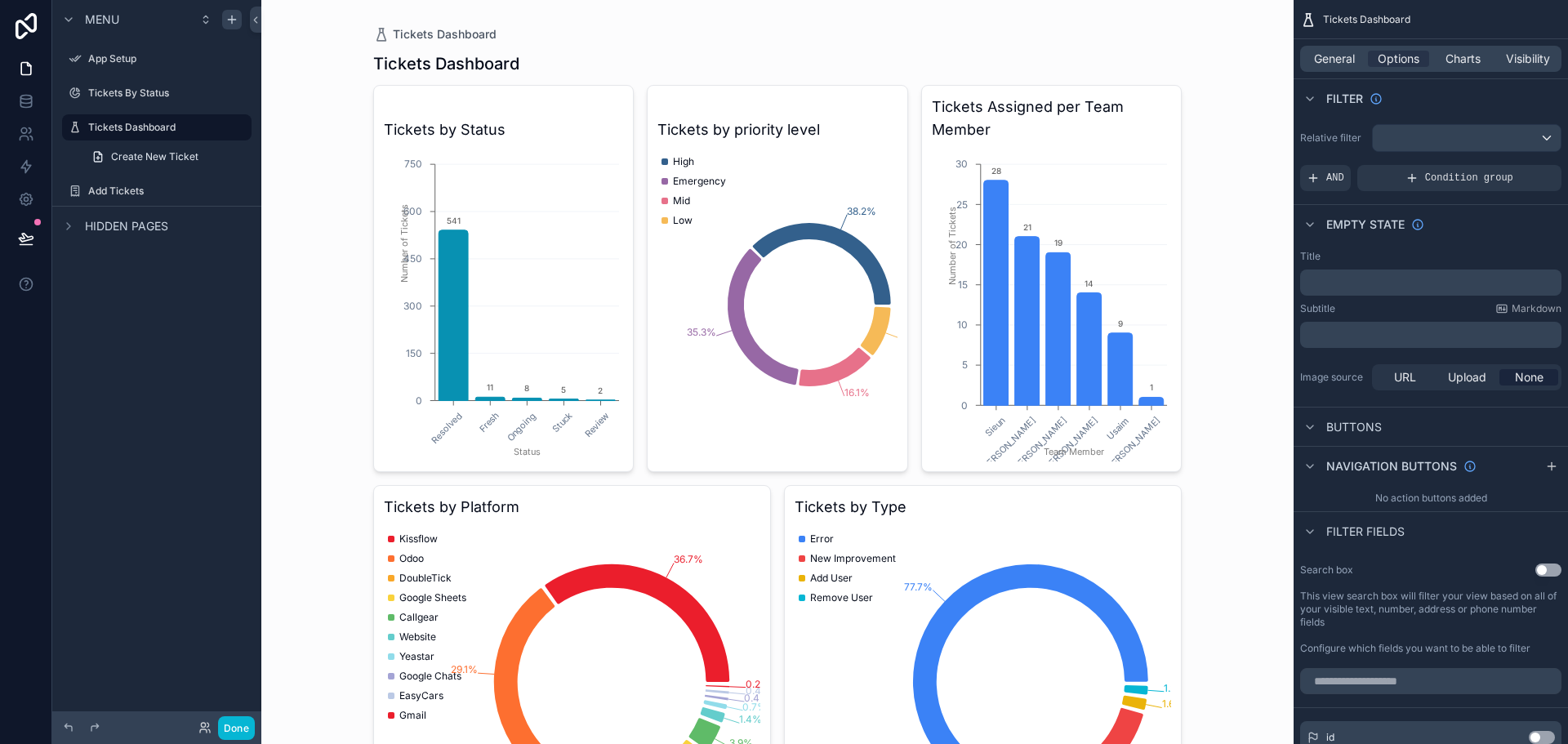
drag, startPoint x: 480, startPoint y: 66, endPoint x: 533, endPoint y: 65, distance: 53.0
click at [533, 65] on div "scrollable content" at bounding box center [778, 451] width 835 height 901
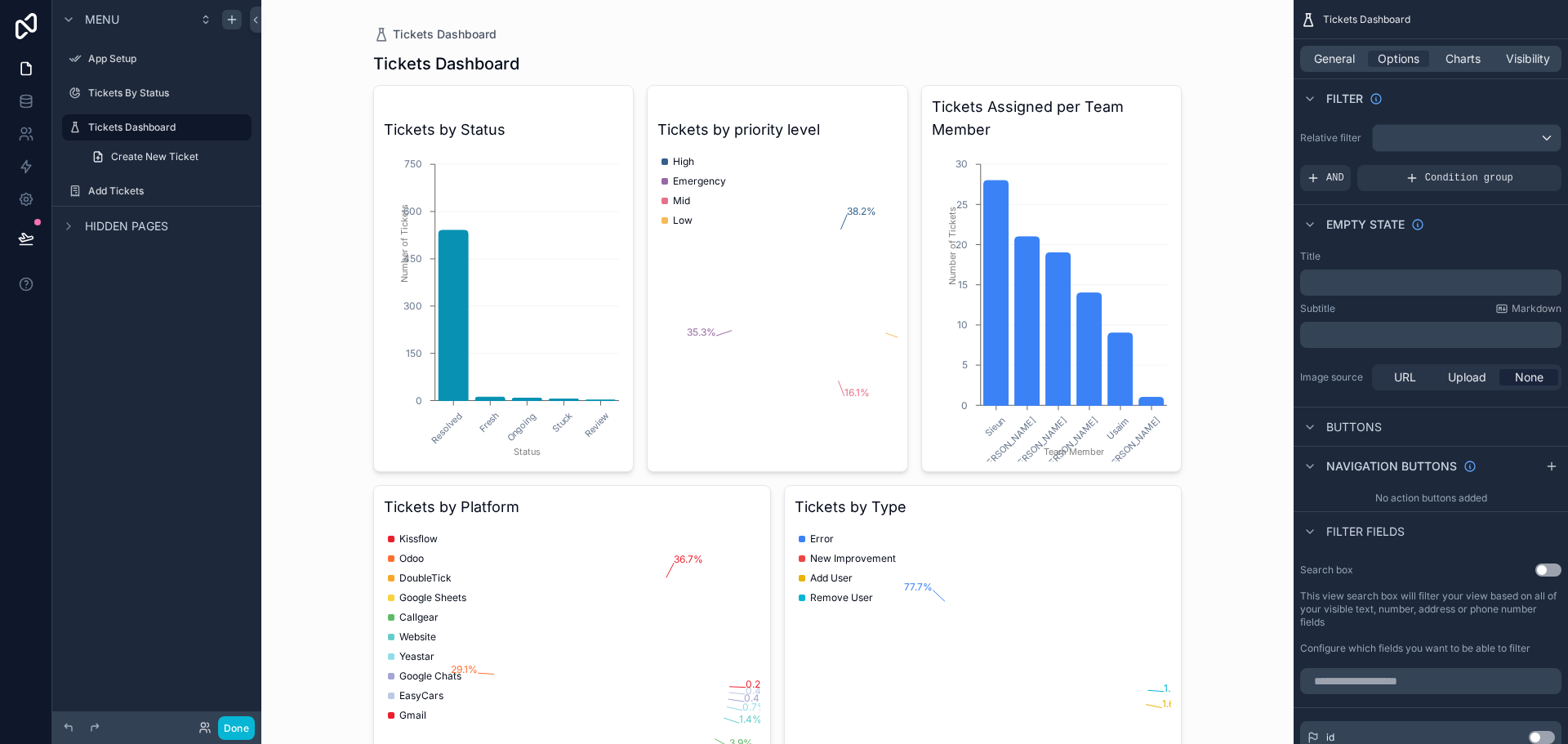
click at [499, 67] on h1 "Tickets Dashboard" at bounding box center [446, 63] width 146 height 22
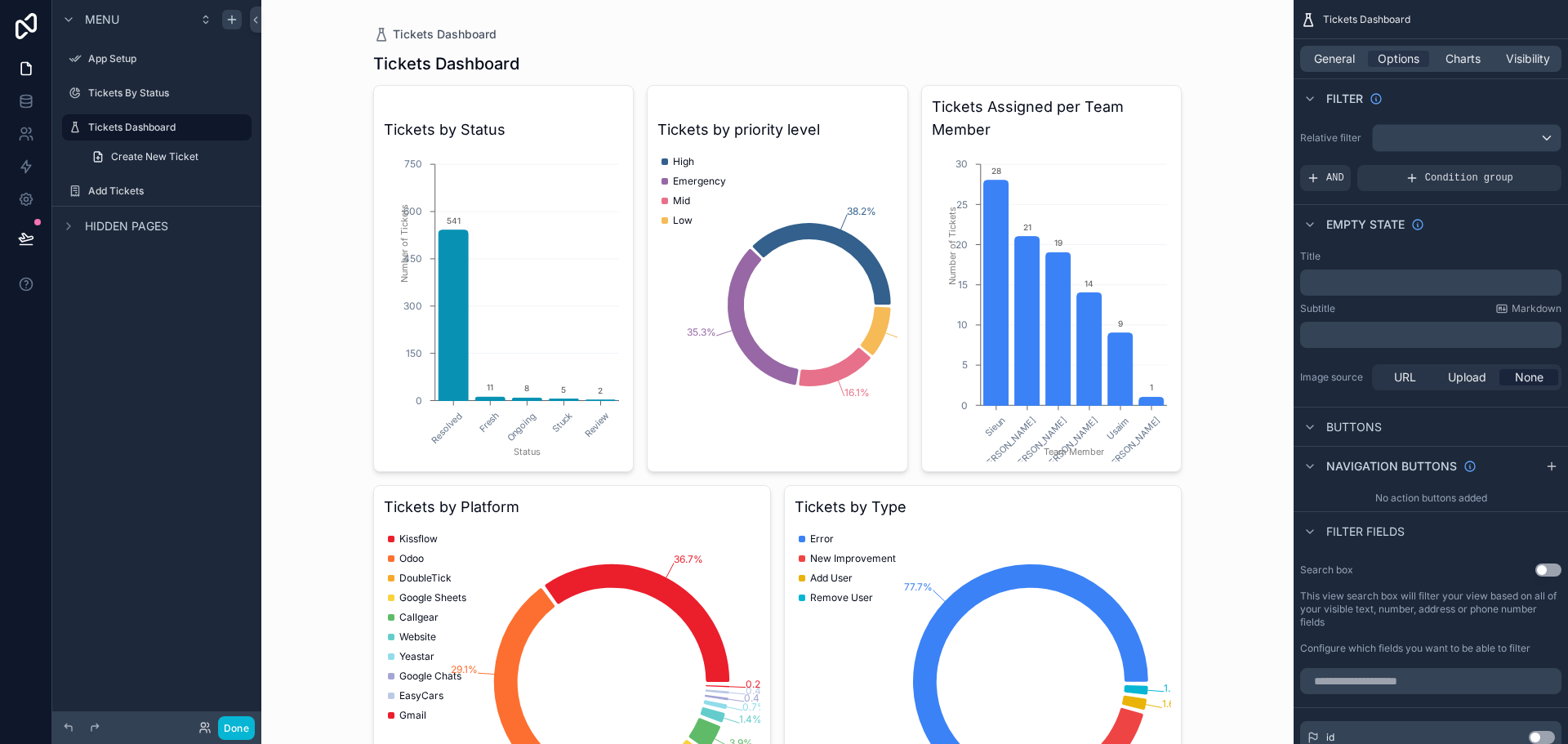
click at [177, 375] on div "Menu App Setup Tickets By Status Tickets Dashboard Create New Ticket Add Ticket…" at bounding box center [157, 362] width 209 height 724
click at [231, 22] on icon "scrollable content" at bounding box center [231, 19] width 13 height 13
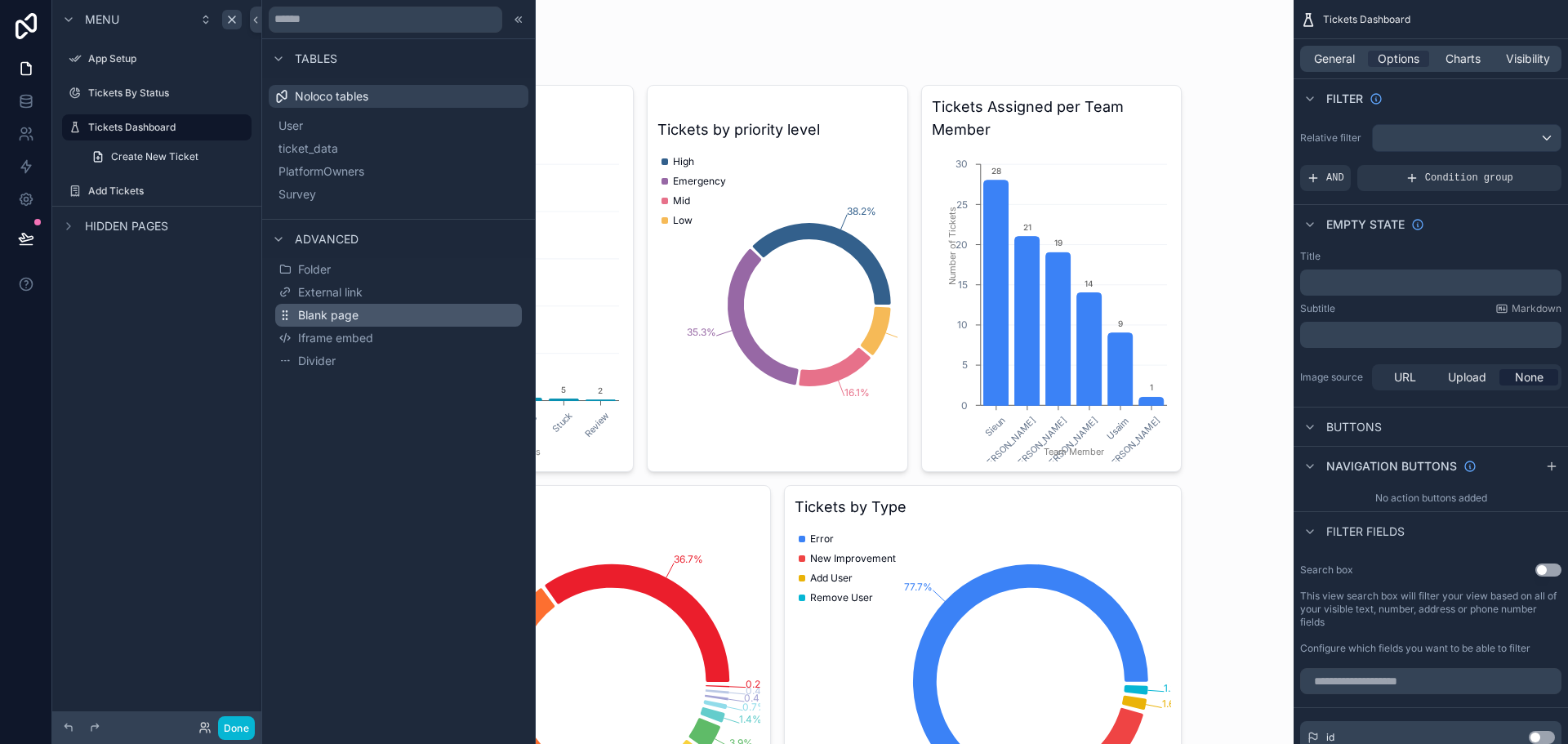
click at [347, 311] on span "Blank page" at bounding box center [329, 315] width 61 height 17
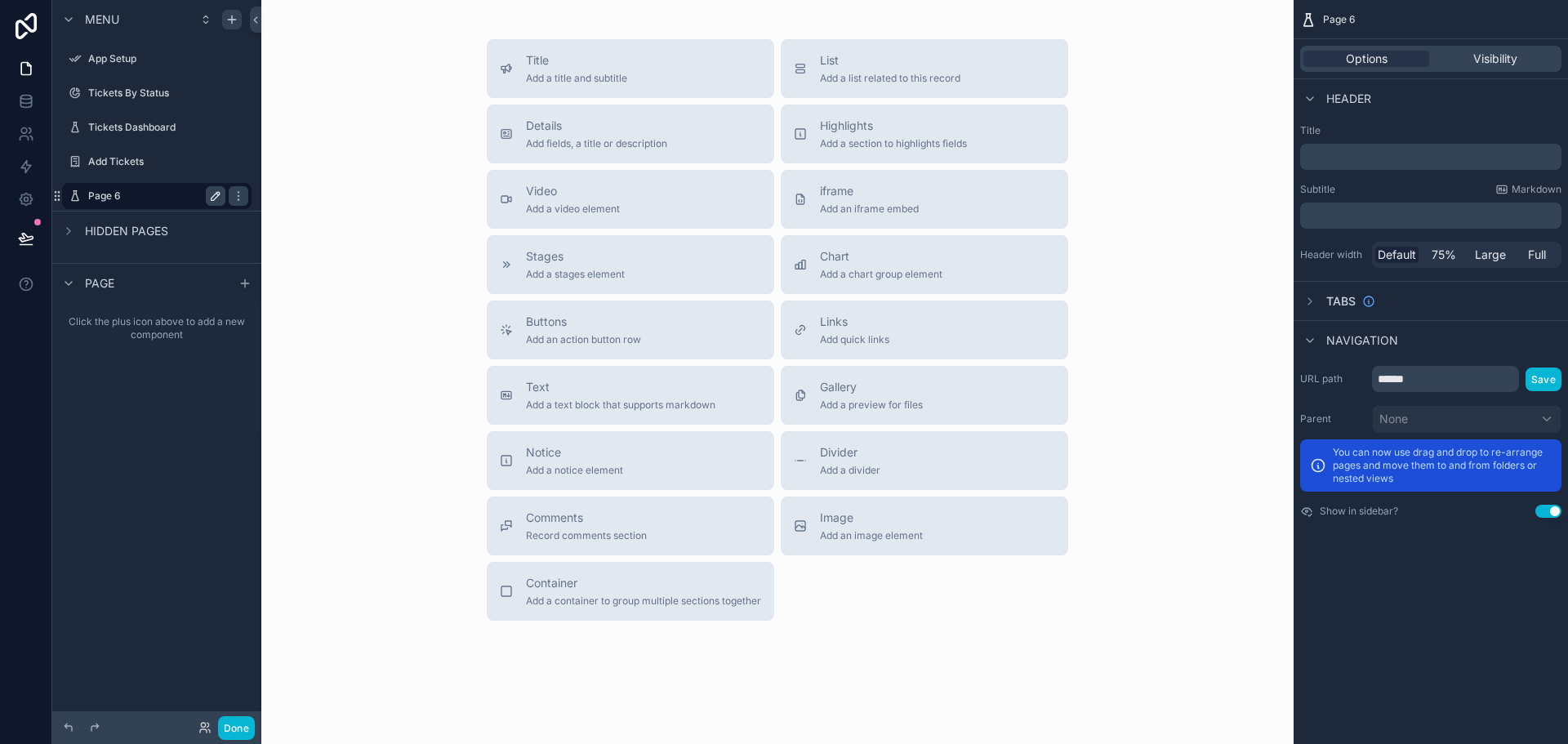
click at [214, 198] on icon "scrollable content" at bounding box center [215, 196] width 13 height 13
click at [154, 191] on input "******" at bounding box center [144, 196] width 112 height 20
type input "*"
type input "*******"
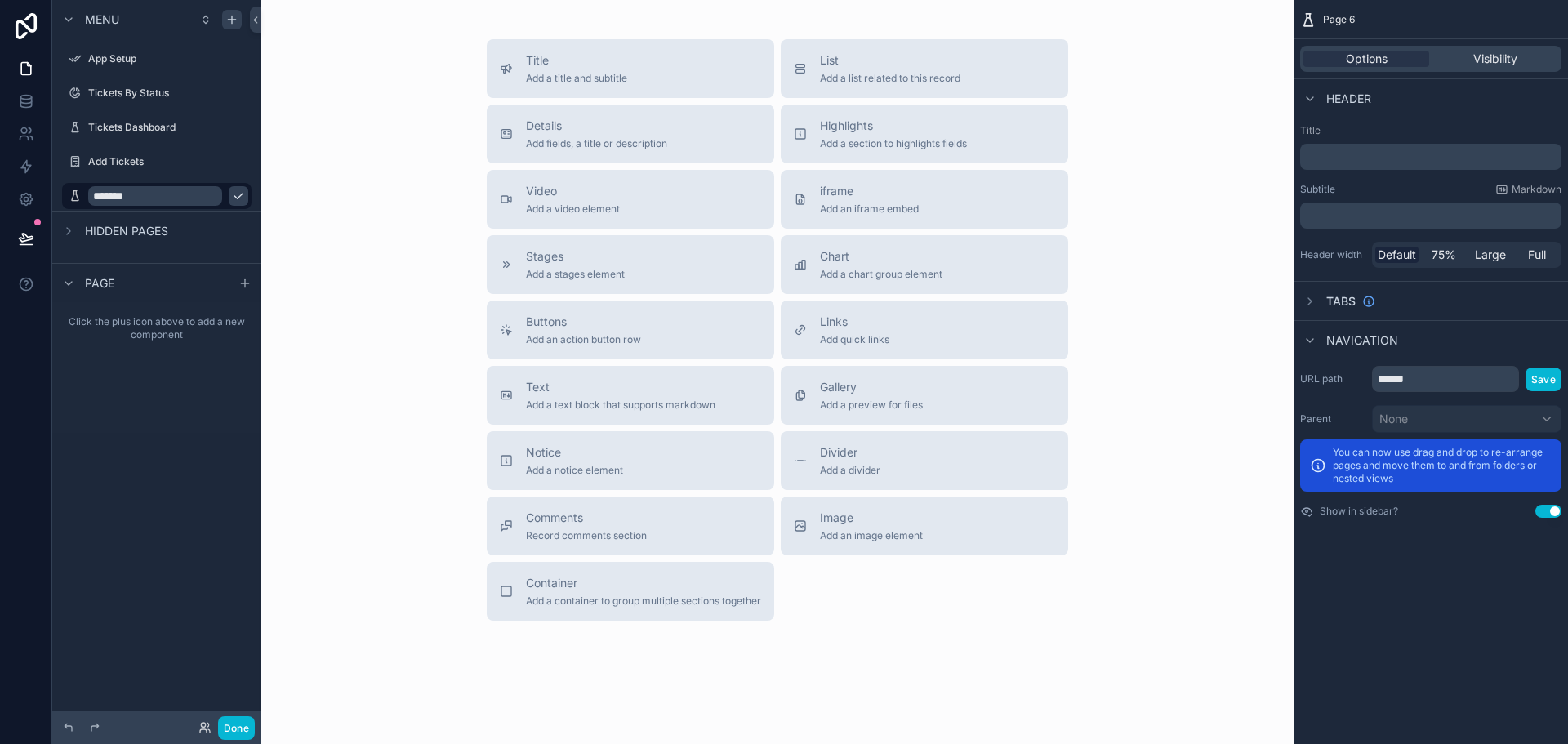
click at [232, 193] on icon "scrollable content" at bounding box center [238, 196] width 13 height 13
click at [374, 275] on div "Title Add a title and subtitle List Add a list related to this record Details A…" at bounding box center [778, 329] width 1007 height 582
click at [929, 272] on span "Add a chart group element" at bounding box center [880, 274] width 122 height 13
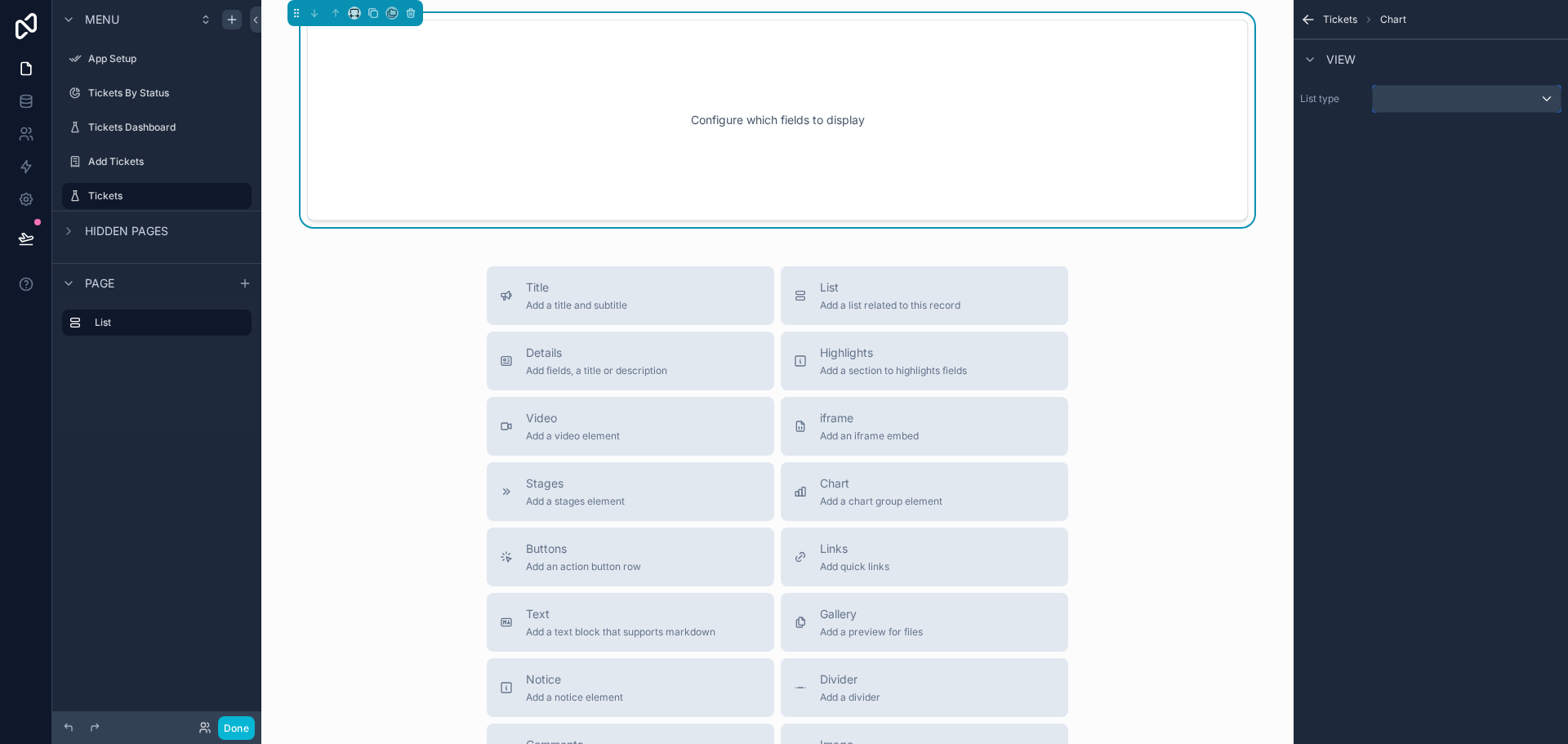
click at [1492, 92] on div "scrollable content" at bounding box center [1467, 99] width 188 height 26
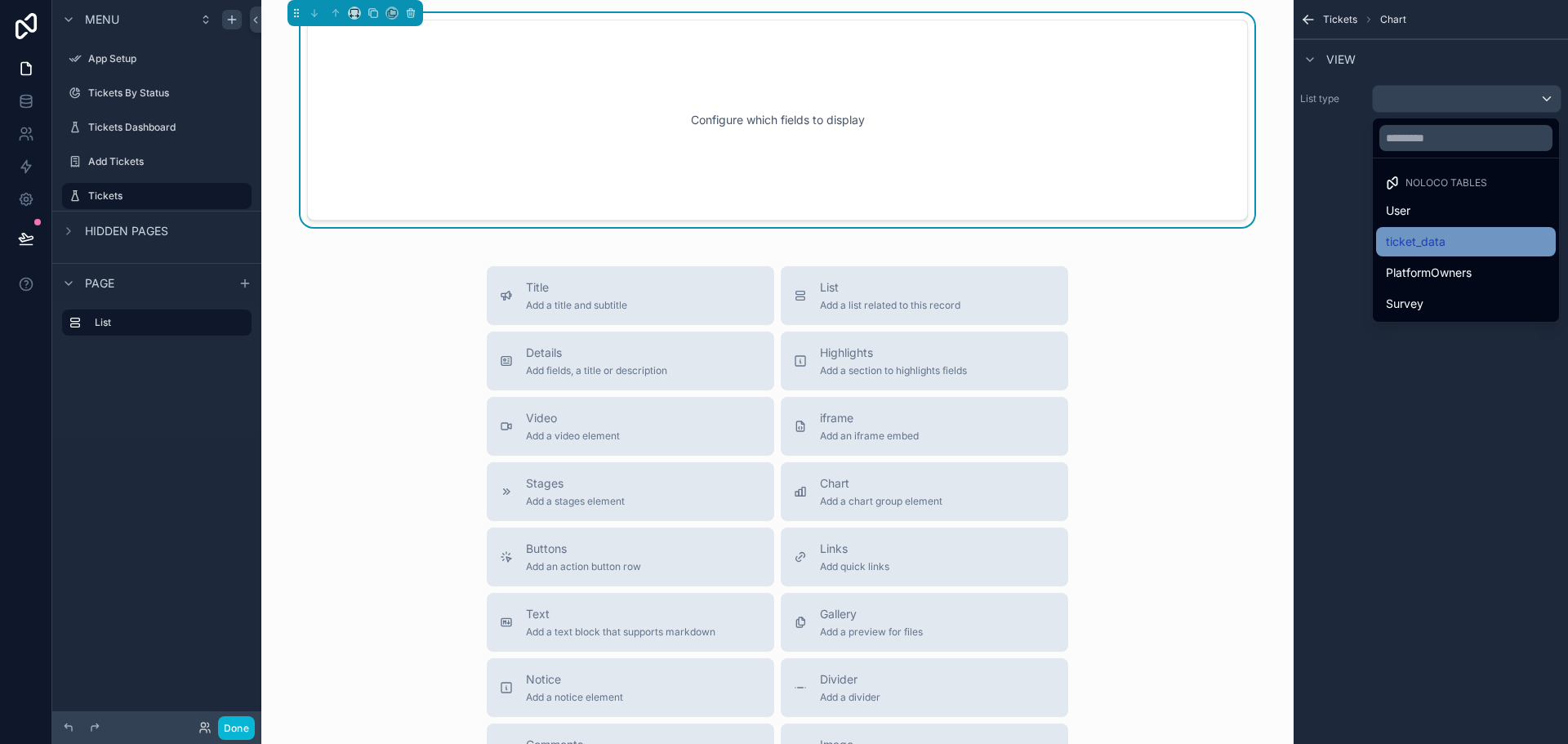
click at [1438, 241] on span "ticket_data" at bounding box center [1415, 241] width 60 height 20
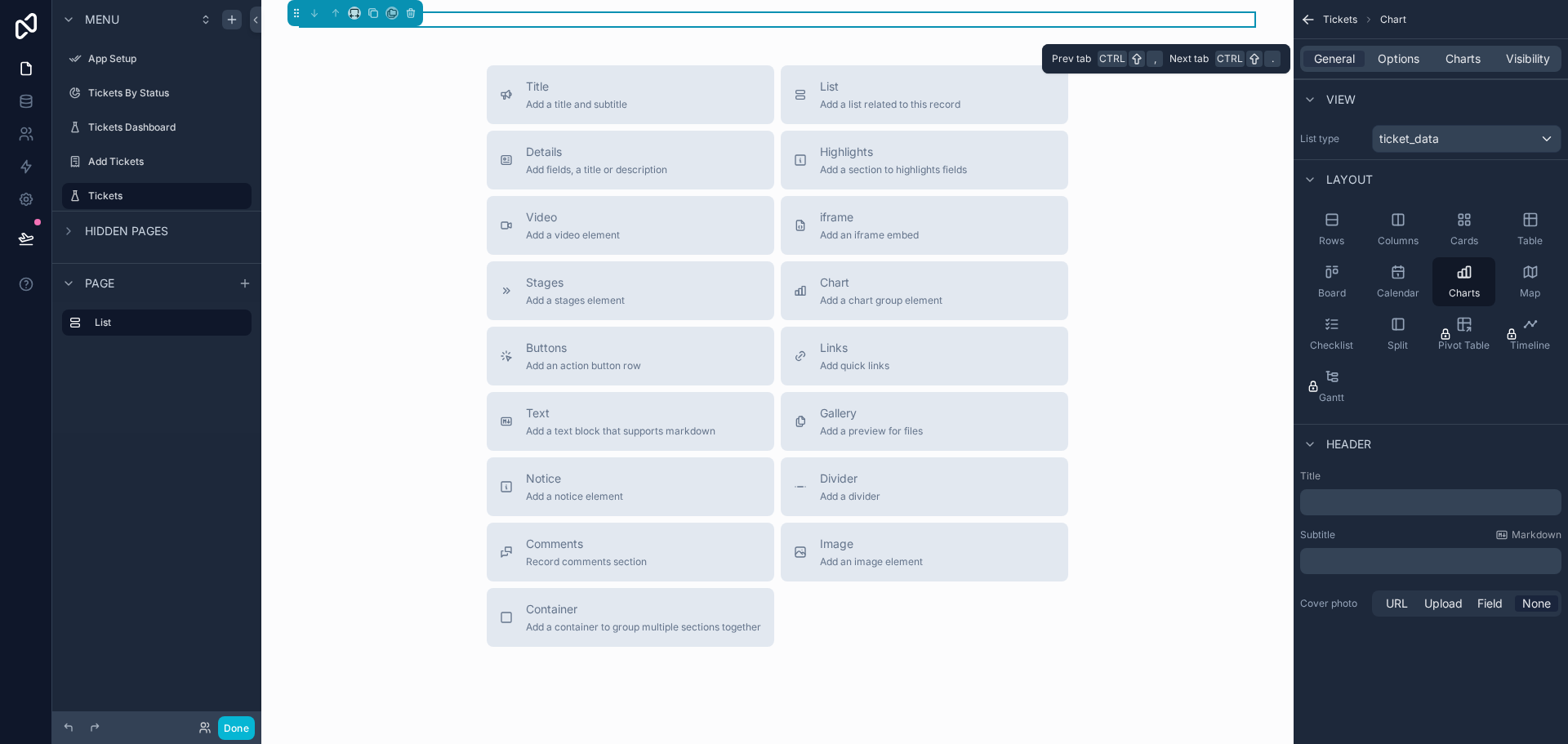
click at [1457, 47] on div "General Options Charts Visibility" at bounding box center [1431, 59] width 261 height 26
click at [1460, 60] on span "Charts" at bounding box center [1463, 59] width 35 height 17
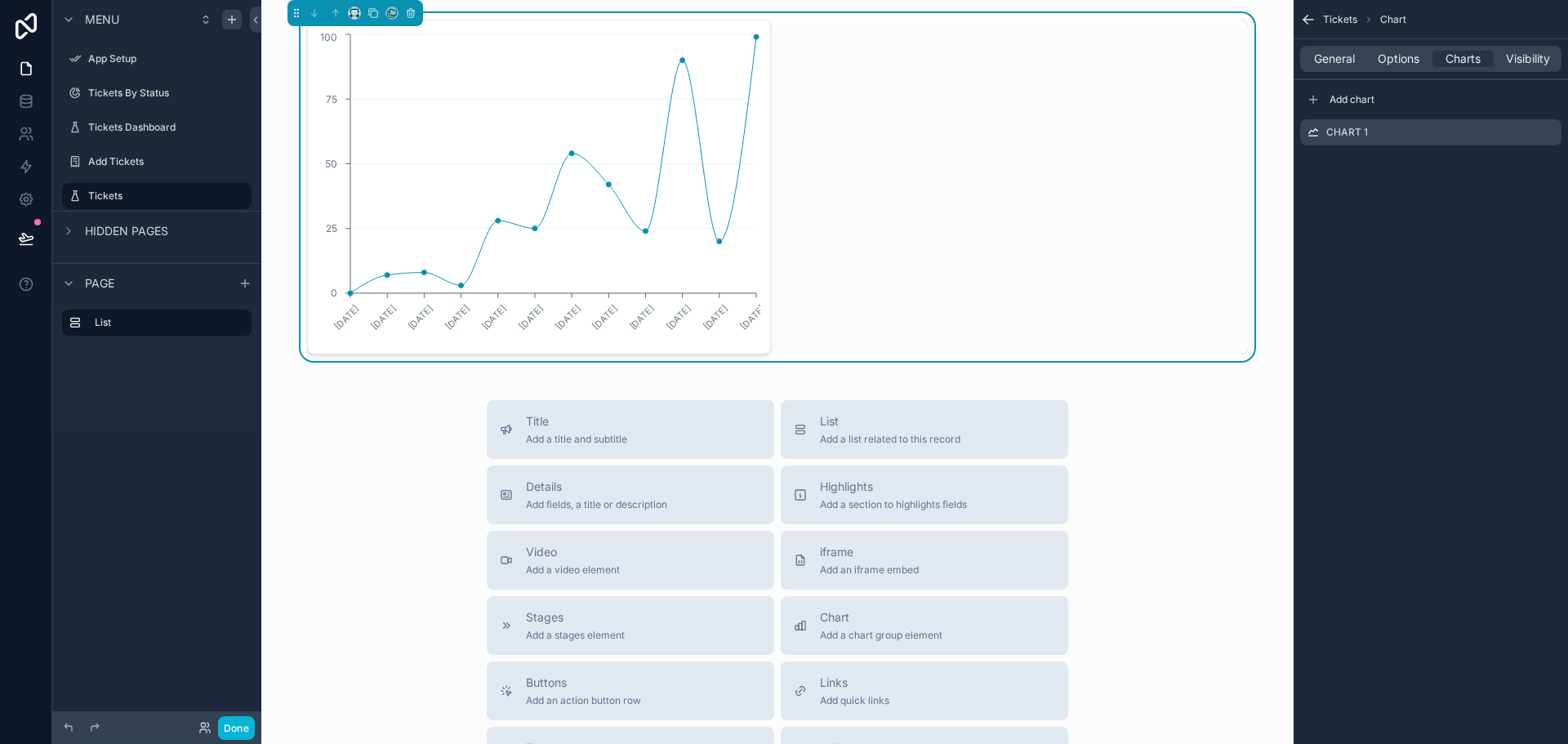
click at [1103, 428] on div "Title Add a title and subtitle List Add a list related to this record Details A…" at bounding box center [778, 690] width 1007 height 582
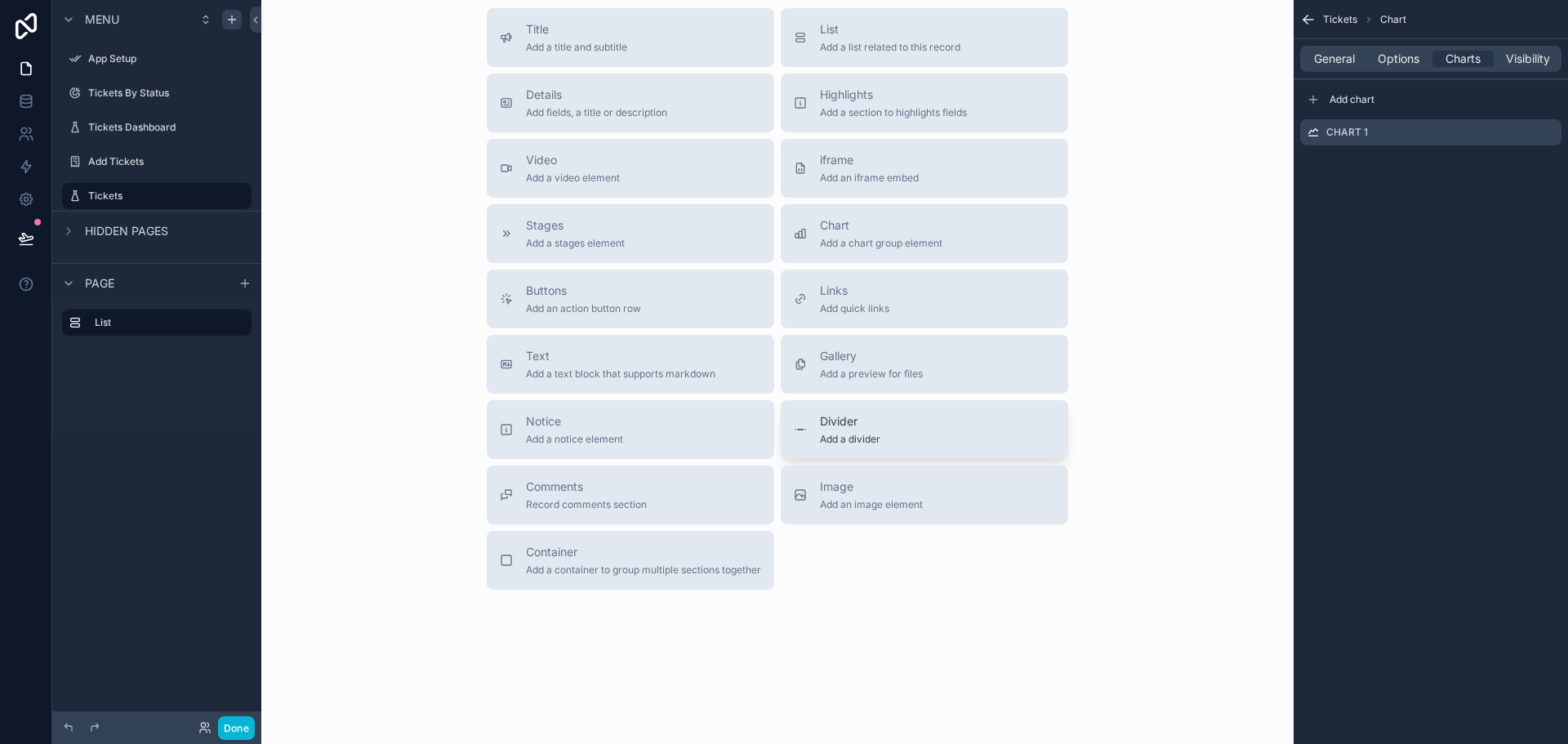
scroll to position [394, 0]
click at [1335, 56] on span "General" at bounding box center [1335, 59] width 41 height 17
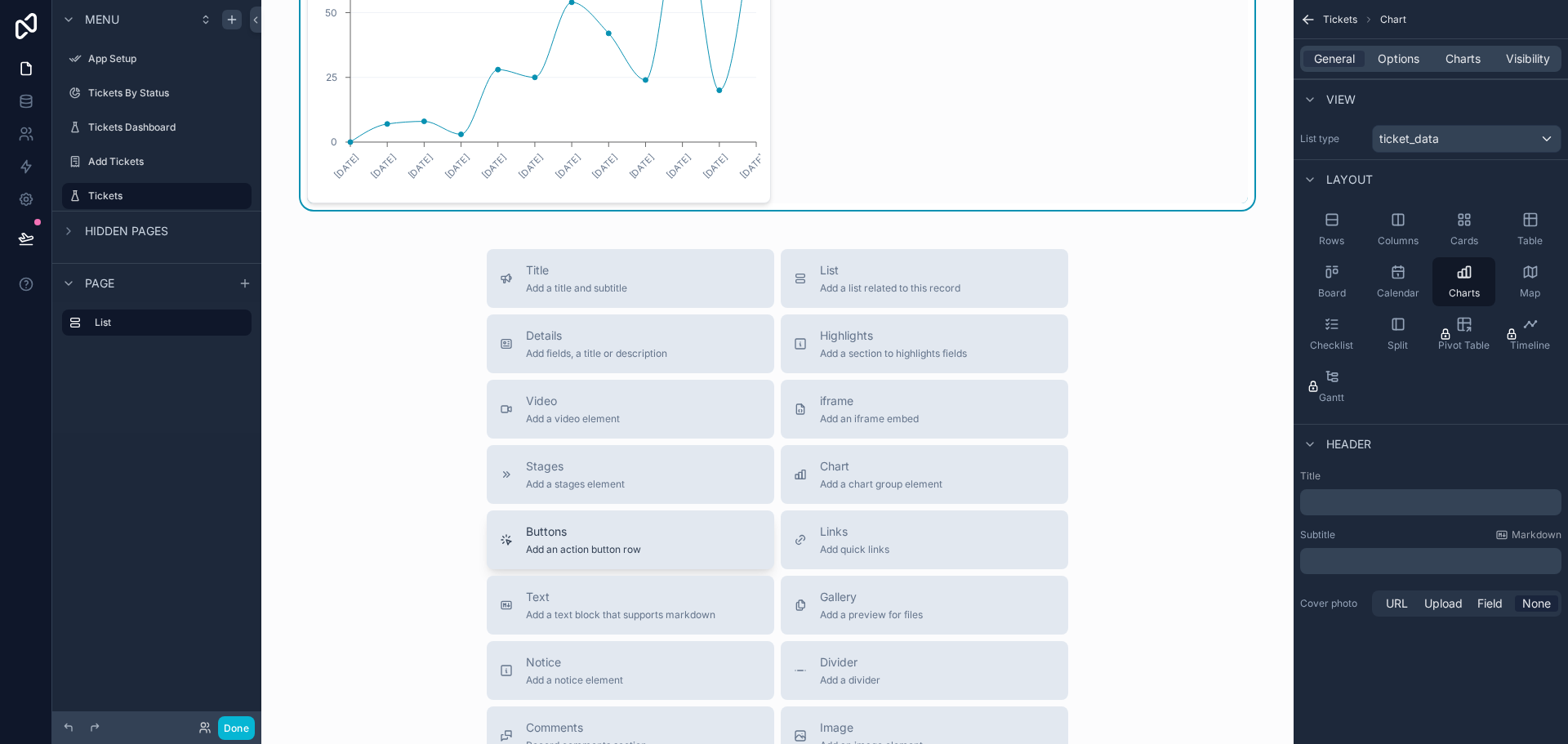
scroll to position [150, 0]
click at [430, 325] on div "Title Add a title and subtitle List Add a list related to this record Details A…" at bounding box center [778, 541] width 1007 height 582
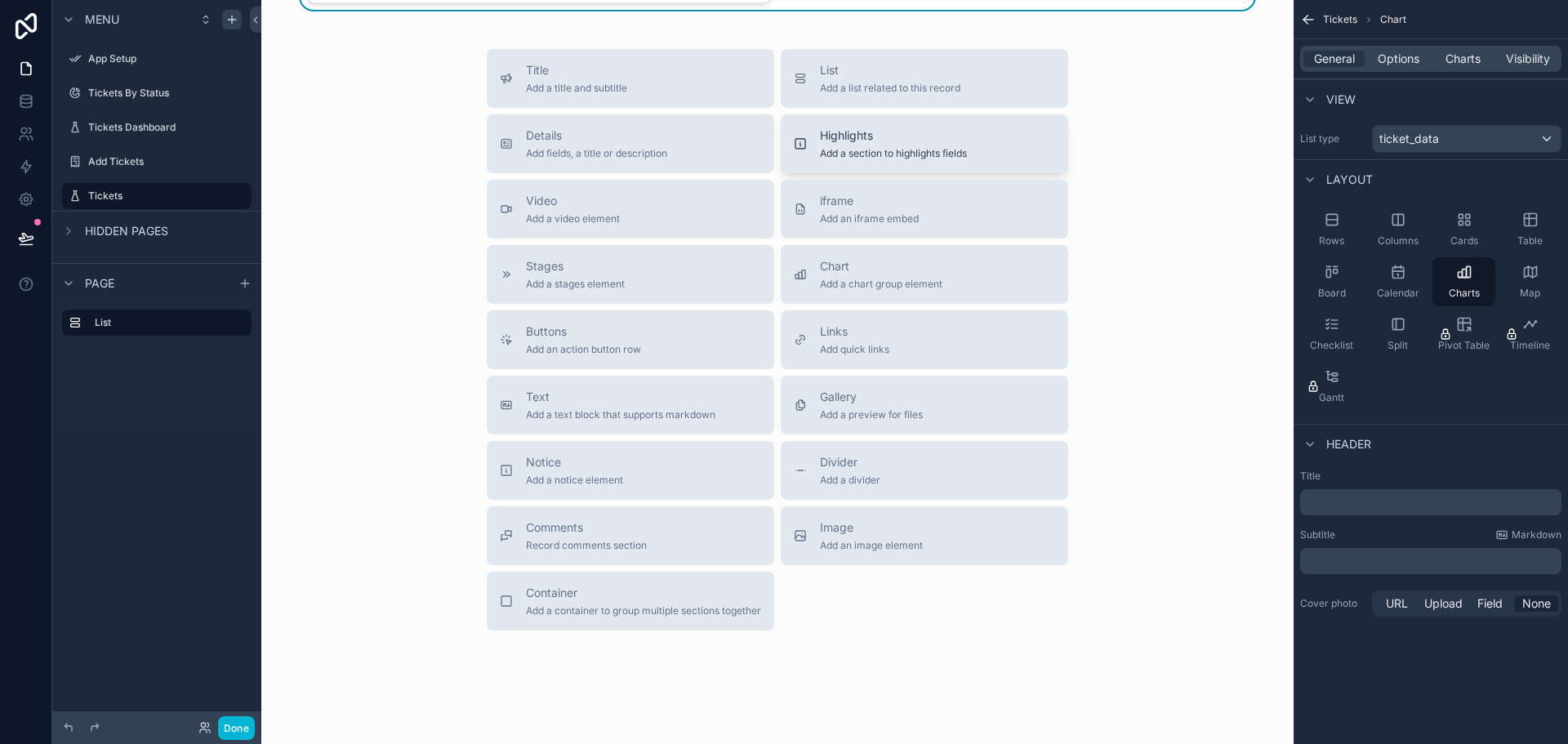
scroll to position [394, 0]
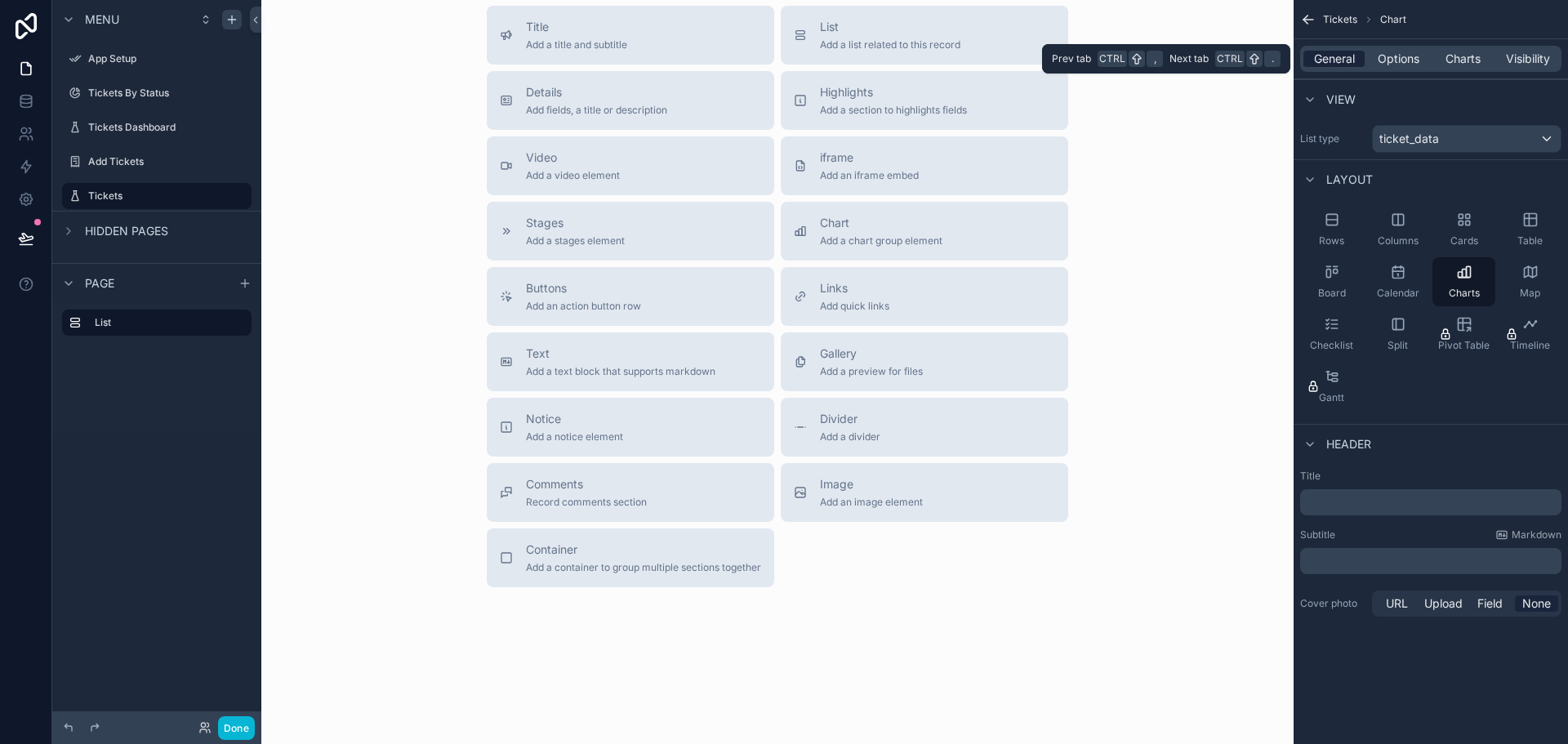
click at [1348, 60] on span "General" at bounding box center [1335, 59] width 41 height 17
click at [1405, 59] on span "Options" at bounding box center [1399, 59] width 42 height 17
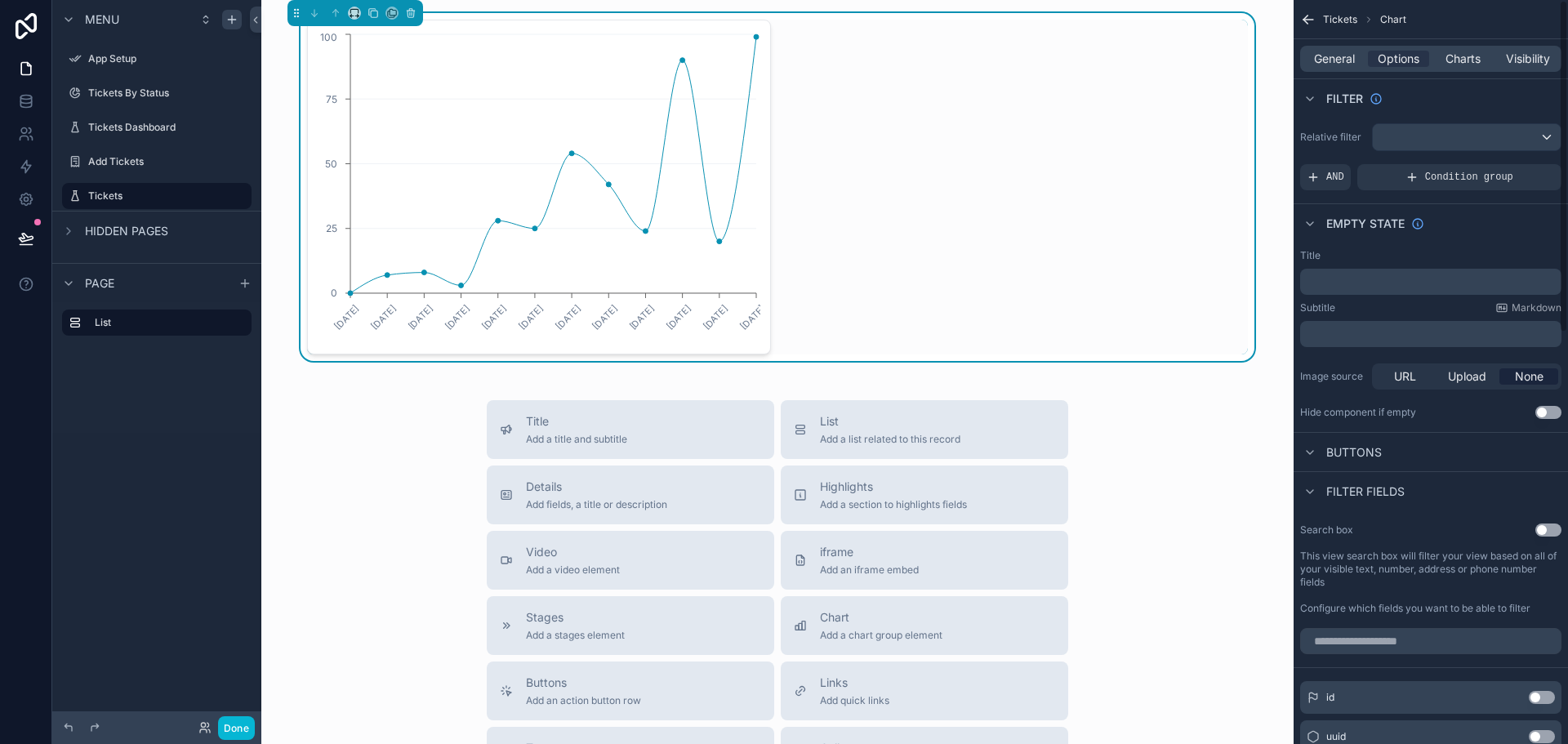
scroll to position [0, 0]
click at [1472, 54] on span "Charts" at bounding box center [1463, 59] width 35 height 17
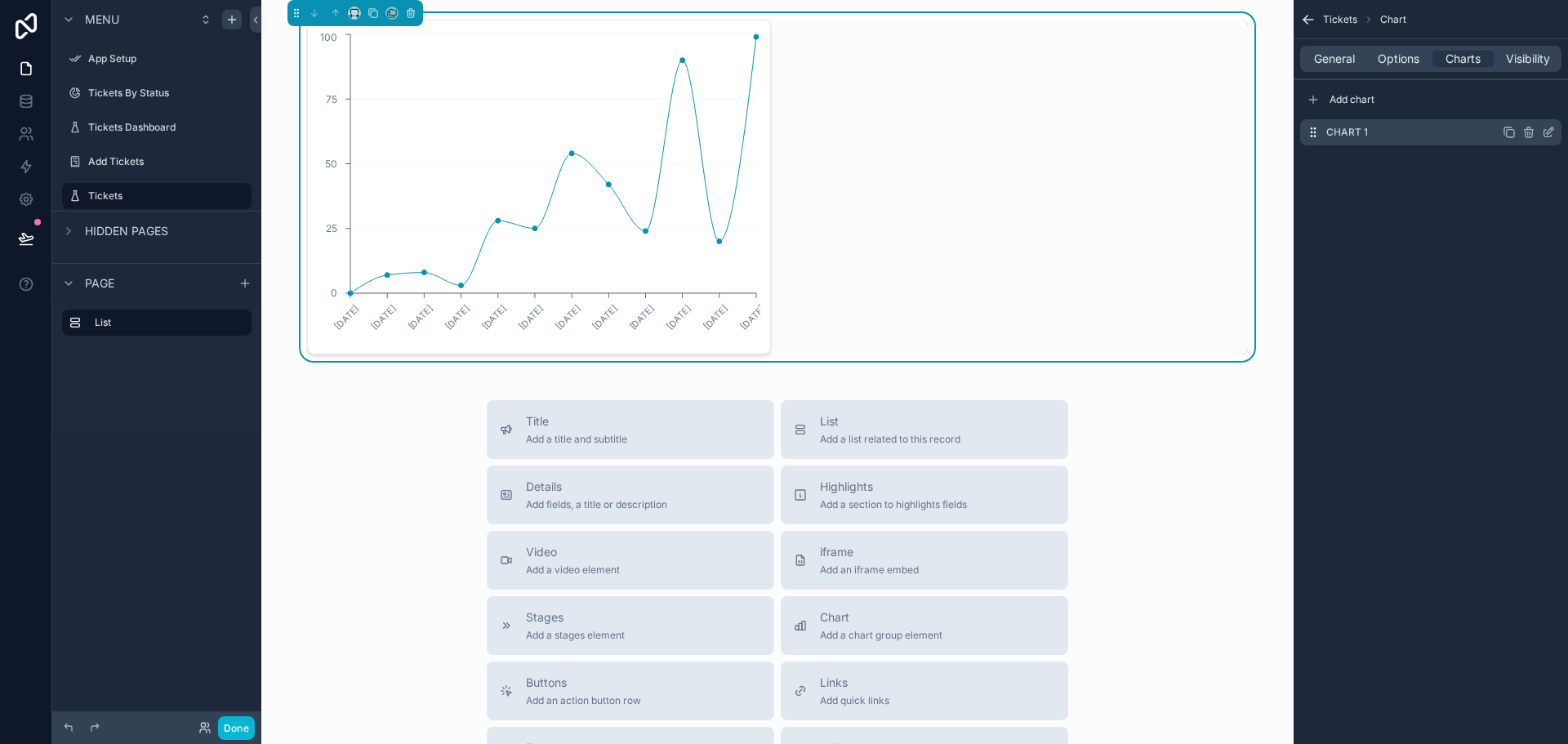
click at [1546, 134] on icon "scrollable content" at bounding box center [1548, 132] width 13 height 13
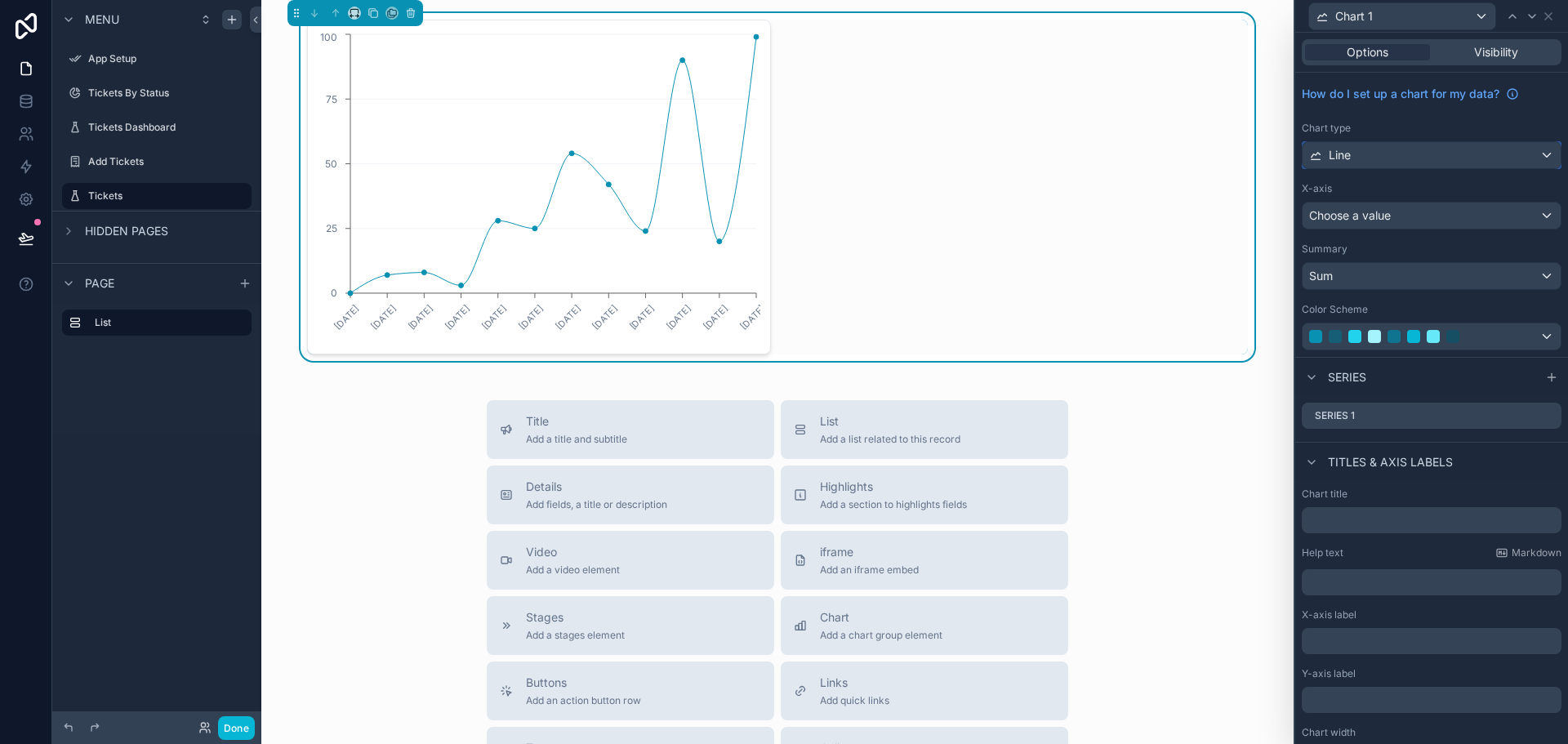
click at [1376, 148] on div "Line" at bounding box center [1432, 154] width 258 height 26
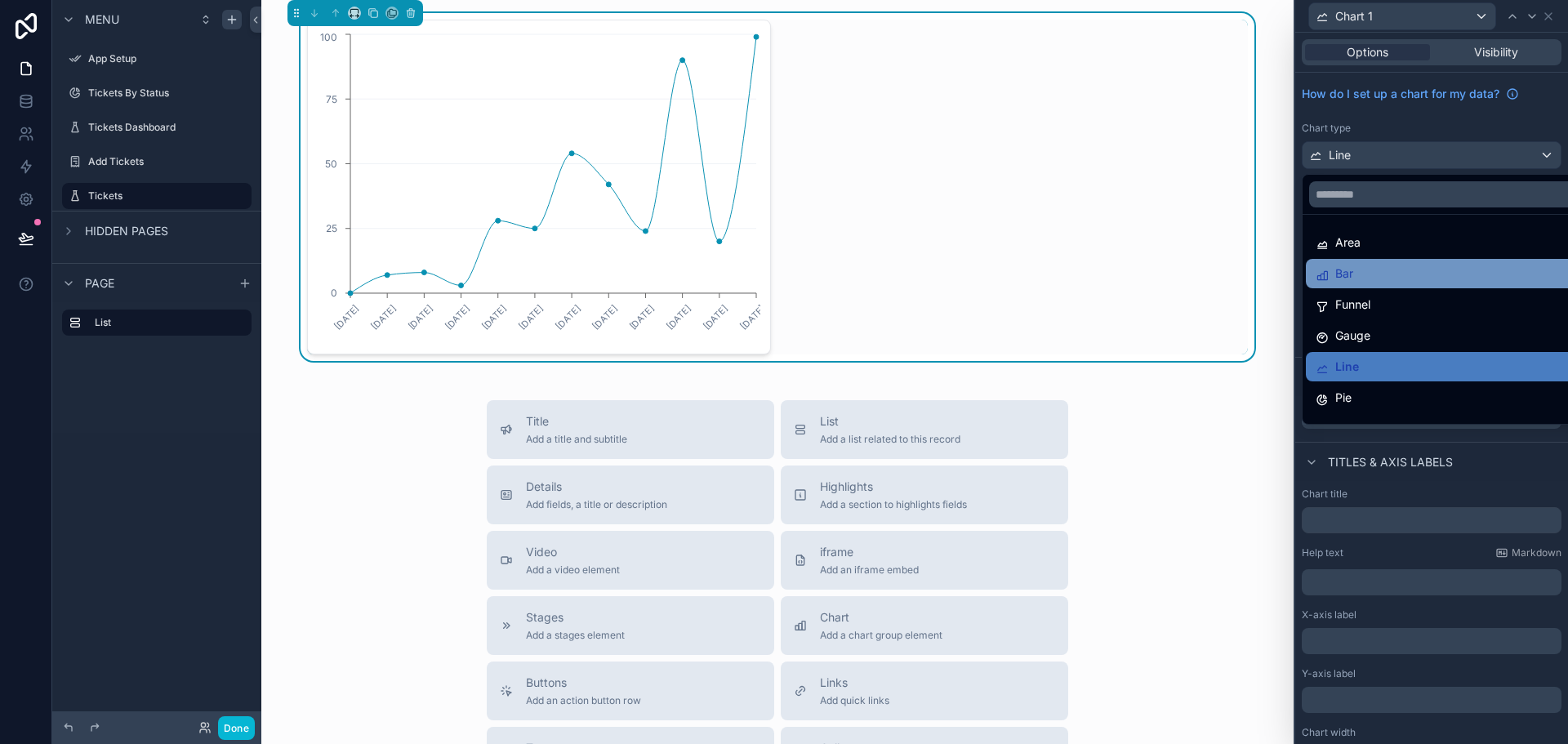
click at [1388, 268] on div "Bar" at bounding box center [1444, 274] width 257 height 20
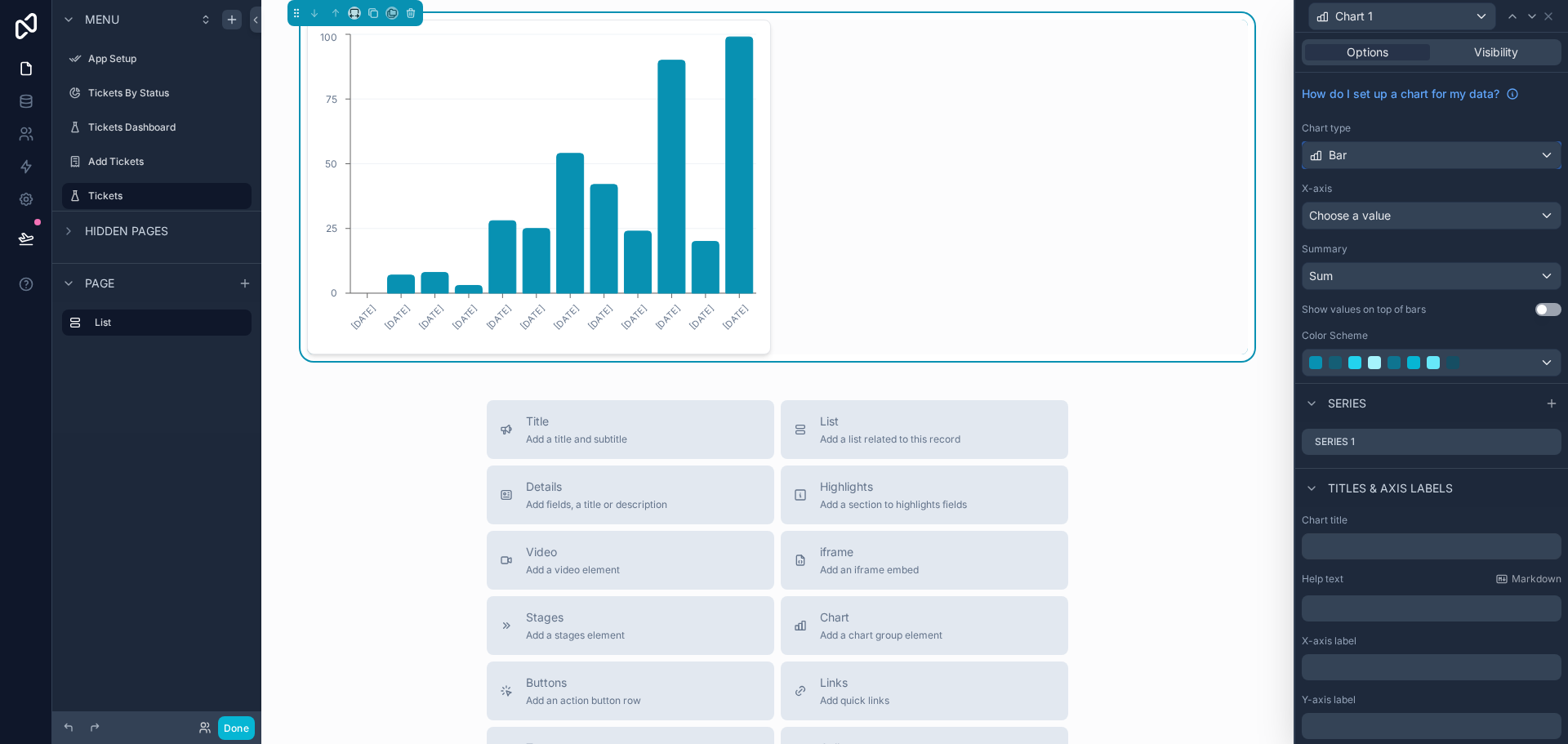
click at [1373, 153] on div "Bar" at bounding box center [1432, 154] width 258 height 26
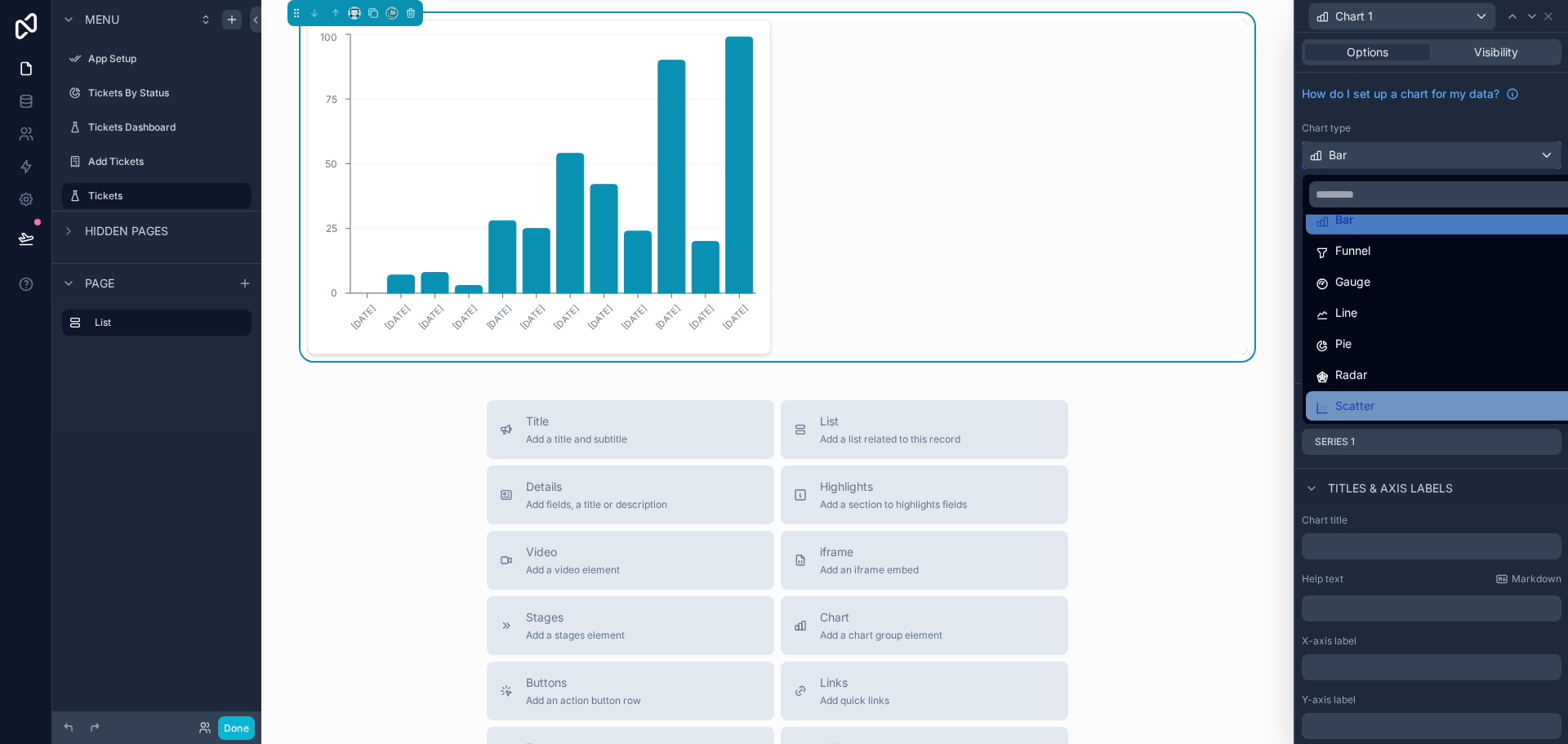
scroll to position [82, 0]
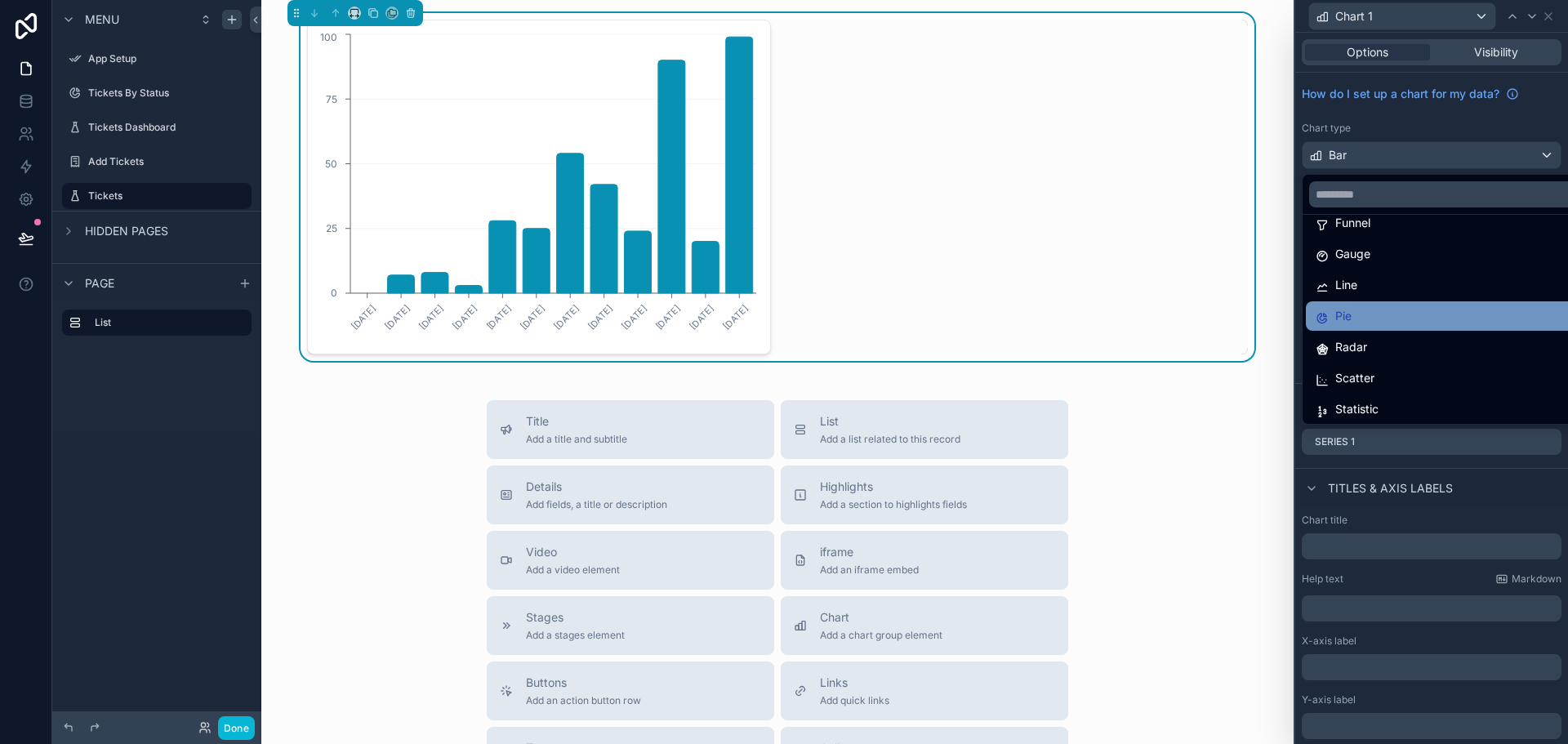
click at [1366, 319] on div "Pie" at bounding box center [1444, 316] width 257 height 20
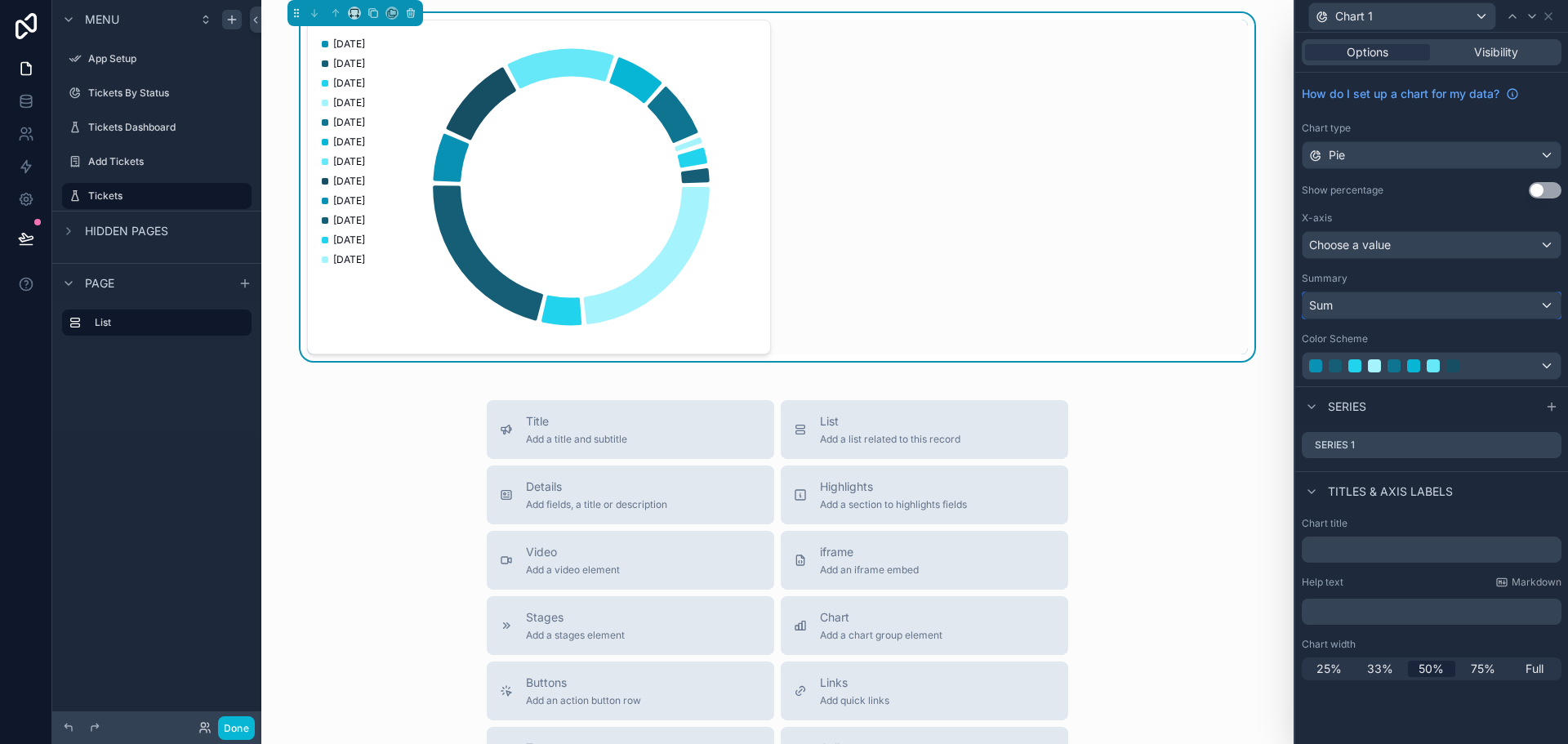
click at [1365, 308] on div "Sum" at bounding box center [1432, 305] width 258 height 26
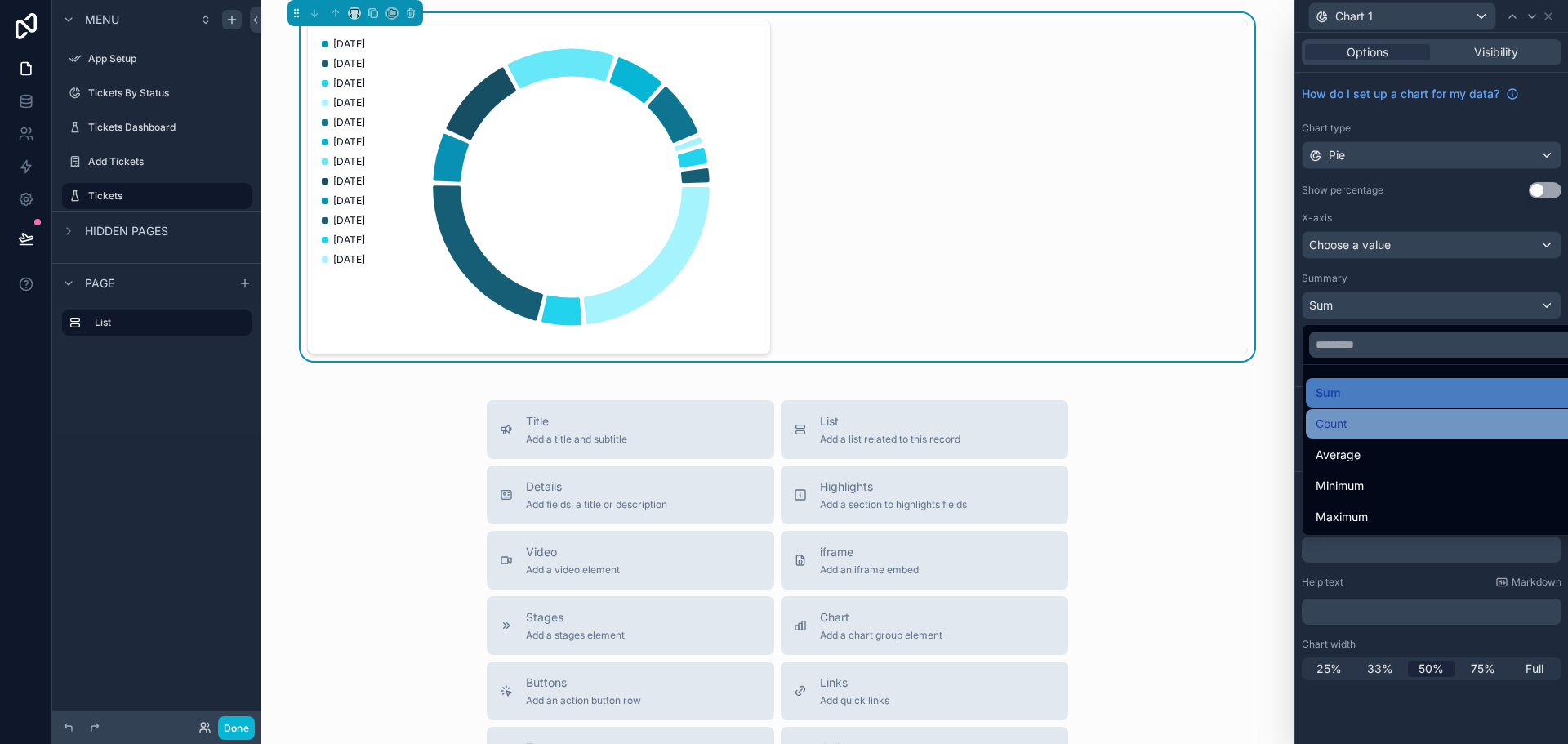
click at [1367, 421] on div "Count" at bounding box center [1451, 423] width 270 height 20
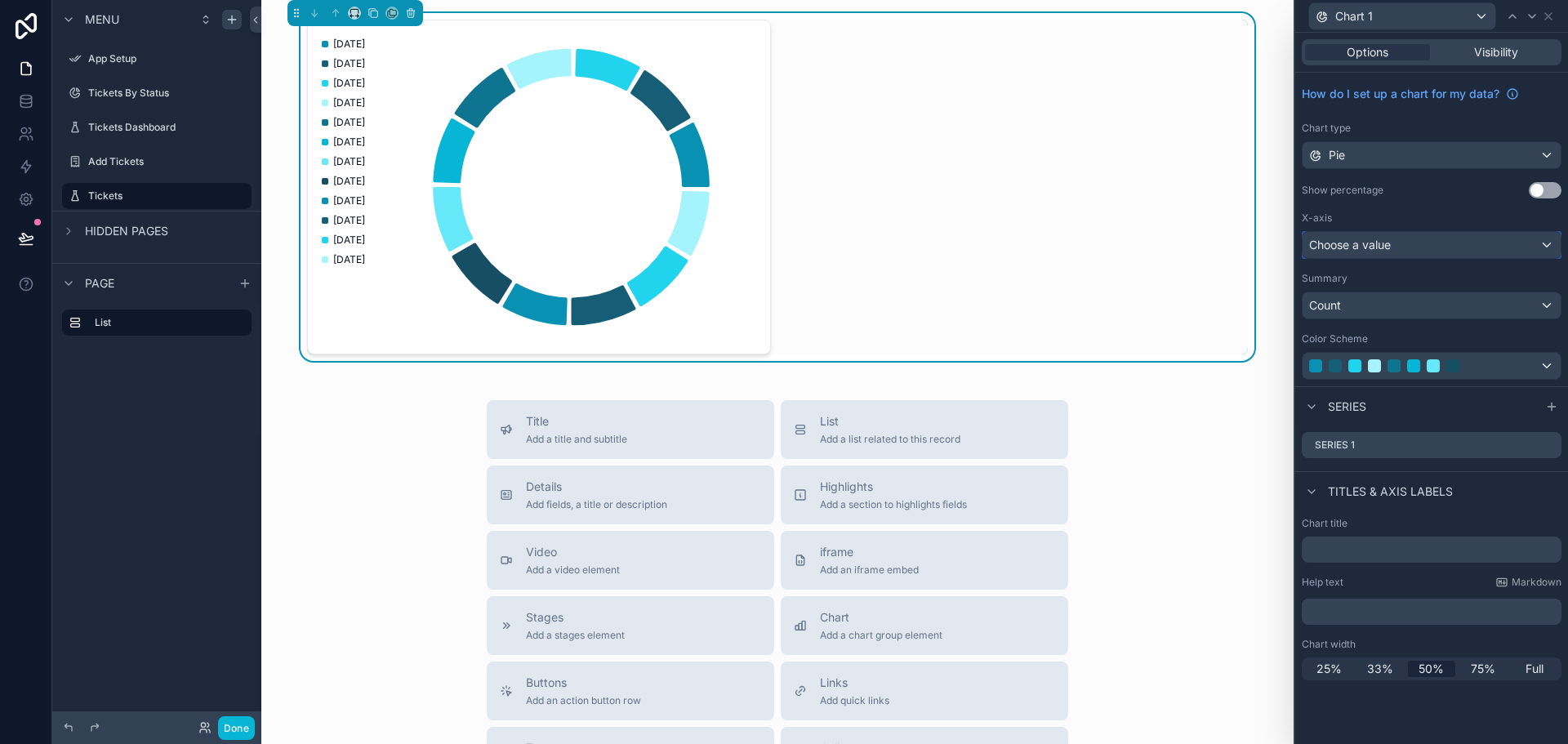
click at [1403, 245] on div "Choose a value" at bounding box center [1432, 244] width 258 height 26
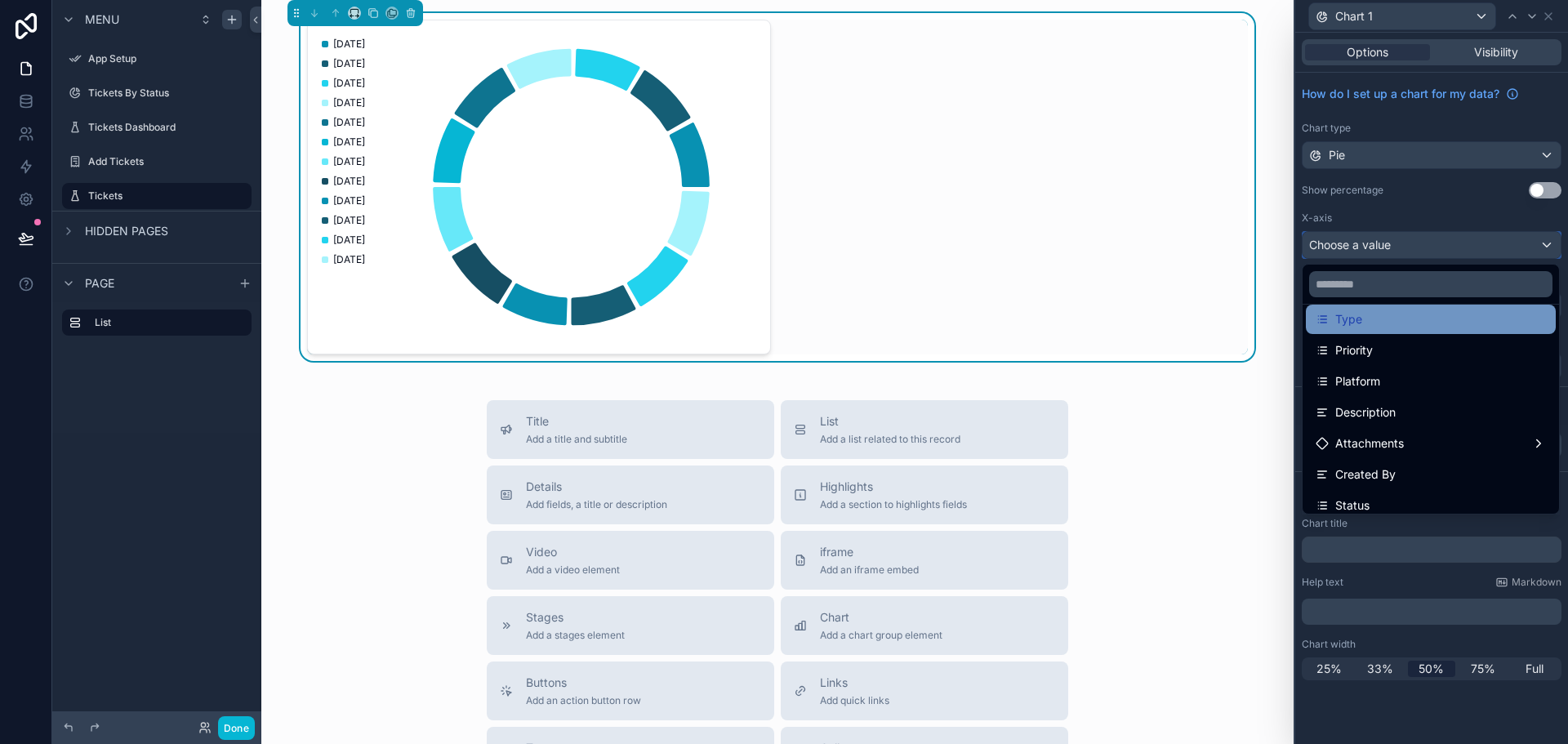
scroll to position [163, 0]
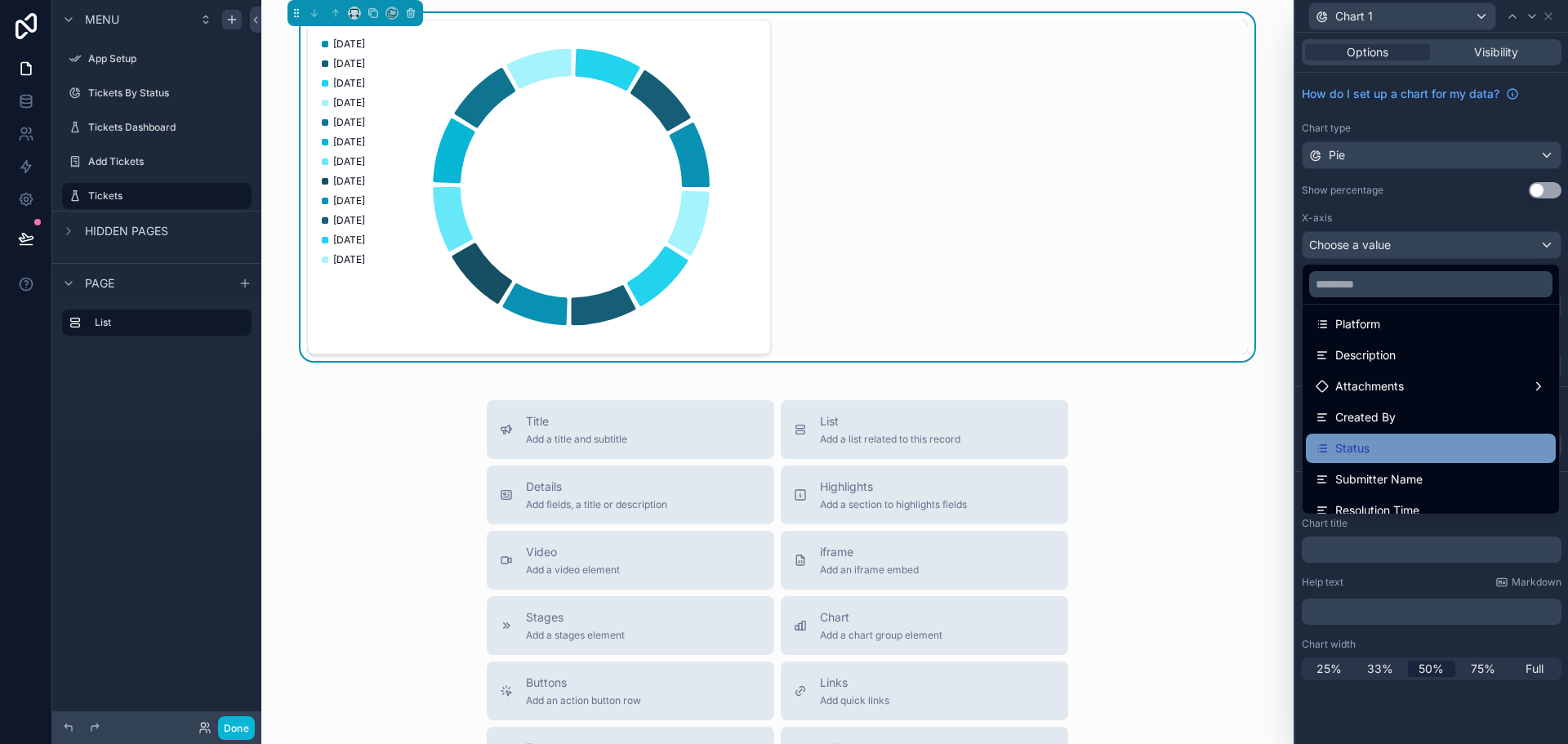
click at [1377, 437] on div "Status" at bounding box center [1431, 448] width 250 height 29
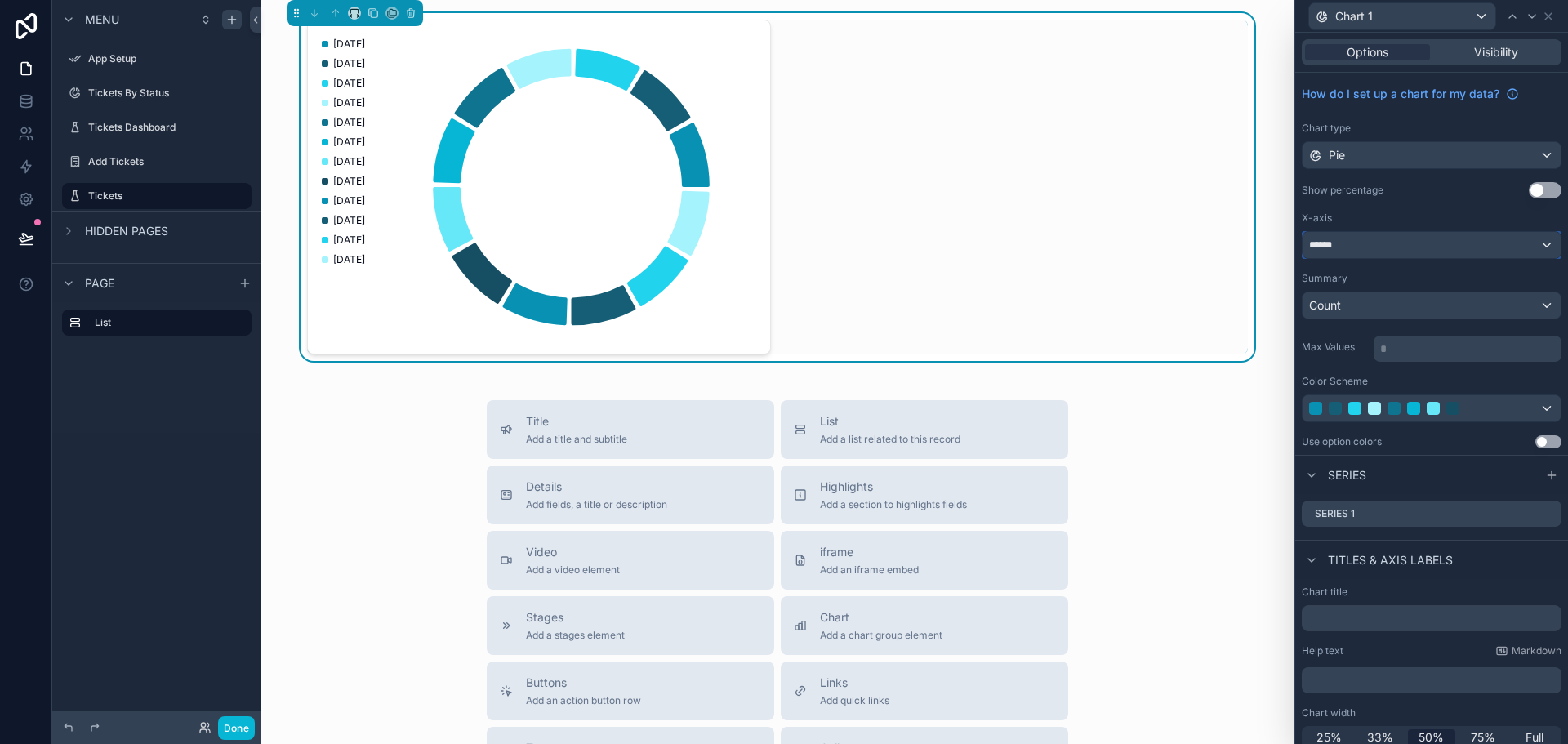
click at [1346, 241] on div "******" at bounding box center [1432, 244] width 258 height 26
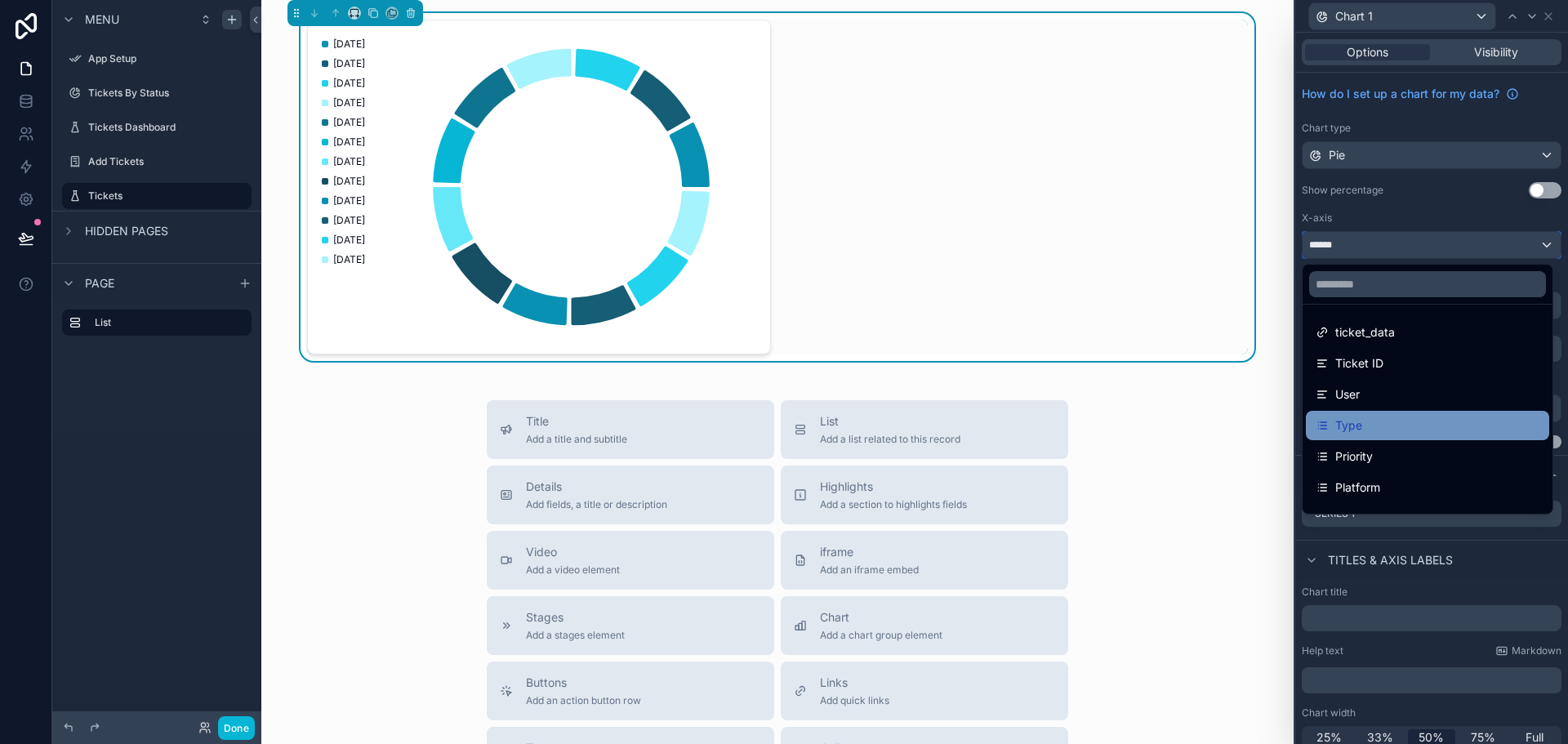
scroll to position [82, 0]
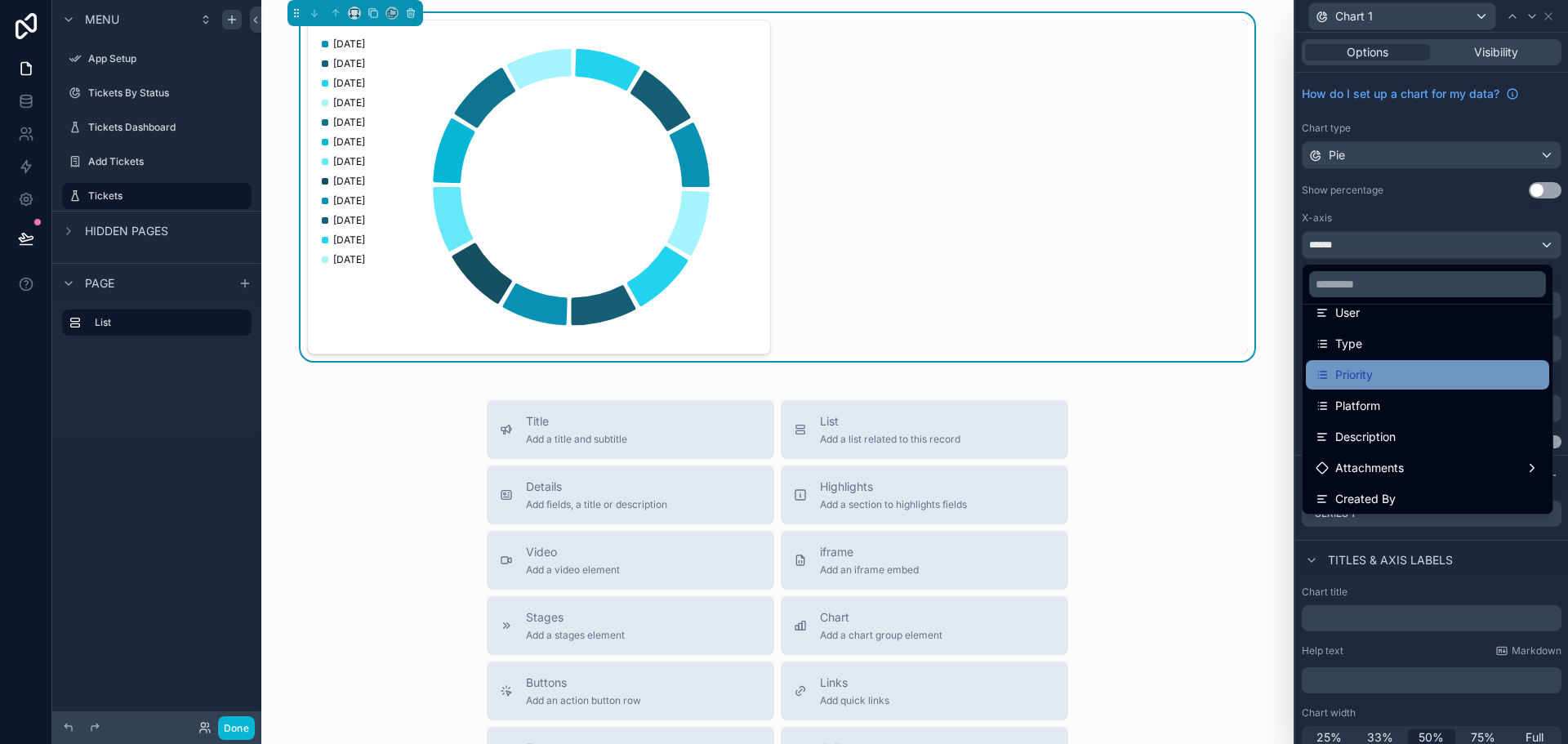
click at [1380, 375] on div "Priority" at bounding box center [1427, 374] width 224 height 20
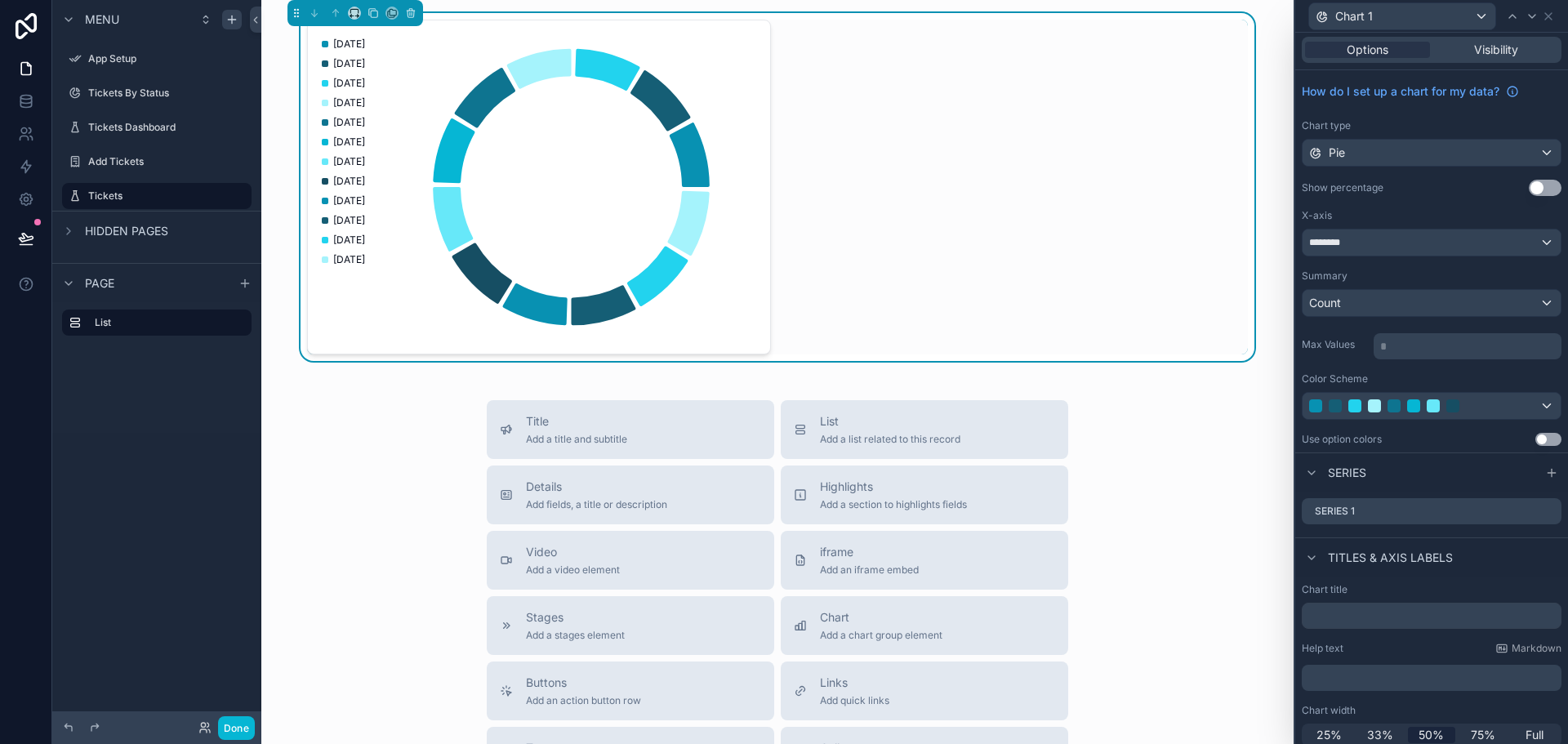
scroll to position [0, 0]
click at [1458, 56] on div "Visibility" at bounding box center [1497, 52] width 125 height 17
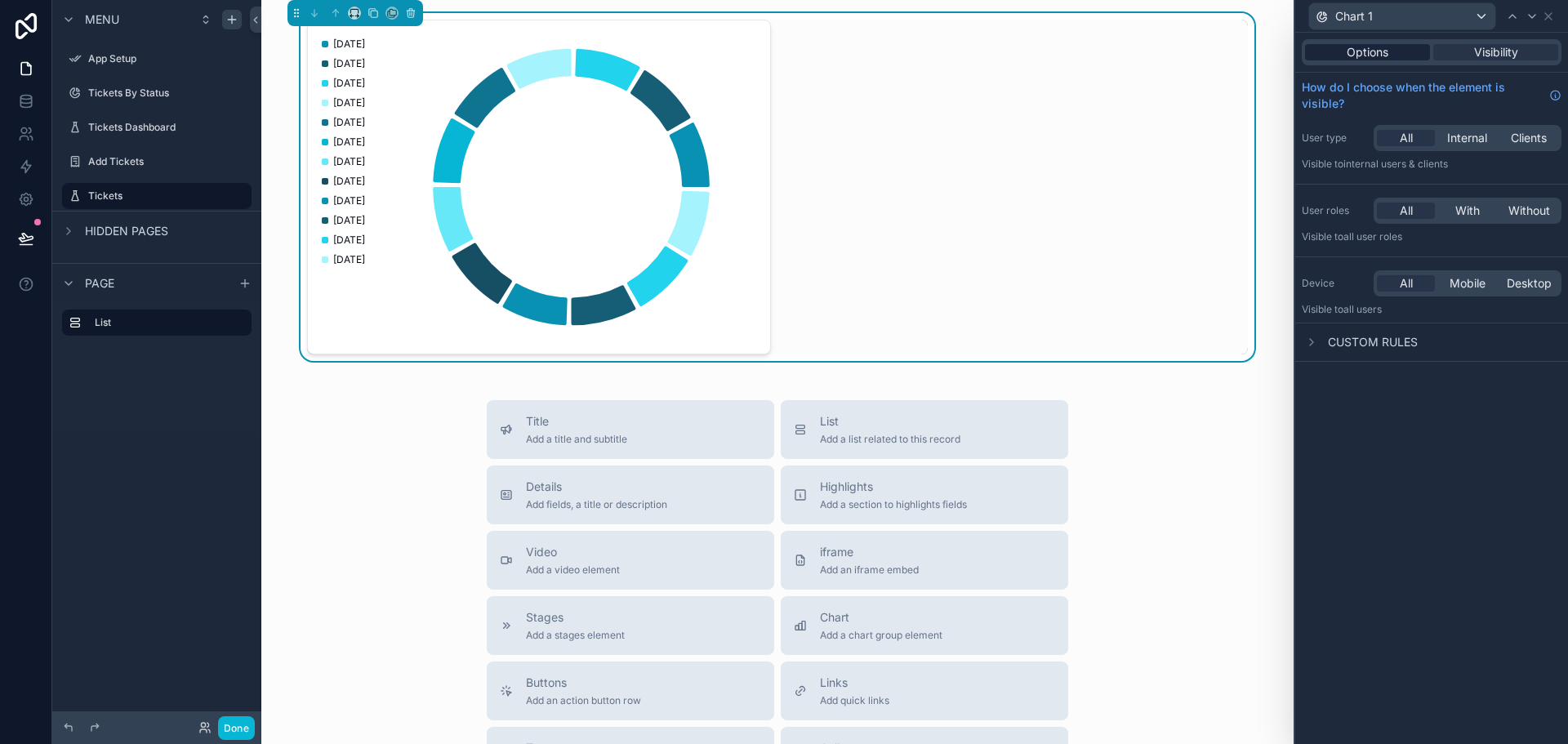
click at [1363, 56] on span "Options" at bounding box center [1367, 52] width 42 height 17
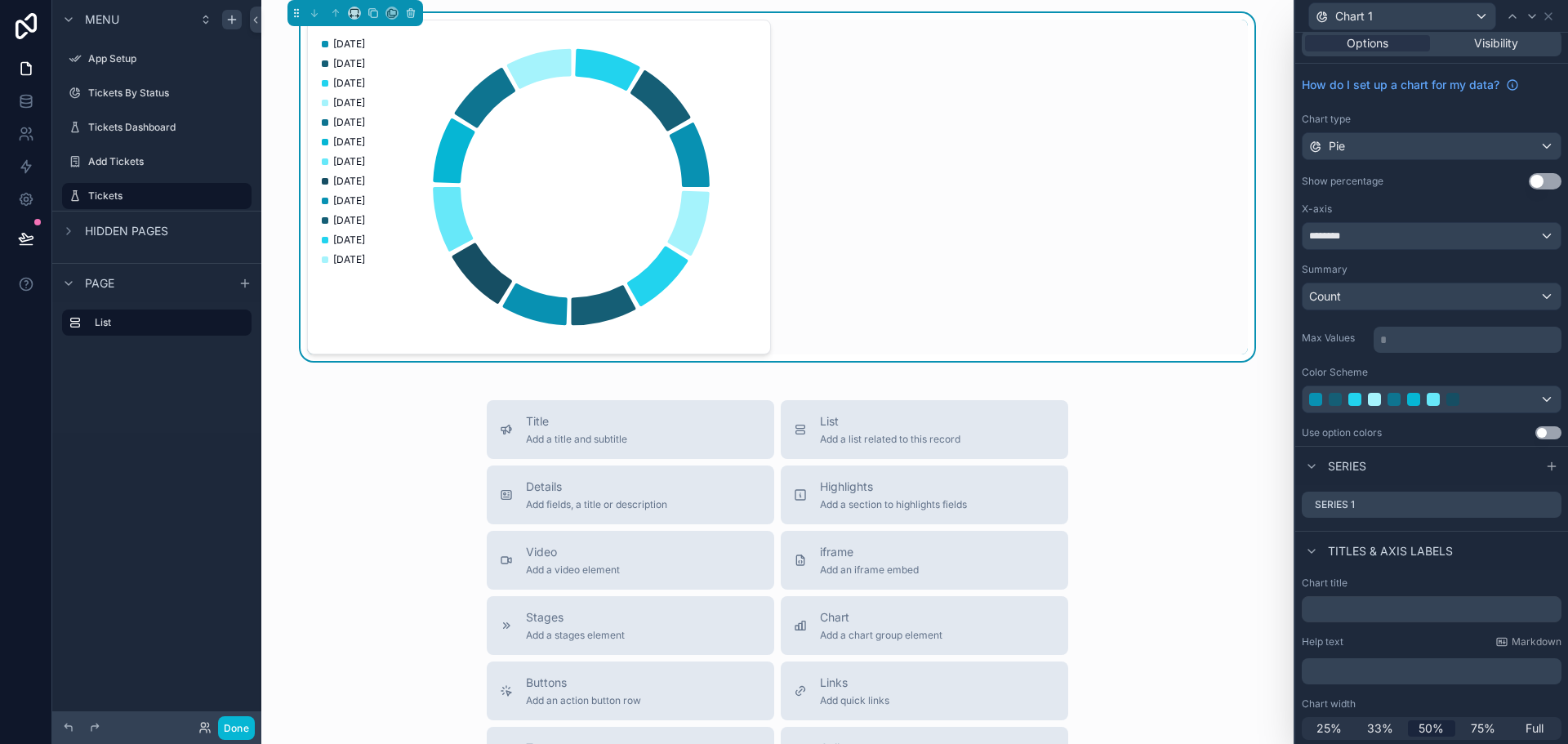
scroll to position [12, 0]
click at [1543, 504] on icon at bounding box center [1548, 502] width 13 height 13
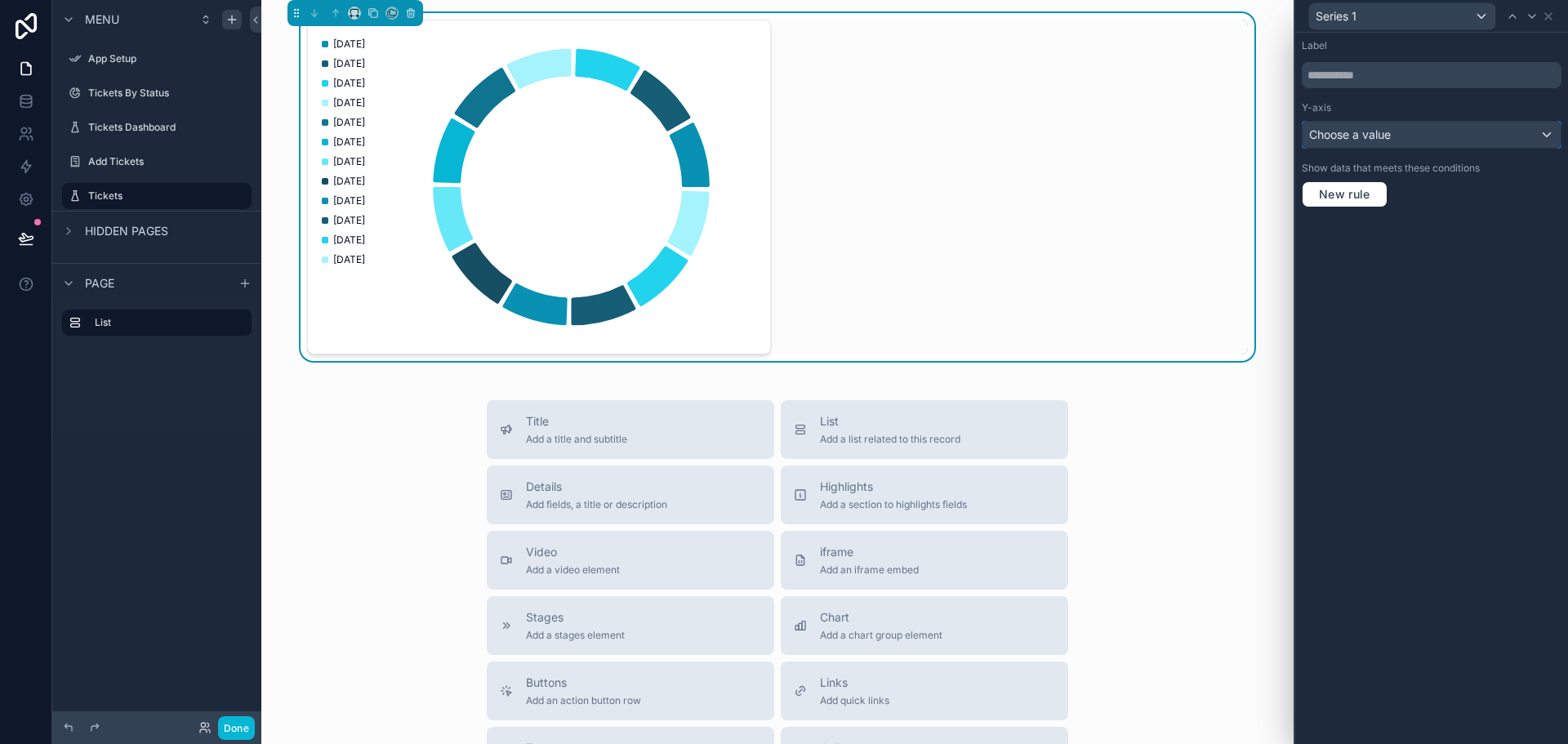
click at [1373, 135] on span "Choose a value" at bounding box center [1351, 134] width 82 height 14
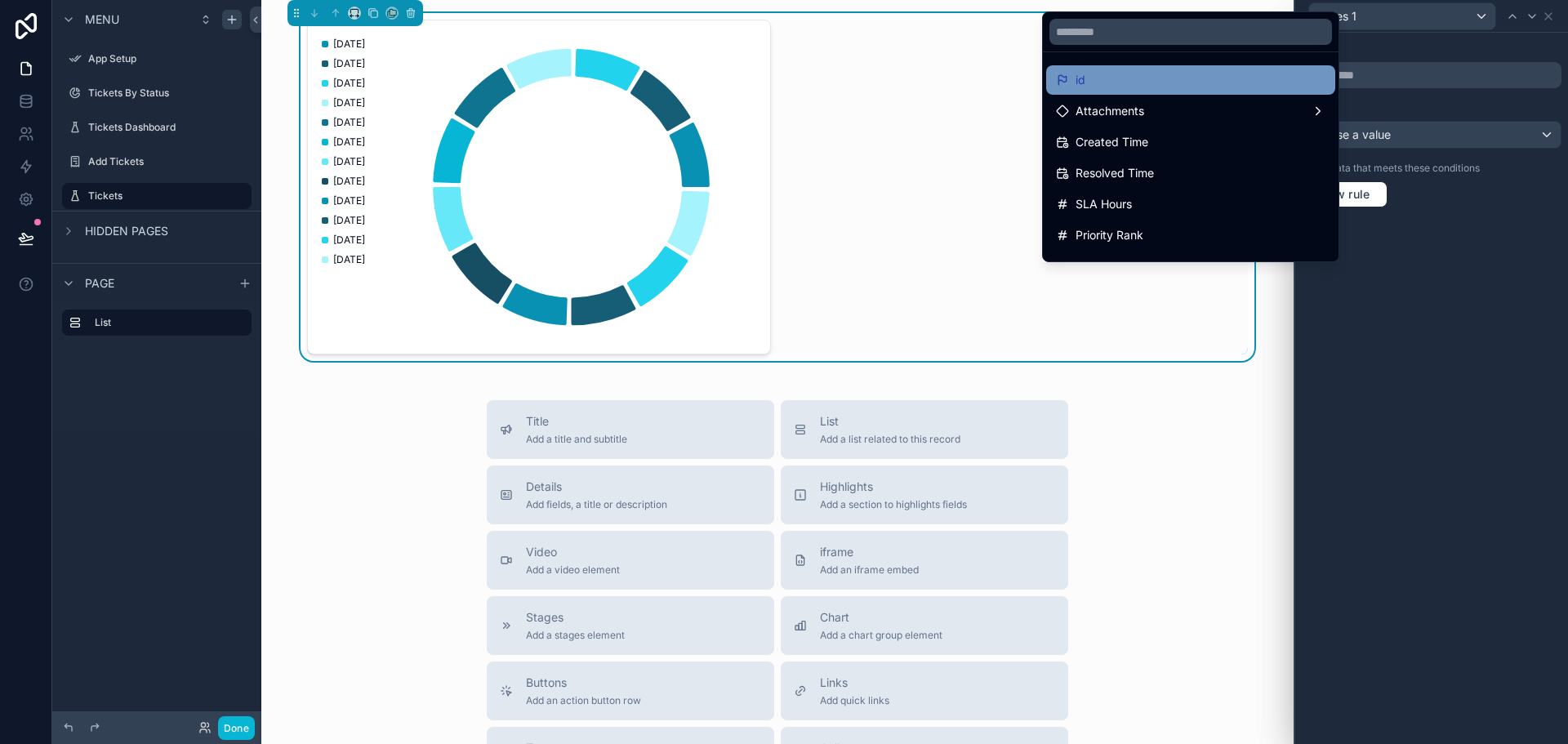
click at [1134, 78] on div "id" at bounding box center [1191, 80] width 270 height 20
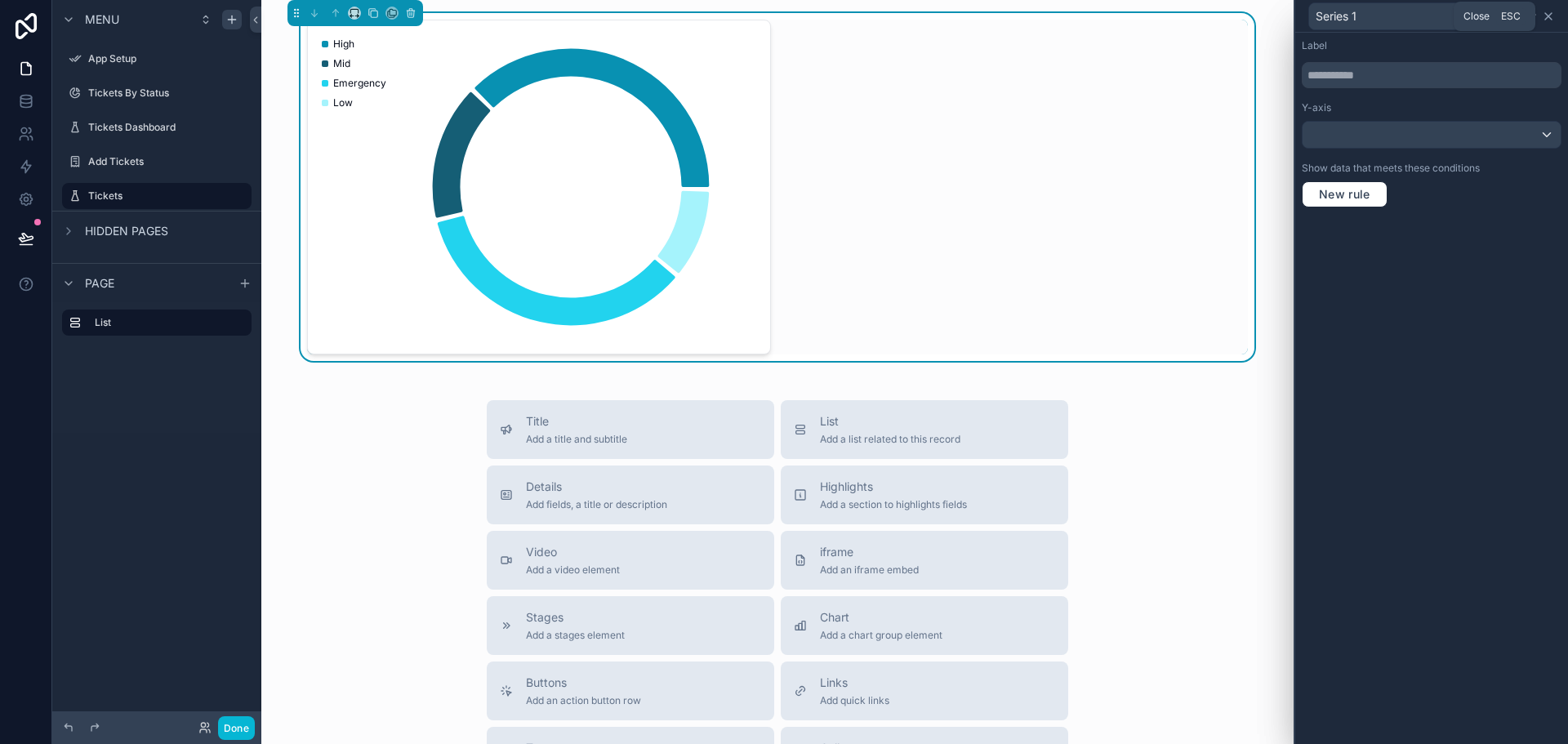
click at [1546, 17] on icon at bounding box center [1548, 16] width 13 height 13
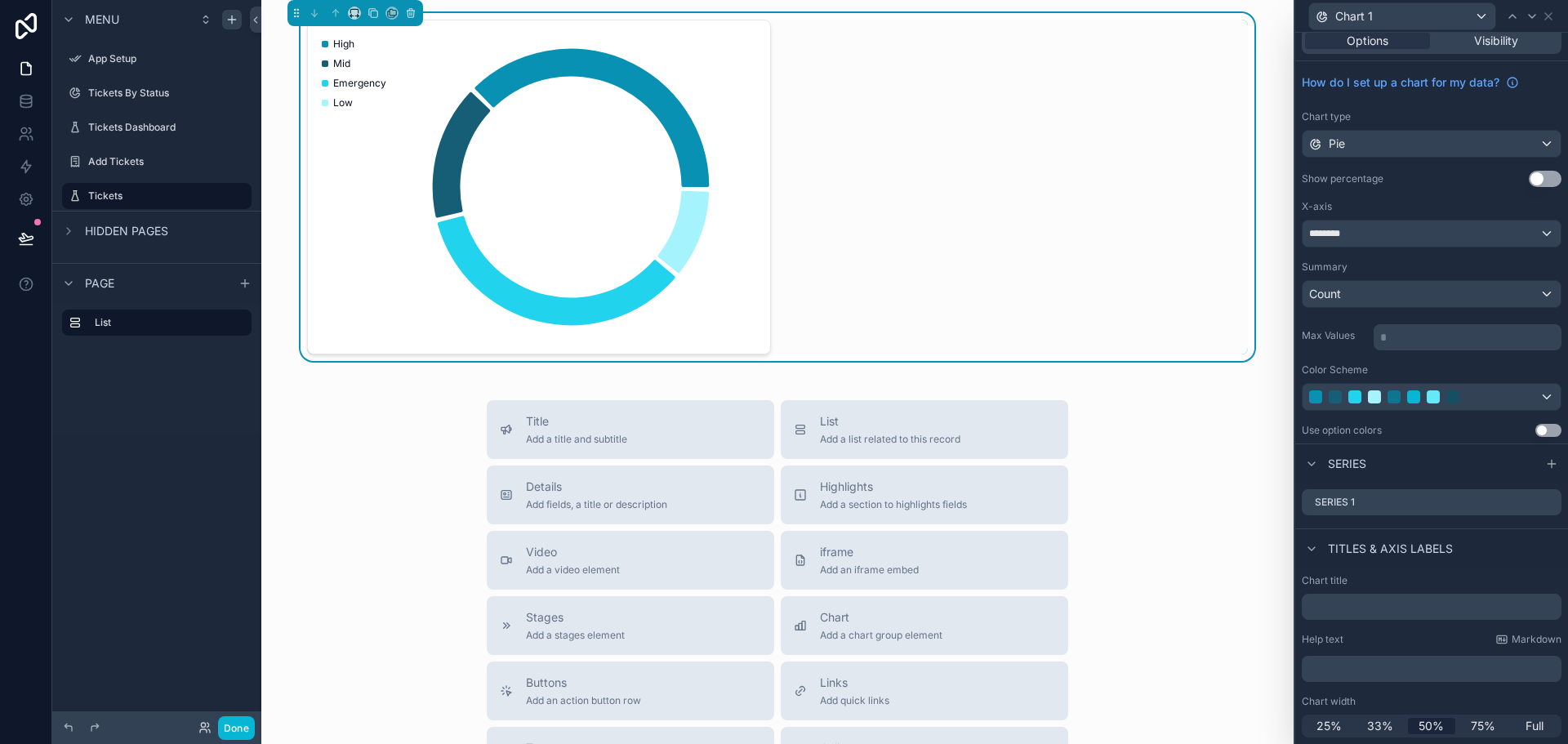
click at [1536, 424] on button "Use setting" at bounding box center [1548, 429] width 26 height 13
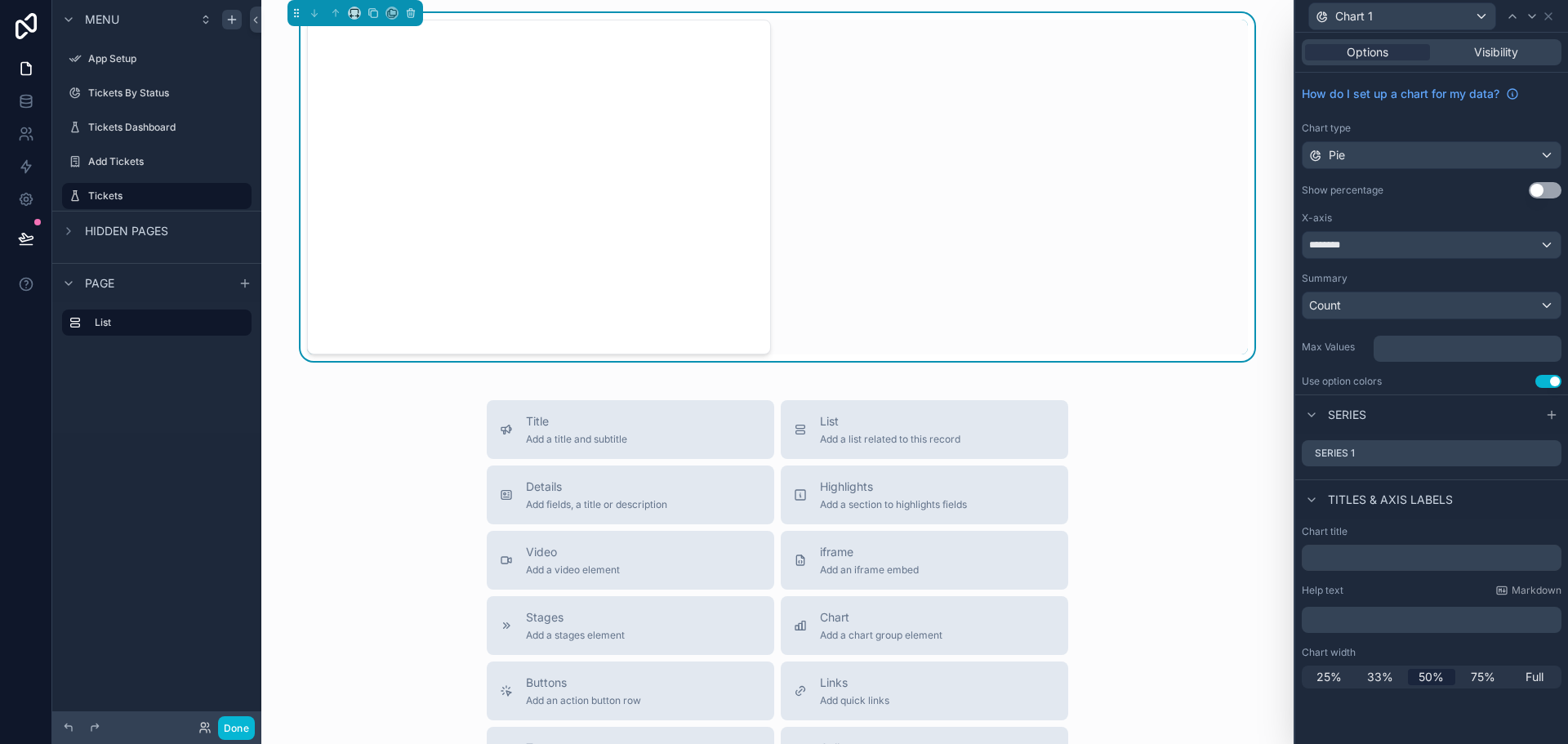
scroll to position [0, 0]
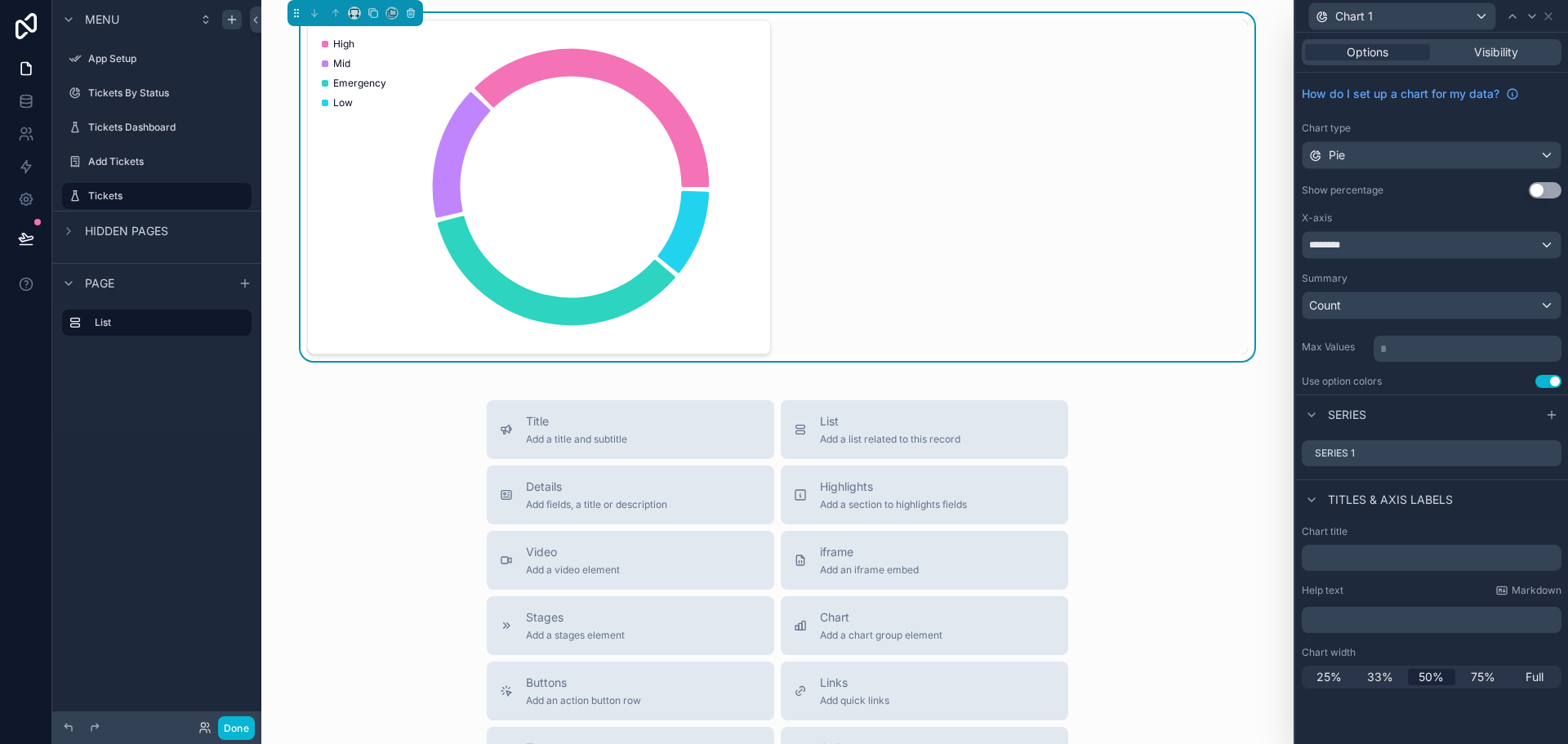
click at [1548, 384] on button "Use setting" at bounding box center [1548, 380] width 26 height 13
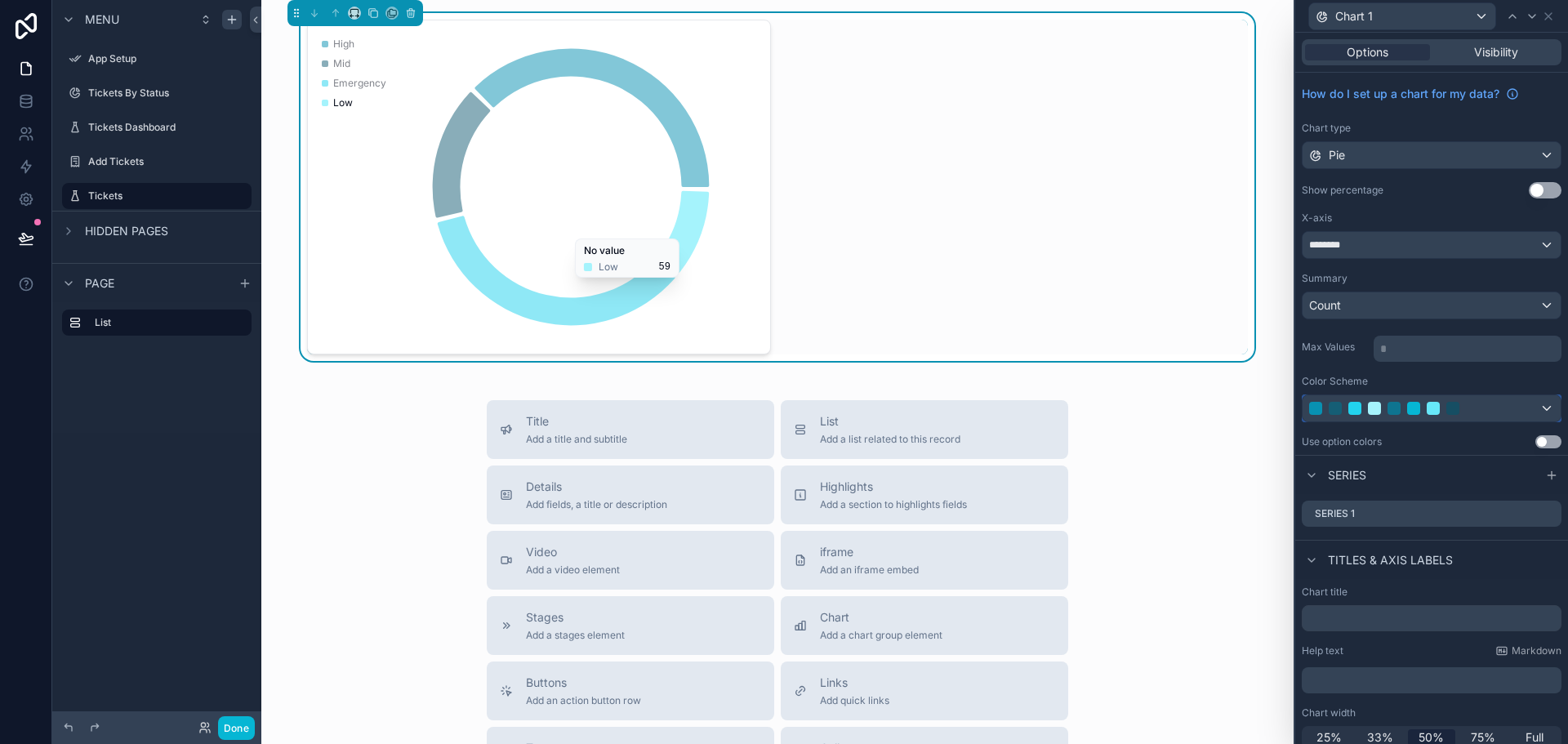
click at [1524, 411] on div at bounding box center [1432, 408] width 258 height 26
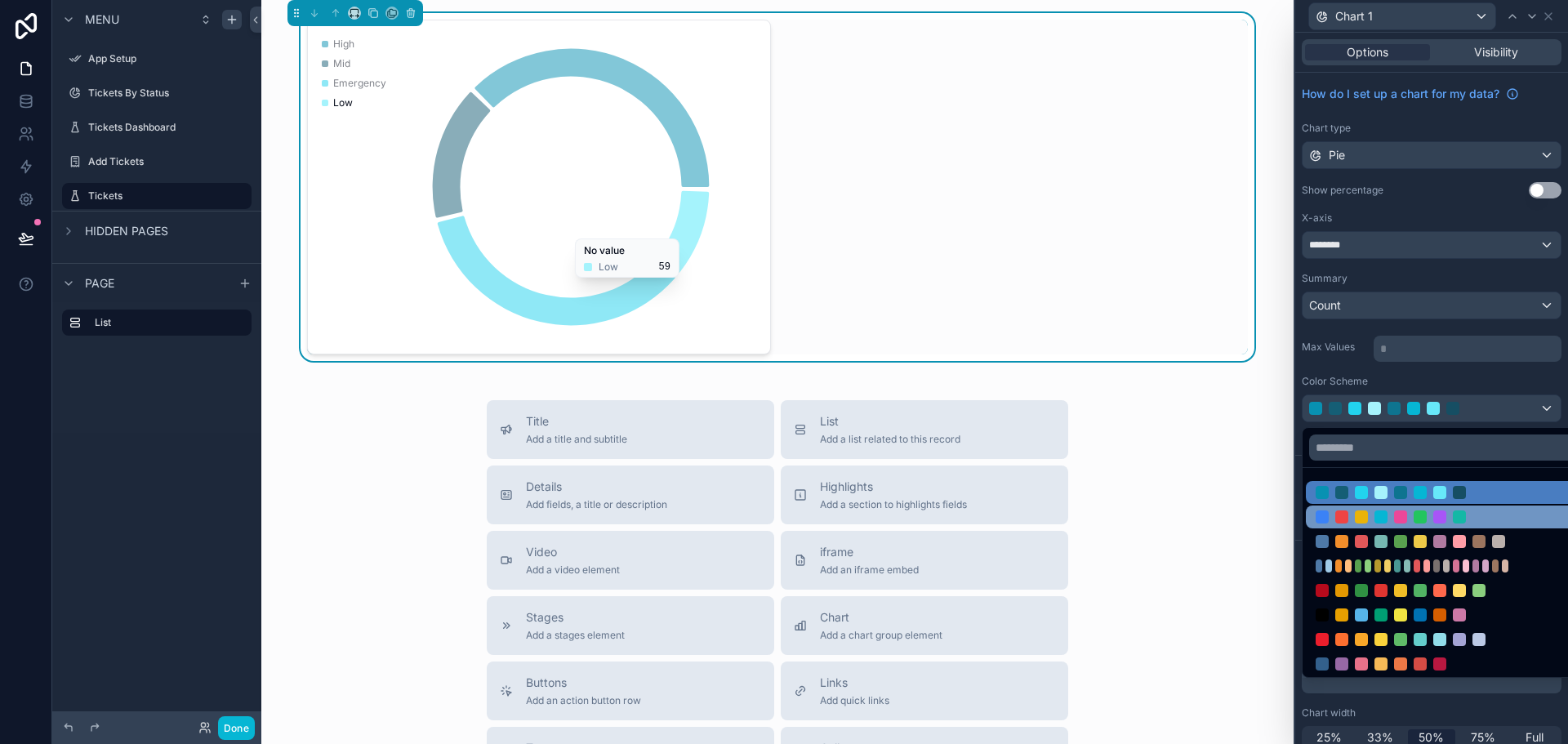
click at [1450, 521] on div at bounding box center [1420, 516] width 209 height 13
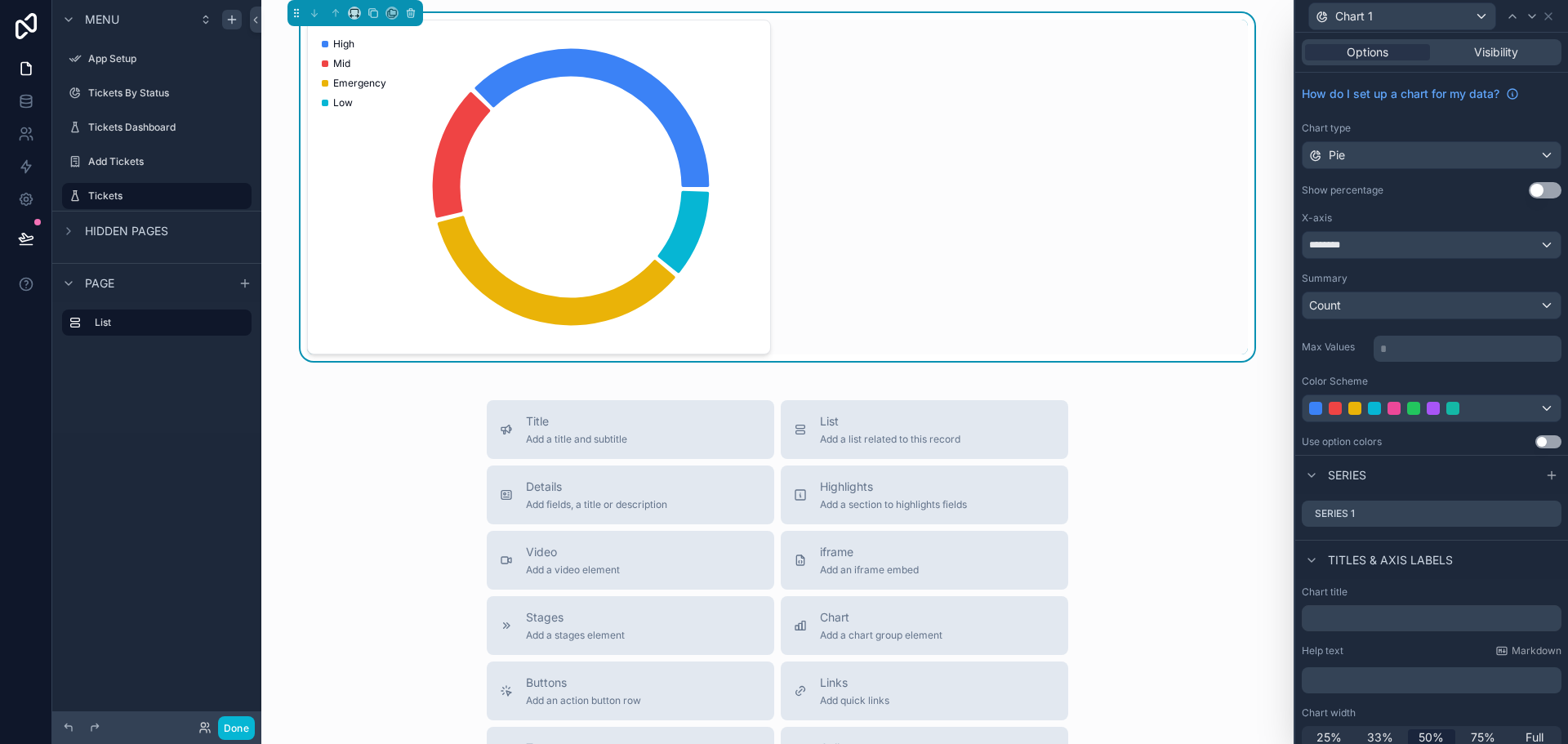
click at [1541, 188] on button "Use setting" at bounding box center [1545, 190] width 32 height 17
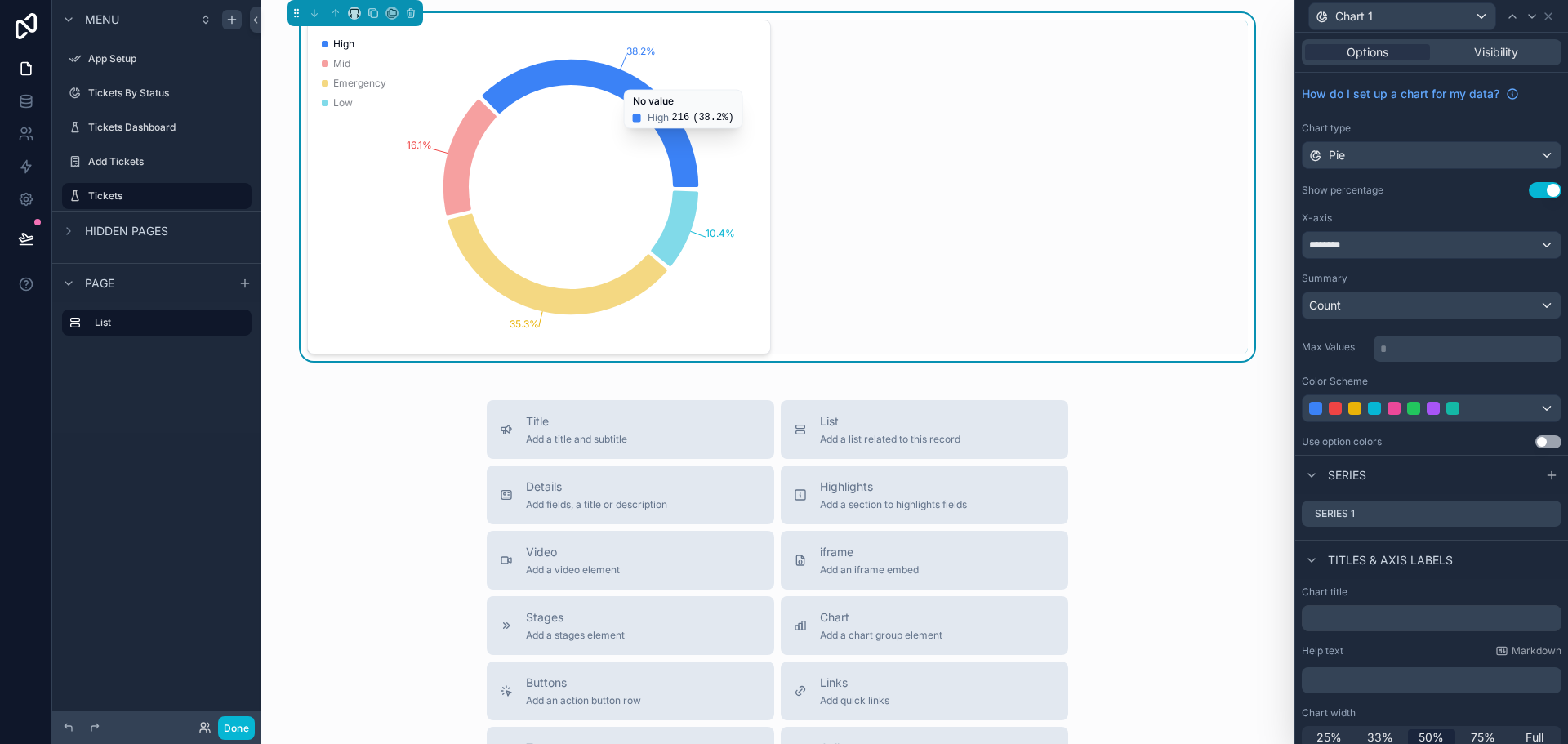
click at [1033, 164] on div "38.2% 16.1% 35.3% 10.4% High Mid Emergency Low No value High 216 ( 38.2% )" at bounding box center [778, 187] width 941 height 334
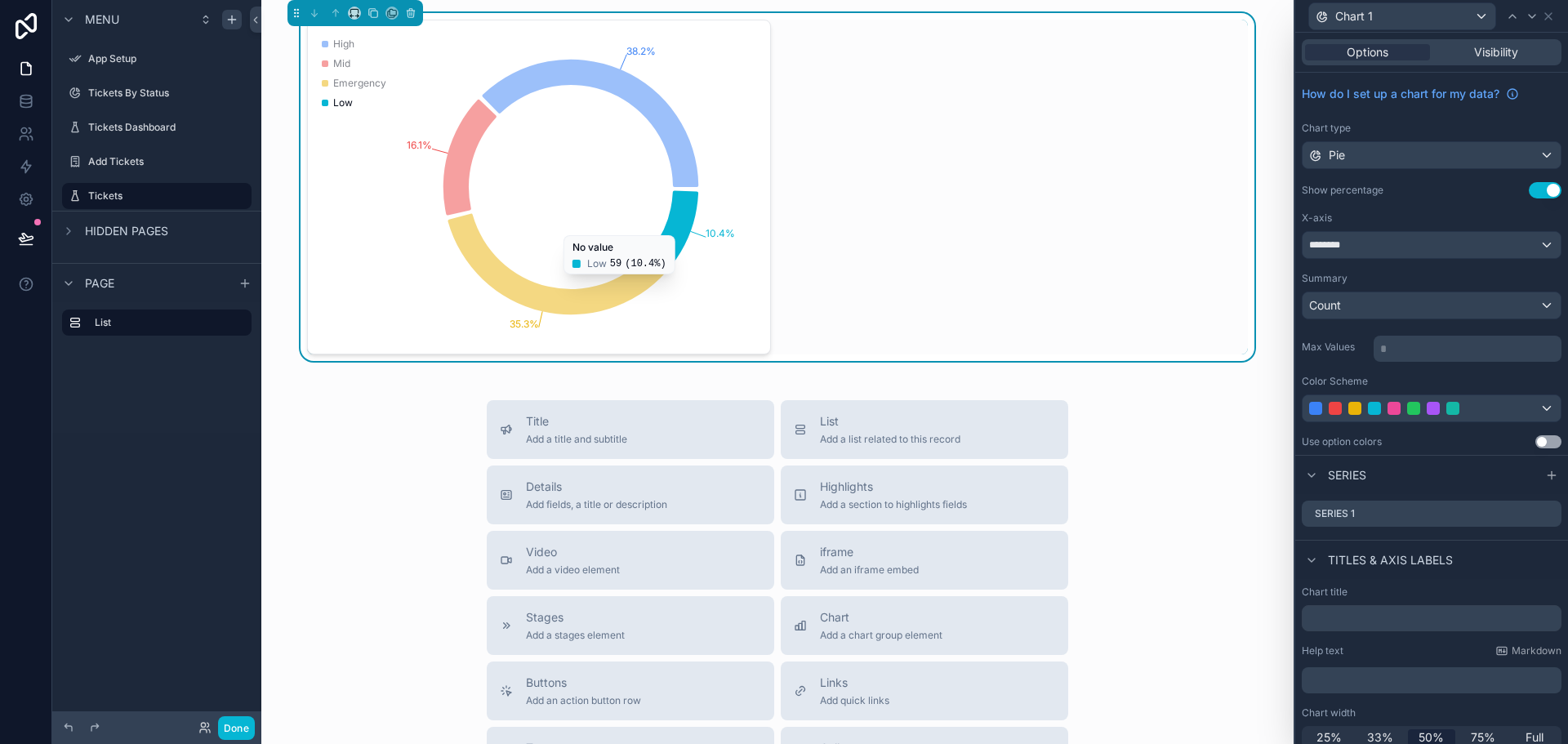
scroll to position [82, 0]
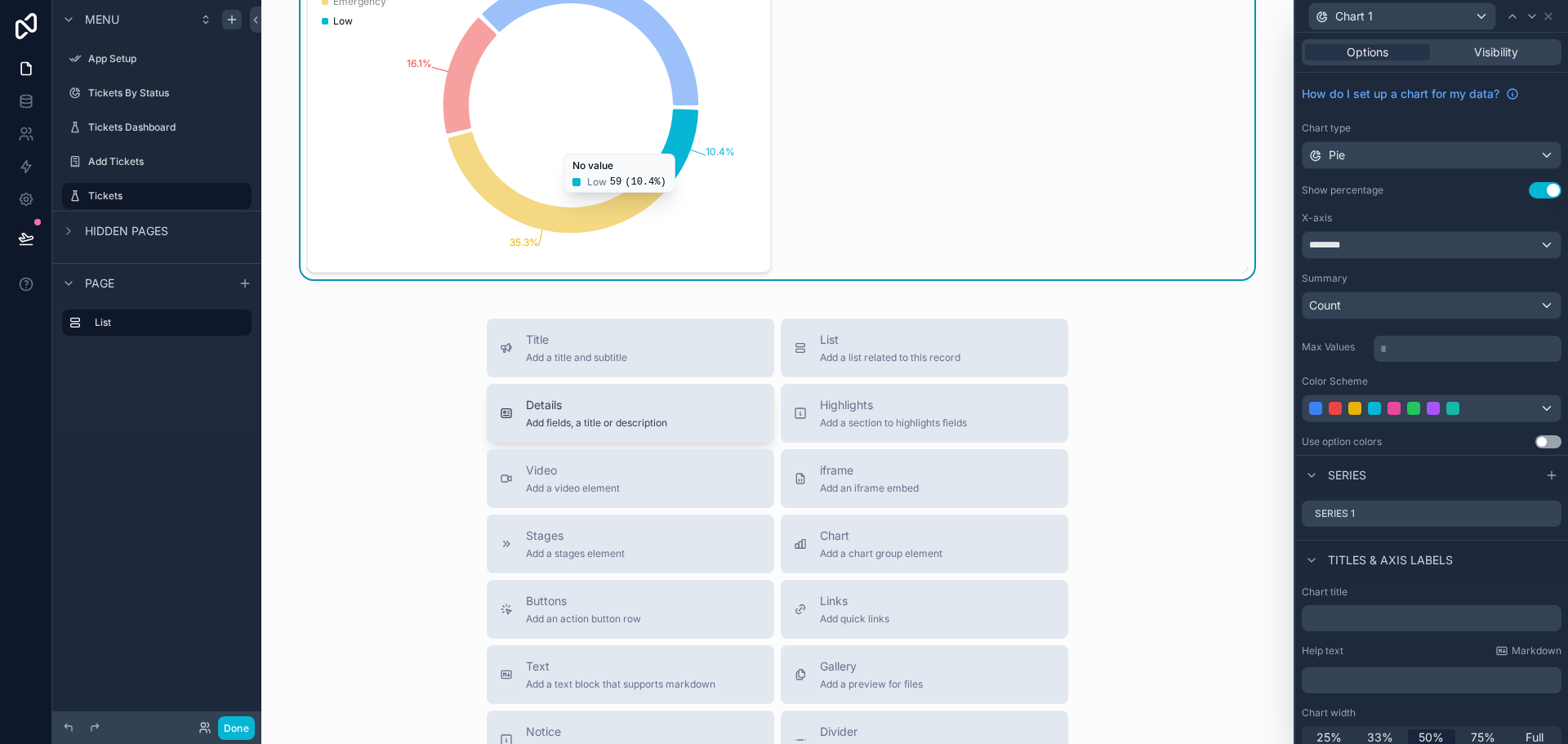
click at [611, 424] on span "Add fields, a title or description" at bounding box center [597, 422] width 141 height 13
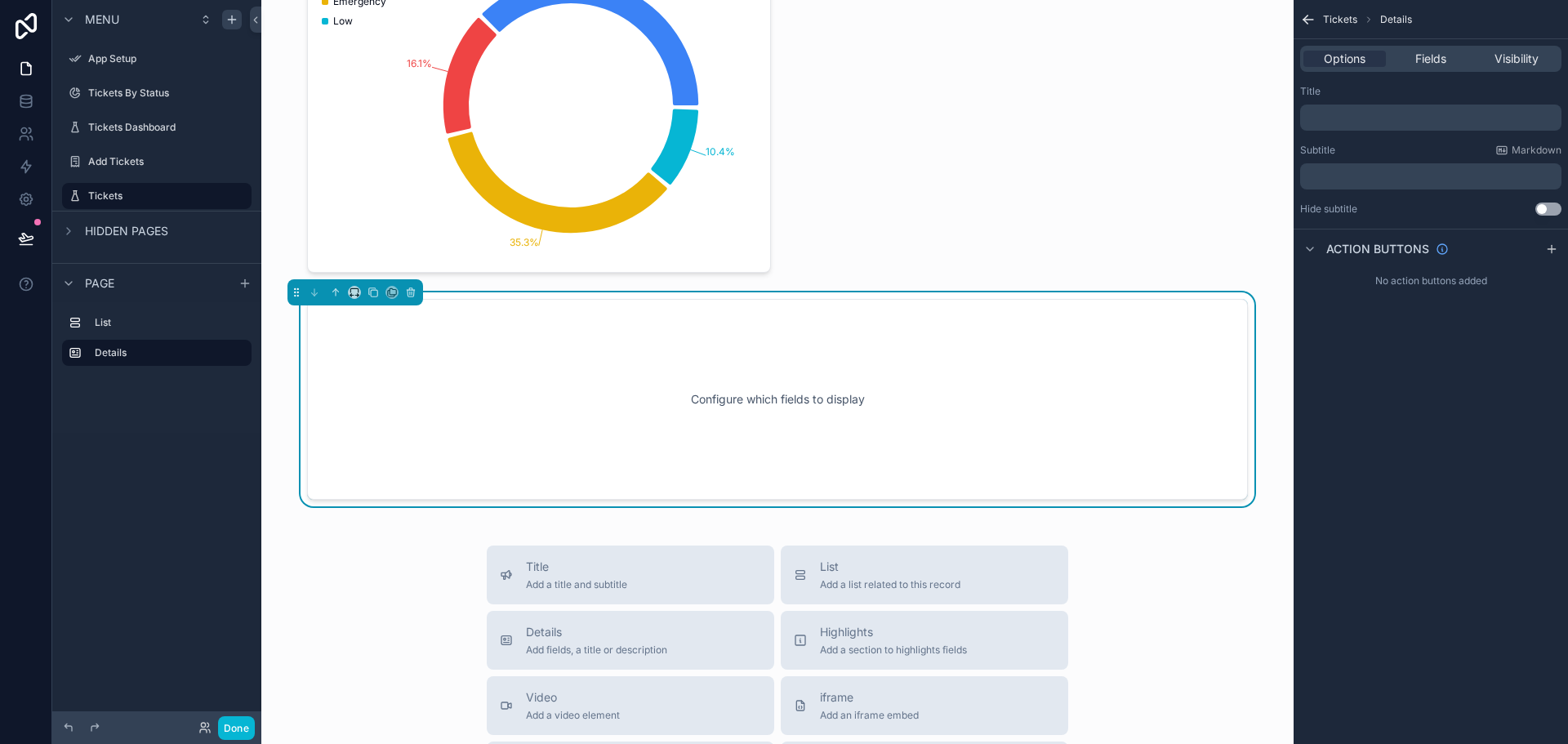
scroll to position [109, 0]
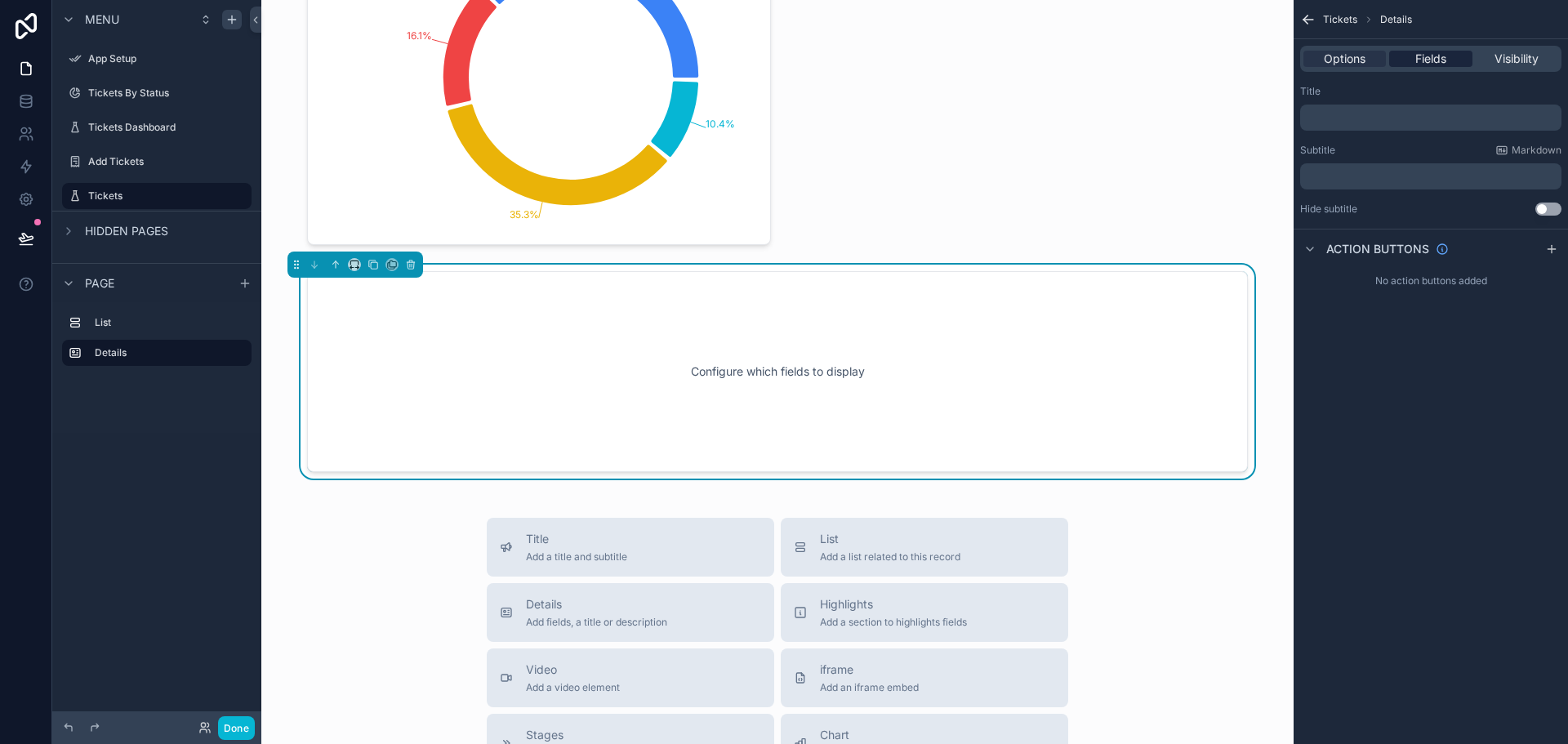
click at [1445, 60] on span "Fields" at bounding box center [1431, 59] width 31 height 17
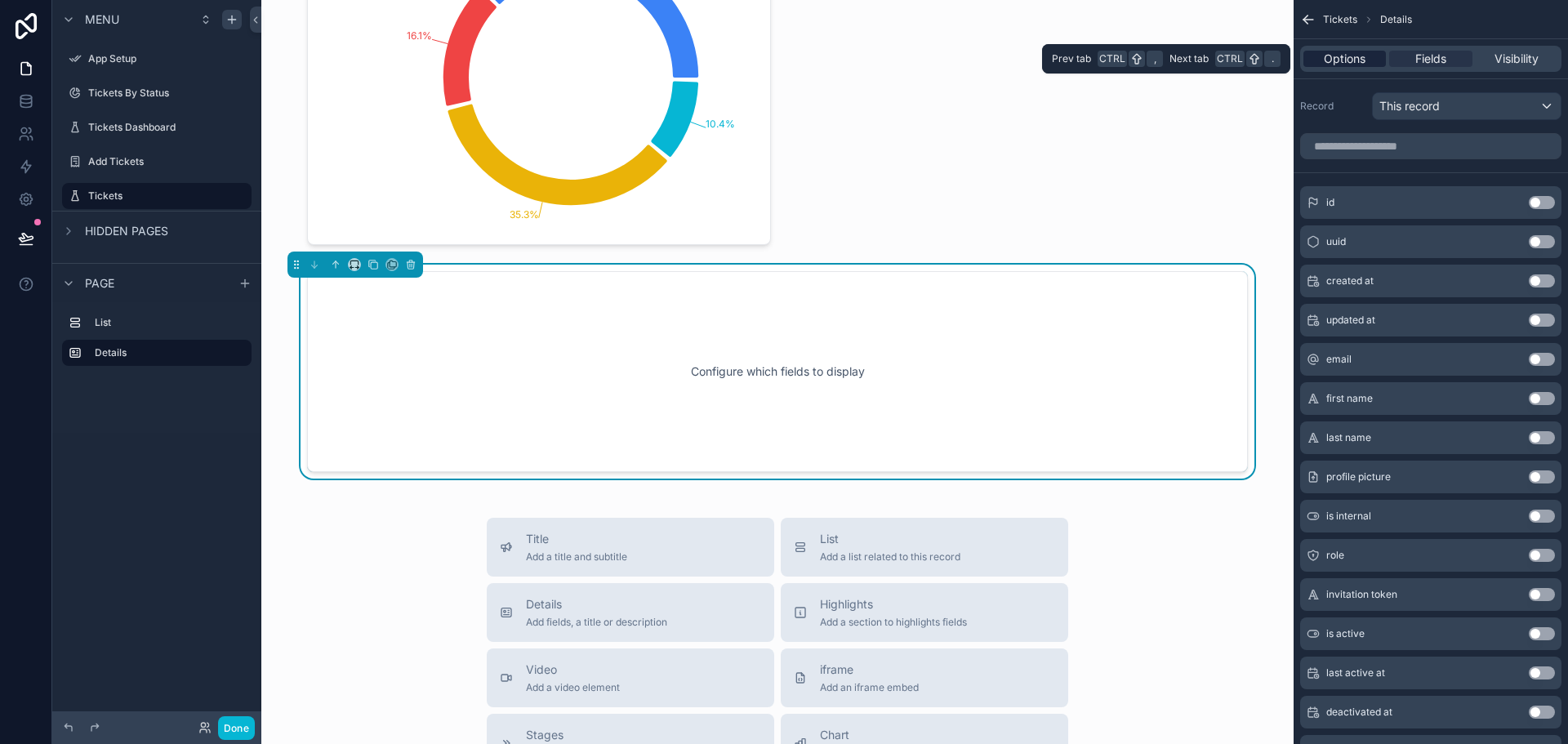
click at [1351, 54] on span "Options" at bounding box center [1345, 59] width 42 height 17
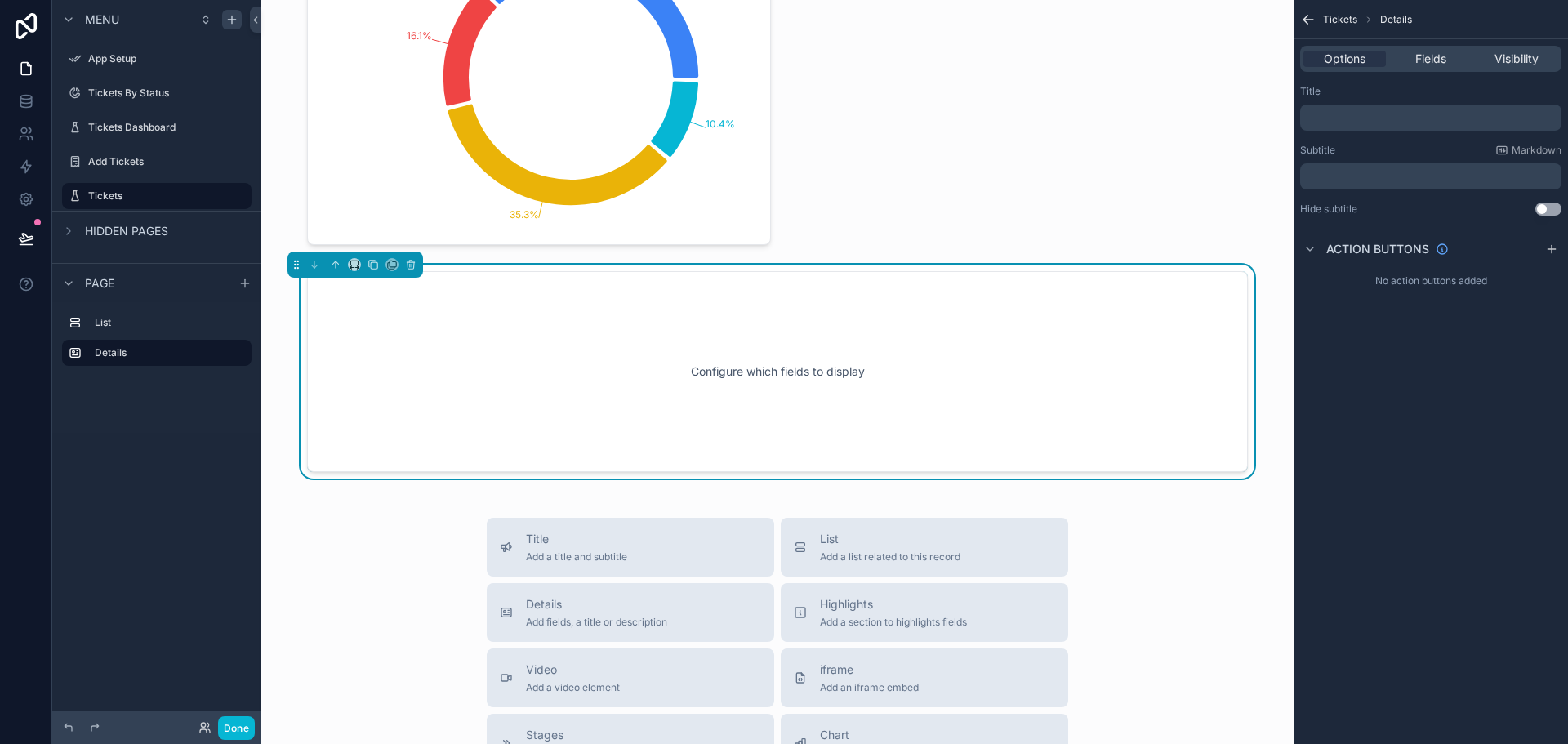
click at [803, 410] on div "Configure which fields to display" at bounding box center [778, 372] width 887 height 147
click at [411, 268] on icon "scrollable content" at bounding box center [411, 265] width 12 height 12
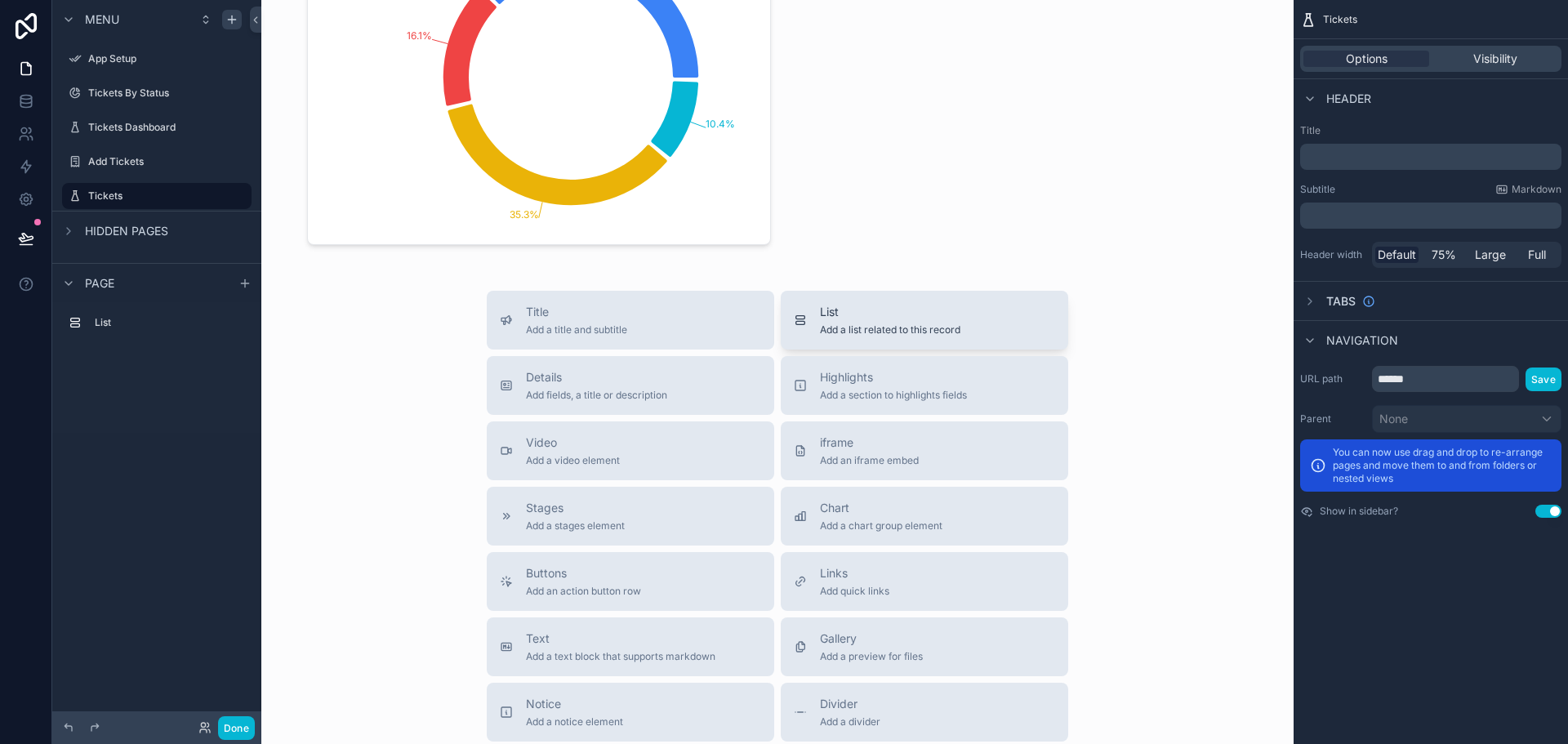
click at [839, 327] on span "Add a list related to this record" at bounding box center [890, 329] width 141 height 13
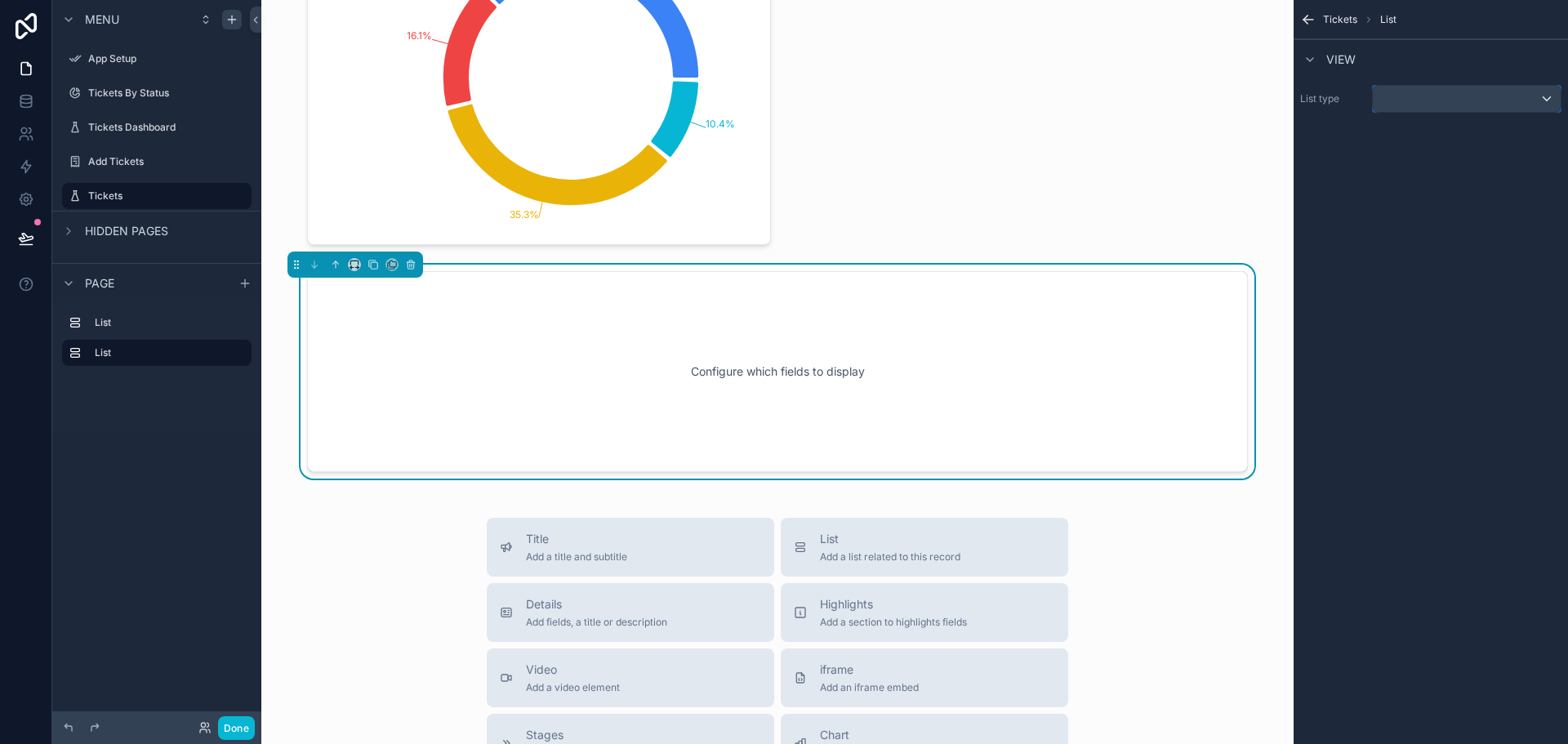
click at [1446, 91] on div "scrollable content" at bounding box center [1467, 99] width 188 height 26
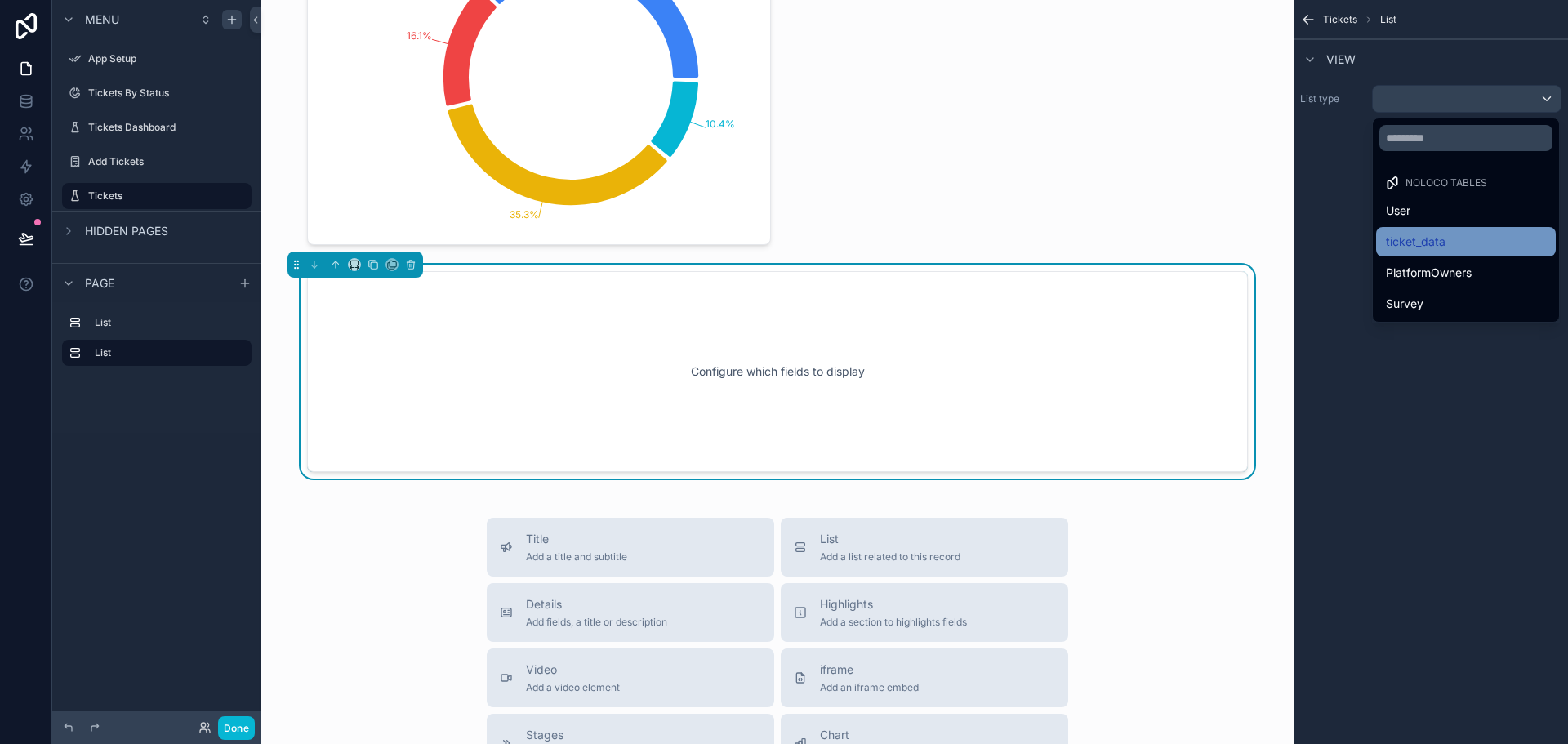
click at [1439, 242] on span "ticket_data" at bounding box center [1415, 241] width 60 height 20
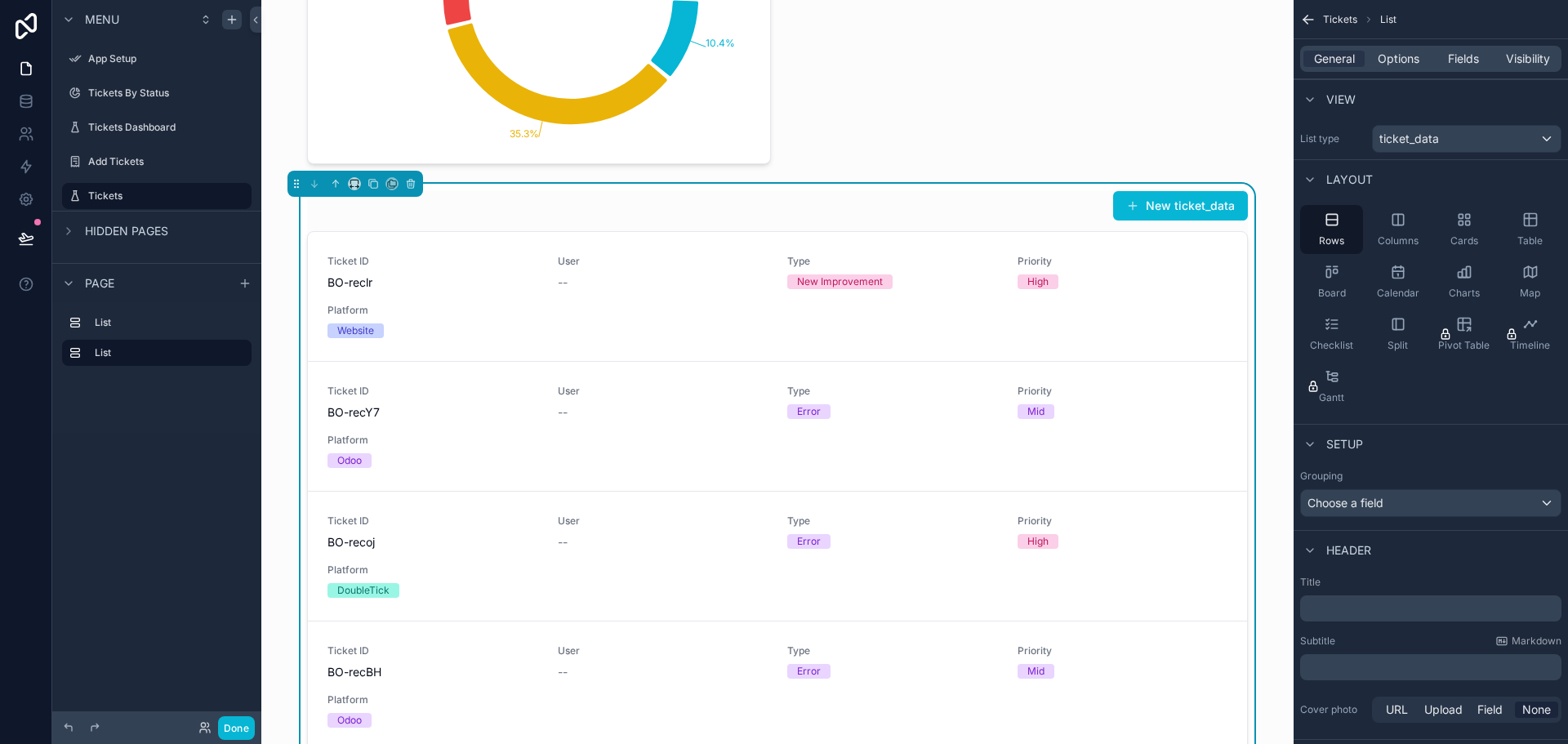
scroll to position [191, 0]
click at [1326, 279] on icon "scrollable content" at bounding box center [1332, 272] width 17 height 17
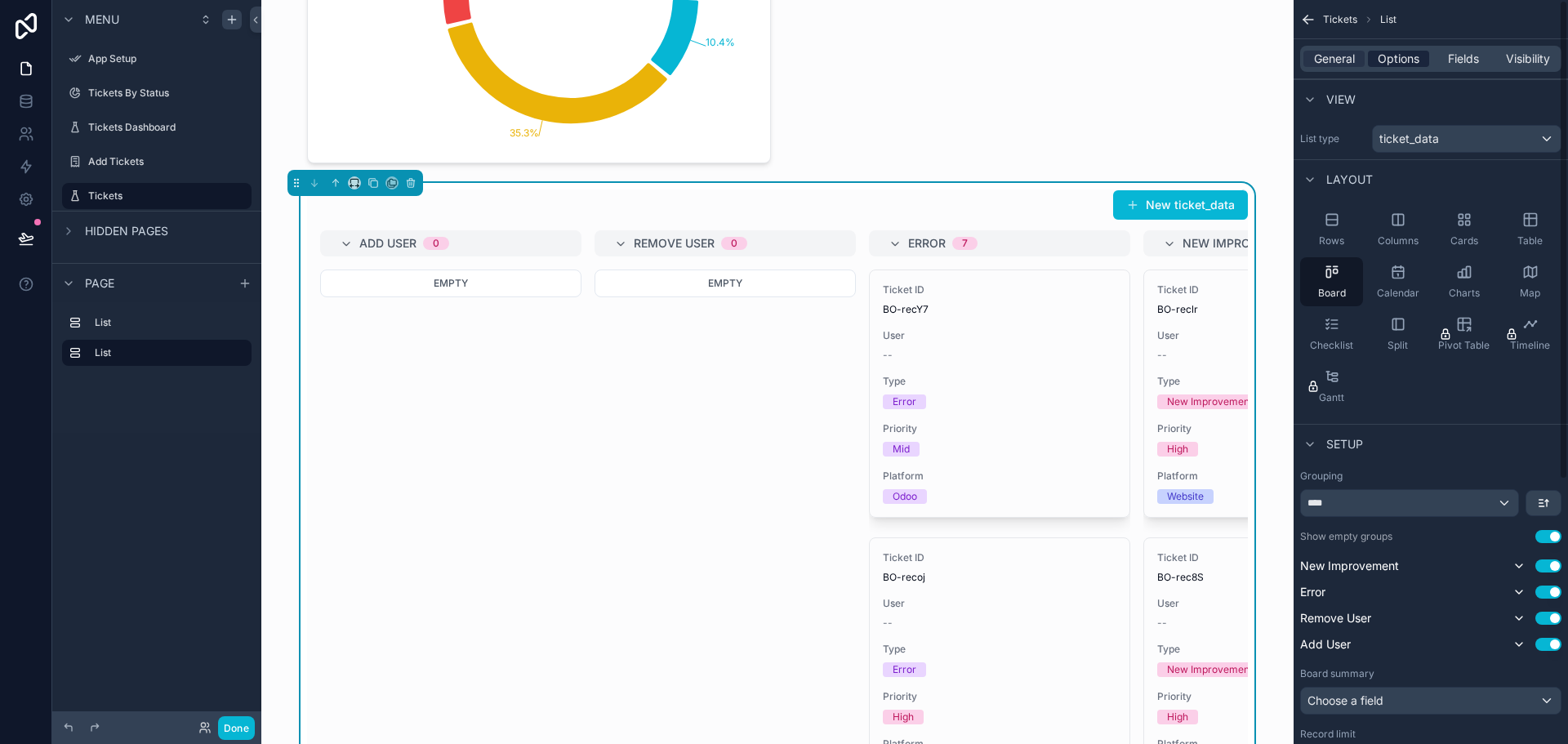
click at [1391, 53] on span "Options" at bounding box center [1399, 59] width 42 height 17
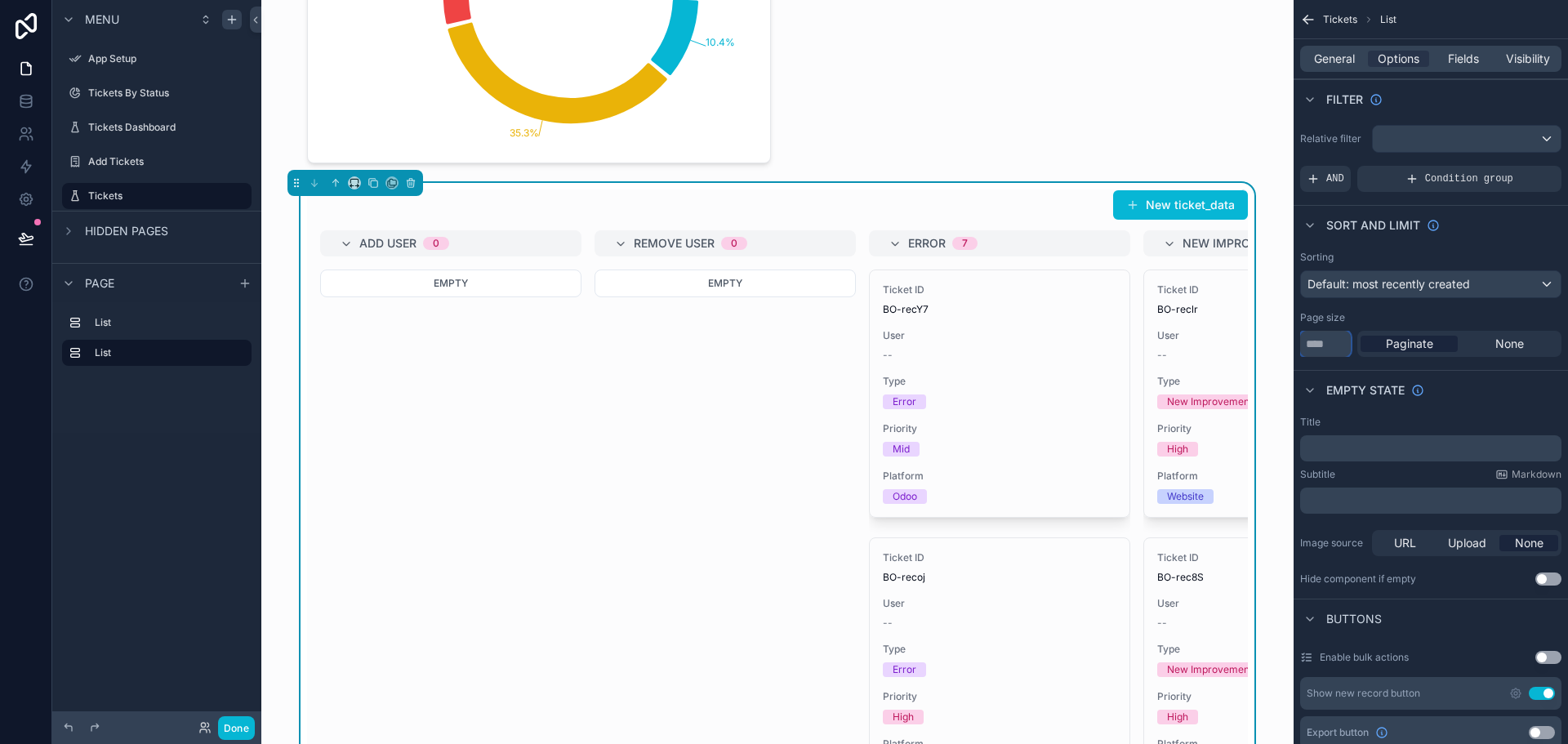
drag, startPoint x: 1331, startPoint y: 345, endPoint x: 1286, endPoint y: 343, distance: 45.0
click at [1286, 343] on div "App Setup Tickets By Status Tickets Dashboard Add Tickets Tickets My Profile Po…" at bounding box center [915, 372] width 1307 height 744
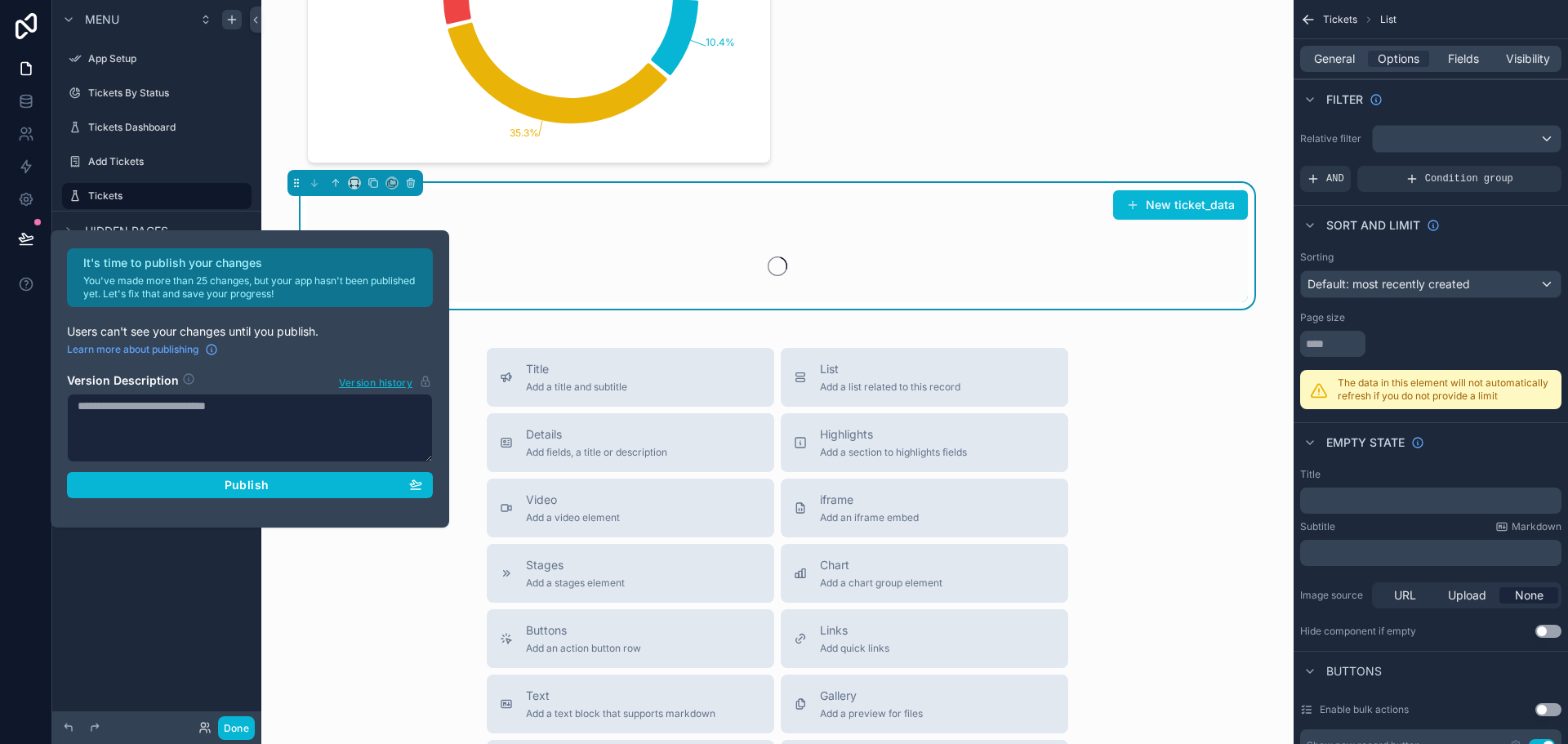
click at [1413, 320] on div "Page size" at bounding box center [1431, 317] width 261 height 13
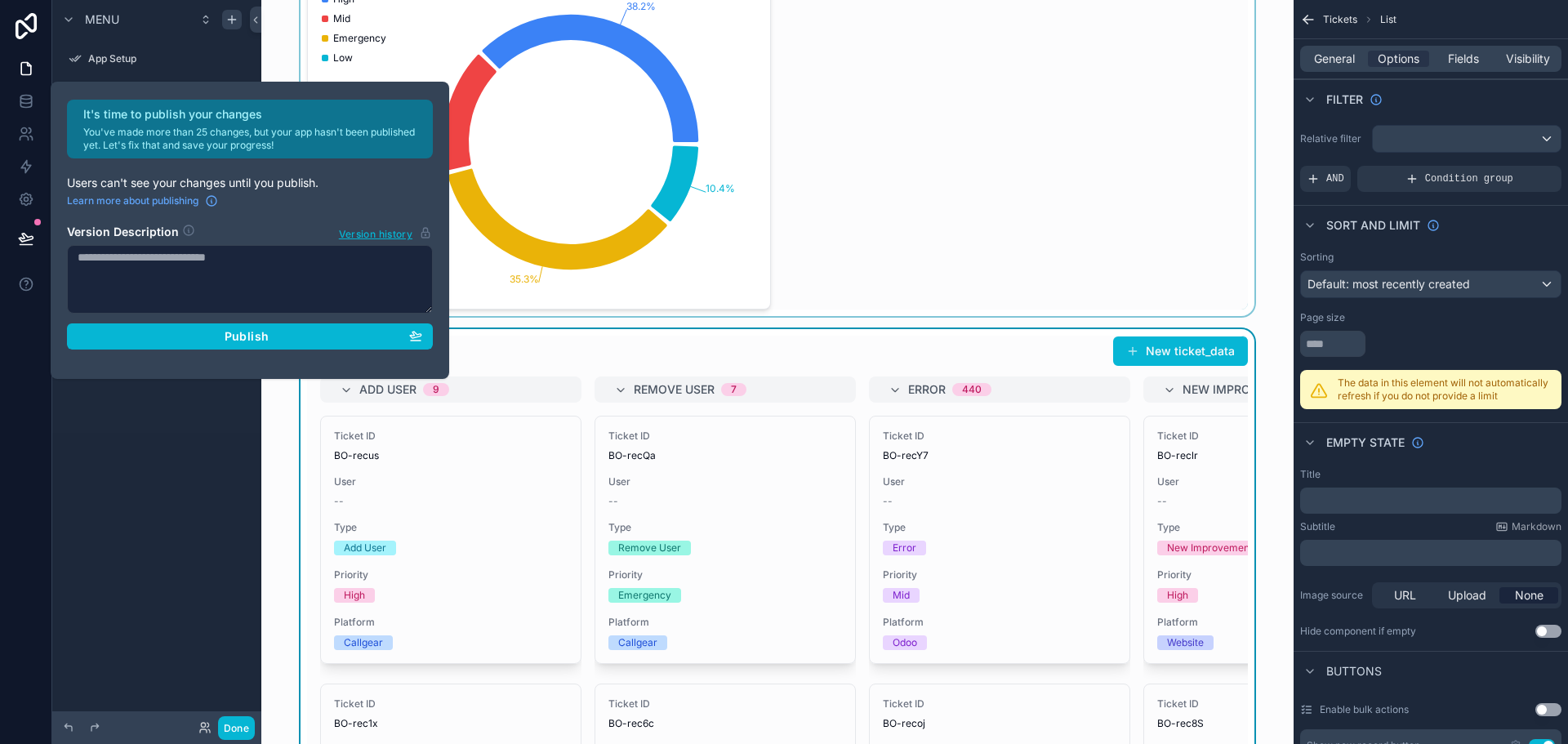
scroll to position [0, 0]
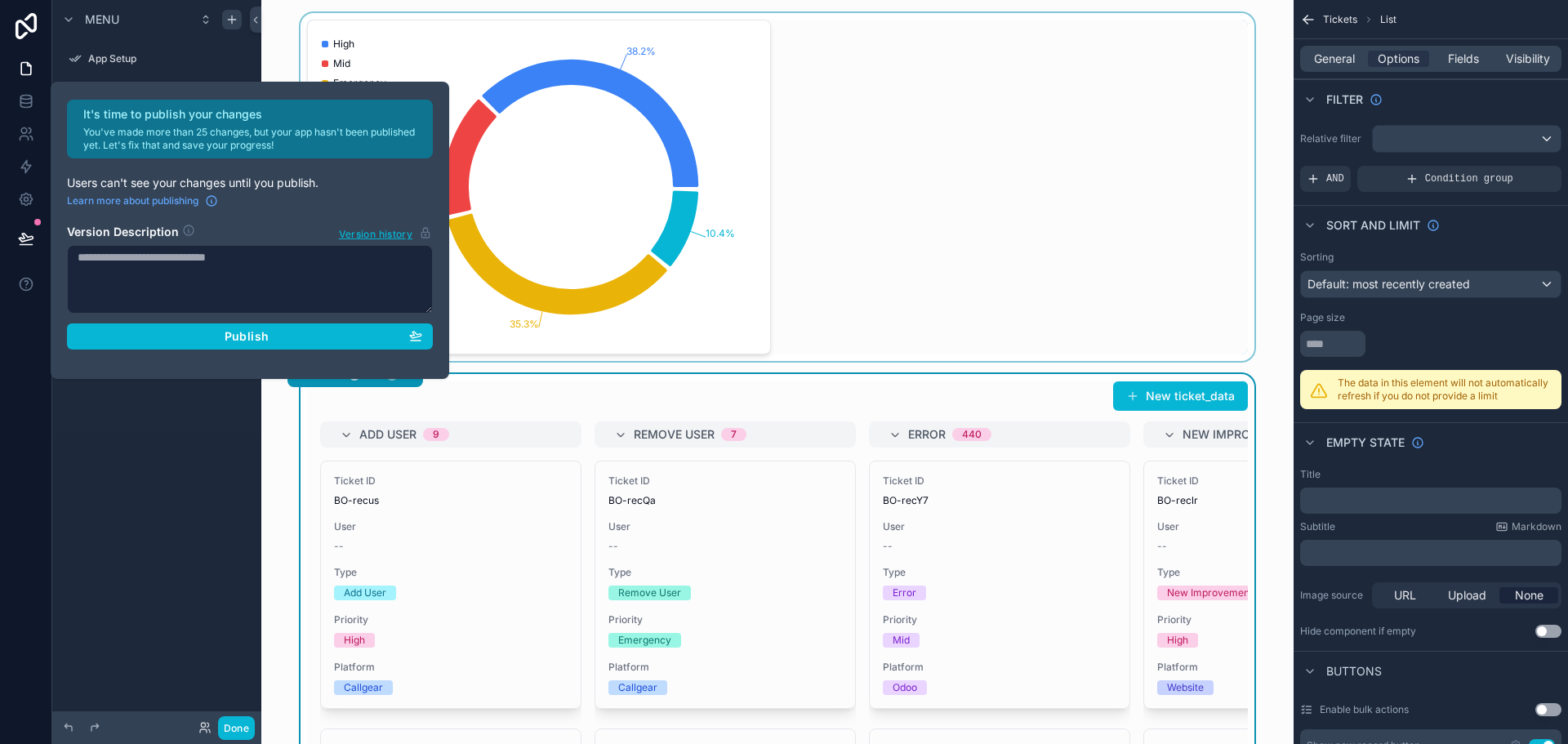
click at [880, 134] on div "scrollable content" at bounding box center [778, 187] width 1007 height 348
click at [996, 134] on div "38.2% 16.1% 35.3% 10.4% High Mid Emergency Low" at bounding box center [778, 187] width 941 height 334
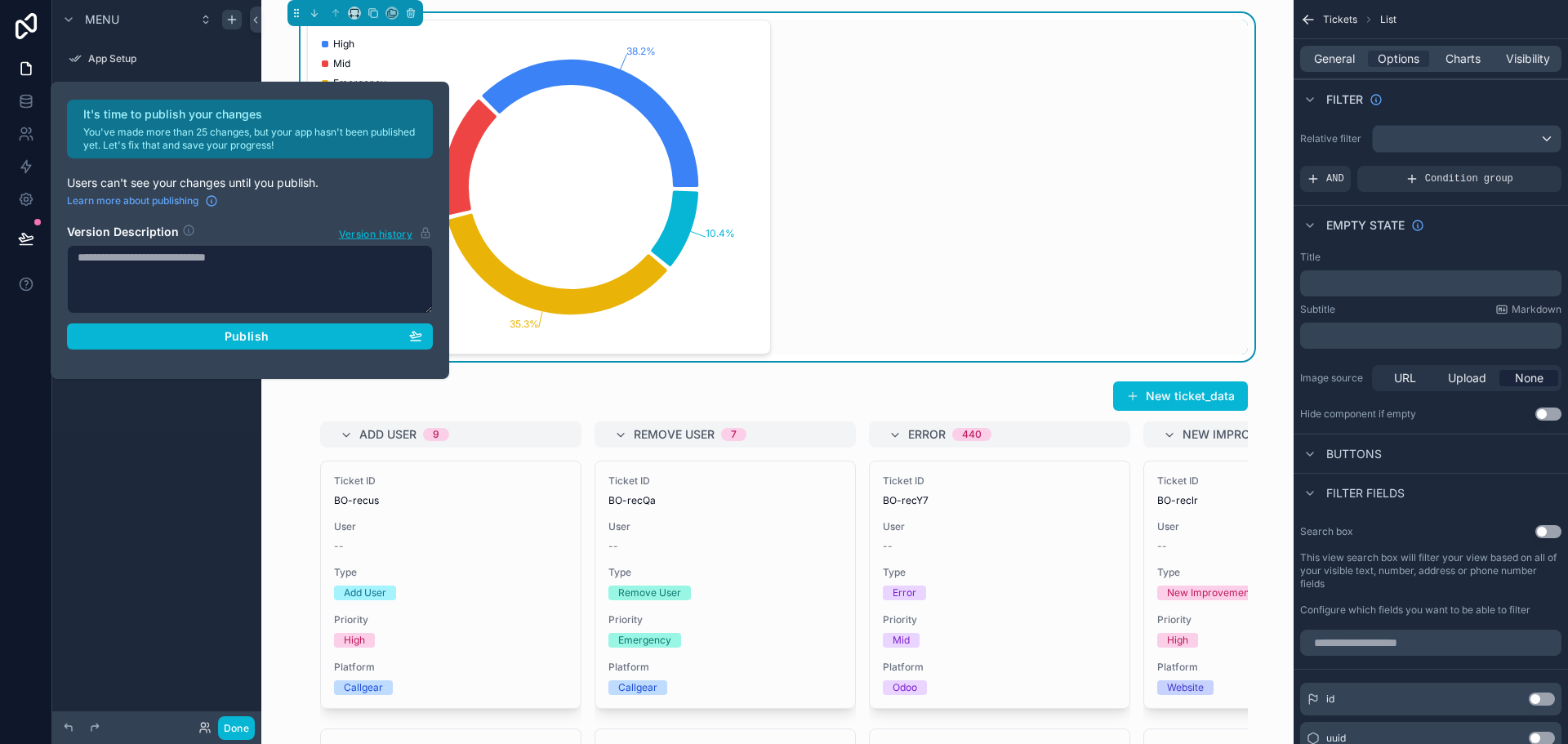
click at [994, 135] on div "38.2% 16.1% 35.3% 10.4% High Mid Emergency Low" at bounding box center [778, 187] width 941 height 334
click at [766, 139] on div "38.2% 16.1% 35.3% 10.4% High Mid Emergency Low" at bounding box center [778, 187] width 941 height 334
click at [1457, 63] on span "Charts" at bounding box center [1463, 59] width 35 height 17
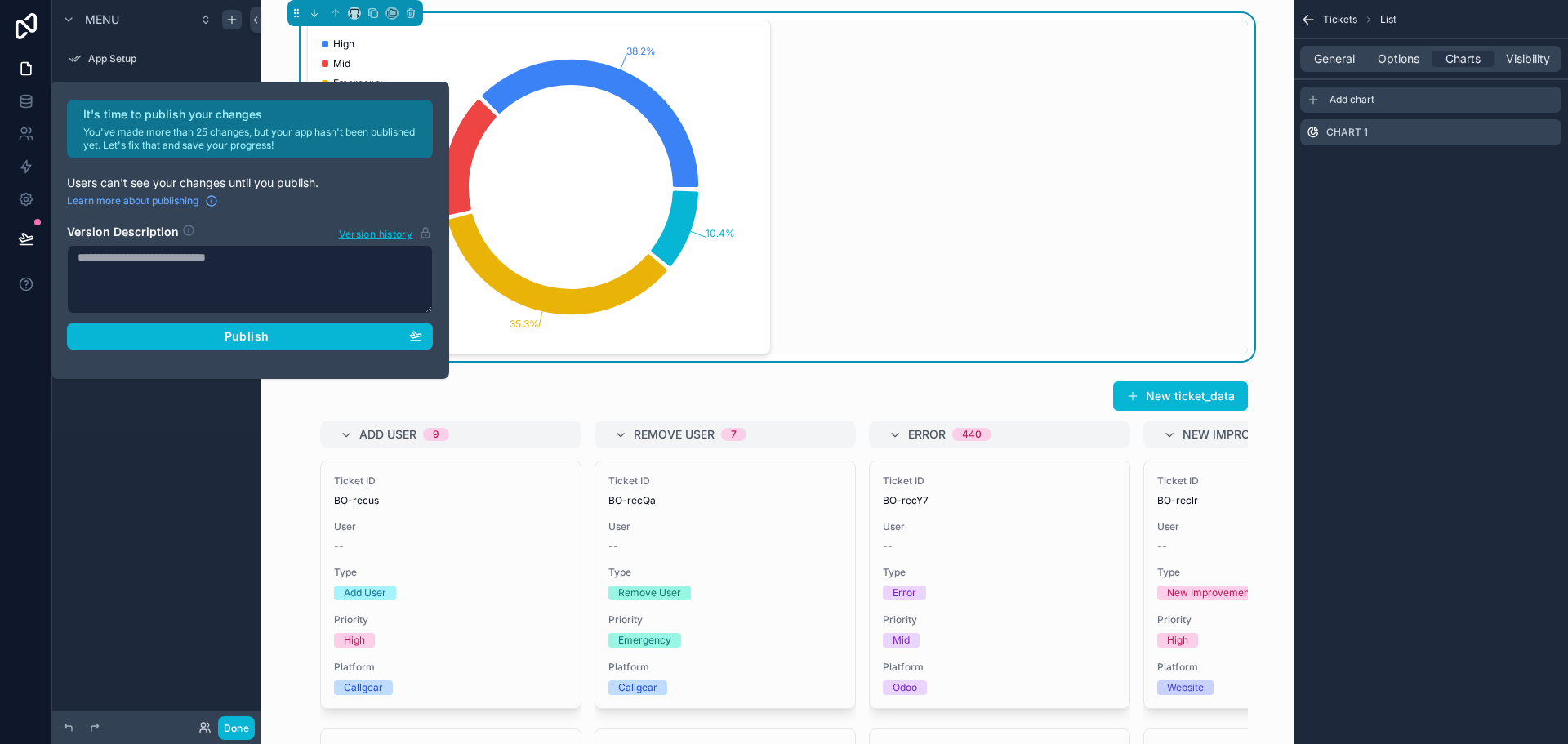
click at [1355, 109] on div "Add chart" at bounding box center [1431, 100] width 261 height 26
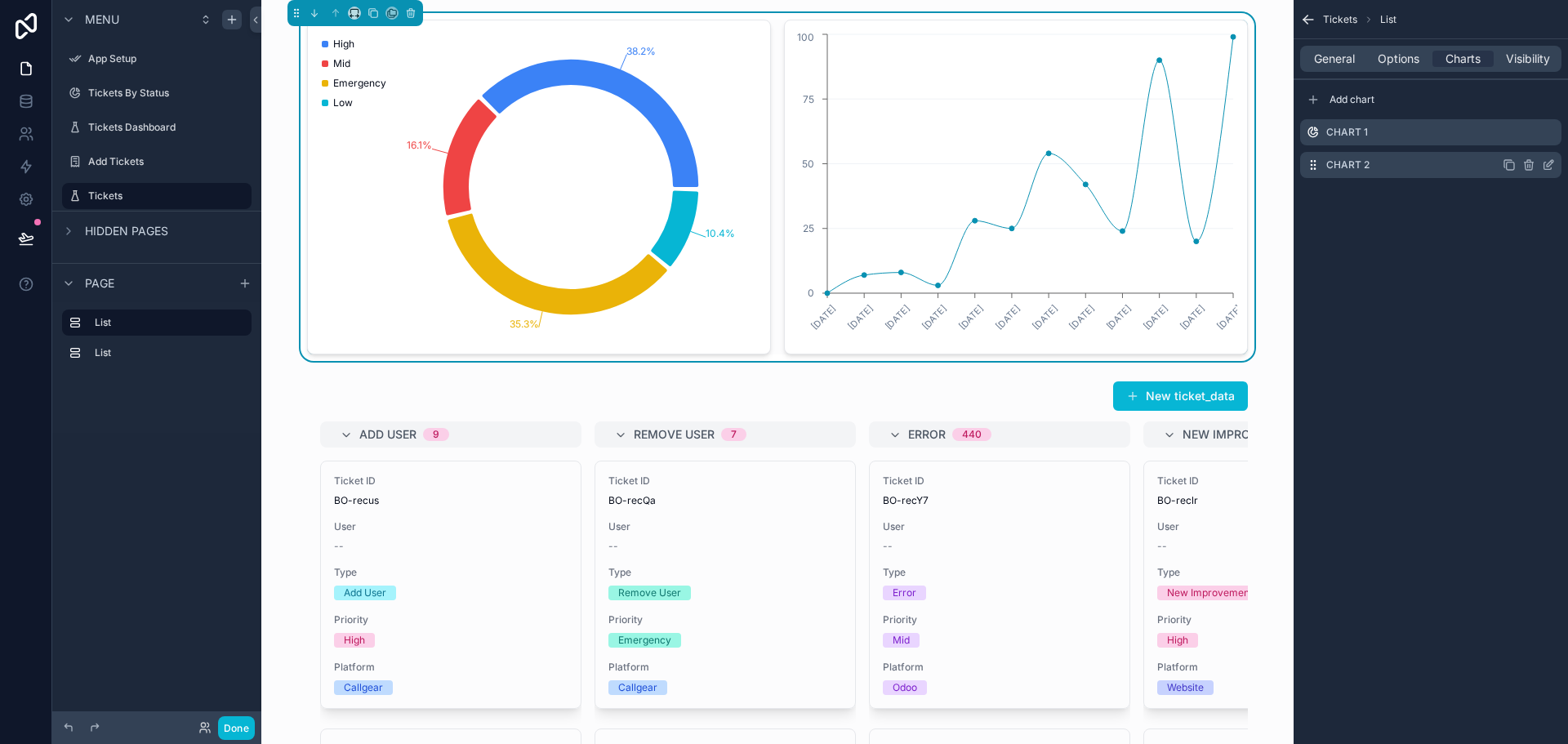
click at [1546, 166] on icon "scrollable content" at bounding box center [1548, 164] width 13 height 13
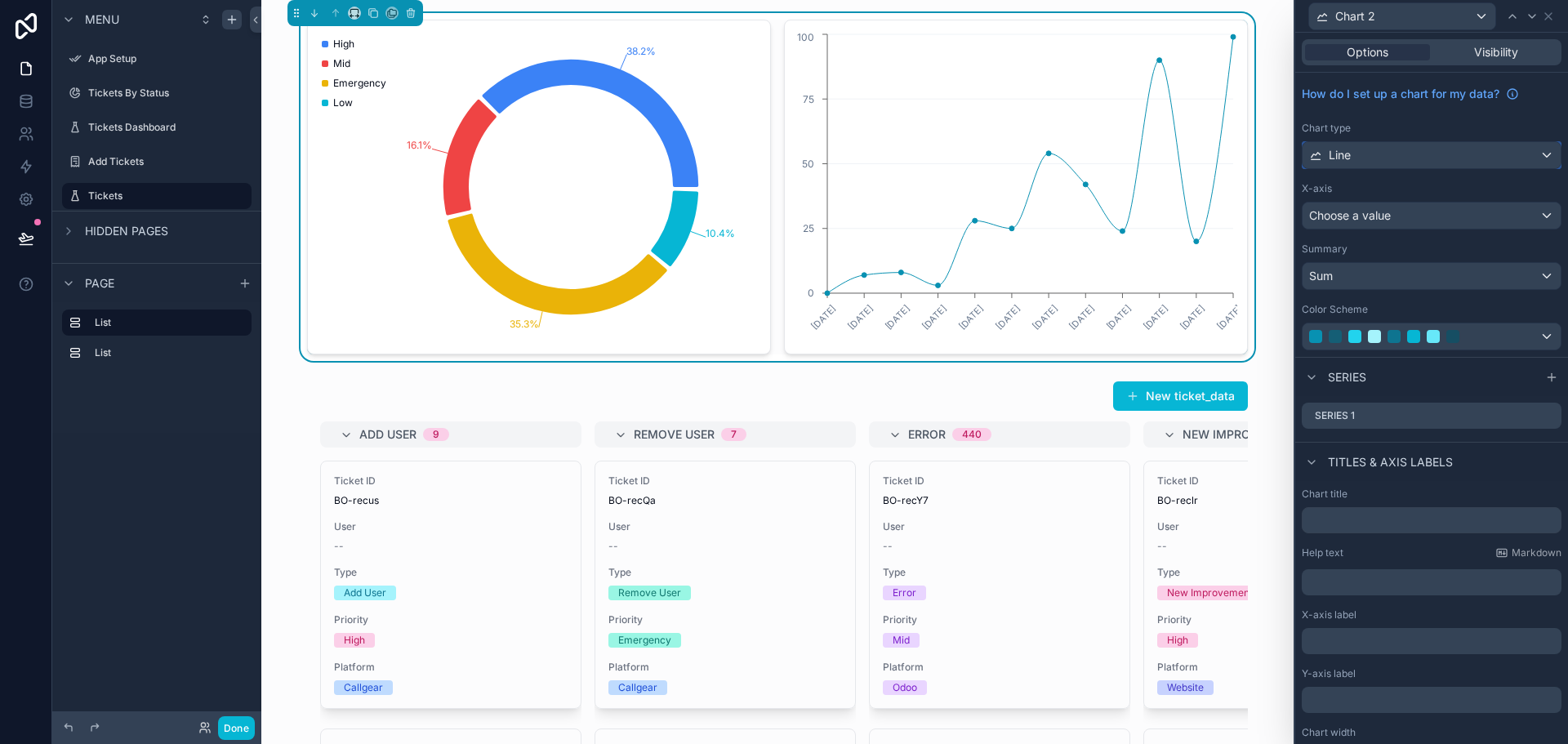
click at [1386, 161] on div "Line" at bounding box center [1432, 154] width 258 height 26
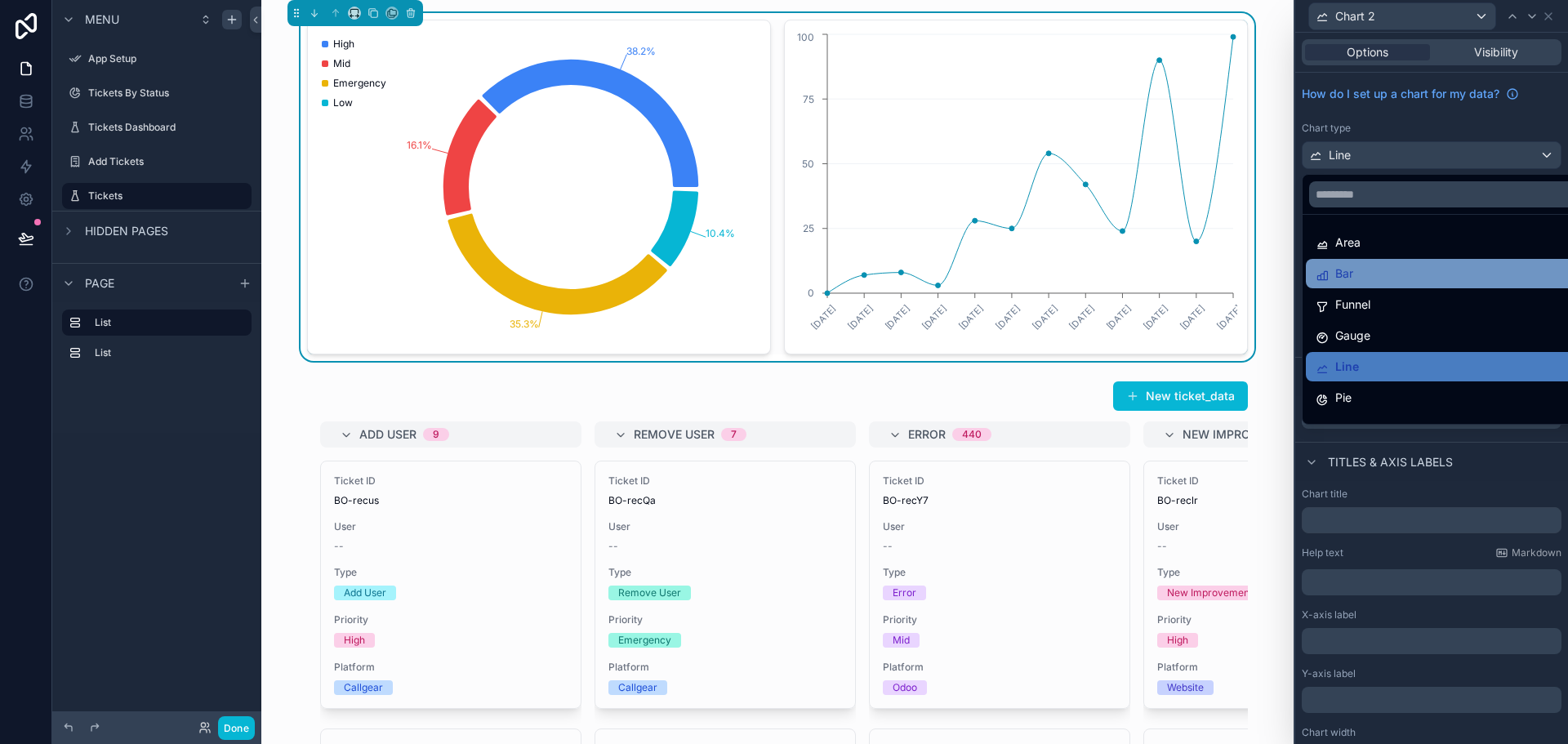
click at [1380, 275] on div "Bar" at bounding box center [1444, 274] width 257 height 20
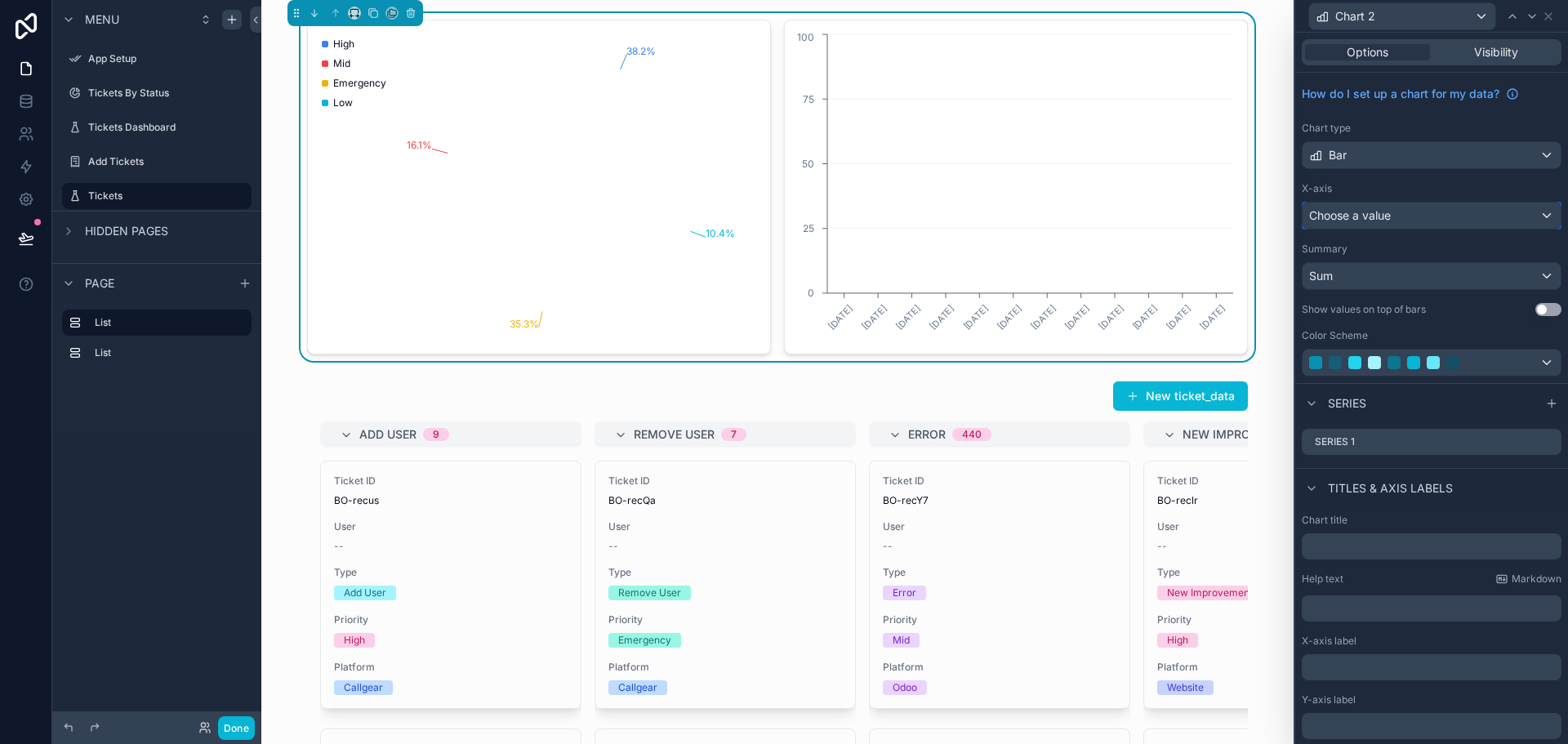
click at [1395, 218] on div "Choose a value" at bounding box center [1432, 215] width 258 height 26
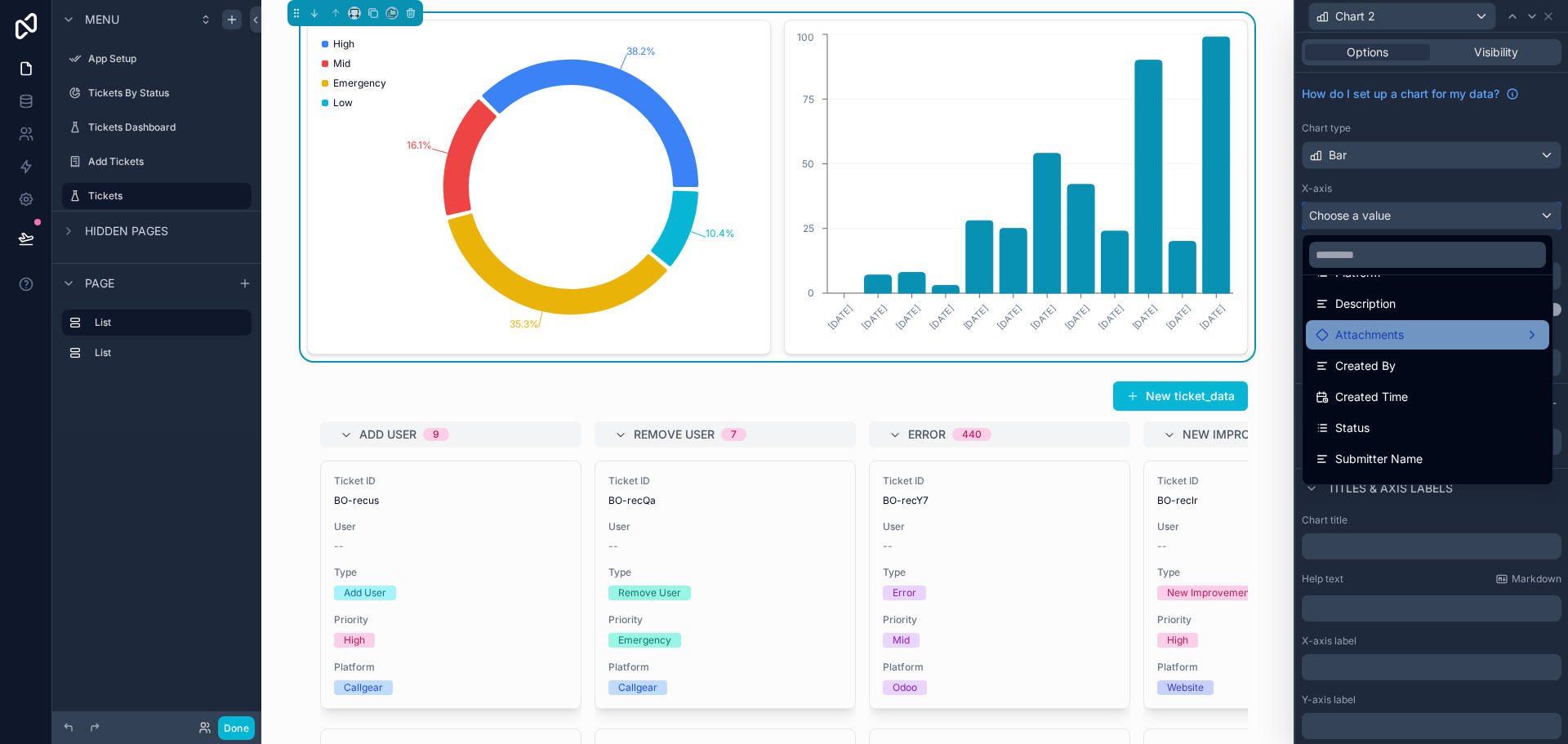
scroll to position [245, 0]
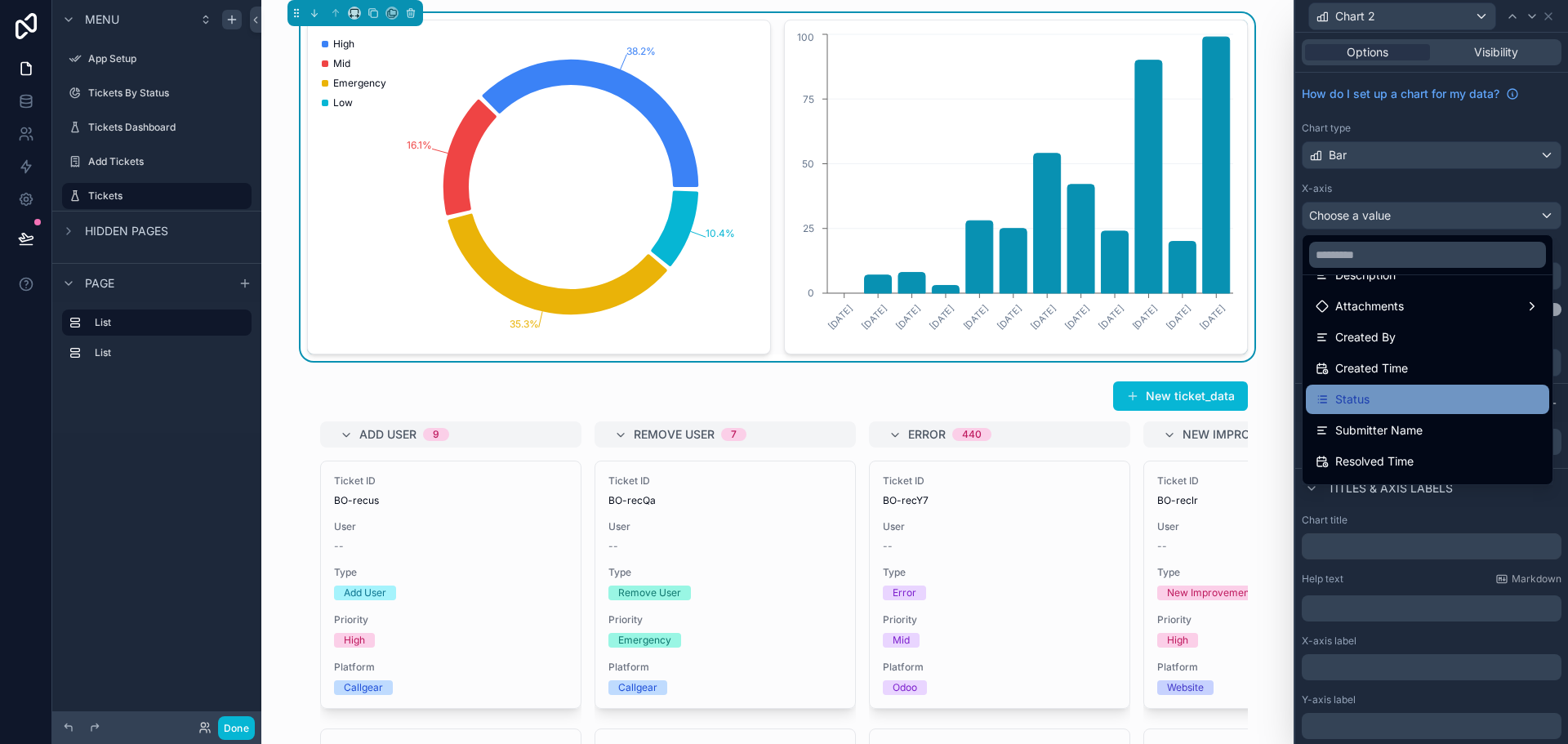
click at [1393, 397] on div "Status" at bounding box center [1427, 399] width 224 height 20
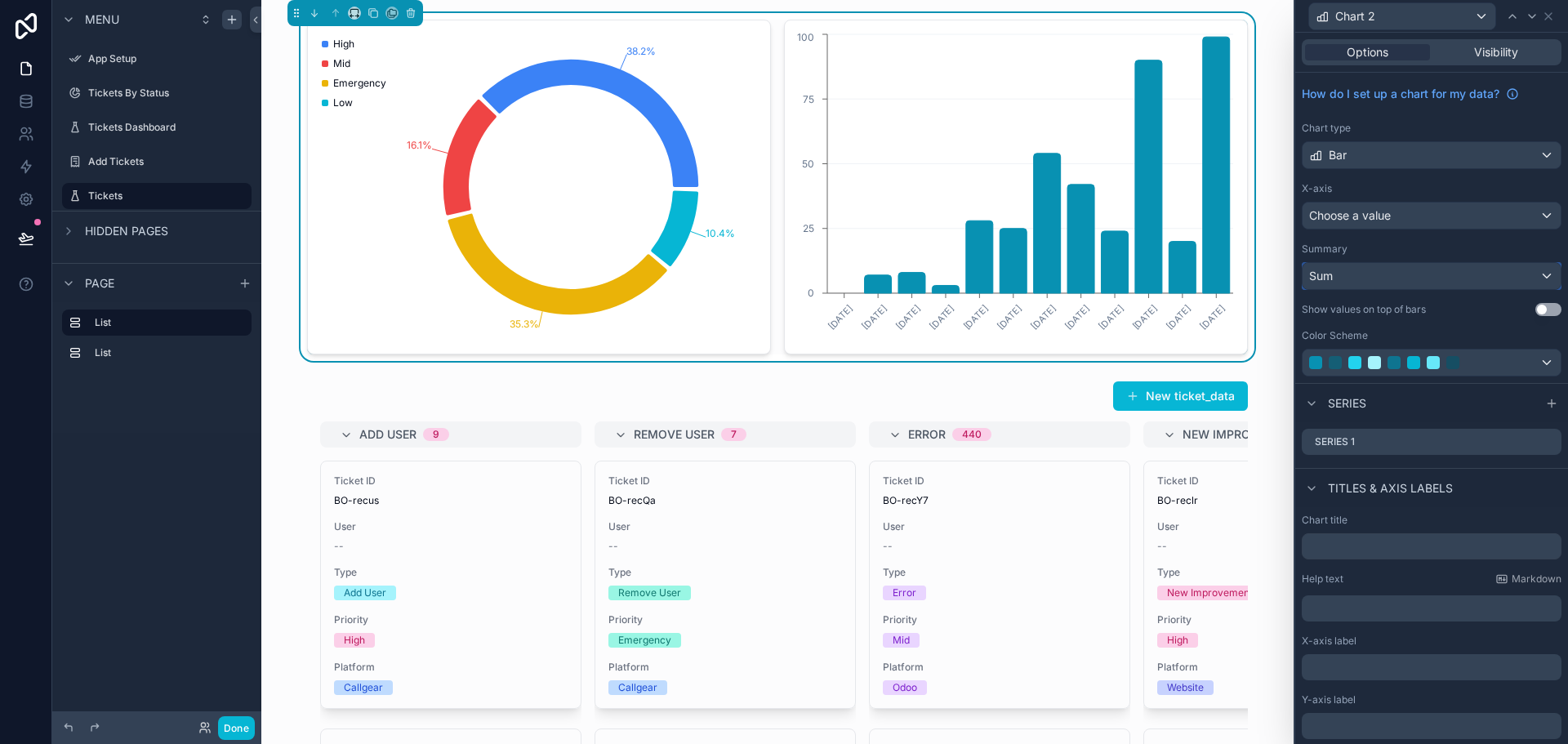
click at [1355, 274] on div "Sum" at bounding box center [1432, 276] width 258 height 26
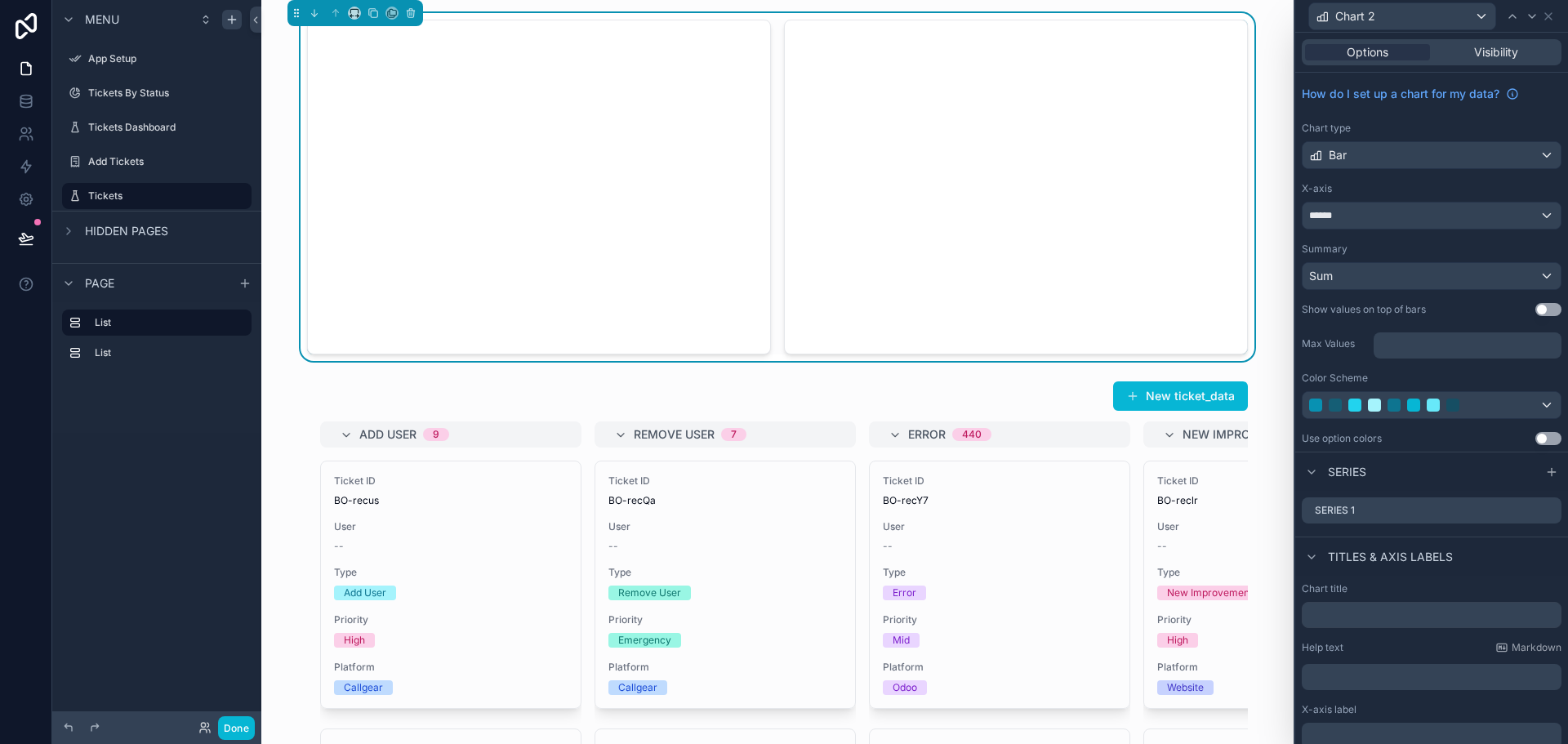
click at [1360, 274] on div at bounding box center [1432, 372] width 273 height 744
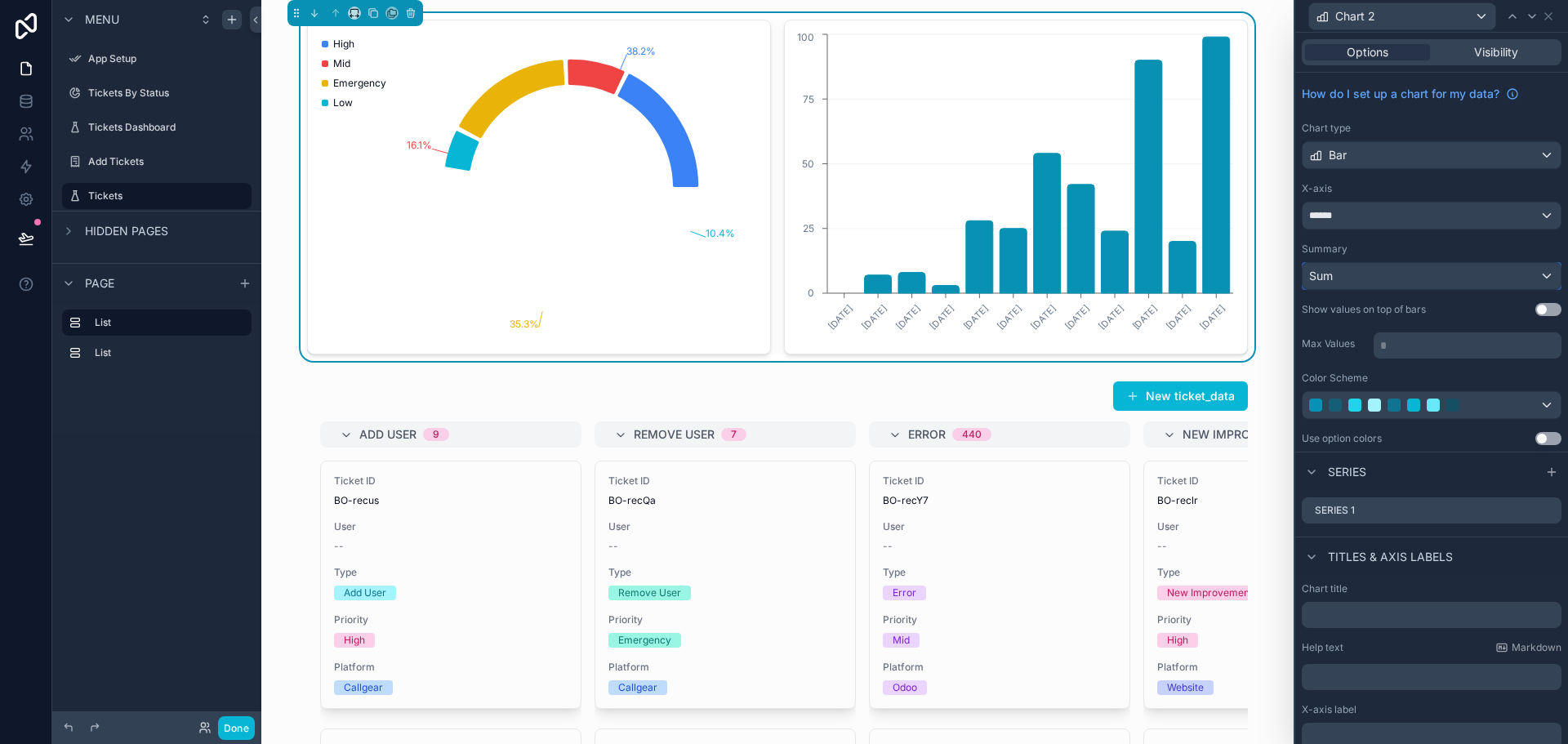
click at [1366, 274] on div "Sum" at bounding box center [1432, 276] width 258 height 26
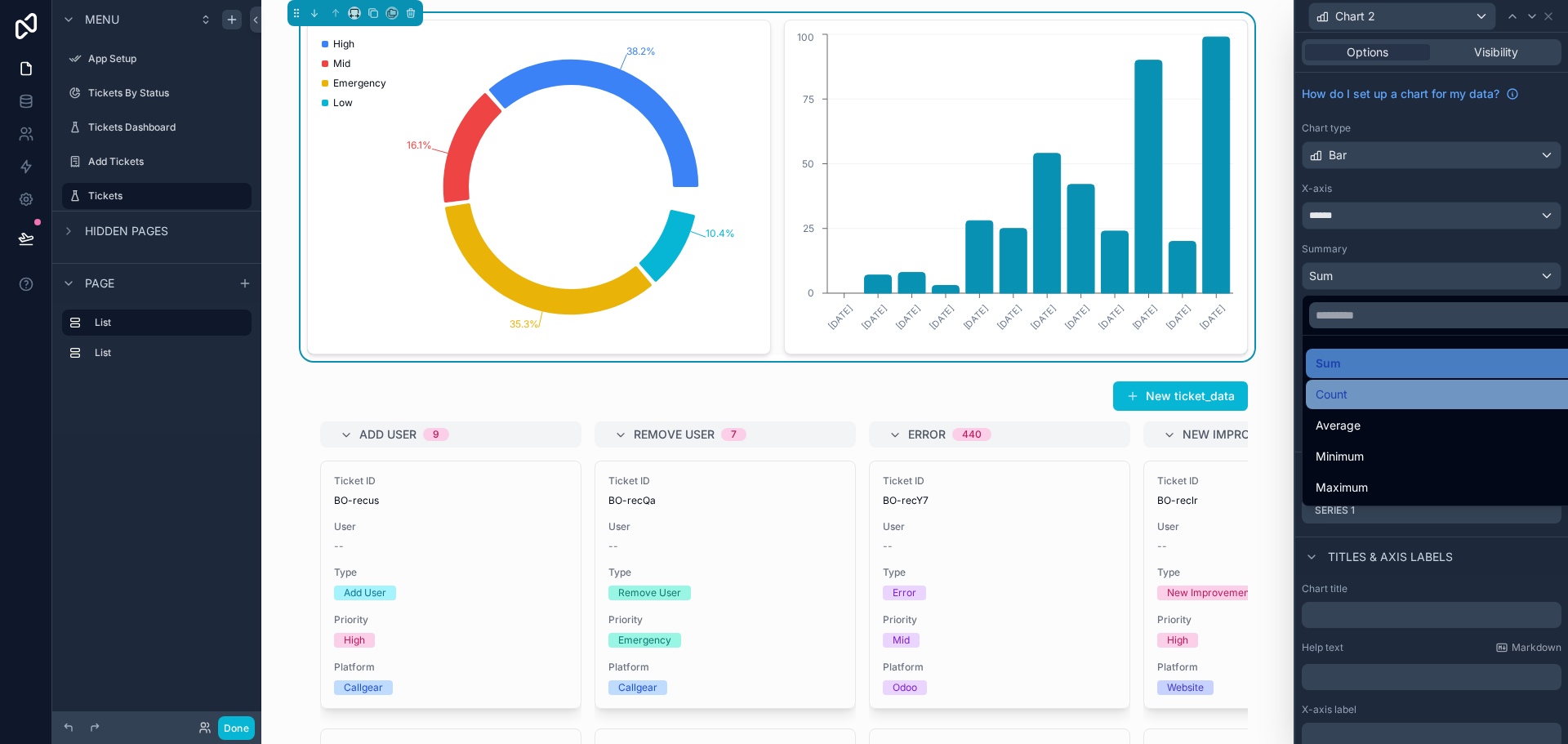
click at [1353, 394] on div "Count" at bounding box center [1444, 394] width 257 height 20
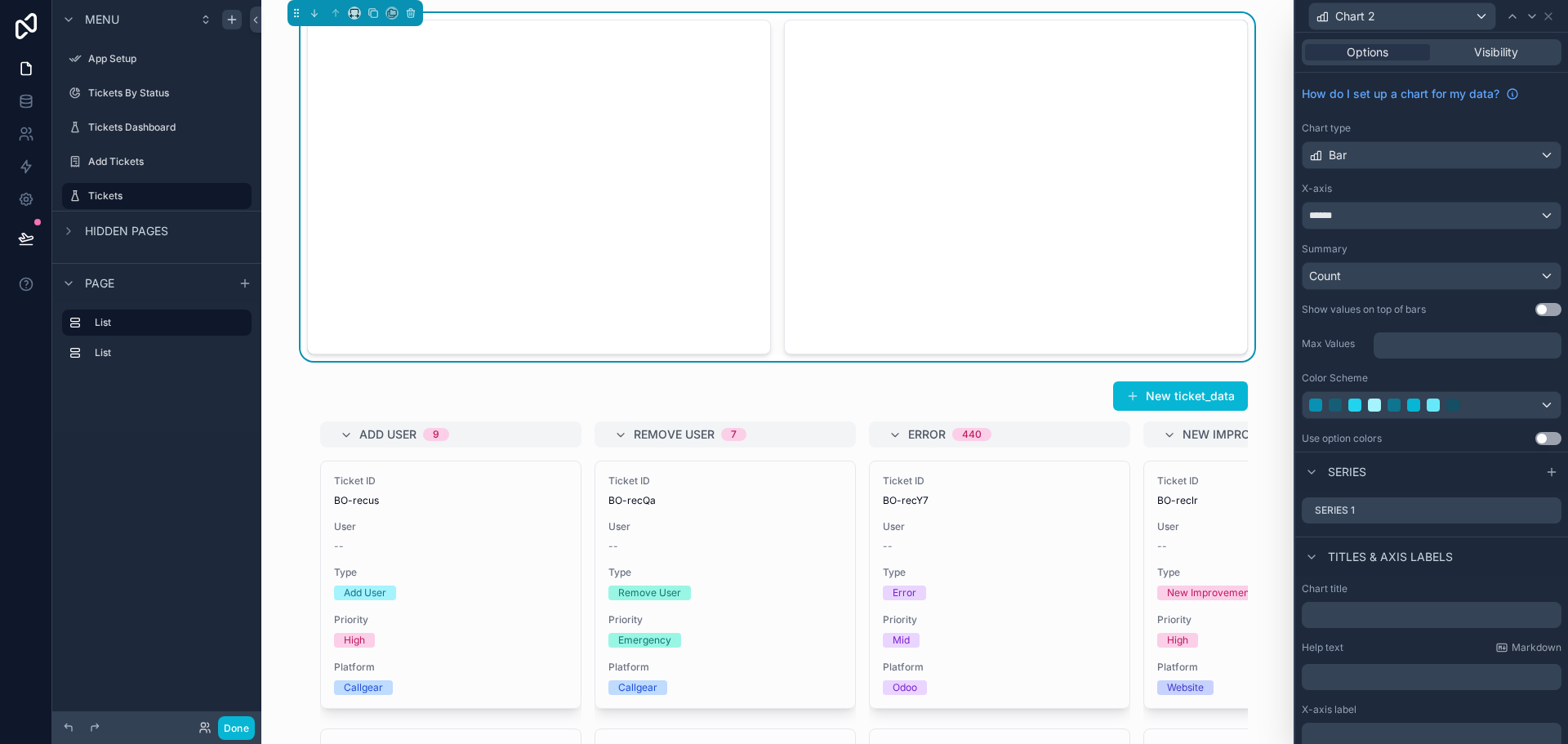
click at [1536, 311] on button "Use setting" at bounding box center [1548, 309] width 26 height 13
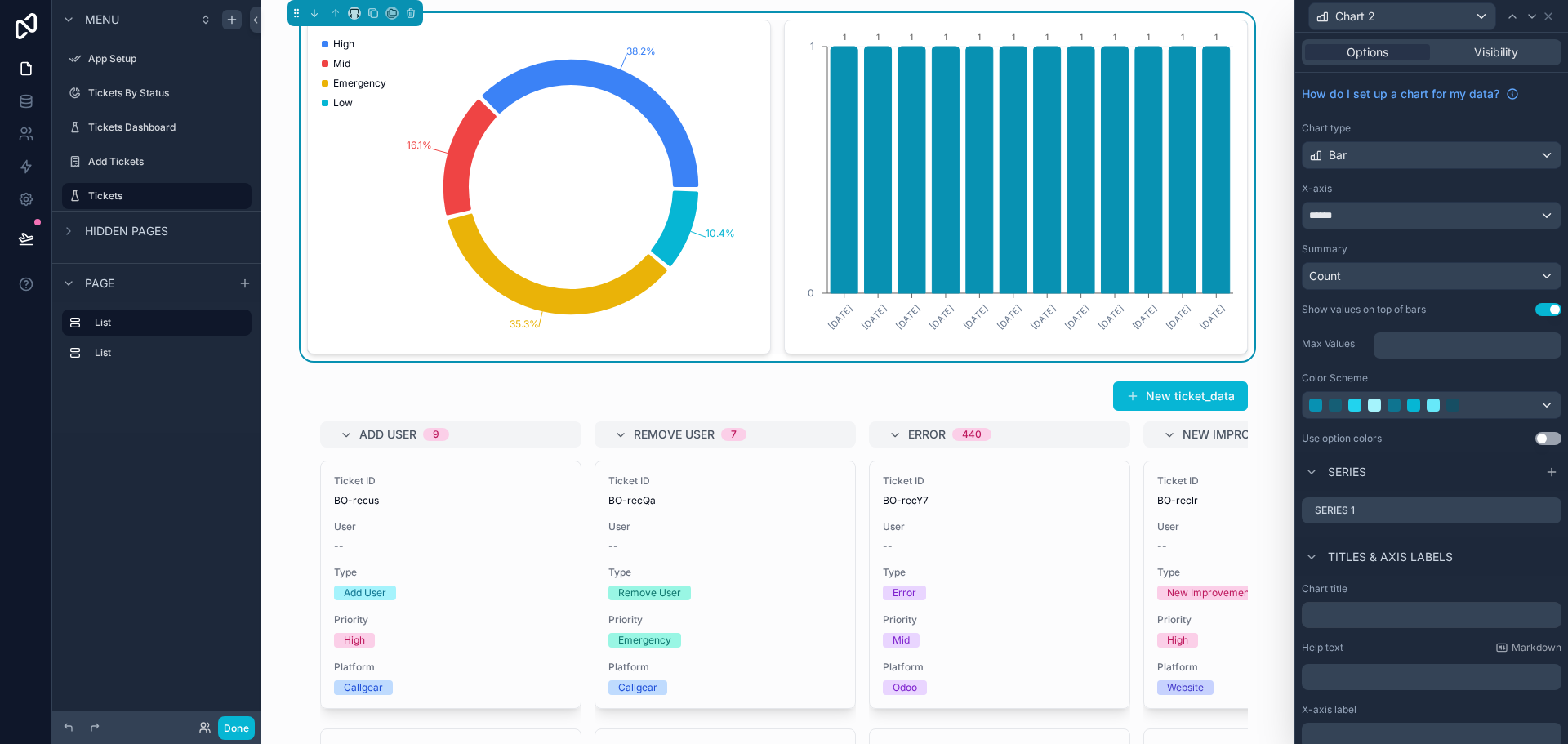
scroll to position [126, 0]
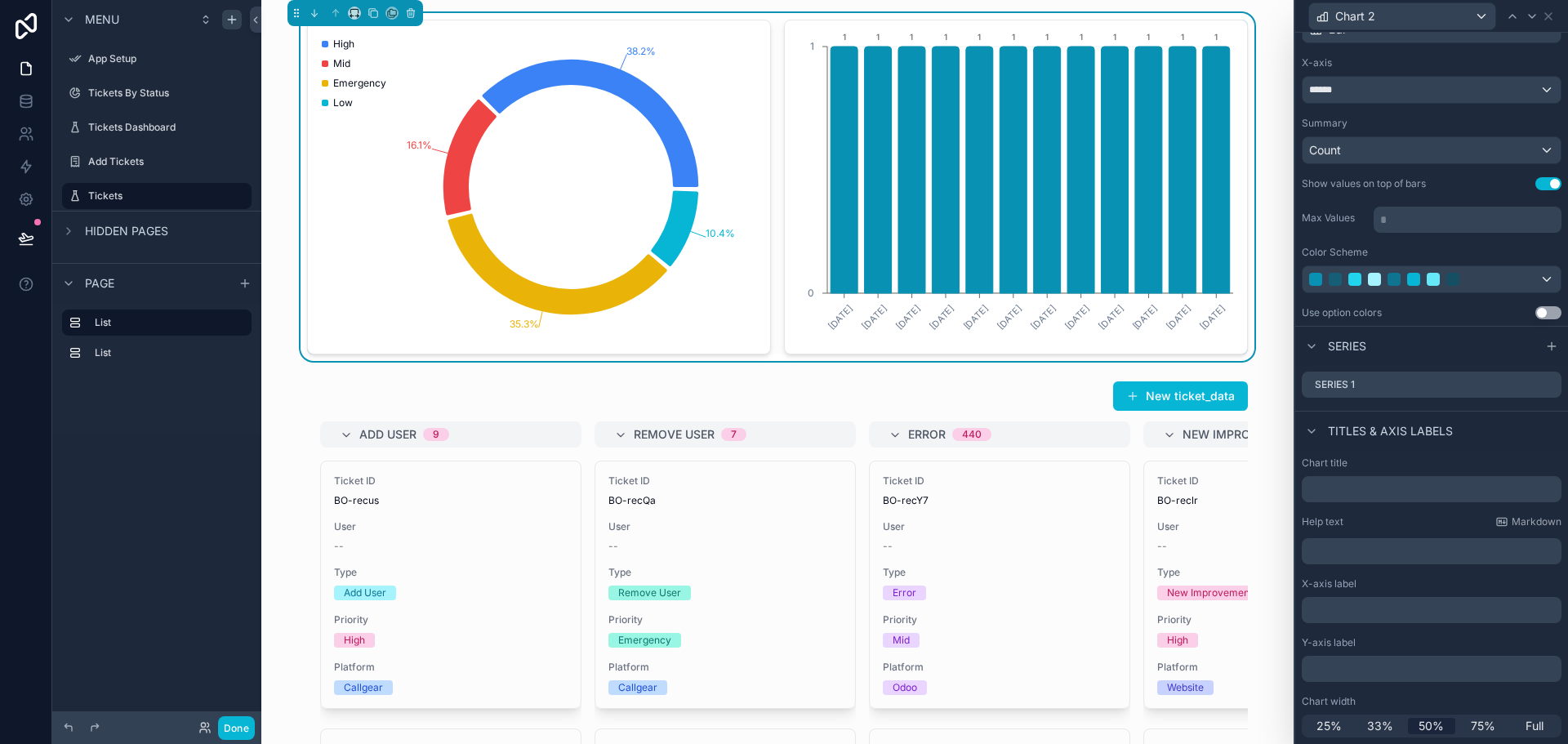
click at [1536, 314] on button "Use setting" at bounding box center [1548, 312] width 26 height 13
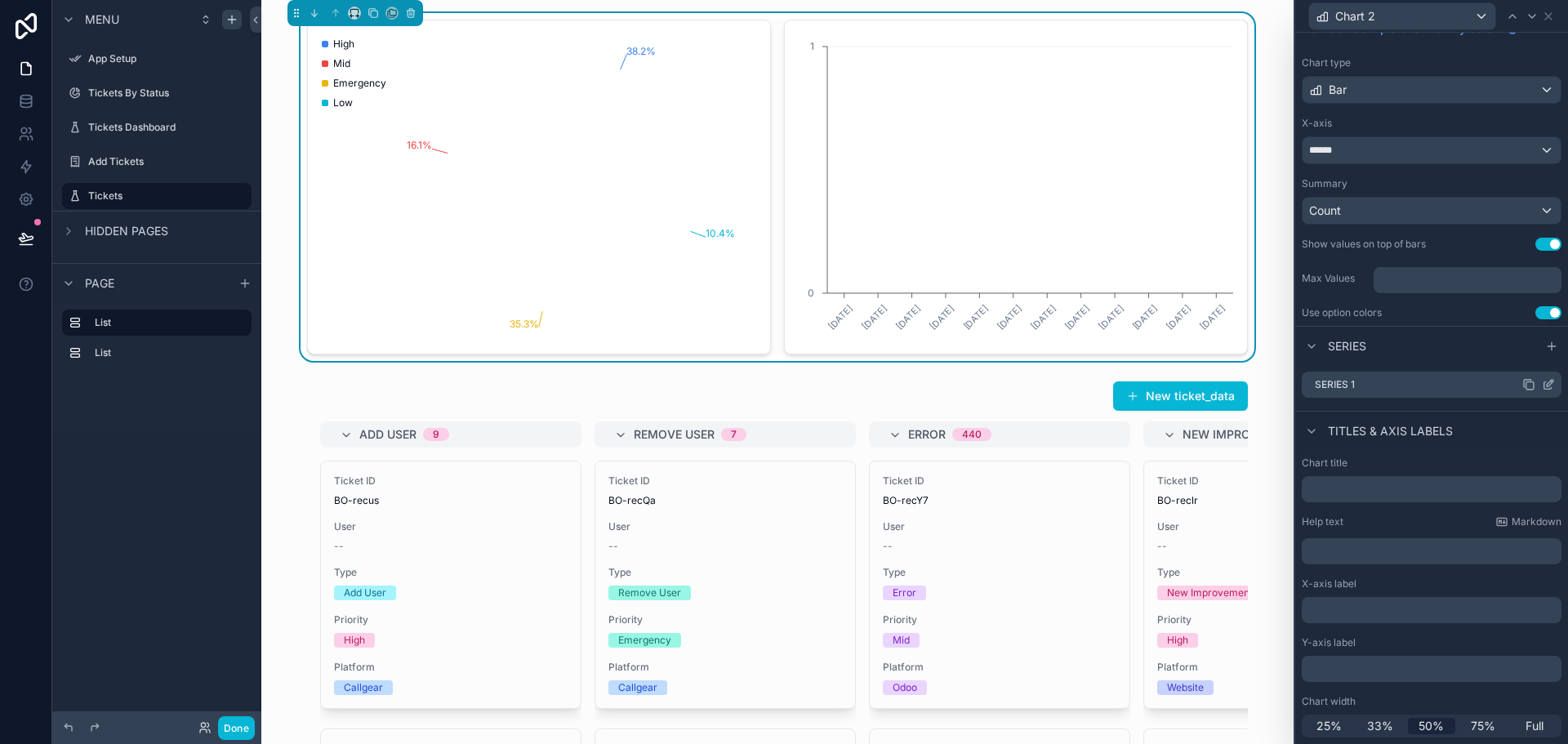
scroll to position [66, 0]
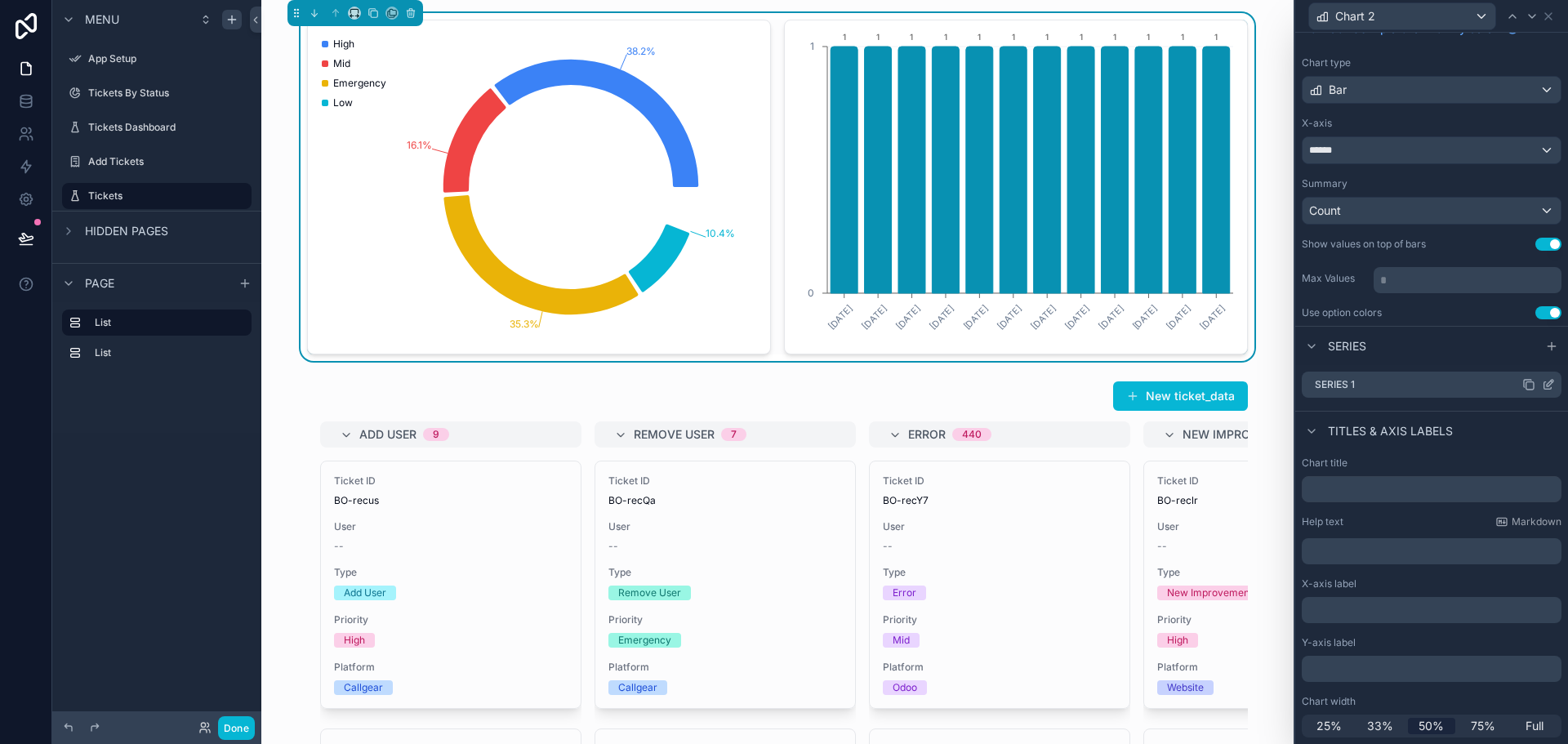
click at [1543, 385] on icon at bounding box center [1548, 384] width 13 height 13
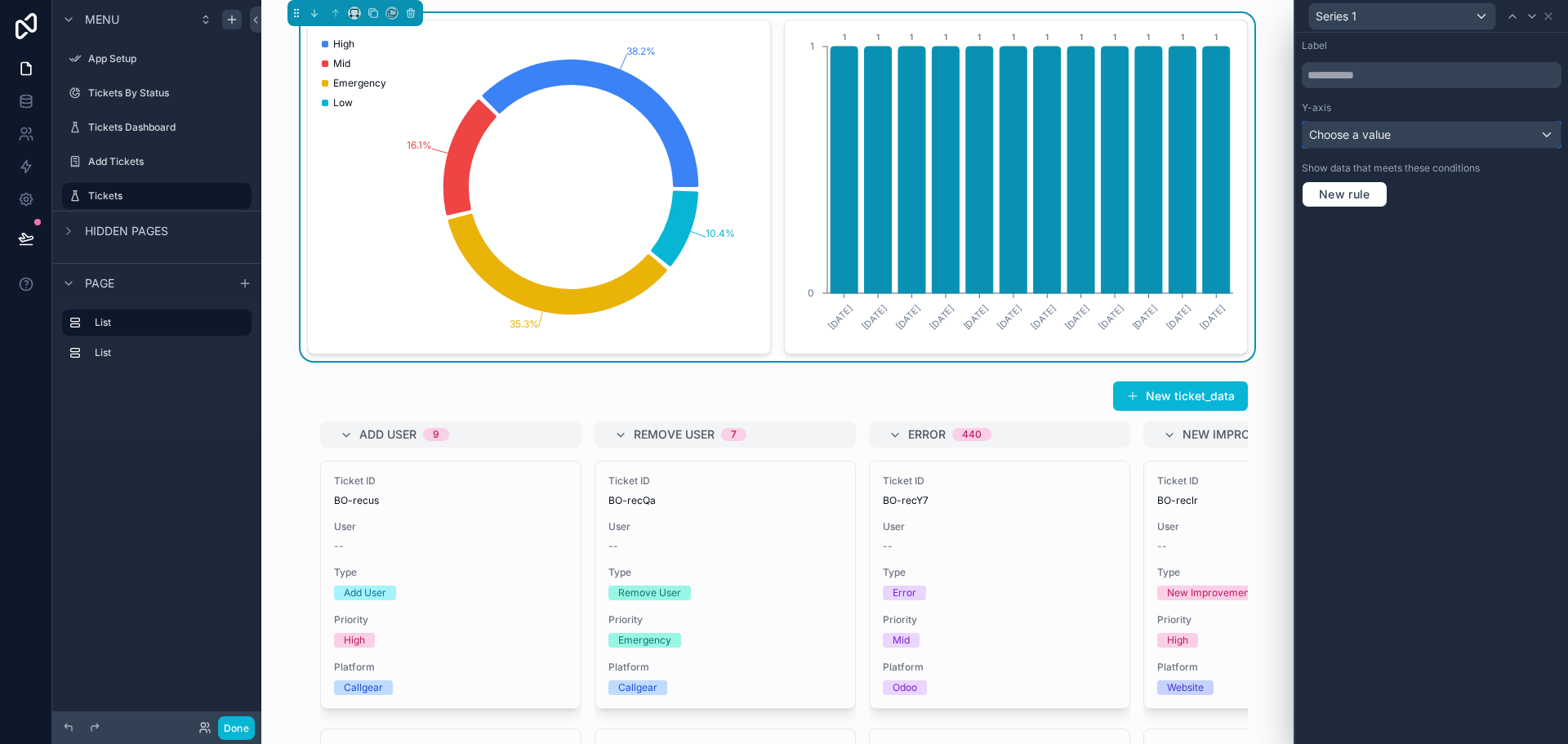
click at [1432, 123] on div "Choose a value" at bounding box center [1432, 134] width 258 height 26
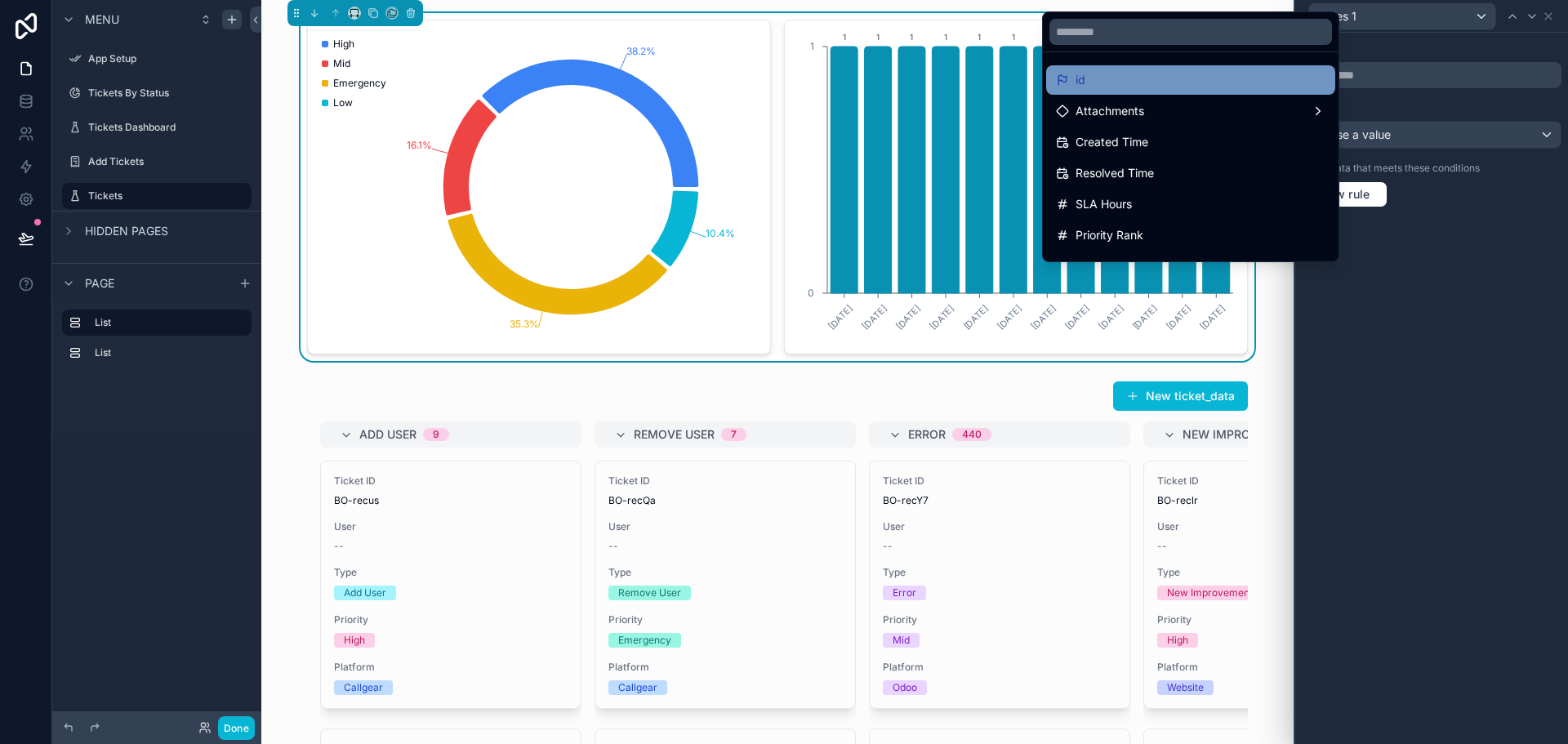
click at [1141, 86] on div "id" at bounding box center [1191, 80] width 270 height 20
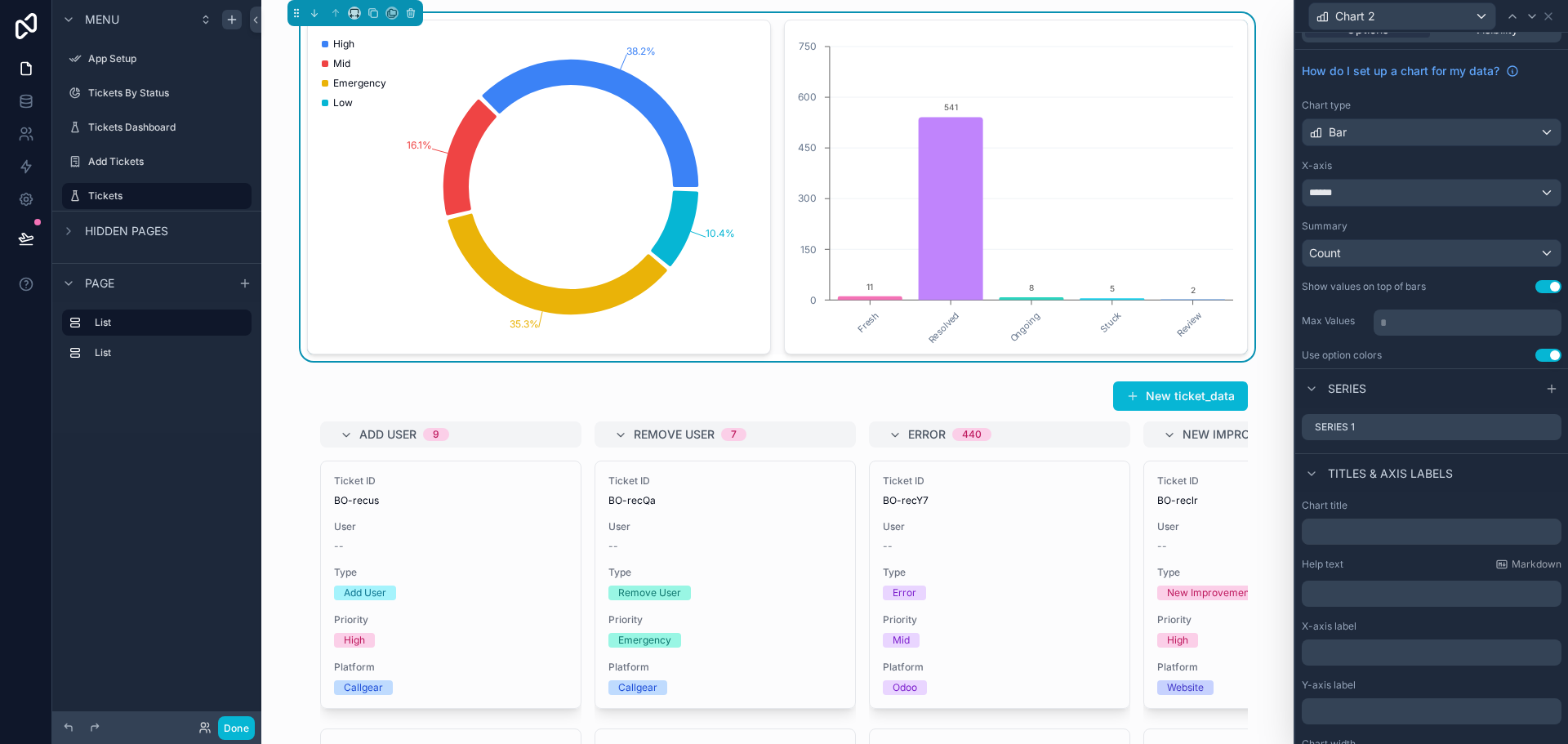
scroll to position [0, 0]
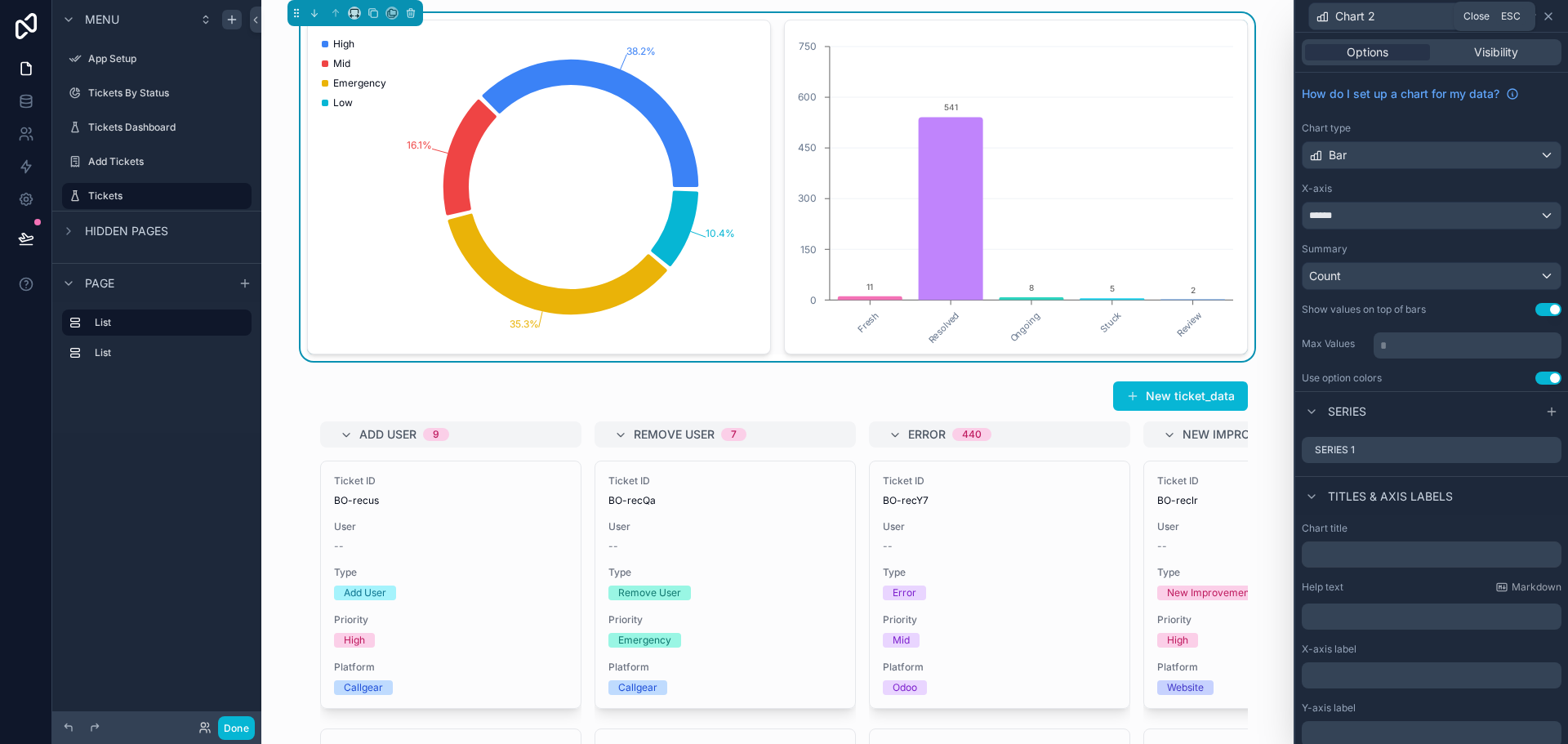
click at [1548, 19] on icon at bounding box center [1548, 16] width 13 height 13
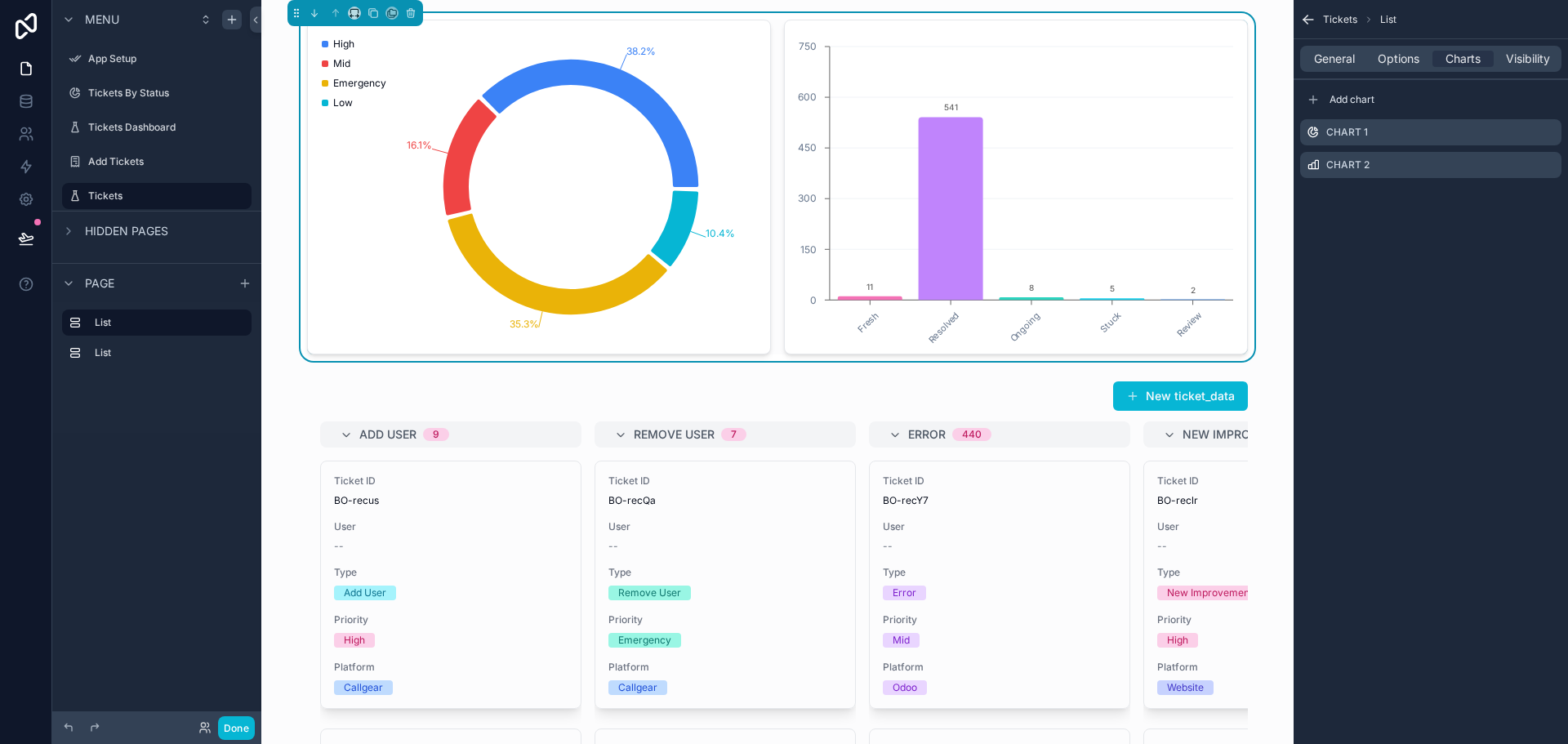
click at [281, 359] on div "38.2% 16.1% 35.3% 10.4% High Mid Emergency Low Fresh Resolved Ongoing Stuck Rev…" at bounding box center [778, 187] width 1007 height 348
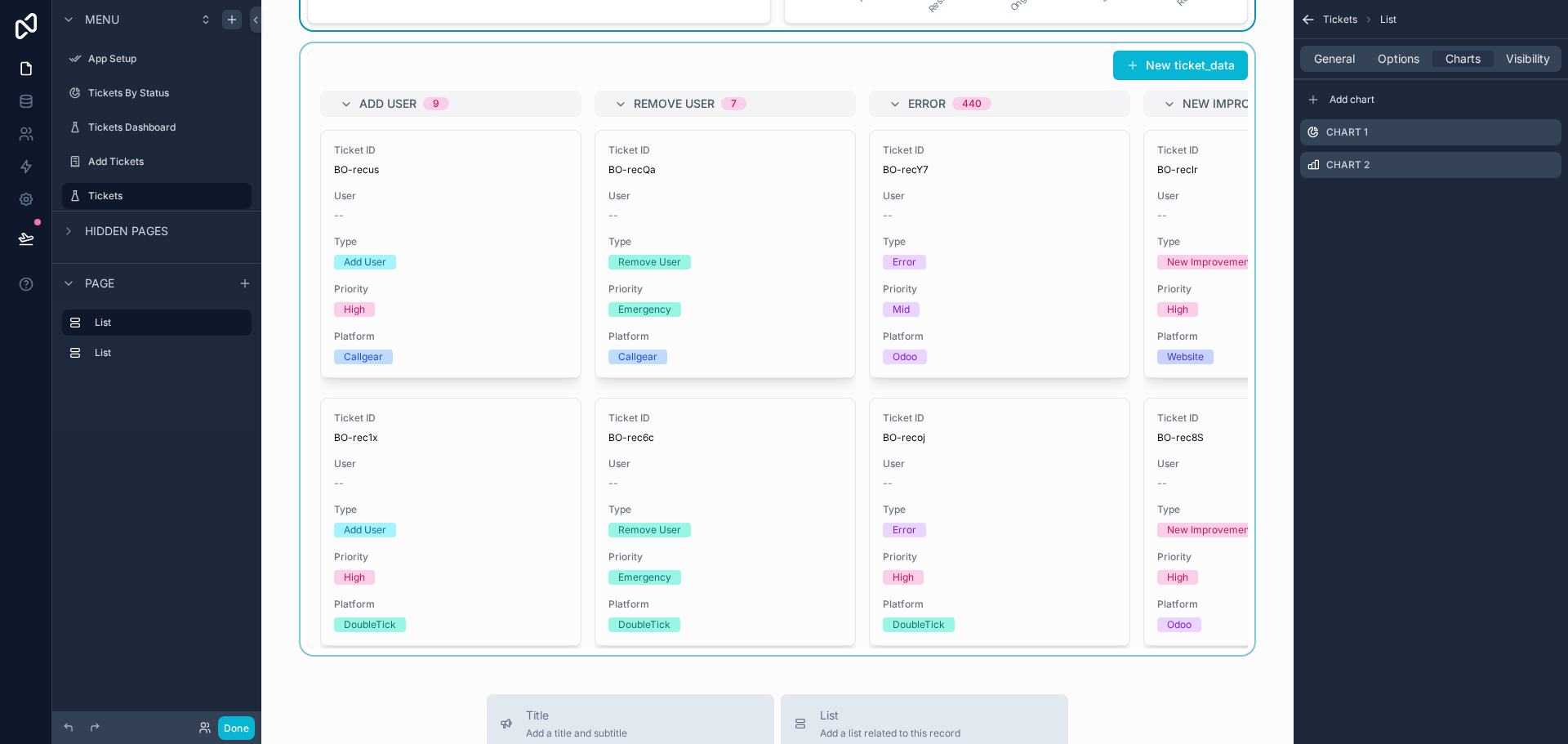
scroll to position [327, 0]
